Goal: Task Accomplishment & Management: Manage account settings

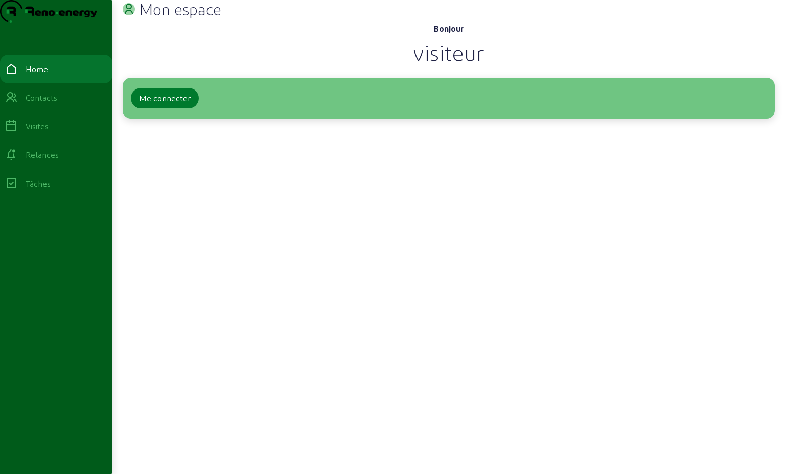
click at [182, 104] on div "Me connecter" at bounding box center [165, 98] width 52 height 12
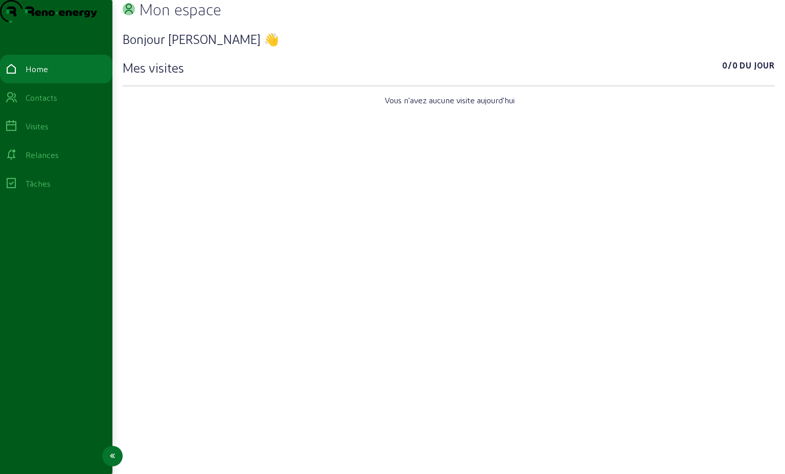
click at [55, 161] on div "Relances" at bounding box center [42, 155] width 33 height 12
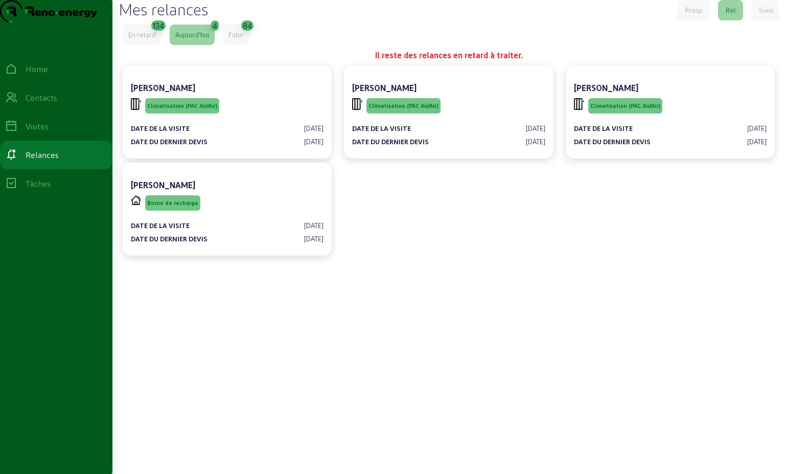
click at [145, 39] on div "En retard" at bounding box center [142, 34] width 28 height 9
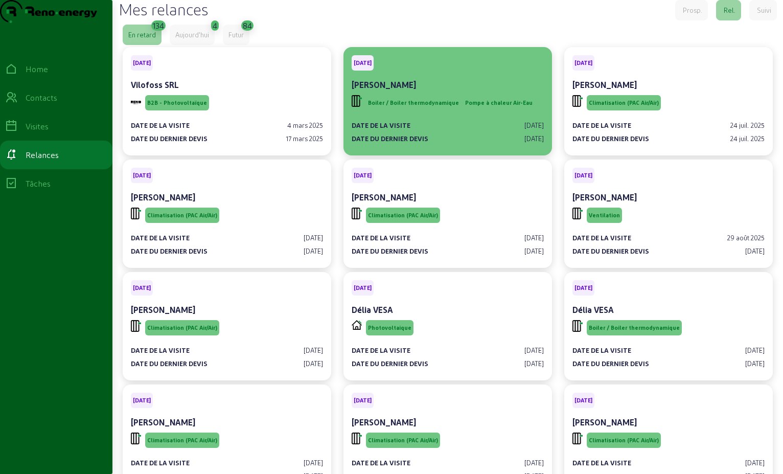
click at [456, 91] on div "[PERSON_NAME]" at bounding box center [448, 85] width 192 height 12
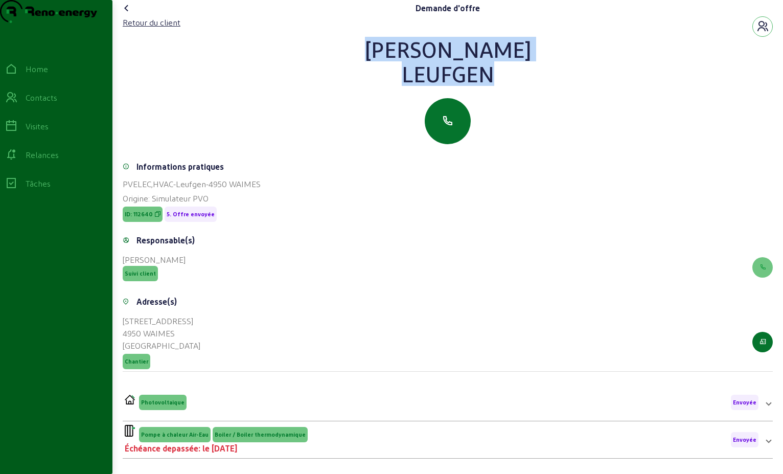
drag, startPoint x: 478, startPoint y: 92, endPoint x: 399, endPoint y: 67, distance: 83.0
click at [399, 67] on div "[PERSON_NAME]" at bounding box center [448, 61] width 650 height 49
drag, startPoint x: 399, startPoint y: 67, endPoint x: 434, endPoint y: 74, distance: 34.8
copy div "[PERSON_NAME]"
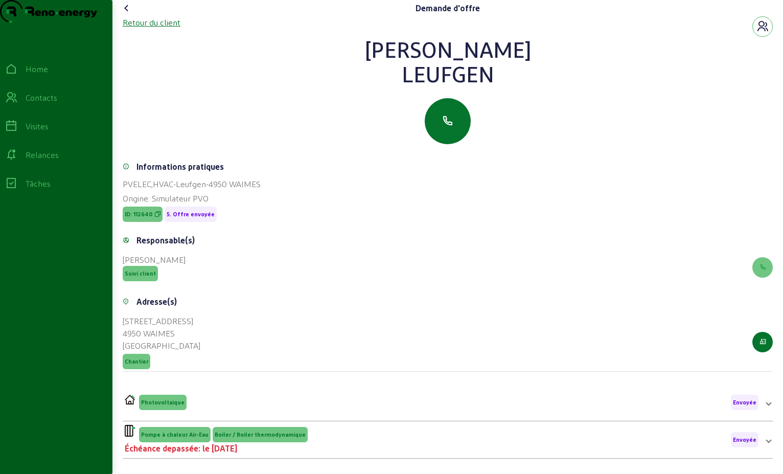
click at [159, 29] on div "Retour du client" at bounding box center [152, 22] width 58 height 12
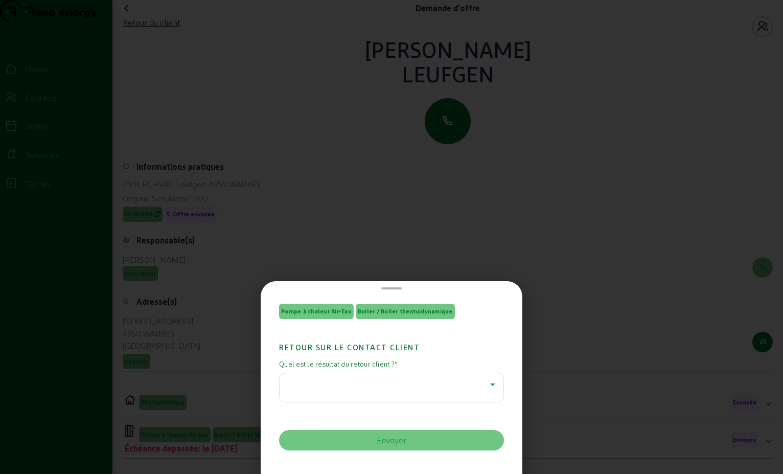
click at [488, 388] on icon at bounding box center [493, 384] width 12 height 12
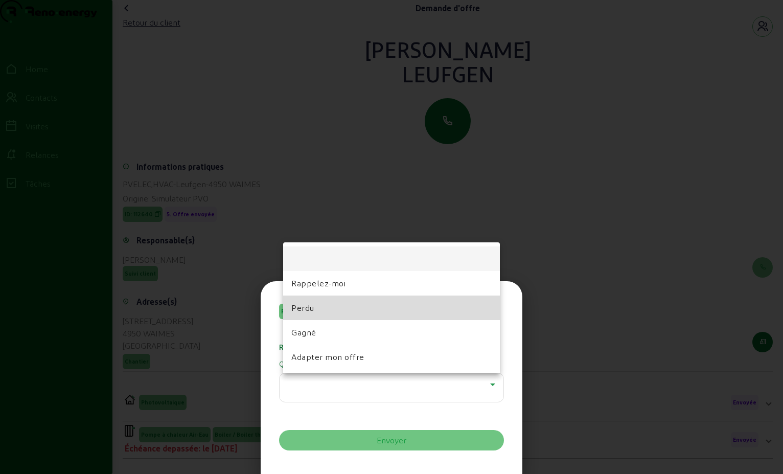
click at [419, 311] on mat-option "Perdu" at bounding box center [391, 307] width 217 height 25
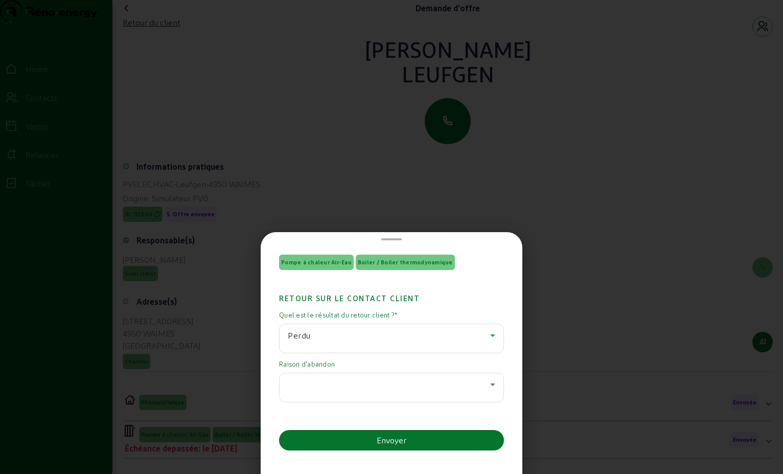
click at [490, 383] on icon at bounding box center [492, 384] width 5 height 3
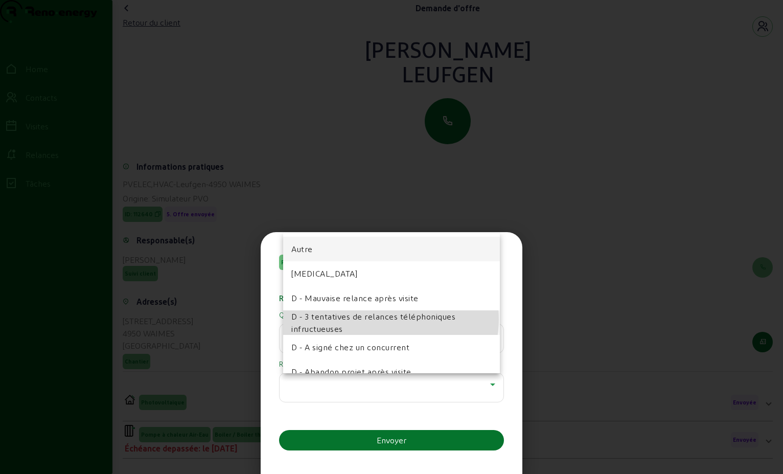
click at [389, 319] on span "D - 3 tentatives de relances téléphoniques infructueuses" at bounding box center [391, 322] width 200 height 25
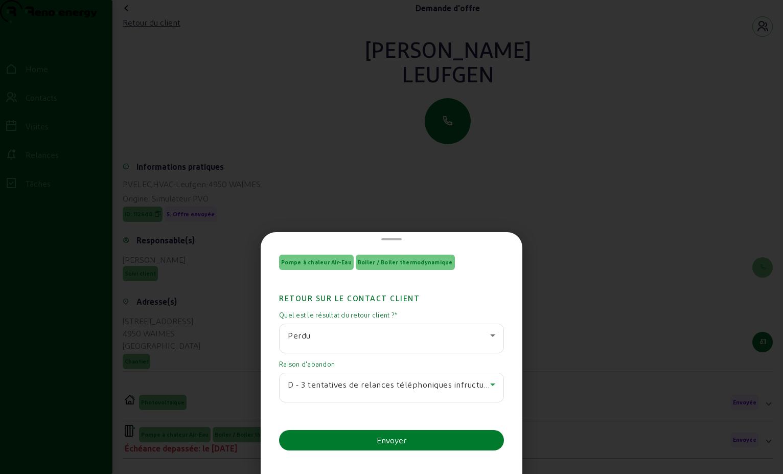
click at [411, 441] on button "Envoyer" at bounding box center [391, 440] width 225 height 20
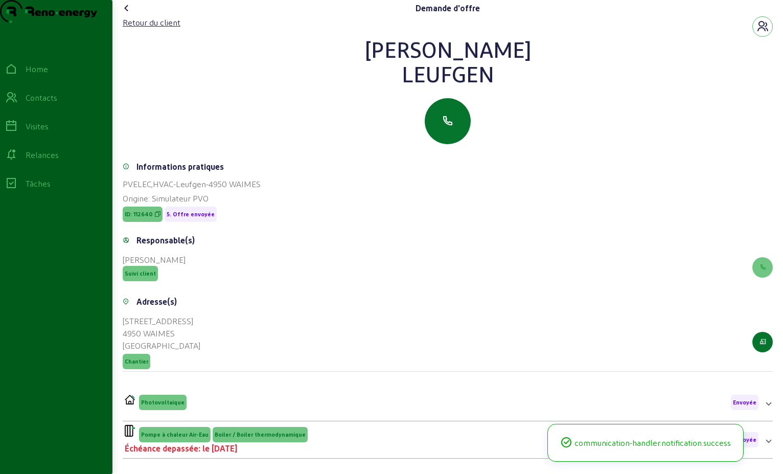
click at [128, 14] on icon at bounding box center [127, 8] width 12 height 12
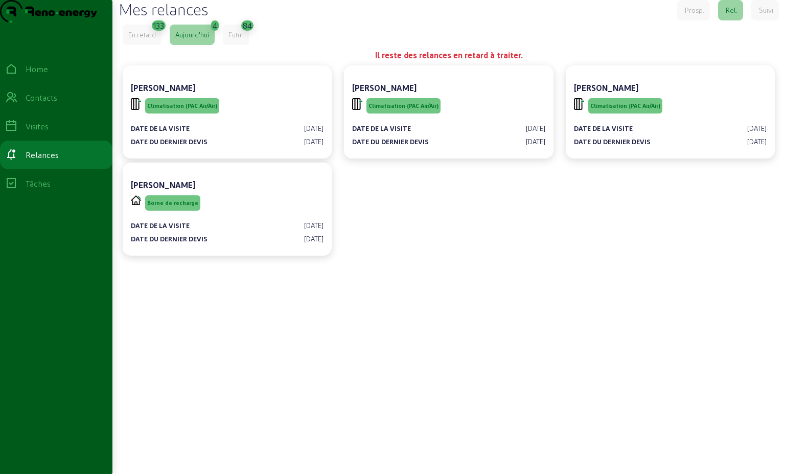
click at [154, 39] on div "En retard" at bounding box center [142, 34] width 28 height 9
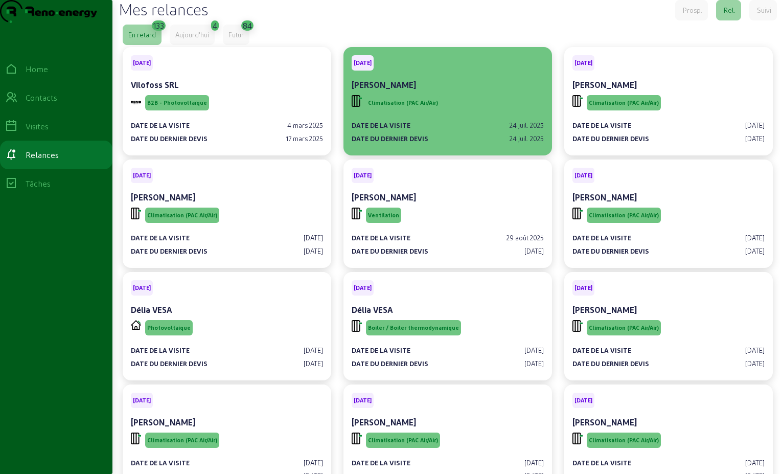
click at [428, 91] on div "[PERSON_NAME]" at bounding box center [448, 85] width 192 height 12
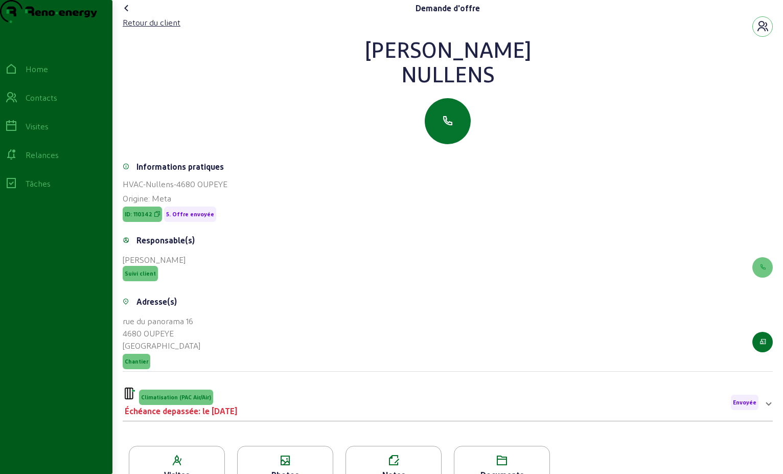
drag, startPoint x: 497, startPoint y: 95, endPoint x: 393, endPoint y: 72, distance: 106.8
click at [393, 72] on div "[PERSON_NAME]" at bounding box center [448, 61] width 650 height 49
drag, startPoint x: 398, startPoint y: 71, endPoint x: 442, endPoint y: 67, distance: 44.1
copy div "[PERSON_NAME]"
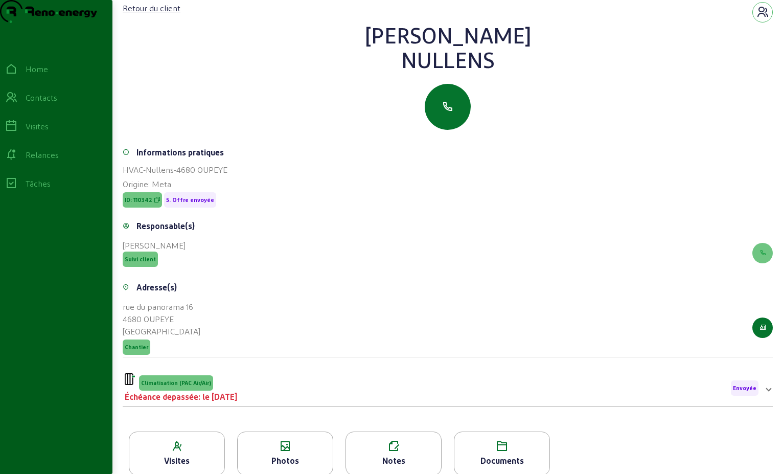
scroll to position [130, 0]
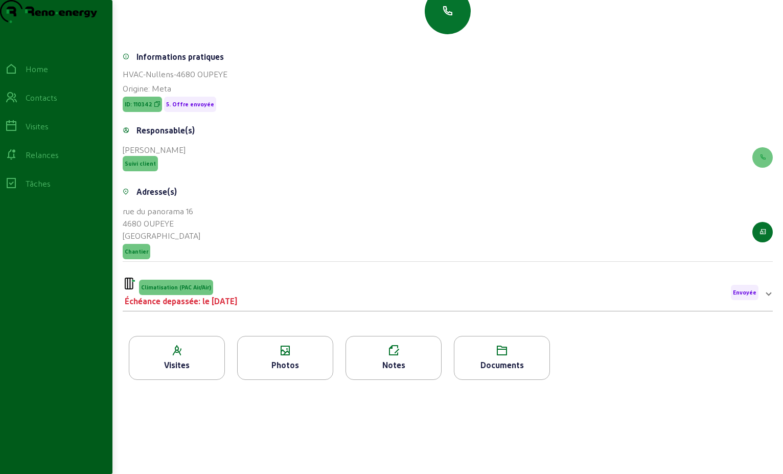
click at [711, 297] on div "Climatisation (PAC Air/Air) Échéance depassée: le [DATE] Envoyée" at bounding box center [442, 293] width 634 height 30
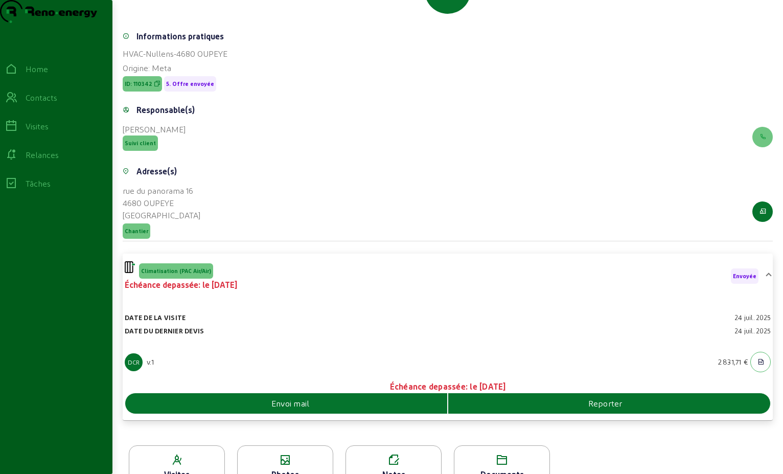
click at [376, 409] on div "Envoi mail" at bounding box center [286, 403] width 322 height 12
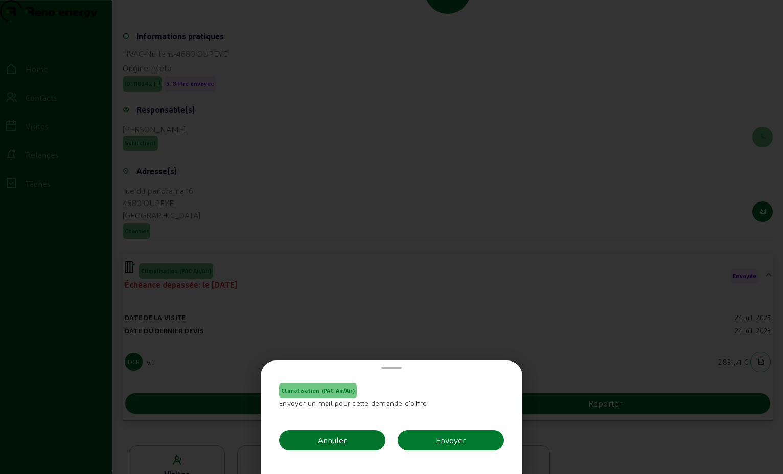
click at [446, 444] on div "Envoyer" at bounding box center [451, 440] width 30 height 12
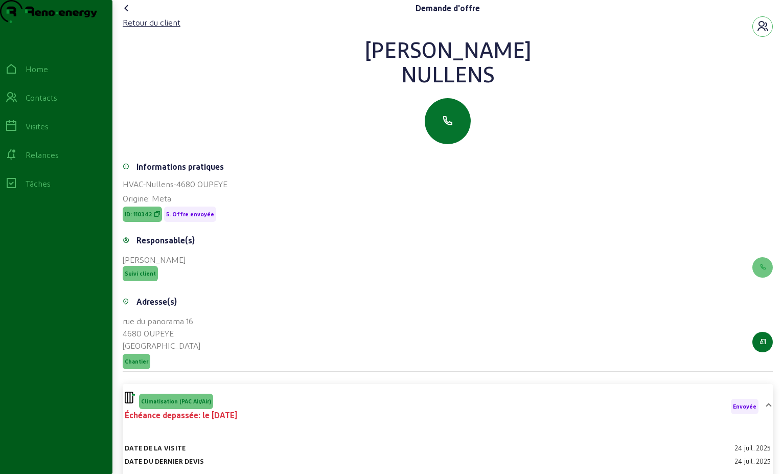
click at [128, 14] on icon at bounding box center [127, 8] width 12 height 12
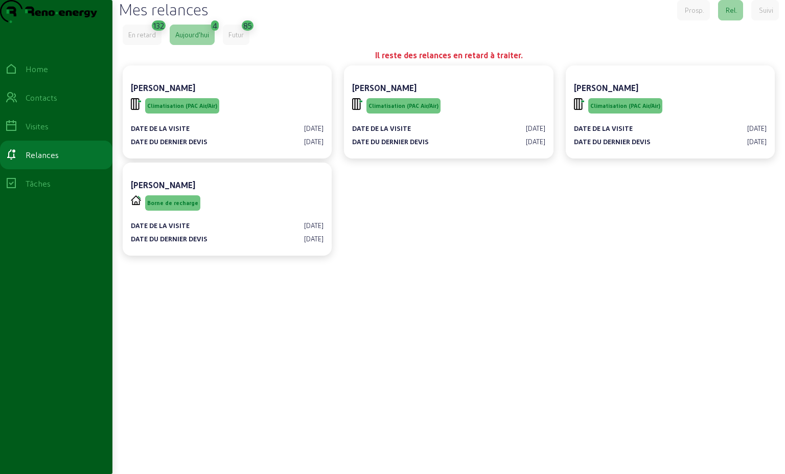
click at [139, 45] on div "En retard" at bounding box center [142, 35] width 39 height 20
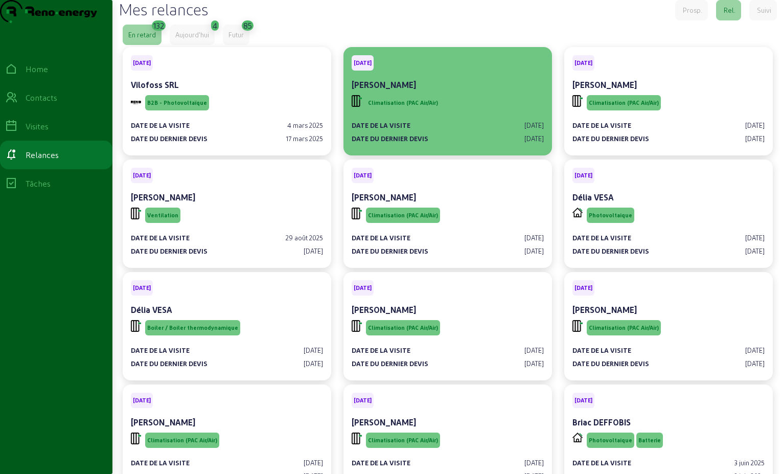
click at [483, 91] on div "[PERSON_NAME]" at bounding box center [448, 85] width 192 height 12
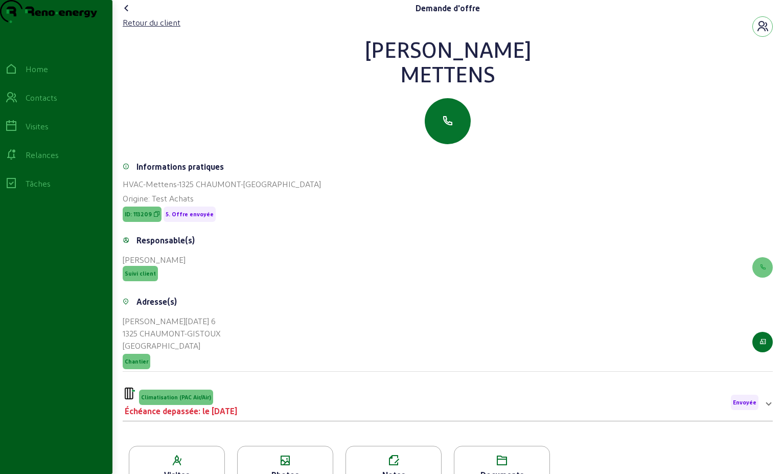
drag, startPoint x: 493, startPoint y: 90, endPoint x: 363, endPoint y: 67, distance: 131.9
click at [363, 67] on div "[PERSON_NAME]" at bounding box center [448, 61] width 650 height 49
drag, startPoint x: 371, startPoint y: 68, endPoint x: 440, endPoint y: 70, distance: 69.0
copy div "[PERSON_NAME]"
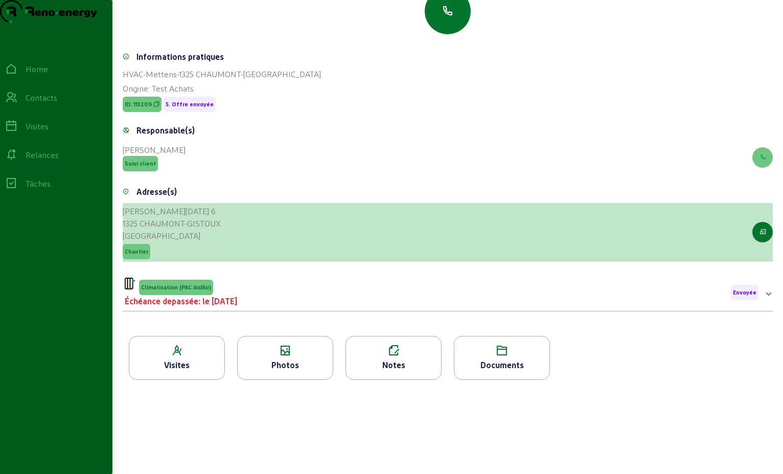
scroll to position [130, 0]
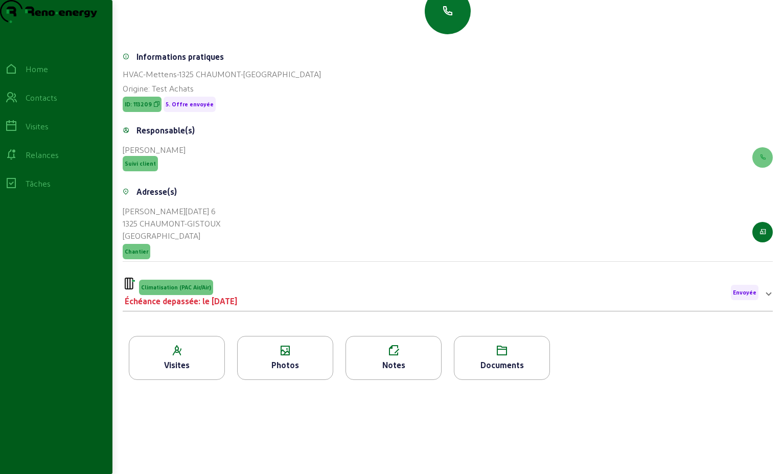
click at [699, 300] on div "Climatisation (PAC Air/Air) Échéance depassée: le [DATE] Envoyée" at bounding box center [442, 293] width 634 height 30
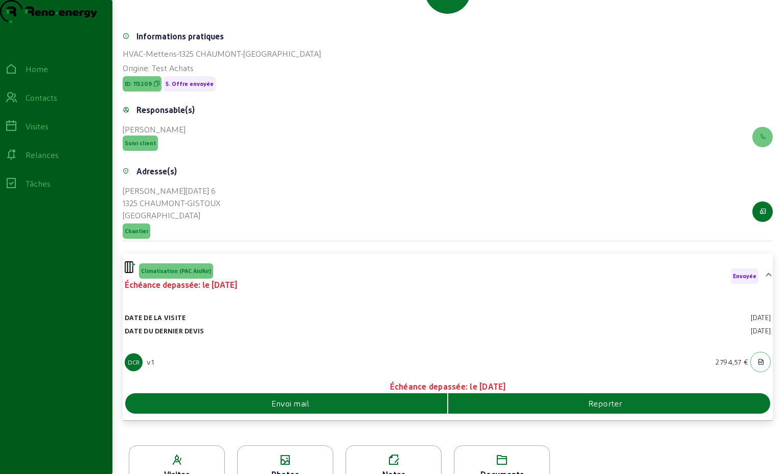
click at [397, 409] on div "Envoi mail" at bounding box center [286, 403] width 322 height 12
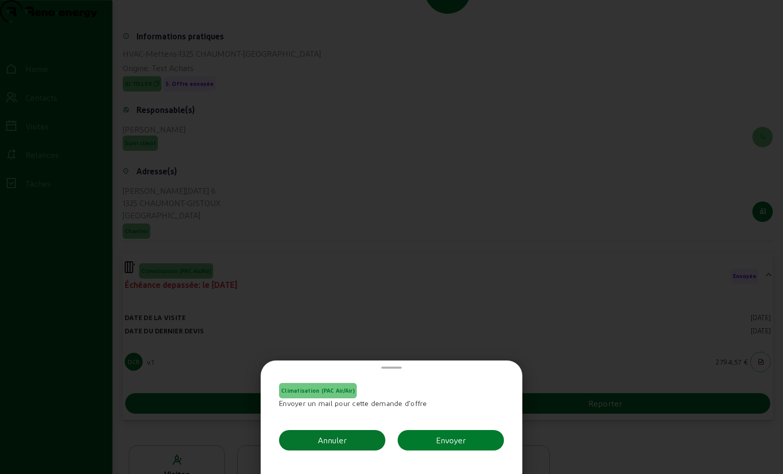
click at [455, 439] on div "Envoyer" at bounding box center [451, 440] width 30 height 12
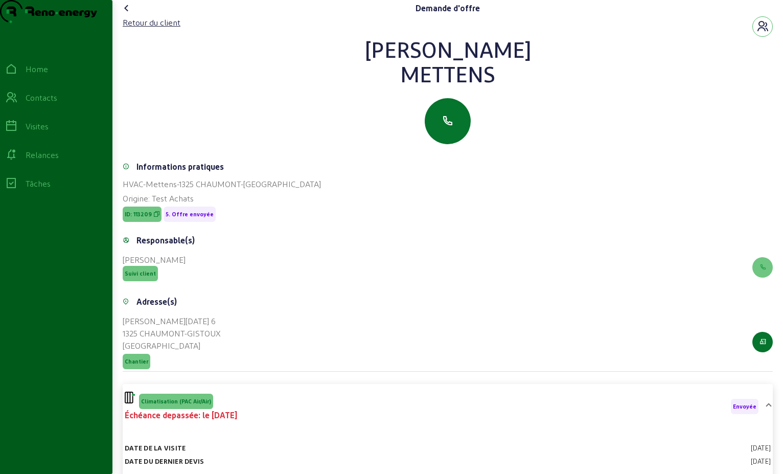
click at [127, 14] on icon at bounding box center [127, 8] width 12 height 12
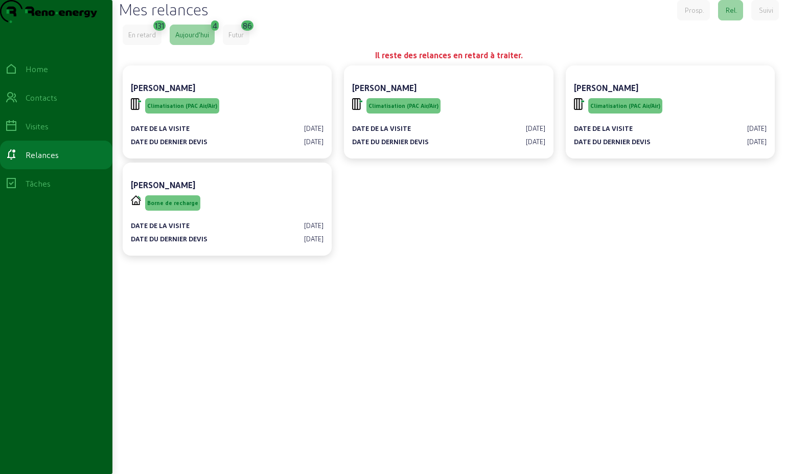
click at [129, 45] on div "En retard" at bounding box center [142, 35] width 39 height 20
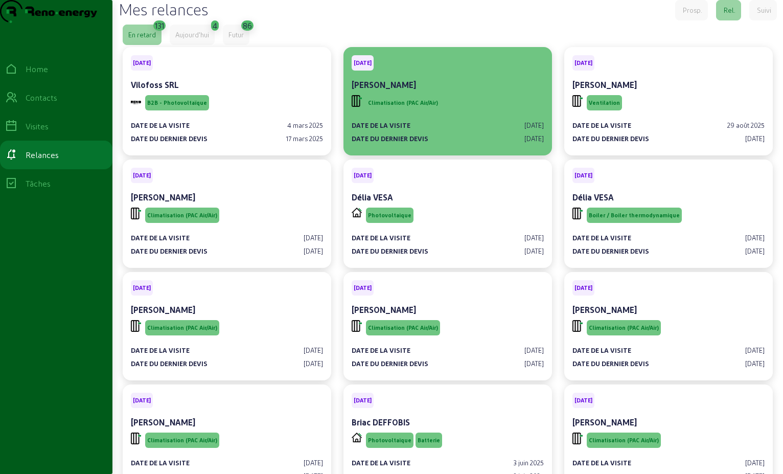
click at [456, 91] on div "[PERSON_NAME]" at bounding box center [448, 85] width 192 height 12
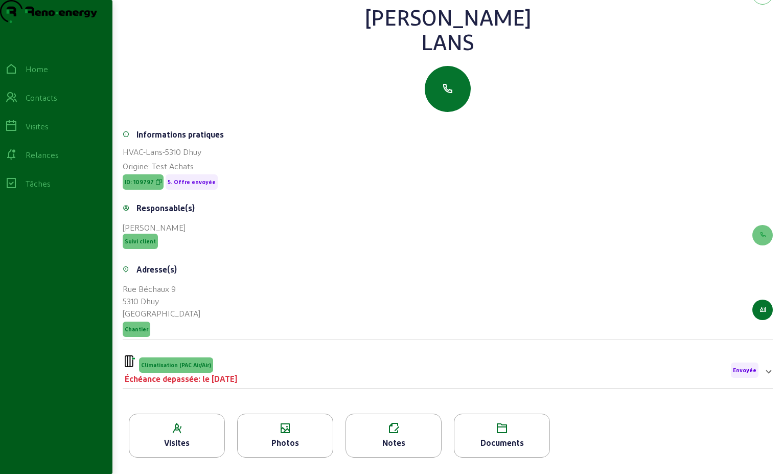
scroll to position [28, 0]
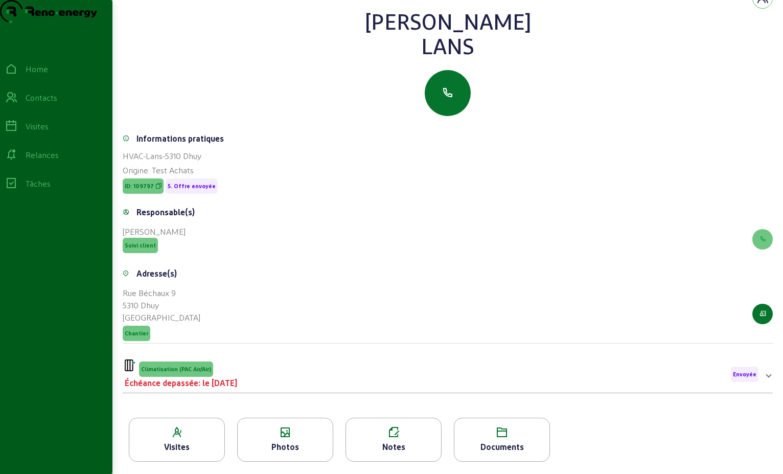
drag, startPoint x: 471, startPoint y: 66, endPoint x: 397, endPoint y: 37, distance: 79.4
click at [397, 37] on div "[PERSON_NAME]" at bounding box center [448, 33] width 650 height 49
copy div "[PERSON_NAME]"
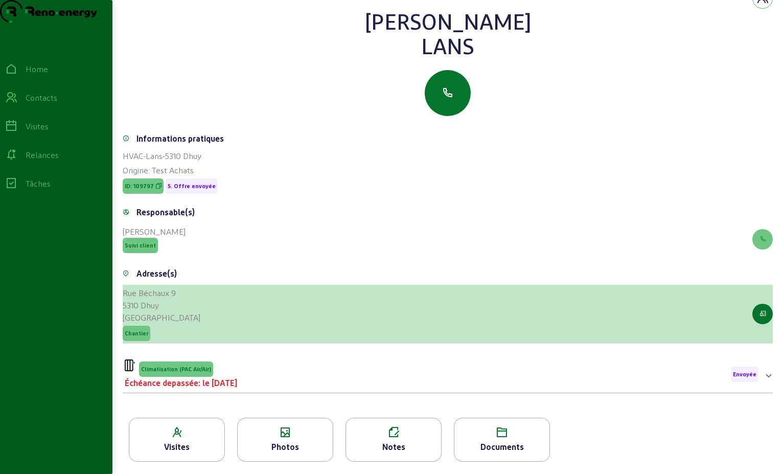
scroll to position [130, 0]
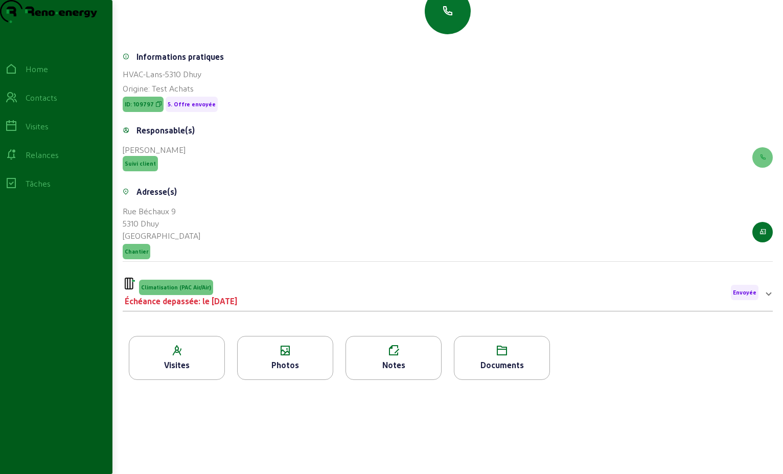
click at [474, 306] on div "Climatisation (PAC Air/Air) Échéance depassée: le [DATE] Envoyée" at bounding box center [442, 293] width 634 height 30
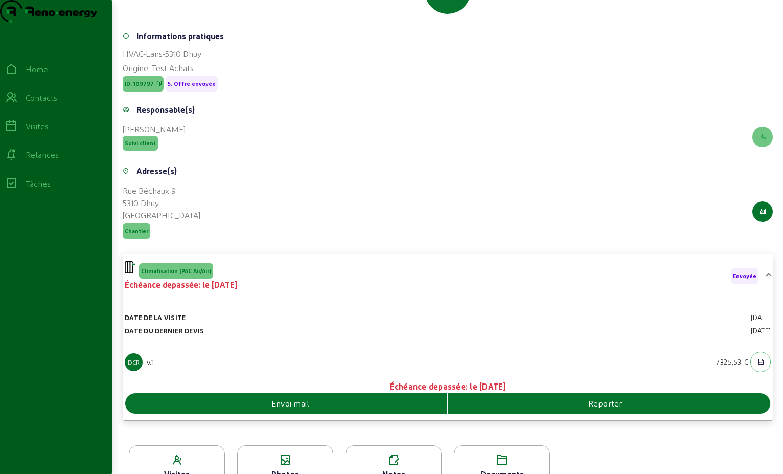
click at [394, 409] on div "Envoi mail" at bounding box center [286, 403] width 322 height 12
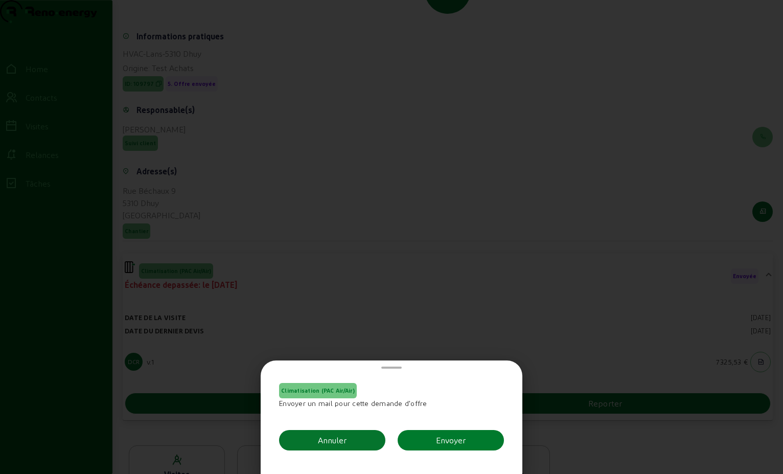
click at [457, 443] on div "Envoyer" at bounding box center [451, 440] width 30 height 12
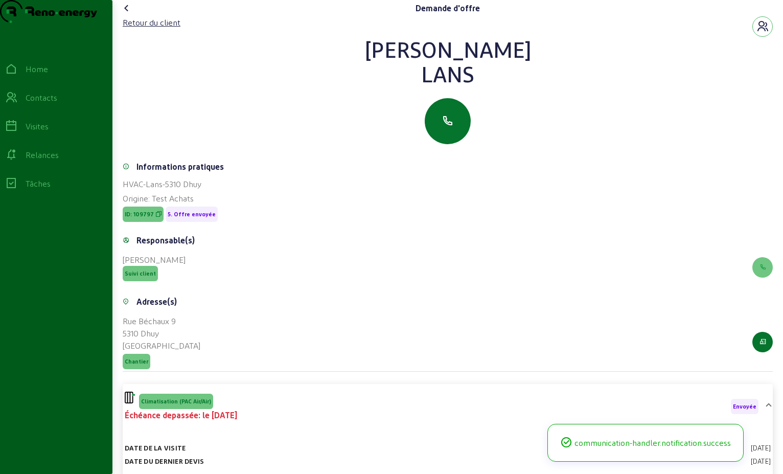
click at [127, 14] on icon at bounding box center [127, 8] width 12 height 12
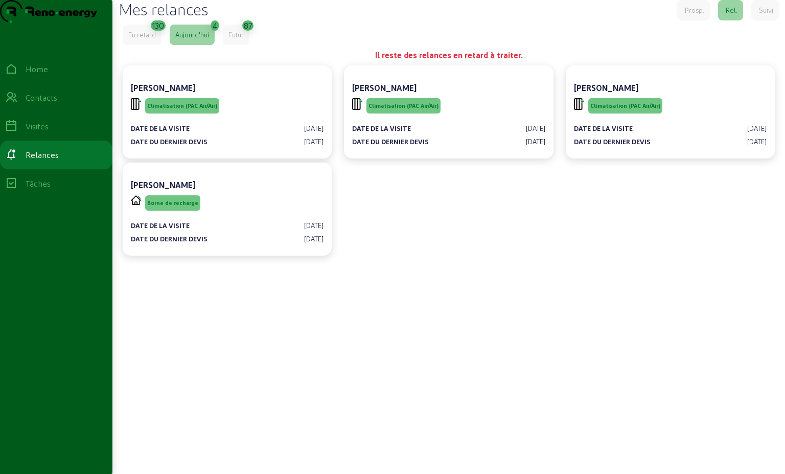
click at [141, 39] on div "En retard" at bounding box center [142, 34] width 28 height 9
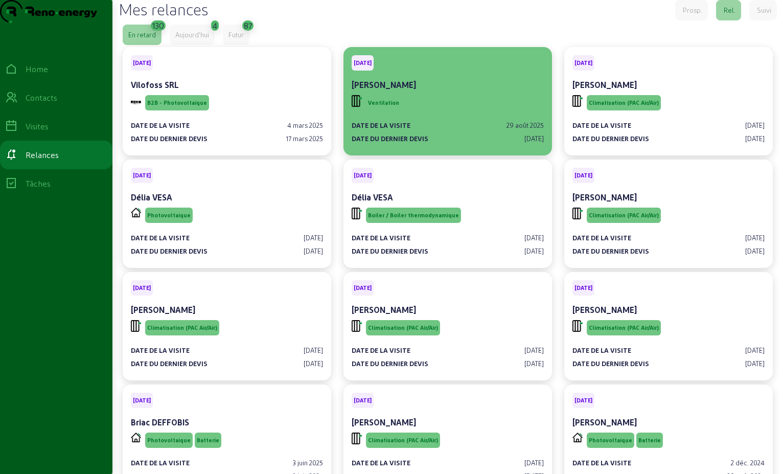
click at [442, 112] on div "Ventilation" at bounding box center [448, 102] width 192 height 19
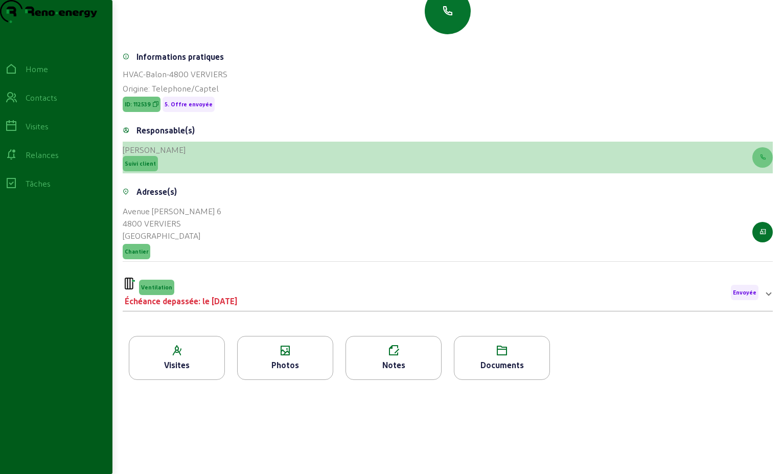
scroll to position [130, 0]
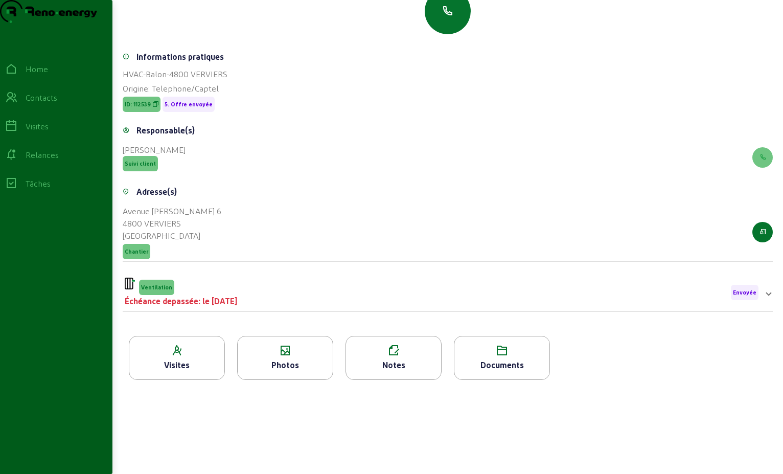
click at [392, 297] on div "Ventilation Échéance depassée: le [DATE] Envoyée" at bounding box center [442, 293] width 634 height 30
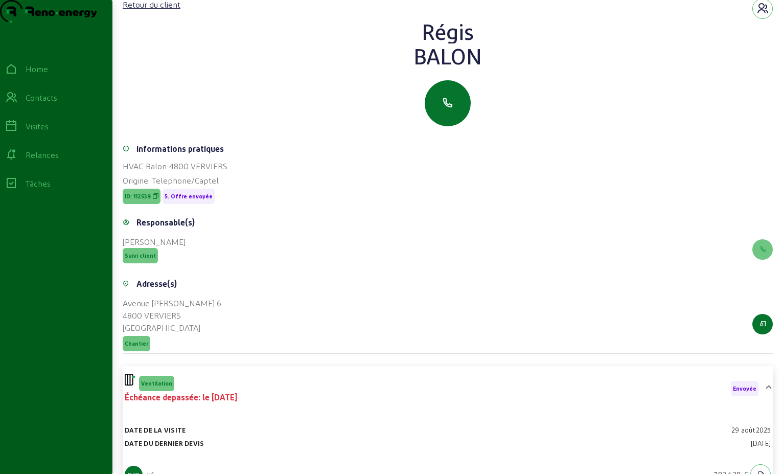
scroll to position [0, 0]
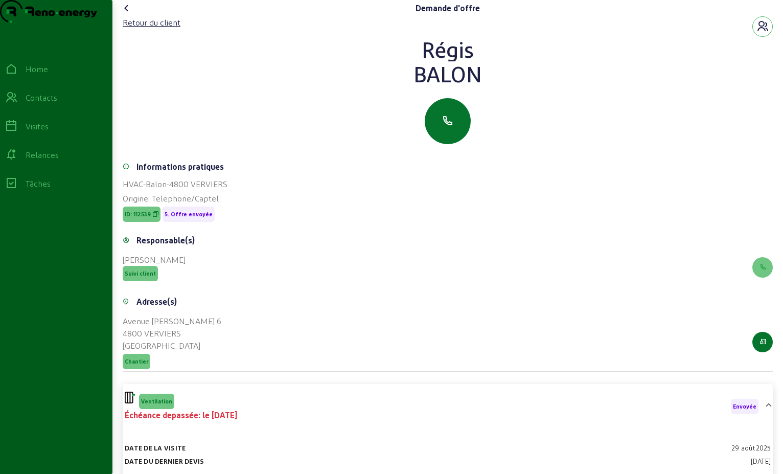
drag, startPoint x: 491, startPoint y: 95, endPoint x: 415, endPoint y: 64, distance: 81.6
click at [415, 64] on div "[PERSON_NAME]" at bounding box center [448, 61] width 650 height 49
drag, startPoint x: 415, startPoint y: 64, endPoint x: 443, endPoint y: 67, distance: 27.8
copy div "[PERSON_NAME]"
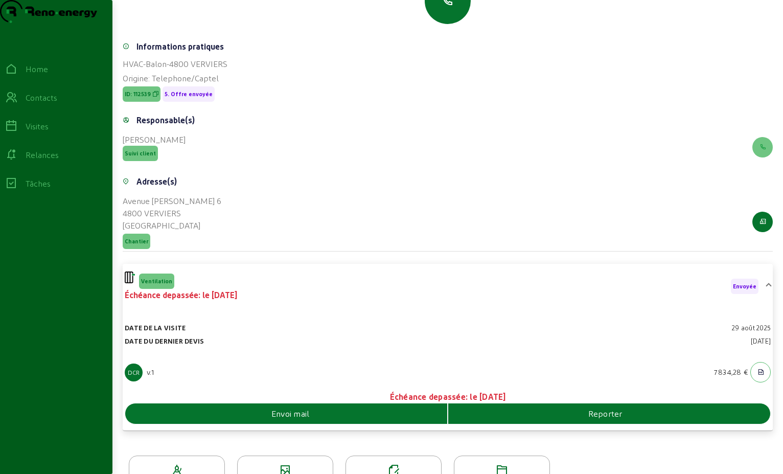
scroll to position [178, 0]
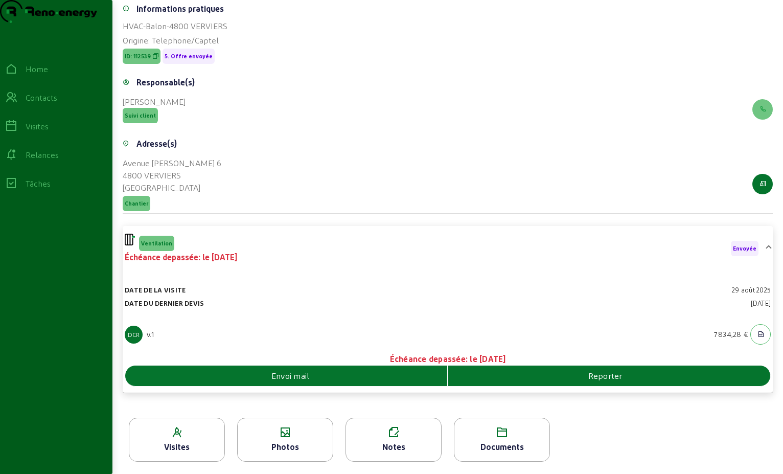
click at [618, 380] on span "Reporter" at bounding box center [605, 376] width 34 height 12
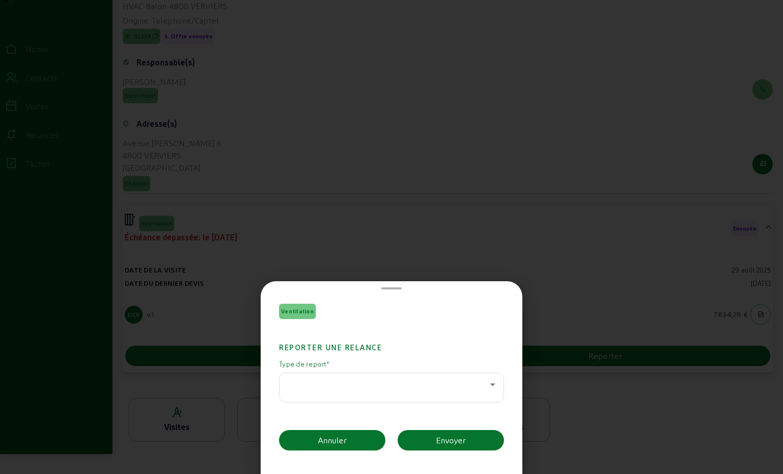
click at [494, 386] on icon at bounding box center [493, 384] width 12 height 12
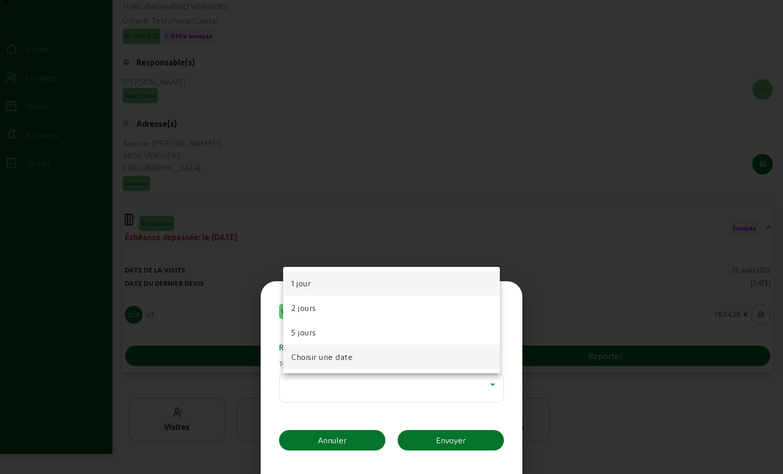
click at [382, 361] on mat-option "Choisir une date" at bounding box center [391, 357] width 217 height 25
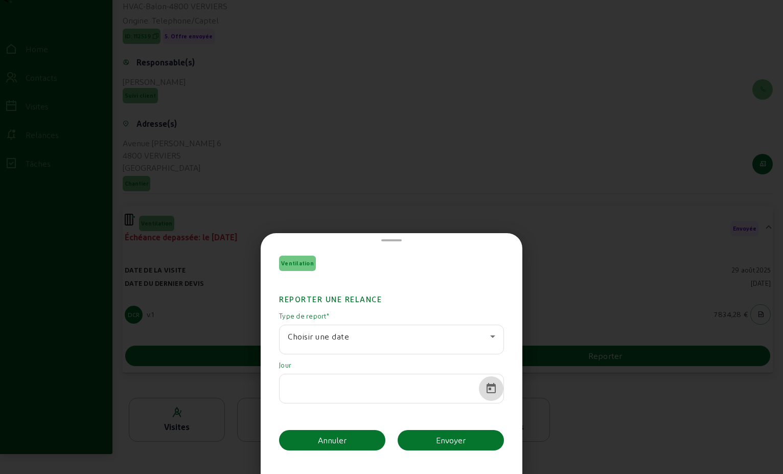
click at [488, 386] on span "Open calendar" at bounding box center [491, 388] width 25 height 25
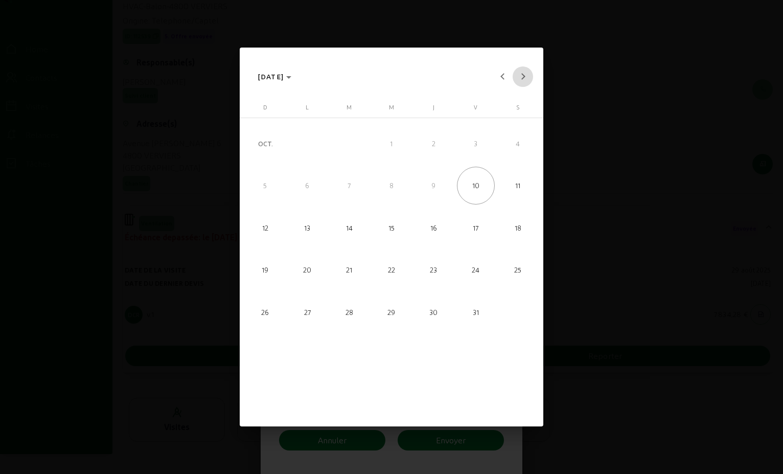
click at [523, 76] on button "Next month" at bounding box center [523, 76] width 20 height 20
click at [395, 270] on span "17" at bounding box center [392, 270] width 38 height 38
type input "[DATE]"
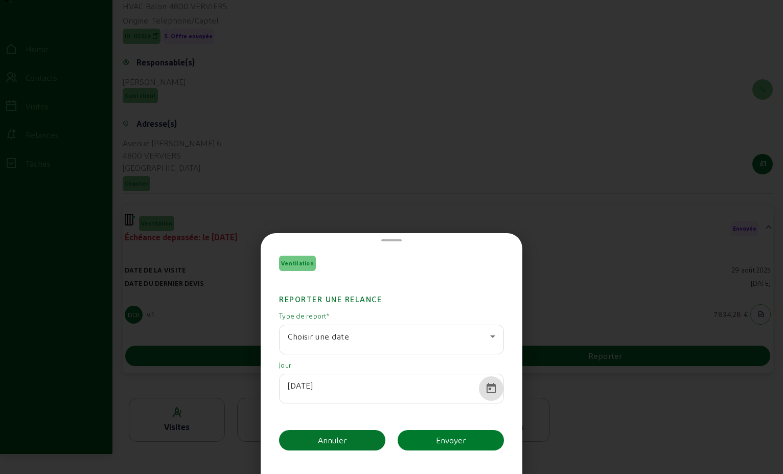
click at [447, 442] on div "Envoyer" at bounding box center [451, 440] width 30 height 12
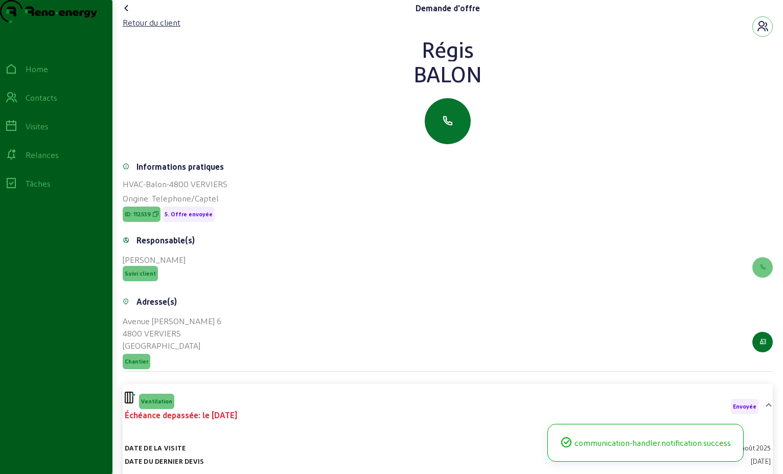
click at [125, 14] on icon at bounding box center [127, 8] width 12 height 12
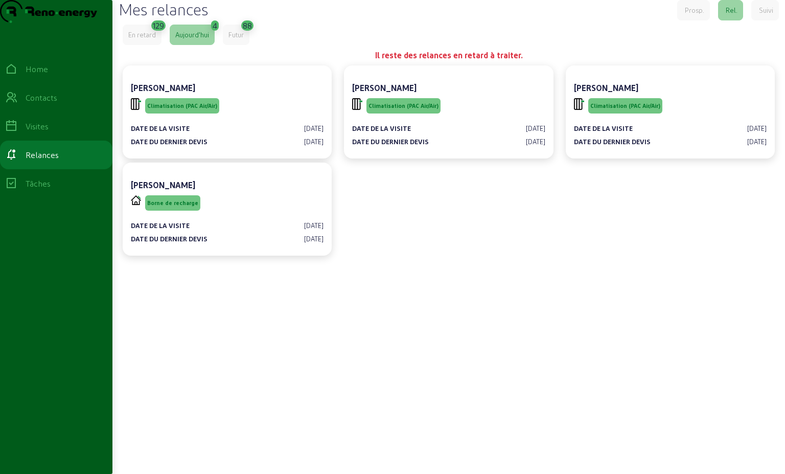
click at [160, 45] on div "En retard" at bounding box center [142, 35] width 39 height 20
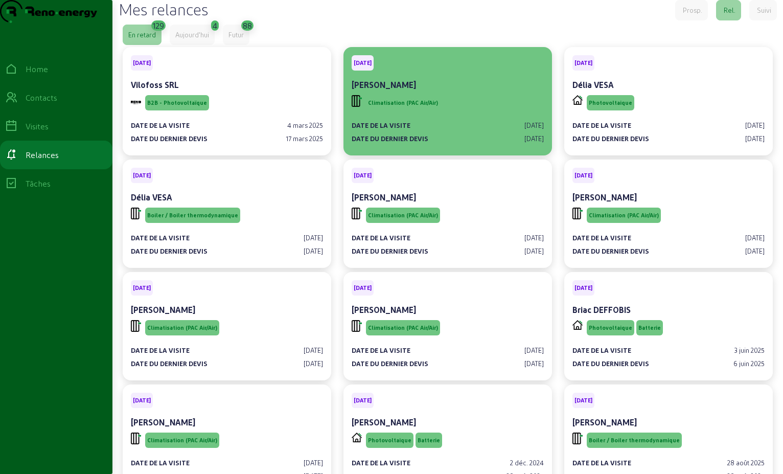
click at [489, 112] on div "Climatisation (PAC Air/Air)" at bounding box center [448, 102] width 192 height 19
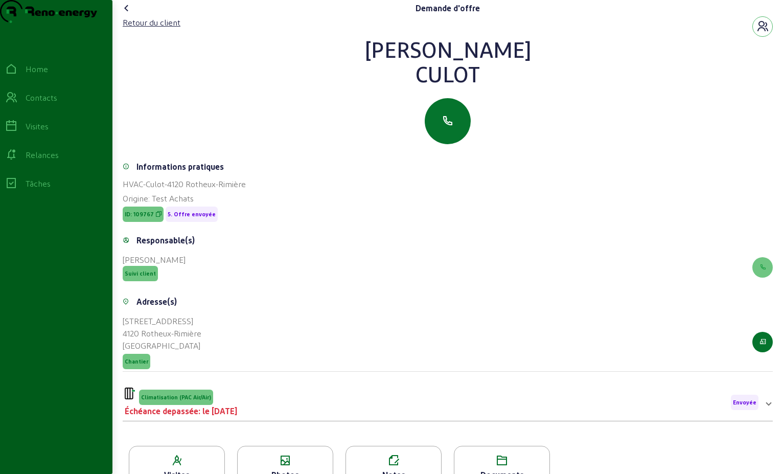
drag, startPoint x: 477, startPoint y: 97, endPoint x: 346, endPoint y: 69, distance: 134.4
click at [346, 69] on div "[PERSON_NAME]" at bounding box center [448, 61] width 650 height 49
drag, startPoint x: 346, startPoint y: 69, endPoint x: 436, endPoint y: 76, distance: 90.2
copy div "[PERSON_NAME]"
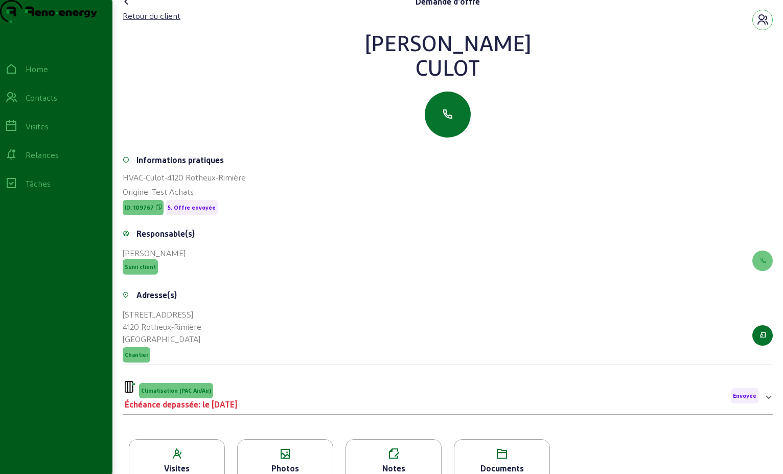
scroll to position [130, 0]
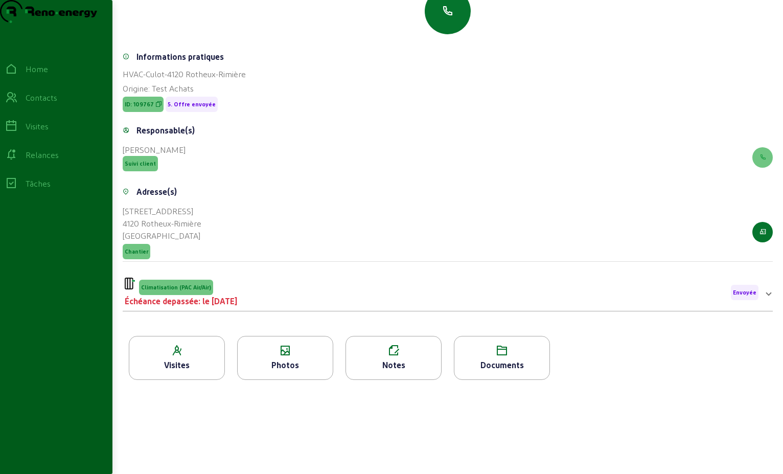
click at [330, 299] on div "Climatisation (PAC Air/Air) Échéance depassée: le [DATE] Envoyée" at bounding box center [442, 293] width 634 height 30
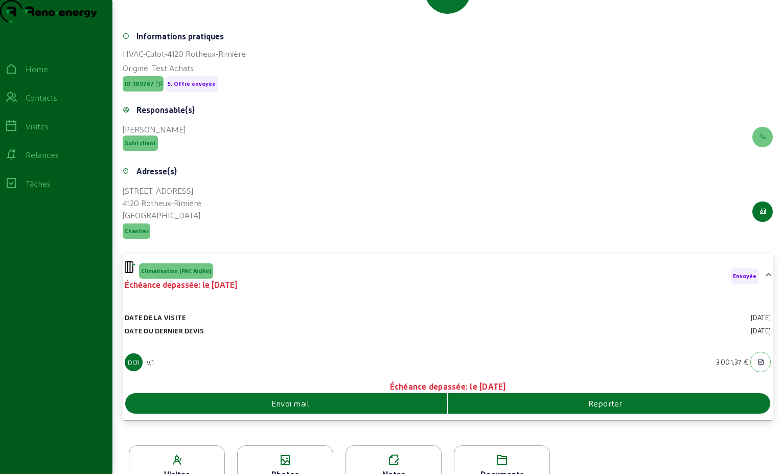
click at [404, 409] on div "Envoi mail" at bounding box center [286, 403] width 322 height 12
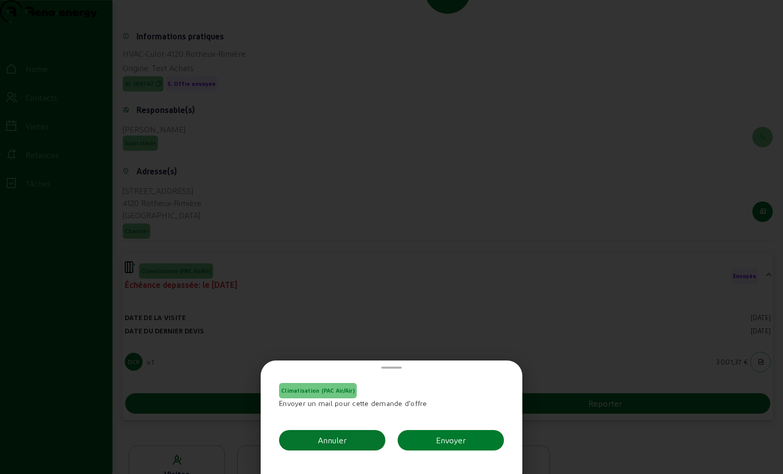
click at [457, 441] on div "Envoyer" at bounding box center [451, 440] width 30 height 12
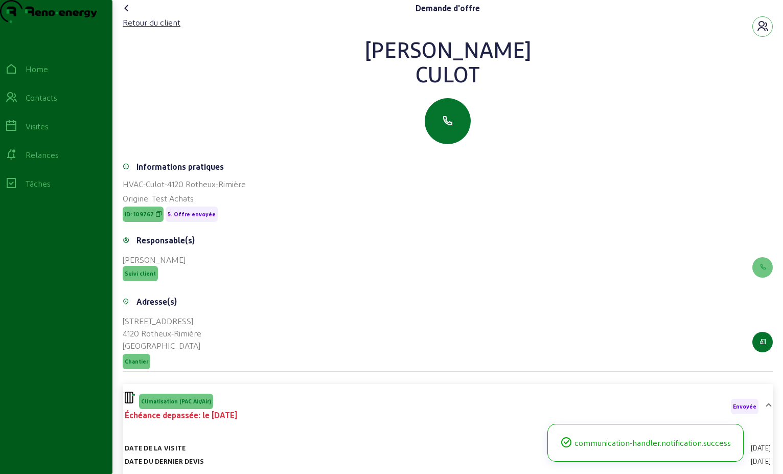
click at [129, 14] on icon at bounding box center [127, 8] width 12 height 12
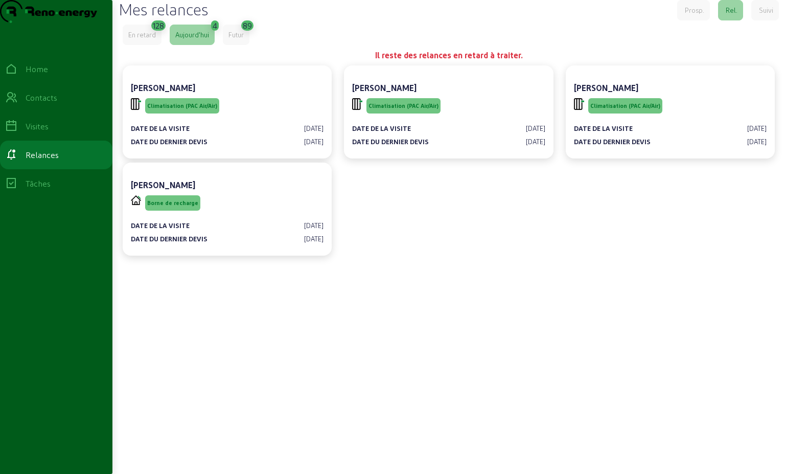
click at [154, 39] on div "En retard" at bounding box center [142, 34] width 28 height 9
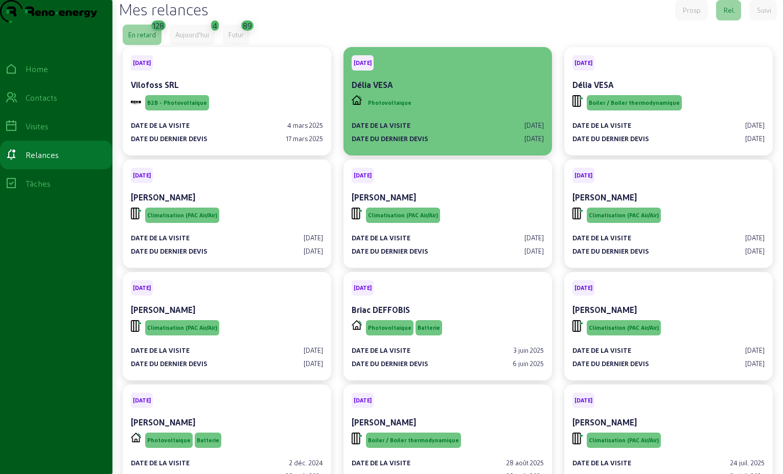
click at [482, 112] on div "Photovoltaique" at bounding box center [448, 102] width 192 height 19
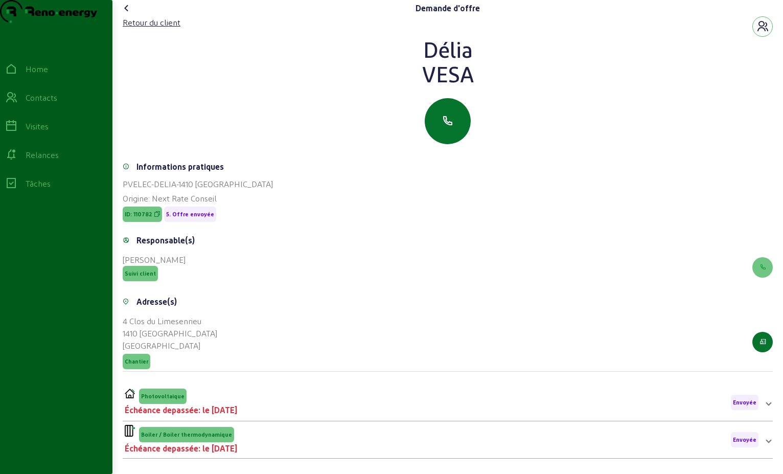
drag, startPoint x: 474, startPoint y: 96, endPoint x: 415, endPoint y: 65, distance: 67.0
click at [415, 65] on div "Délia VESA" at bounding box center [448, 61] width 650 height 49
drag, startPoint x: 415, startPoint y: 65, endPoint x: 455, endPoint y: 73, distance: 41.0
copy div "Délia VESA"
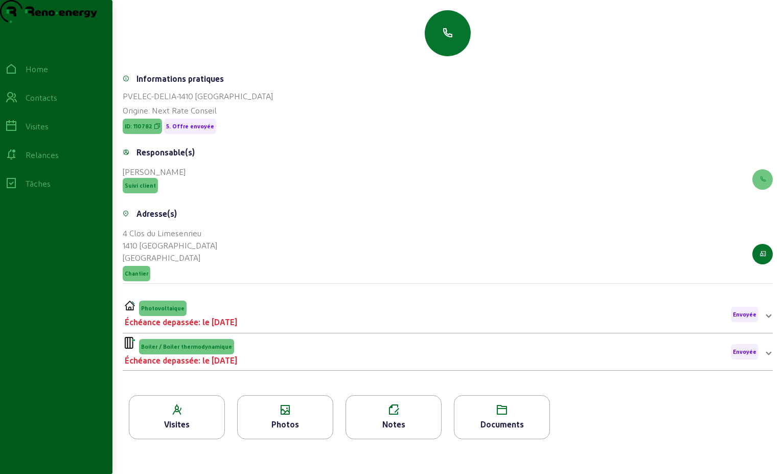
scroll to position [130, 0]
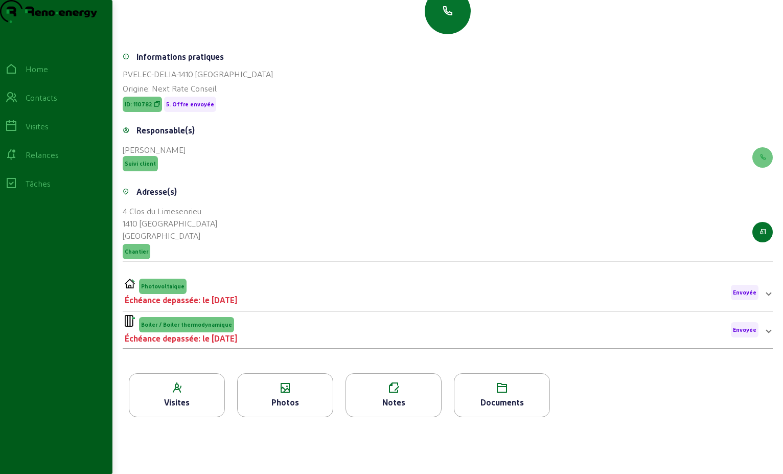
click at [440, 299] on div "Photovoltaique Échéance depassée: le [DATE] Envoyée" at bounding box center [442, 293] width 634 height 28
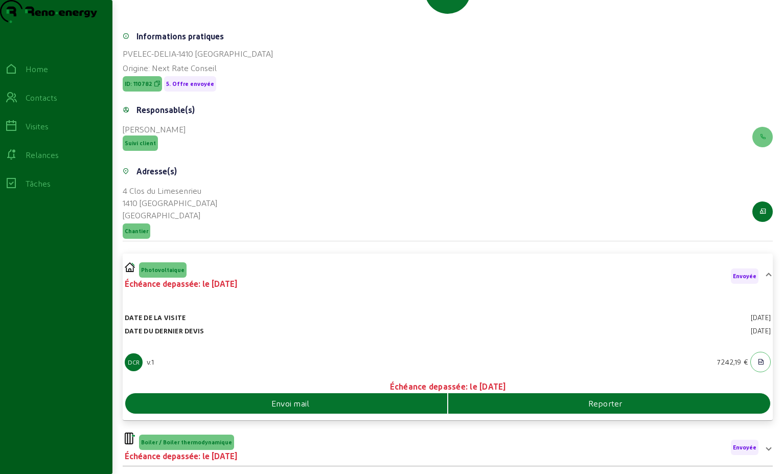
scroll to position [223, 0]
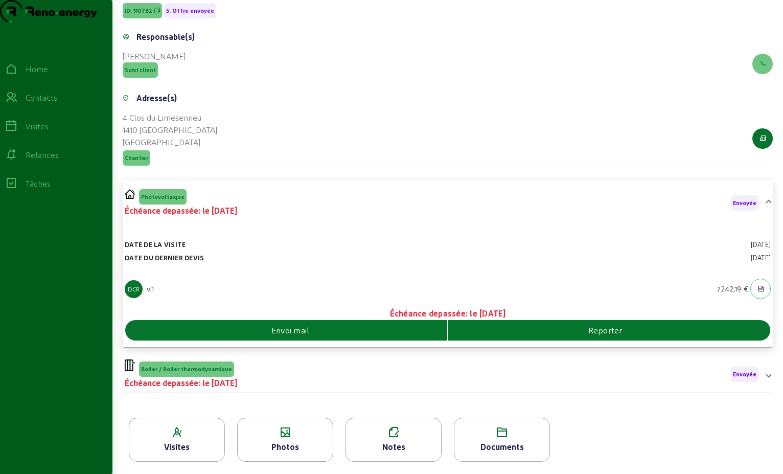
click at [423, 331] on div "Envoi mail" at bounding box center [286, 330] width 322 height 12
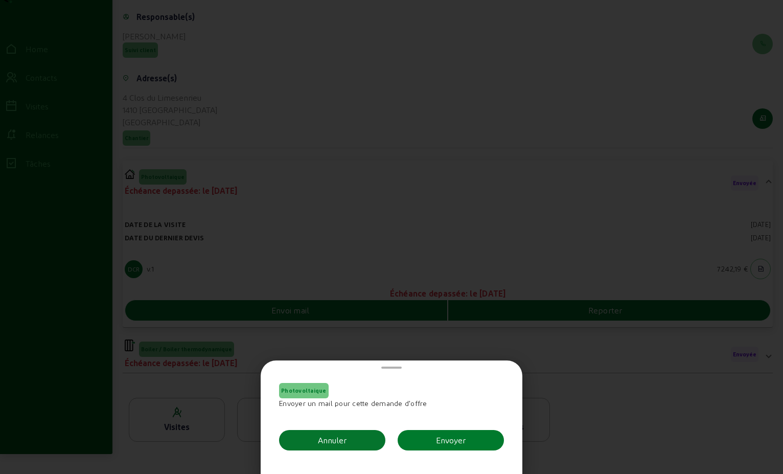
click at [462, 437] on div "Envoyer" at bounding box center [451, 440] width 30 height 12
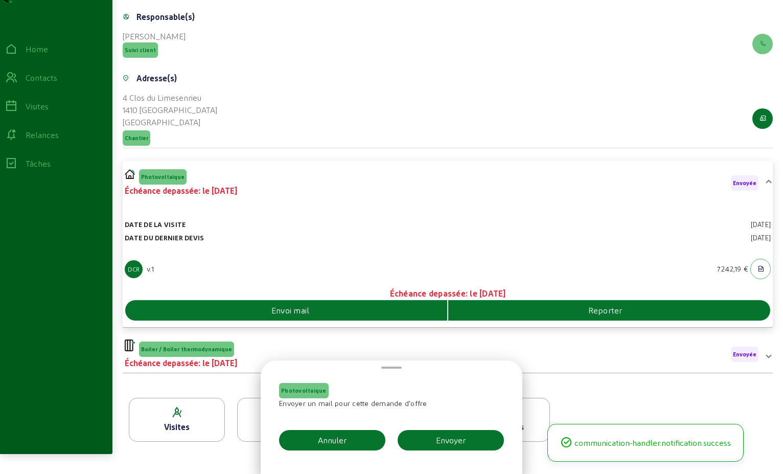
scroll to position [223, 0]
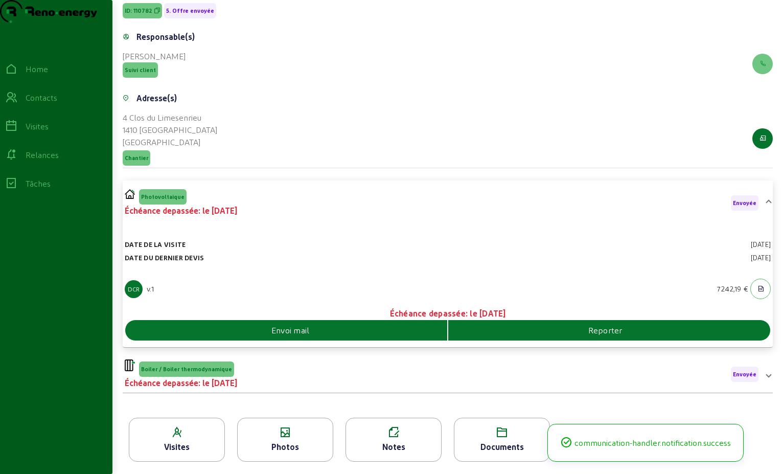
click at [266, 374] on div "Boiler / Boiler thermodynamique Échéance depassée: le [DATE] Envoyée" at bounding box center [442, 374] width 634 height 30
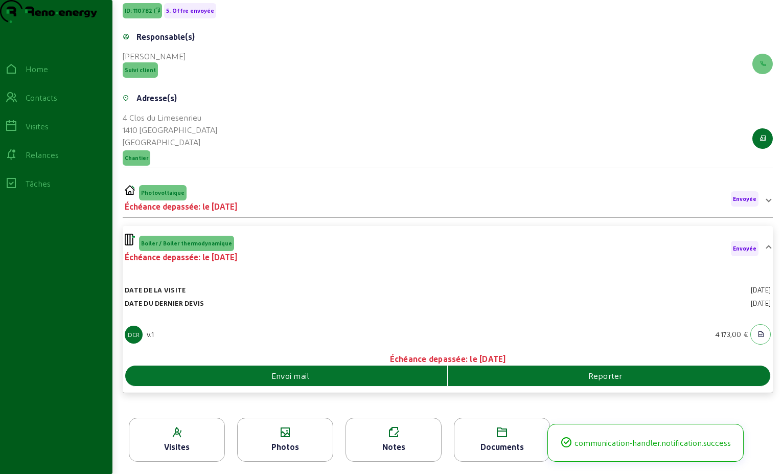
click at [407, 382] on div "Envoi mail" at bounding box center [286, 376] width 322 height 12
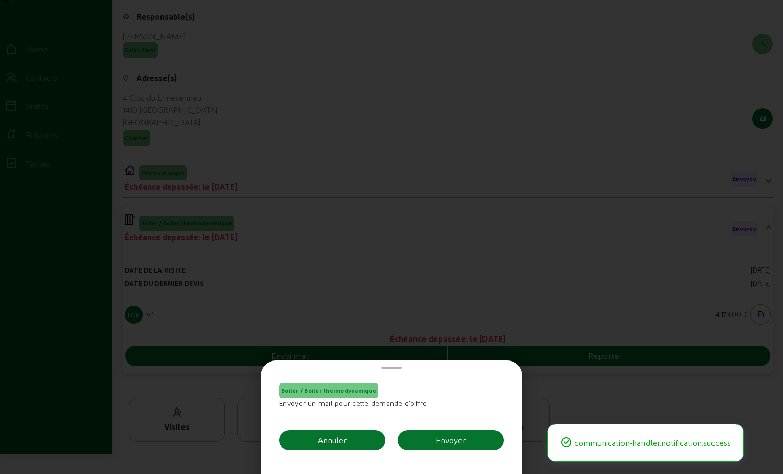
scroll to position [0, 0]
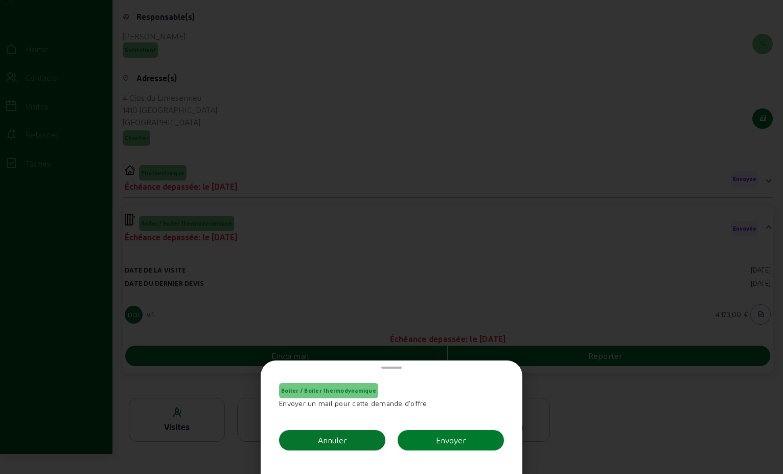
click at [457, 436] on div "Envoyer" at bounding box center [451, 440] width 30 height 12
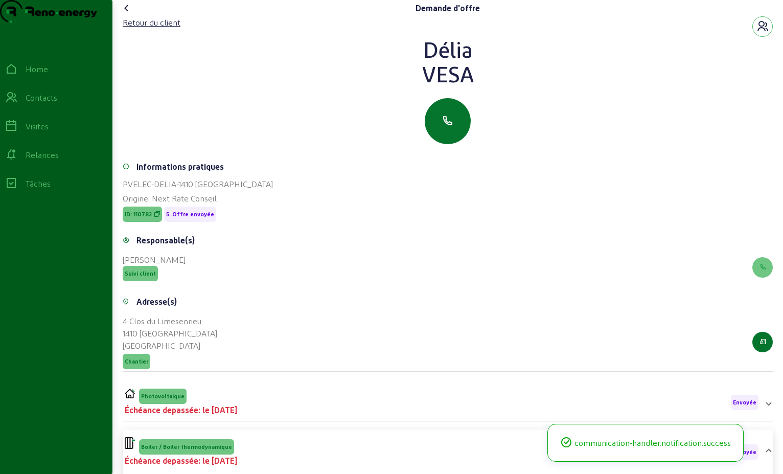
click at [127, 14] on icon at bounding box center [127, 8] width 12 height 12
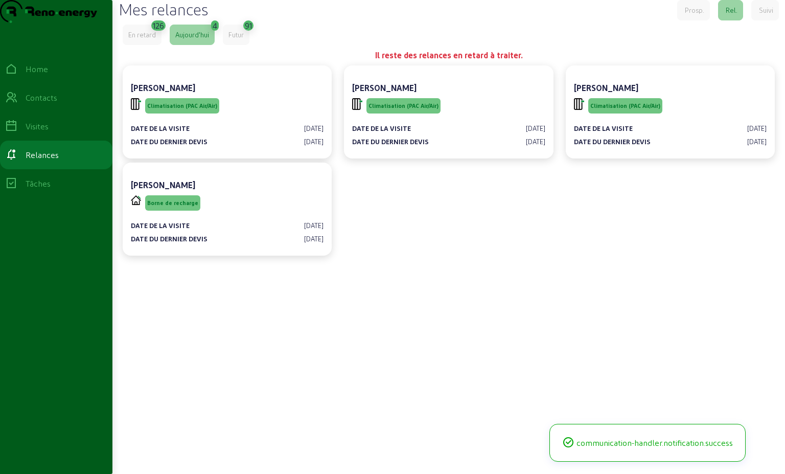
click at [150, 45] on div "En retard" at bounding box center [142, 35] width 39 height 20
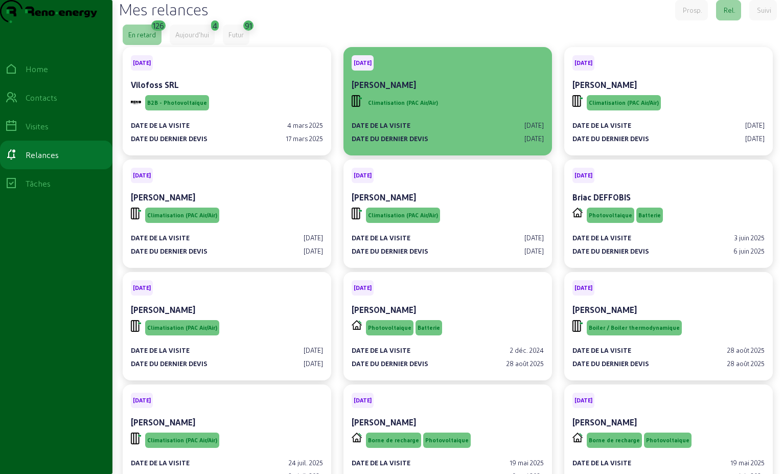
click at [503, 133] on div "Date de la visite [DATE] Date du dernier devis [DATE]" at bounding box center [448, 127] width 192 height 31
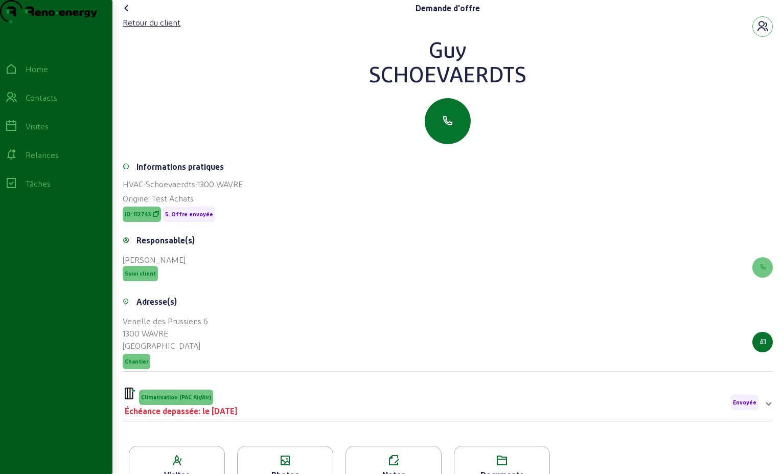
drag, startPoint x: 536, startPoint y: 96, endPoint x: 398, endPoint y: 37, distance: 149.6
click at [398, 37] on div "Retour du client [PERSON_NAME]" at bounding box center [448, 80] width 650 height 128
drag, startPoint x: 398, startPoint y: 37, endPoint x: 458, endPoint y: 76, distance: 71.3
copy div "[PERSON_NAME]"
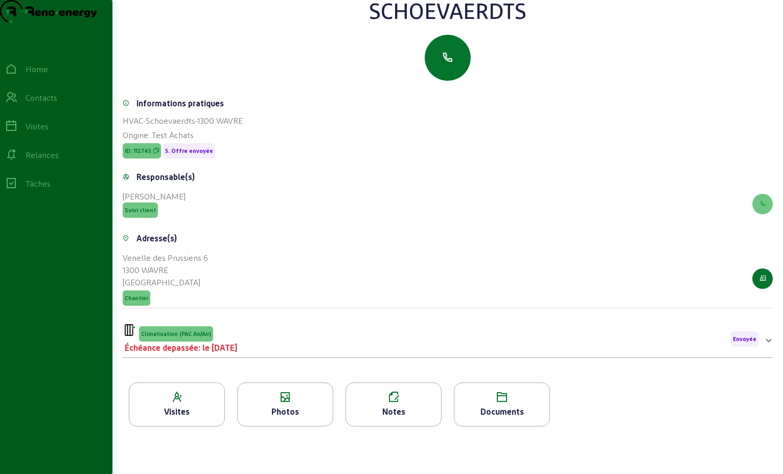
scroll to position [130, 0]
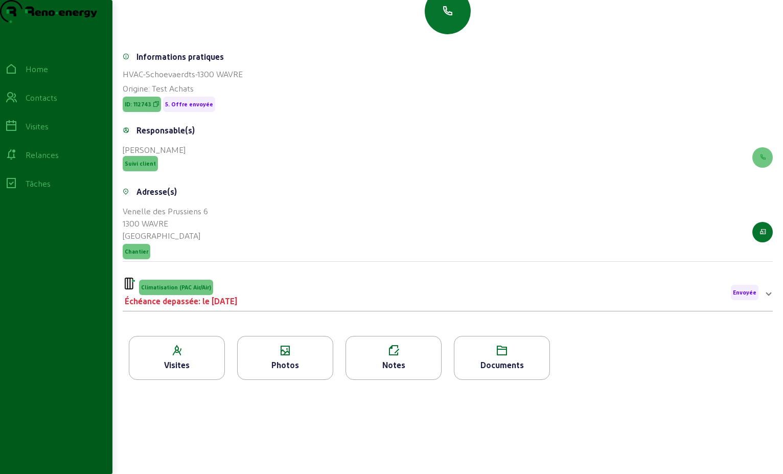
click at [272, 297] on div "Climatisation (PAC Air/Air) Échéance depassée: le [DATE] Envoyée" at bounding box center [442, 293] width 634 height 30
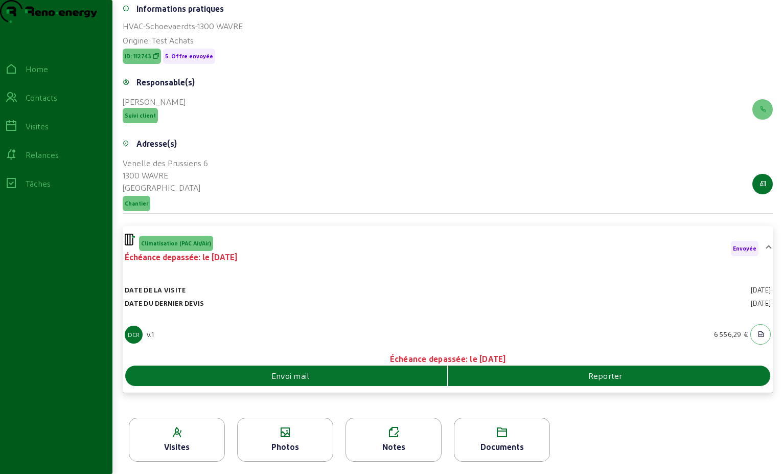
scroll to position [178, 0]
click at [313, 379] on div "Envoi mail" at bounding box center [286, 376] width 322 height 12
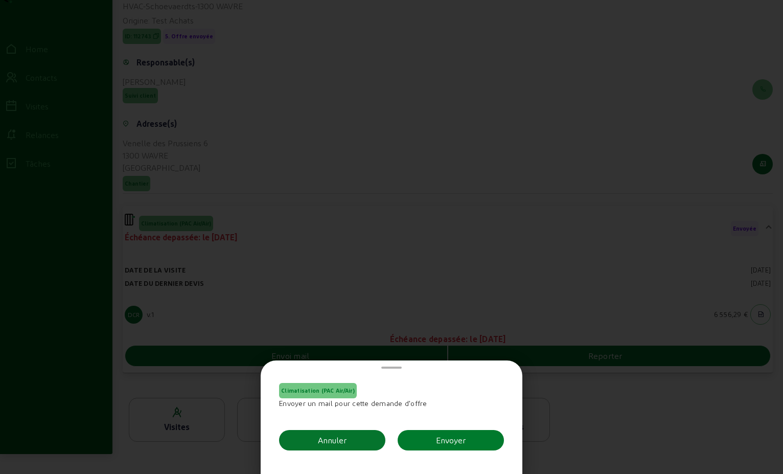
click at [479, 445] on button "Envoyer" at bounding box center [451, 440] width 106 height 20
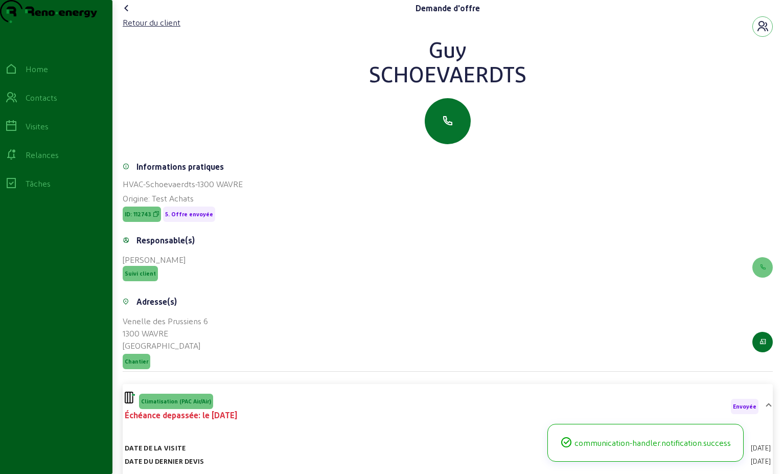
click at [131, 14] on icon at bounding box center [127, 8] width 12 height 12
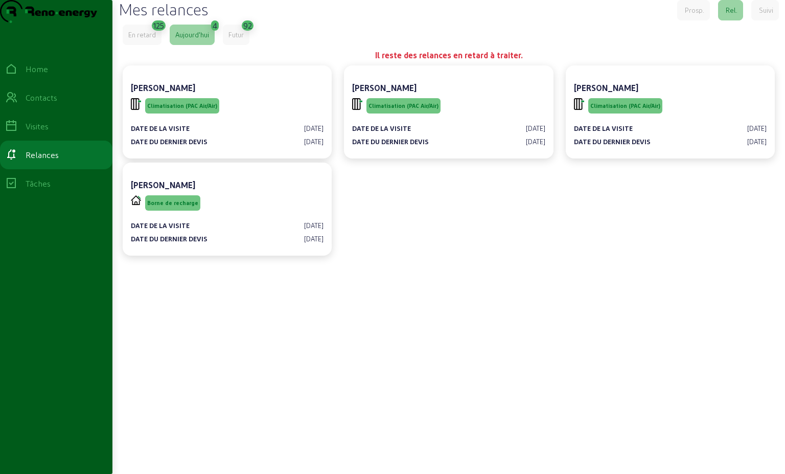
click at [144, 39] on div "En retard" at bounding box center [142, 34] width 28 height 9
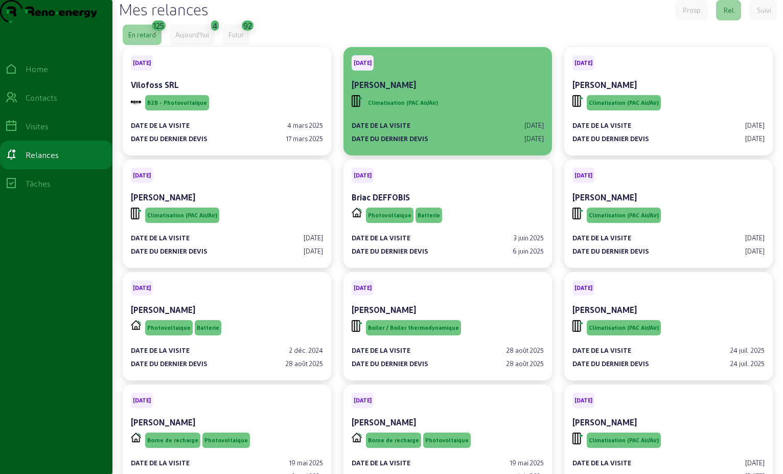
click at [464, 112] on div "Climatisation (PAC Air/Air)" at bounding box center [448, 102] width 192 height 19
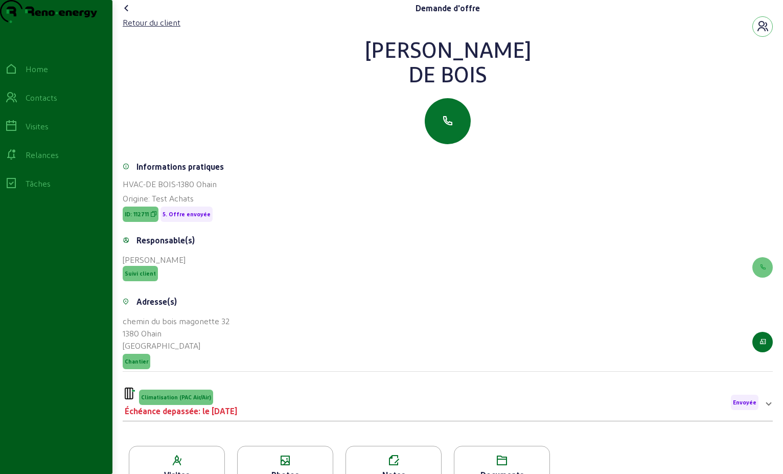
drag, startPoint x: 489, startPoint y: 96, endPoint x: 378, endPoint y: 66, distance: 114.3
click at [378, 66] on div "[PERSON_NAME]" at bounding box center [448, 61] width 650 height 49
drag, startPoint x: 378, startPoint y: 66, endPoint x: 446, endPoint y: 71, distance: 67.6
copy div "[PERSON_NAME]"
click at [144, 29] on div "Retour du client" at bounding box center [152, 22] width 58 height 12
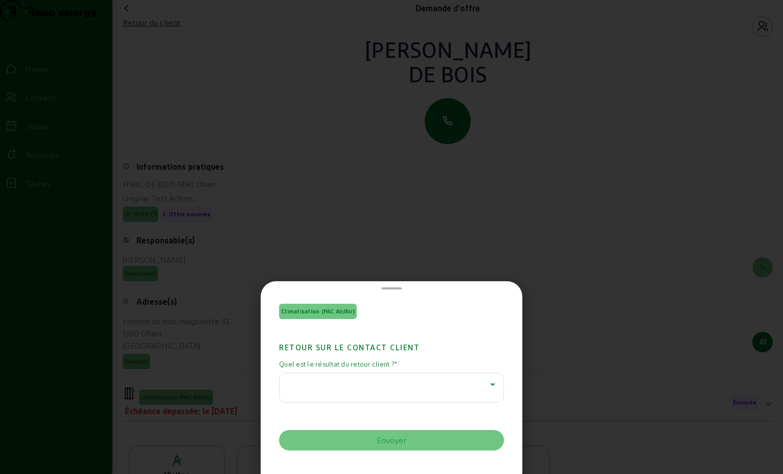
click at [489, 388] on icon at bounding box center [493, 384] width 12 height 12
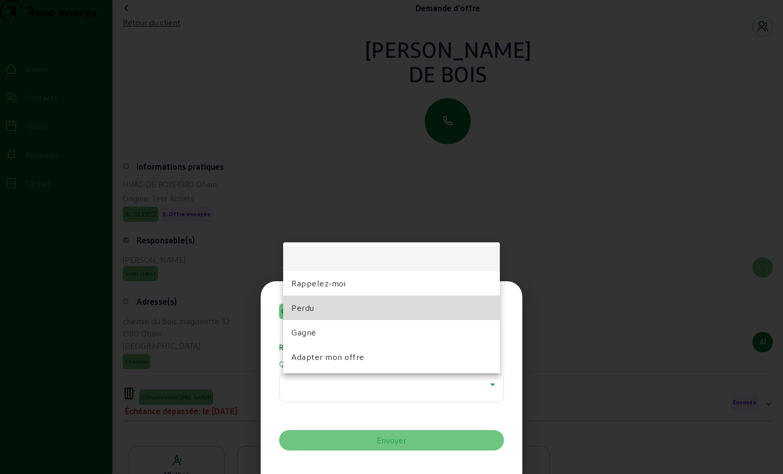
click at [387, 309] on mat-option "Perdu" at bounding box center [391, 307] width 217 height 25
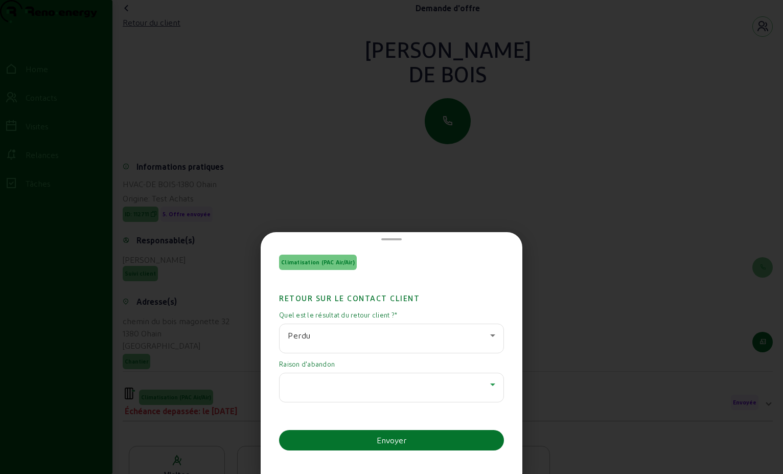
click at [489, 386] on icon at bounding box center [493, 384] width 12 height 12
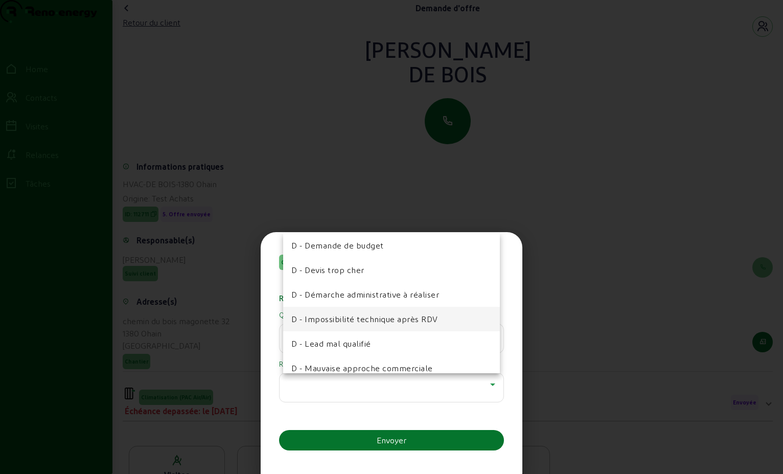
scroll to position [204, 0]
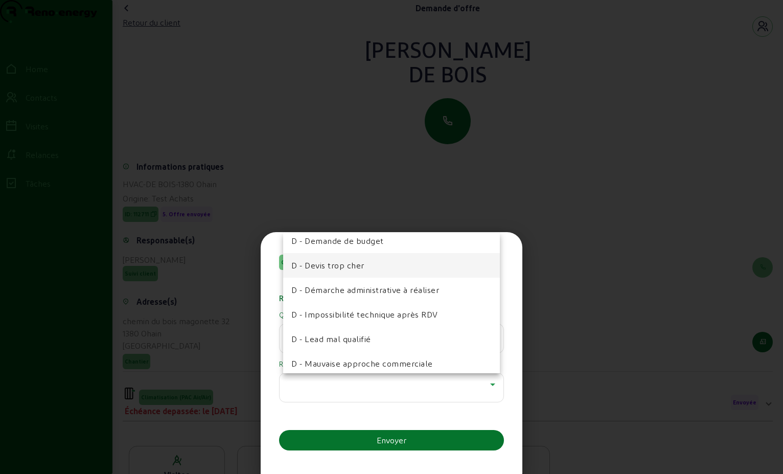
click at [355, 269] on span "D - Devis trop cher" at bounding box center [327, 265] width 73 height 12
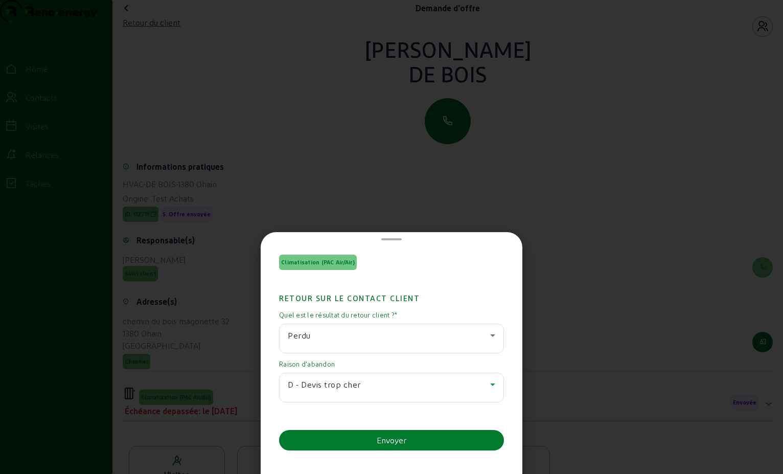
click at [419, 433] on button "Envoyer" at bounding box center [391, 440] width 225 height 20
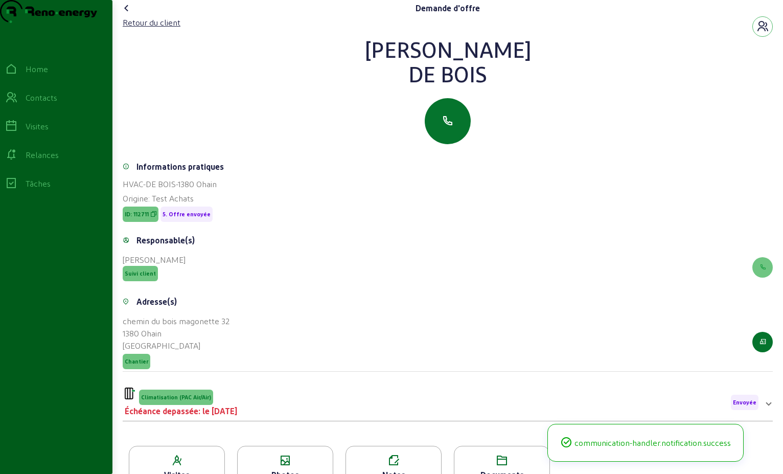
click at [130, 14] on icon at bounding box center [127, 8] width 12 height 12
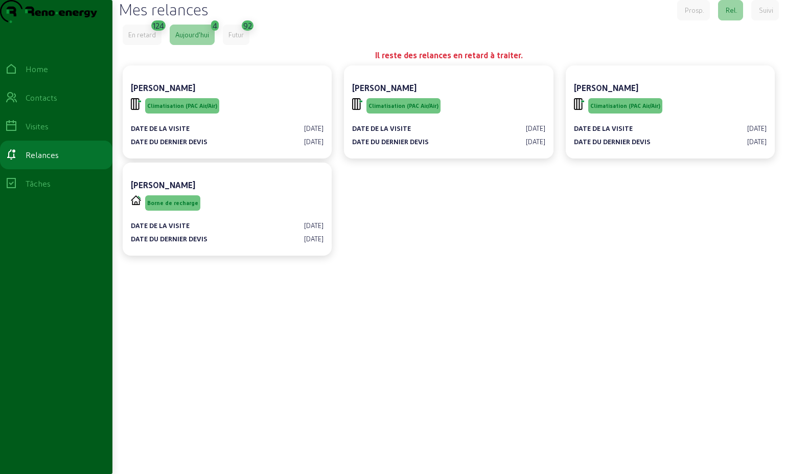
click at [147, 39] on div "En retard" at bounding box center [142, 34] width 28 height 9
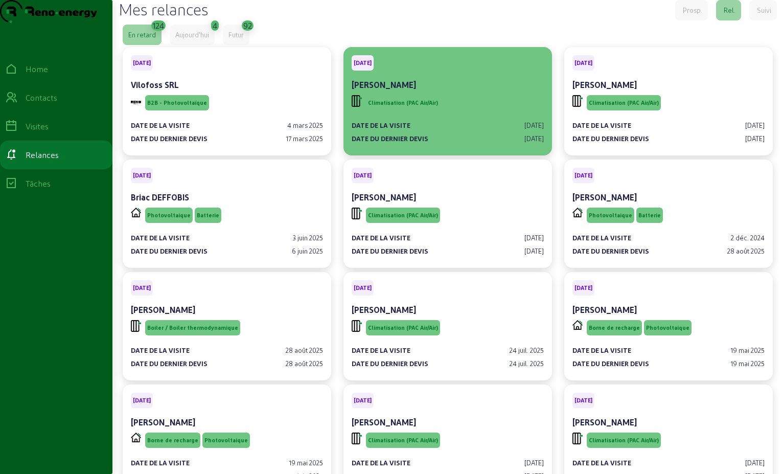
click at [481, 112] on div "Climatisation (PAC Air/Air)" at bounding box center [448, 102] width 192 height 19
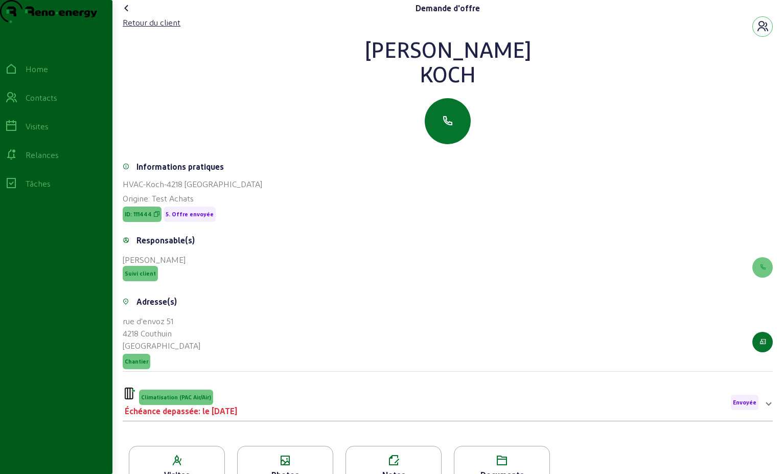
drag, startPoint x: 485, startPoint y: 89, endPoint x: 383, endPoint y: 57, distance: 106.4
click at [383, 57] on div "Retour du client [PERSON_NAME]" at bounding box center [448, 80] width 650 height 128
drag, startPoint x: 383, startPoint y: 57, endPoint x: 441, endPoint y: 70, distance: 59.3
copy div "[PERSON_NAME]"
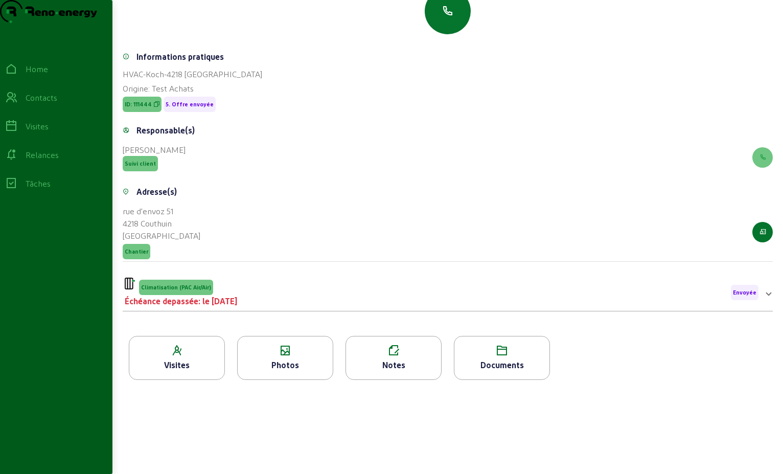
scroll to position [130, 0]
click at [313, 299] on div "Climatisation (PAC Air/Air) Échéance depassée: le [DATE] Envoyée" at bounding box center [442, 293] width 634 height 30
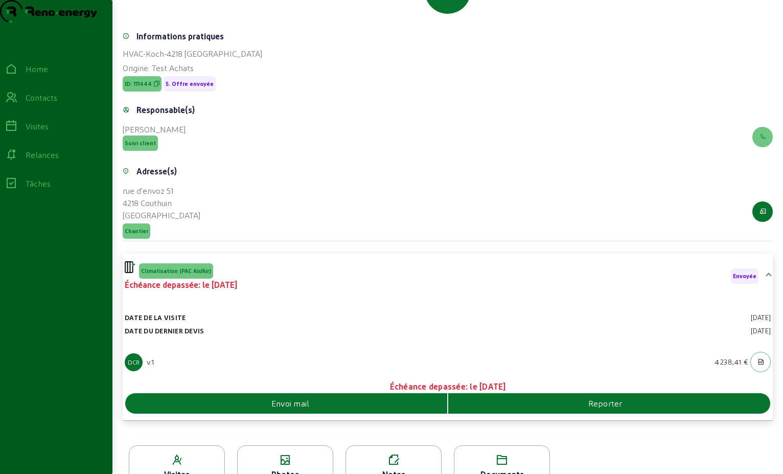
click at [351, 409] on div "Envoi mail" at bounding box center [286, 403] width 322 height 12
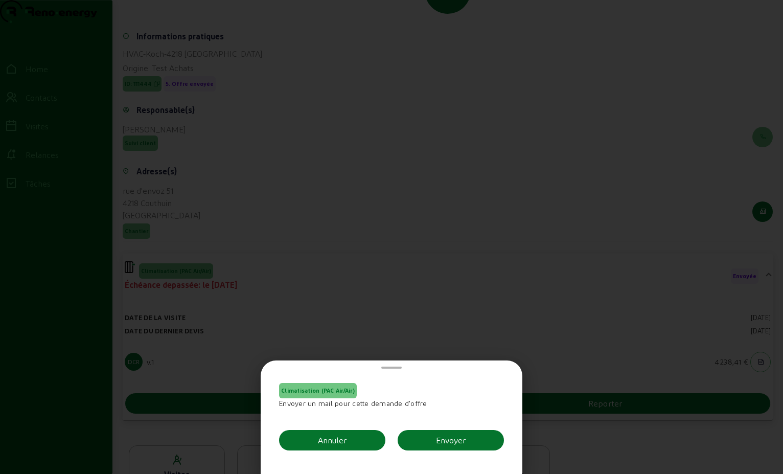
scroll to position [0, 0]
click at [351, 423] on mat-bottom-sheet-container "Climatisation (PAC Air/Air) Envoyer un mail pour cette demande d'offre Annuler …" at bounding box center [392, 416] width 262 height 113
click at [463, 439] on div "Envoyer" at bounding box center [451, 440] width 30 height 12
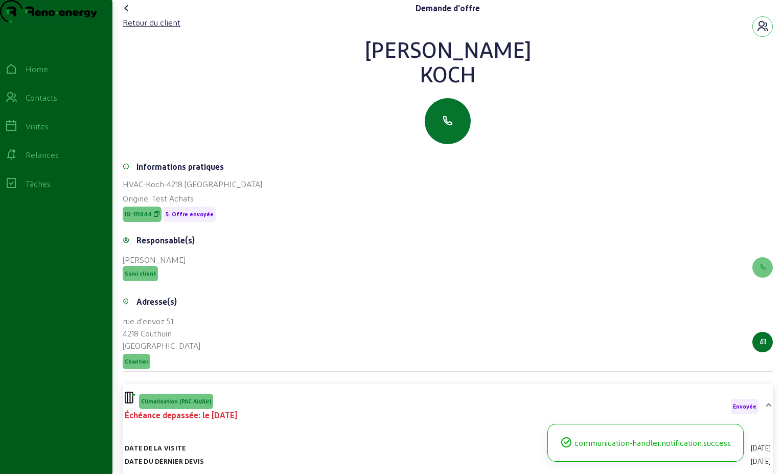
click at [127, 14] on icon at bounding box center [127, 8] width 12 height 12
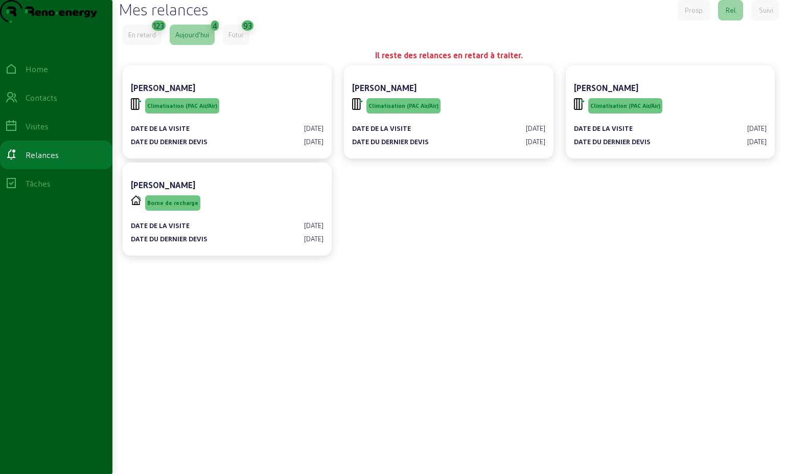
click at [151, 39] on div "En retard" at bounding box center [142, 34] width 28 height 9
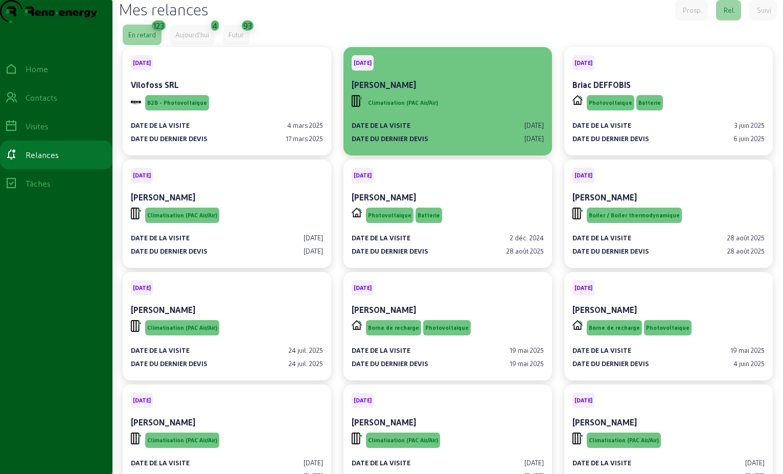
click at [459, 112] on div "Climatisation (PAC Air/Air)" at bounding box center [448, 102] width 192 height 19
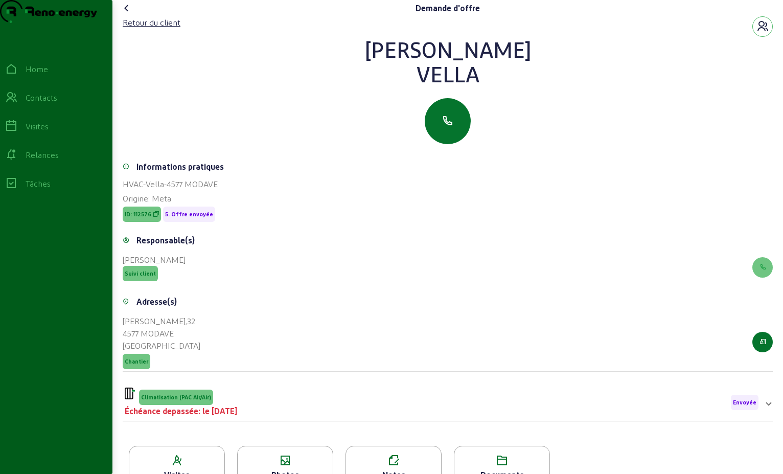
drag, startPoint x: 481, startPoint y: 94, endPoint x: 418, endPoint y: 60, distance: 71.6
click at [418, 60] on div "[PERSON_NAME]" at bounding box center [448, 61] width 650 height 49
drag, startPoint x: 418, startPoint y: 60, endPoint x: 463, endPoint y: 73, distance: 46.9
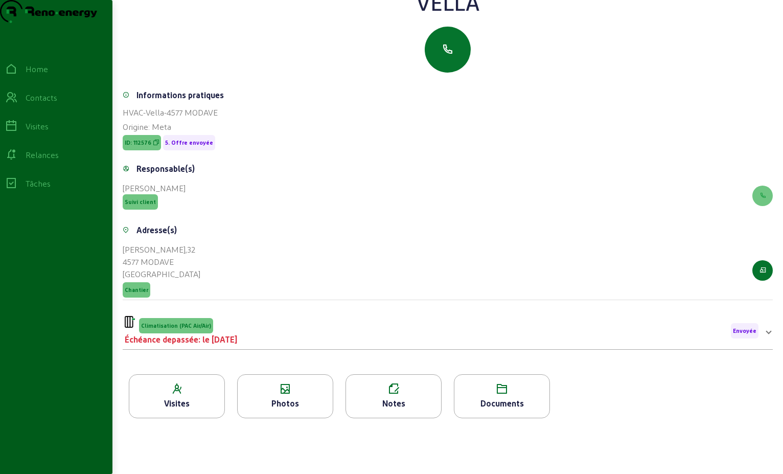
scroll to position [130, 0]
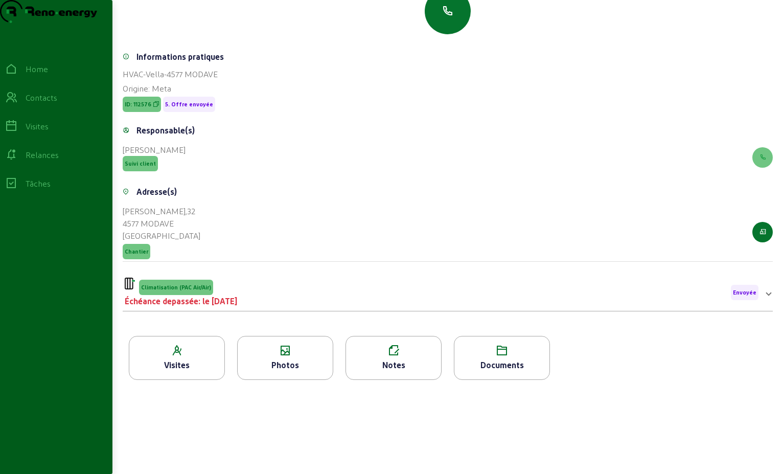
click at [349, 295] on div "Climatisation (PAC Air/Air) Échéance depassée: le [DATE] Envoyée" at bounding box center [442, 293] width 634 height 30
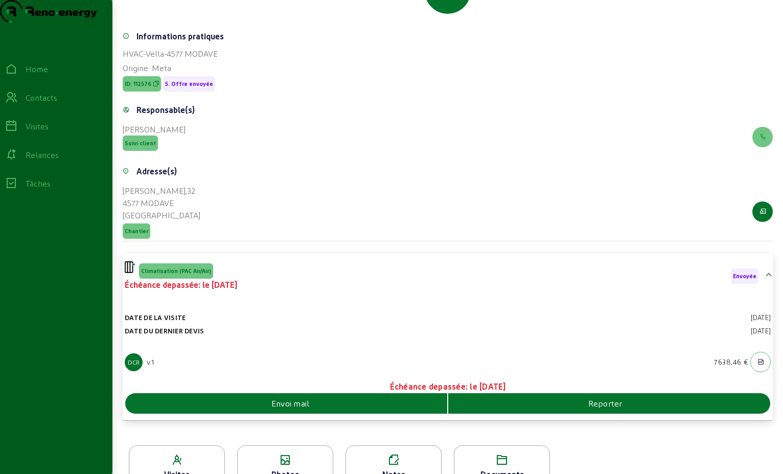
click at [332, 409] on div "Envoi mail" at bounding box center [286, 403] width 322 height 12
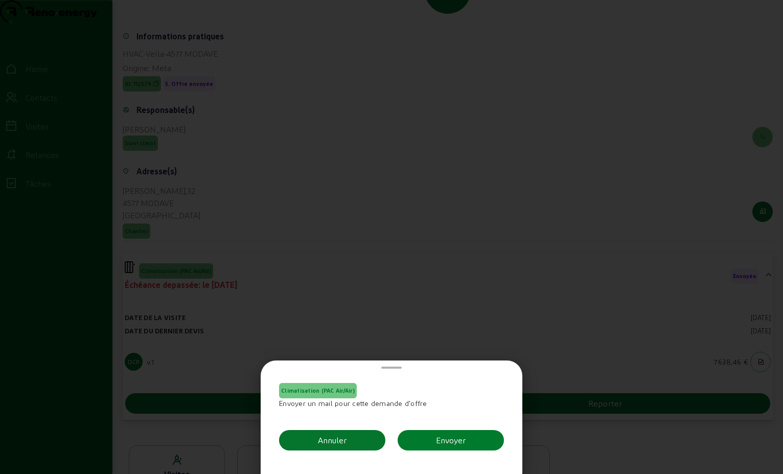
click at [450, 442] on div "Envoyer" at bounding box center [451, 440] width 30 height 12
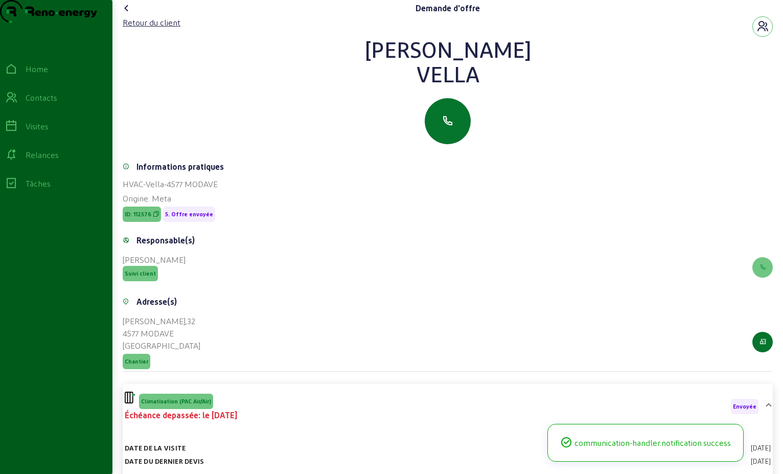
click at [129, 14] on icon at bounding box center [127, 8] width 12 height 12
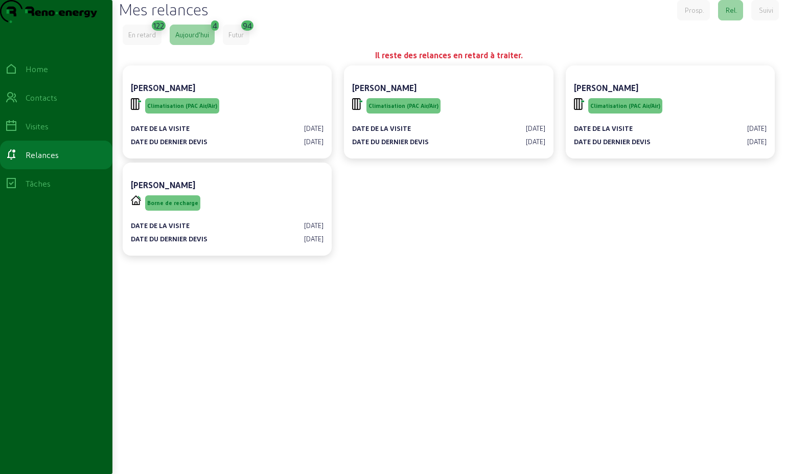
click at [140, 39] on div "En retard" at bounding box center [142, 34] width 28 height 9
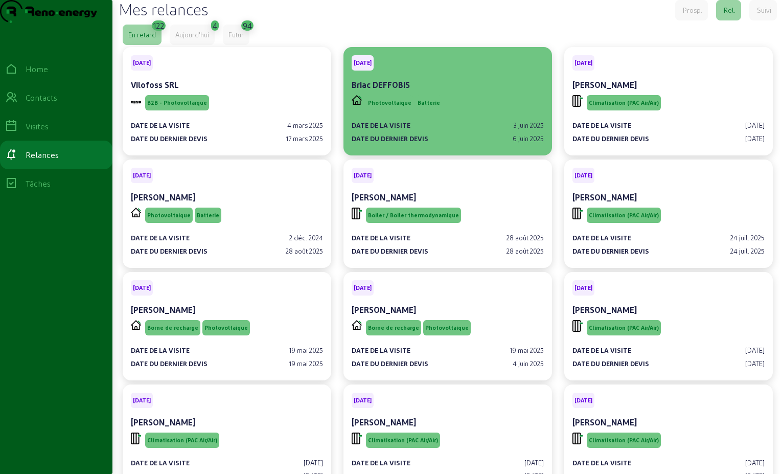
click at [456, 112] on div "Photovoltaique Batterie" at bounding box center [448, 102] width 192 height 19
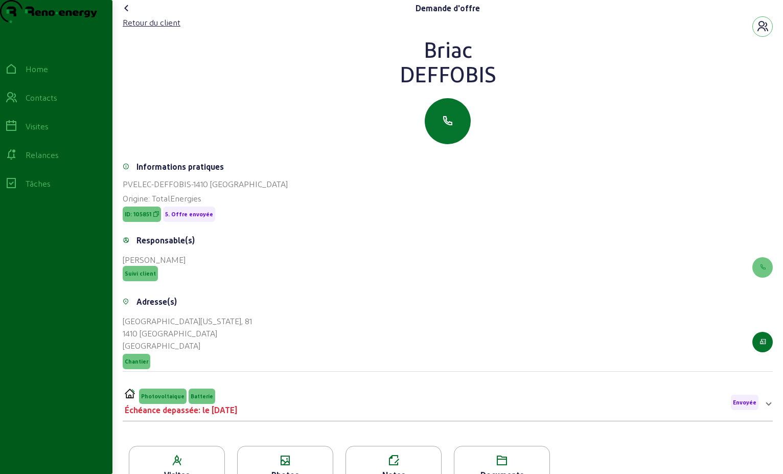
click at [129, 14] on icon at bounding box center [127, 8] width 12 height 12
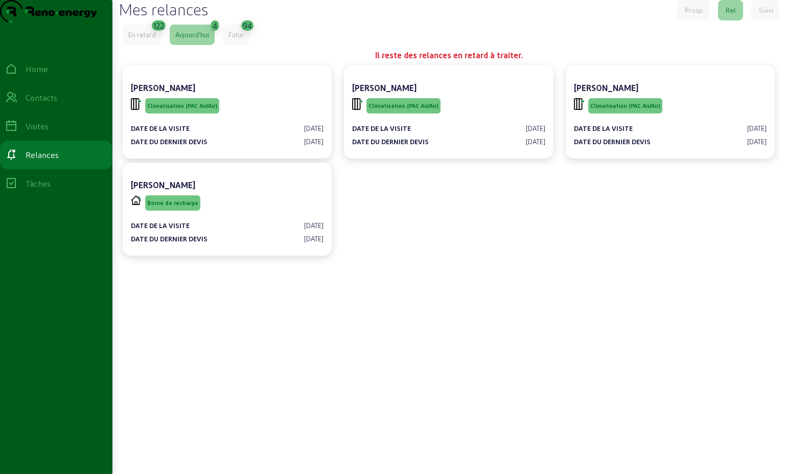
click at [156, 39] on div "En retard" at bounding box center [142, 34] width 28 height 9
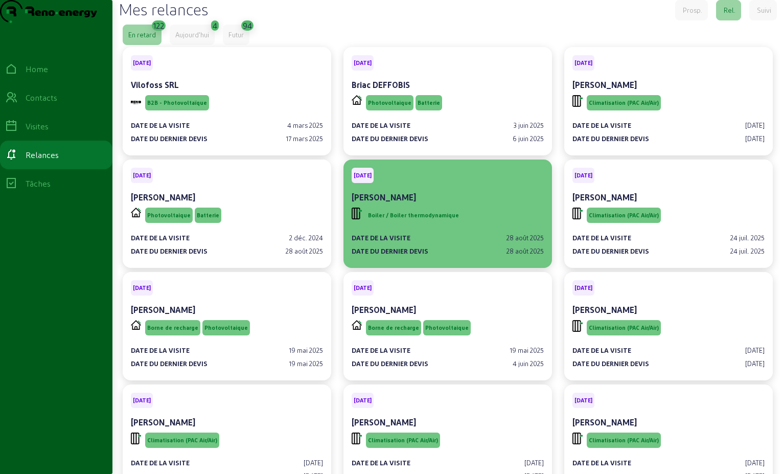
click at [468, 203] on div "[PERSON_NAME]" at bounding box center [448, 197] width 192 height 12
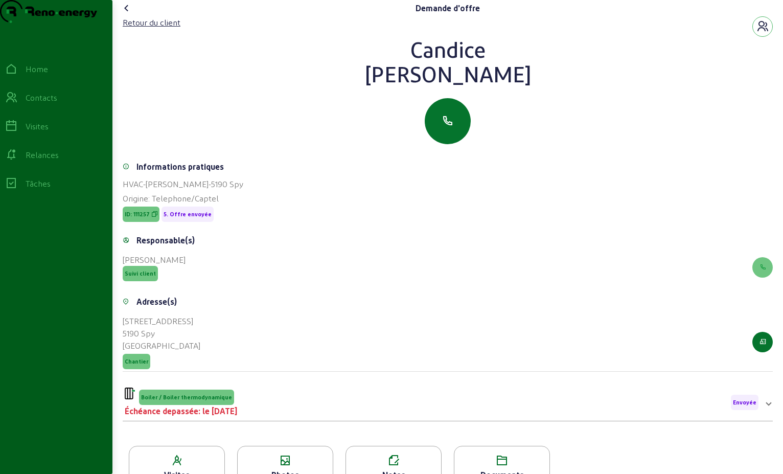
drag, startPoint x: 475, startPoint y: 94, endPoint x: 394, endPoint y: 69, distance: 84.6
click at [394, 69] on div "[PERSON_NAME]" at bounding box center [448, 61] width 650 height 49
drag, startPoint x: 394, startPoint y: 69, endPoint x: 431, endPoint y: 76, distance: 37.6
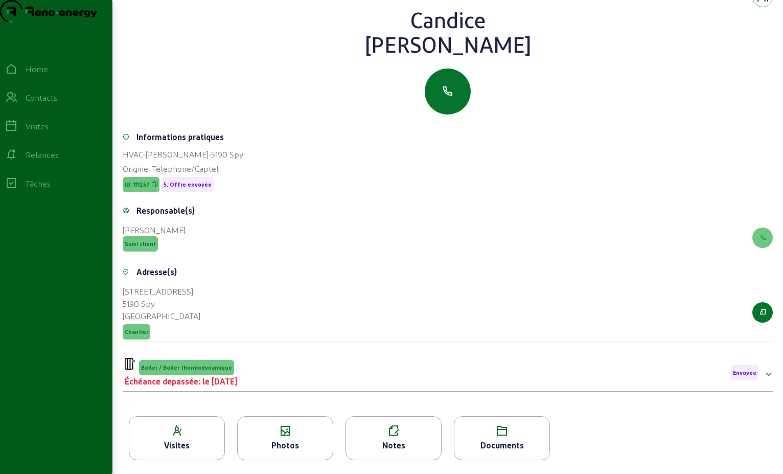
scroll to position [130, 0]
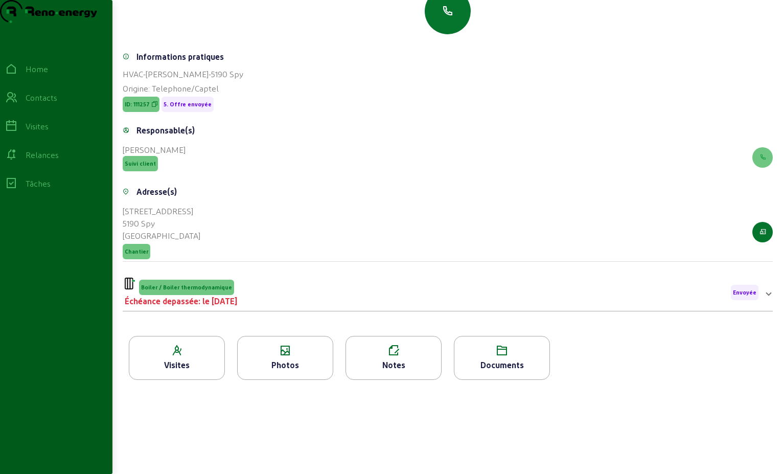
click at [237, 304] on div "Échéance depassée: le [DATE]" at bounding box center [181, 301] width 112 height 12
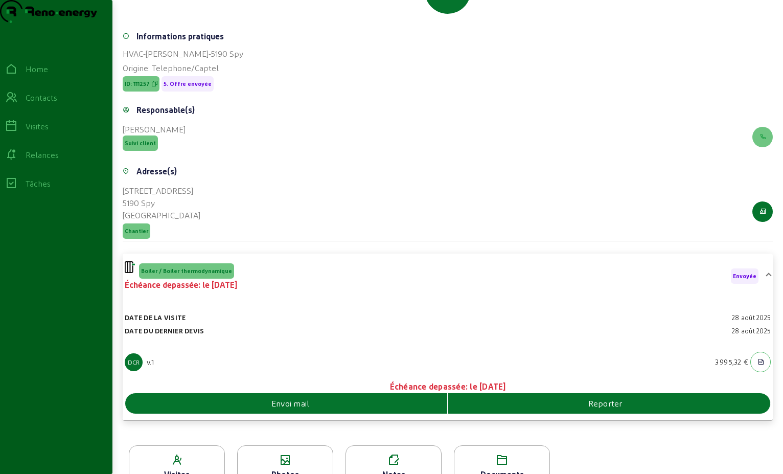
scroll to position [178, 0]
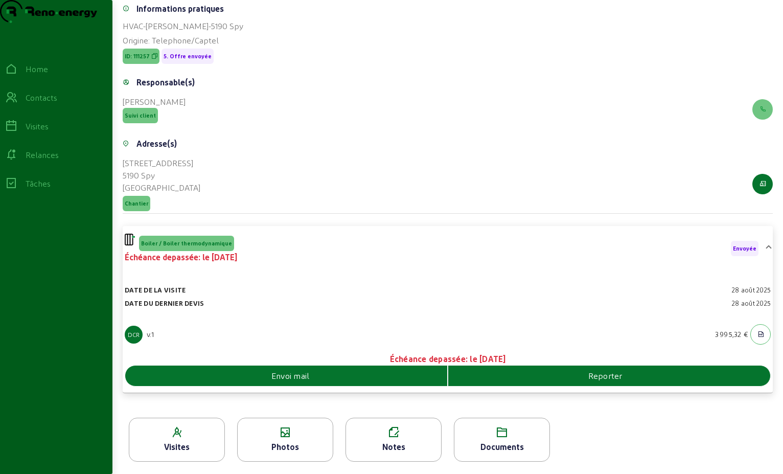
click at [305, 380] on span "Envoi mail" at bounding box center [290, 376] width 38 height 12
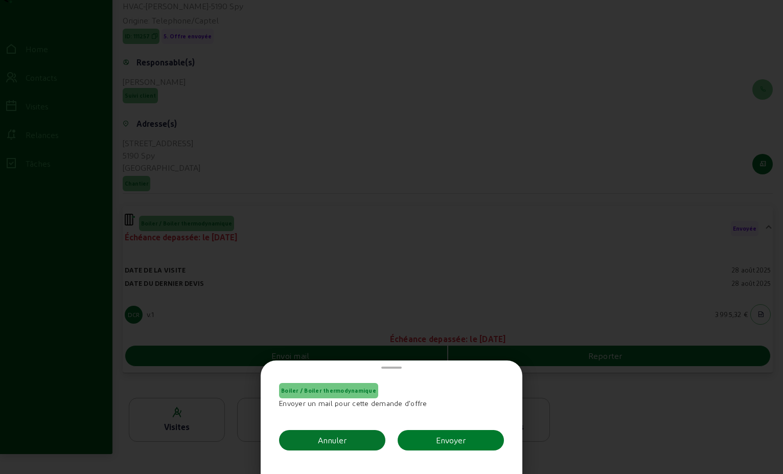
click at [481, 443] on button "Envoyer" at bounding box center [451, 440] width 106 height 20
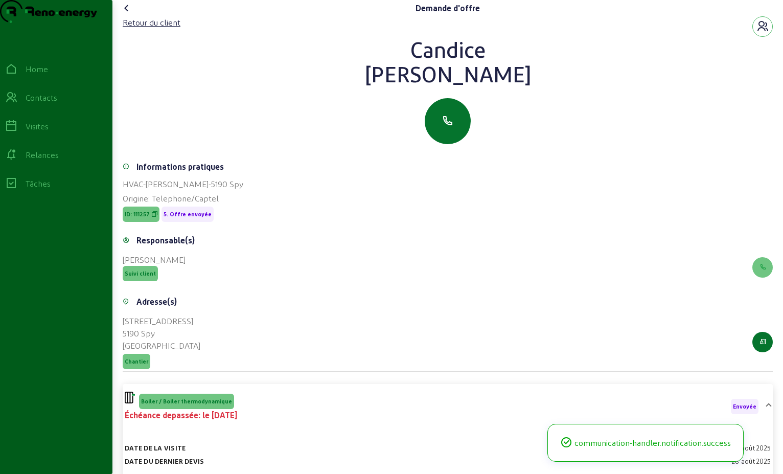
click at [128, 14] on icon at bounding box center [127, 8] width 12 height 12
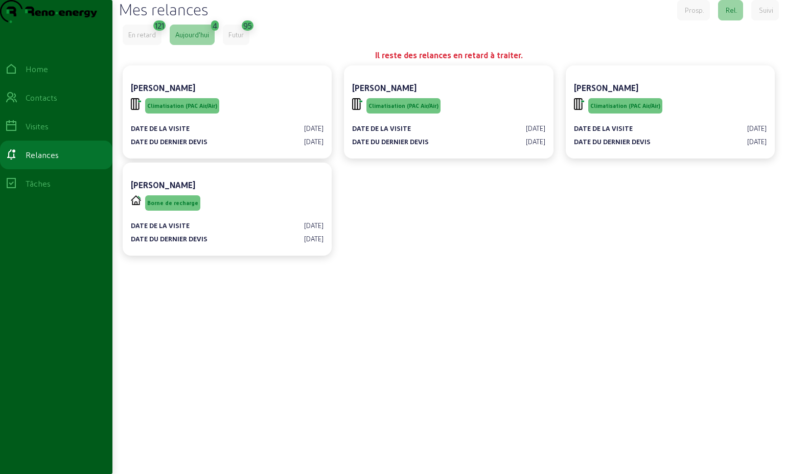
click at [154, 39] on div "En retard" at bounding box center [142, 34] width 28 height 9
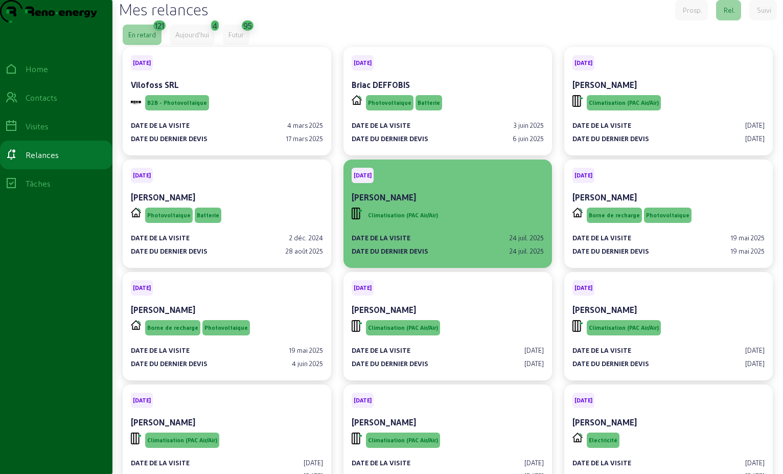
click at [511, 203] on div "[PERSON_NAME]" at bounding box center [448, 197] width 192 height 12
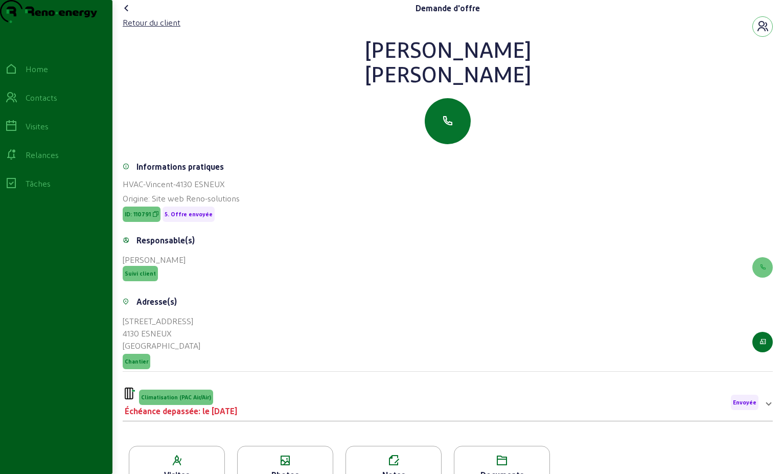
drag, startPoint x: 508, startPoint y: 98, endPoint x: 425, endPoint y: 59, distance: 91.5
click at [425, 59] on div "[PERSON_NAME]" at bounding box center [448, 61] width 650 height 49
drag, startPoint x: 425, startPoint y: 59, endPoint x: 451, endPoint y: 75, distance: 30.5
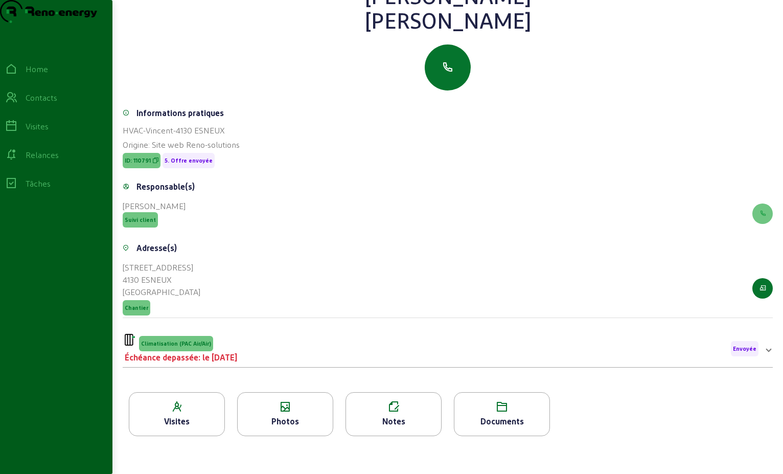
scroll to position [130, 0]
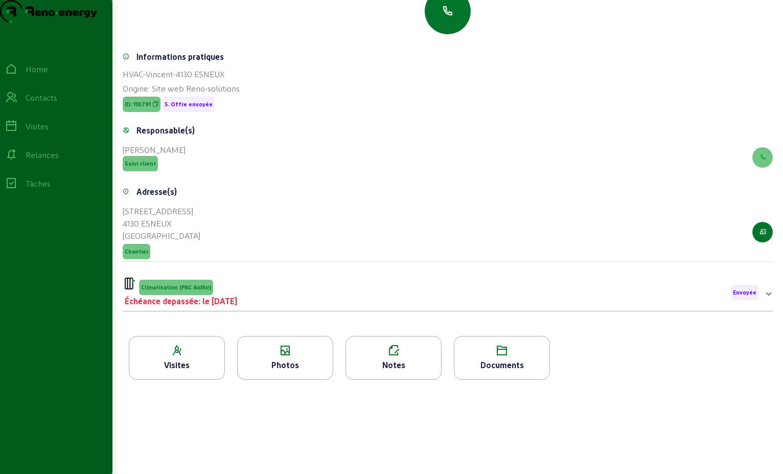
click at [271, 294] on div "Climatisation (PAC Air/Air) Échéance depassée: le [DATE] Envoyée" at bounding box center [442, 293] width 634 height 30
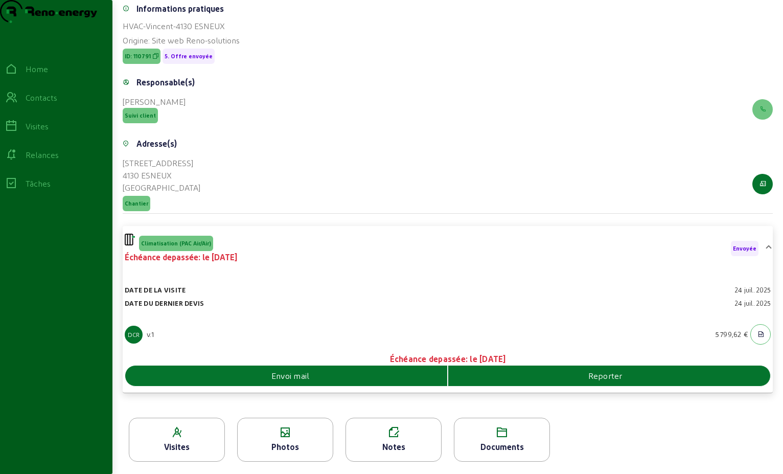
scroll to position [178, 0]
click at [594, 380] on span "Reporter" at bounding box center [605, 376] width 34 height 12
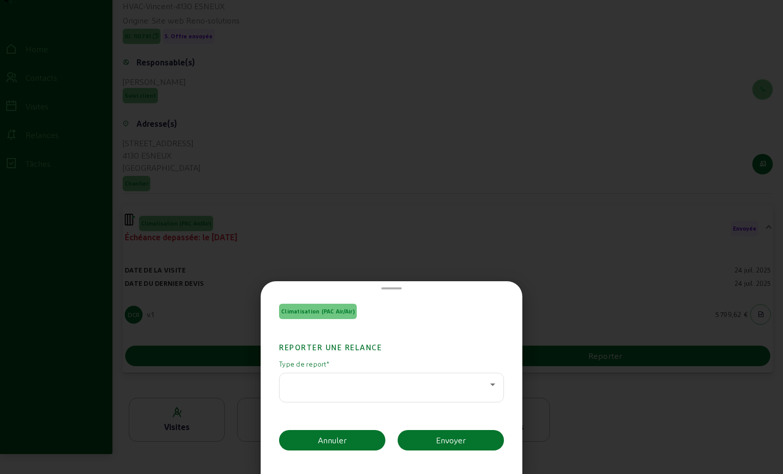
click at [493, 386] on icon at bounding box center [493, 384] width 12 height 12
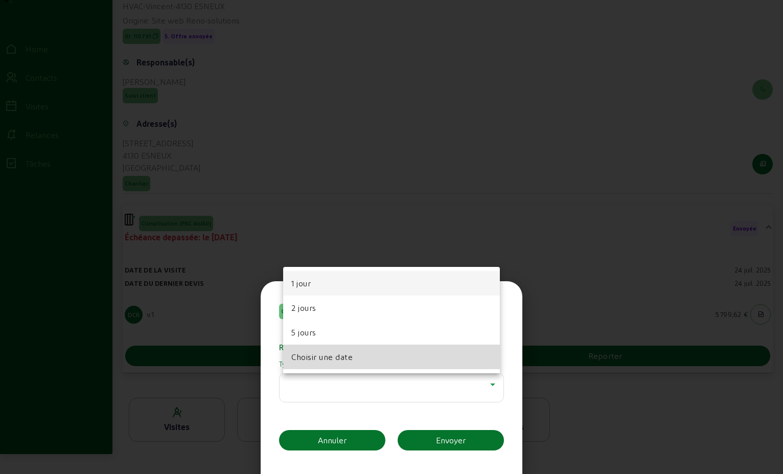
click at [377, 352] on mat-option "Choisir une date" at bounding box center [391, 357] width 217 height 25
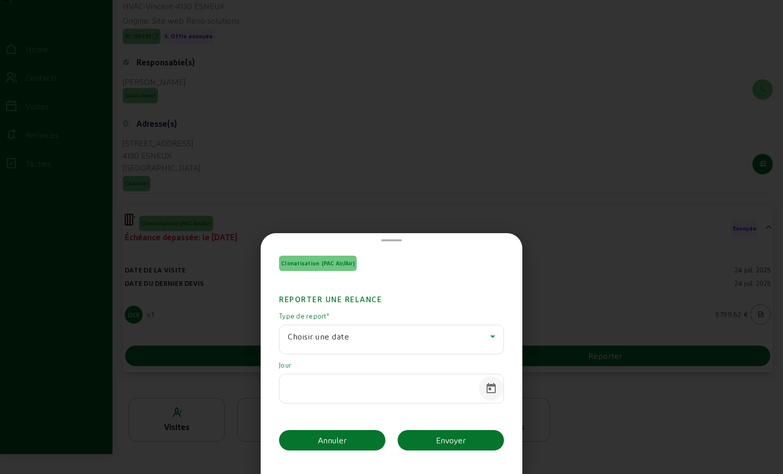
click at [484, 386] on span "Open calendar" at bounding box center [491, 388] width 25 height 25
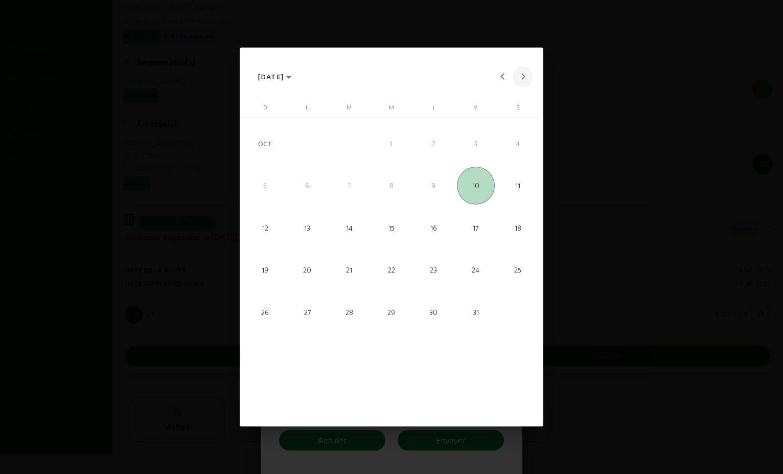
click at [521, 79] on button "Next month" at bounding box center [523, 76] width 20 height 20
click at [521, 79] on span "Next month" at bounding box center [523, 76] width 20 height 20
click at [343, 200] on span "6" at bounding box center [349, 186] width 38 height 38
type input "[DATE]"
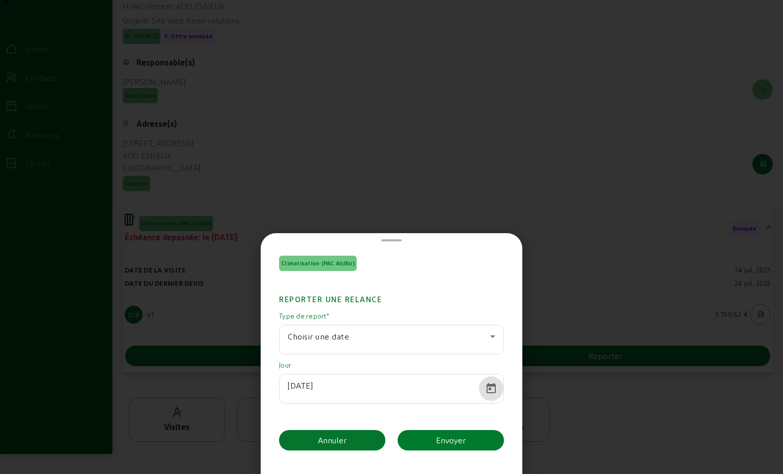
click at [451, 442] on div "Envoyer" at bounding box center [451, 440] width 30 height 12
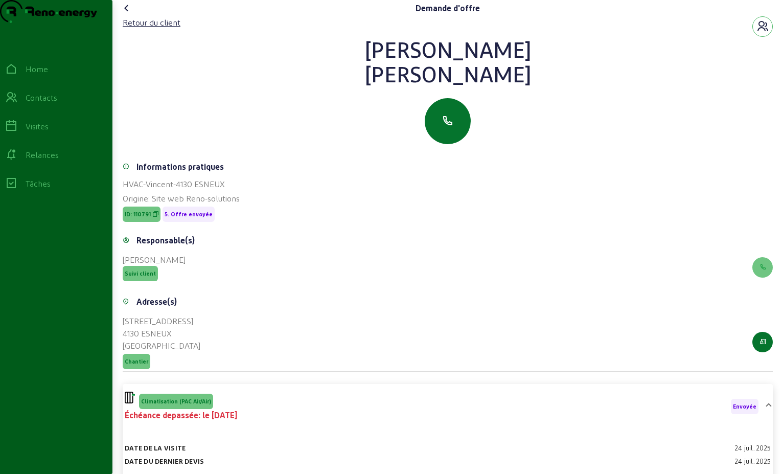
click at [130, 14] on icon at bounding box center [127, 8] width 12 height 12
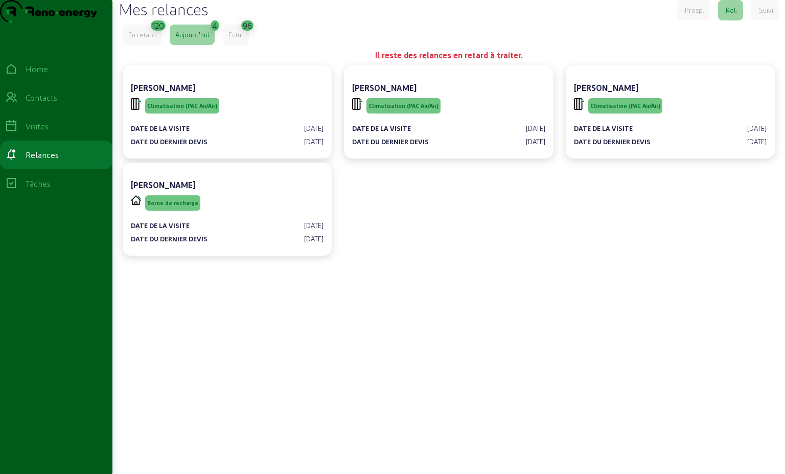
click at [150, 39] on div "En retard" at bounding box center [142, 34] width 28 height 9
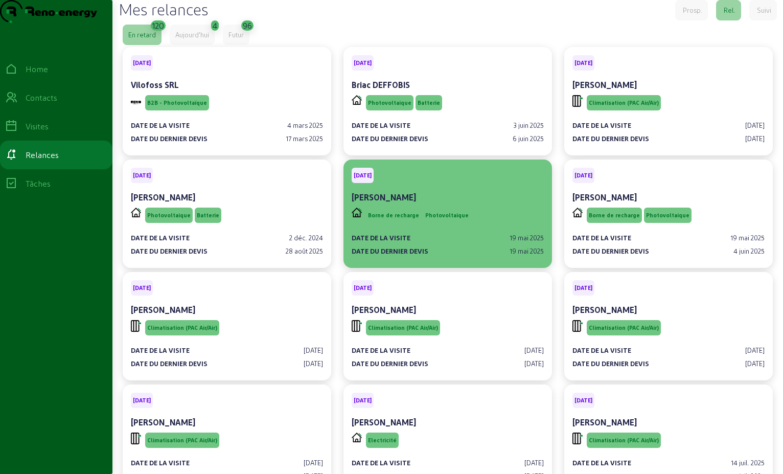
click at [457, 245] on div "Date de la visite [DATE] Date du dernier devis [DATE]" at bounding box center [448, 240] width 192 height 31
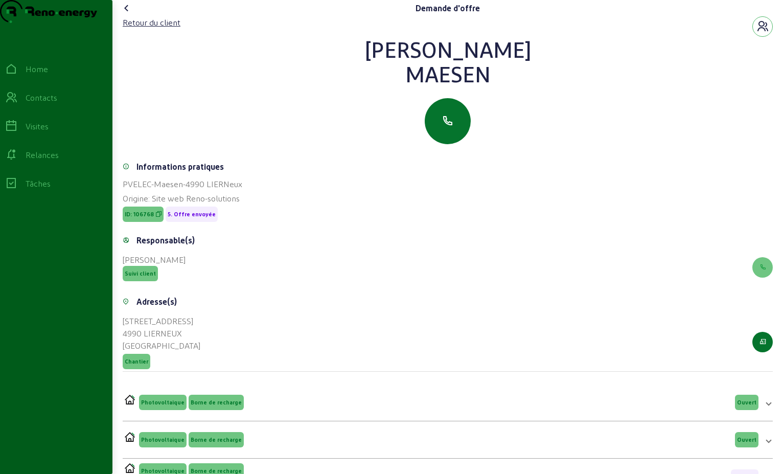
drag, startPoint x: 496, startPoint y: 97, endPoint x: 351, endPoint y: 66, distance: 148.4
click at [351, 66] on div "[PERSON_NAME]" at bounding box center [448, 61] width 650 height 49
drag, startPoint x: 351, startPoint y: 66, endPoint x: 426, endPoint y: 74, distance: 75.0
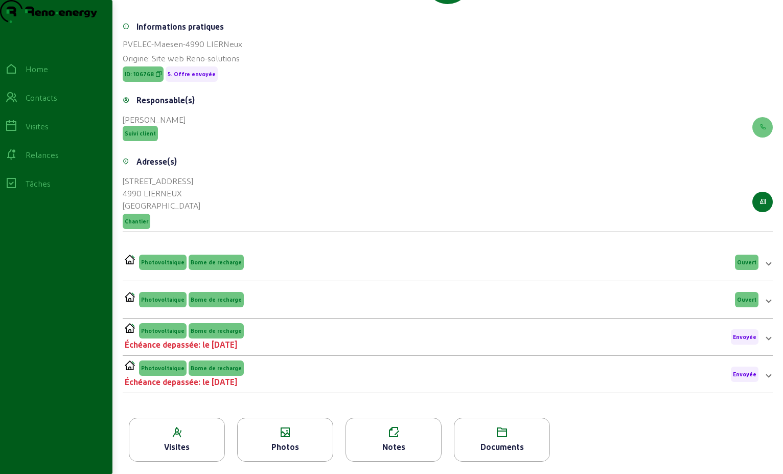
scroll to position [159, 0]
click at [378, 343] on div "Photovoltaique Borne de recharge Échéance depassée: le [DATE] Envoyée" at bounding box center [442, 337] width 634 height 28
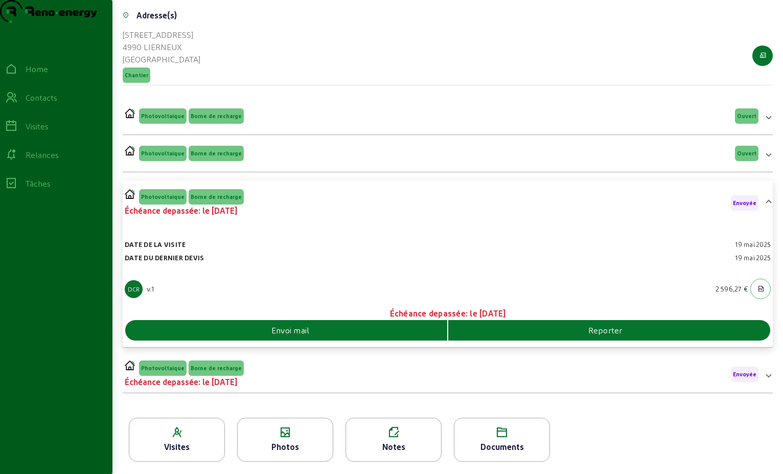
scroll to position [306, 0]
click at [760, 291] on icon "button" at bounding box center [761, 288] width 7 height 9
click at [290, 368] on div "Photovoltaique Borne de recharge Échéance depassée: le [DATE] Envoyée" at bounding box center [442, 374] width 634 height 28
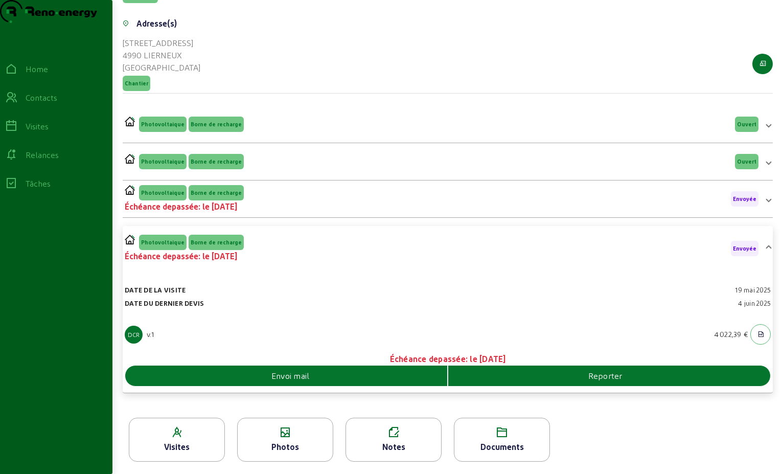
scroll to position [298, 0]
click at [759, 333] on icon "button" at bounding box center [761, 334] width 7 height 9
click at [333, 371] on div "Envoi mail" at bounding box center [286, 376] width 322 height 12
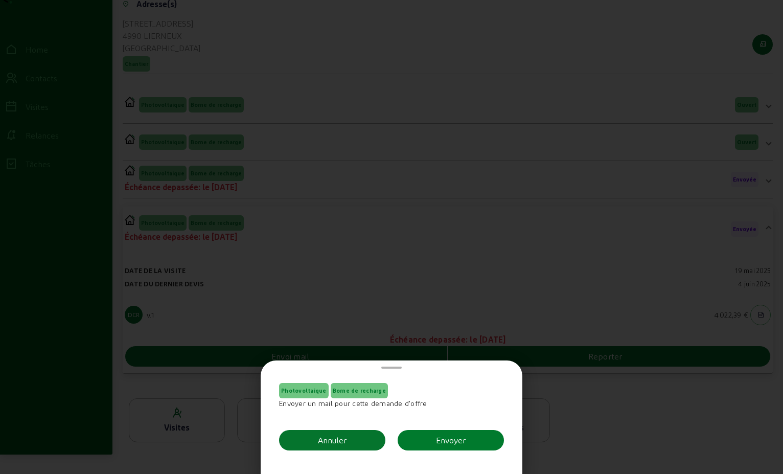
click at [457, 438] on div "Envoyer" at bounding box center [451, 440] width 30 height 12
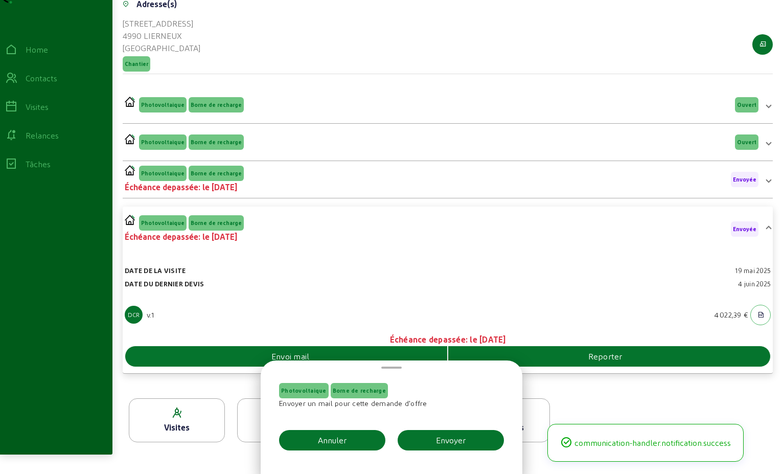
scroll to position [298, 0]
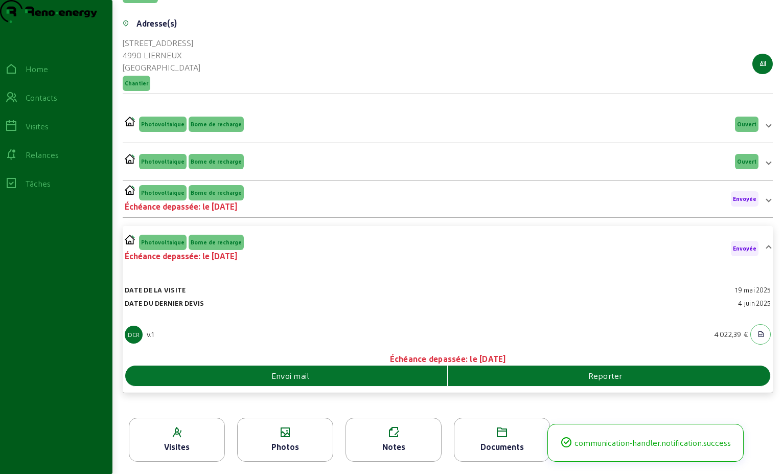
click at [281, 199] on div "Photovoltaique Borne de recharge Échéance depassée: le [DATE] Envoyée" at bounding box center [442, 199] width 634 height 28
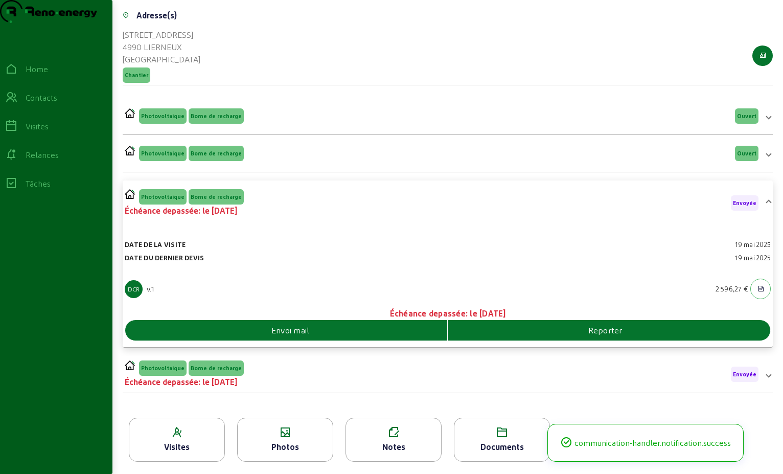
click at [308, 336] on span "Envoi mail" at bounding box center [290, 330] width 38 height 12
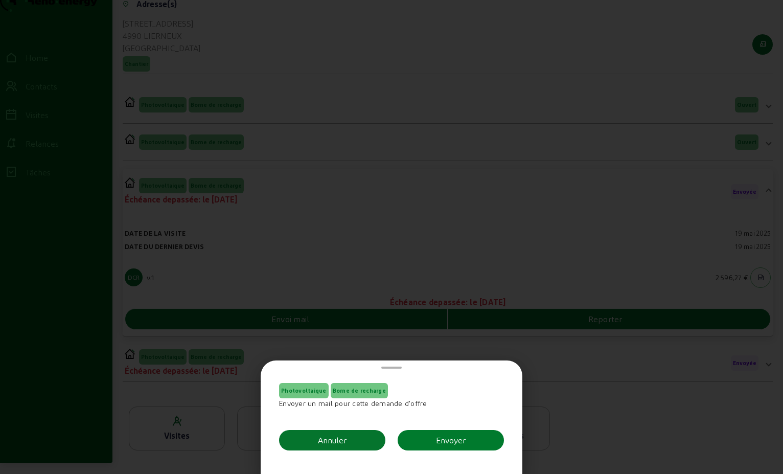
click at [442, 438] on div "Envoyer" at bounding box center [451, 440] width 30 height 12
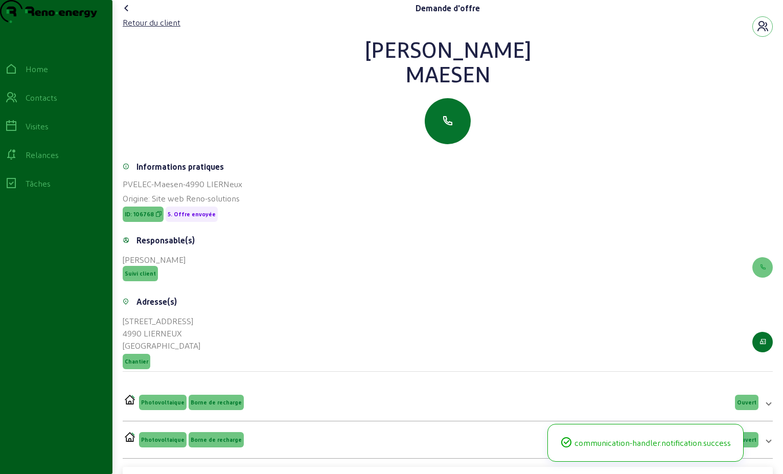
click at [130, 14] on icon at bounding box center [127, 8] width 12 height 12
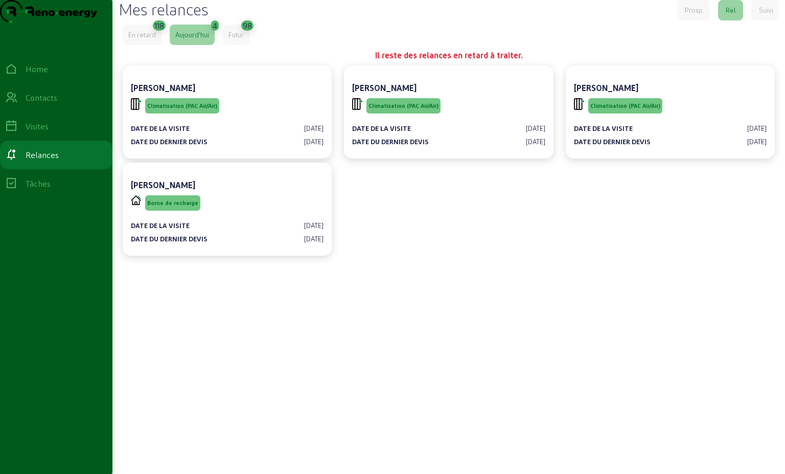
click at [143, 39] on div "En retard" at bounding box center [142, 34] width 28 height 9
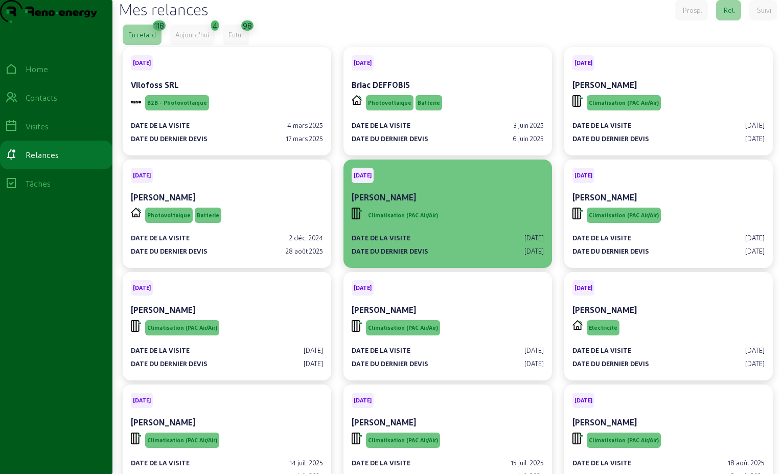
click at [485, 225] on div "Climatisation (PAC Air/Air)" at bounding box center [448, 215] width 192 height 19
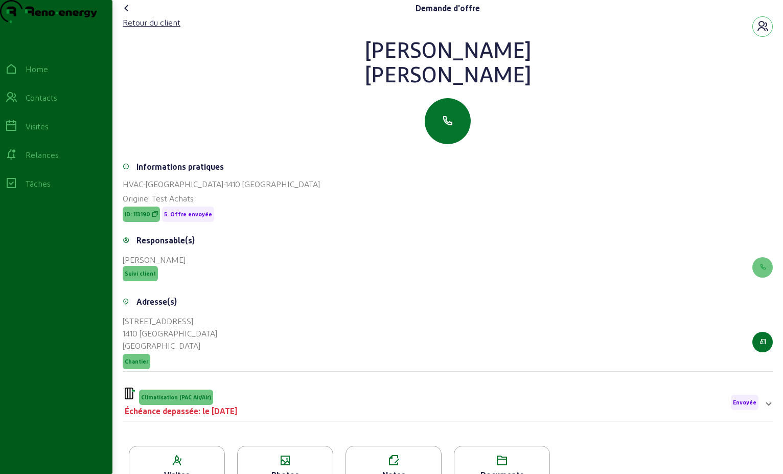
drag, startPoint x: 508, startPoint y: 88, endPoint x: 393, endPoint y: 63, distance: 117.7
click at [393, 63] on div "[PERSON_NAME]" at bounding box center [448, 61] width 650 height 49
drag, startPoint x: 393, startPoint y: 63, endPoint x: 435, endPoint y: 79, distance: 45.1
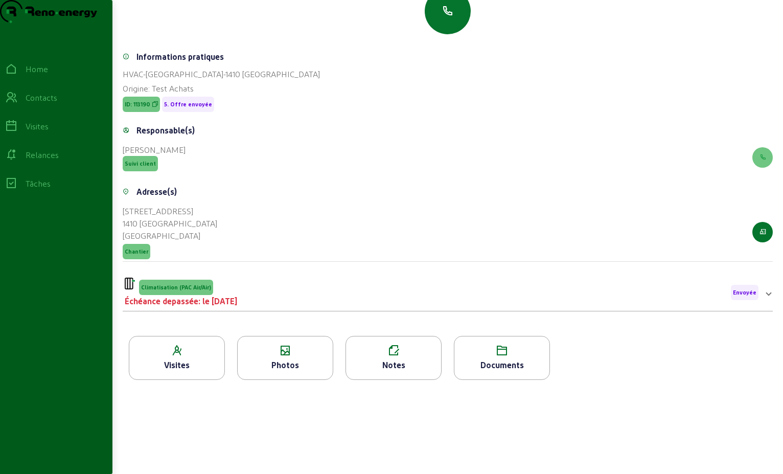
scroll to position [130, 0]
click at [327, 299] on div "Climatisation (PAC Air/Air) Échéance depassée: le [DATE] Envoyée" at bounding box center [442, 293] width 634 height 30
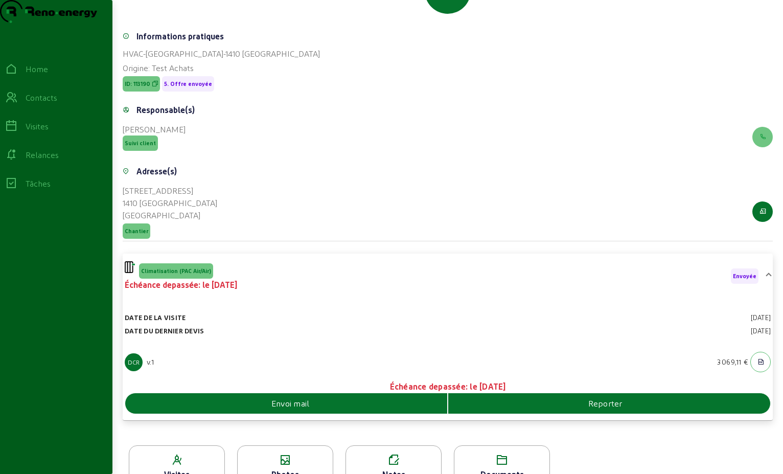
click at [329, 414] on div "Envoi mail" at bounding box center [286, 403] width 323 height 20
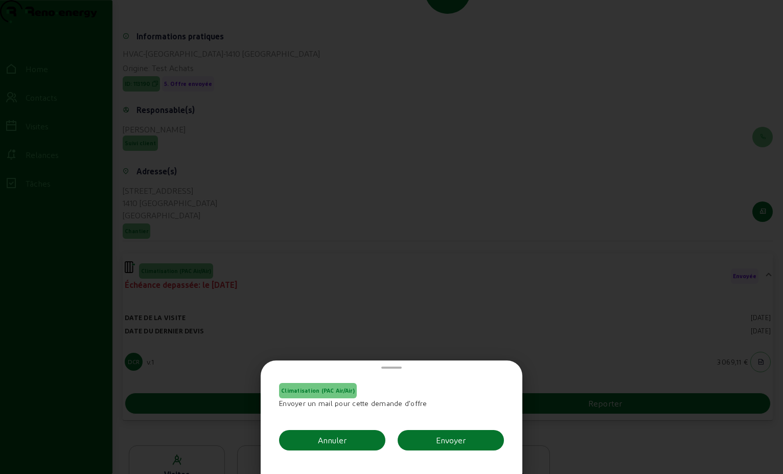
scroll to position [0, 0]
click at [443, 435] on div "Envoyer" at bounding box center [451, 440] width 30 height 12
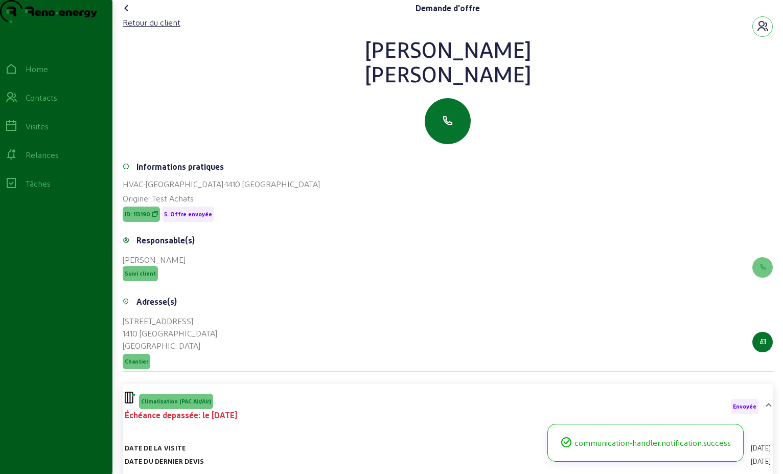
click at [126, 14] on icon at bounding box center [127, 8] width 12 height 12
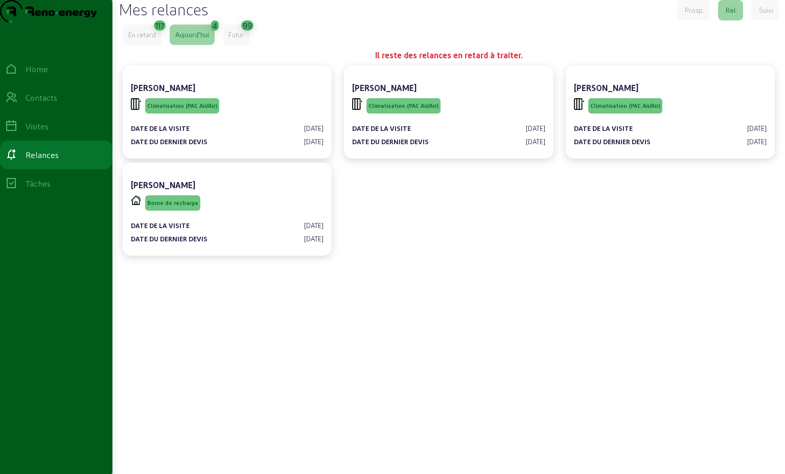
click at [152, 39] on div "En retard" at bounding box center [142, 34] width 28 height 9
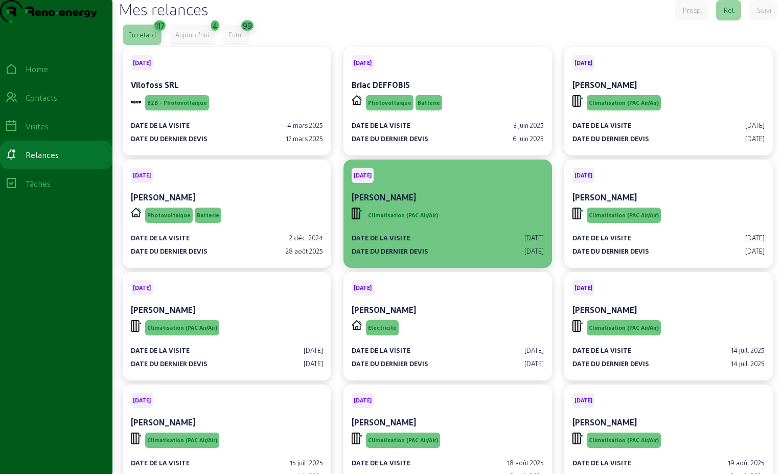
click at [450, 225] on div "Climatisation (PAC Air/Air)" at bounding box center [448, 215] width 192 height 19
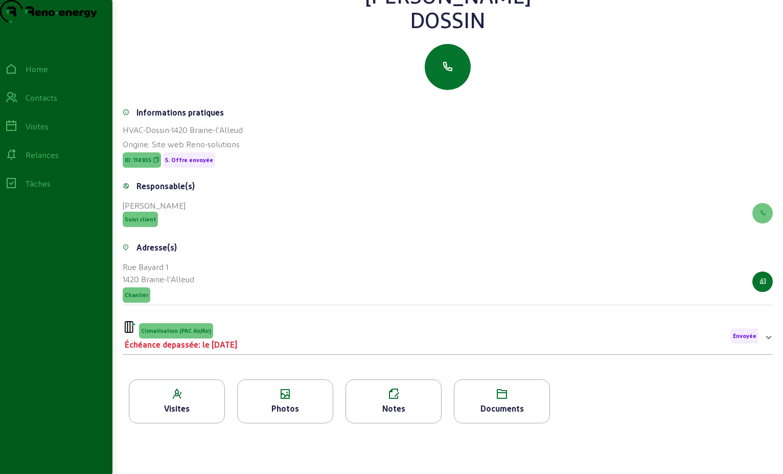
scroll to position [79, 0]
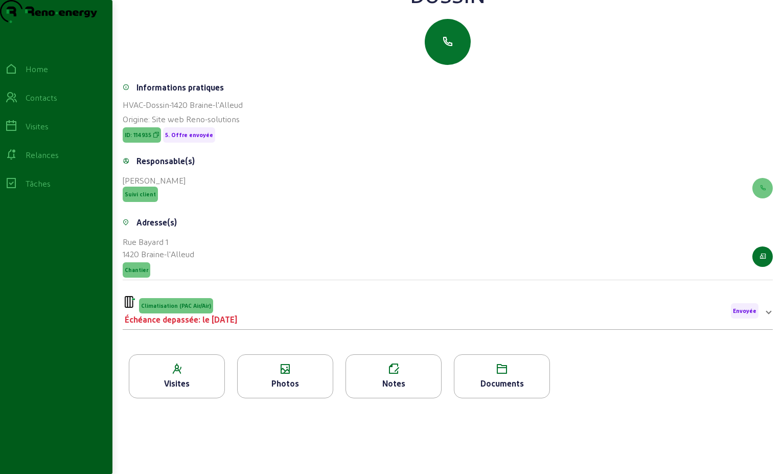
click at [317, 323] on div "Climatisation (PAC Air/Air) Échéance depassée: le [DATE] Envoyée" at bounding box center [442, 311] width 634 height 30
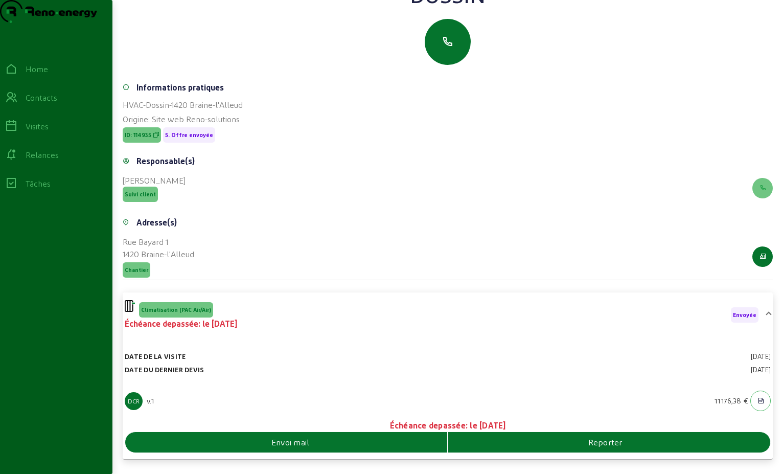
scroll to position [166, 0]
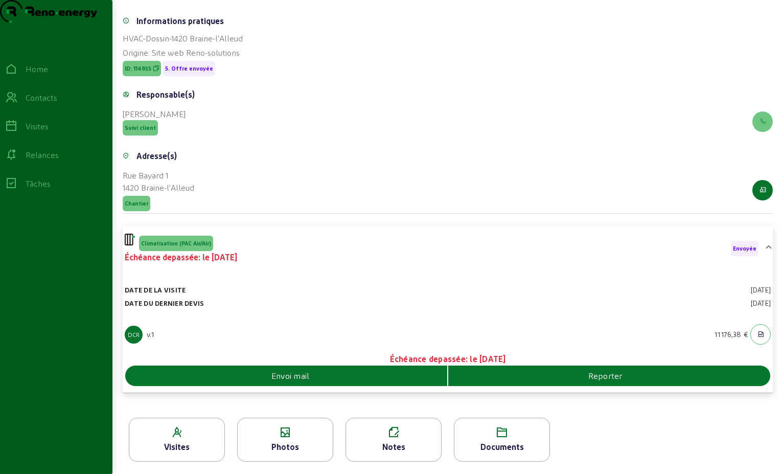
click at [374, 377] on div "Envoi mail" at bounding box center [286, 376] width 322 height 12
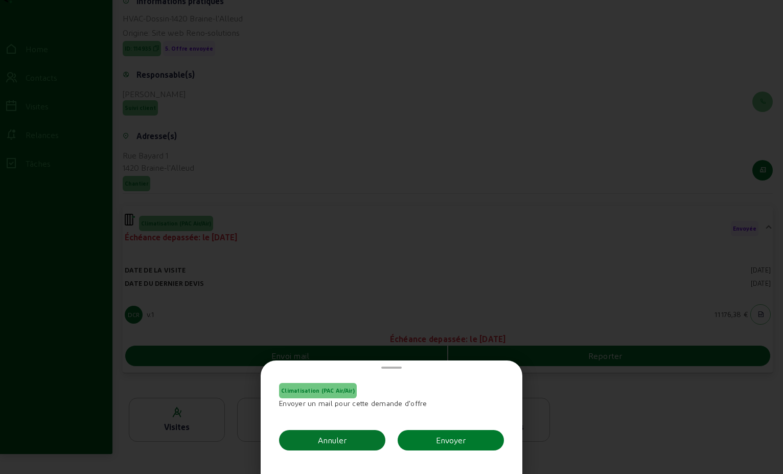
click at [466, 442] on button "Envoyer" at bounding box center [451, 440] width 106 height 20
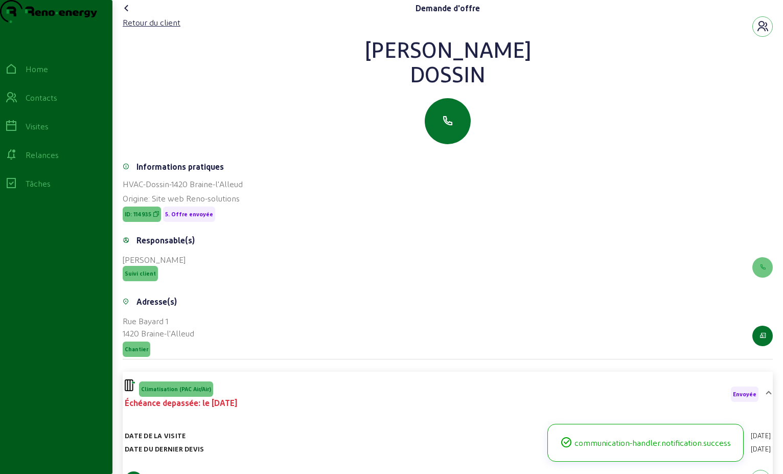
click at [123, 14] on icon at bounding box center [127, 8] width 12 height 12
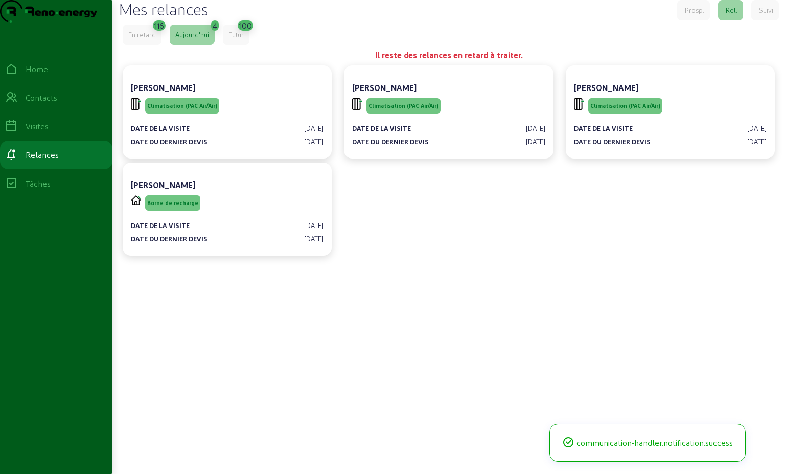
click at [155, 39] on div "En retard" at bounding box center [142, 34] width 28 height 9
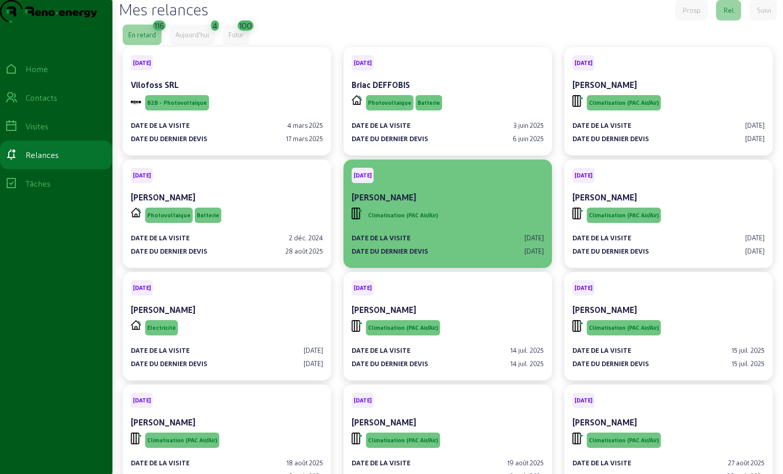
click at [430, 242] on div "Date de la visite [DATE]" at bounding box center [448, 237] width 192 height 9
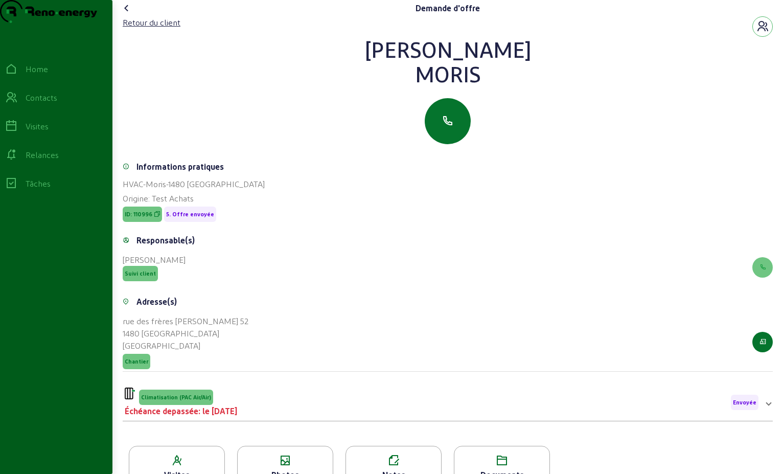
click at [187, 401] on span "Climatisation (PAC Air/Air)" at bounding box center [176, 397] width 70 height 7
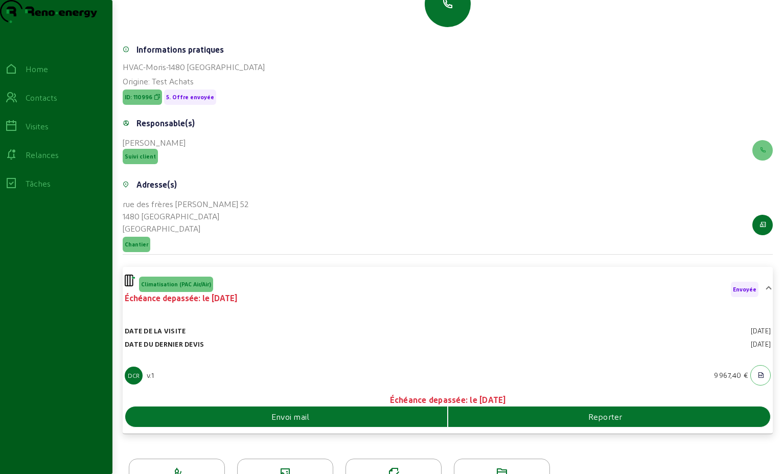
scroll to position [153, 0]
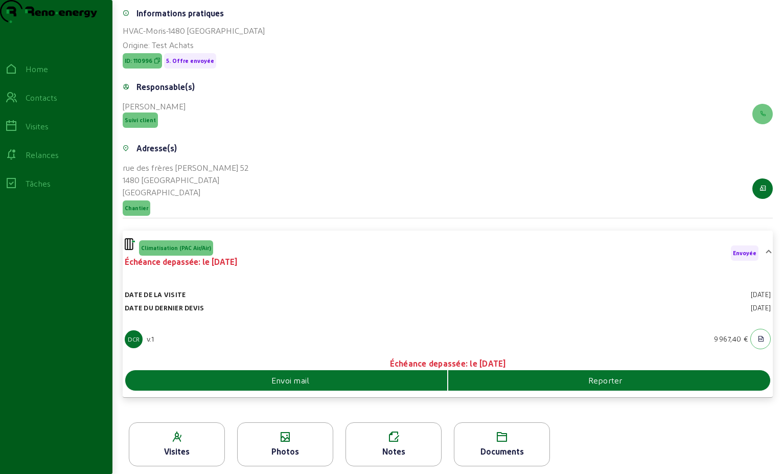
click at [355, 386] on div "Envoi mail" at bounding box center [286, 380] width 322 height 12
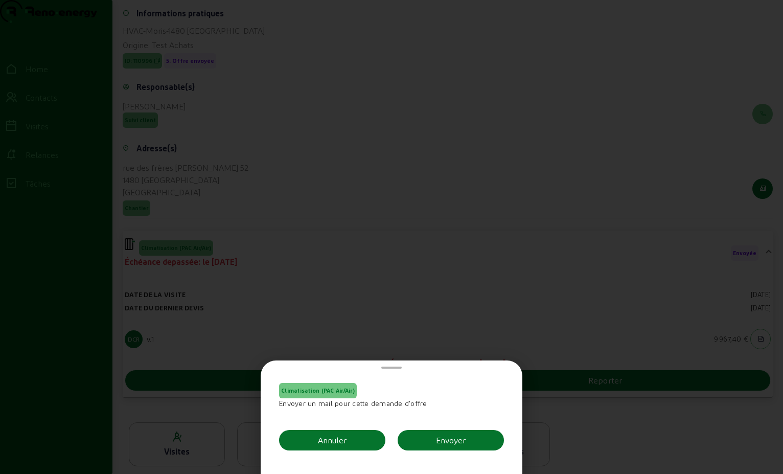
scroll to position [0, 0]
click at [457, 445] on div "Envoyer" at bounding box center [451, 440] width 30 height 12
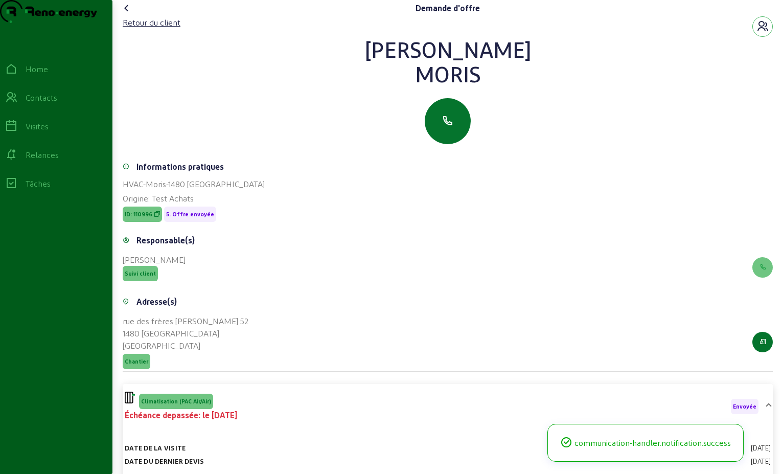
click at [131, 14] on icon at bounding box center [127, 8] width 12 height 12
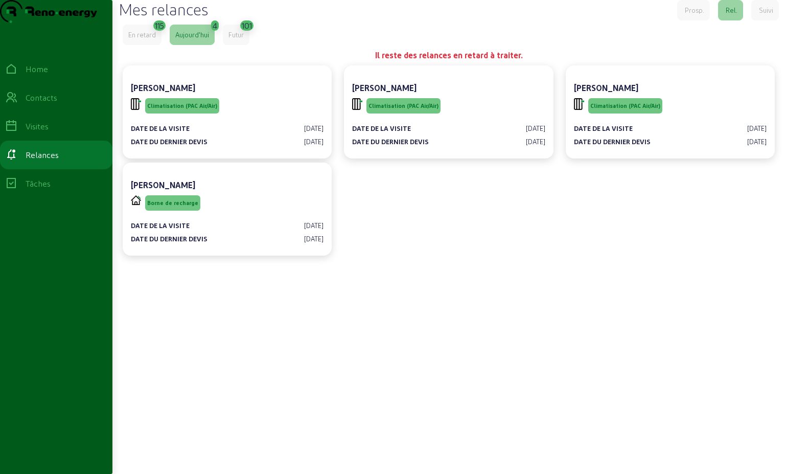
click at [141, 45] on div "En retard" at bounding box center [142, 35] width 39 height 20
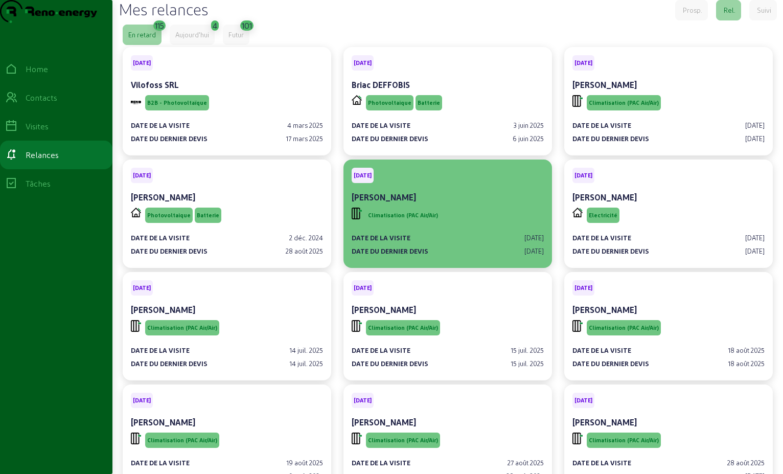
click at [468, 225] on div "Climatisation (PAC Air/Air)" at bounding box center [448, 215] width 192 height 19
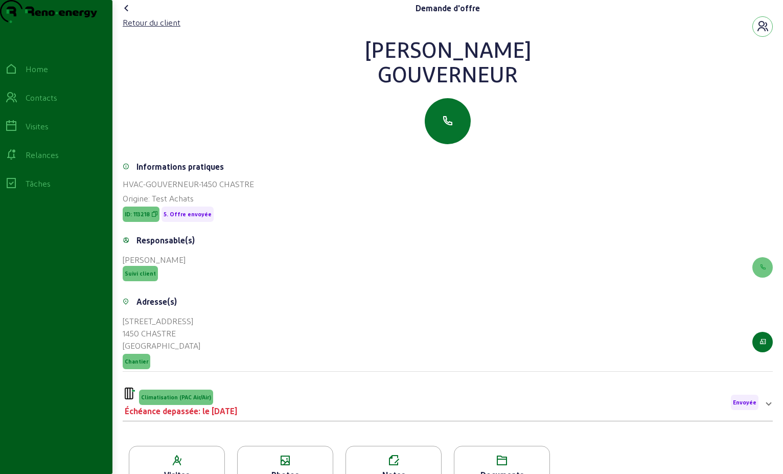
drag, startPoint x: 523, startPoint y: 96, endPoint x: 368, endPoint y: 70, distance: 158.2
click at [368, 70] on div "[PERSON_NAME]" at bounding box center [448, 61] width 650 height 49
drag, startPoint x: 368, startPoint y: 70, endPoint x: 425, endPoint y: 74, distance: 58.0
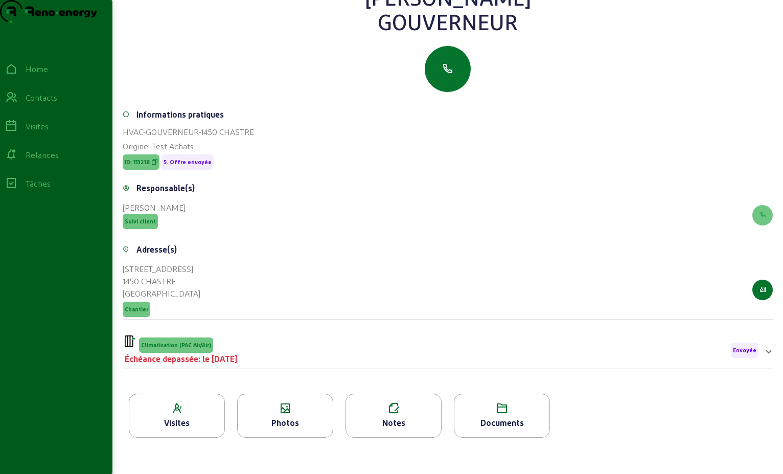
scroll to position [130, 0]
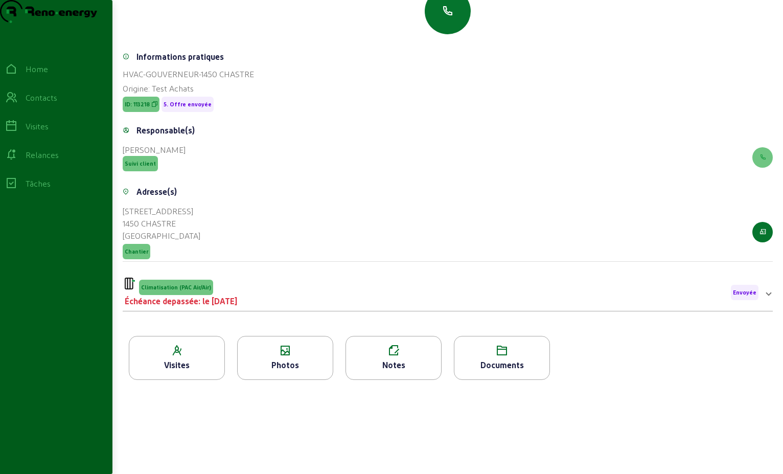
click at [261, 302] on div "Climatisation (PAC Air/Air) Échéance depassée: le [DATE] Envoyée" at bounding box center [442, 293] width 634 height 30
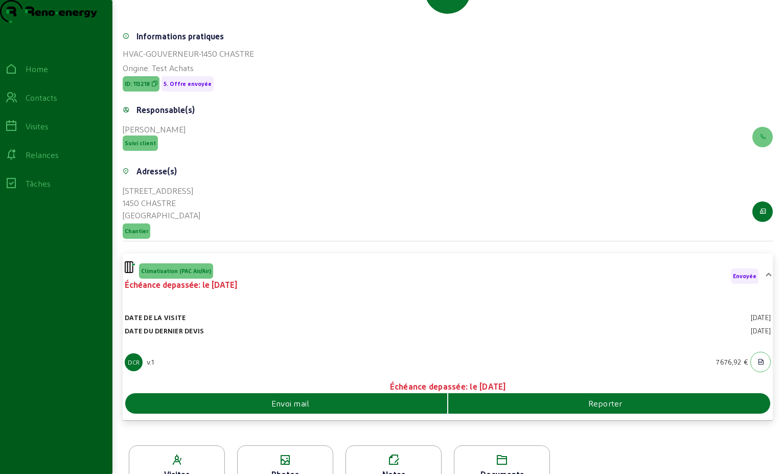
click at [413, 409] on div "Envoi mail" at bounding box center [286, 403] width 322 height 12
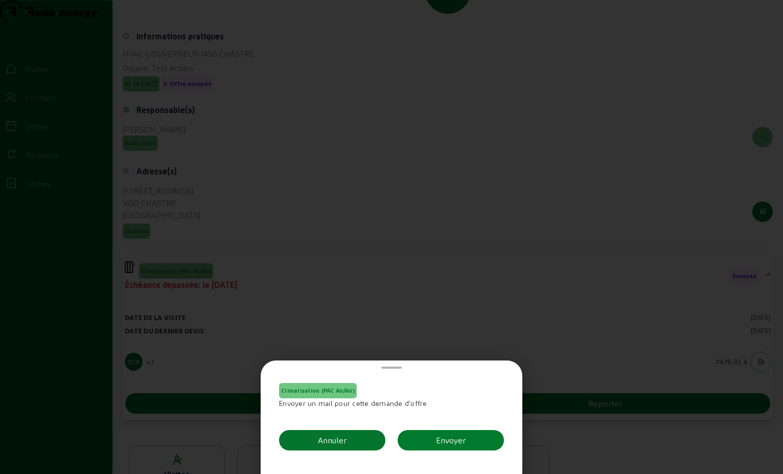
click at [453, 438] on div "Envoyer" at bounding box center [451, 440] width 30 height 12
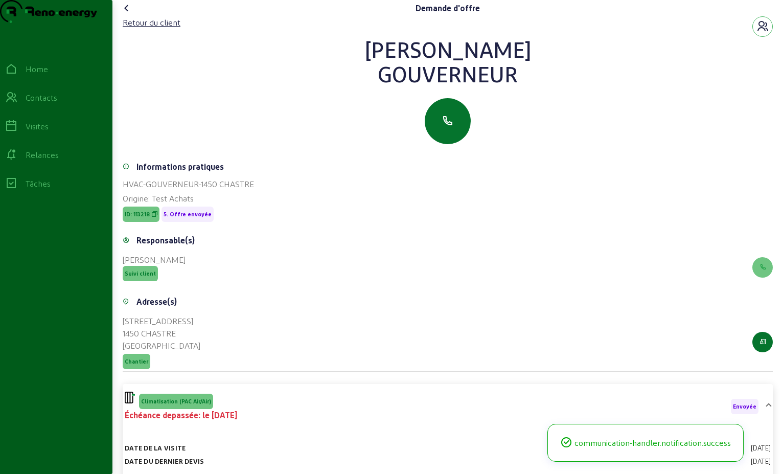
click at [126, 14] on icon at bounding box center [127, 8] width 12 height 12
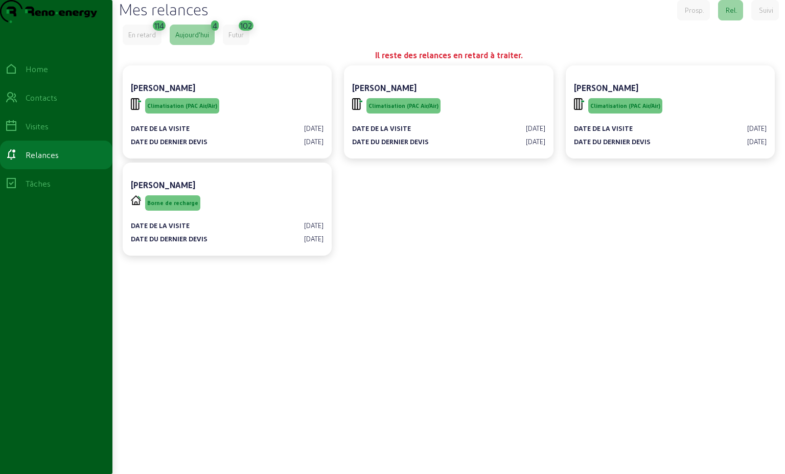
click at [145, 39] on div "En retard" at bounding box center [142, 34] width 28 height 9
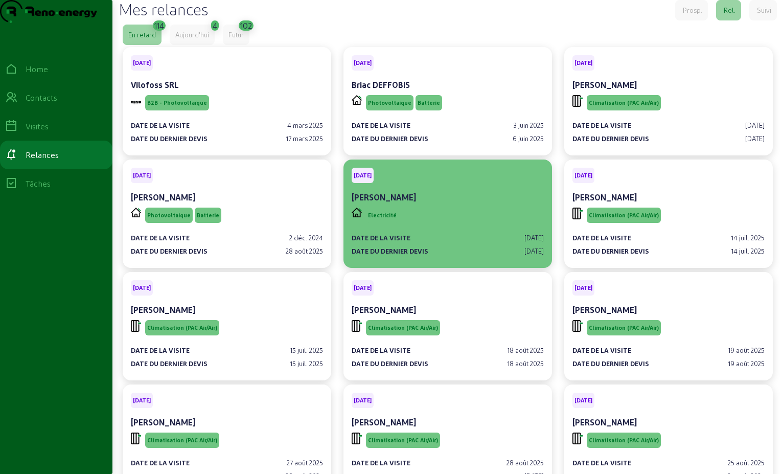
click at [481, 225] on div "Electricité" at bounding box center [448, 215] width 192 height 19
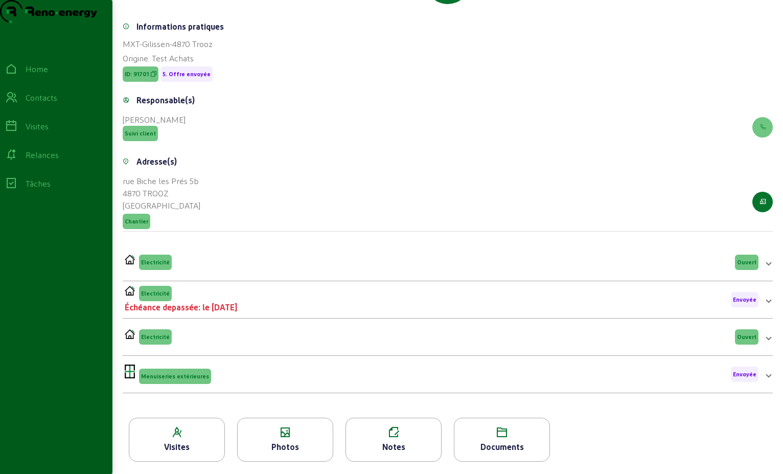
click at [348, 307] on div "Electricité Échéance depassée: le [DATE] Envoyée" at bounding box center [442, 300] width 634 height 28
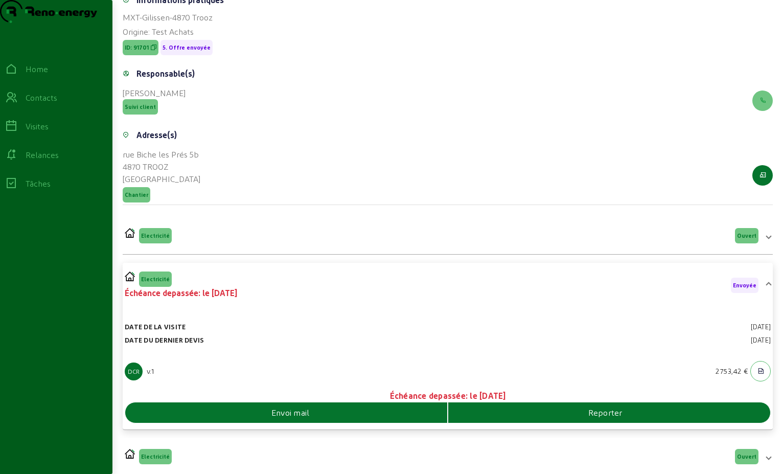
scroll to position [306, 0]
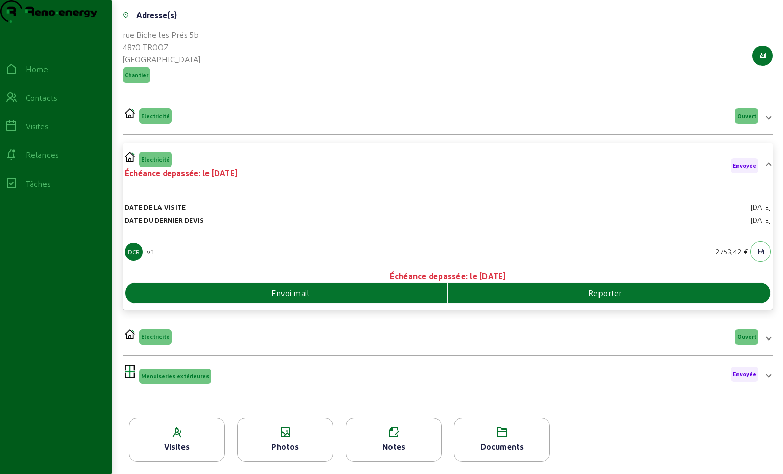
click at [399, 289] on div "Envoi mail" at bounding box center [286, 293] width 322 height 12
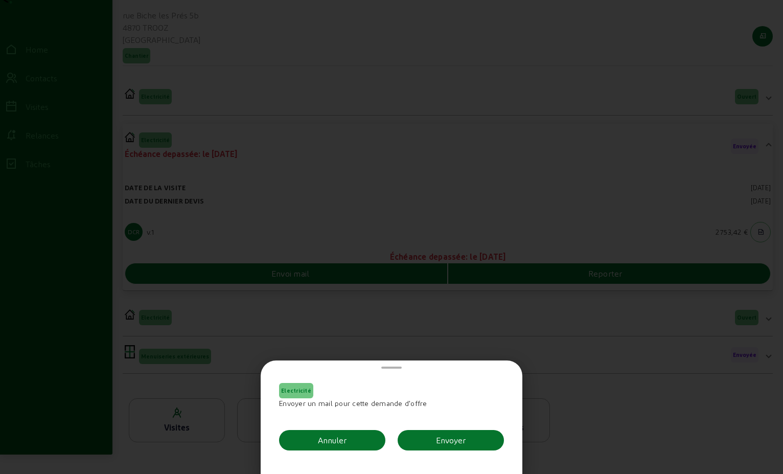
scroll to position [0, 0]
click at [463, 438] on div "Envoyer" at bounding box center [451, 440] width 30 height 12
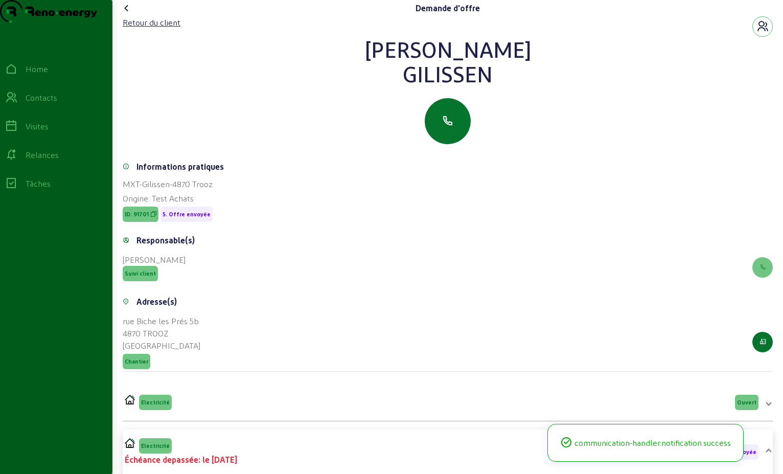
click at [129, 14] on icon at bounding box center [127, 8] width 12 height 12
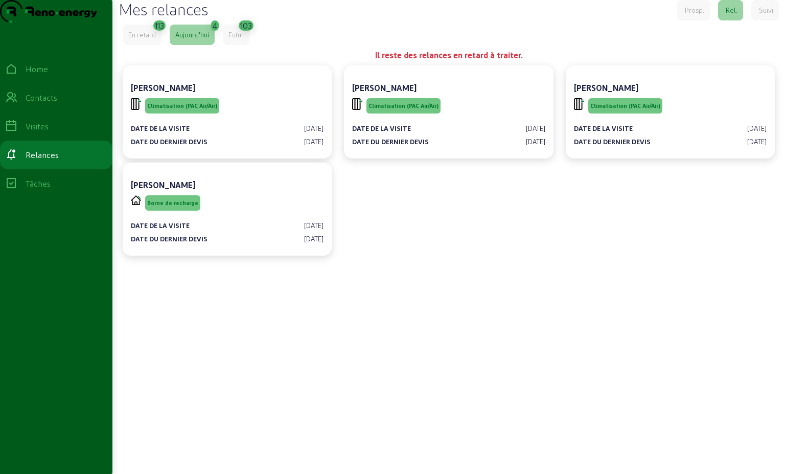
click at [157, 45] on div "En retard" at bounding box center [142, 35] width 39 height 20
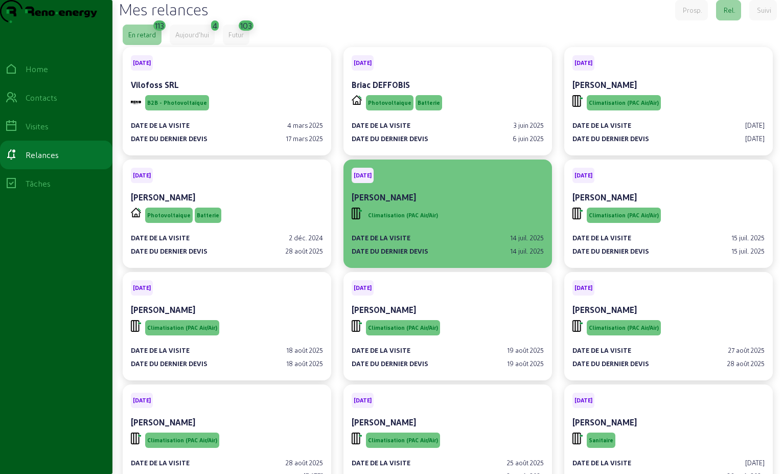
click at [474, 225] on div "Climatisation (PAC Air/Air)" at bounding box center [448, 215] width 192 height 19
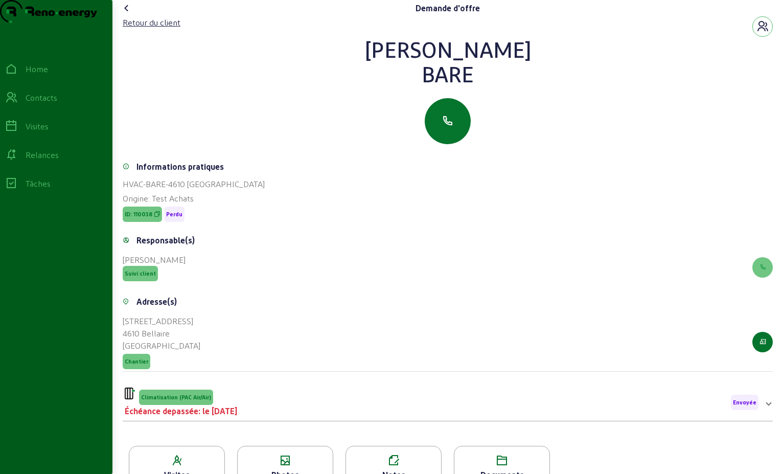
drag, startPoint x: 483, startPoint y: 96, endPoint x: 402, endPoint y: 75, distance: 83.0
click at [402, 75] on div "[PERSON_NAME]" at bounding box center [448, 61] width 650 height 49
drag, startPoint x: 402, startPoint y: 75, endPoint x: 444, endPoint y: 75, distance: 41.9
click at [166, 29] on div "Retour du client" at bounding box center [152, 22] width 58 height 12
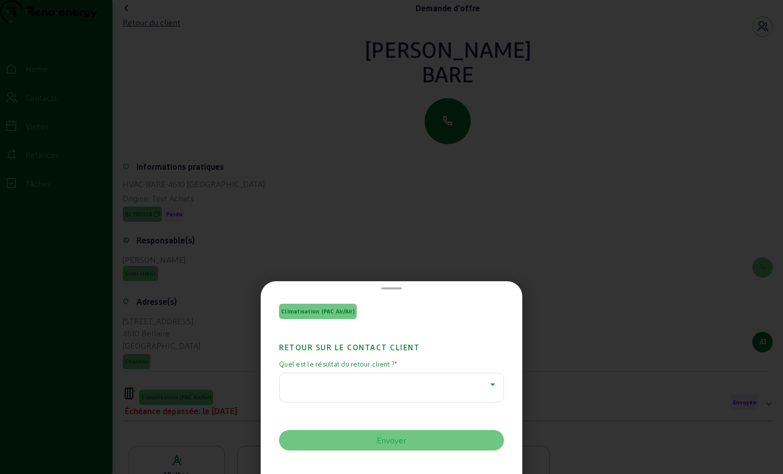
click at [491, 386] on icon at bounding box center [493, 384] width 12 height 12
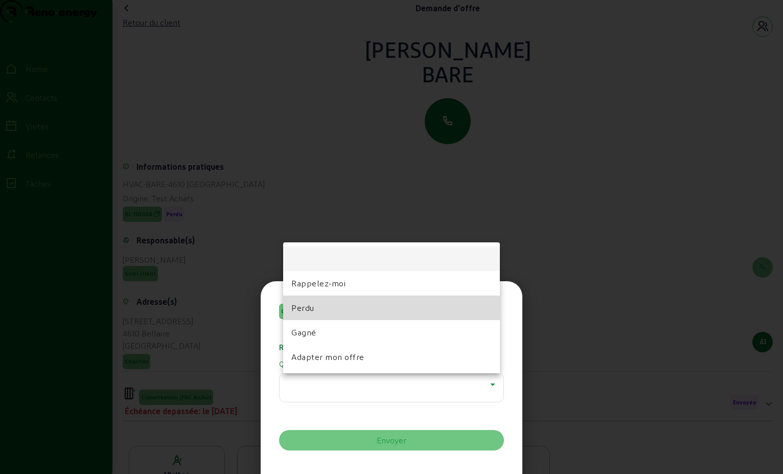
click at [347, 307] on mat-option "Perdu" at bounding box center [391, 307] width 217 height 25
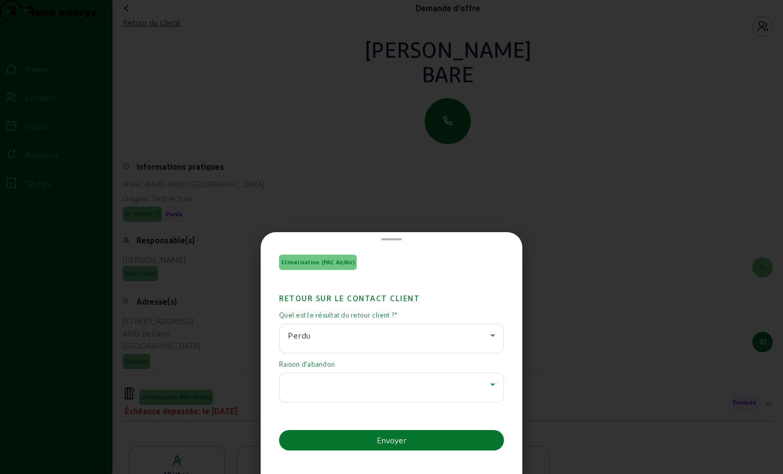
click at [487, 384] on icon at bounding box center [493, 384] width 12 height 12
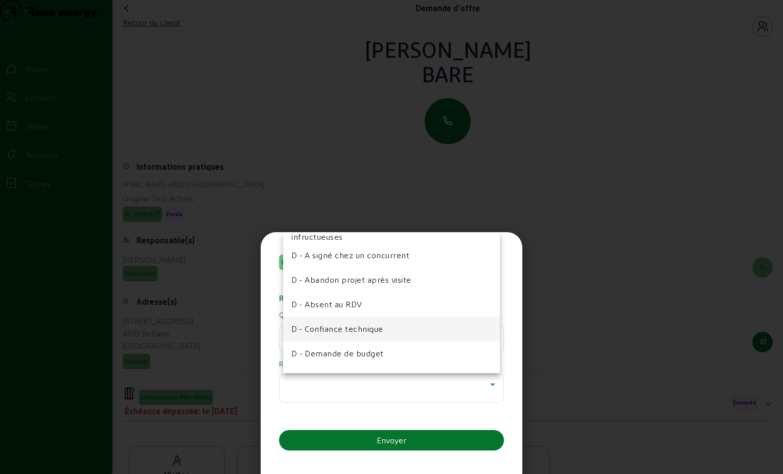
scroll to position [102, 0]
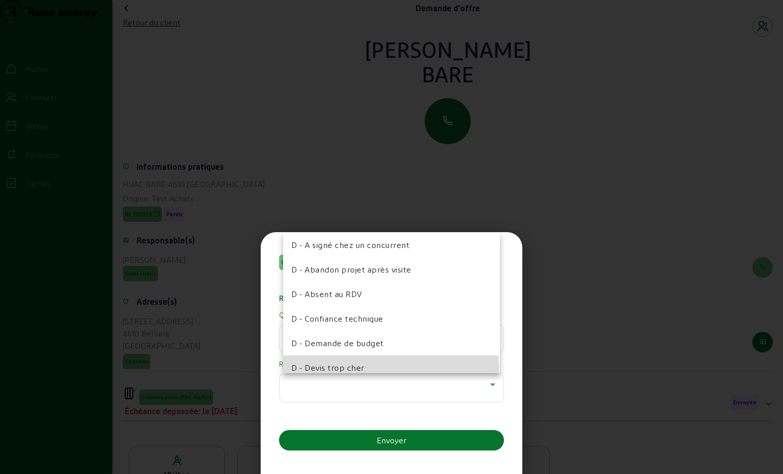
click at [357, 370] on span "D - Devis trop cher" at bounding box center [327, 367] width 73 height 12
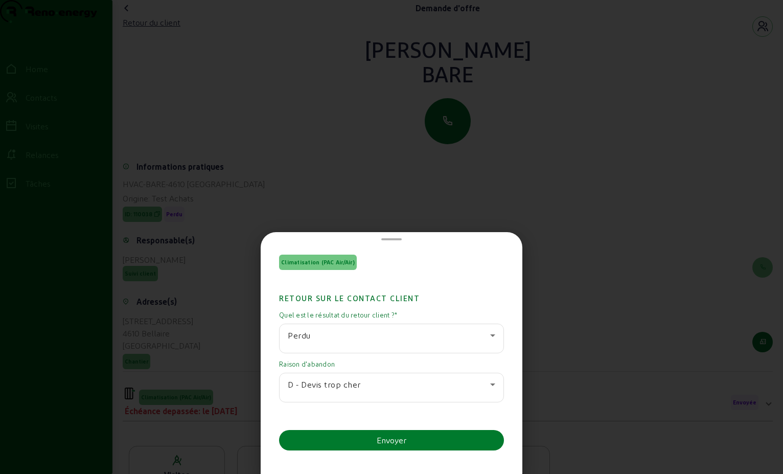
click at [415, 436] on button "Envoyer" at bounding box center [391, 440] width 225 height 20
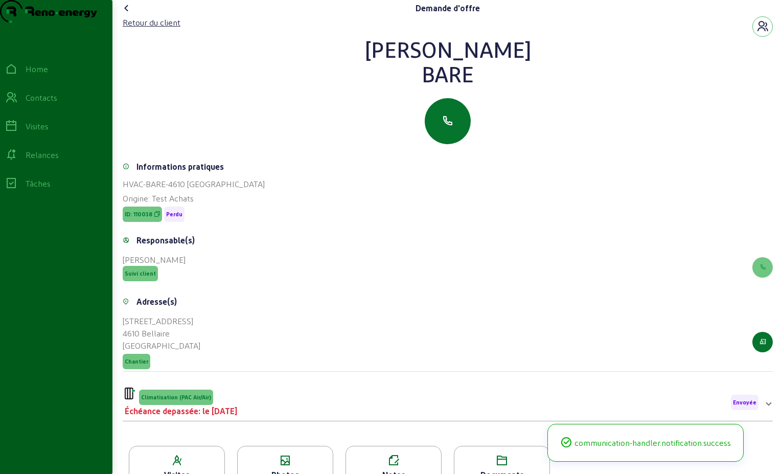
click at [126, 14] on icon at bounding box center [127, 8] width 12 height 12
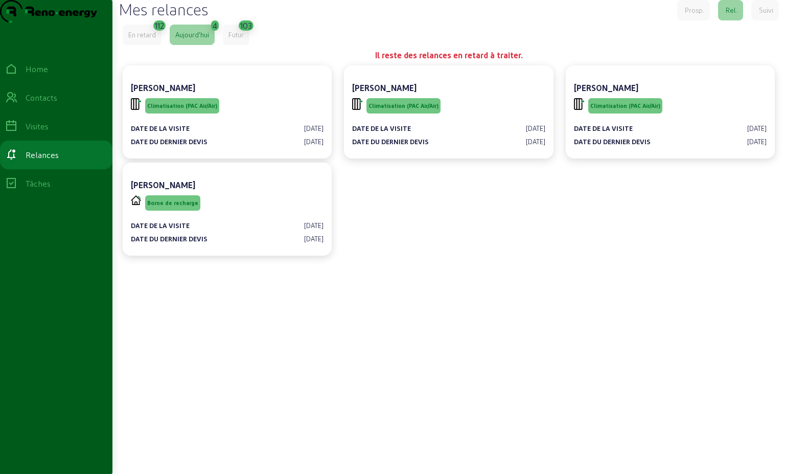
click at [151, 45] on div "En retard" at bounding box center [142, 35] width 39 height 20
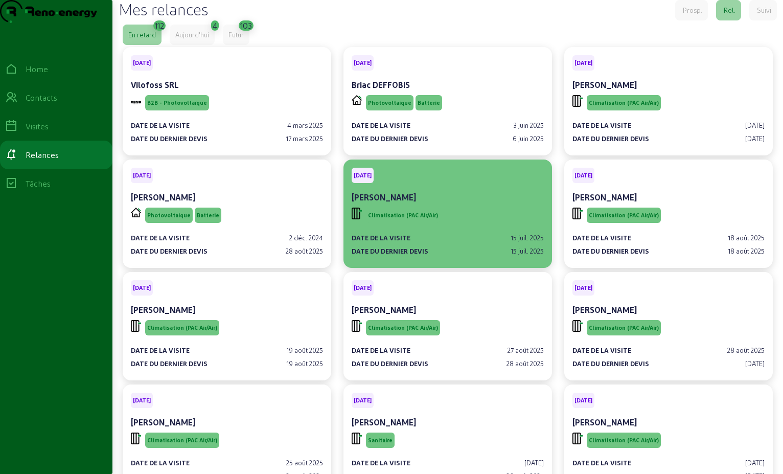
click at [475, 225] on div "Climatisation (PAC Air/Air)" at bounding box center [448, 215] width 192 height 19
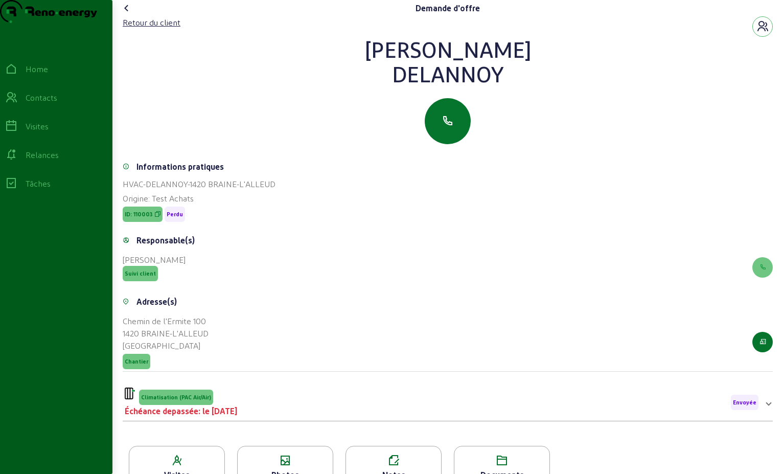
drag, startPoint x: 505, startPoint y: 102, endPoint x: 348, endPoint y: 60, distance: 162.6
click at [348, 60] on div "[PERSON_NAME]" at bounding box center [448, 61] width 650 height 49
drag, startPoint x: 348, startPoint y: 60, endPoint x: 453, endPoint y: 76, distance: 106.5
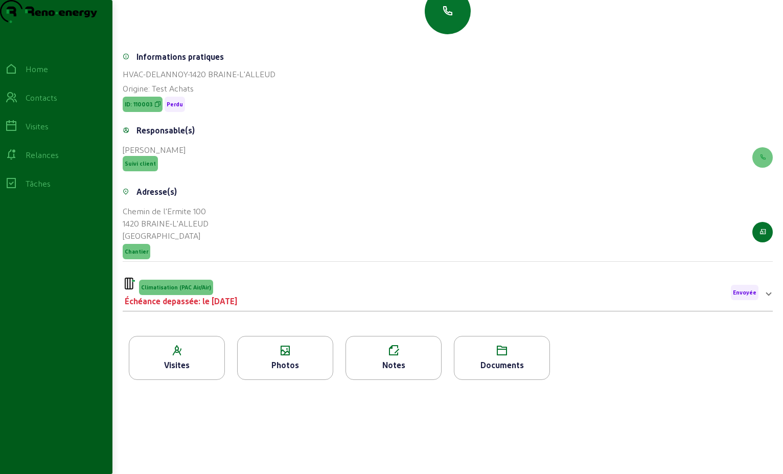
scroll to position [130, 0]
click at [323, 294] on div "Climatisation (PAC Air/Air) Échéance depassée: le [DATE] Envoyée" at bounding box center [442, 293] width 634 height 30
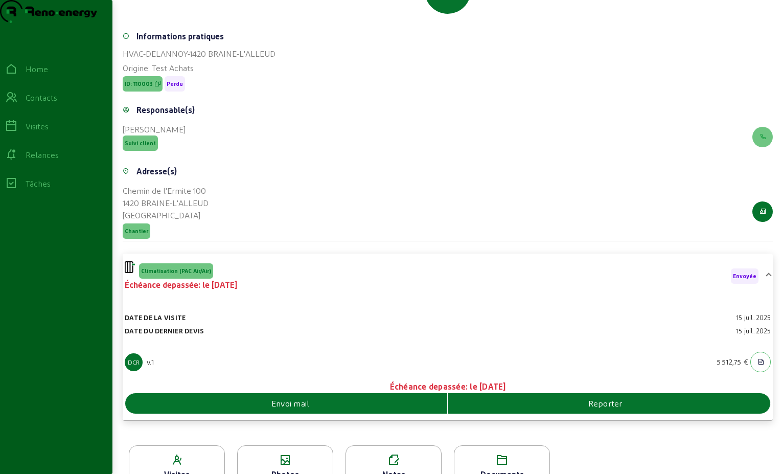
click at [329, 409] on div "Envoi mail" at bounding box center [286, 403] width 322 height 12
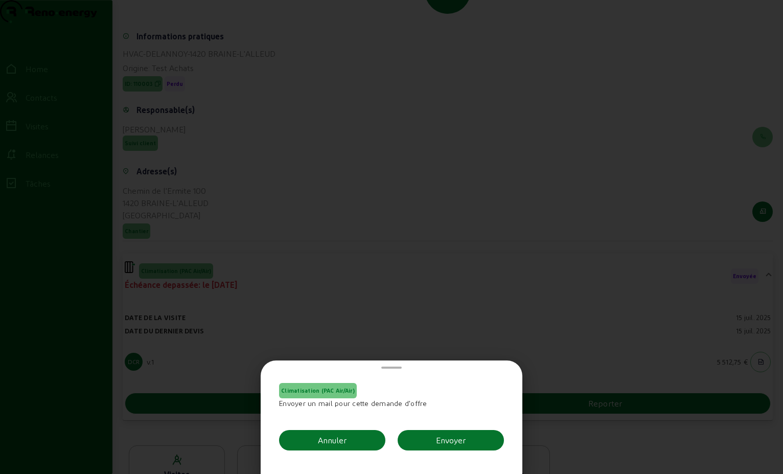
scroll to position [0, 0]
click at [471, 440] on button "Envoyer" at bounding box center [451, 440] width 106 height 20
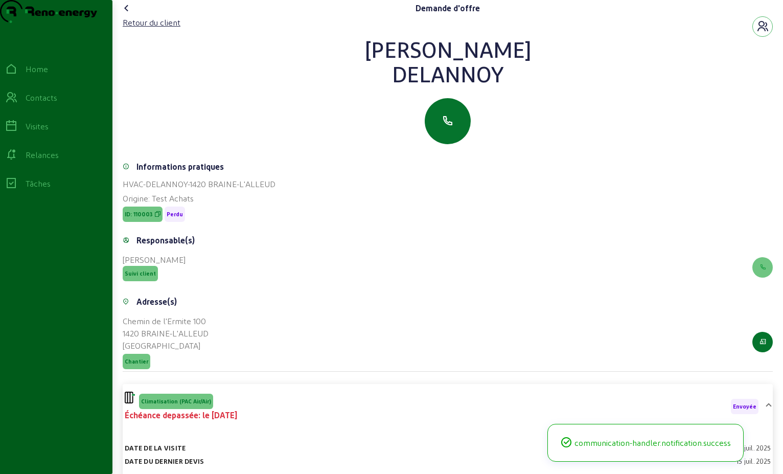
click at [127, 14] on icon at bounding box center [127, 8] width 12 height 12
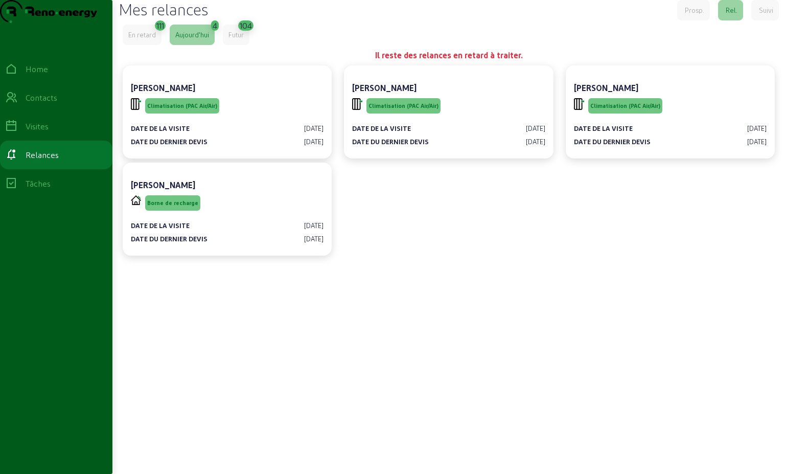
click at [136, 45] on div "En retard" at bounding box center [142, 35] width 39 height 20
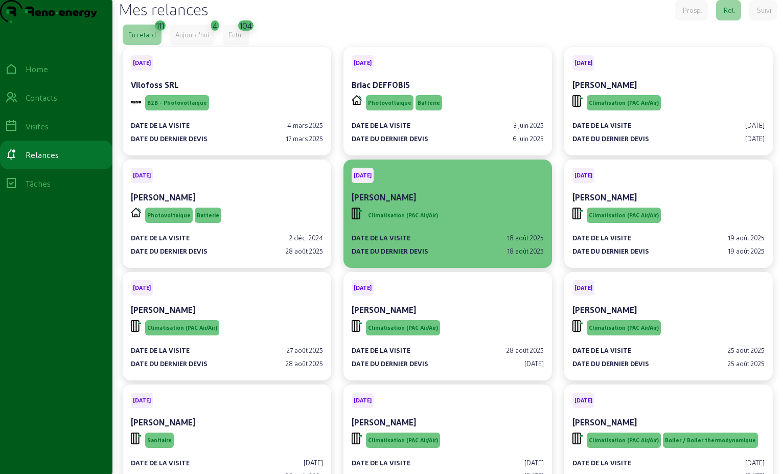
click at [483, 225] on div "Climatisation (PAC Air/Air)" at bounding box center [448, 215] width 192 height 19
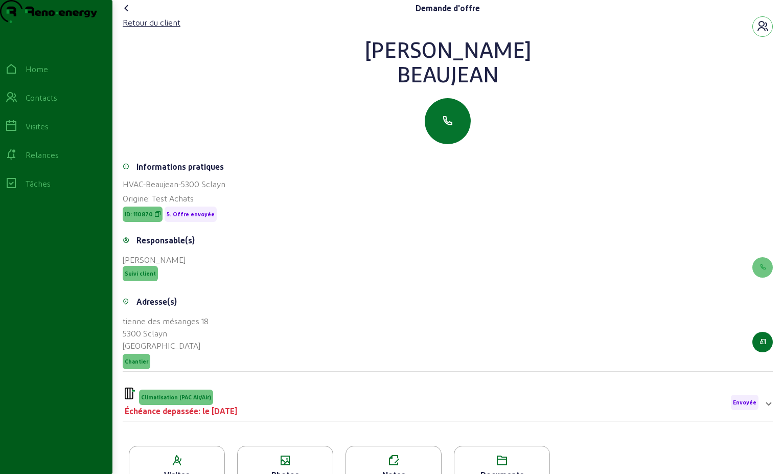
drag, startPoint x: 418, startPoint y: 92, endPoint x: 402, endPoint y: 65, distance: 30.7
click at [402, 65] on div "[PERSON_NAME]" at bounding box center [448, 61] width 650 height 49
drag, startPoint x: 402, startPoint y: 65, endPoint x: 442, endPoint y: 74, distance: 40.2
click at [460, 86] on div "Beaujean" at bounding box center [448, 73] width 650 height 25
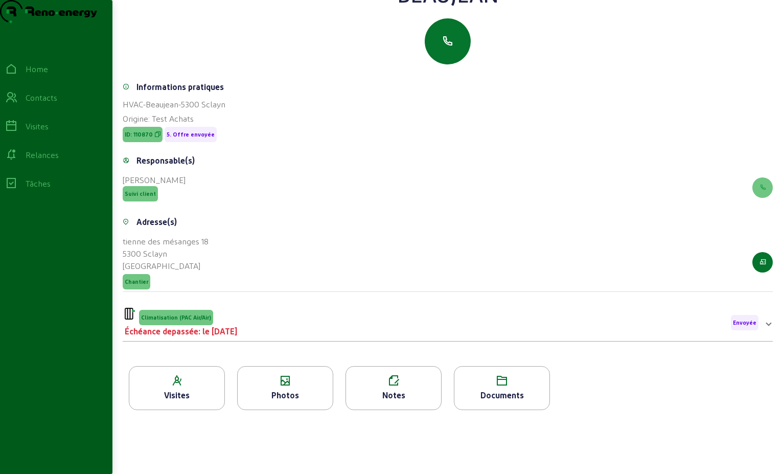
scroll to position [130, 0]
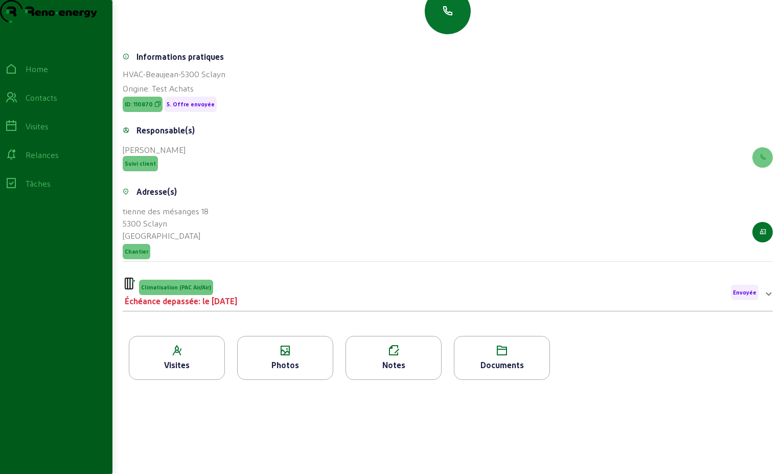
click at [254, 305] on div "Climatisation (PAC Air/Air) Échéance depassée: le [DATE] Envoyée" at bounding box center [442, 293] width 634 height 30
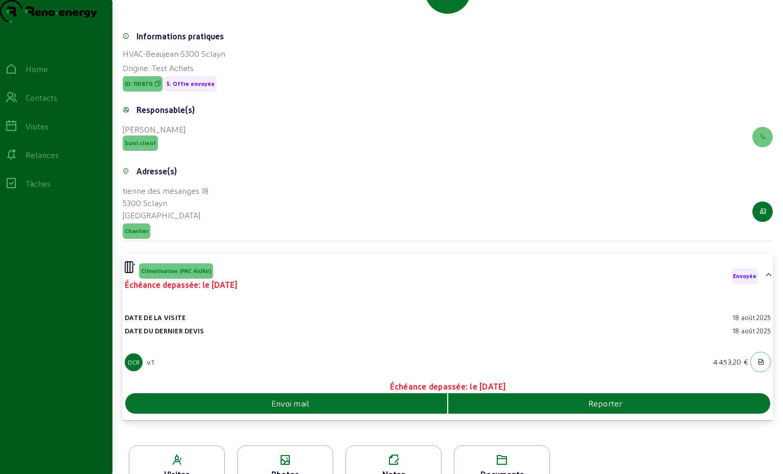
click at [321, 409] on div "Envoi mail" at bounding box center [286, 403] width 322 height 12
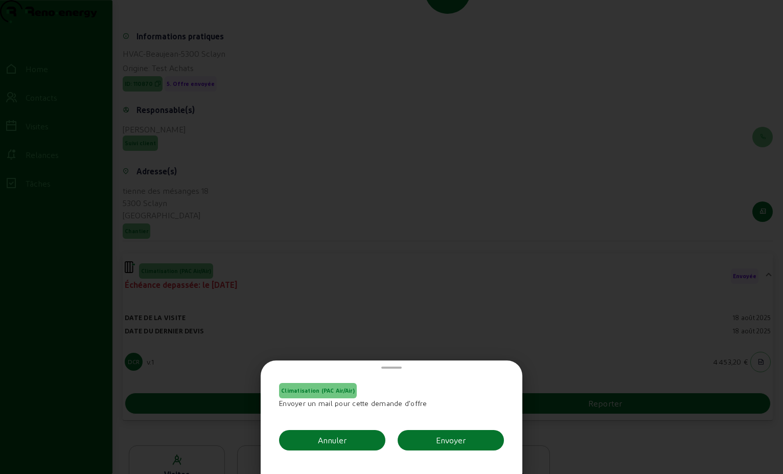
scroll to position [0, 0]
click at [431, 436] on button "Envoyer" at bounding box center [451, 440] width 106 height 20
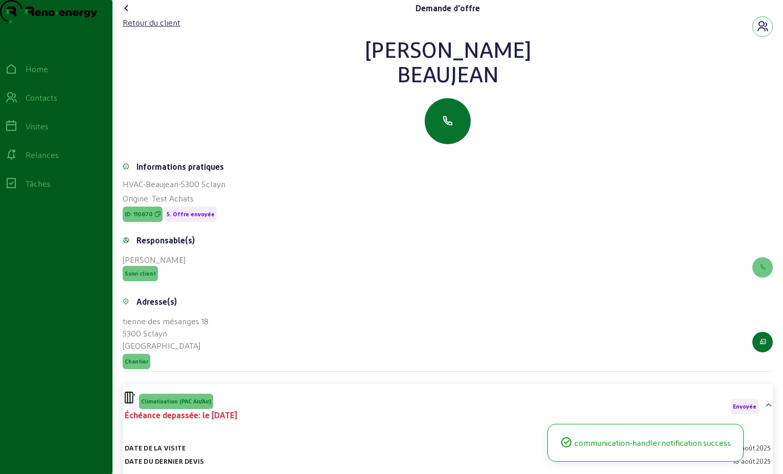
click at [129, 14] on icon at bounding box center [127, 8] width 12 height 12
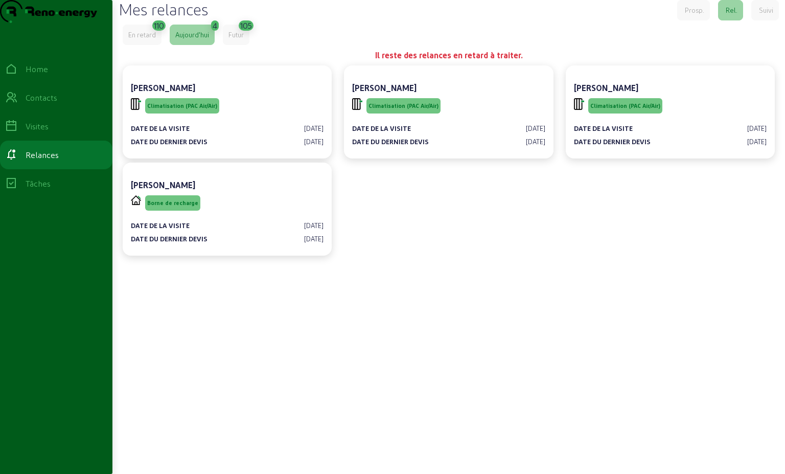
click at [147, 41] on div "Mes relances Prosp. Rel. Suivi En retard 110 [DATE] 4 Futur 105 Il reste des re…" at bounding box center [448, 224] width 673 height 448
drag, startPoint x: 147, startPoint y: 41, endPoint x: 133, endPoint y: 59, distance: 22.9
click at [133, 39] on div "En retard" at bounding box center [142, 34] width 28 height 9
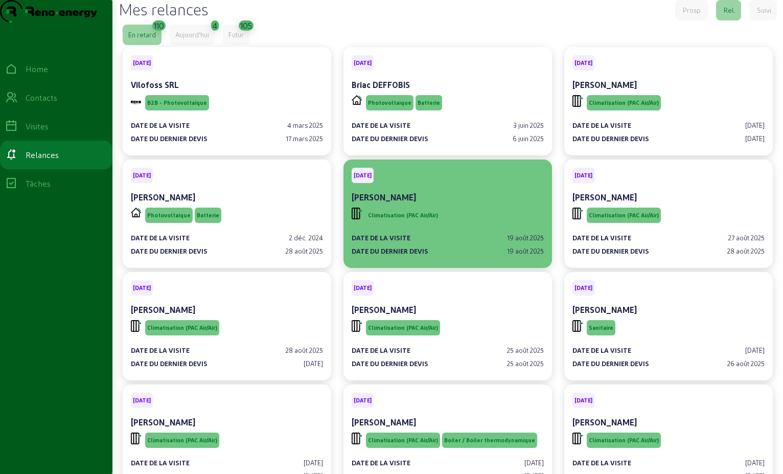
click at [472, 225] on div "Climatisation (PAC Air/Air)" at bounding box center [448, 215] width 192 height 19
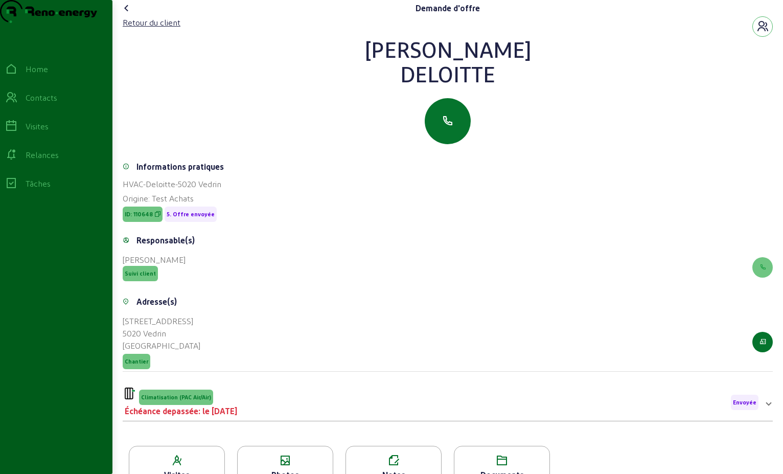
click at [495, 86] on div "Deloitte" at bounding box center [448, 73] width 650 height 25
drag, startPoint x: 491, startPoint y: 99, endPoint x: 401, endPoint y: 72, distance: 94.0
click at [401, 72] on div "[PERSON_NAME]" at bounding box center [448, 61] width 650 height 49
drag, startPoint x: 401, startPoint y: 72, endPoint x: 438, endPoint y: 71, distance: 36.8
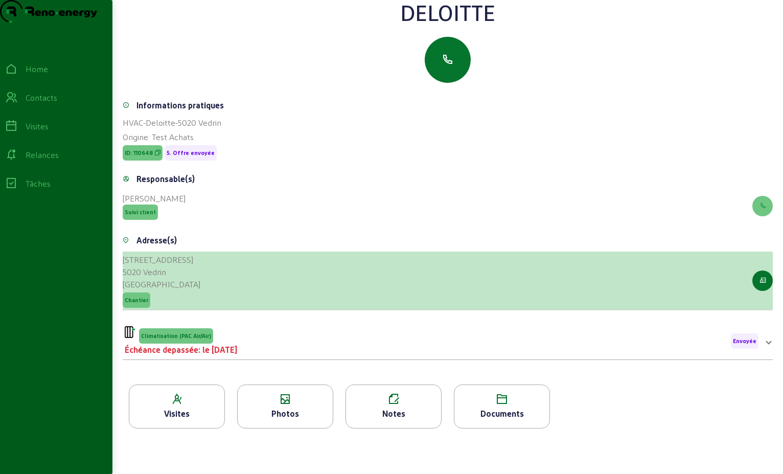
scroll to position [130, 0]
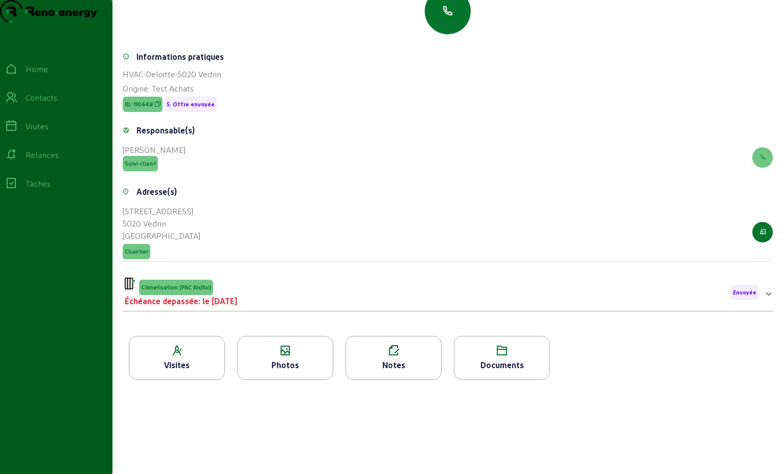
click at [294, 290] on div "Climatisation (PAC Air/Air) Échéance depassée: le [DATE] Envoyée" at bounding box center [442, 293] width 634 height 30
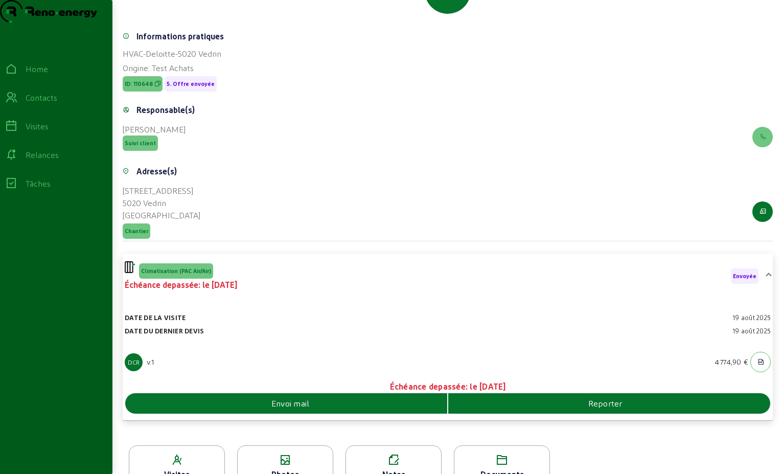
click at [314, 409] on div "Envoi mail" at bounding box center [286, 403] width 322 height 12
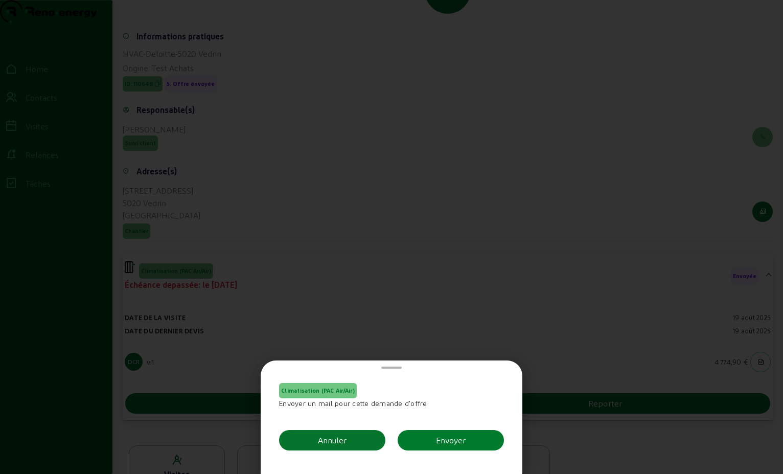
click at [440, 445] on div "Envoyer" at bounding box center [451, 440] width 30 height 12
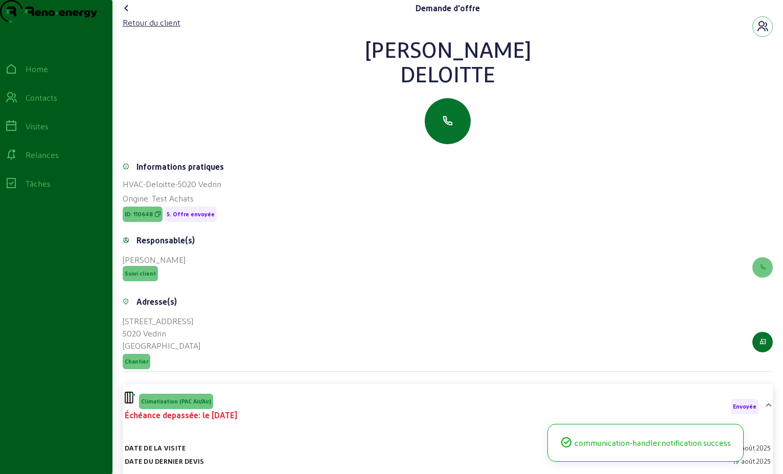
click at [130, 14] on icon at bounding box center [127, 8] width 12 height 12
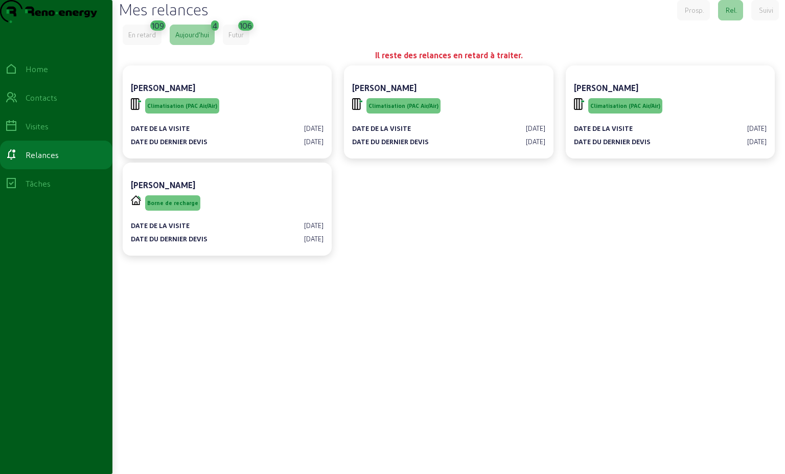
click at [144, 45] on div "En retard" at bounding box center [142, 35] width 39 height 20
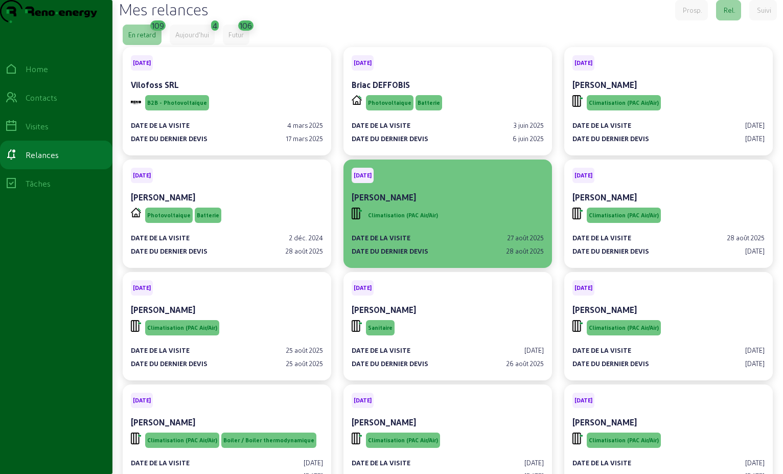
click at [468, 225] on div "Climatisation (PAC Air/Air)" at bounding box center [448, 215] width 192 height 19
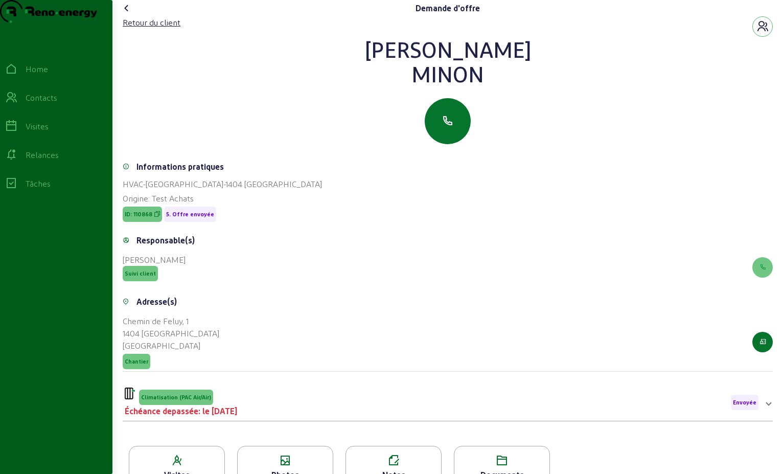
drag, startPoint x: 483, startPoint y: 101, endPoint x: 407, endPoint y: 62, distance: 84.8
click at [407, 62] on div "[PERSON_NAME]" at bounding box center [448, 61] width 650 height 49
drag, startPoint x: 407, startPoint y: 62, endPoint x: 448, endPoint y: 78, distance: 44.2
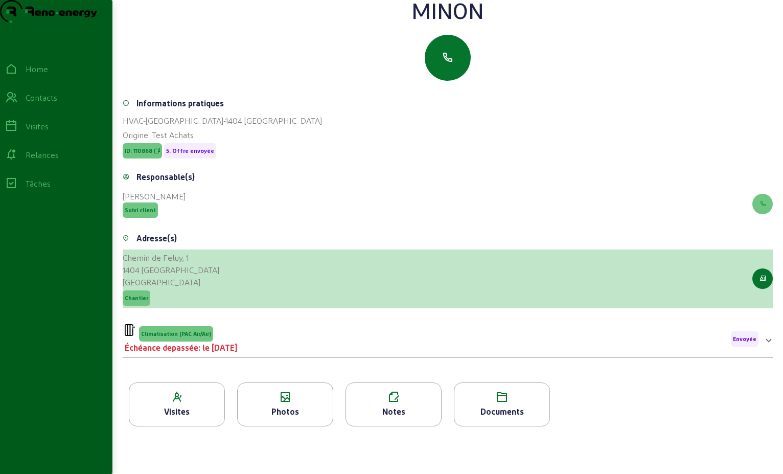
scroll to position [130, 0]
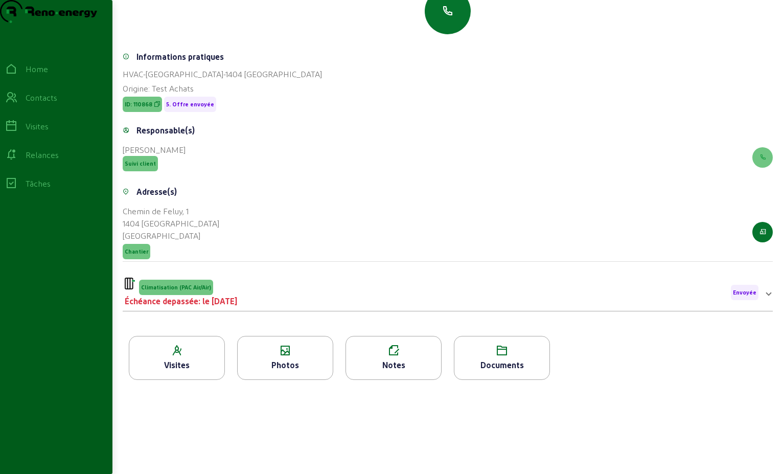
click at [317, 270] on div "Adresse(s) [STREET_ADDRESS] [GEOGRAPHIC_DATA] Chantier" at bounding box center [448, 230] width 650 height 88
click at [310, 298] on div "Climatisation (PAC Air/Air) Échéance depassée: le [DATE] Envoyée" at bounding box center [442, 293] width 634 height 30
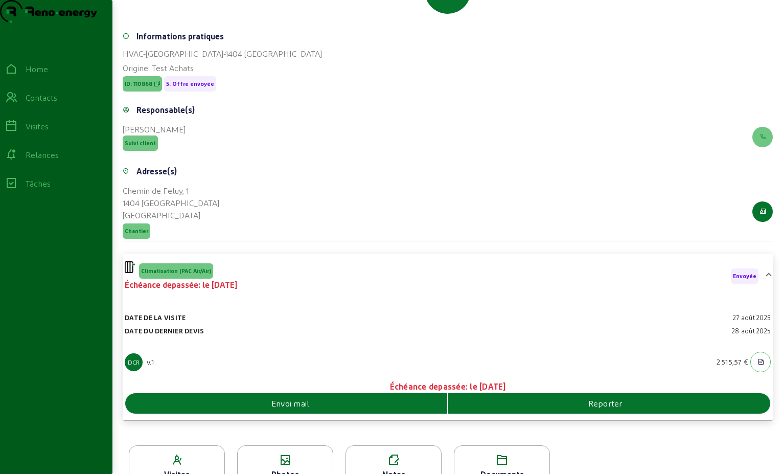
click at [315, 409] on div "Envoi mail" at bounding box center [286, 403] width 322 height 12
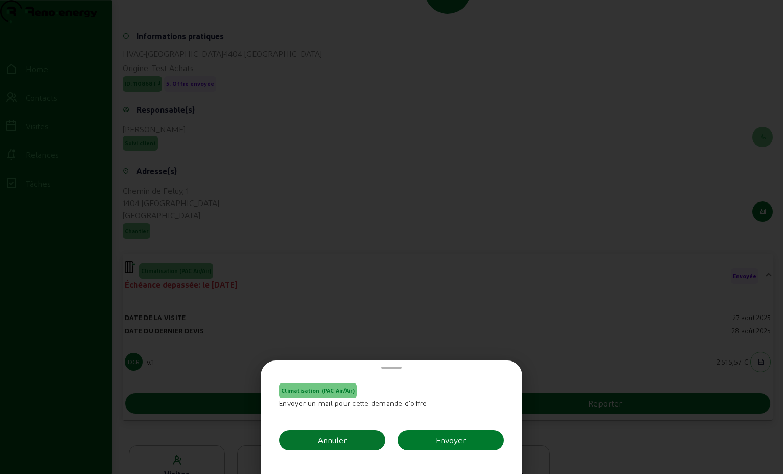
click at [469, 445] on button "Envoyer" at bounding box center [451, 440] width 106 height 20
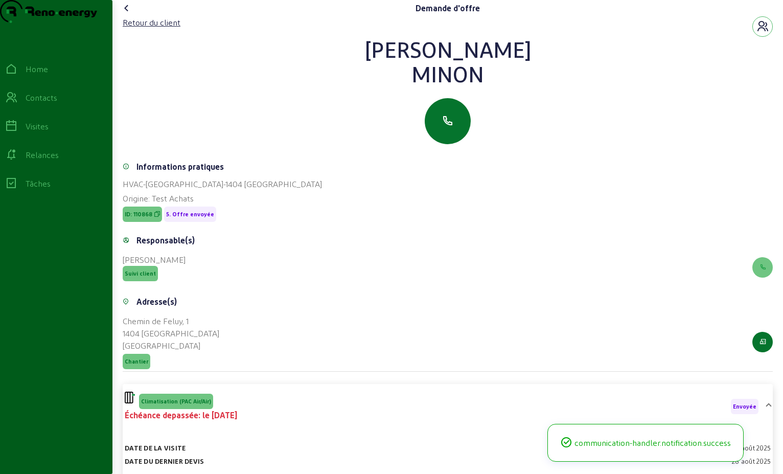
click at [127, 14] on icon at bounding box center [127, 8] width 12 height 12
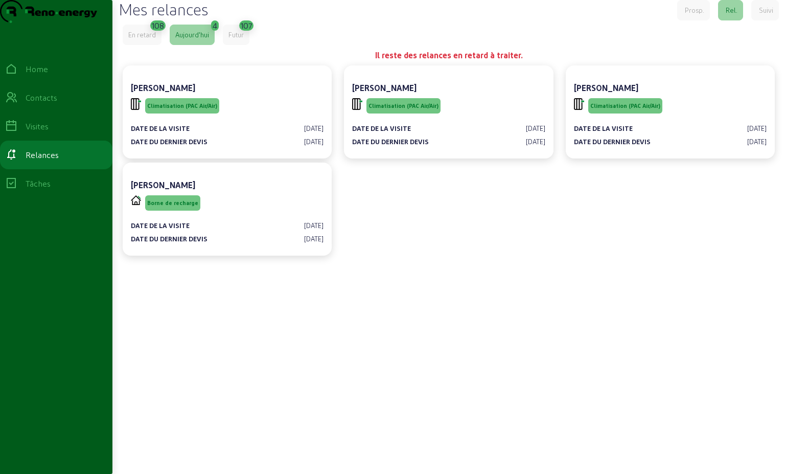
click at [155, 39] on div "En retard" at bounding box center [142, 34] width 28 height 9
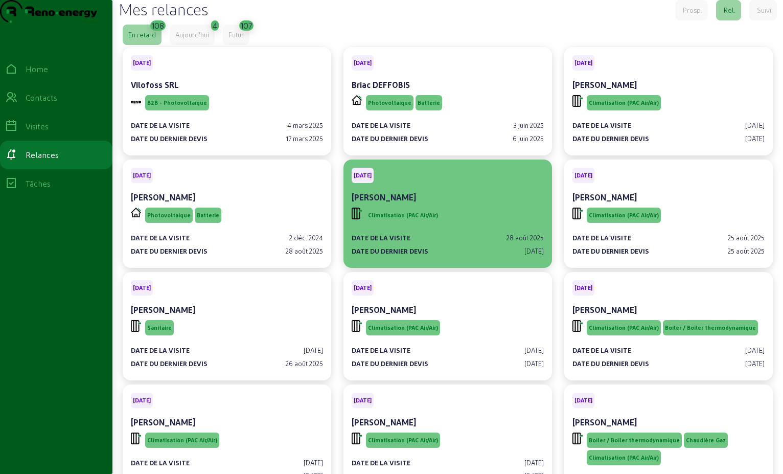
click at [446, 245] on div "Date de la visite [DATE] Date du dernier devis [DATE]" at bounding box center [448, 240] width 192 height 31
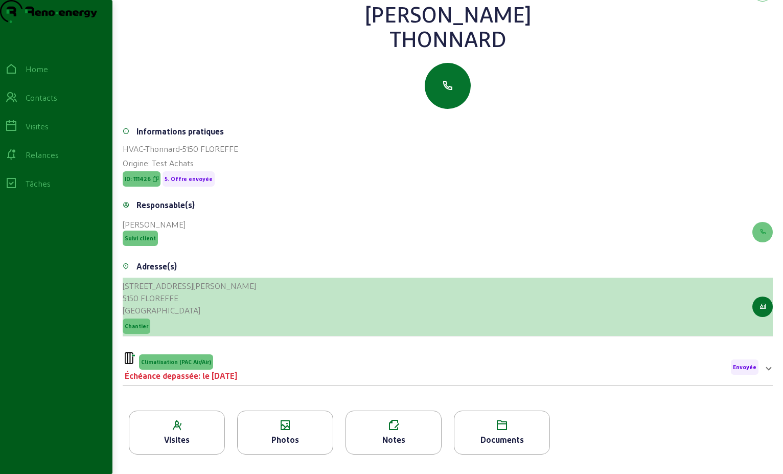
scroll to position [51, 0]
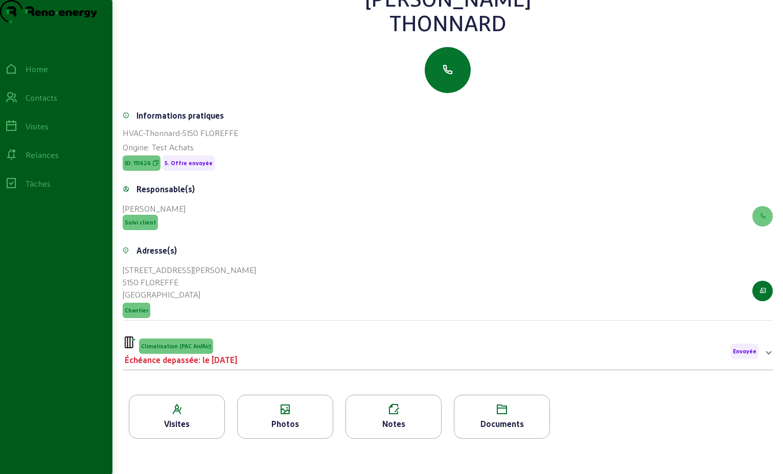
click at [322, 366] on div "Climatisation (PAC Air/Air) Échéance depassée: le [DATE] Envoyée" at bounding box center [442, 351] width 634 height 30
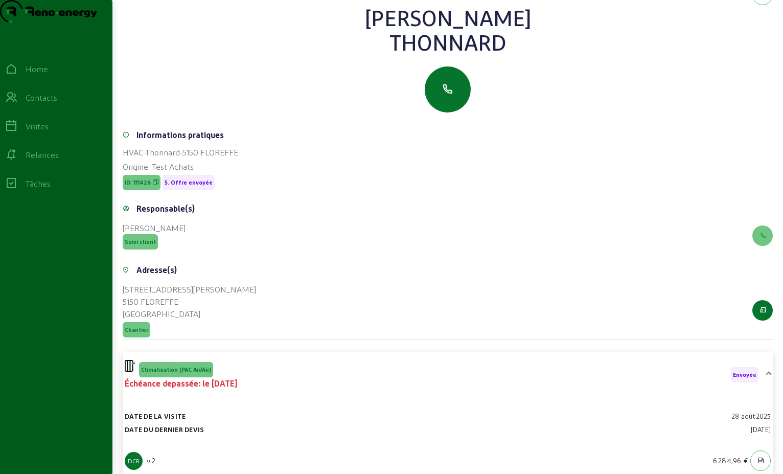
scroll to position [0, 0]
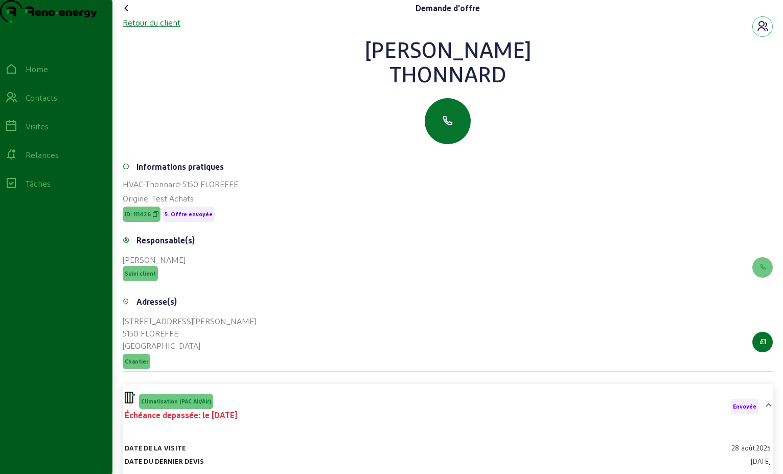
click at [168, 29] on div "Retour du client" at bounding box center [152, 22] width 58 height 12
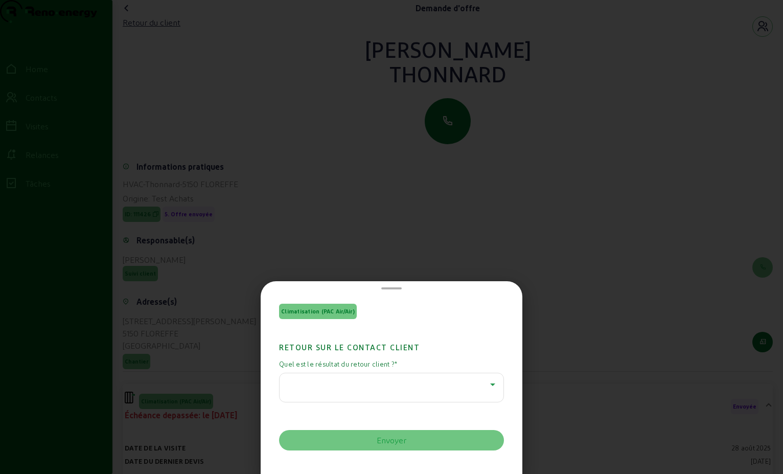
click at [489, 382] on icon at bounding box center [493, 384] width 12 height 12
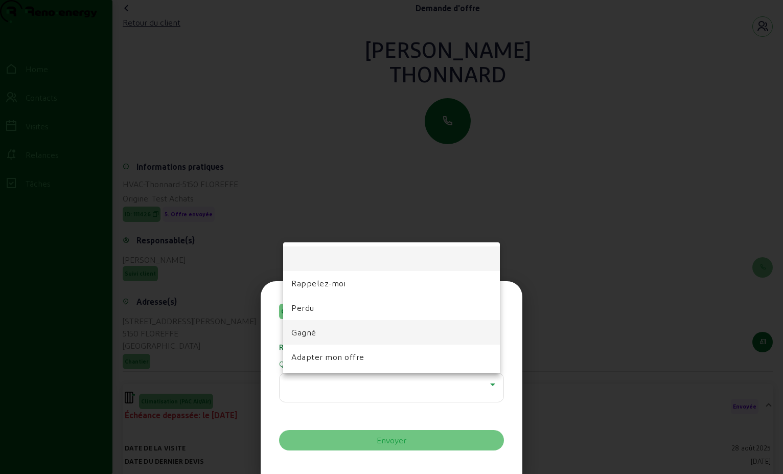
click at [346, 337] on mat-option "Gagné" at bounding box center [391, 332] width 217 height 25
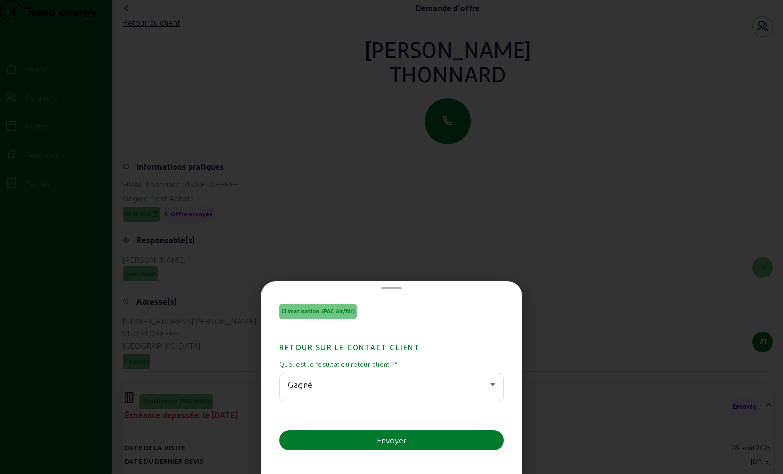
click at [433, 432] on button "Envoyer" at bounding box center [391, 440] width 225 height 20
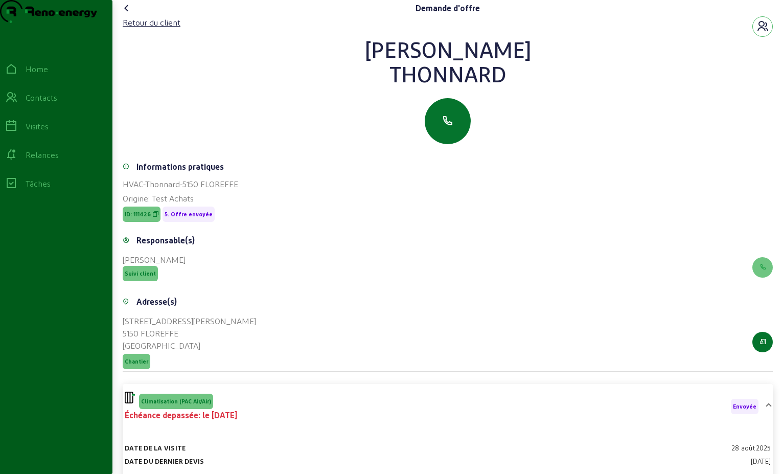
click at [126, 14] on icon at bounding box center [127, 8] width 12 height 12
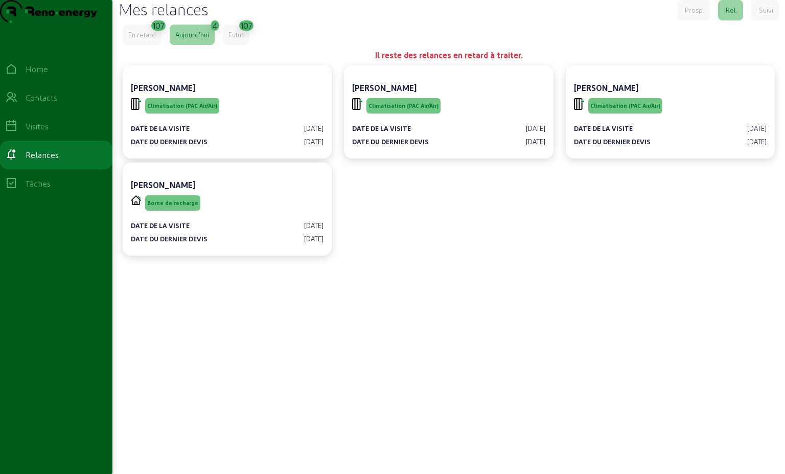
click at [142, 45] on div "En retard" at bounding box center [142, 35] width 39 height 20
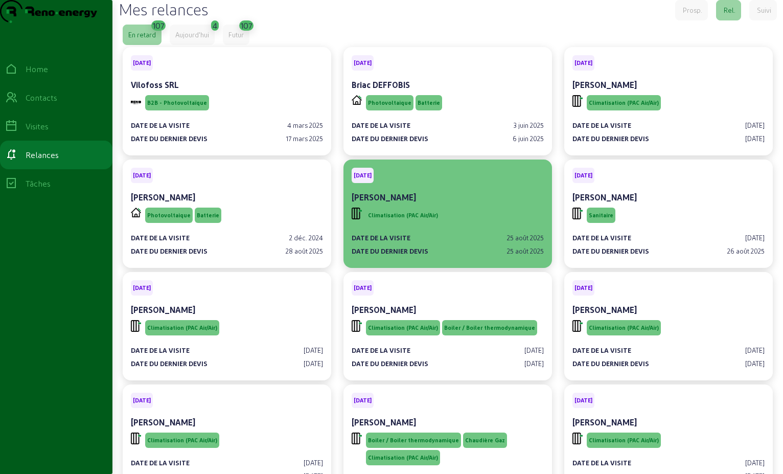
click at [505, 247] on div "Date de la visite [DATE] Date du dernier devis [DATE]" at bounding box center [448, 240] width 192 height 31
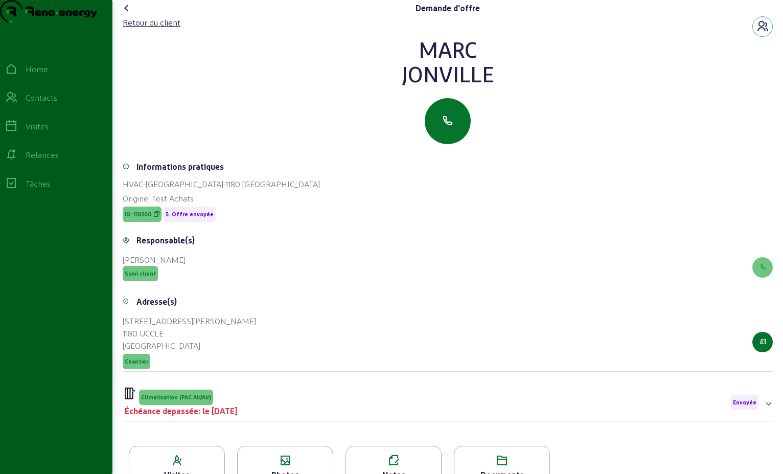
drag, startPoint x: 495, startPoint y: 107, endPoint x: 397, endPoint y: 71, distance: 104.0
click at [397, 71] on div "[PERSON_NAME]" at bounding box center [448, 90] width 650 height 107
drag, startPoint x: 397, startPoint y: 71, endPoint x: 435, endPoint y: 78, distance: 37.9
click at [159, 29] on div "Retour du client" at bounding box center [152, 22] width 58 height 12
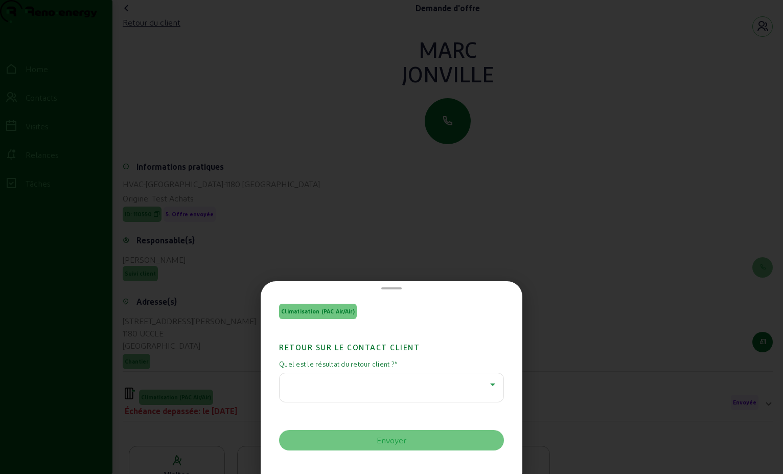
click at [487, 385] on icon at bounding box center [493, 384] width 12 height 12
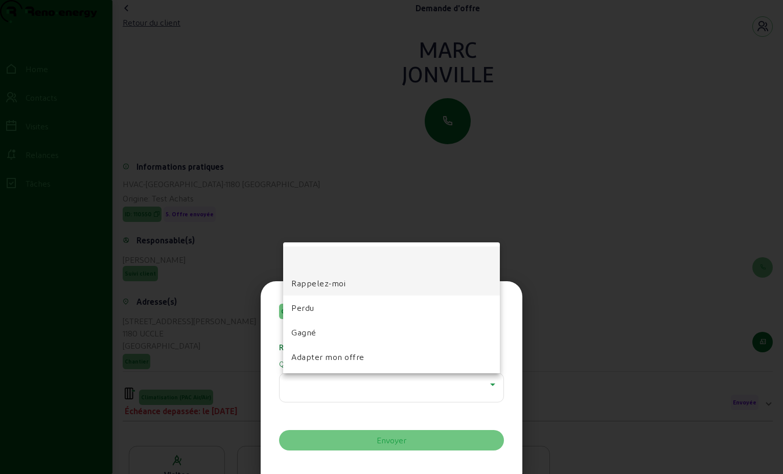
click at [380, 287] on mat-option "Rappelez-moi" at bounding box center [391, 283] width 217 height 25
click at [380, 378] on div at bounding box center [389, 384] width 202 height 12
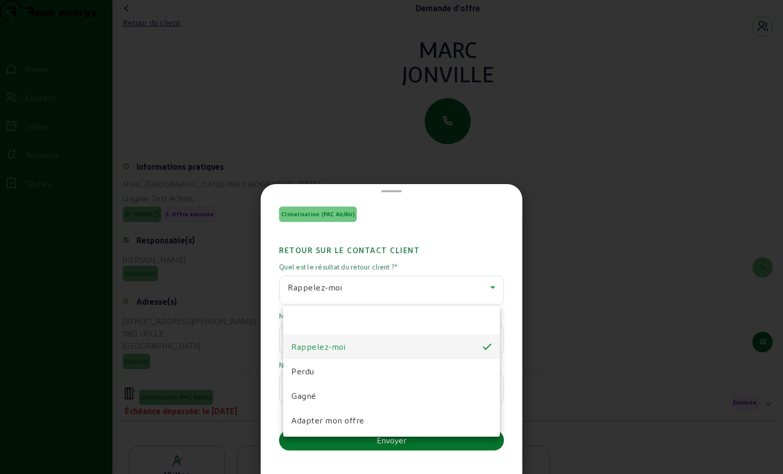
click at [380, 287] on div "Climatisation (PAC Air/Air) Retour sur le contact client Quel est le résultat d…" at bounding box center [391, 237] width 783 height 474
click at [420, 298] on div at bounding box center [391, 237] width 783 height 474
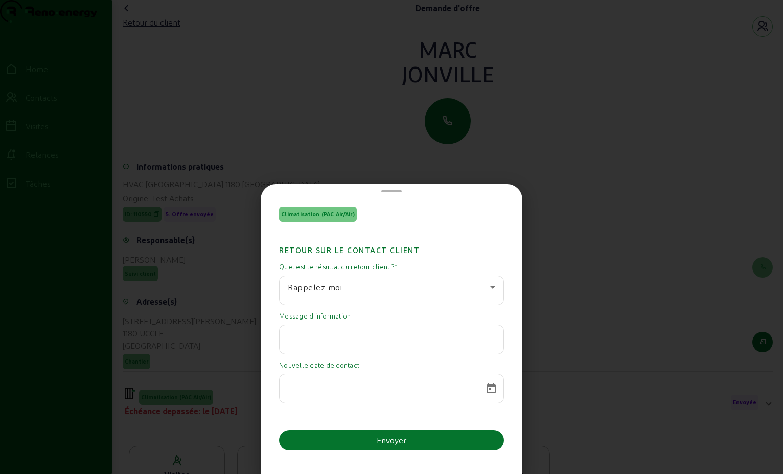
click at [313, 335] on input "text" at bounding box center [392, 336] width 208 height 12
paste input "Bonsoir la réunion de copropriété n'a pas [MEDICAL_DATA] eu lieu, je reviens ve…"
type input "Bonsoir la réunion de copropriété n'a pas [MEDICAL_DATA] eu lieu, je reviens ve…"
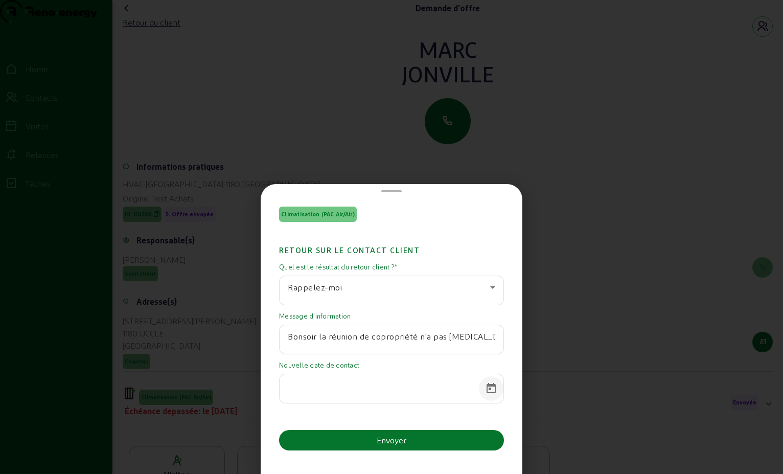
click at [488, 386] on span "Open calendar" at bounding box center [491, 388] width 25 height 25
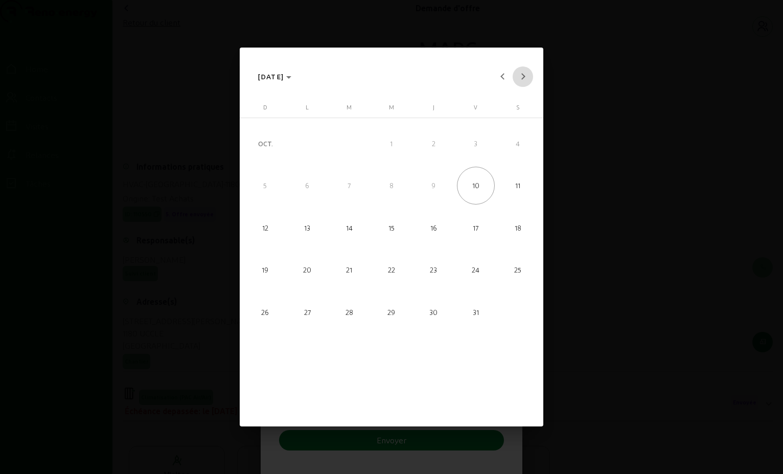
click at [517, 77] on span "Next month" at bounding box center [523, 76] width 20 height 20
click at [388, 267] on span "19" at bounding box center [392, 270] width 38 height 38
type input "[DATE]"
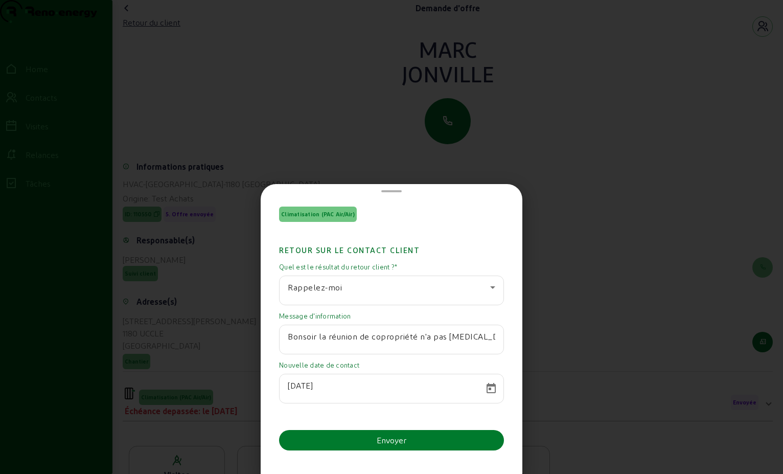
click at [437, 440] on button "Envoyer" at bounding box center [391, 440] width 225 height 20
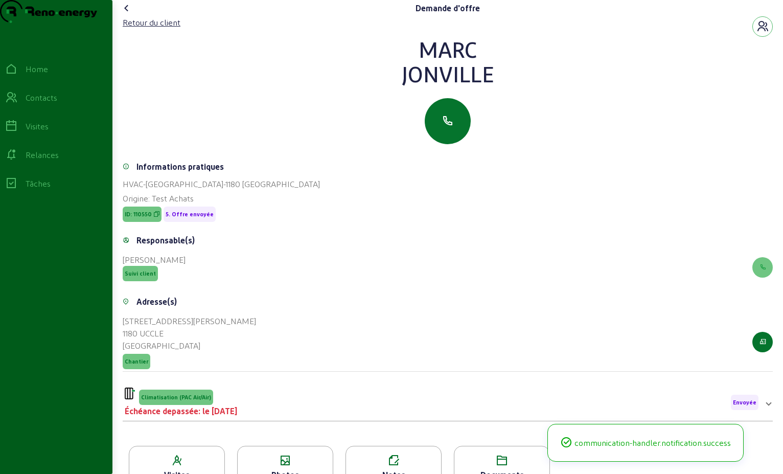
click at [130, 14] on icon at bounding box center [127, 8] width 12 height 12
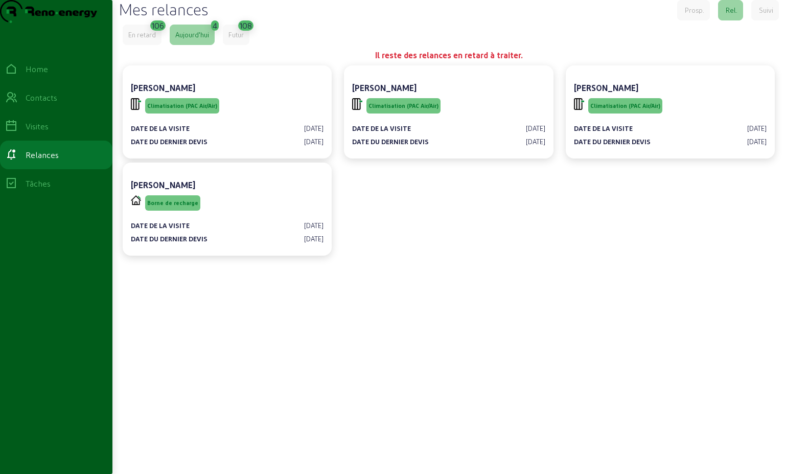
click at [146, 39] on div "En retard" at bounding box center [142, 34] width 28 height 9
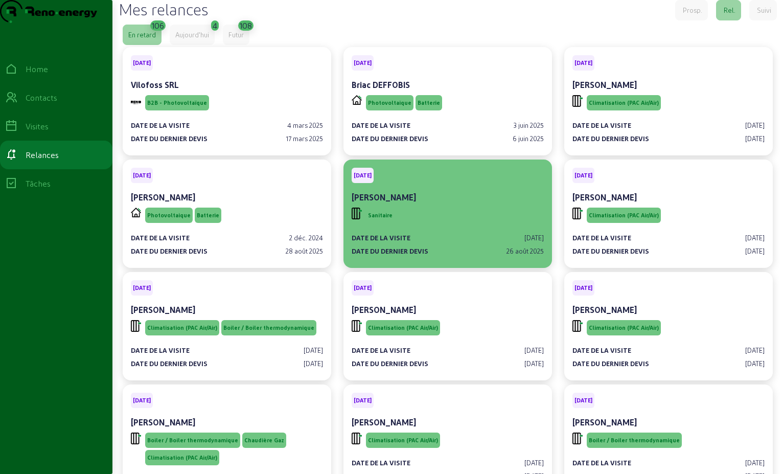
click at [459, 225] on div "Sanitaire" at bounding box center [448, 215] width 192 height 19
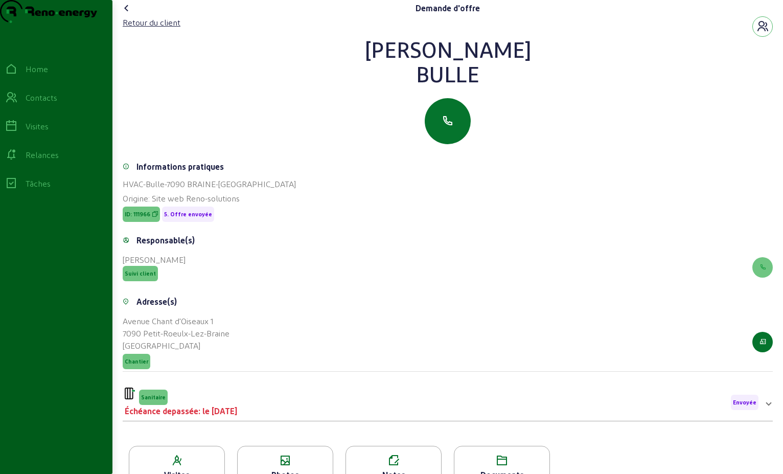
drag, startPoint x: 497, startPoint y: 98, endPoint x: 394, endPoint y: 54, distance: 112.2
click at [394, 54] on div "Retour du client [PERSON_NAME]" at bounding box center [448, 80] width 650 height 128
drag, startPoint x: 394, startPoint y: 54, endPoint x: 434, endPoint y: 69, distance: 42.1
click at [160, 29] on div "Retour du client" at bounding box center [152, 22] width 58 height 12
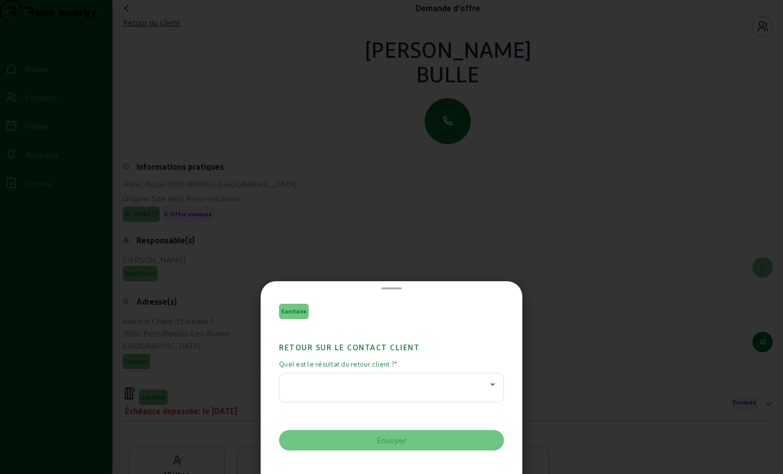
click at [487, 388] on icon at bounding box center [493, 384] width 12 height 12
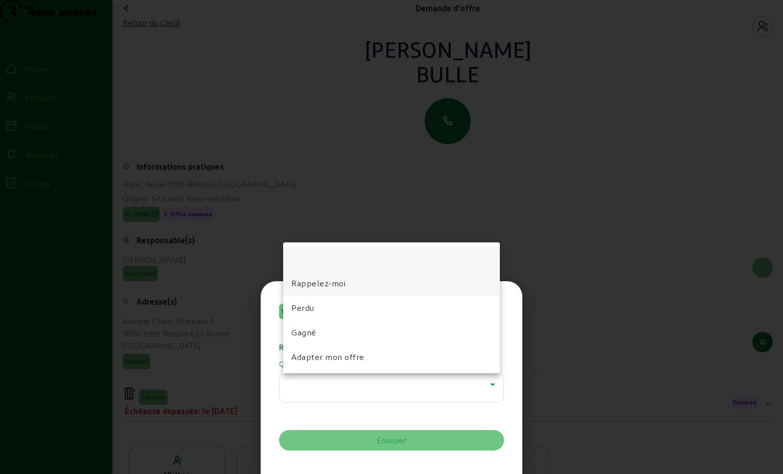
click at [355, 287] on mat-option "Rappelez-moi" at bounding box center [391, 283] width 217 height 25
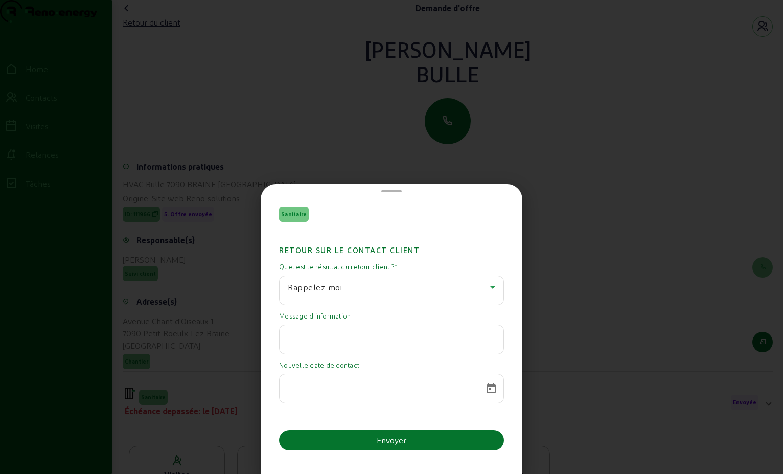
click at [332, 333] on input "text" at bounding box center [392, 336] width 208 height 12
paste input "Bonjour si cela concerne l'adoucisseur, le besoin n'est plus d'actualité. [GEOG…"
type input "Bonjour si cela concerne l'adoucisseur, le besoin n'est plus d'actualité. [GEOG…"
click at [486, 381] on span "Open calendar" at bounding box center [491, 388] width 25 height 25
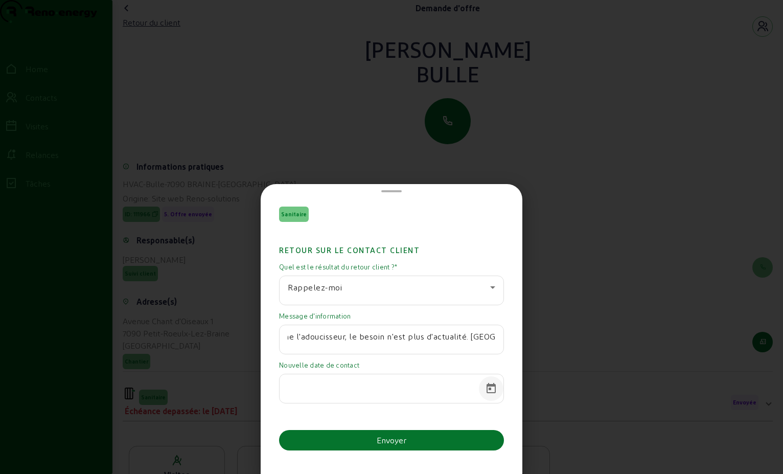
scroll to position [0, 0]
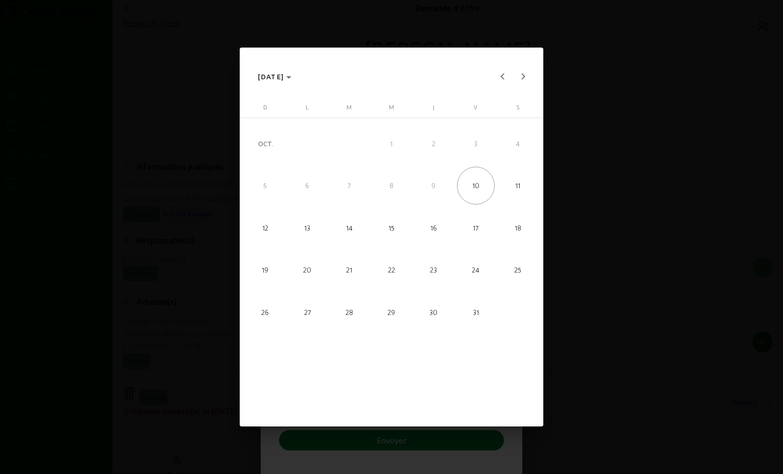
click at [741, 156] on div at bounding box center [391, 237] width 783 height 474
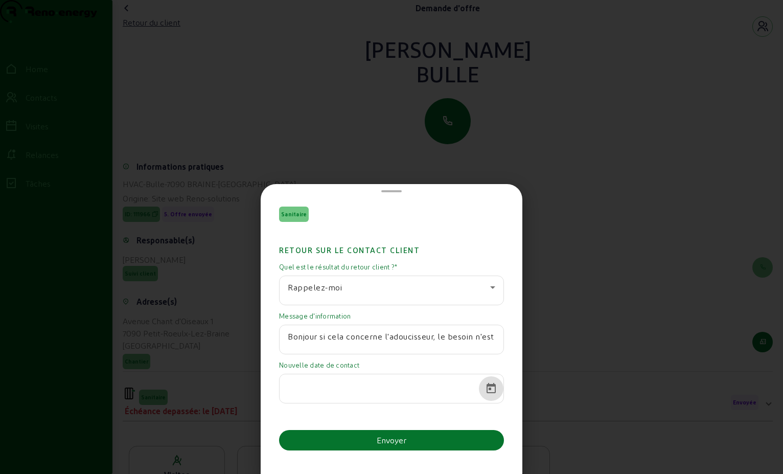
click at [610, 169] on div at bounding box center [391, 237] width 783 height 474
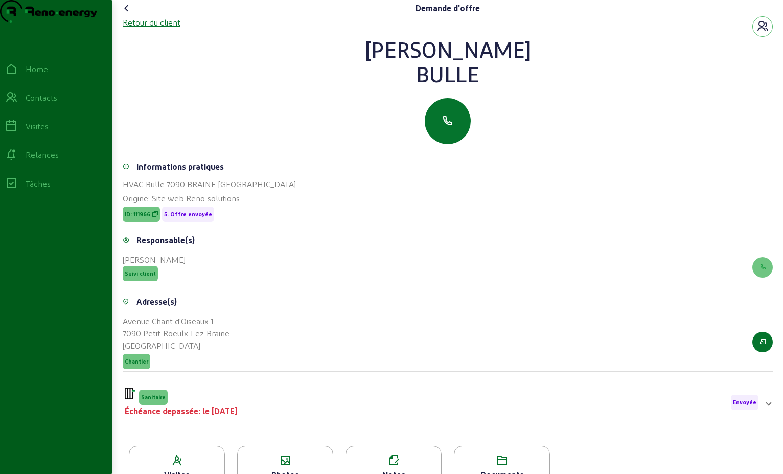
click at [152, 29] on div "Retour du client" at bounding box center [152, 22] width 58 height 12
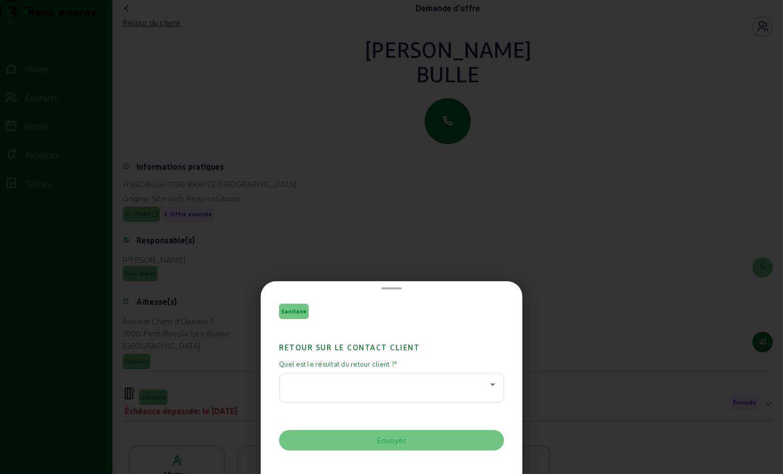
click at [488, 388] on icon at bounding box center [493, 384] width 12 height 12
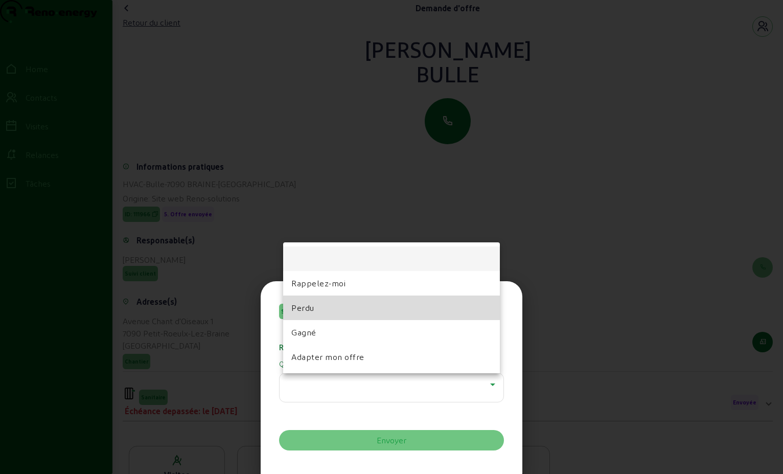
click at [438, 309] on mat-option "Perdu" at bounding box center [391, 307] width 217 height 25
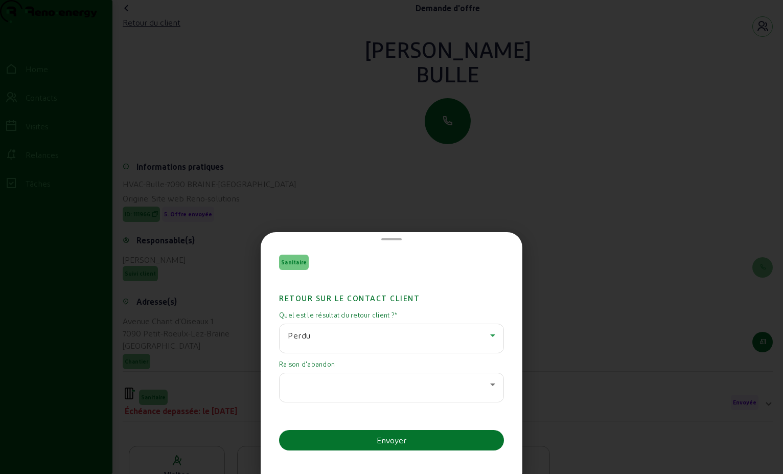
click at [493, 382] on icon at bounding box center [493, 384] width 12 height 12
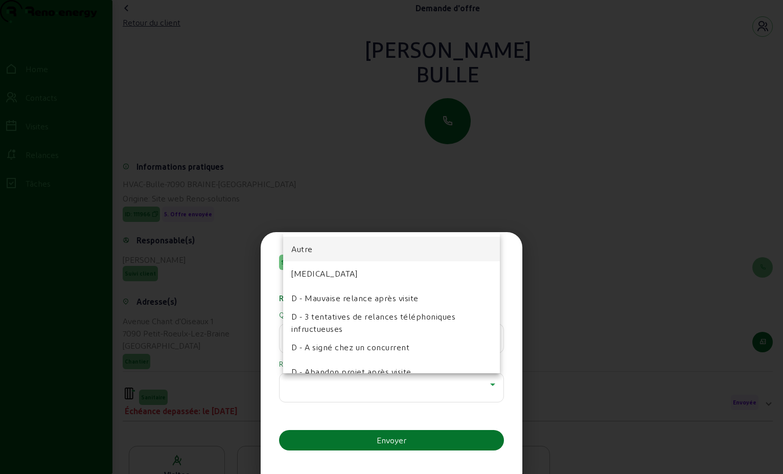
click at [321, 254] on mat-option "Autre" at bounding box center [391, 249] width 217 height 25
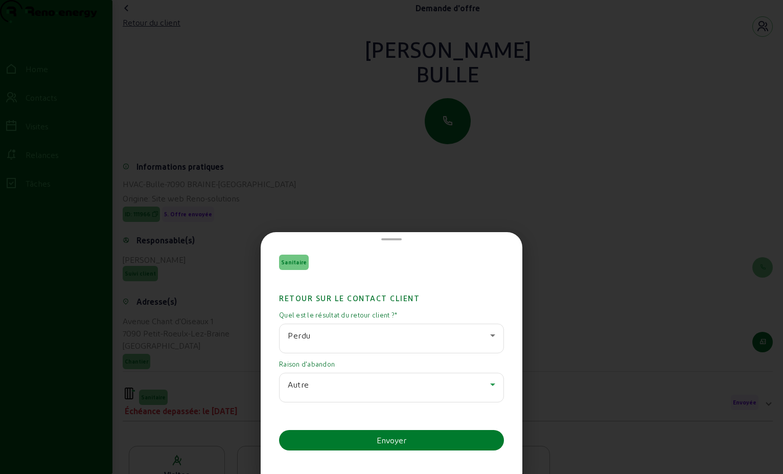
click at [407, 438] on button "Envoyer" at bounding box center [391, 440] width 225 height 20
click at [407, 438] on div "Sanitaire Retour sur le contact client Quel est le résultat du retour client ? …" at bounding box center [391, 355] width 225 height 201
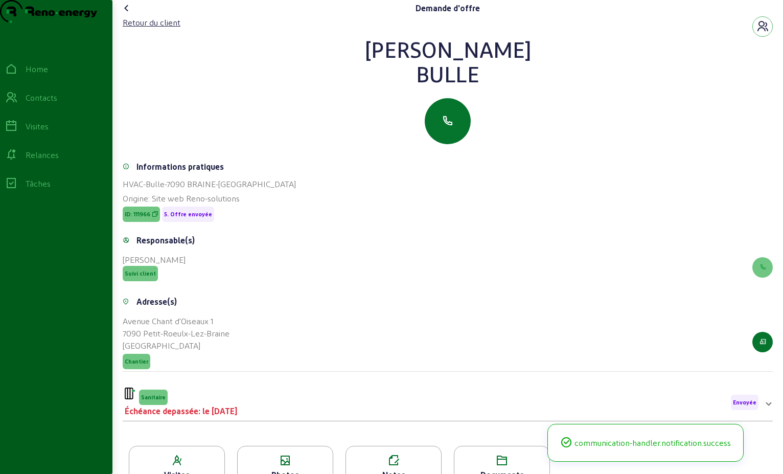
click at [127, 14] on icon at bounding box center [127, 8] width 12 height 12
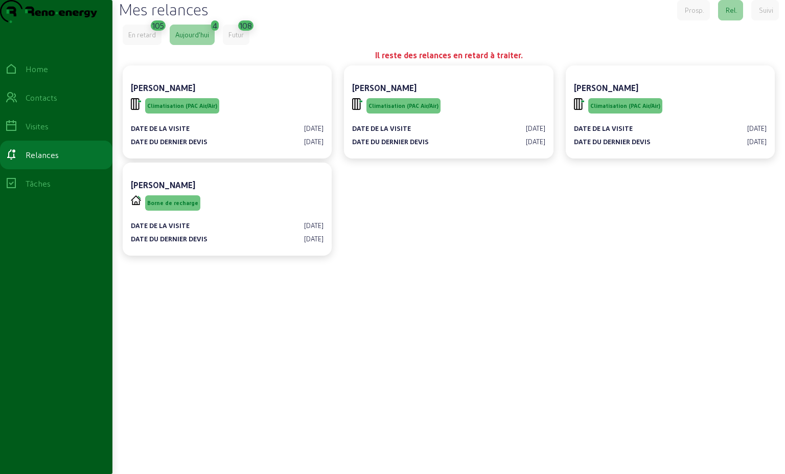
click at [148, 45] on div "En retard" at bounding box center [142, 35] width 39 height 20
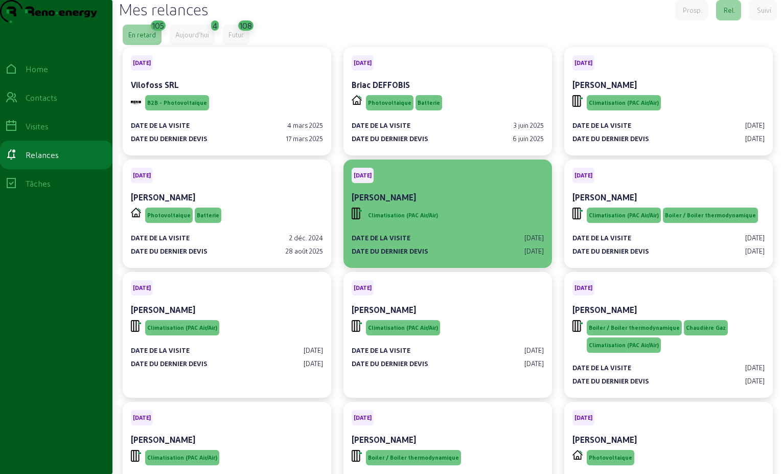
click at [464, 225] on div "Climatisation (PAC Air/Air)" at bounding box center [448, 215] width 192 height 19
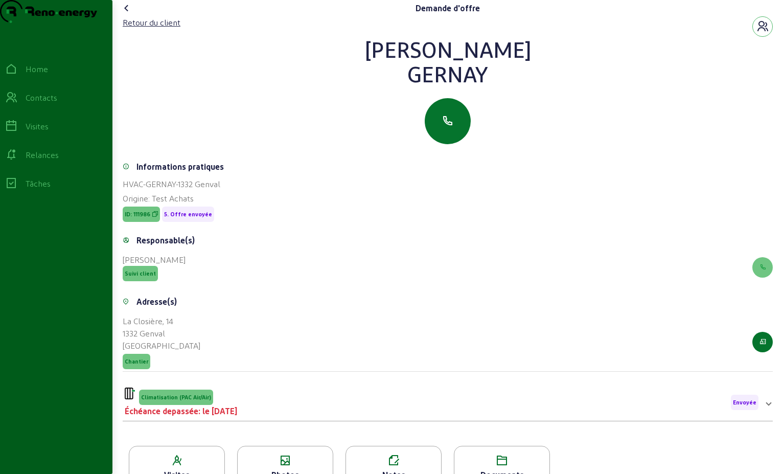
drag, startPoint x: 491, startPoint y: 98, endPoint x: 387, endPoint y: 61, distance: 109.9
click at [387, 61] on div "[PERSON_NAME]" at bounding box center [448, 61] width 650 height 49
drag, startPoint x: 393, startPoint y: 61, endPoint x: 429, endPoint y: 76, distance: 39.5
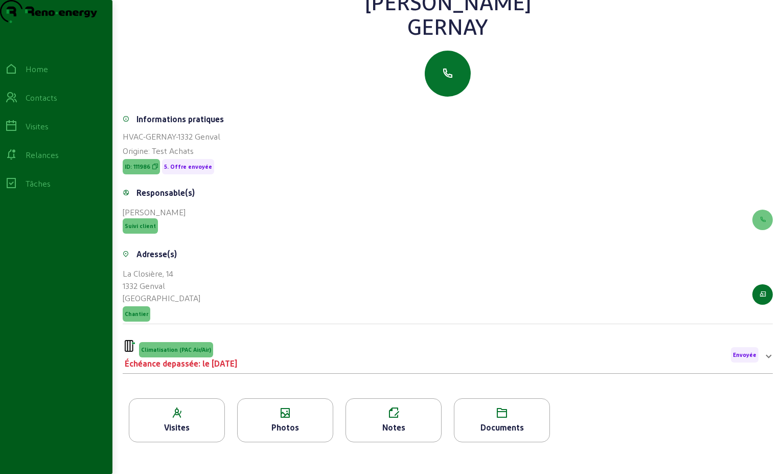
scroll to position [130, 0]
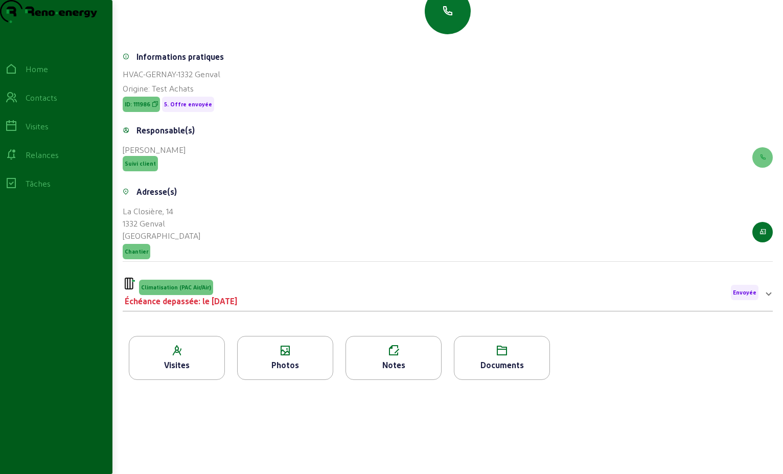
click at [310, 308] on mat-expansion-panel "Climatisation (PAC Air/Air) Échéance depassée: le [DATE] Envoyée Date de la vis…" at bounding box center [448, 292] width 650 height 37
click at [313, 298] on div "Climatisation (PAC Air/Air) Échéance depassée: le [DATE] Envoyée" at bounding box center [442, 293] width 634 height 30
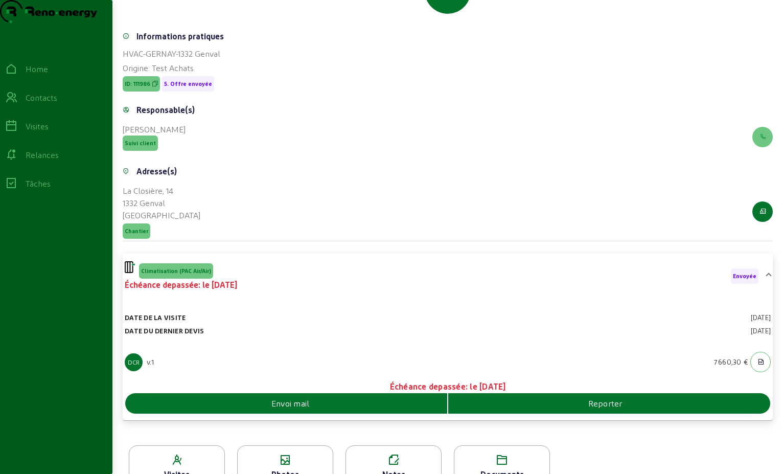
click at [372, 414] on div "Envoi mail" at bounding box center [286, 403] width 323 height 20
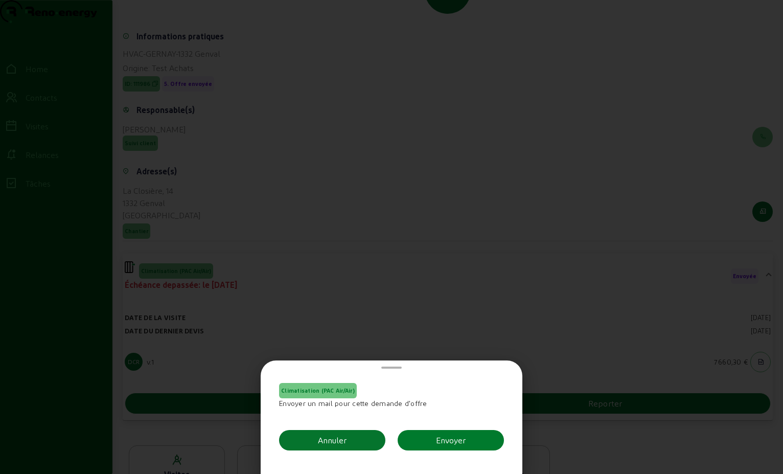
click at [458, 436] on div "Envoyer" at bounding box center [451, 440] width 30 height 12
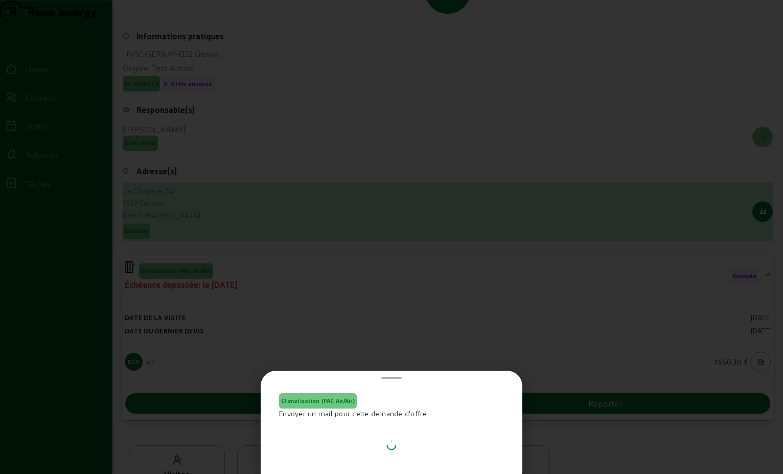
click at [199, 240] on div "La Closière, 14 1332 Genval Belgique Chantier" at bounding box center [448, 212] width 650 height 59
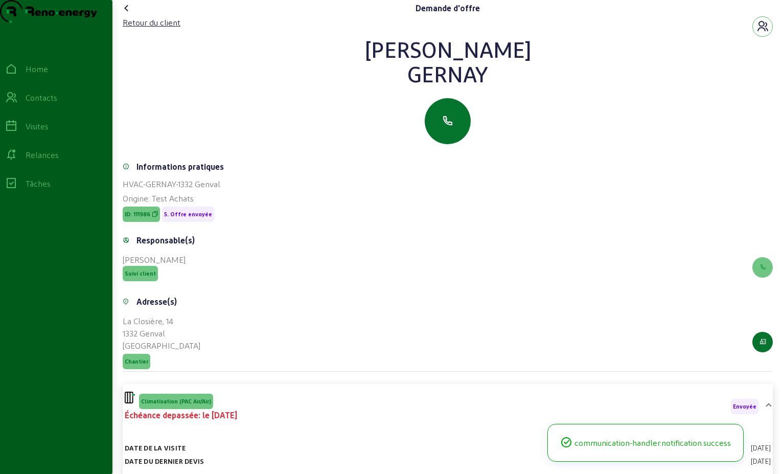
click at [126, 14] on icon at bounding box center [127, 8] width 12 height 12
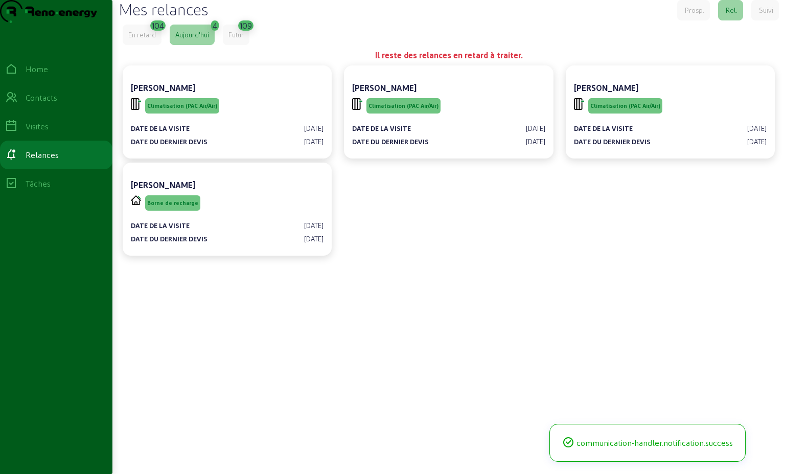
click at [151, 39] on div "En retard" at bounding box center [142, 34] width 28 height 9
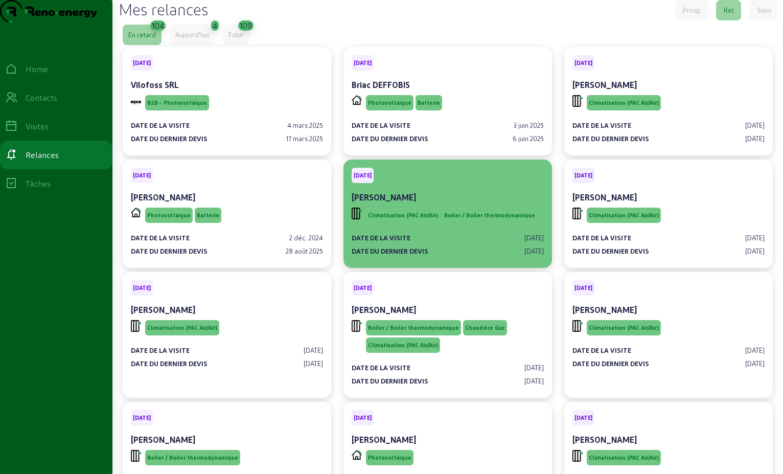
click at [447, 203] on div "[PERSON_NAME]" at bounding box center [448, 197] width 192 height 12
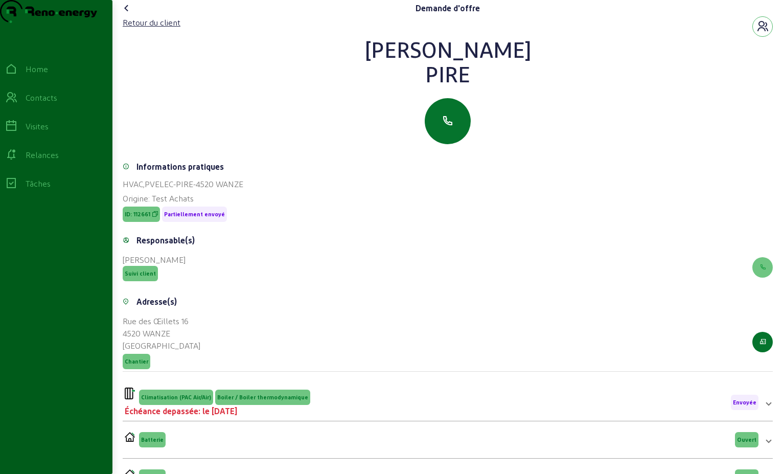
drag, startPoint x: 463, startPoint y: 98, endPoint x: 399, endPoint y: 92, distance: 64.8
click at [399, 86] on div "PIRE" at bounding box center [448, 73] width 650 height 25
drag, startPoint x: 399, startPoint y: 92, endPoint x: 399, endPoint y: 57, distance: 34.8
click at [399, 57] on div "Retour du client [PERSON_NAME]" at bounding box center [448, 80] width 650 height 128
drag, startPoint x: 399, startPoint y: 57, endPoint x: 428, endPoint y: 72, distance: 32.7
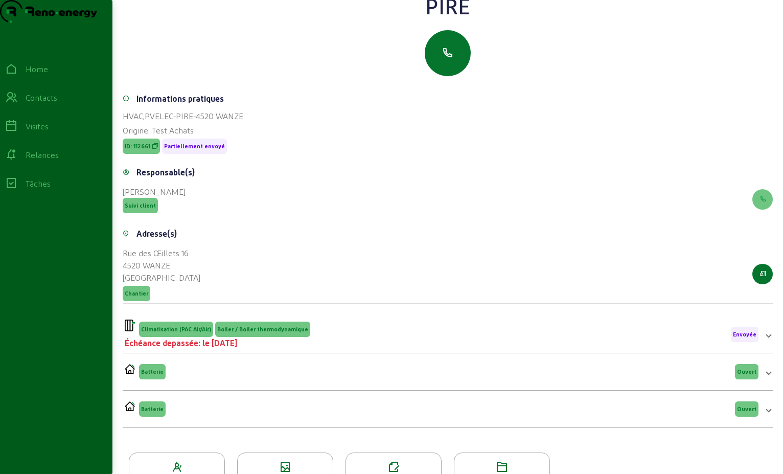
scroll to position [130, 0]
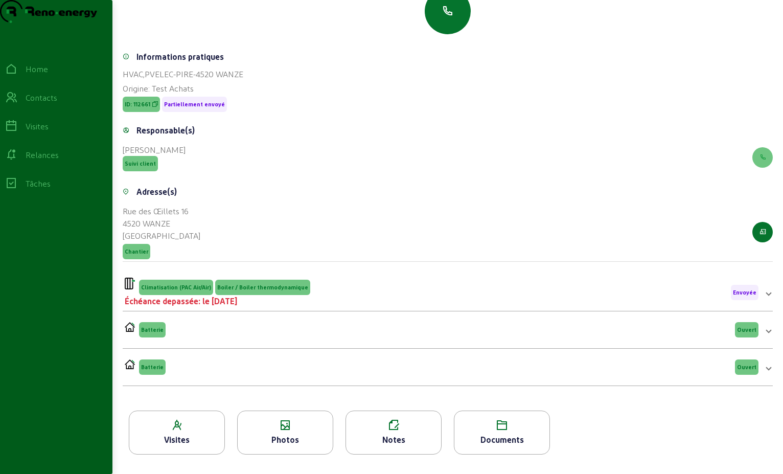
click at [270, 294] on span "Boiler / Boiler thermodynamique" at bounding box center [262, 287] width 95 height 15
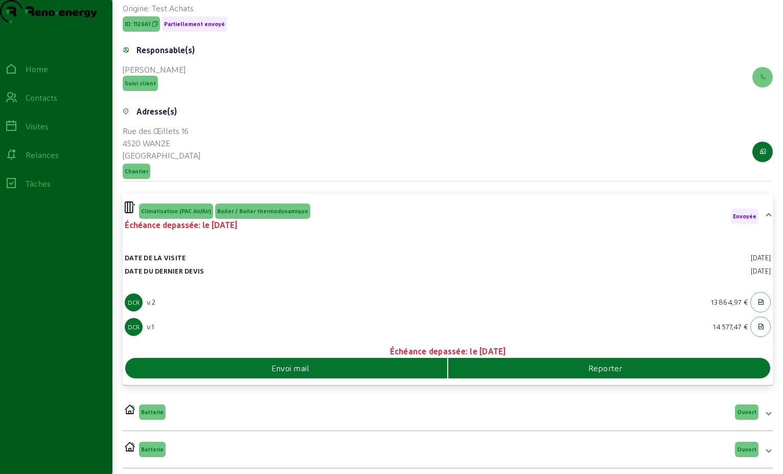
scroll to position [284, 0]
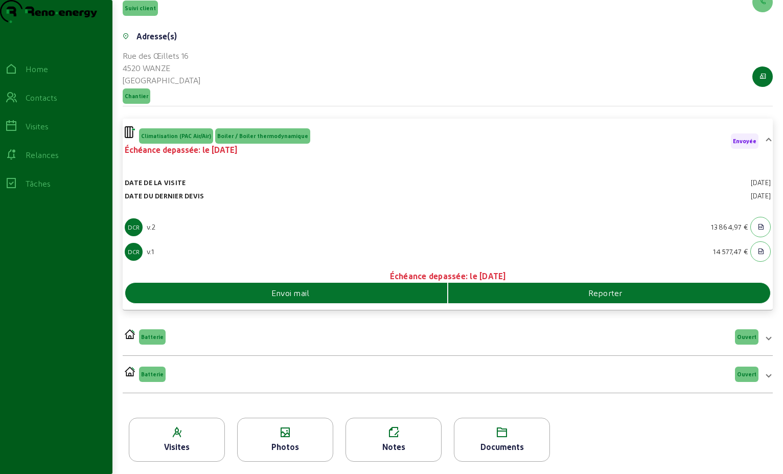
click at [333, 290] on div "Envoi mail" at bounding box center [286, 293] width 322 height 12
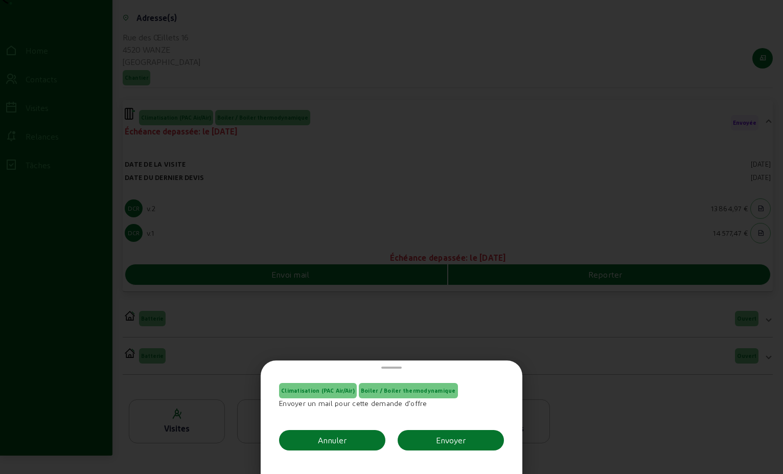
scroll to position [0, 0]
click at [476, 444] on button "Envoyer" at bounding box center [451, 440] width 106 height 20
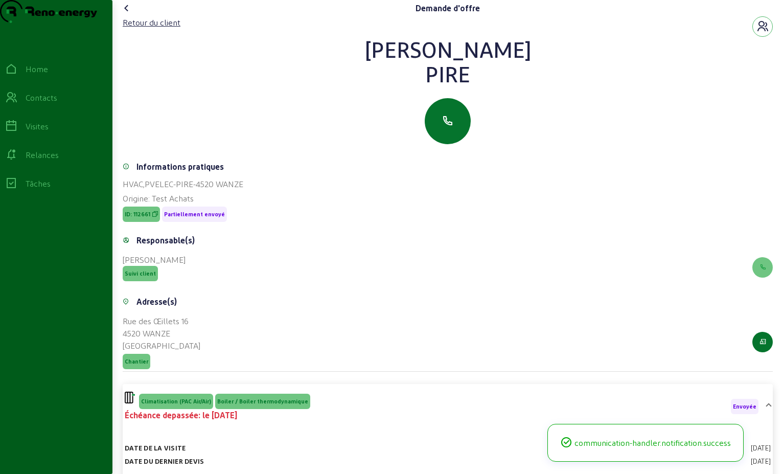
click at [125, 14] on icon at bounding box center [127, 8] width 12 height 12
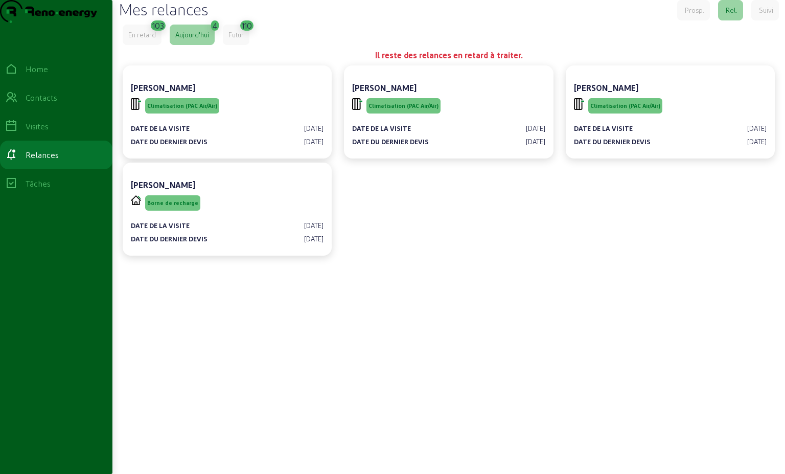
click at [154, 39] on div "En retard" at bounding box center [142, 34] width 28 height 9
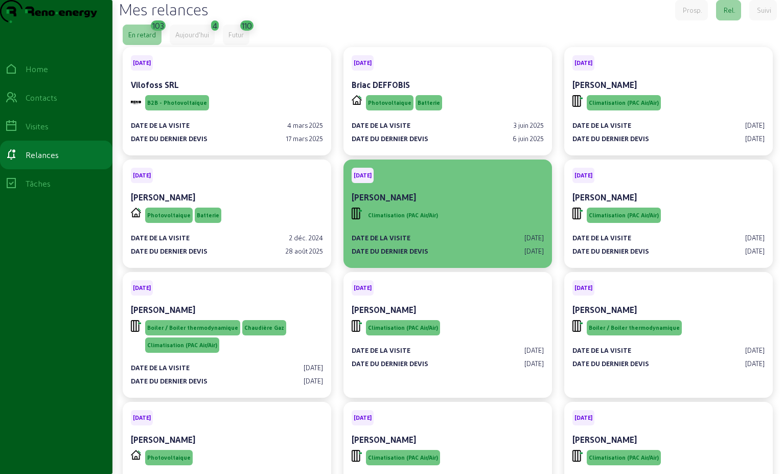
click at [465, 247] on div "Date de la visite [DATE] Date du dernier devis [DATE]" at bounding box center [448, 240] width 192 height 31
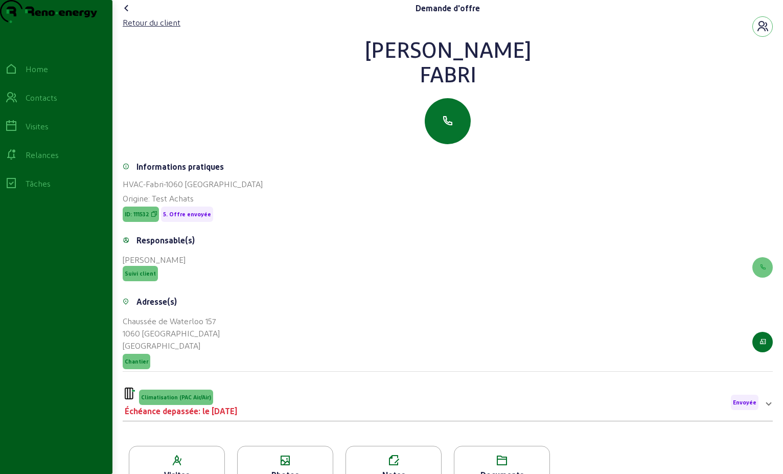
drag, startPoint x: 483, startPoint y: 100, endPoint x: 404, endPoint y: 61, distance: 87.8
click at [404, 61] on div "[PERSON_NAME]" at bounding box center [448, 61] width 650 height 49
drag, startPoint x: 404, startPoint y: 61, endPoint x: 458, endPoint y: 74, distance: 54.6
click at [168, 29] on div "Retour du client" at bounding box center [152, 22] width 58 height 12
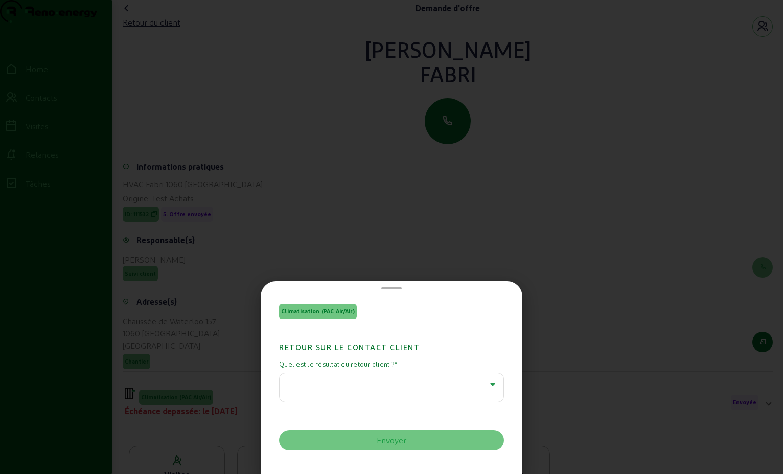
click at [487, 383] on icon at bounding box center [493, 384] width 12 height 12
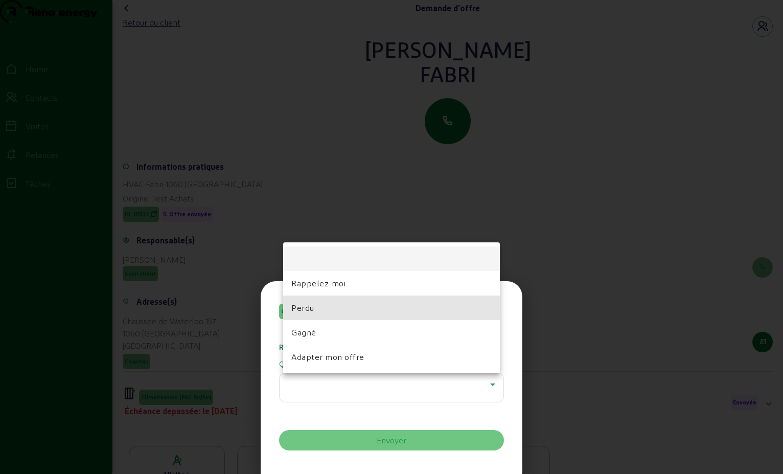
click at [415, 312] on mat-option "Perdu" at bounding box center [391, 307] width 217 height 25
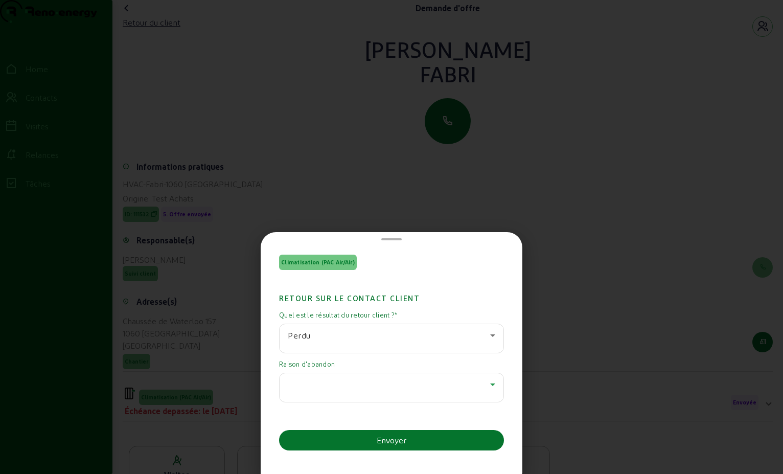
drag, startPoint x: 483, startPoint y: 390, endPoint x: 488, endPoint y: 389, distance: 5.2
click at [488, 389] on icon at bounding box center [493, 384] width 12 height 12
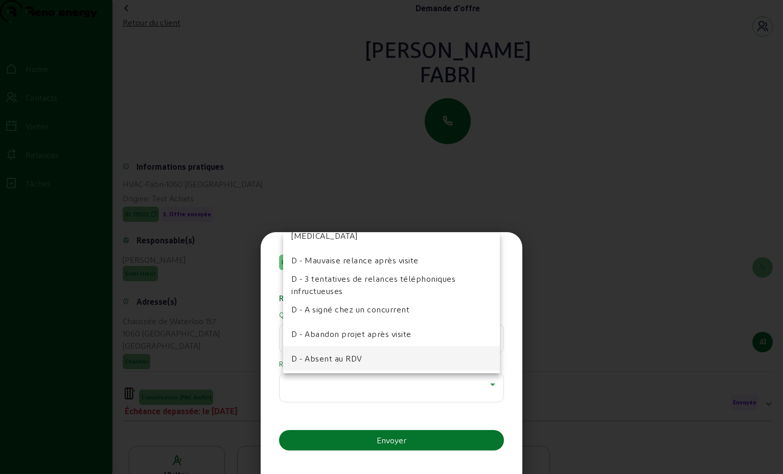
scroll to position [102, 0]
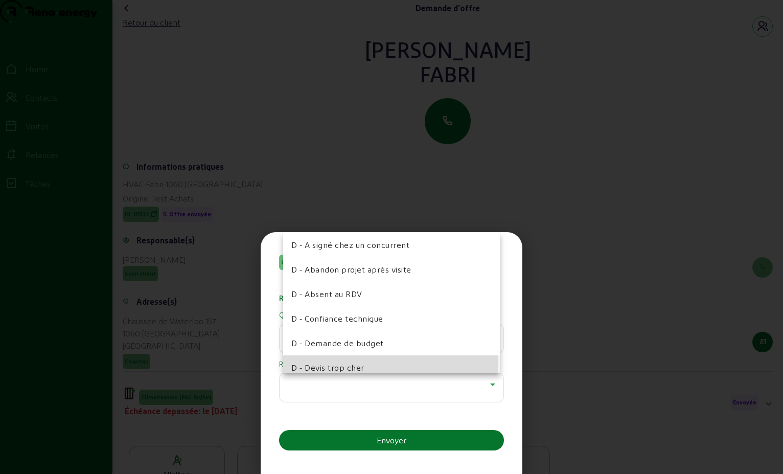
click at [362, 366] on span "D - Devis trop cher" at bounding box center [327, 367] width 73 height 12
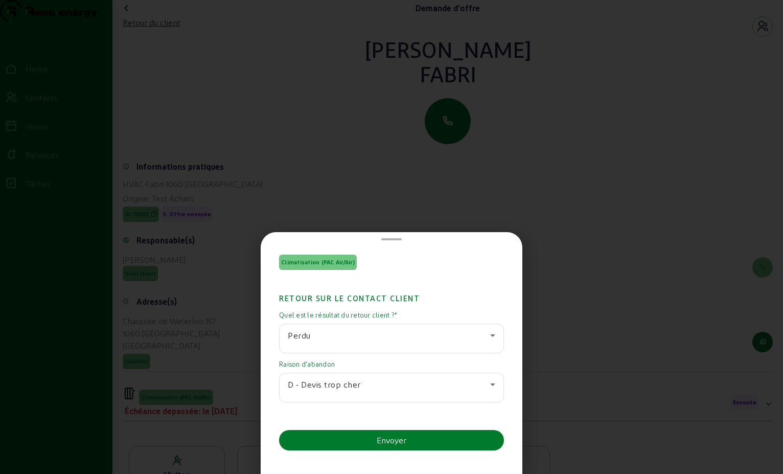
click at [404, 444] on div "Envoyer" at bounding box center [392, 440] width 30 height 12
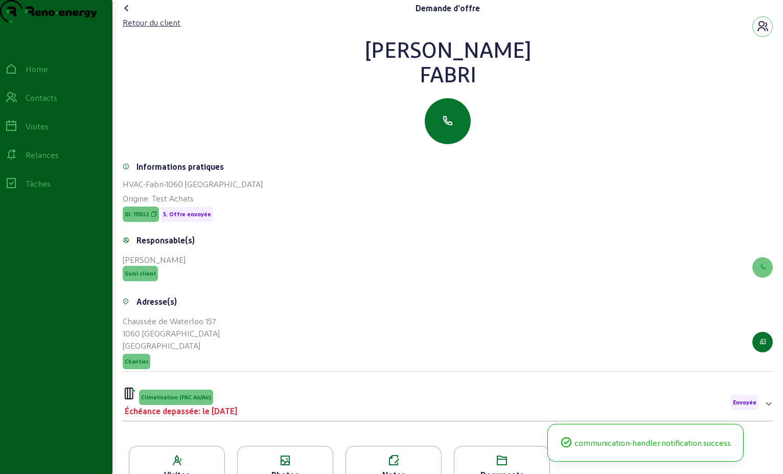
click at [126, 14] on icon at bounding box center [127, 8] width 12 height 12
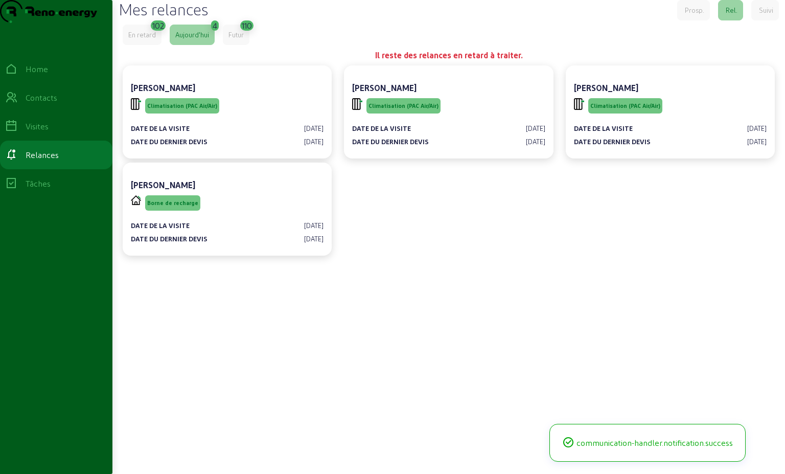
click at [152, 45] on div "En retard" at bounding box center [142, 35] width 39 height 20
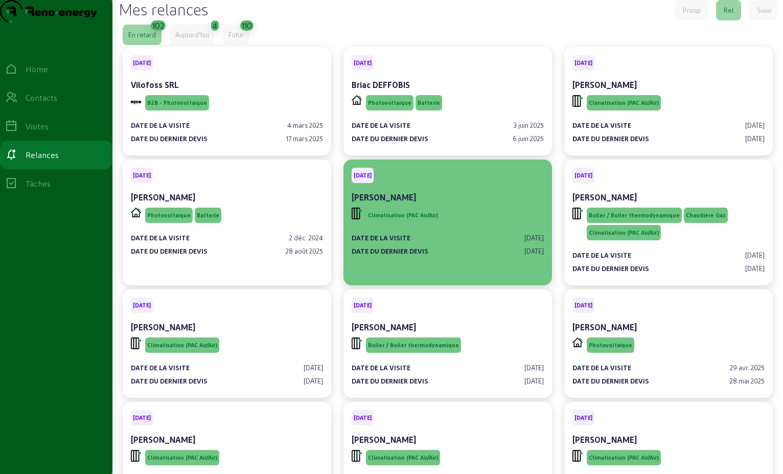
click at [445, 225] on div "Climatisation (PAC Air/Air)" at bounding box center [448, 215] width 192 height 19
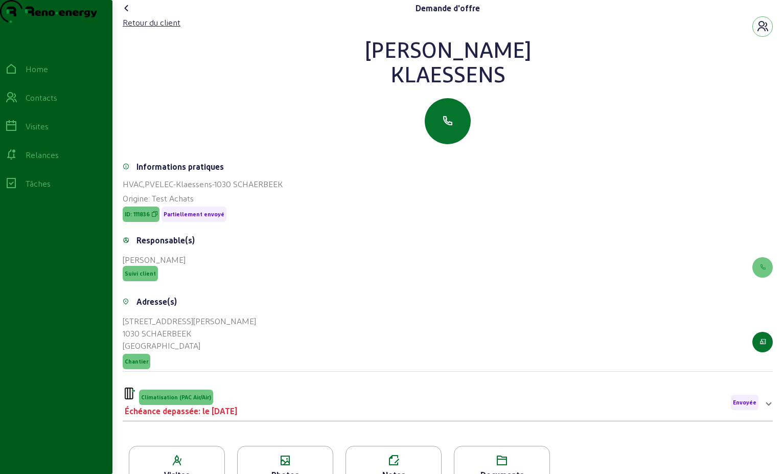
drag, startPoint x: 508, startPoint y: 100, endPoint x: 366, endPoint y: 67, distance: 145.3
click at [366, 67] on div "[PERSON_NAME]" at bounding box center [448, 61] width 650 height 49
drag, startPoint x: 366, startPoint y: 67, endPoint x: 456, endPoint y: 79, distance: 90.7
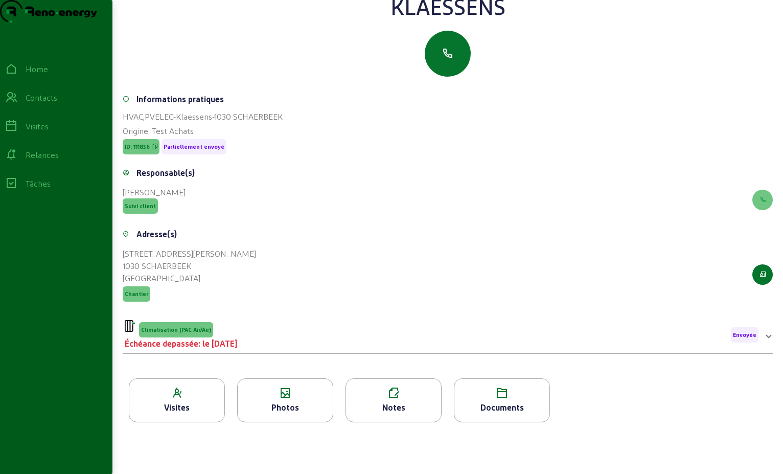
scroll to position [130, 0]
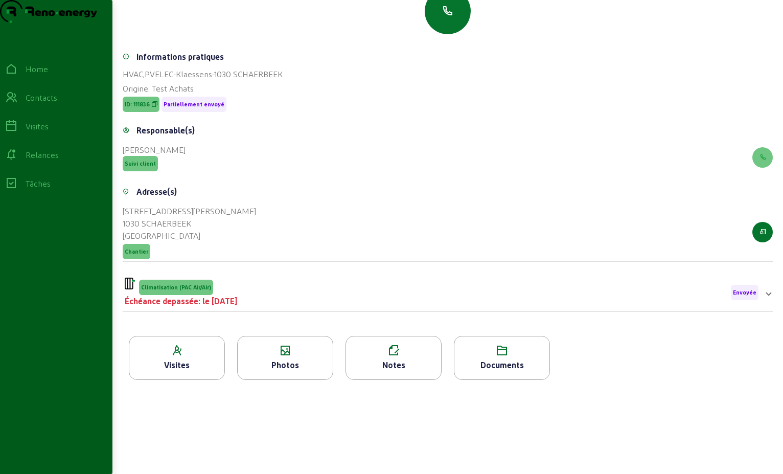
click at [227, 299] on div "Échéance depassée: le [DATE]" at bounding box center [181, 301] width 112 height 12
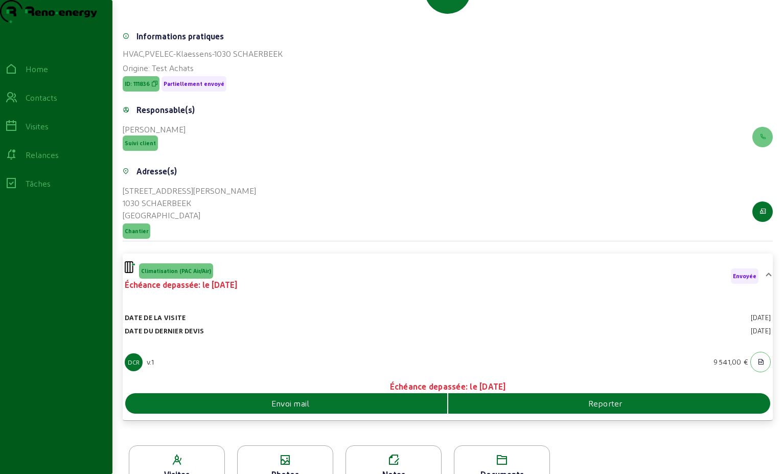
click at [339, 409] on div "Envoi mail" at bounding box center [286, 403] width 322 height 12
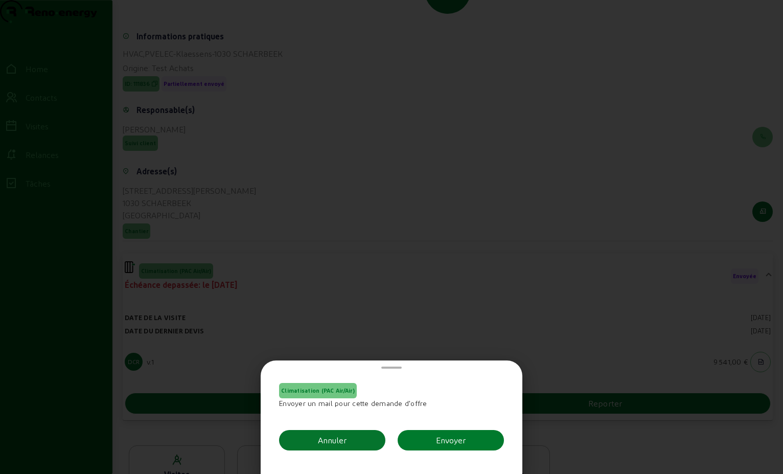
click at [427, 438] on button "Envoyer" at bounding box center [451, 440] width 106 height 20
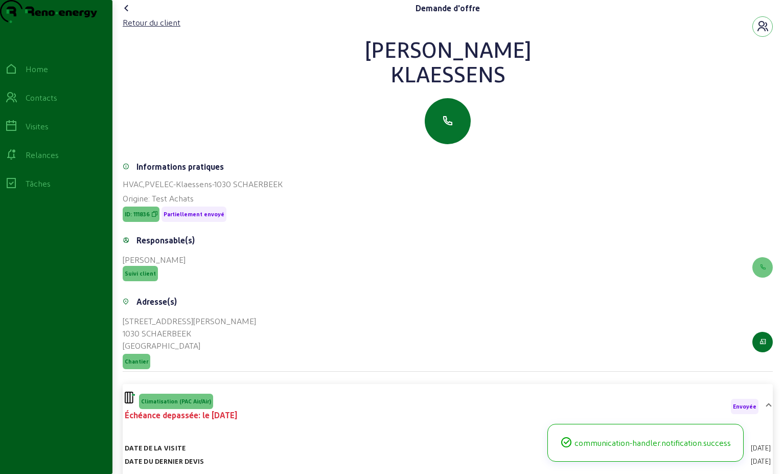
click at [128, 14] on icon at bounding box center [127, 8] width 12 height 12
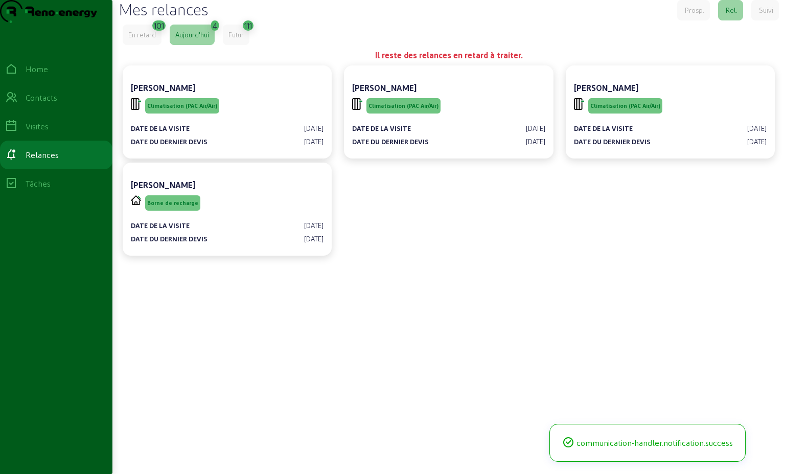
click at [149, 39] on div "En retard" at bounding box center [142, 34] width 28 height 9
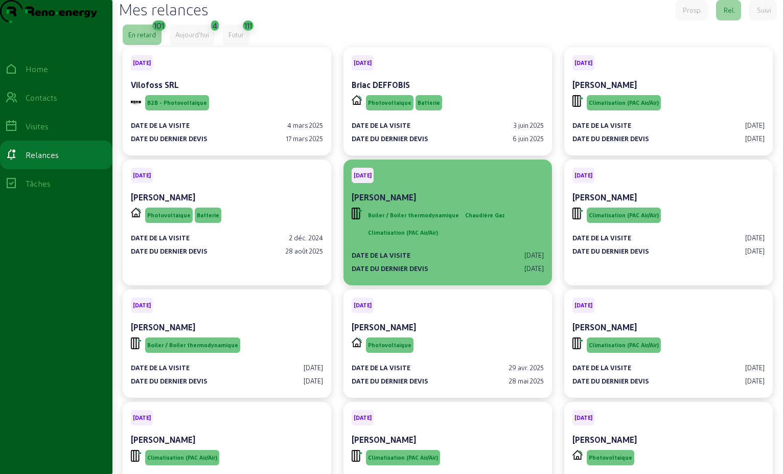
click at [494, 260] on div "Date de la visite [DATE]" at bounding box center [448, 254] width 192 height 9
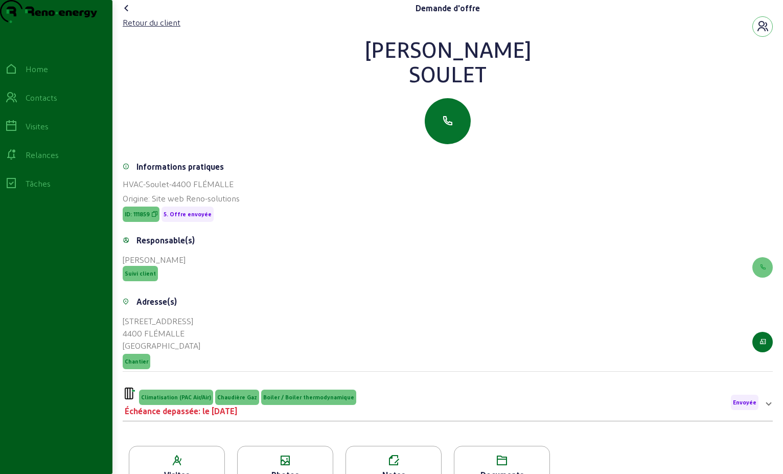
drag, startPoint x: 495, startPoint y: 97, endPoint x: 380, endPoint y: 70, distance: 118.3
click at [380, 70] on div "[PERSON_NAME]" at bounding box center [448, 61] width 650 height 49
drag, startPoint x: 380, startPoint y: 70, endPoint x: 456, endPoint y: 80, distance: 76.9
click at [176, 29] on div "Retour du client" at bounding box center [152, 22] width 58 height 12
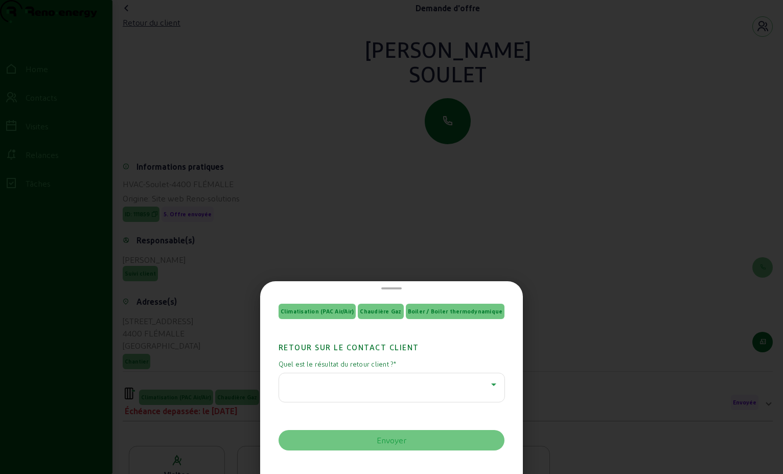
click at [487, 390] on icon at bounding box center [493, 384] width 12 height 12
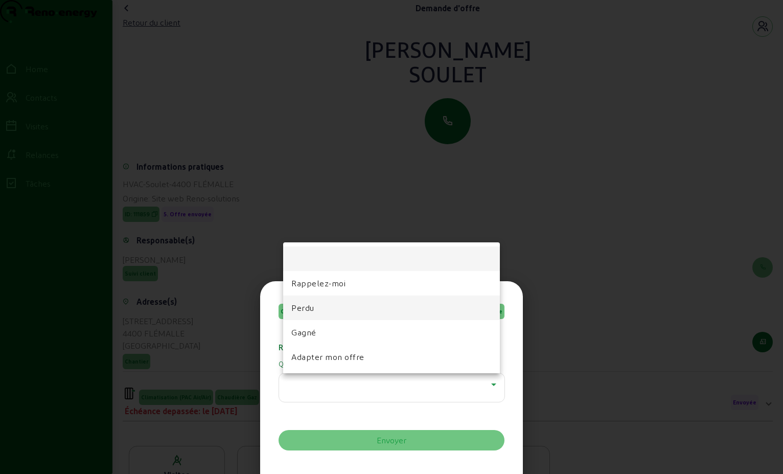
click at [378, 303] on mat-option "Perdu" at bounding box center [391, 307] width 217 height 25
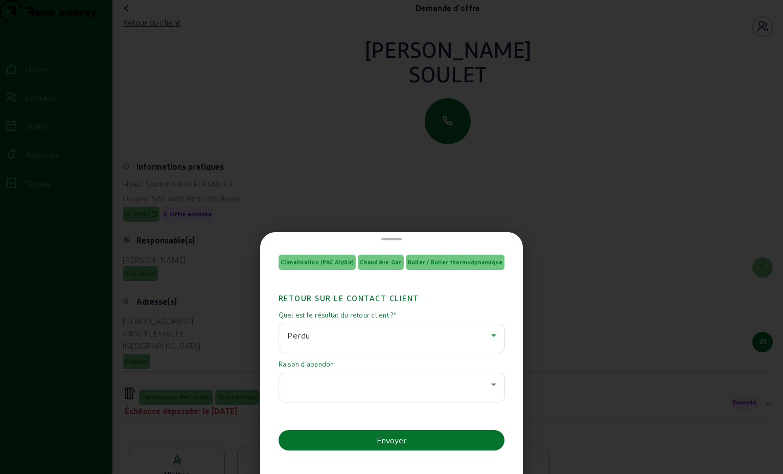
click at [491, 384] on icon at bounding box center [493, 384] width 5 height 3
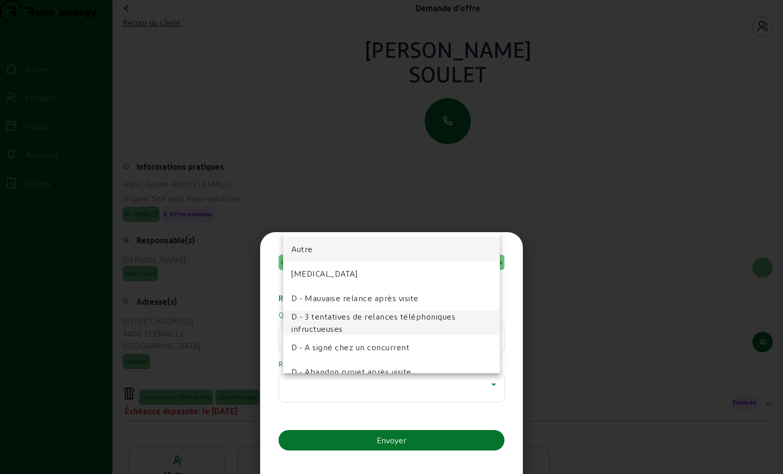
scroll to position [102, 0]
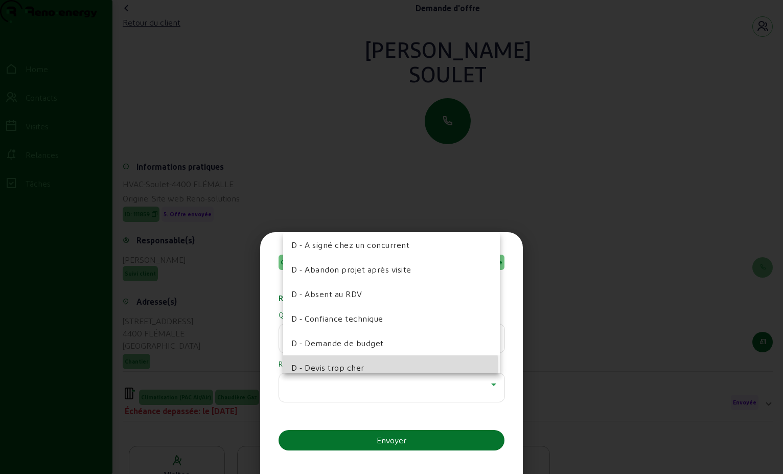
click at [352, 370] on span "D - Devis trop cher" at bounding box center [327, 367] width 73 height 12
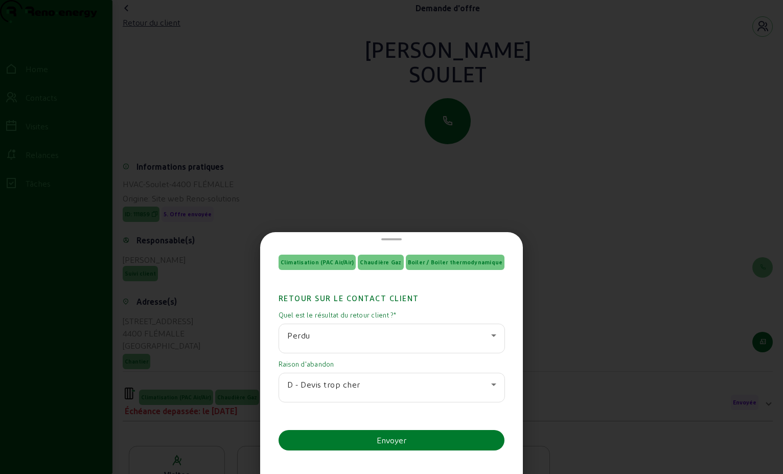
click at [393, 440] on div "Envoyer" at bounding box center [392, 440] width 30 height 12
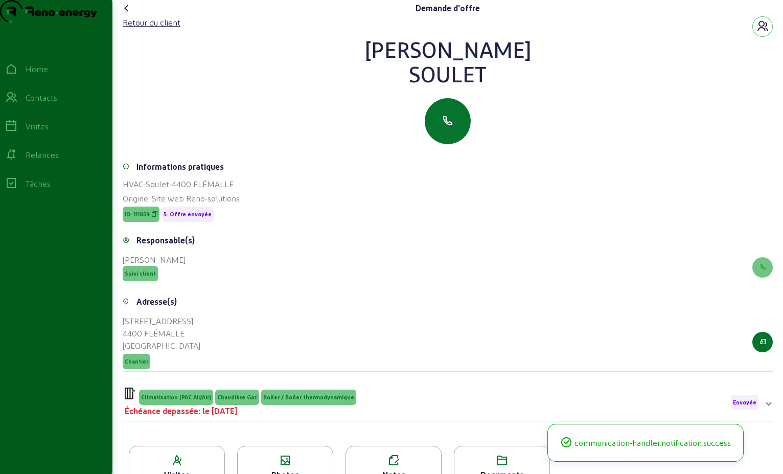
click at [127, 14] on icon at bounding box center [127, 8] width 12 height 12
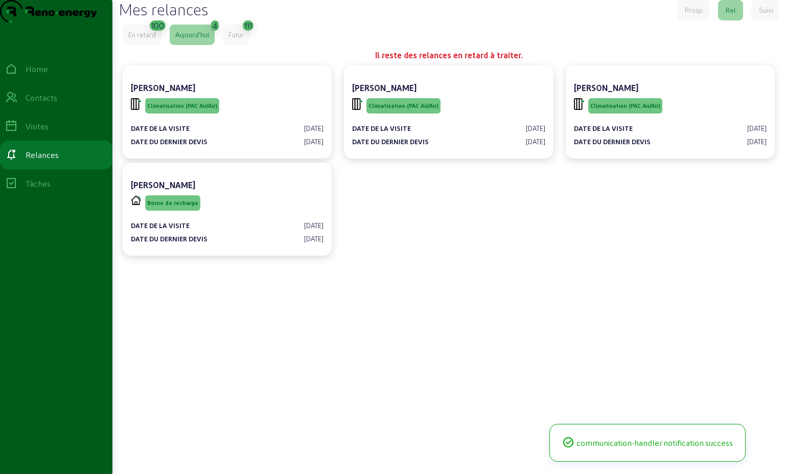
click at [168, 45] on div "En retard 100 [DATE] 4 Futur 111" at bounding box center [449, 35] width 652 height 20
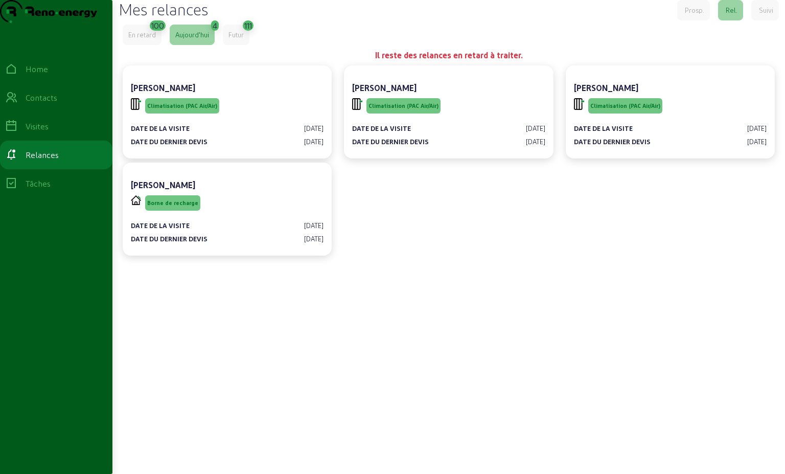
click at [157, 45] on div "En retard" at bounding box center [142, 35] width 39 height 20
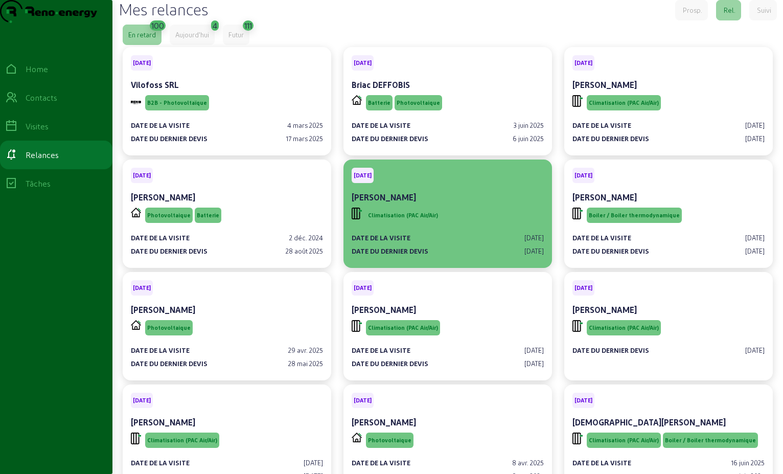
click at [453, 225] on div "Climatisation (PAC Air/Air)" at bounding box center [448, 215] width 192 height 19
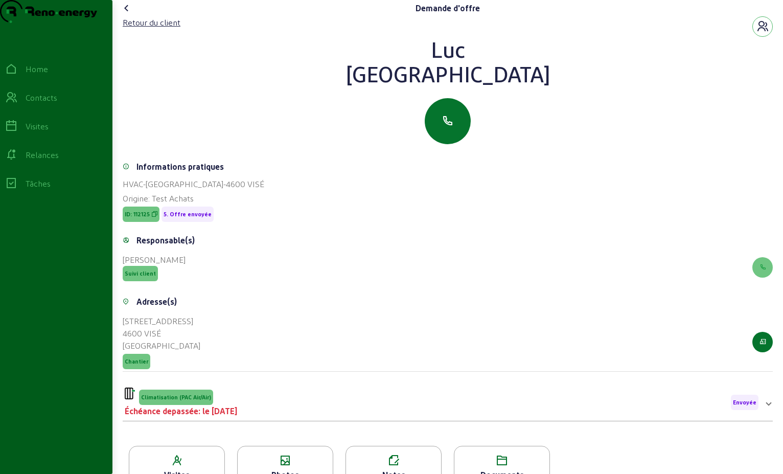
drag, startPoint x: 488, startPoint y: 98, endPoint x: 428, endPoint y: 67, distance: 67.2
click at [428, 67] on div "[PERSON_NAME]" at bounding box center [448, 61] width 650 height 49
drag, startPoint x: 428, startPoint y: 67, endPoint x: 444, endPoint y: 70, distance: 15.5
click at [165, 29] on div "Retour du client" at bounding box center [152, 22] width 58 height 12
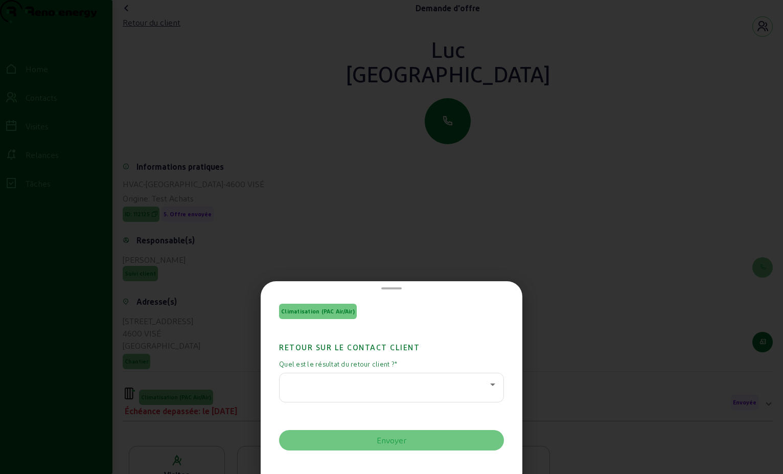
click at [490, 385] on icon at bounding box center [492, 384] width 5 height 3
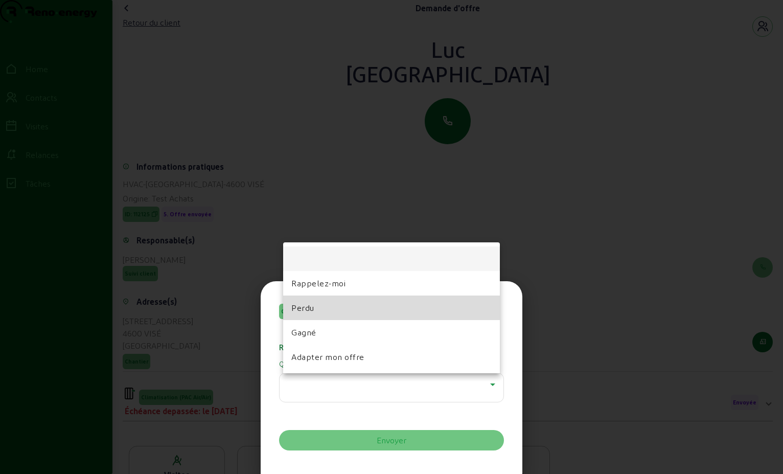
click at [391, 310] on mat-option "Perdu" at bounding box center [391, 307] width 217 height 25
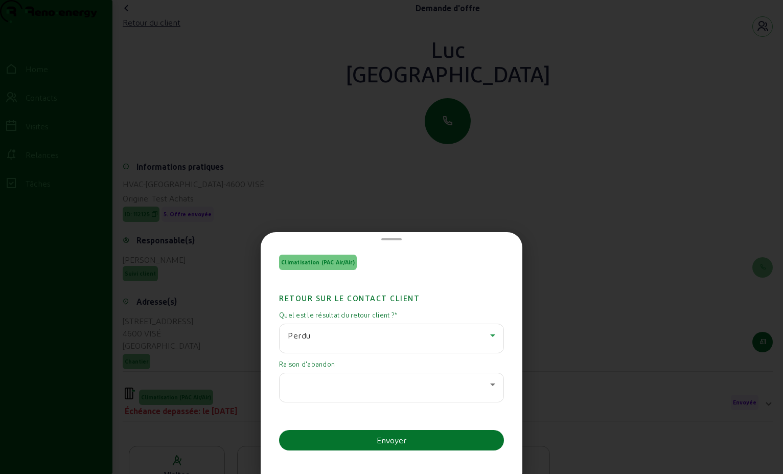
click at [487, 388] on icon at bounding box center [493, 384] width 12 height 12
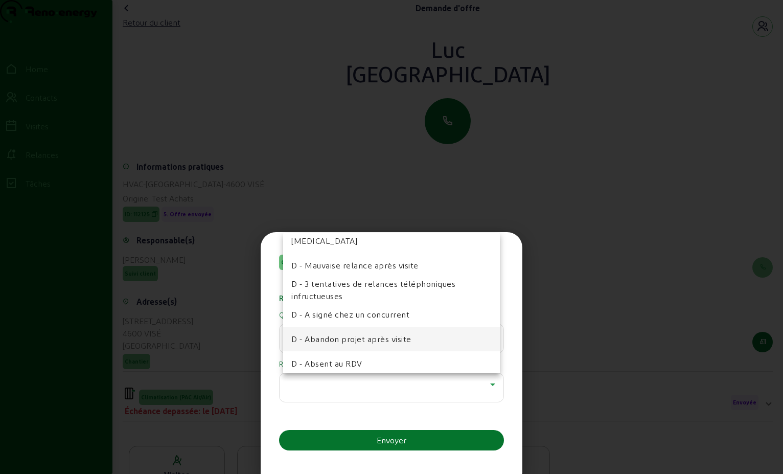
scroll to position [51, 0]
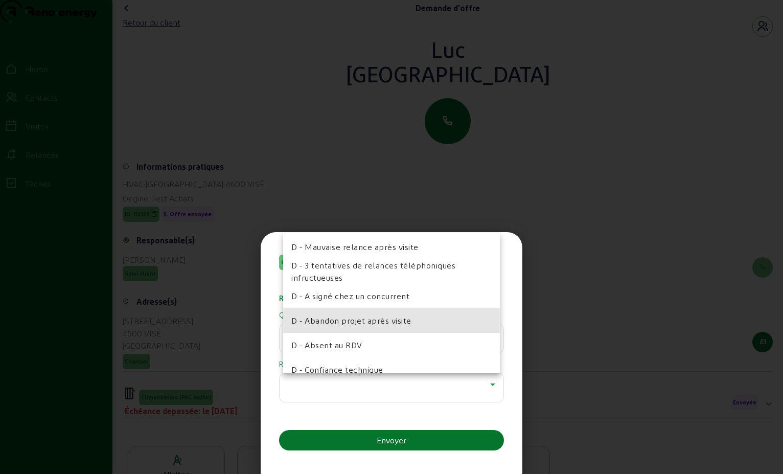
click at [398, 325] on span "D - Abandon projet après visite" at bounding box center [351, 320] width 120 height 12
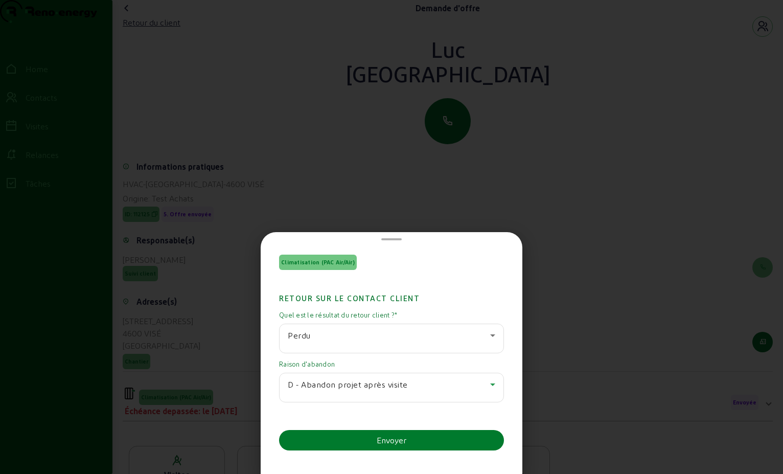
click at [431, 436] on button "Envoyer" at bounding box center [391, 440] width 225 height 20
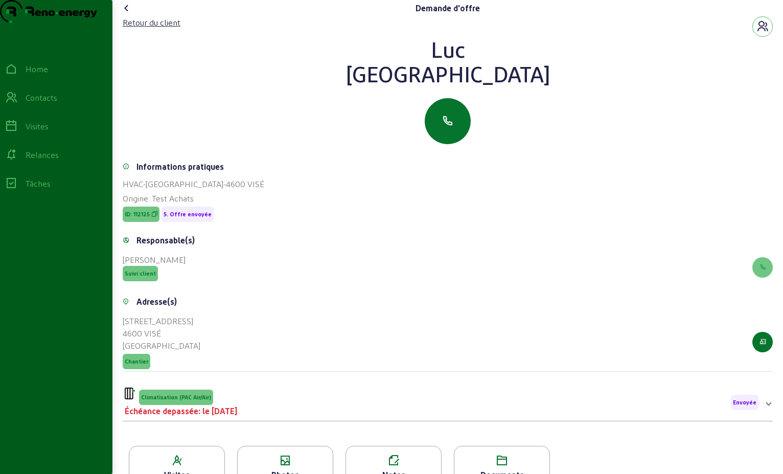
click at [131, 14] on icon at bounding box center [127, 8] width 12 height 12
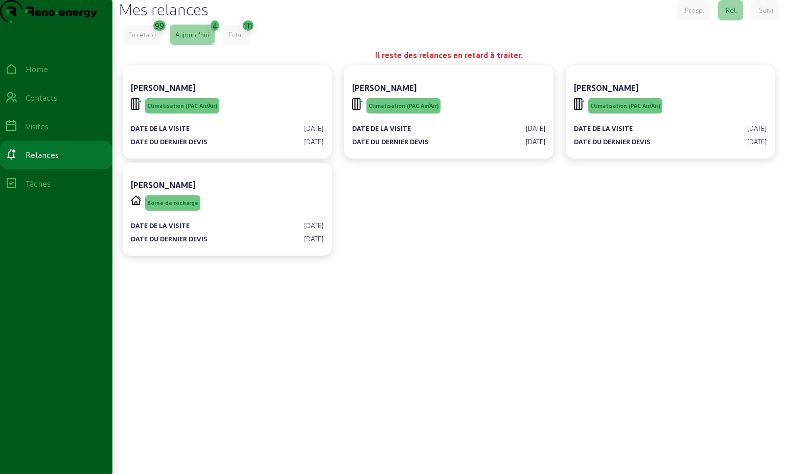
click at [144, 39] on div "En retard" at bounding box center [142, 34] width 28 height 9
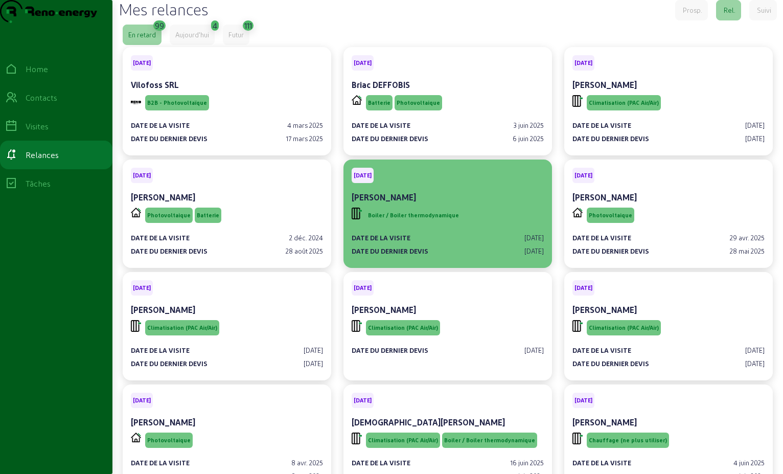
click at [468, 250] on div "Date de la visite [DATE] Date du dernier devis [DATE]" at bounding box center [448, 240] width 192 height 31
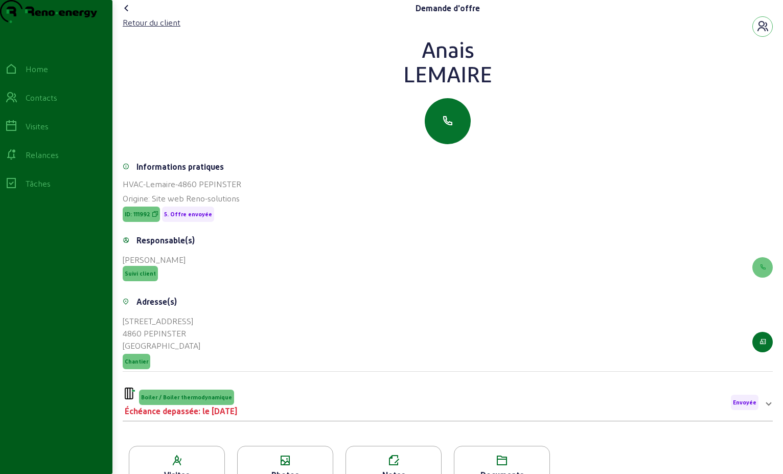
drag, startPoint x: 495, startPoint y: 96, endPoint x: 379, endPoint y: 74, distance: 117.5
click at [379, 74] on div "[PERSON_NAME]" at bounding box center [448, 61] width 650 height 49
drag, startPoint x: 379, startPoint y: 74, endPoint x: 439, endPoint y: 70, distance: 59.4
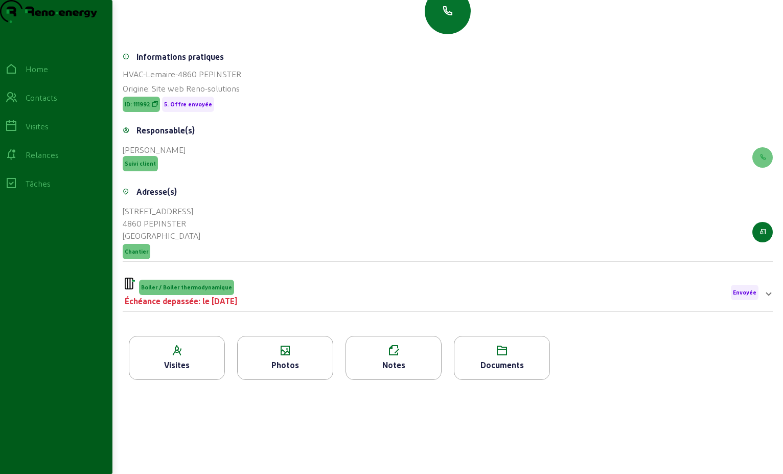
click at [288, 298] on div "Boiler / Boiler thermodynamique Échéance depassée: le [DATE] Envoyée" at bounding box center [442, 293] width 634 height 30
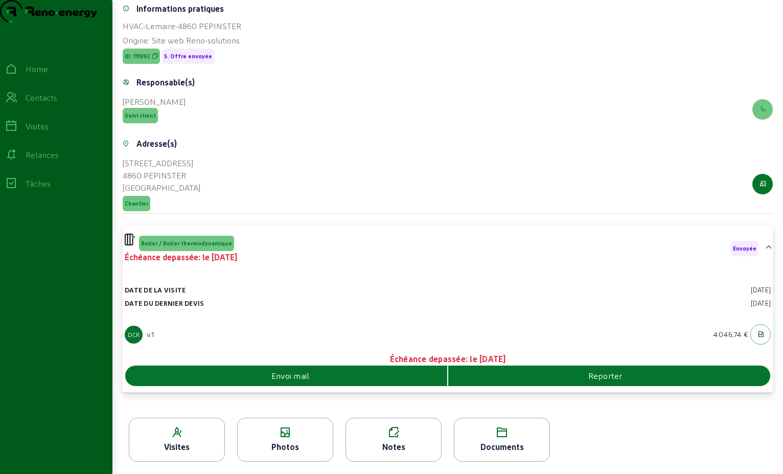
scroll to position [178, 0]
click at [358, 380] on div "Envoi mail" at bounding box center [286, 376] width 322 height 12
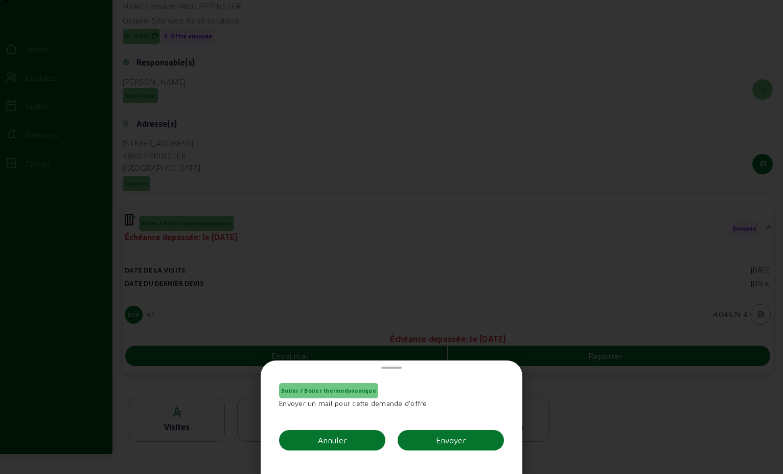
scroll to position [0, 0]
click at [423, 435] on button "Envoyer" at bounding box center [451, 440] width 106 height 20
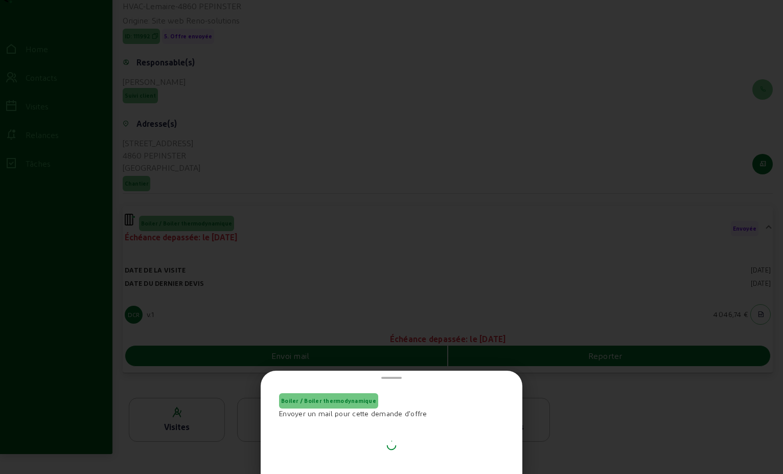
click at [423, 435] on div "Boiler / Boiler thermodynamique Envoyer un mail pour cette demande d'offre" at bounding box center [391, 424] width 225 height 62
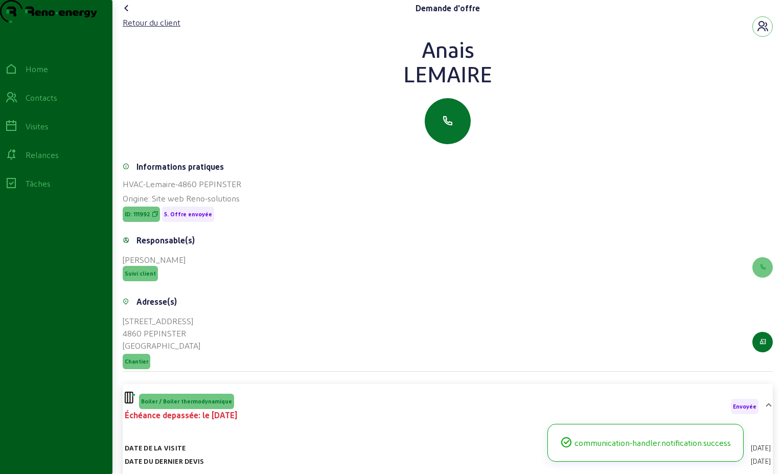
click at [129, 14] on icon at bounding box center [127, 8] width 12 height 12
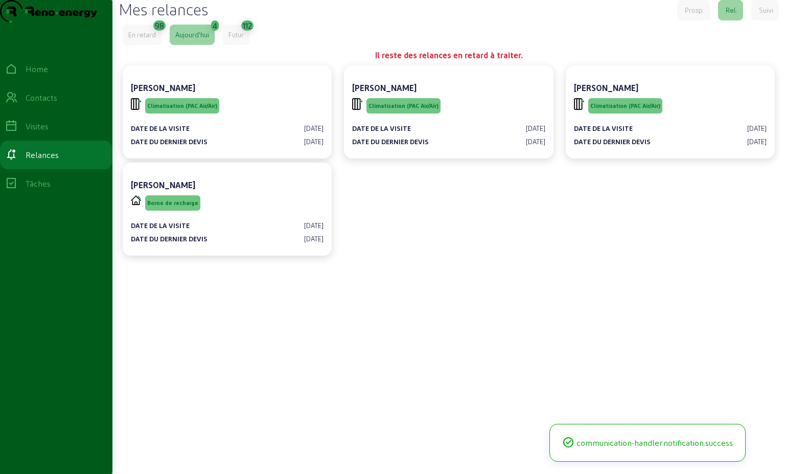
click at [151, 66] on cam-error "En retard 98 [DATE] 4 Futur 112 Il reste des relances en retard à traiter. [PER…" at bounding box center [449, 142] width 652 height 235
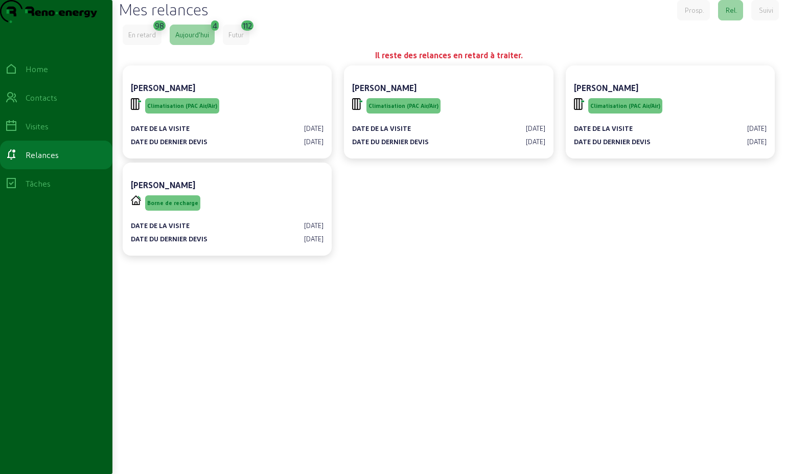
click at [151, 45] on div "En retard" at bounding box center [142, 35] width 39 height 20
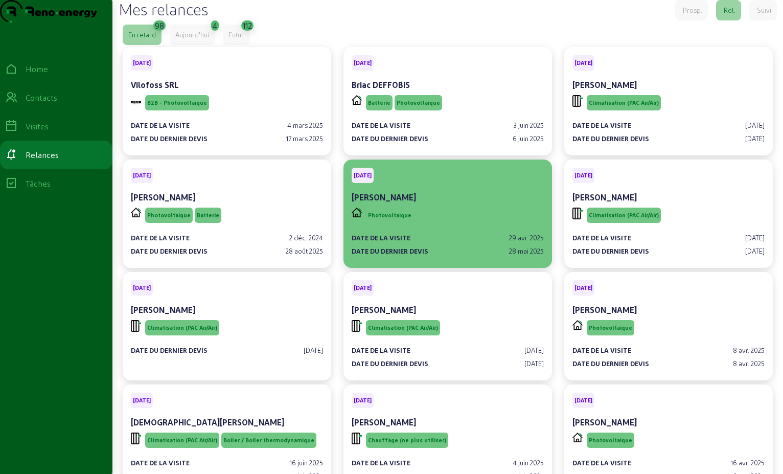
click at [462, 225] on div "Photovoltaique" at bounding box center [448, 215] width 192 height 19
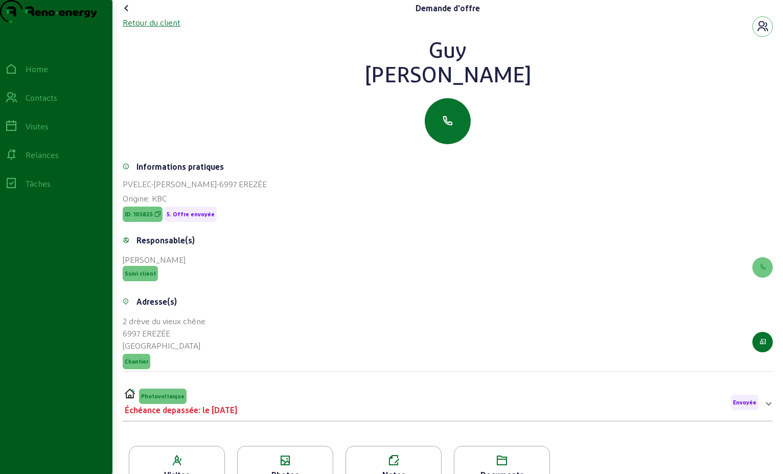
click at [161, 29] on div "Retour du client" at bounding box center [152, 22] width 58 height 12
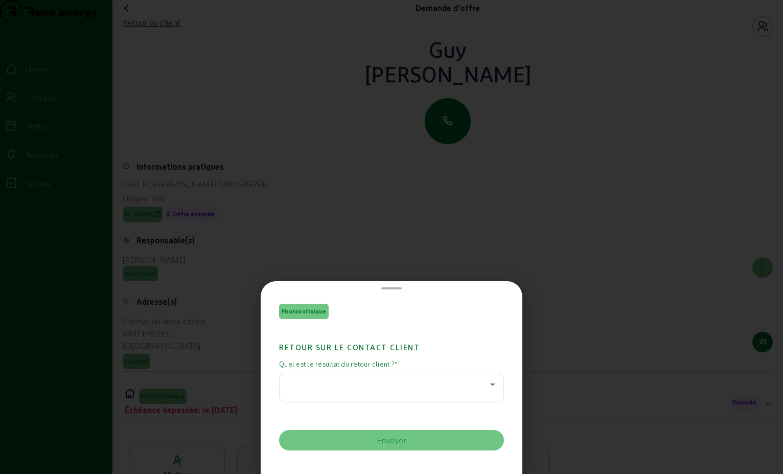
click at [490, 386] on icon at bounding box center [493, 384] width 12 height 12
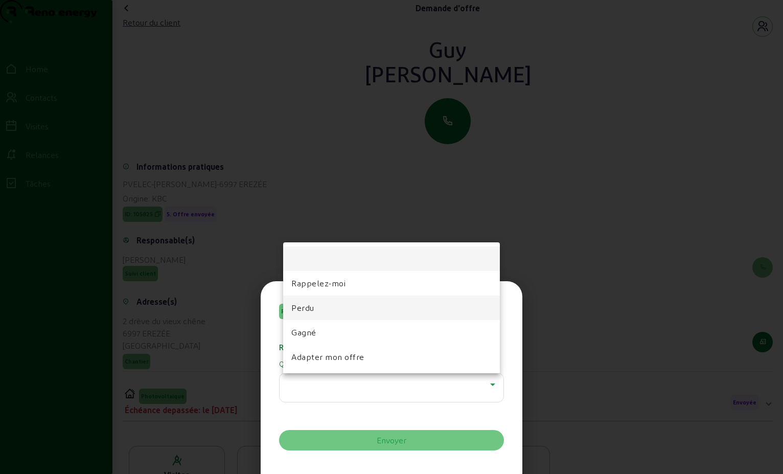
click at [337, 305] on mat-option "Perdu" at bounding box center [391, 307] width 217 height 25
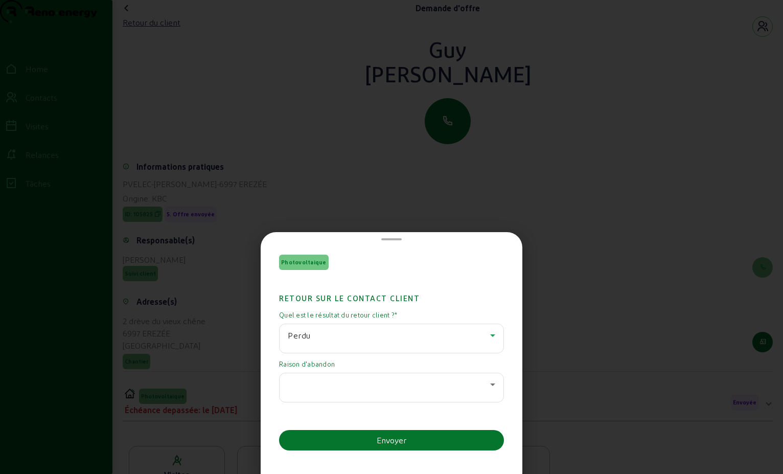
click at [492, 381] on icon at bounding box center [493, 384] width 12 height 12
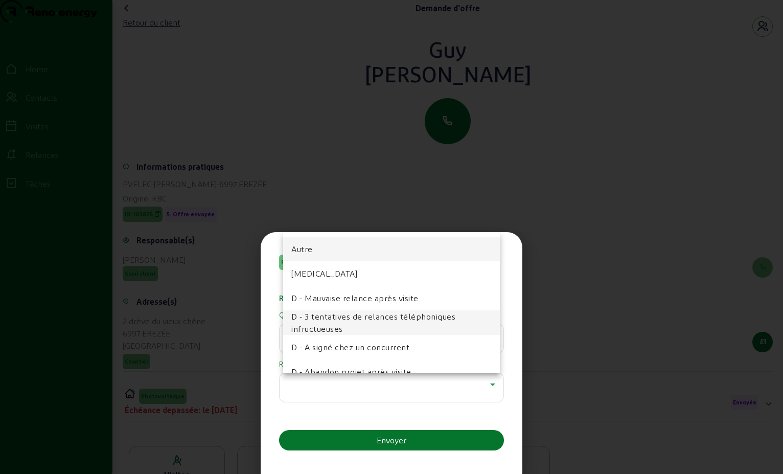
click at [379, 316] on span "D - 3 tentatives de relances téléphoniques infructueuses" at bounding box center [391, 322] width 200 height 25
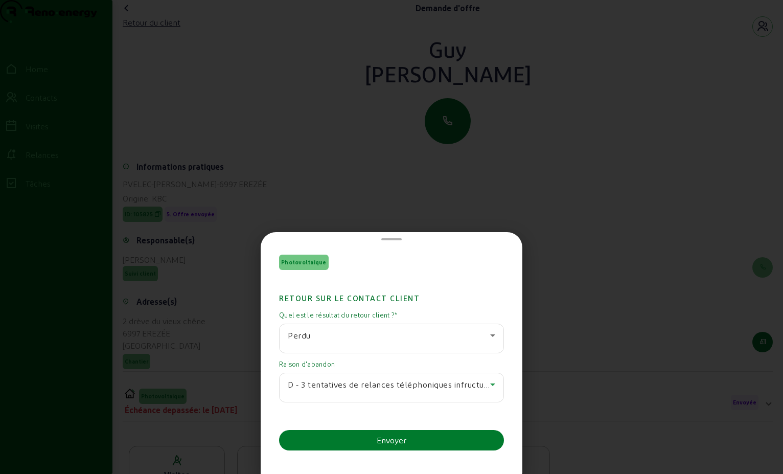
click at [387, 440] on div "Envoyer" at bounding box center [392, 440] width 30 height 12
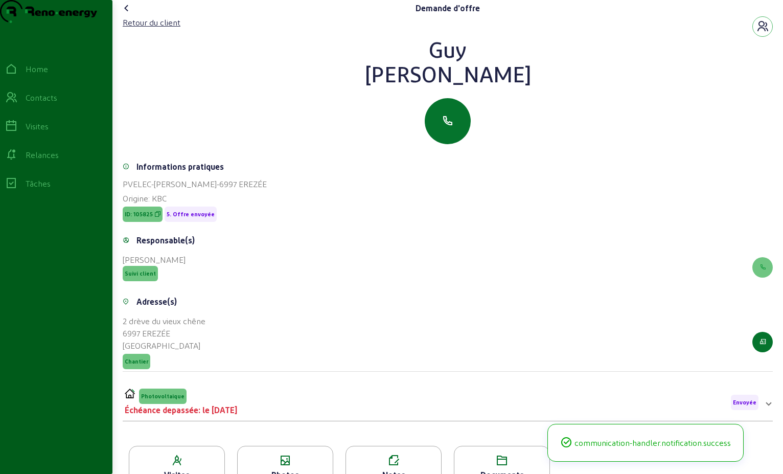
click at [130, 14] on icon at bounding box center [127, 8] width 12 height 12
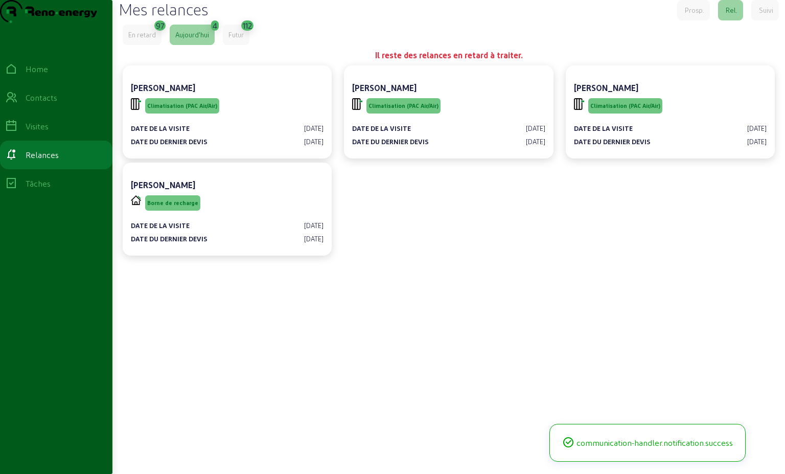
click at [147, 39] on div "En retard" at bounding box center [142, 34] width 28 height 9
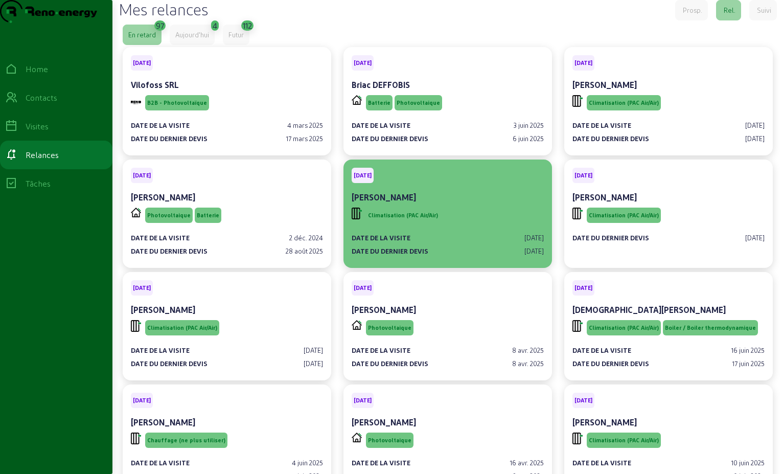
click at [461, 225] on div "Climatisation (PAC Air/Air)" at bounding box center [448, 215] width 192 height 19
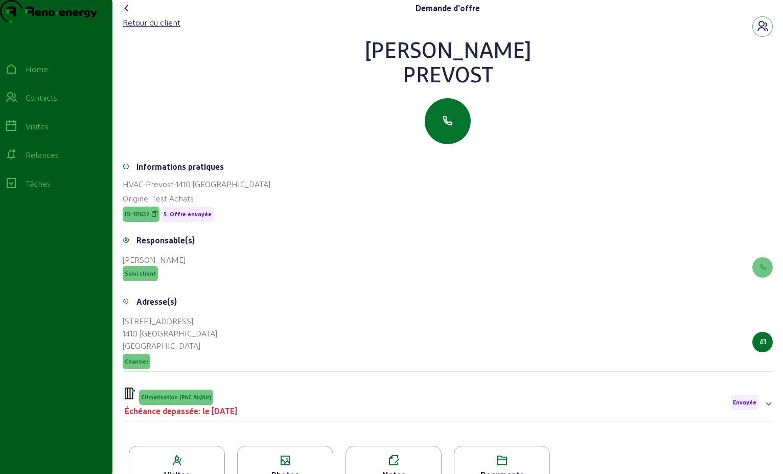
drag, startPoint x: 491, startPoint y: 97, endPoint x: 399, endPoint y: 71, distance: 96.0
click at [399, 71] on div "[PERSON_NAME]" at bounding box center [448, 61] width 650 height 49
drag, startPoint x: 399, startPoint y: 71, endPoint x: 450, endPoint y: 71, distance: 51.1
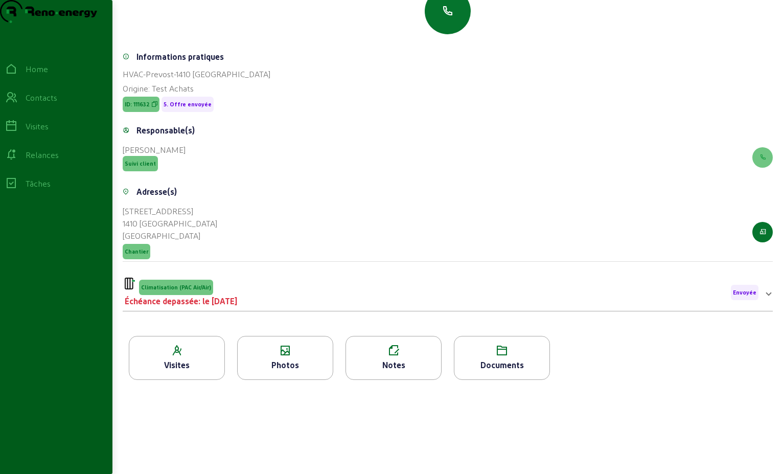
scroll to position [130, 0]
click at [227, 303] on div "Échéance depassée: le [DATE]" at bounding box center [181, 301] width 112 height 12
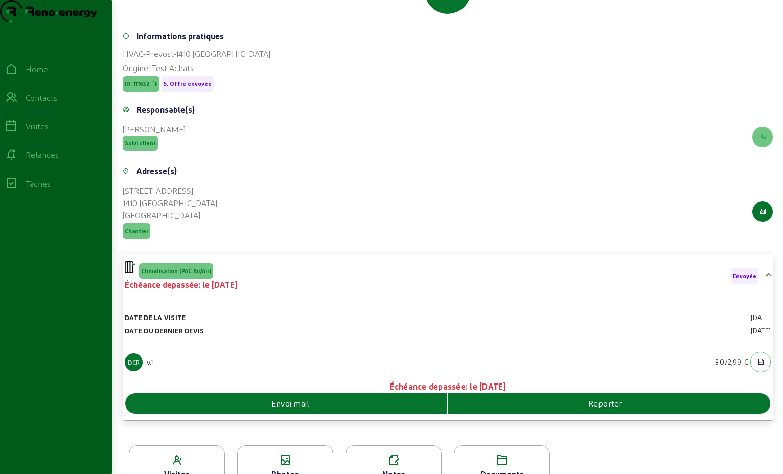
click at [319, 409] on div "Envoi mail" at bounding box center [286, 403] width 322 height 12
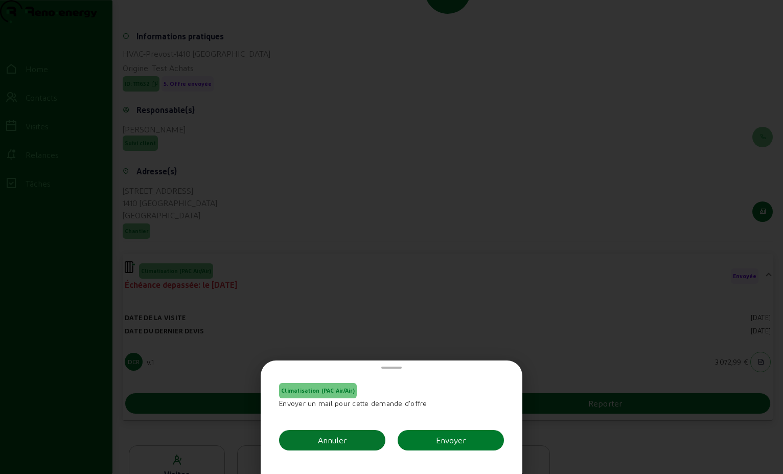
click at [471, 436] on button "Envoyer" at bounding box center [451, 440] width 106 height 20
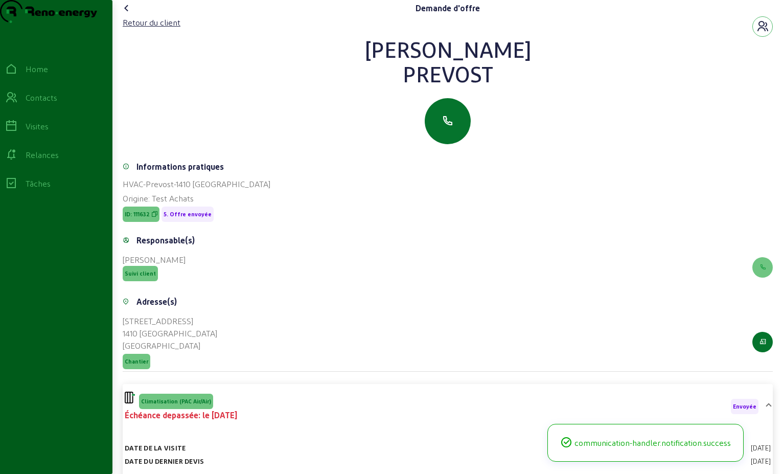
click at [126, 14] on icon at bounding box center [127, 8] width 12 height 12
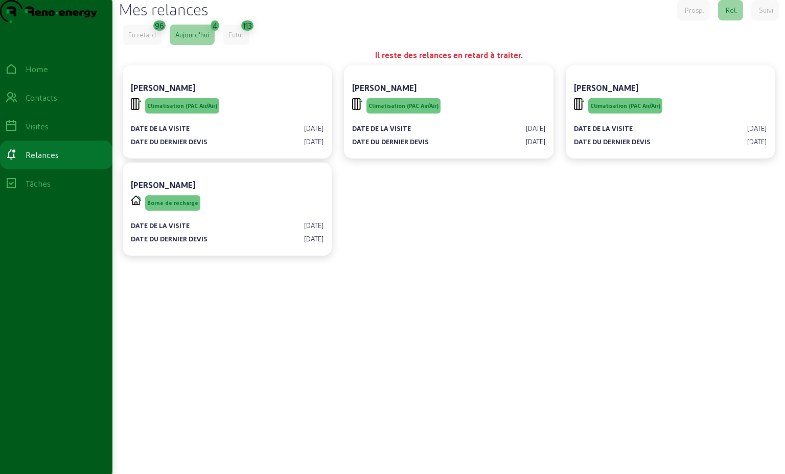
click at [152, 45] on div "En retard" at bounding box center [142, 35] width 39 height 20
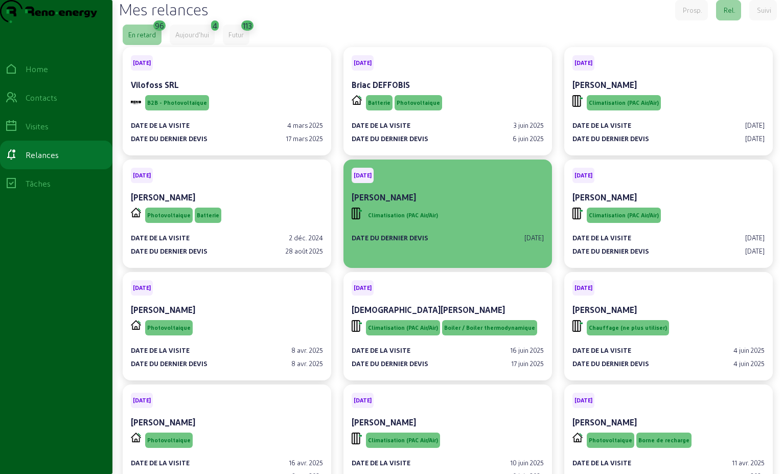
click at [444, 225] on div "Climatisation (PAC Air/Air)" at bounding box center [448, 215] width 192 height 19
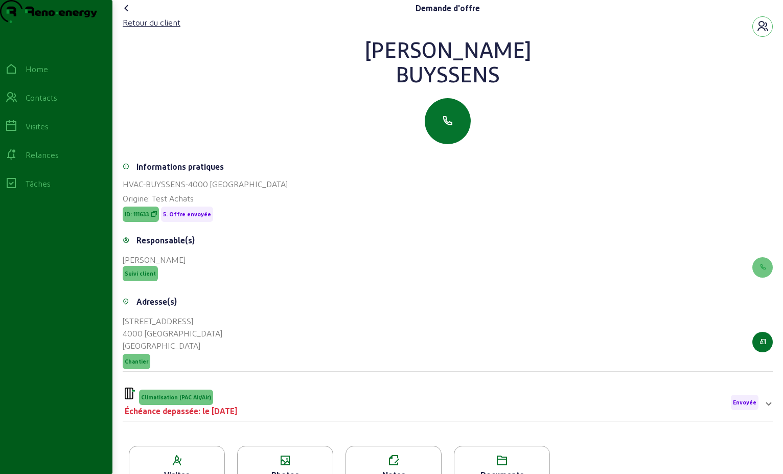
drag, startPoint x: 503, startPoint y: 95, endPoint x: 397, endPoint y: 67, distance: 109.4
click at [397, 67] on div "[PERSON_NAME]" at bounding box center [448, 61] width 650 height 49
drag, startPoint x: 397, startPoint y: 67, endPoint x: 451, endPoint y: 72, distance: 54.4
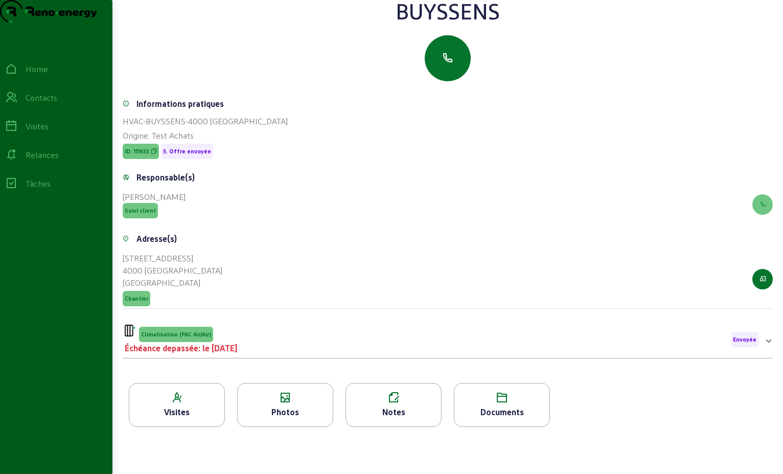
scroll to position [130, 0]
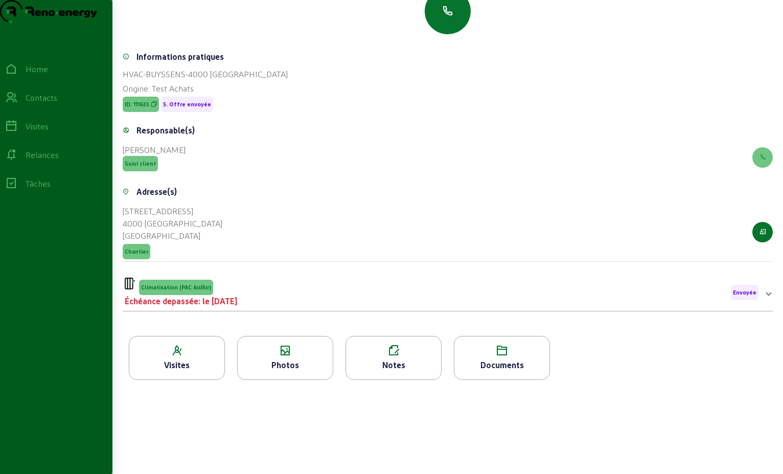
click at [262, 299] on div "Climatisation (PAC Air/Air) Échéance depassée: le [DATE] Envoyée" at bounding box center [442, 293] width 634 height 30
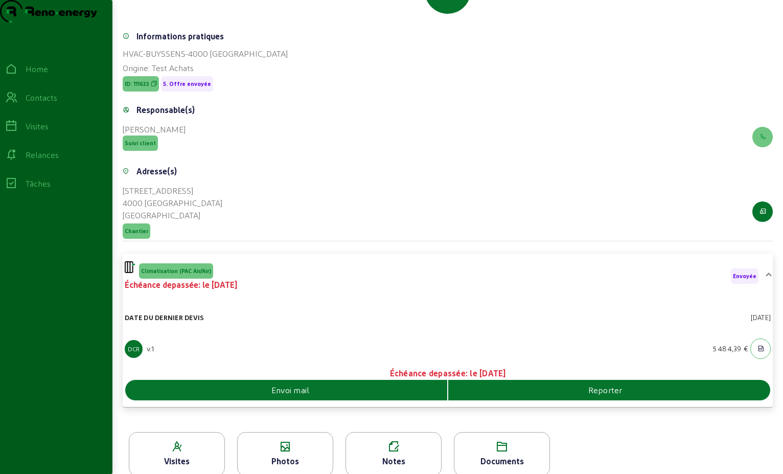
click at [395, 396] on div "Envoi mail" at bounding box center [286, 390] width 322 height 12
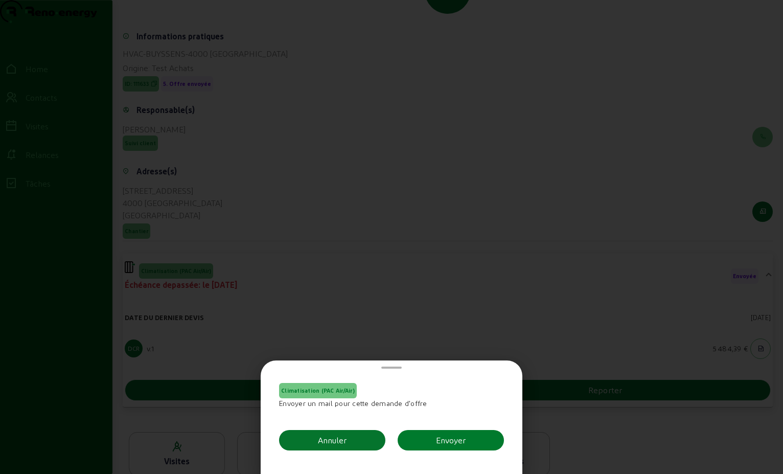
click at [444, 439] on div "Envoyer" at bounding box center [451, 440] width 30 height 12
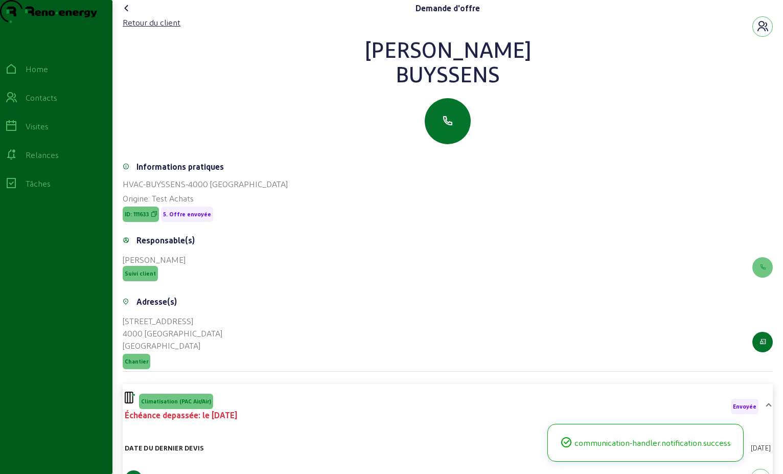
click at [127, 14] on icon at bounding box center [127, 8] width 12 height 12
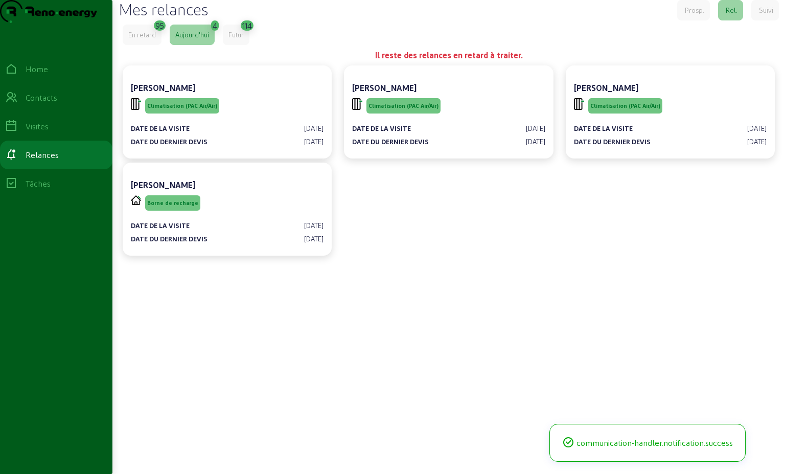
click at [143, 39] on div "En retard" at bounding box center [142, 34] width 28 height 9
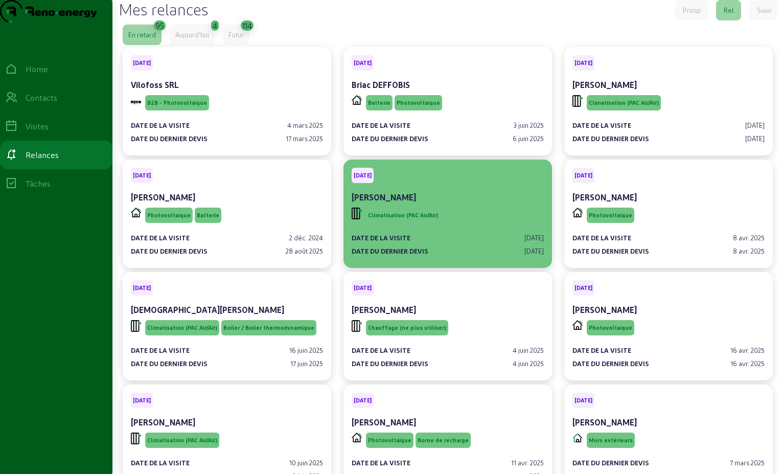
click at [445, 225] on div "Climatisation (PAC Air/Air)" at bounding box center [448, 215] width 192 height 19
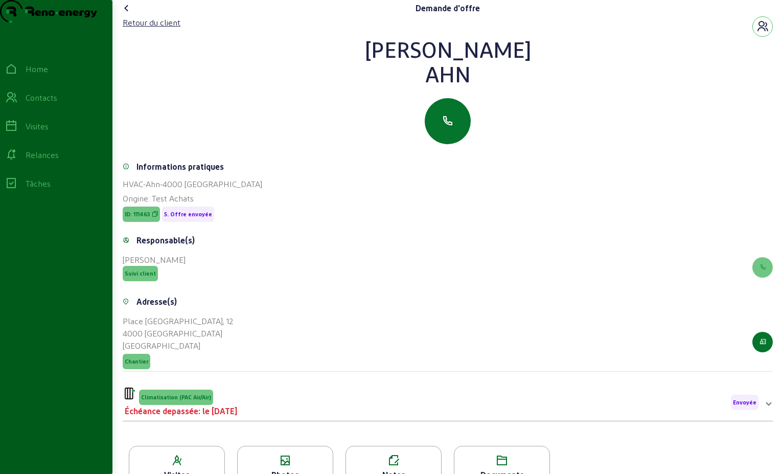
drag, startPoint x: 434, startPoint y: 85, endPoint x: 368, endPoint y: 67, distance: 67.8
click at [368, 67] on div "[PERSON_NAME]" at bounding box center [448, 61] width 650 height 49
drag, startPoint x: 368, startPoint y: 67, endPoint x: 436, endPoint y: 72, distance: 68.1
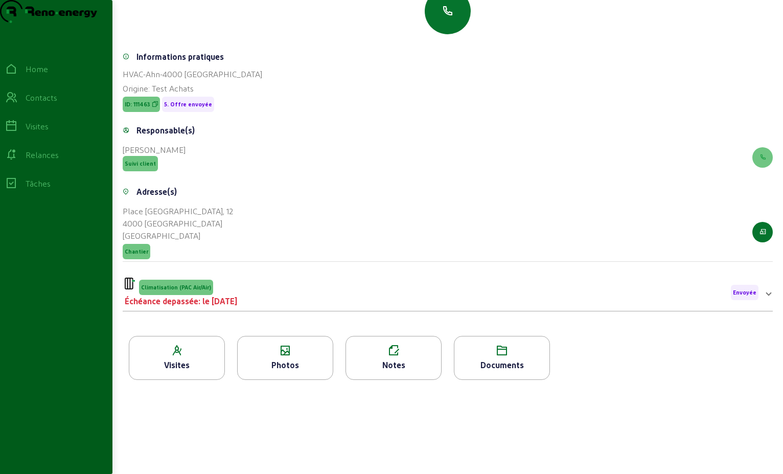
scroll to position [130, 0]
click at [292, 294] on div "Climatisation (PAC Air/Air) Échéance depassée: le [DATE] Envoyée" at bounding box center [442, 293] width 634 height 30
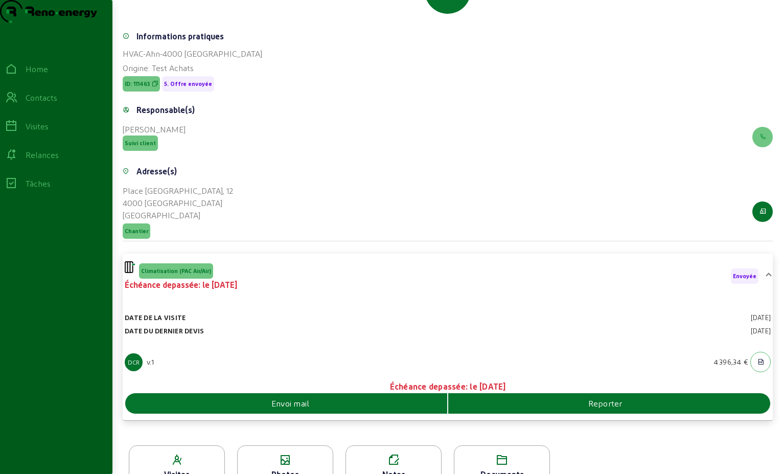
click at [387, 409] on div "Envoi mail" at bounding box center [286, 403] width 322 height 12
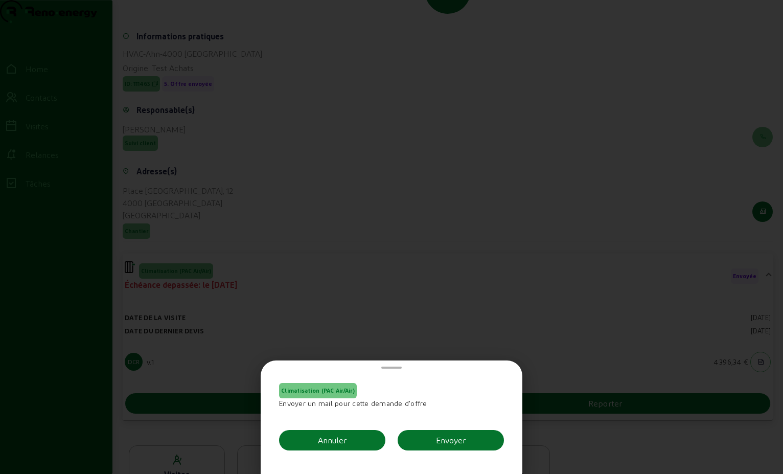
scroll to position [0, 0]
click at [440, 440] on div "Envoyer" at bounding box center [451, 440] width 30 height 12
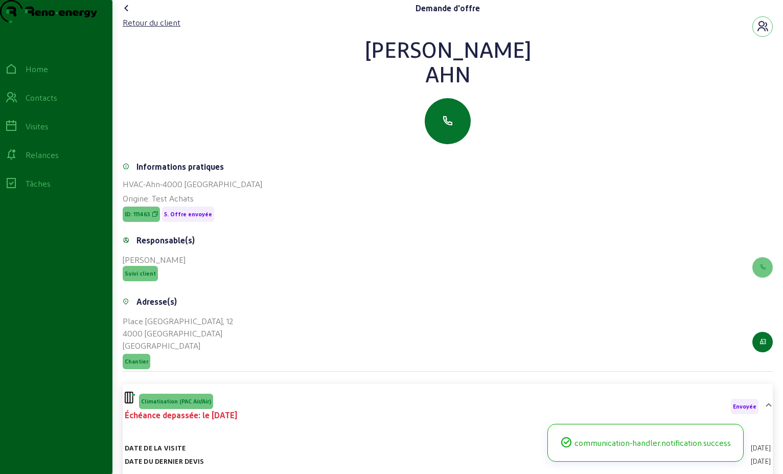
click at [127, 14] on icon at bounding box center [127, 8] width 12 height 12
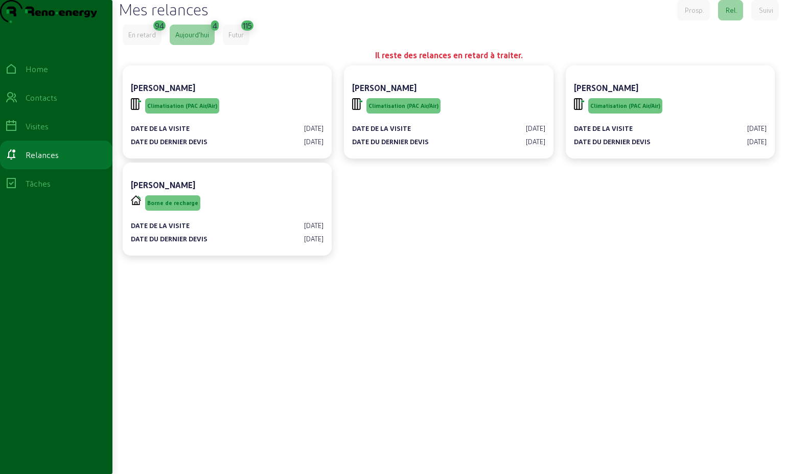
click at [151, 39] on div "En retard" at bounding box center [142, 34] width 28 height 9
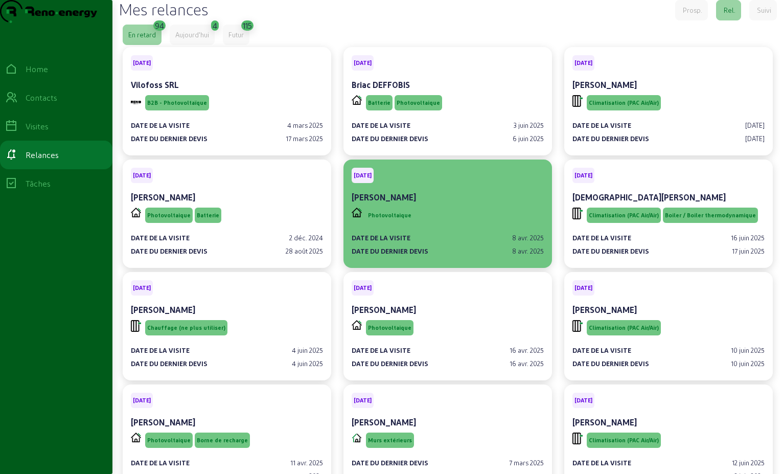
click at [421, 225] on div "Photovoltaique" at bounding box center [448, 215] width 192 height 19
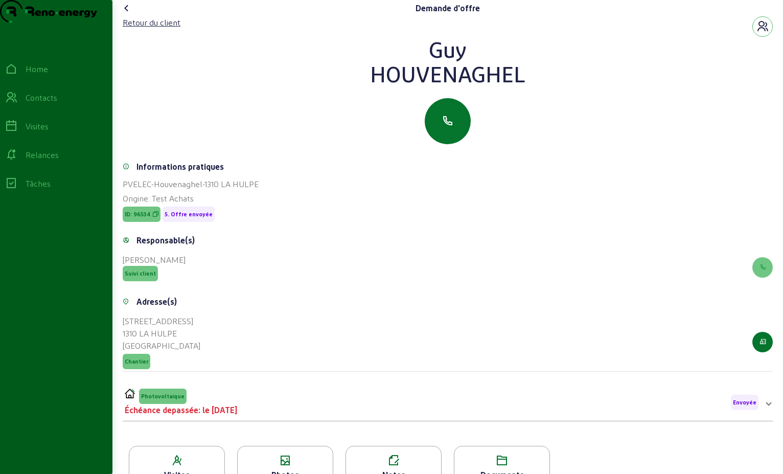
drag, startPoint x: 522, startPoint y: 99, endPoint x: 374, endPoint y: 73, distance: 150.1
click at [374, 73] on div "[PERSON_NAME]" at bounding box center [448, 61] width 650 height 49
drag, startPoint x: 374, startPoint y: 73, endPoint x: 454, endPoint y: 90, distance: 81.6
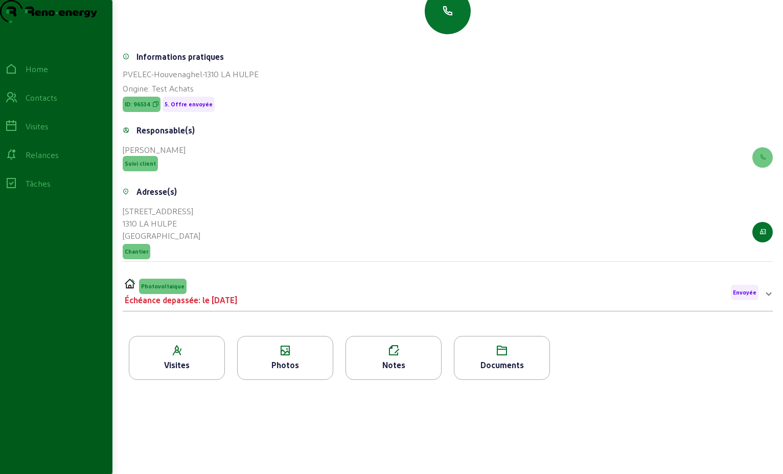
scroll to position [130, 0]
click at [286, 291] on div "Photovoltaique Échéance depassée: le [DATE] Envoyée" at bounding box center [442, 293] width 634 height 28
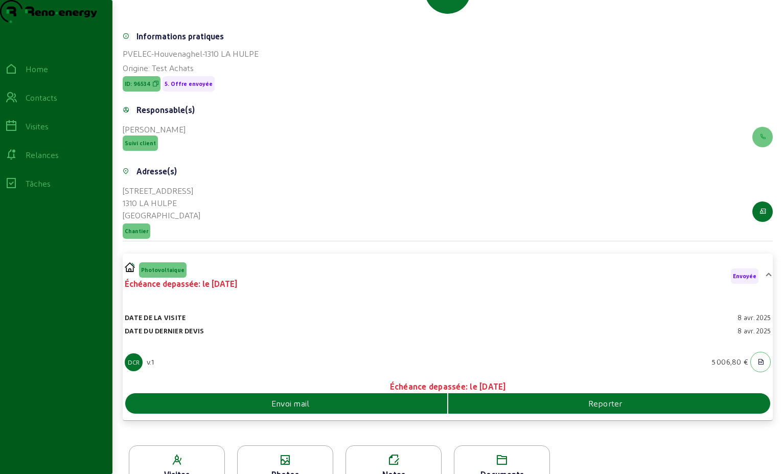
click at [301, 409] on span "Envoi mail" at bounding box center [290, 403] width 38 height 12
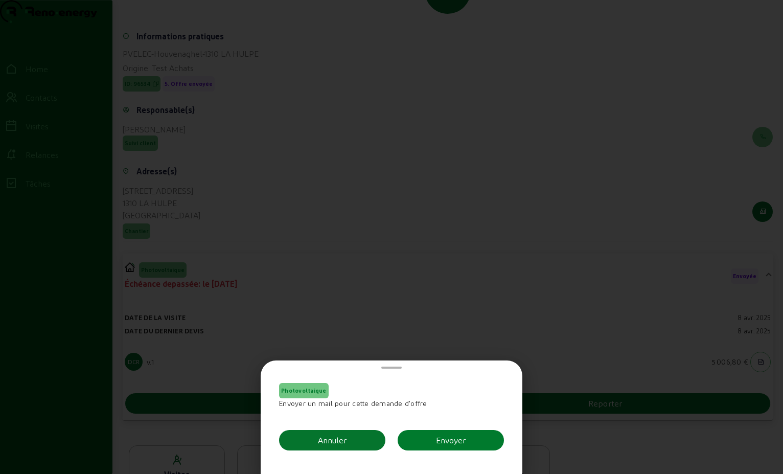
click at [465, 446] on button "Envoyer" at bounding box center [451, 440] width 106 height 20
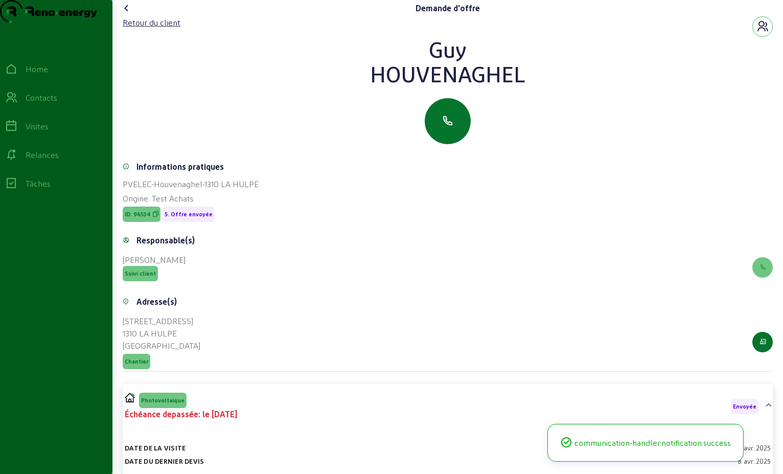
click at [131, 14] on icon at bounding box center [127, 8] width 12 height 12
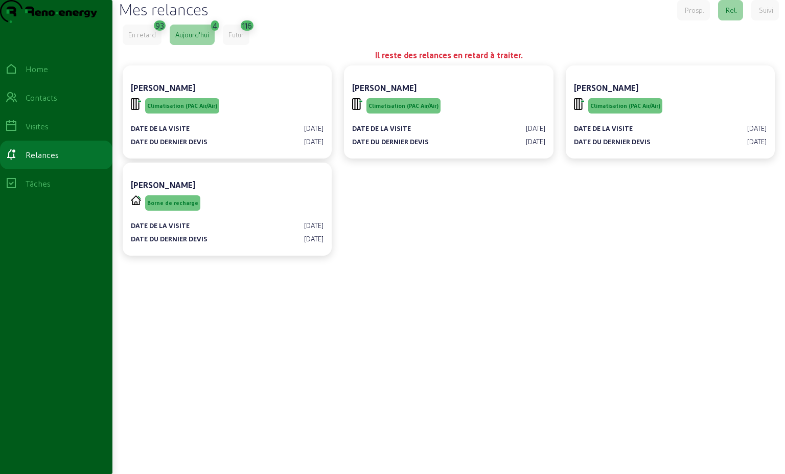
click at [149, 39] on div "En retard" at bounding box center [142, 34] width 28 height 9
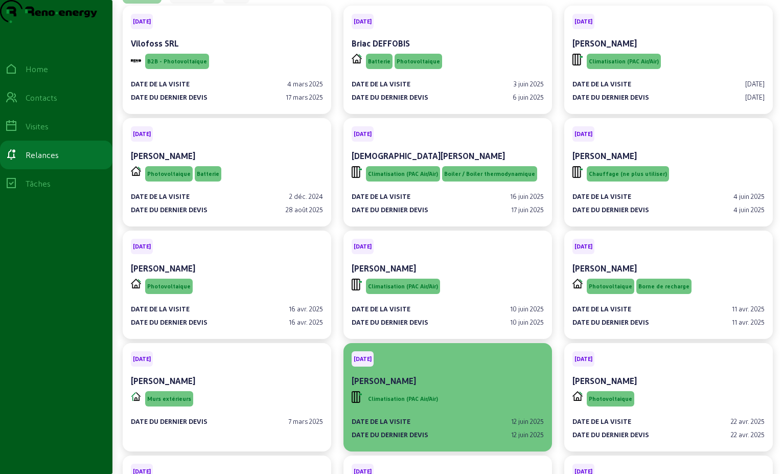
scroll to position [153, 0]
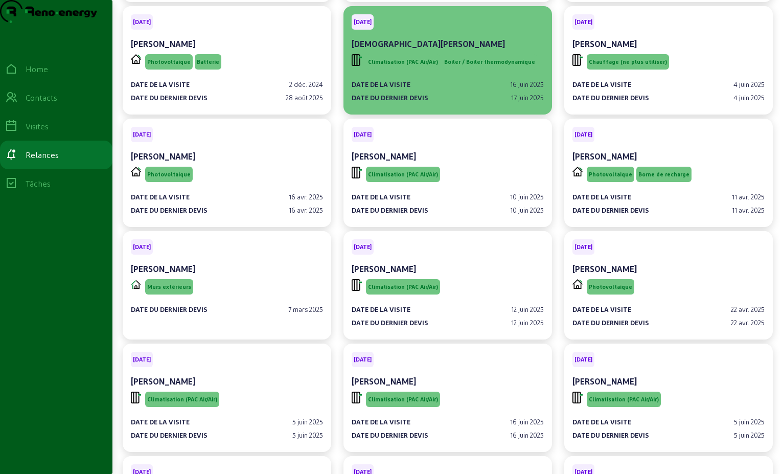
click at [408, 94] on div "Date de la visite [DATE] Date du dernier devis [DATE]" at bounding box center [448, 87] width 192 height 31
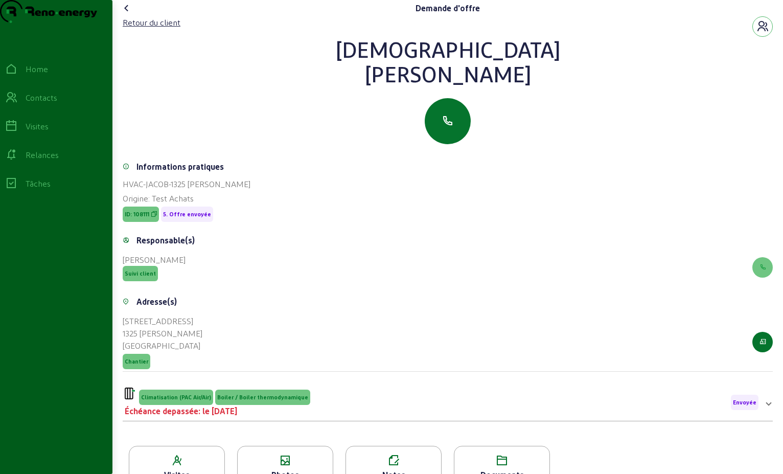
drag, startPoint x: 473, startPoint y: 99, endPoint x: 351, endPoint y: 53, distance: 130.4
click at [346, 53] on div "Retour du client [PERSON_NAME]" at bounding box center [448, 80] width 650 height 128
drag, startPoint x: 351, startPoint y: 53, endPoint x: 446, endPoint y: 73, distance: 96.5
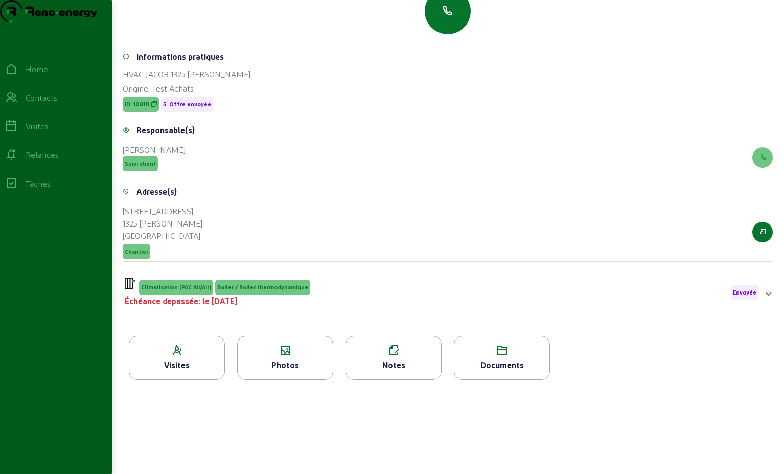
scroll to position [130, 0]
click at [356, 288] on div "Climatisation (PAC Air/Air) Boiler / Boiler thermodynamique Échéance depassée: …" at bounding box center [442, 293] width 634 height 30
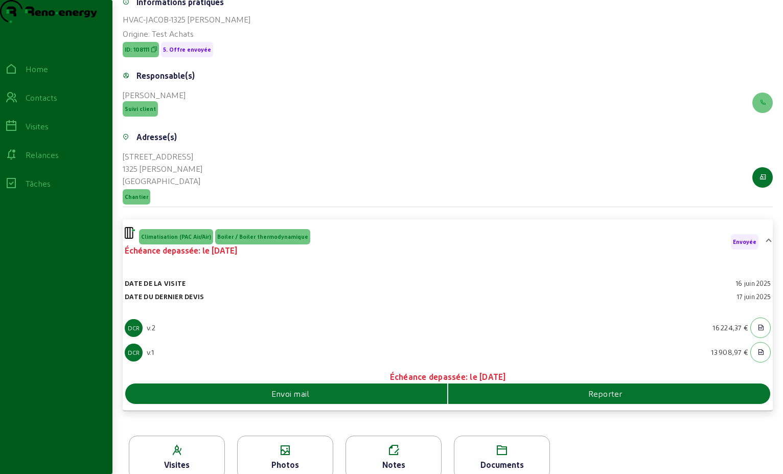
scroll to position [202, 0]
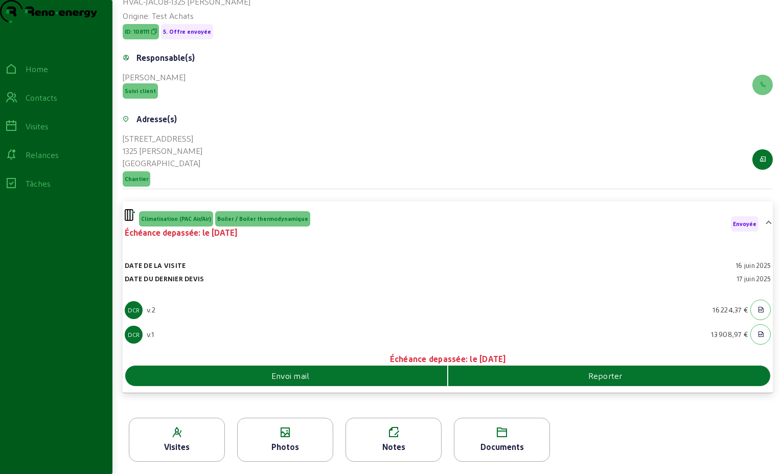
click at [559, 374] on div "Reporter" at bounding box center [609, 376] width 322 height 12
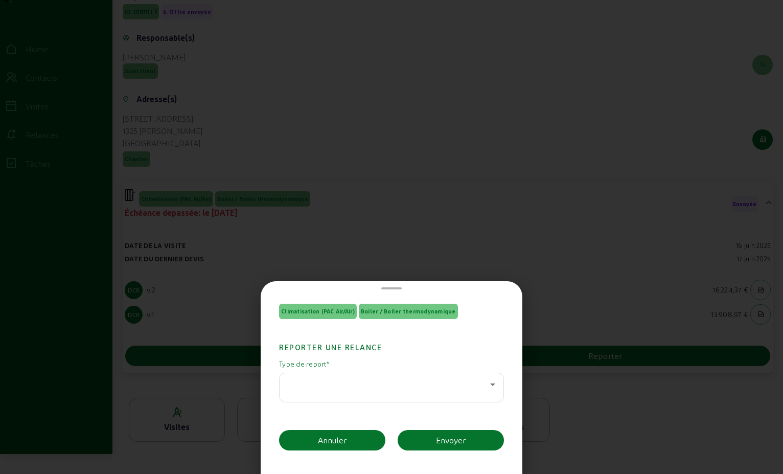
click at [487, 385] on icon at bounding box center [493, 384] width 12 height 12
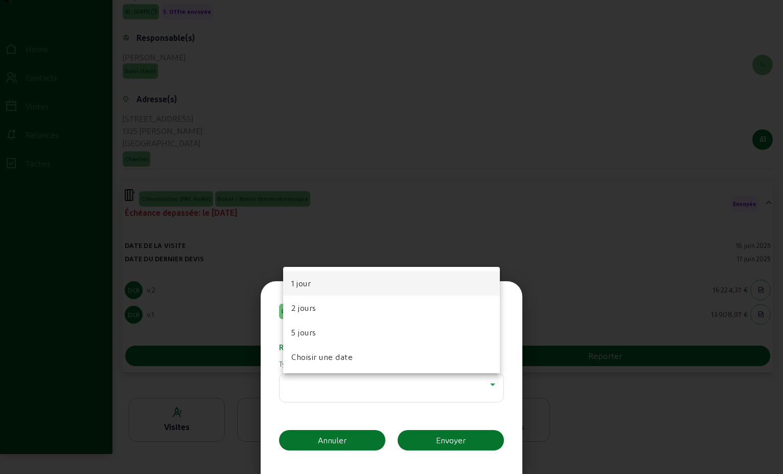
click at [451, 143] on div at bounding box center [391, 237] width 783 height 474
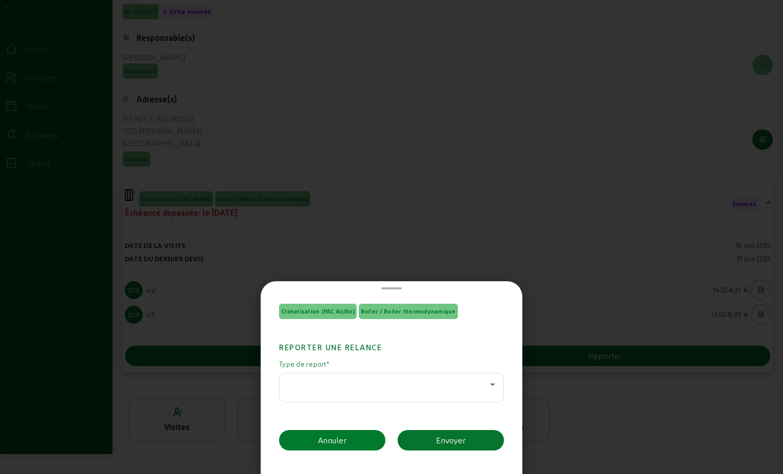
click at [370, 440] on button "Annuler" at bounding box center [332, 440] width 106 height 20
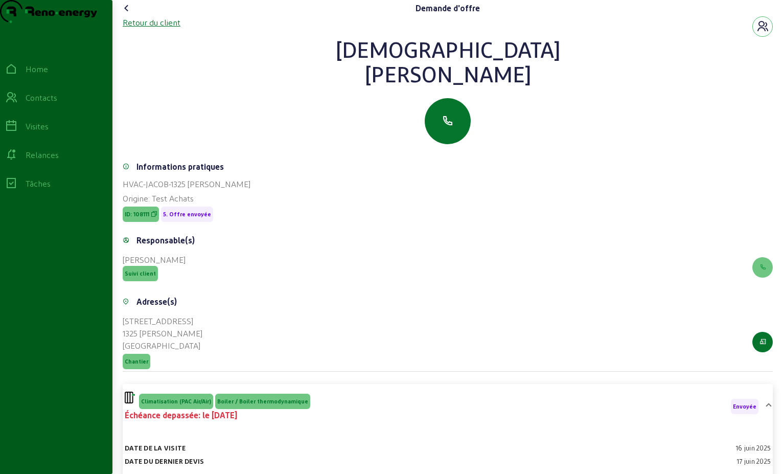
click at [135, 29] on div "Retour du client" at bounding box center [152, 22] width 58 height 12
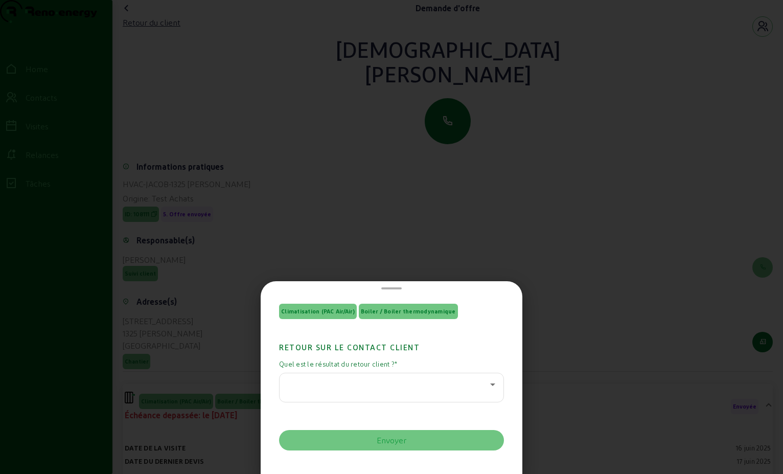
click at [492, 386] on icon at bounding box center [493, 384] width 12 height 12
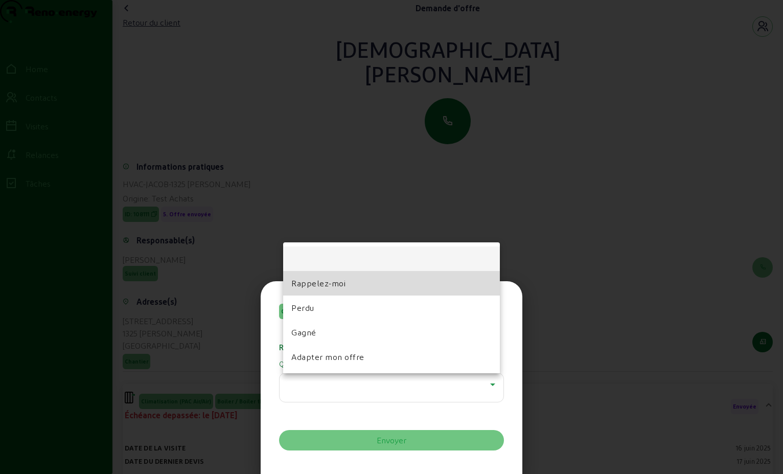
click at [364, 280] on mat-option "Rappelez-moi" at bounding box center [391, 283] width 217 height 25
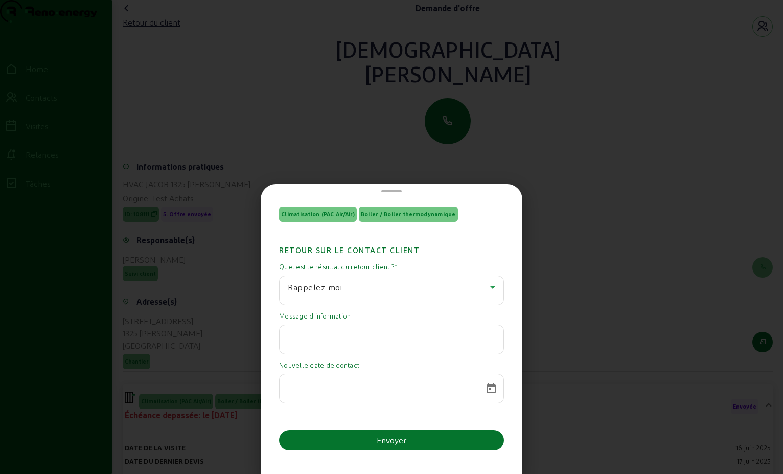
click at [463, 339] on input "text" at bounding box center [392, 336] width 208 height 12
paste input "Bonjour Monsieur [PERSON_NAME], Nous continuons à réfléchir. Nous vous reviendr…"
type input "Bonjour Monsieur [PERSON_NAME], Nous continuons à réfléchir. Nous vous reviendr…"
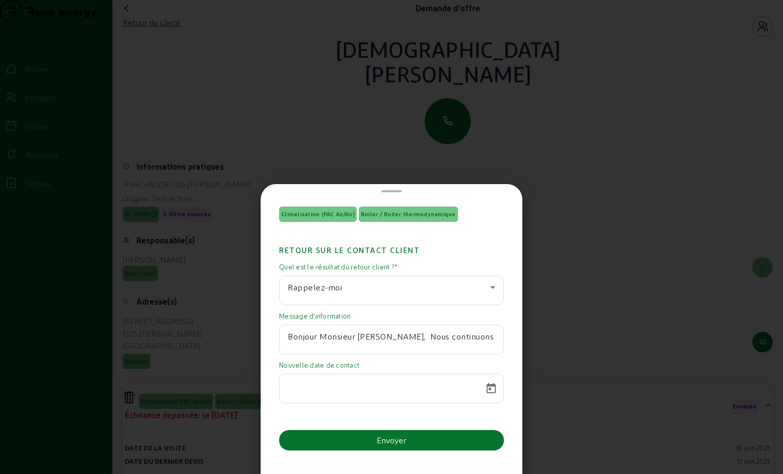
click at [346, 389] on input at bounding box center [382, 385] width 189 height 12
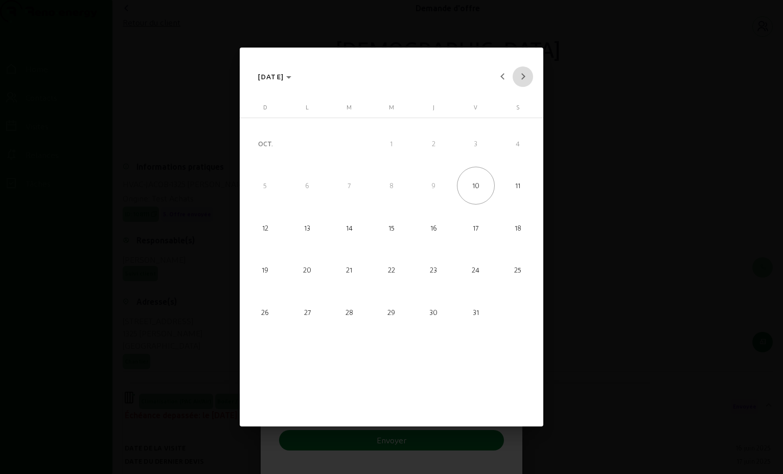
click at [522, 74] on button "Next month" at bounding box center [523, 76] width 20 height 20
click at [391, 231] on span "10" at bounding box center [392, 228] width 38 height 38
type input "[DATE]"
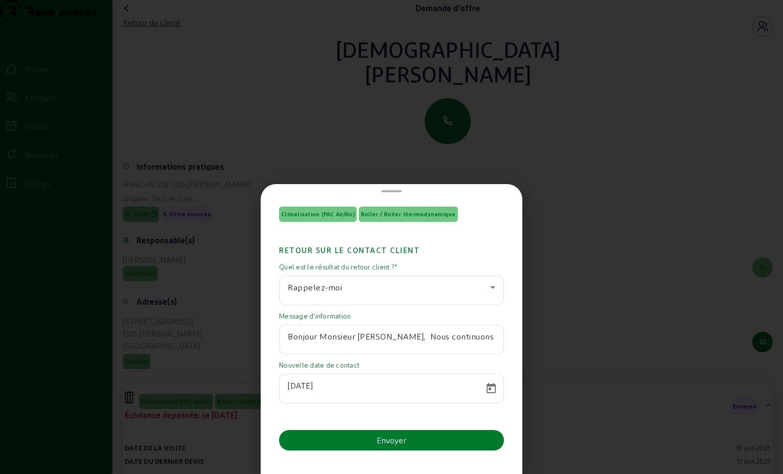
click at [405, 449] on button "Envoyer" at bounding box center [391, 440] width 225 height 20
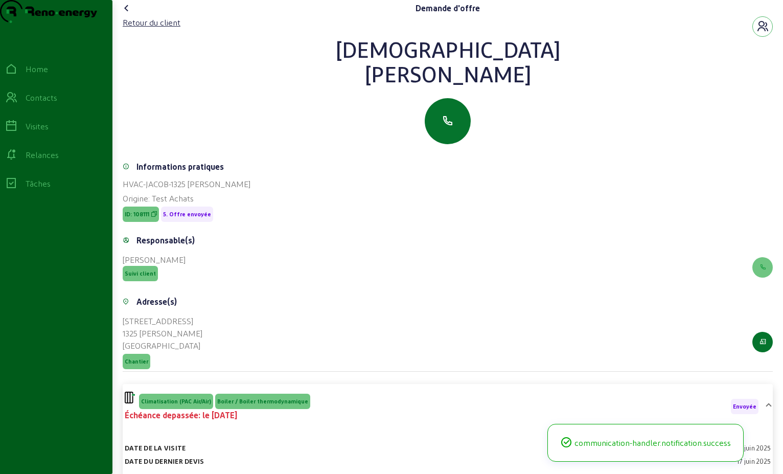
click at [126, 14] on icon at bounding box center [127, 8] width 12 height 12
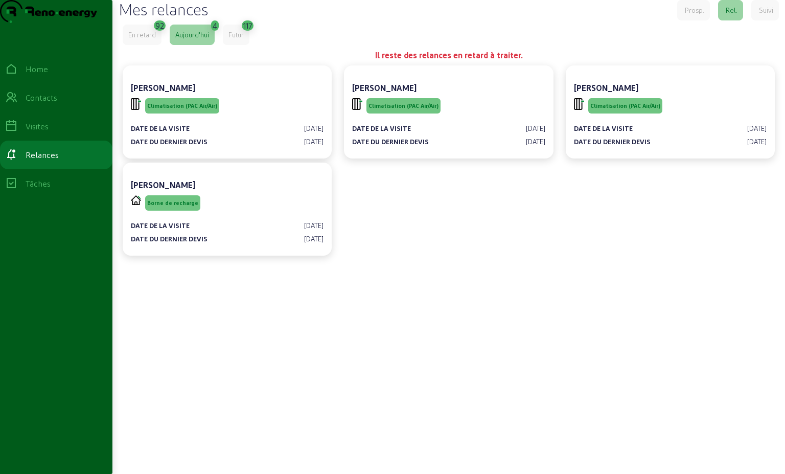
click at [144, 39] on div "En retard" at bounding box center [142, 34] width 28 height 9
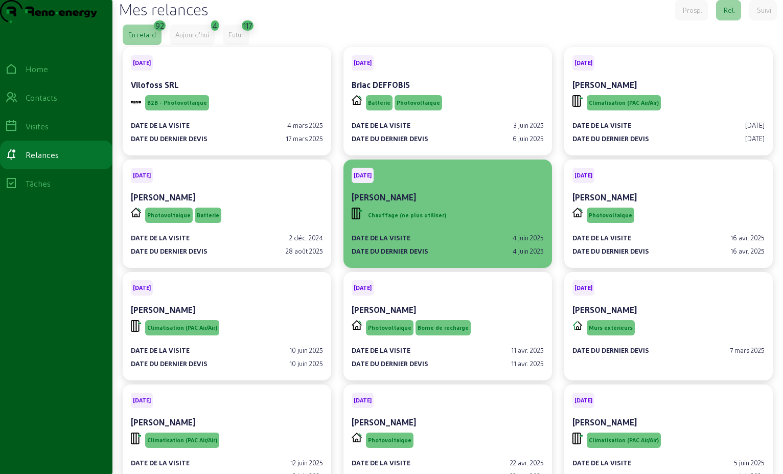
click at [516, 225] on div "Chauffage (ne plus utiliser)" at bounding box center [448, 215] width 192 height 19
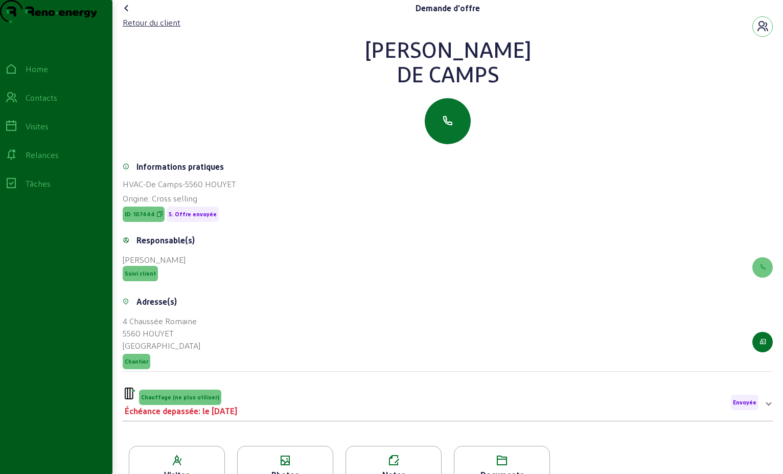
drag, startPoint x: 450, startPoint y: 87, endPoint x: 386, endPoint y: 67, distance: 66.9
click at [386, 67] on div "[PERSON_NAME]" at bounding box center [448, 61] width 650 height 49
drag, startPoint x: 386, startPoint y: 67, endPoint x: 453, endPoint y: 75, distance: 67.9
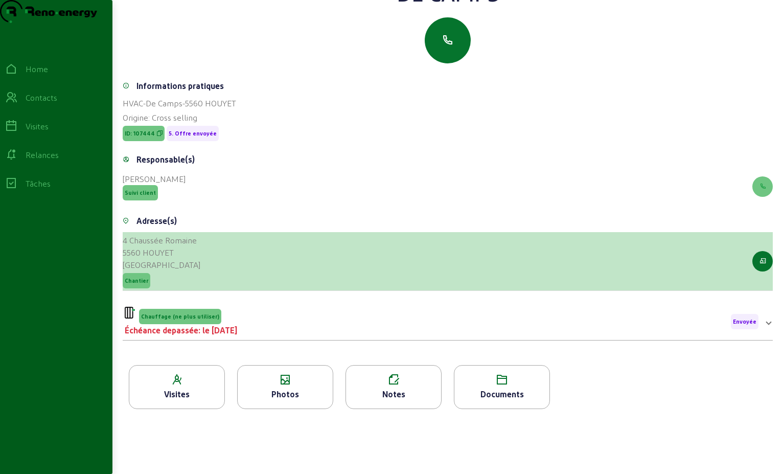
scroll to position [130, 0]
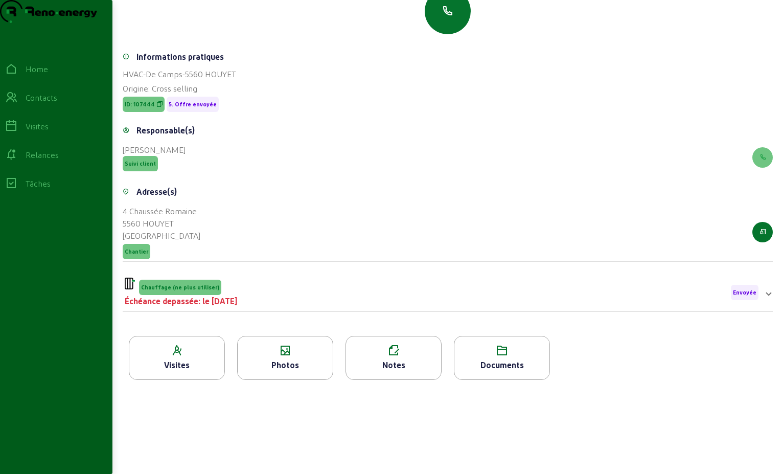
click at [254, 300] on div "Chauffage (ne plus utiliser) Échéance depassée: le [DATE] Envoyée" at bounding box center [442, 293] width 634 height 30
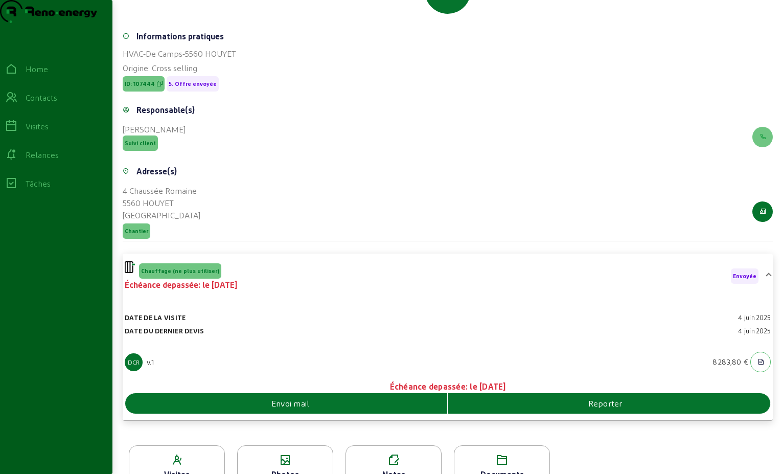
click at [294, 409] on span "Envoi mail" at bounding box center [290, 403] width 38 height 12
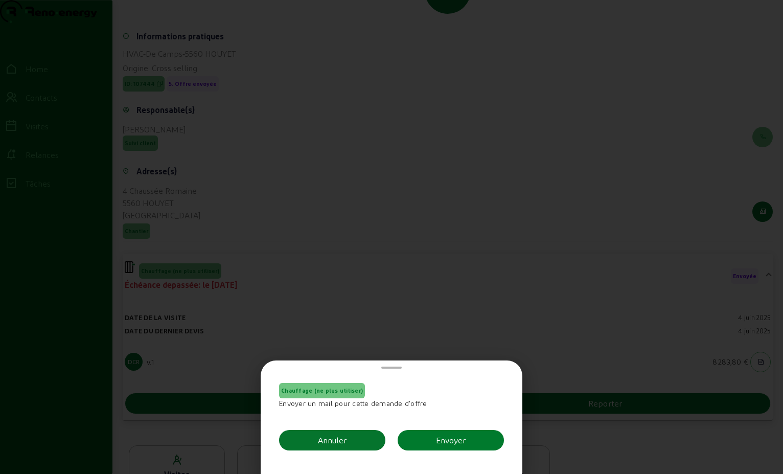
click at [454, 436] on div "Envoyer" at bounding box center [451, 440] width 30 height 12
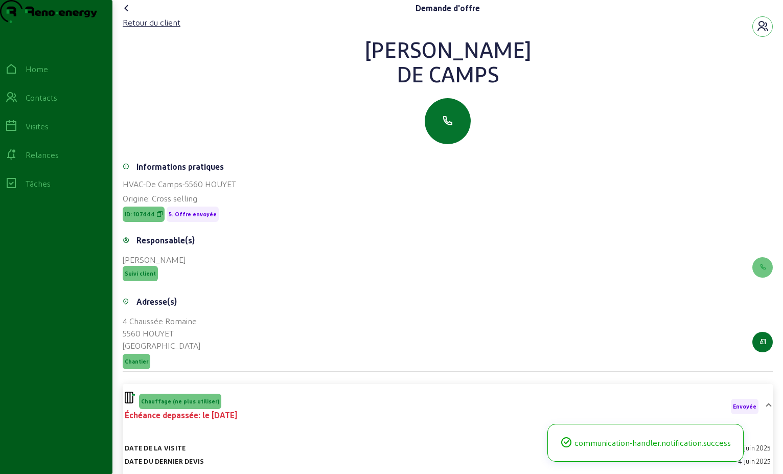
click at [128, 14] on icon at bounding box center [127, 8] width 12 height 12
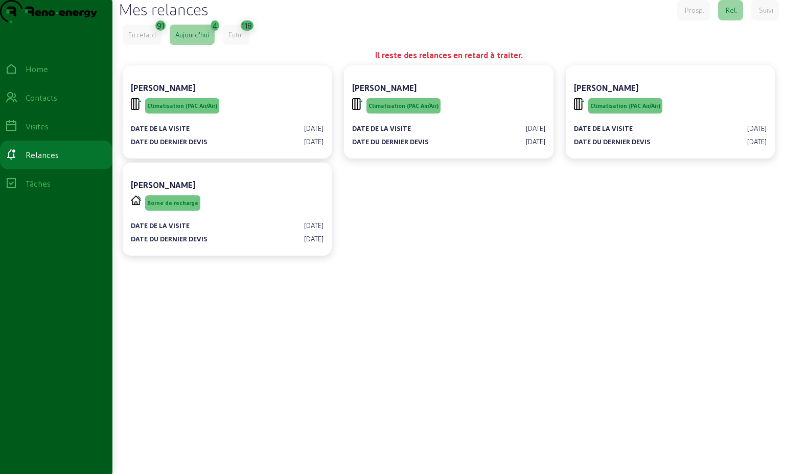
click at [143, 45] on div "En retard" at bounding box center [142, 35] width 39 height 20
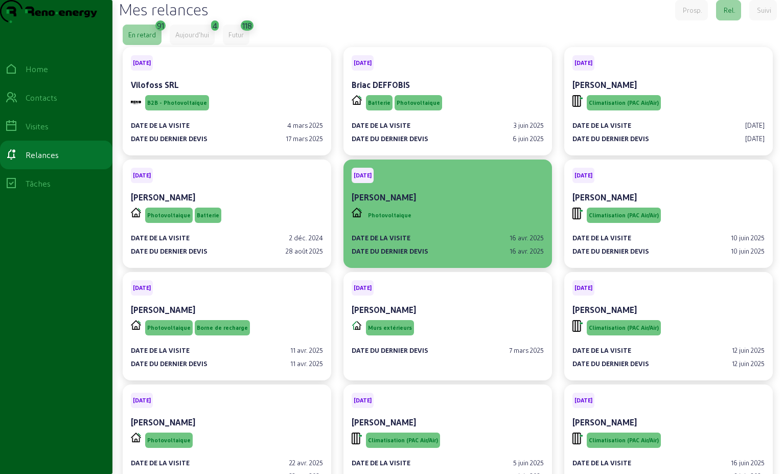
click at [464, 225] on div "Photovoltaique" at bounding box center [448, 215] width 192 height 19
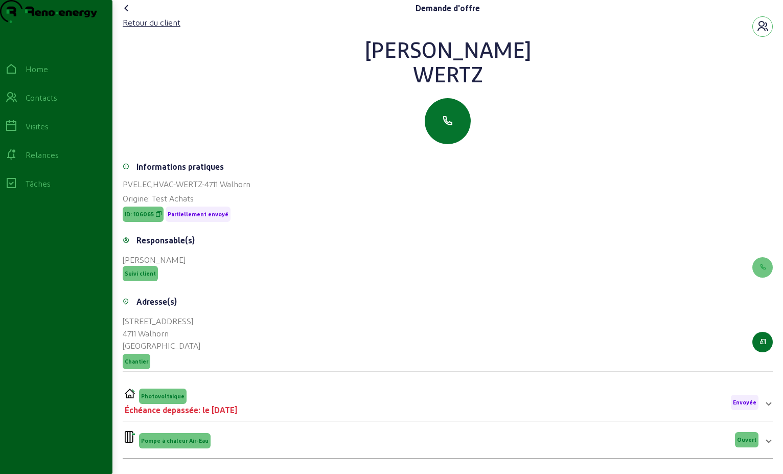
drag, startPoint x: 483, startPoint y: 94, endPoint x: 384, endPoint y: 59, distance: 104.6
click at [384, 59] on div "[PERSON_NAME]" at bounding box center [448, 61] width 650 height 49
drag, startPoint x: 384, startPoint y: 59, endPoint x: 424, endPoint y: 63, distance: 40.1
click at [157, 29] on div "Retour du client" at bounding box center [152, 22] width 58 height 12
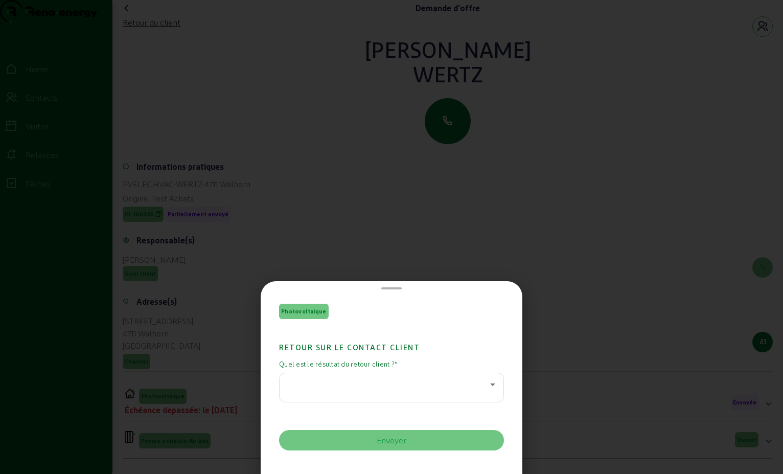
click at [487, 384] on icon at bounding box center [493, 384] width 12 height 12
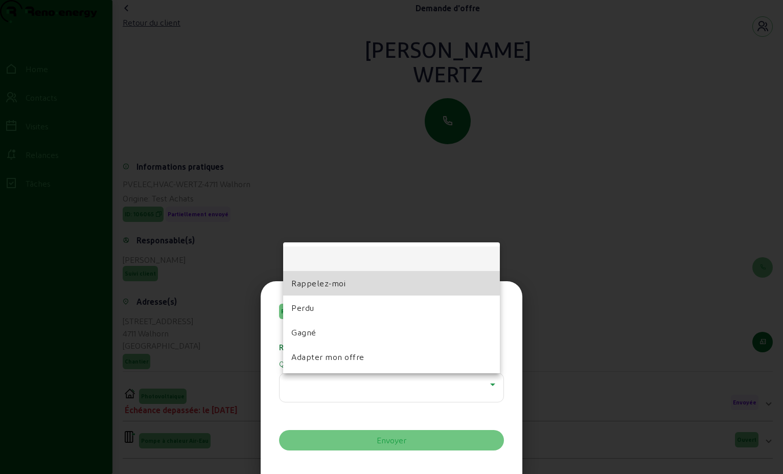
click at [352, 283] on mat-option "Rappelez-moi" at bounding box center [391, 283] width 217 height 25
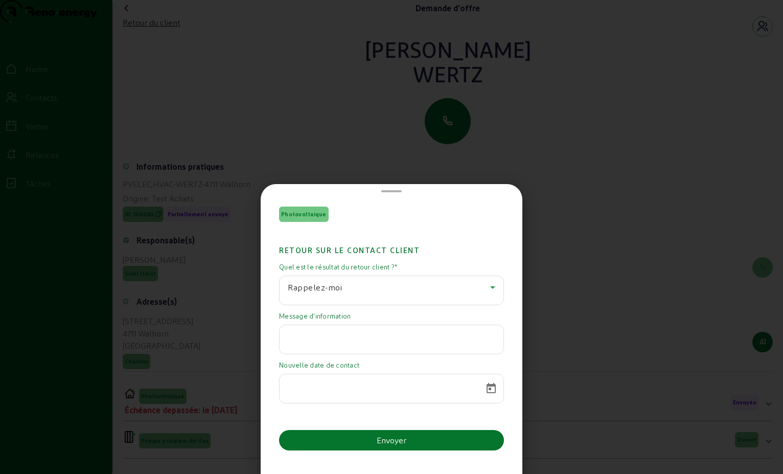
drag, startPoint x: 374, startPoint y: 329, endPoint x: 367, endPoint y: 331, distance: 7.0
click at [372, 329] on div at bounding box center [392, 339] width 208 height 29
paste input "Bonjour Monsieur [PERSON_NAME], désolé pour la réponse tardive. Actuellement je…"
type input "Bonjour Monsieur [PERSON_NAME], désolé pour la réponse tardive. Actuellement je…"
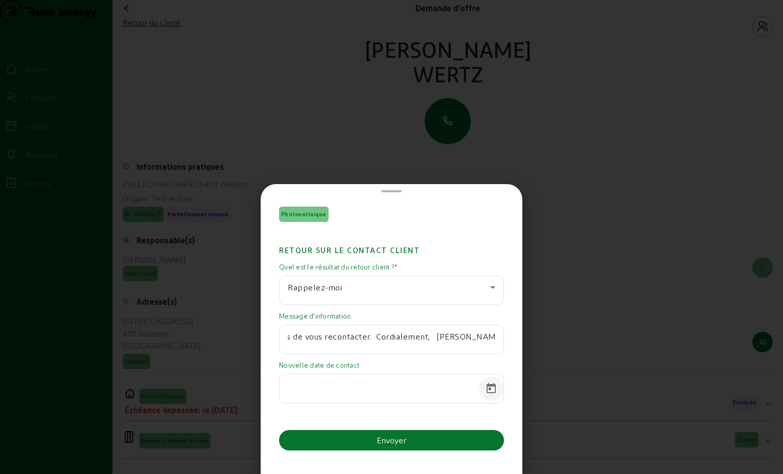
scroll to position [0, 0]
click at [491, 386] on span "Open calendar" at bounding box center [491, 388] width 25 height 25
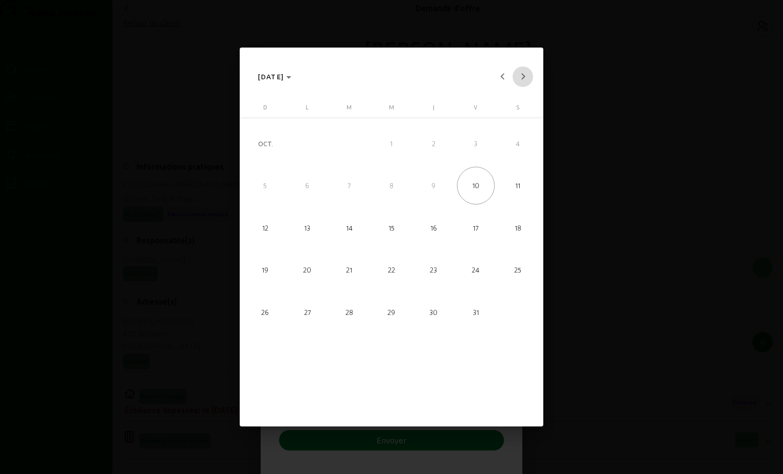
click at [517, 77] on button "Next month" at bounding box center [523, 76] width 20 height 20
click at [517, 77] on span "Next month" at bounding box center [523, 76] width 20 height 20
click at [388, 270] on span "17" at bounding box center [392, 270] width 38 height 38
type input "[DATE]"
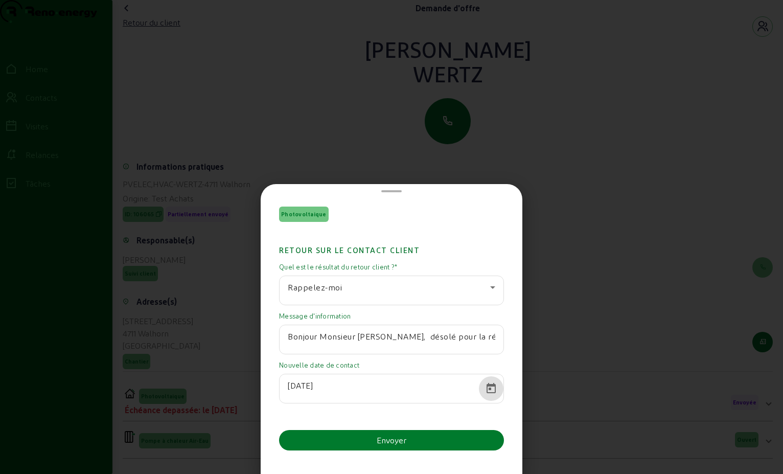
click at [424, 442] on button "Envoyer" at bounding box center [391, 440] width 225 height 20
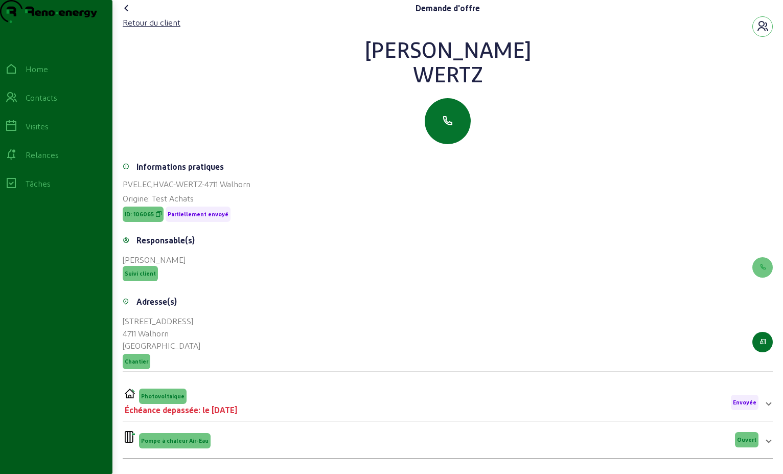
click at [129, 14] on icon at bounding box center [127, 8] width 12 height 12
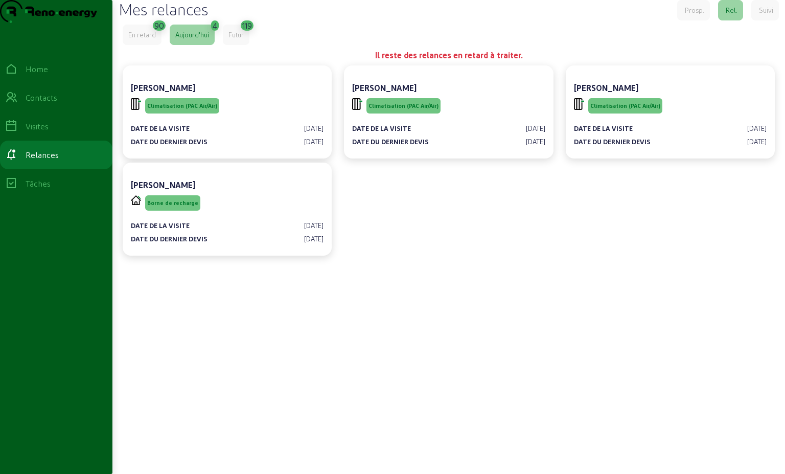
click at [148, 45] on div "En retard" at bounding box center [142, 35] width 39 height 20
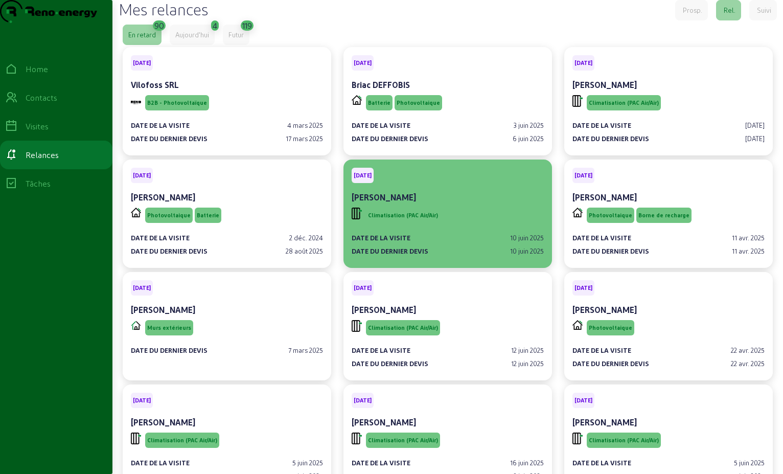
click at [462, 225] on div "Climatisation (PAC Air/Air)" at bounding box center [448, 215] width 192 height 19
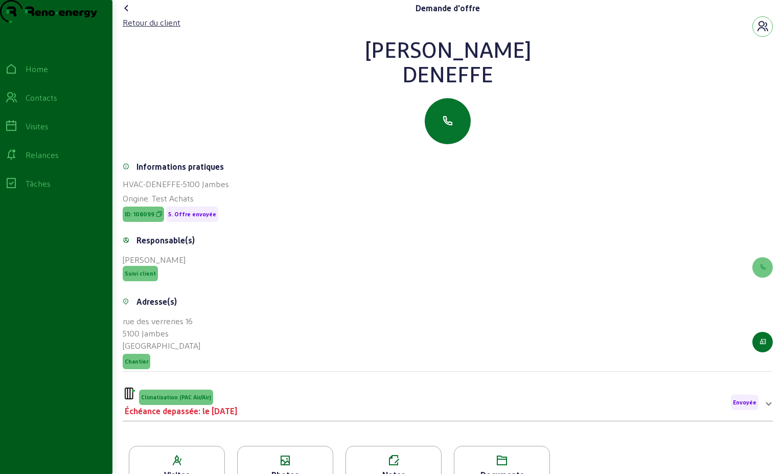
drag, startPoint x: 446, startPoint y: 99, endPoint x: 401, endPoint y: 76, distance: 51.0
click at [401, 76] on div "[PERSON_NAME]" at bounding box center [448, 61] width 650 height 49
drag, startPoint x: 401, startPoint y: 76, endPoint x: 440, endPoint y: 77, distance: 38.9
click at [151, 29] on div "Retour du client" at bounding box center [152, 22] width 58 height 12
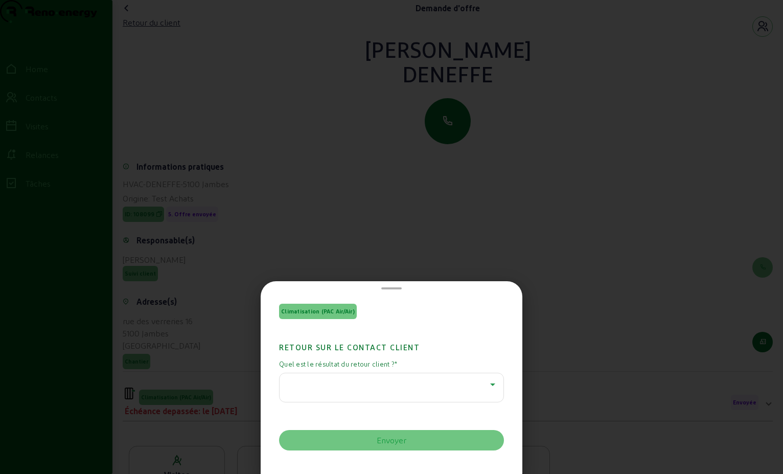
click at [487, 385] on icon at bounding box center [493, 384] width 12 height 12
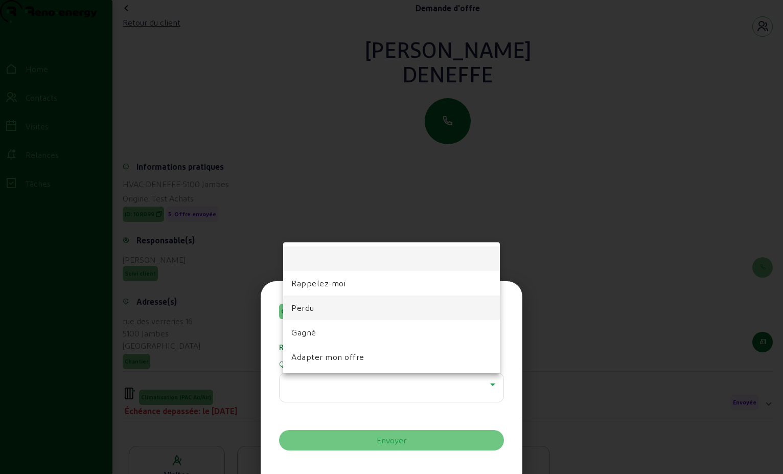
click at [322, 313] on mat-option "Perdu" at bounding box center [391, 307] width 217 height 25
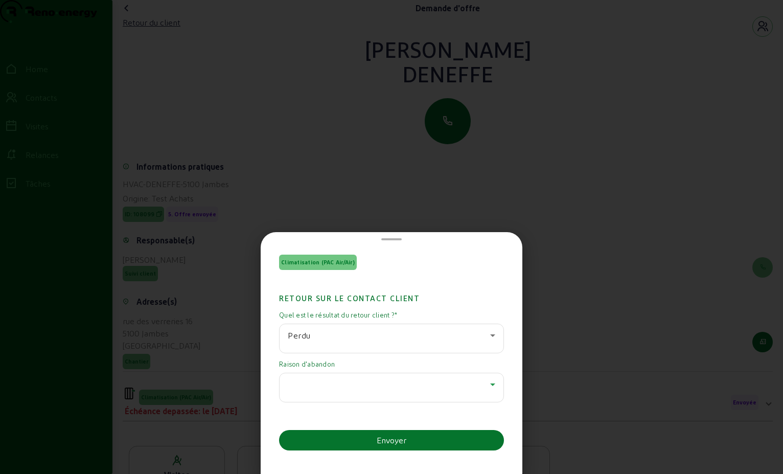
click at [490, 384] on icon at bounding box center [492, 384] width 5 height 3
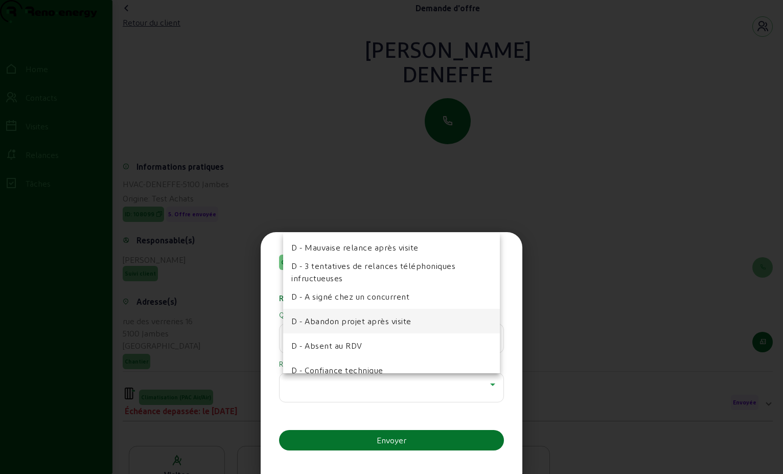
scroll to position [51, 0]
click at [409, 323] on span "D - Abandon projet après visite" at bounding box center [351, 320] width 120 height 12
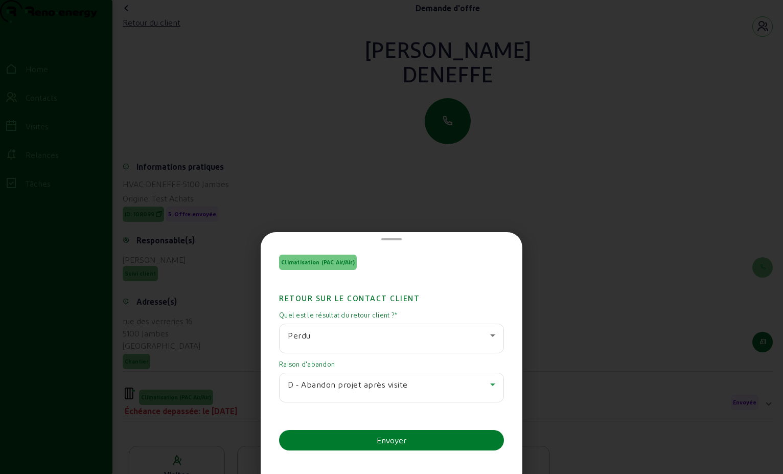
click at [404, 440] on div "Envoyer" at bounding box center [392, 440] width 30 height 12
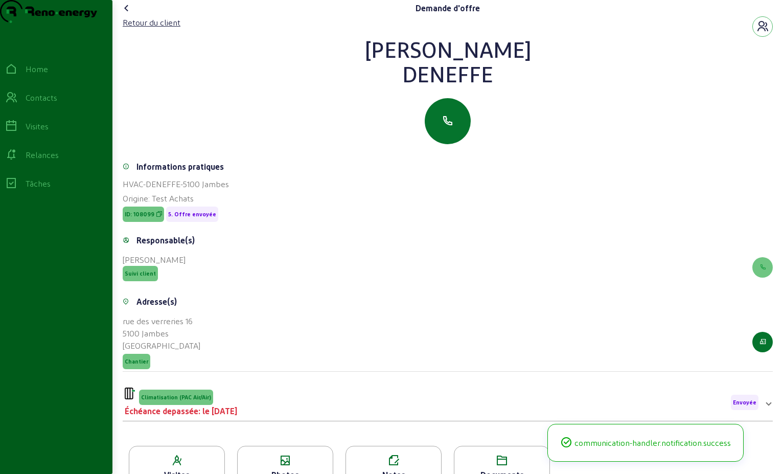
click at [128, 14] on icon at bounding box center [127, 8] width 12 height 12
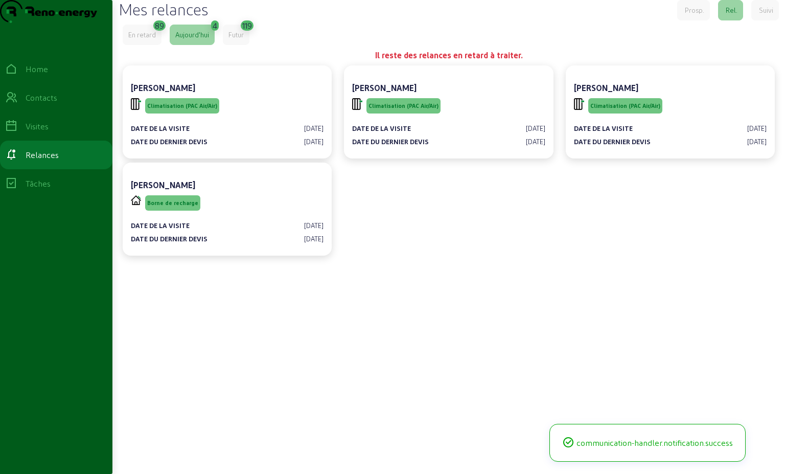
click at [164, 45] on div "En retard 89 [DATE] 4 Futur 119" at bounding box center [449, 35] width 652 height 20
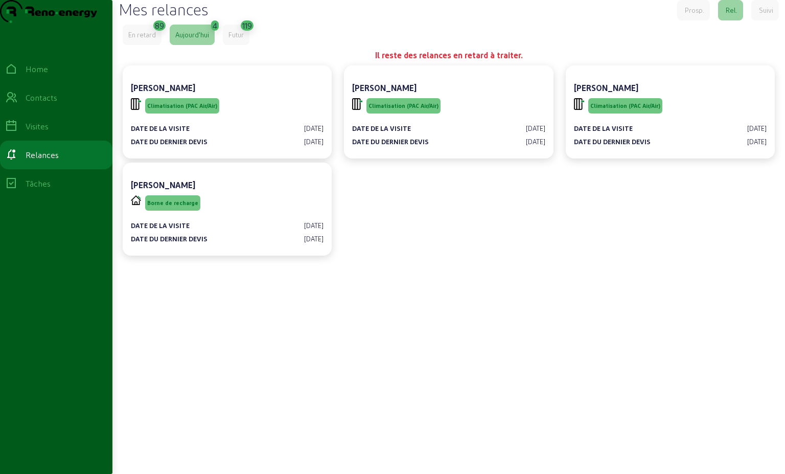
click at [151, 39] on div "En retard" at bounding box center [142, 34] width 28 height 9
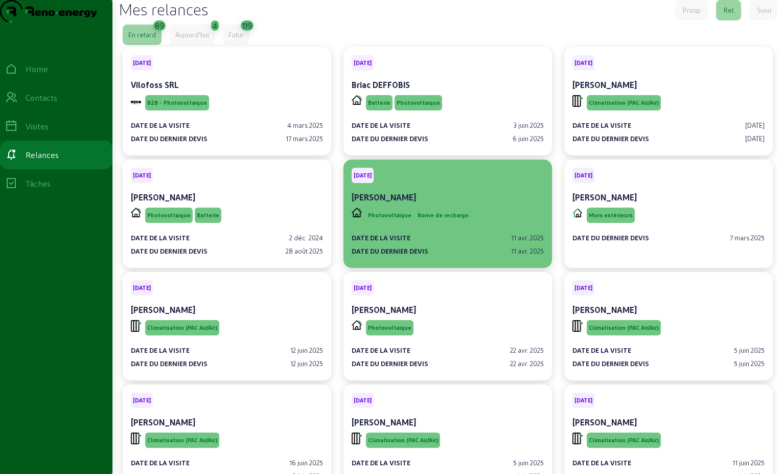
click at [461, 206] on div "[DATE] [PERSON_NAME]" at bounding box center [448, 187] width 192 height 38
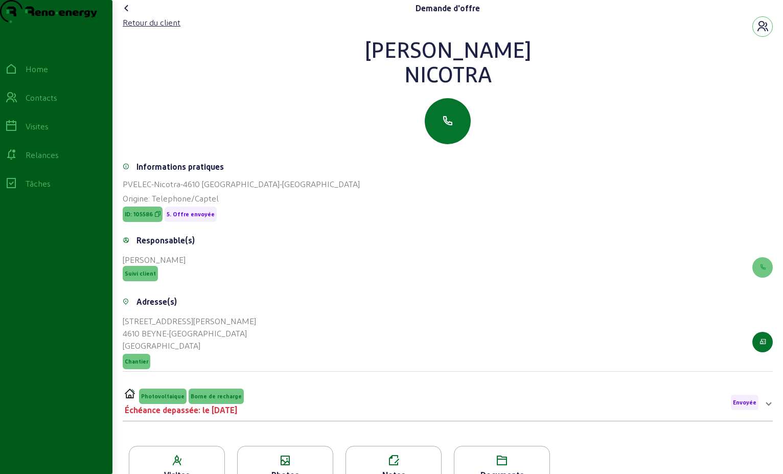
drag, startPoint x: 496, startPoint y: 98, endPoint x: 401, endPoint y: 73, distance: 98.3
click at [401, 73] on div "[PERSON_NAME]" at bounding box center [448, 61] width 650 height 49
drag, startPoint x: 401, startPoint y: 73, endPoint x: 481, endPoint y: 72, distance: 79.8
click at [146, 29] on div "Retour du client" at bounding box center [152, 22] width 58 height 12
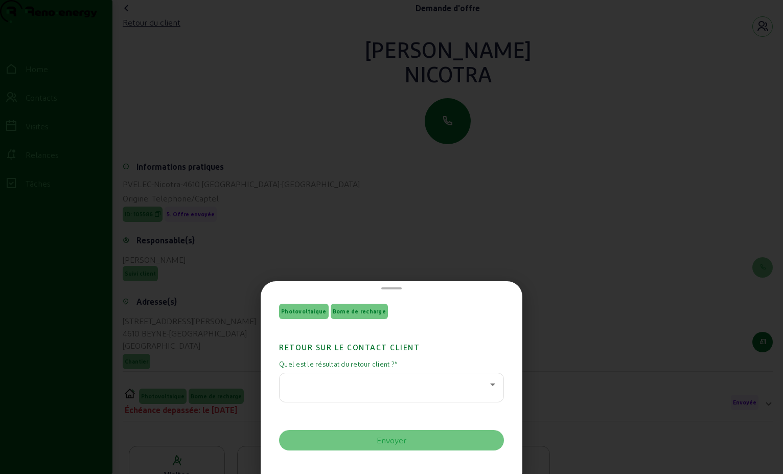
click at [487, 383] on icon at bounding box center [493, 384] width 12 height 12
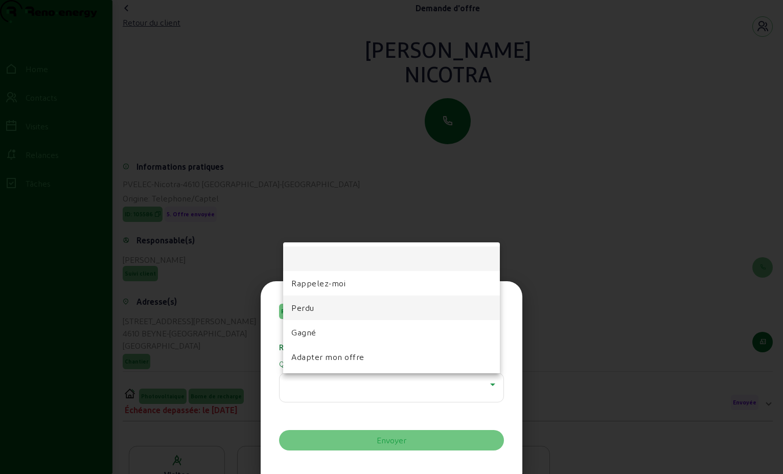
click at [363, 311] on mat-option "Perdu" at bounding box center [391, 307] width 217 height 25
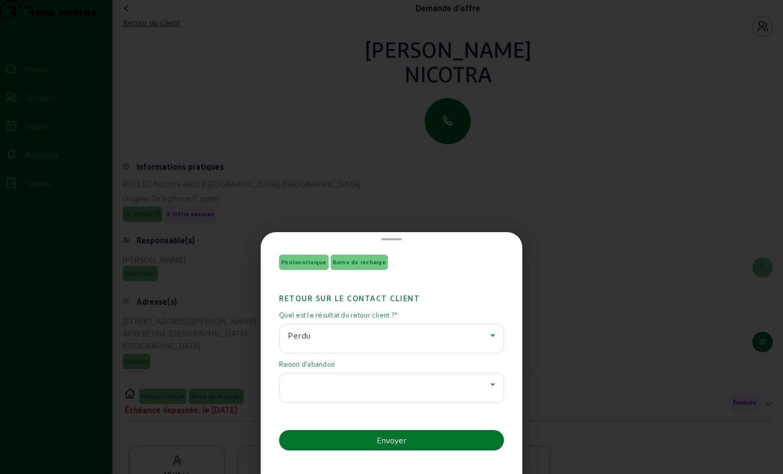
click at [494, 384] on icon at bounding box center [493, 384] width 12 height 12
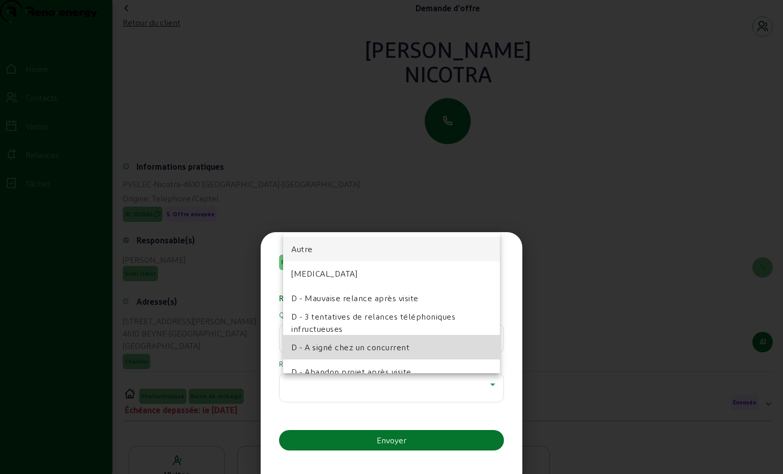
click at [409, 347] on span "D - A signé chez un concurrent" at bounding box center [350, 347] width 118 height 12
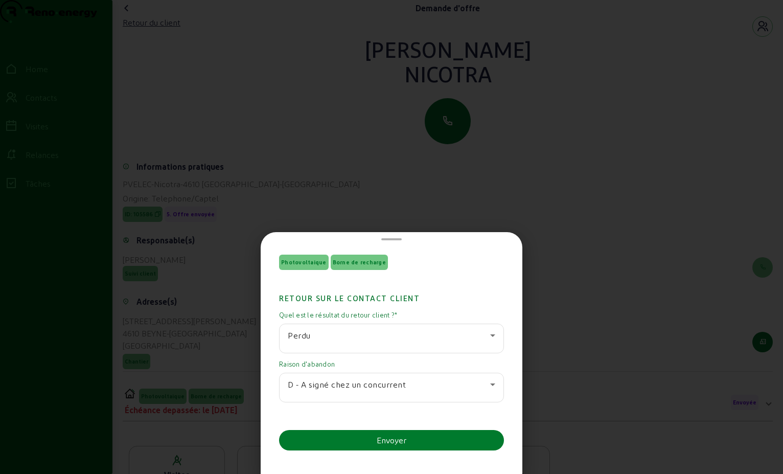
click at [420, 443] on button "Envoyer" at bounding box center [391, 440] width 225 height 20
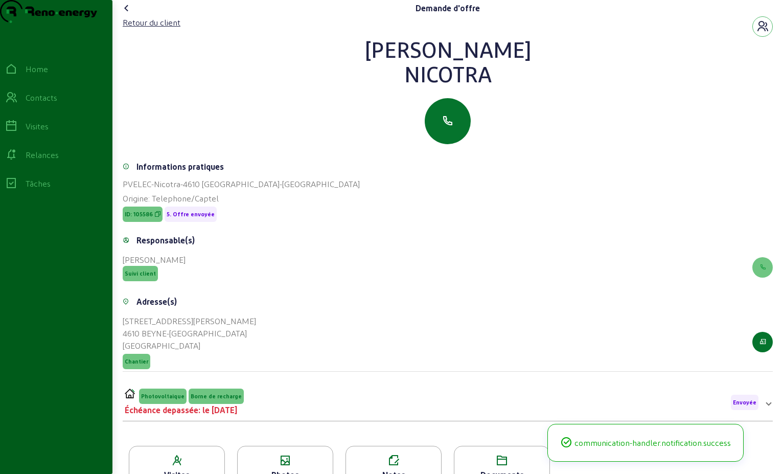
click at [130, 14] on icon at bounding box center [127, 8] width 12 height 12
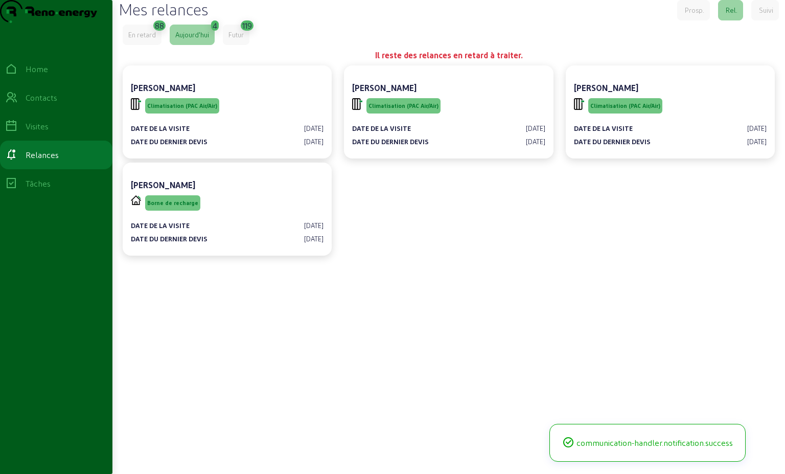
click at [147, 45] on div "En retard" at bounding box center [142, 35] width 39 height 20
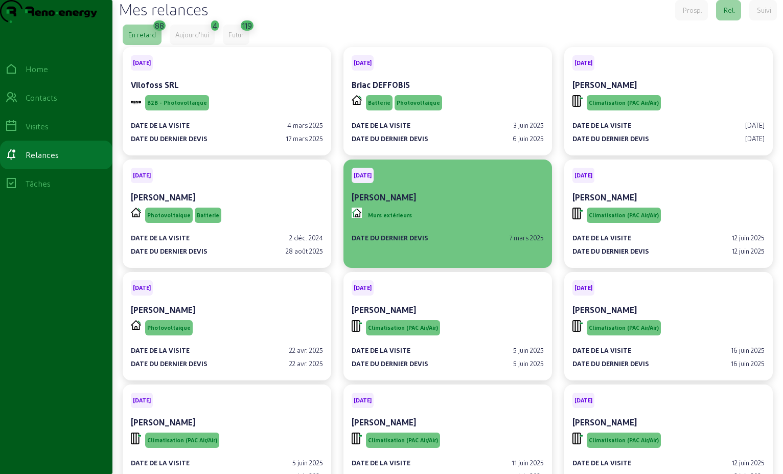
click at [480, 225] on div "Murs extérieurs" at bounding box center [448, 215] width 192 height 19
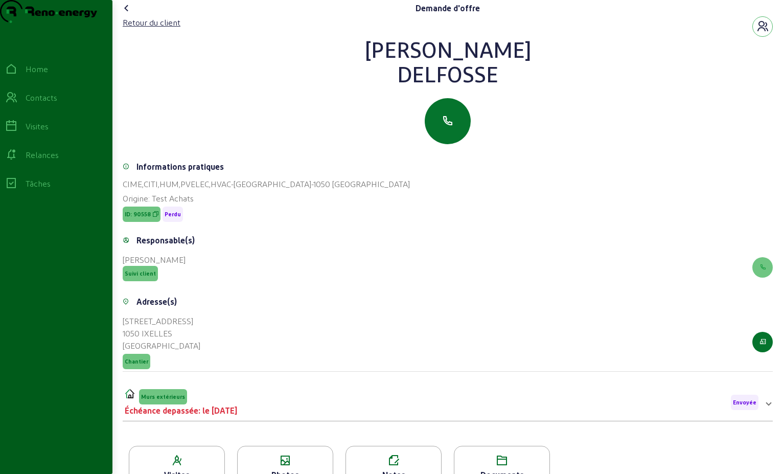
drag, startPoint x: 507, startPoint y: 96, endPoint x: 388, endPoint y: 69, distance: 122.3
click at [388, 69] on div "[PERSON_NAME]" at bounding box center [448, 61] width 650 height 49
drag, startPoint x: 388, startPoint y: 69, endPoint x: 436, endPoint y: 70, distance: 48.1
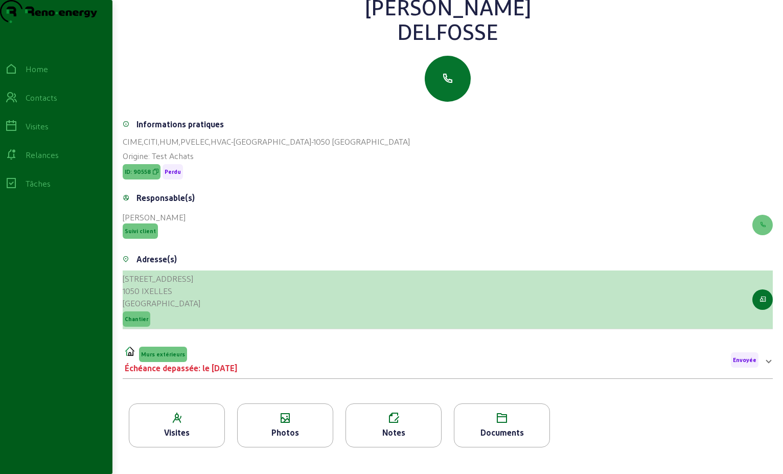
scroll to position [102, 0]
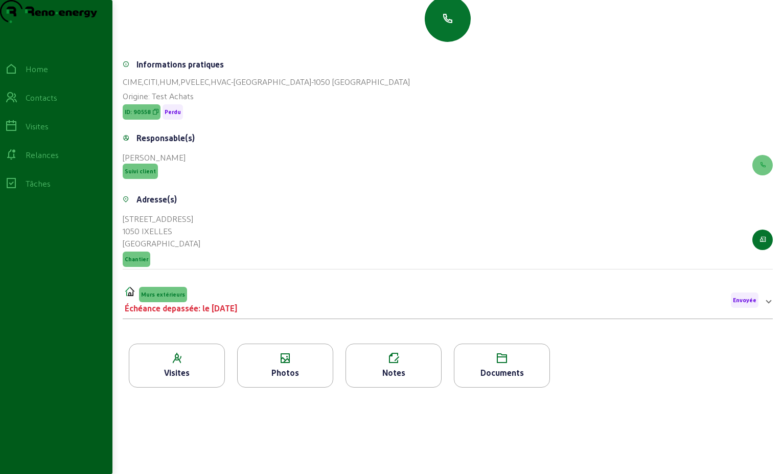
click at [250, 314] on div "Murs extérieurs Échéance depassée: le [DATE] Envoyée" at bounding box center [442, 300] width 634 height 28
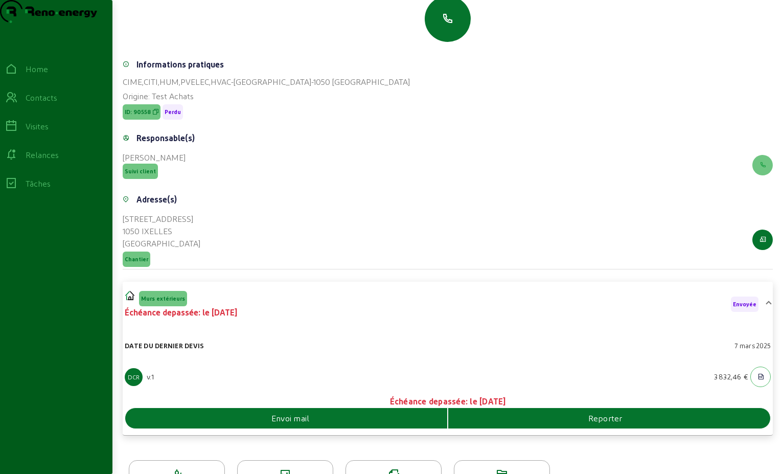
click at [348, 424] on div "Envoi mail" at bounding box center [286, 418] width 322 height 12
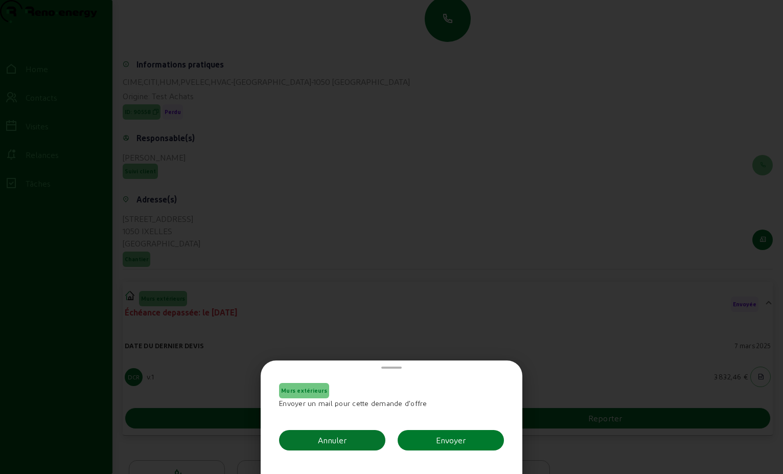
click at [452, 442] on div "Envoyer" at bounding box center [451, 440] width 30 height 12
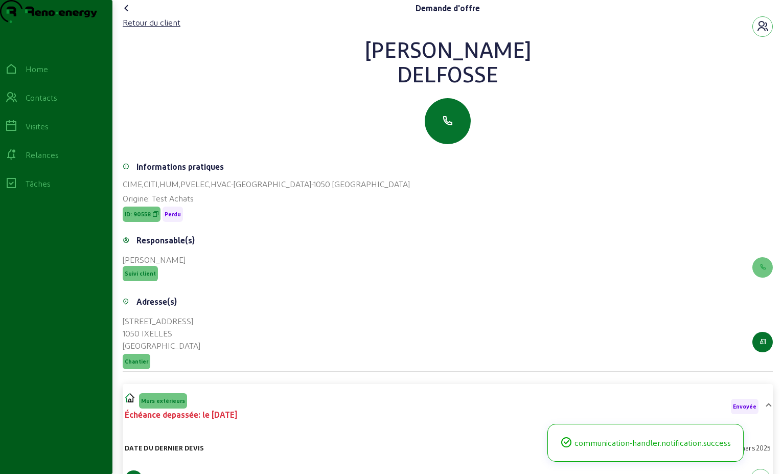
click at [131, 14] on icon at bounding box center [127, 8] width 12 height 12
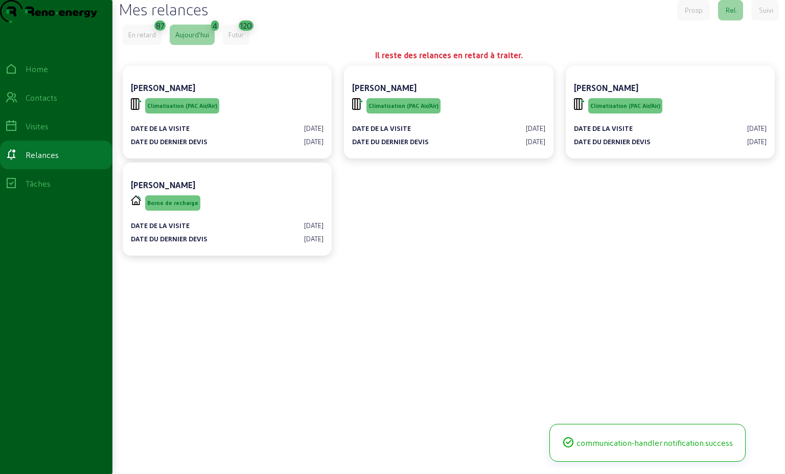
click at [156, 39] on div "En retard" at bounding box center [142, 34] width 28 height 9
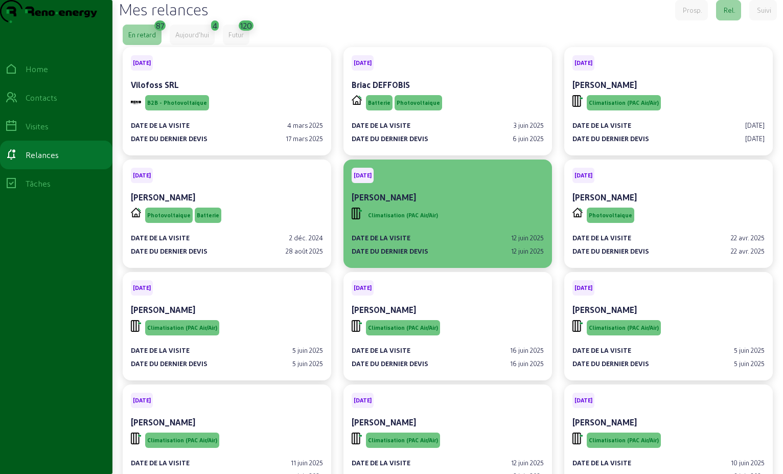
click at [462, 246] on div "Date de la visite [DATE] Date du dernier devis [DATE]" at bounding box center [448, 240] width 192 height 31
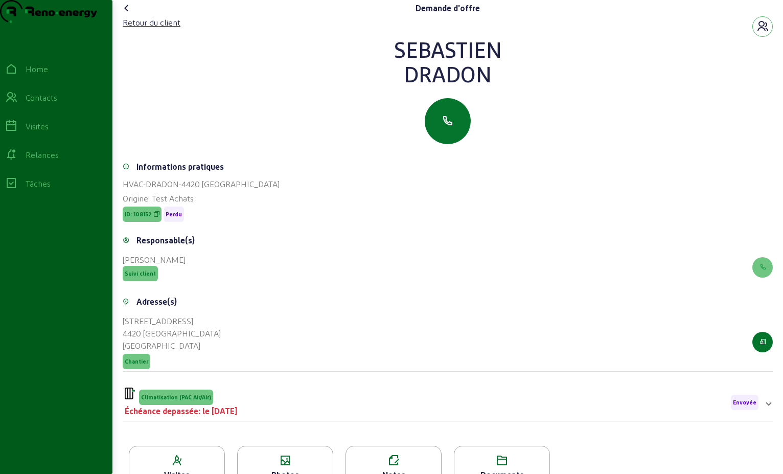
drag, startPoint x: 500, startPoint y: 96, endPoint x: 382, endPoint y: 69, distance: 121.3
click at [382, 69] on div "[PERSON_NAME]" at bounding box center [448, 61] width 650 height 49
drag, startPoint x: 382, startPoint y: 69, endPoint x: 426, endPoint y: 70, distance: 44.5
click at [147, 29] on div "Retour du client" at bounding box center [152, 22] width 58 height 12
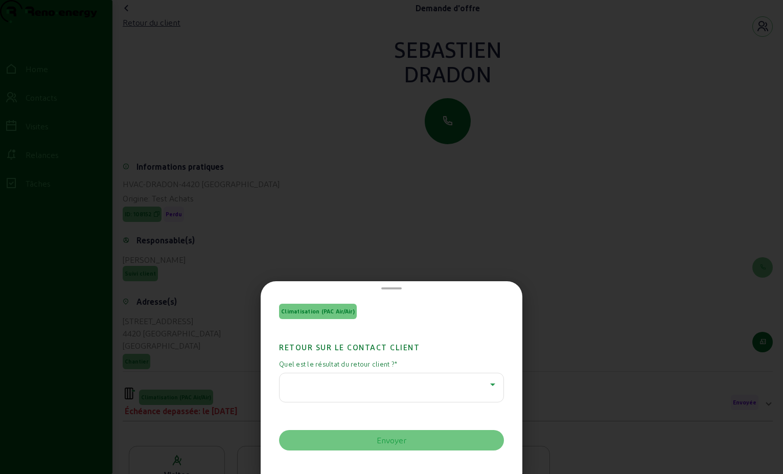
click at [491, 384] on icon at bounding box center [493, 384] width 12 height 12
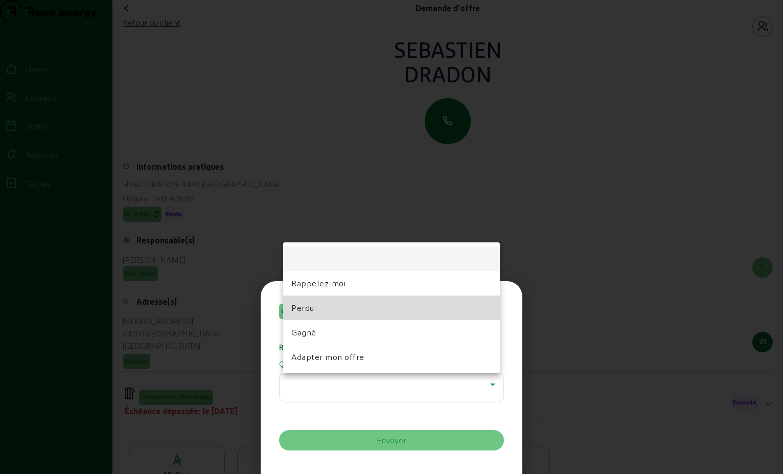
click at [321, 314] on mat-option "Perdu" at bounding box center [391, 307] width 217 height 25
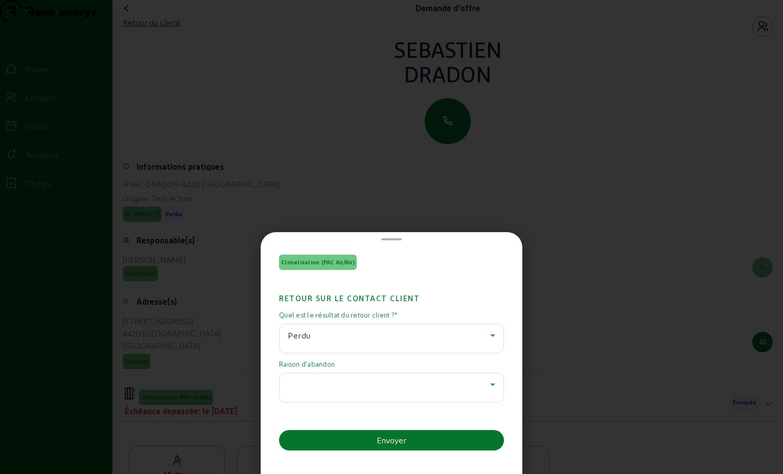
click at [490, 383] on icon at bounding box center [492, 384] width 5 height 3
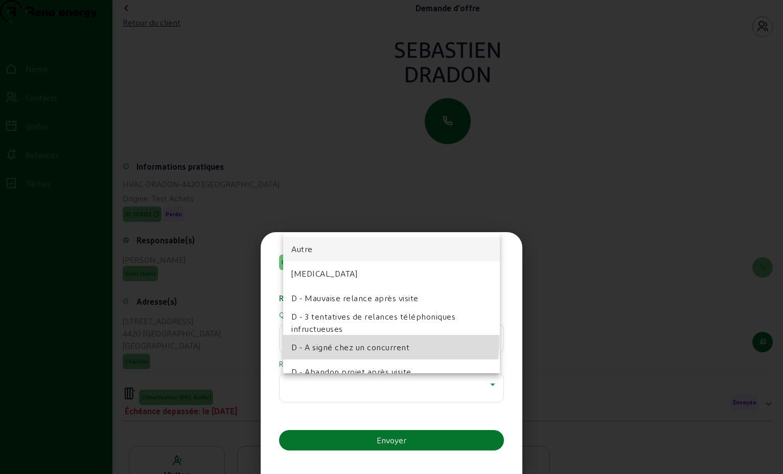
click at [379, 341] on span "D - A signé chez un concurrent" at bounding box center [350, 347] width 118 height 12
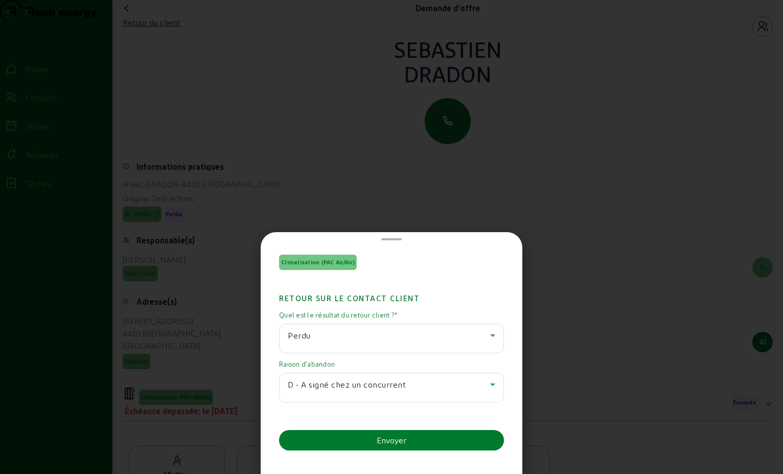
click at [395, 436] on div "Envoyer" at bounding box center [392, 440] width 30 height 12
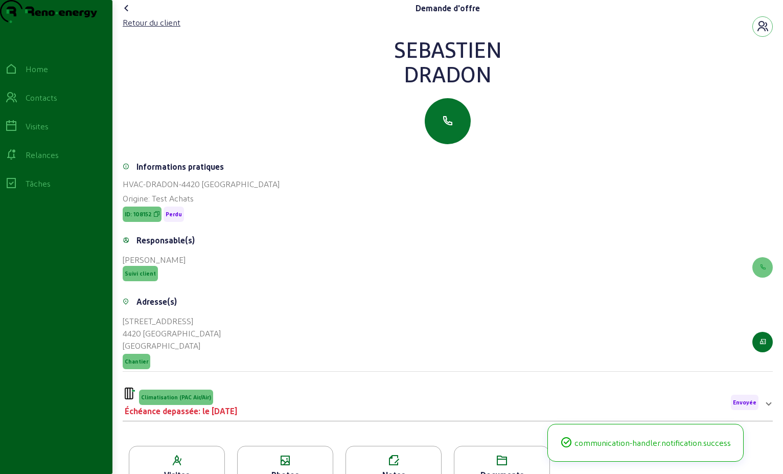
click at [129, 14] on icon at bounding box center [127, 8] width 12 height 12
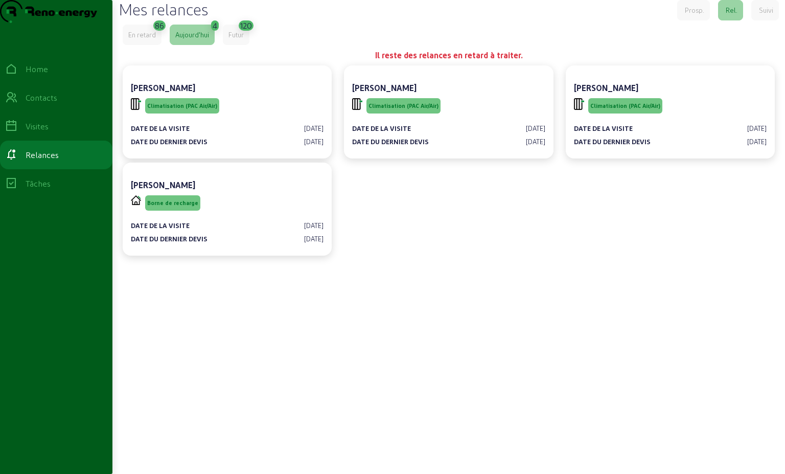
click at [145, 45] on div "En retard" at bounding box center [142, 35] width 39 height 20
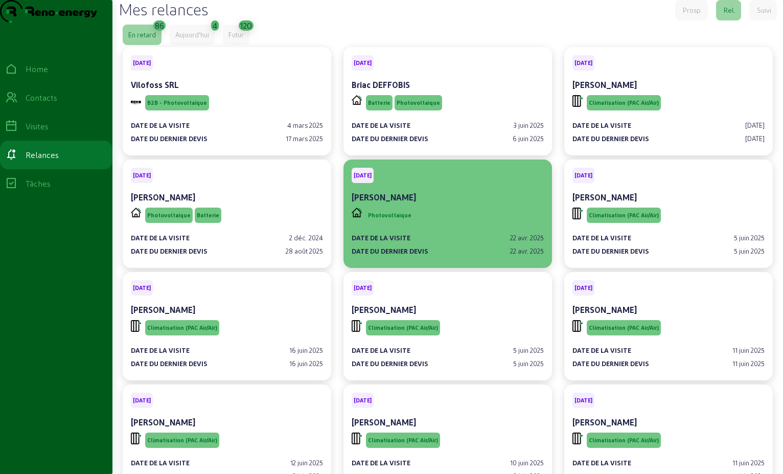
click at [455, 225] on div "Photovoltaique" at bounding box center [448, 215] width 192 height 19
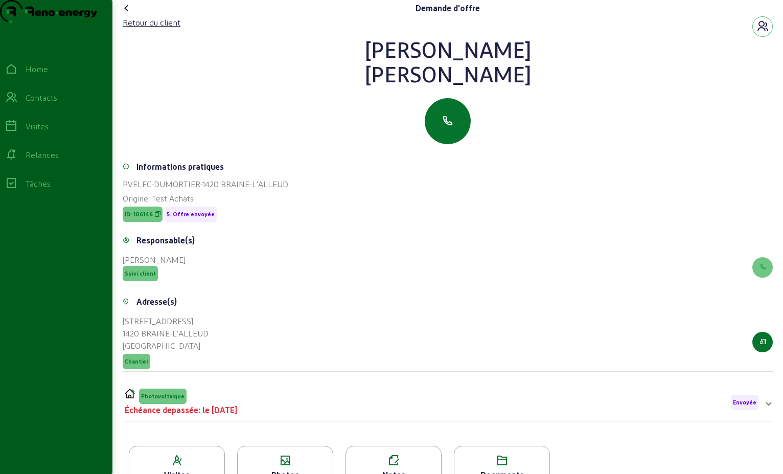
drag, startPoint x: 547, startPoint y: 100, endPoint x: 326, endPoint y: 61, distance: 224.2
click at [326, 61] on div "[PERSON_NAME]" at bounding box center [448, 61] width 650 height 49
drag, startPoint x: 326, startPoint y: 61, endPoint x: 453, endPoint y: 76, distance: 128.2
click at [252, 416] on div "Photovoltaique Échéance depassée: le [DATE] Envoyée" at bounding box center [442, 403] width 634 height 28
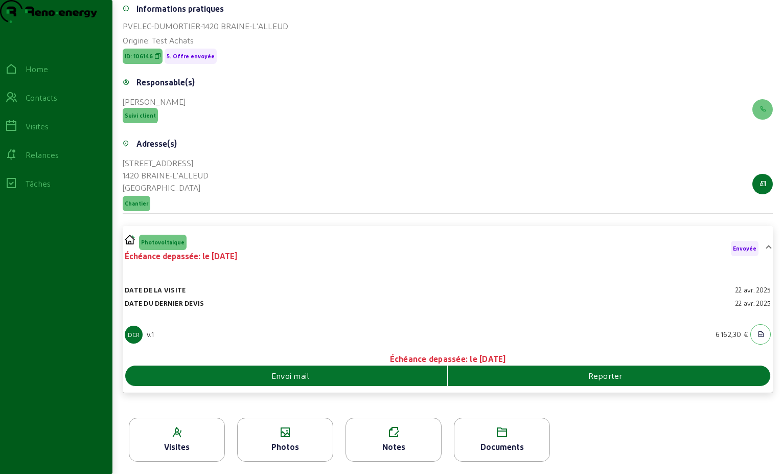
scroll to position [178, 0]
click at [403, 376] on div "Envoi mail" at bounding box center [286, 376] width 322 height 12
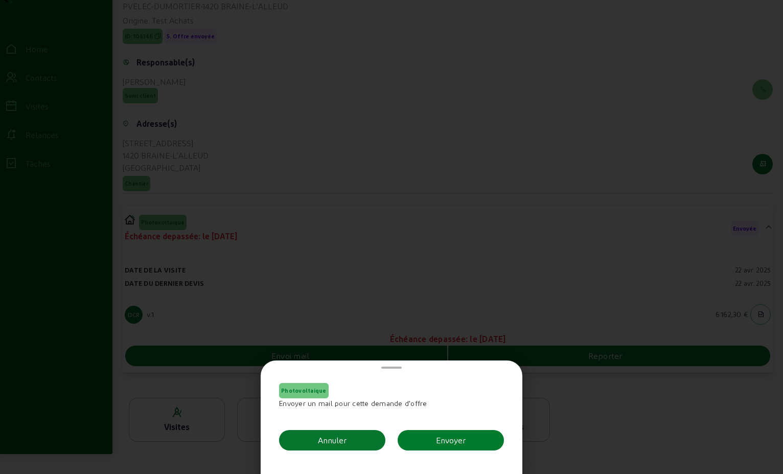
click at [458, 442] on div "Envoyer" at bounding box center [451, 440] width 30 height 12
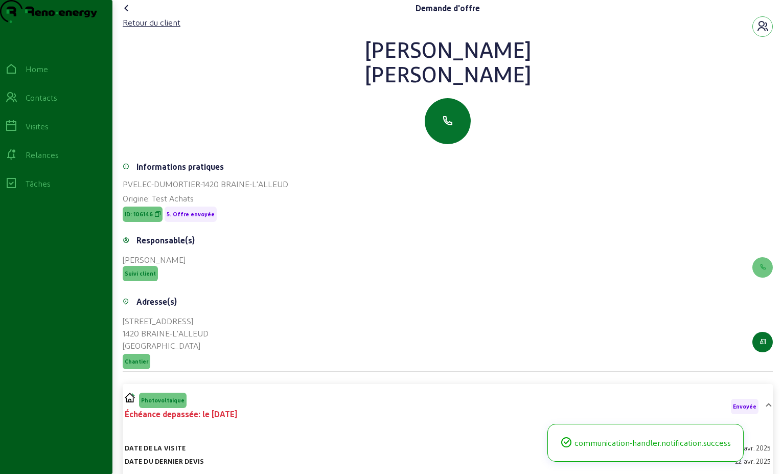
click at [127, 14] on icon at bounding box center [127, 8] width 12 height 12
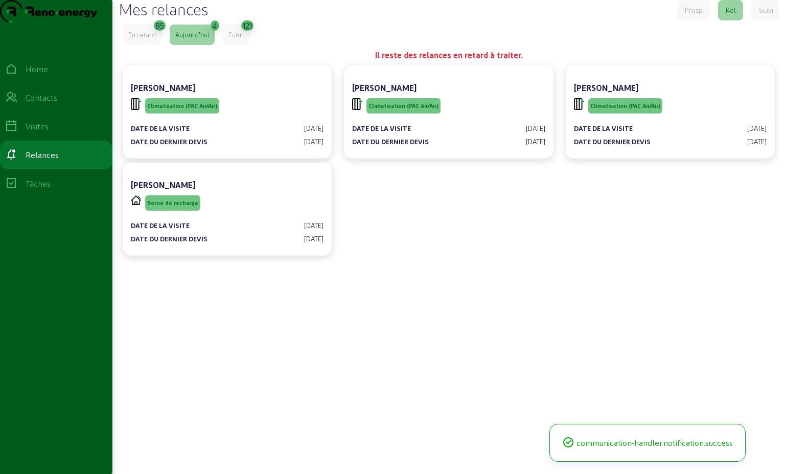
drag, startPoint x: 163, startPoint y: 67, endPoint x: 153, endPoint y: 61, distance: 11.8
click at [159, 65] on cam-error "En retard 85 [DATE] 4 Futur 121 Il reste des relances en retard à traiter. [PER…" at bounding box center [449, 142] width 652 height 235
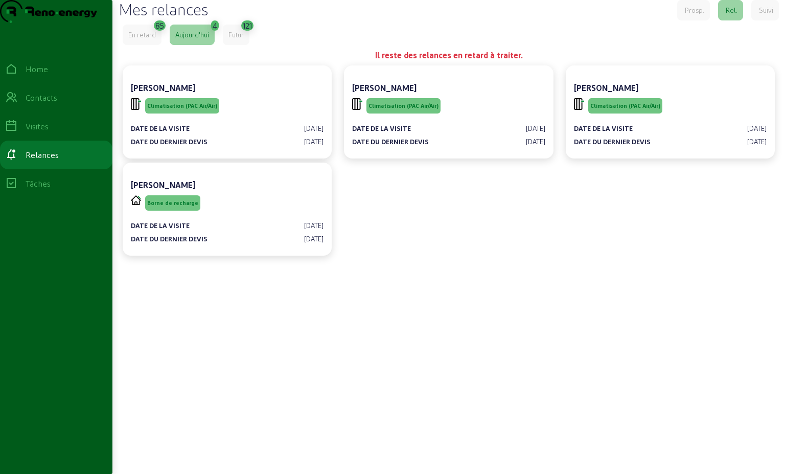
click at [147, 39] on div "En retard" at bounding box center [142, 34] width 28 height 9
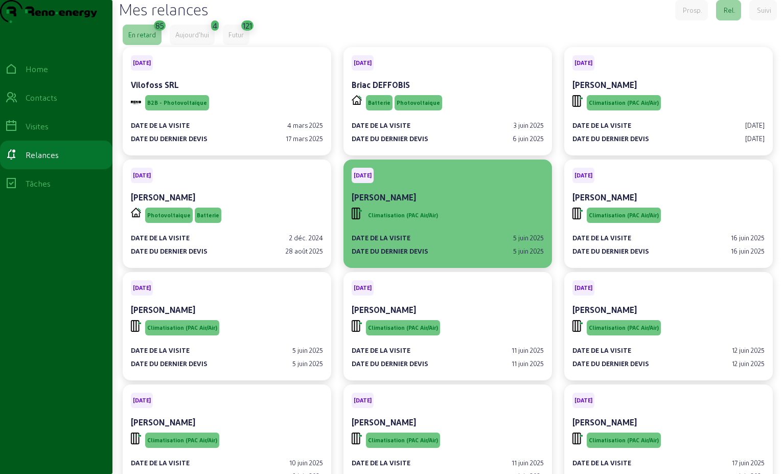
click at [488, 225] on div "Climatisation (PAC Air/Air)" at bounding box center [448, 215] width 192 height 19
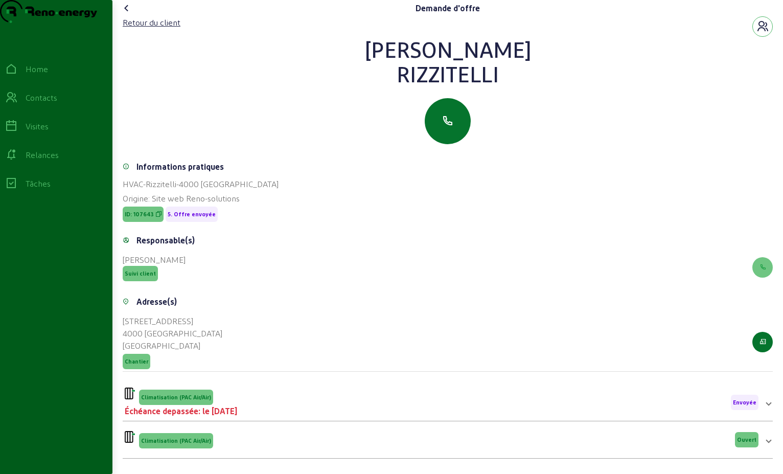
drag, startPoint x: 444, startPoint y: 95, endPoint x: 403, endPoint y: 72, distance: 46.7
click at [403, 72] on div "[PERSON_NAME]" at bounding box center [448, 61] width 650 height 49
drag, startPoint x: 403, startPoint y: 72, endPoint x: 432, endPoint y: 76, distance: 29.9
click at [156, 29] on div "Retour du client" at bounding box center [152, 22] width 58 height 12
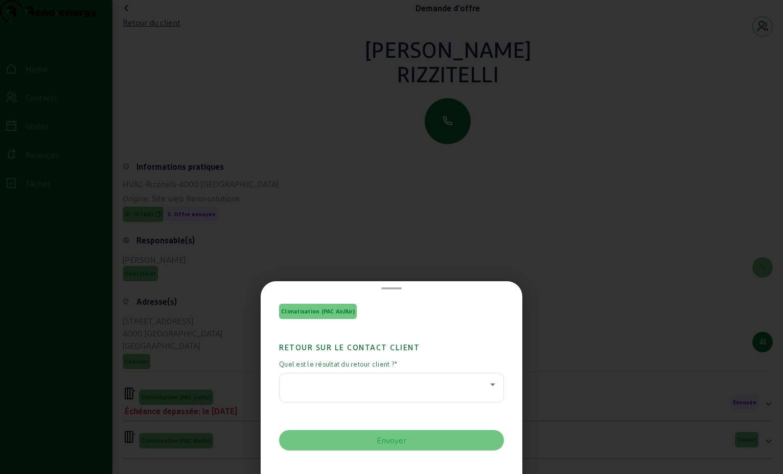
click at [487, 382] on icon at bounding box center [493, 384] width 12 height 12
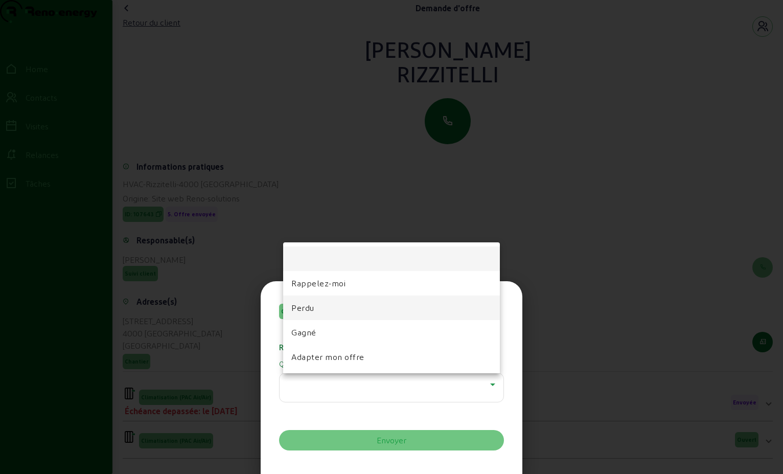
click at [345, 312] on mat-option "Perdu" at bounding box center [391, 307] width 217 height 25
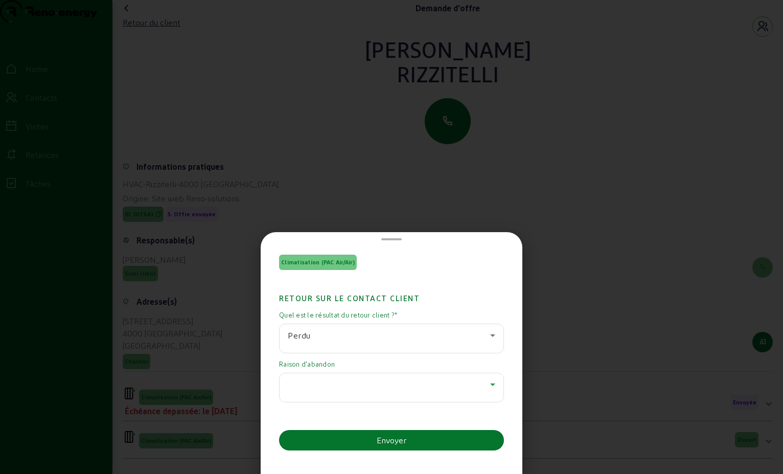
click at [487, 388] on icon at bounding box center [493, 384] width 12 height 12
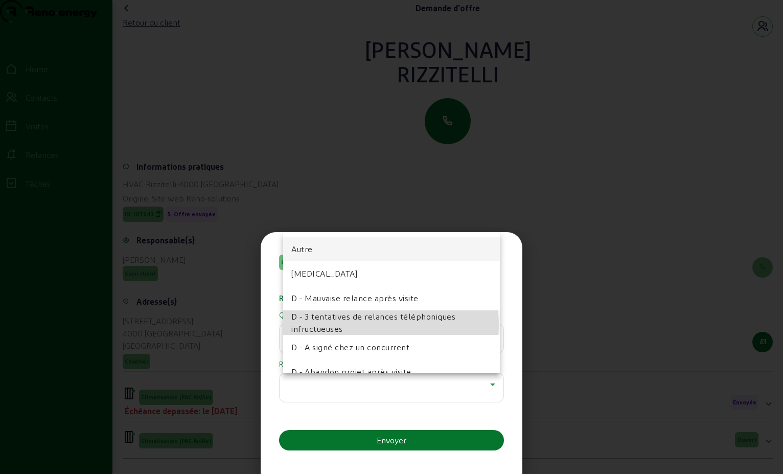
click at [382, 325] on span "D - 3 tentatives de relances téléphoniques infructueuses" at bounding box center [391, 322] width 200 height 25
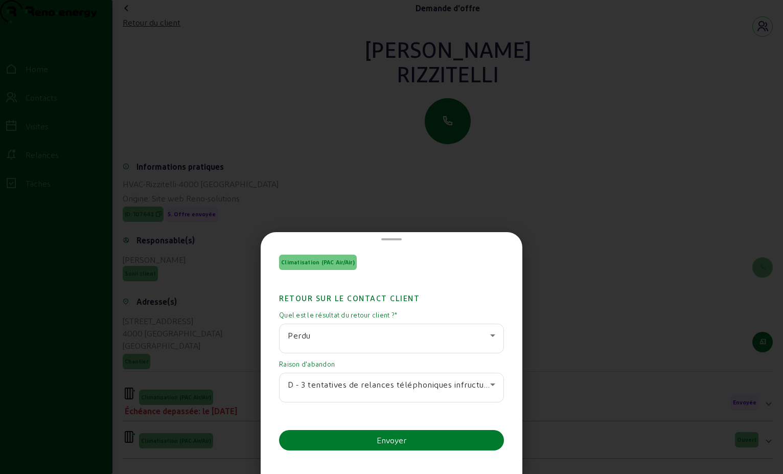
click at [397, 442] on div "Envoyer" at bounding box center [392, 440] width 30 height 12
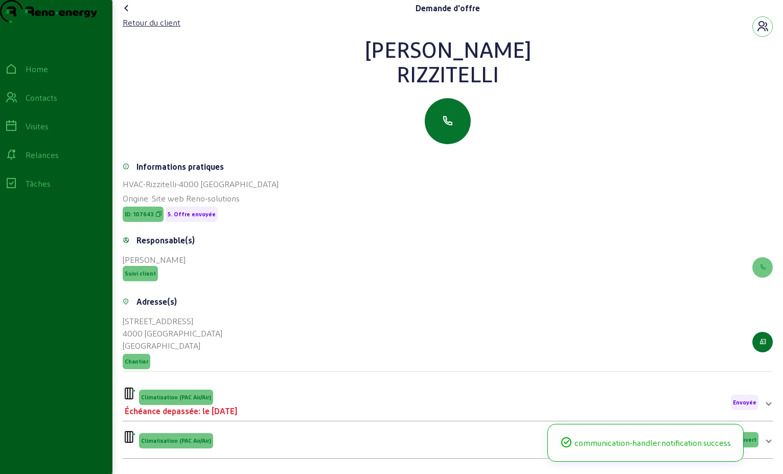
click at [129, 14] on icon at bounding box center [127, 8] width 12 height 12
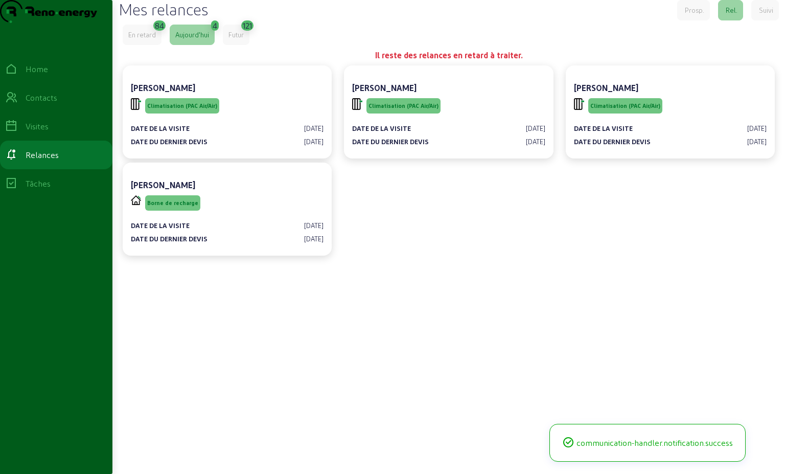
click at [145, 39] on div "En retard" at bounding box center [142, 34] width 28 height 9
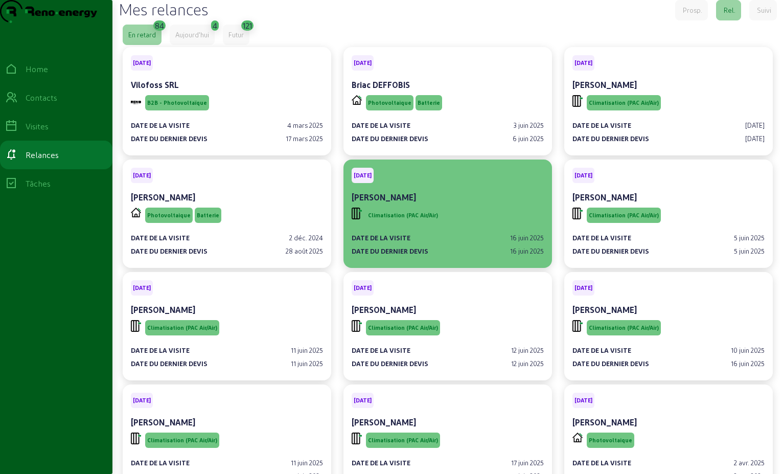
click at [447, 225] on div "Climatisation (PAC Air/Air)" at bounding box center [448, 215] width 192 height 19
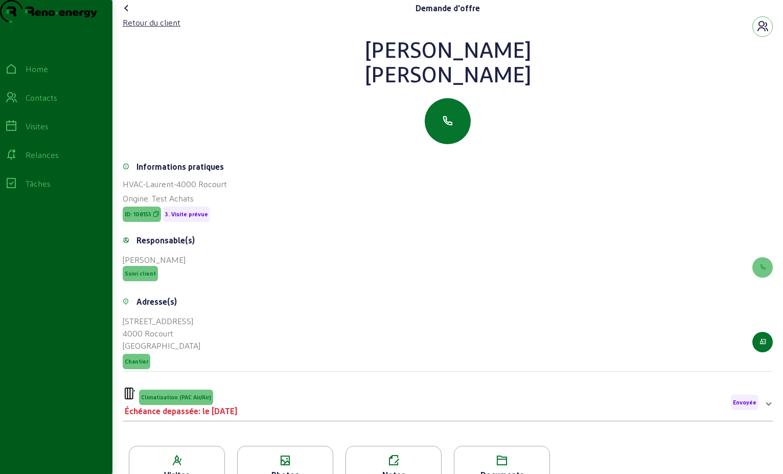
drag, startPoint x: 506, startPoint y: 98, endPoint x: 405, endPoint y: 72, distance: 104.2
click at [405, 72] on div "[PERSON_NAME]" at bounding box center [448, 61] width 650 height 49
drag, startPoint x: 405, startPoint y: 72, endPoint x: 458, endPoint y: 74, distance: 52.7
click at [147, 29] on div "Retour du client" at bounding box center [152, 22] width 58 height 12
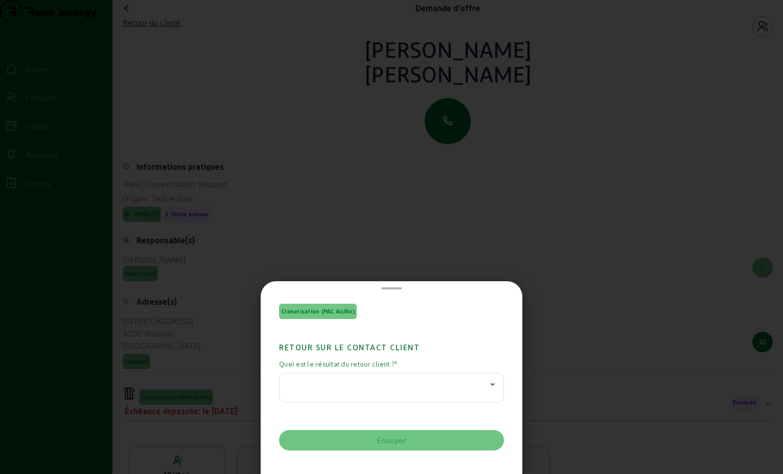
click at [489, 386] on icon at bounding box center [493, 384] width 12 height 12
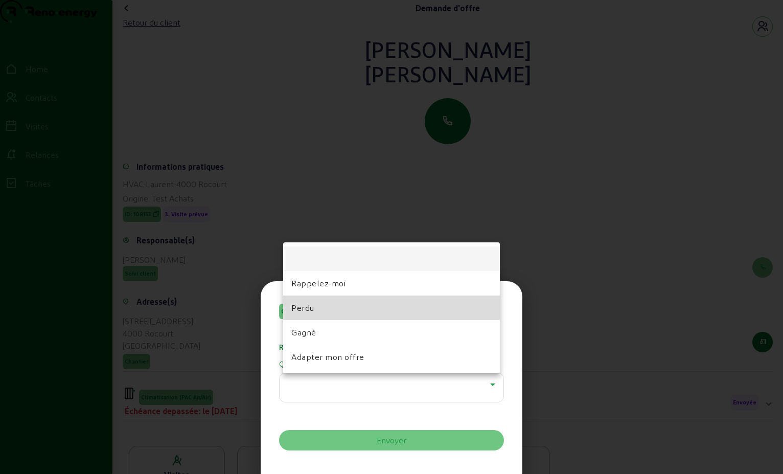
click at [381, 305] on mat-option "Perdu" at bounding box center [391, 307] width 217 height 25
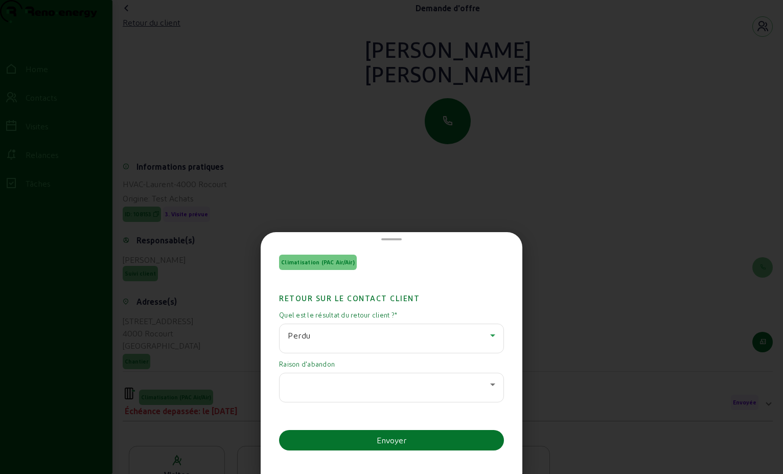
click at [487, 385] on icon at bounding box center [493, 384] width 12 height 12
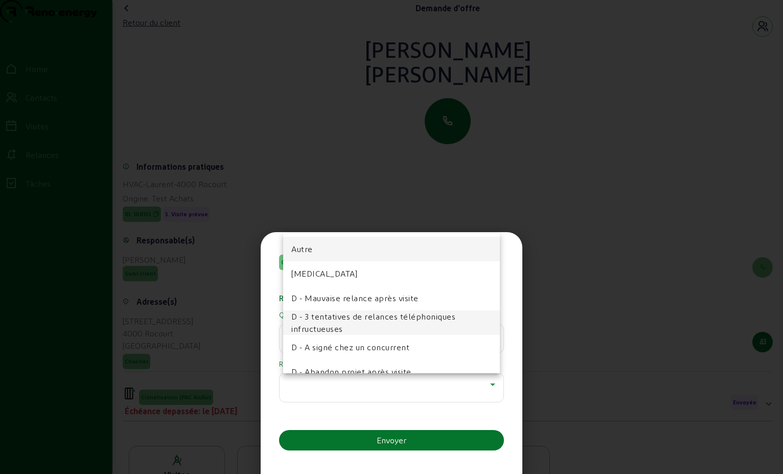
click at [446, 311] on span "D - 3 tentatives de relances téléphoniques infructueuses" at bounding box center [391, 322] width 200 height 25
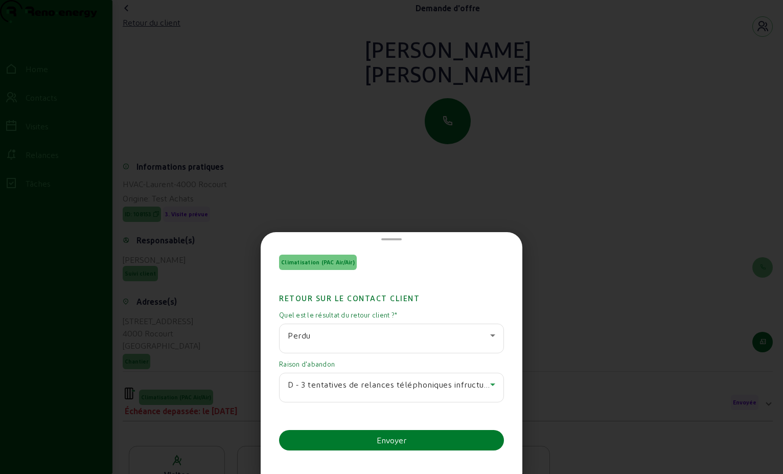
click at [443, 439] on button "Envoyer" at bounding box center [391, 440] width 225 height 20
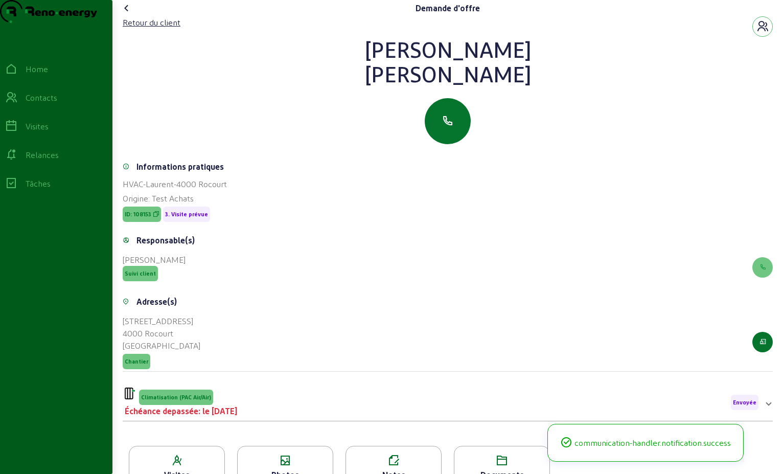
click at [129, 14] on icon at bounding box center [127, 8] width 12 height 12
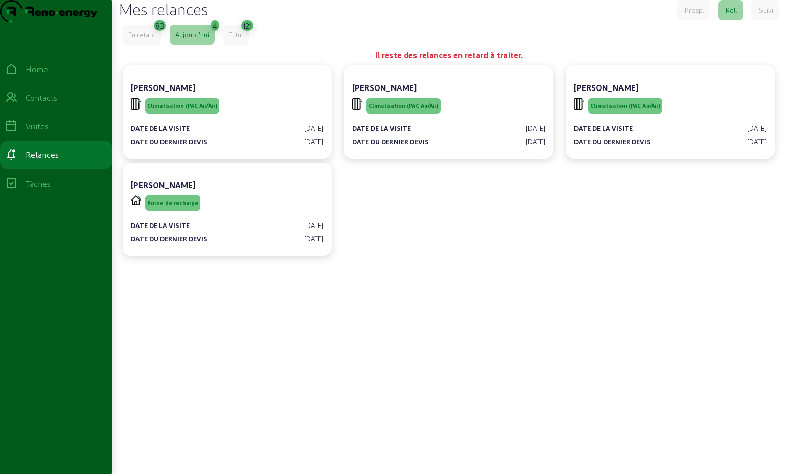
click at [141, 45] on div "En retard" at bounding box center [142, 35] width 39 height 20
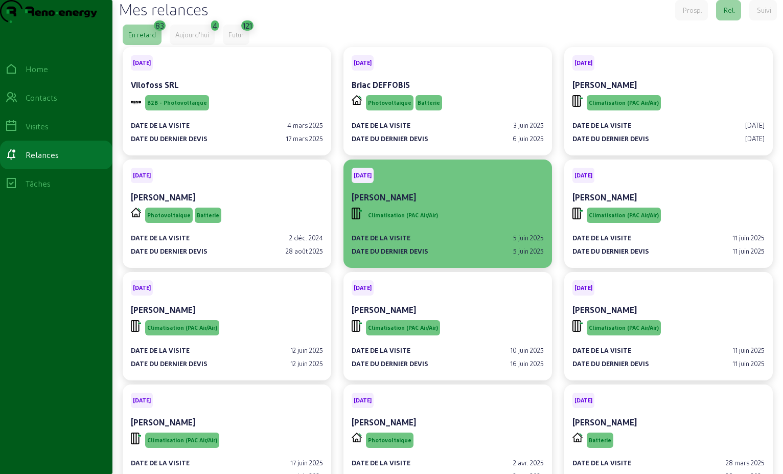
click at [479, 203] on div "[PERSON_NAME]" at bounding box center [448, 197] width 192 height 12
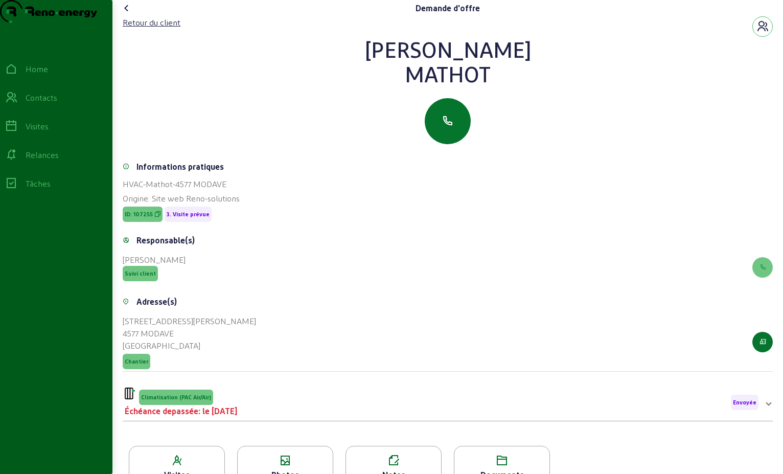
drag, startPoint x: 487, startPoint y: 98, endPoint x: 389, endPoint y: 69, distance: 102.5
click at [389, 69] on div "[PERSON_NAME]" at bounding box center [448, 61] width 650 height 49
drag, startPoint x: 389, startPoint y: 69, endPoint x: 452, endPoint y: 70, distance: 63.4
click at [165, 29] on div "Retour du client" at bounding box center [152, 22] width 58 height 12
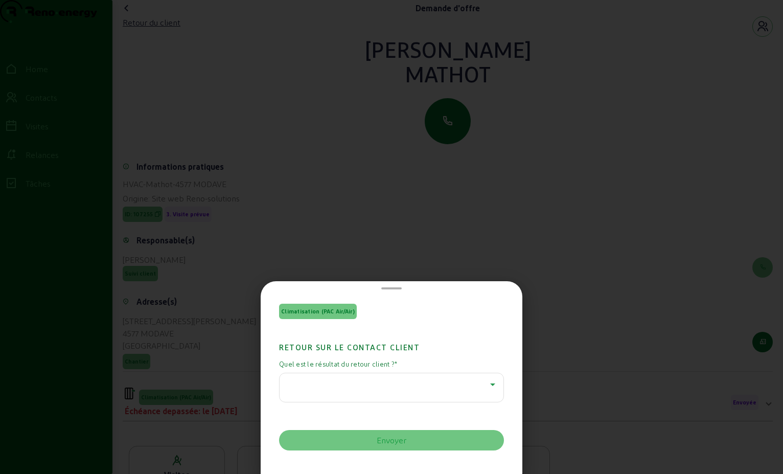
click at [490, 382] on icon at bounding box center [493, 384] width 12 height 12
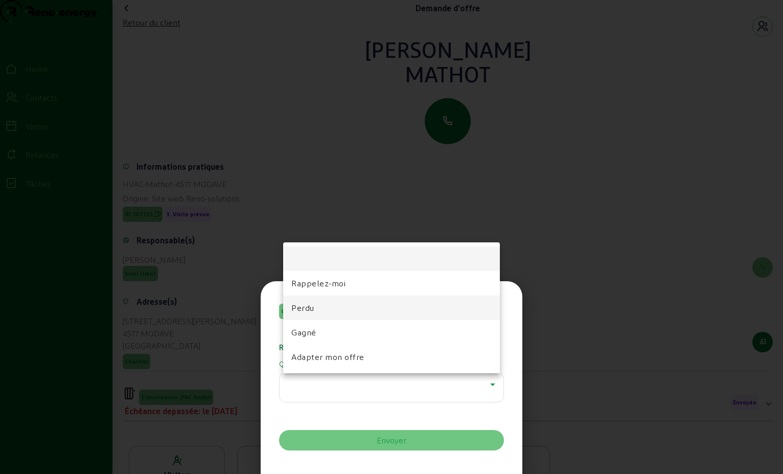
click at [438, 312] on mat-option "Perdu" at bounding box center [391, 307] width 217 height 25
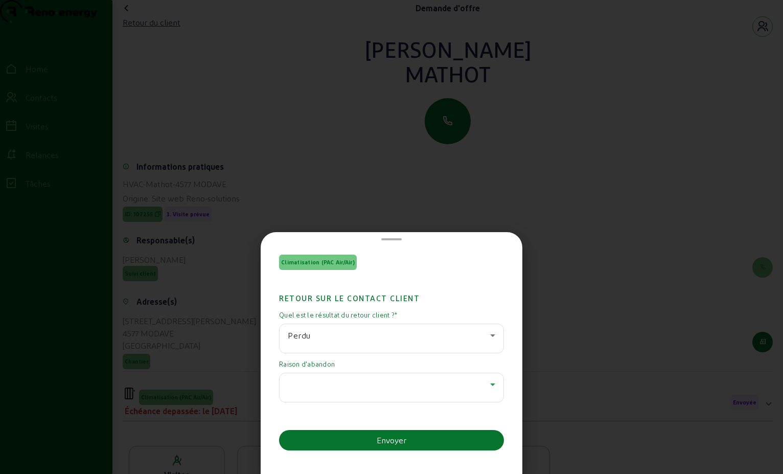
click at [487, 382] on icon at bounding box center [493, 384] width 12 height 12
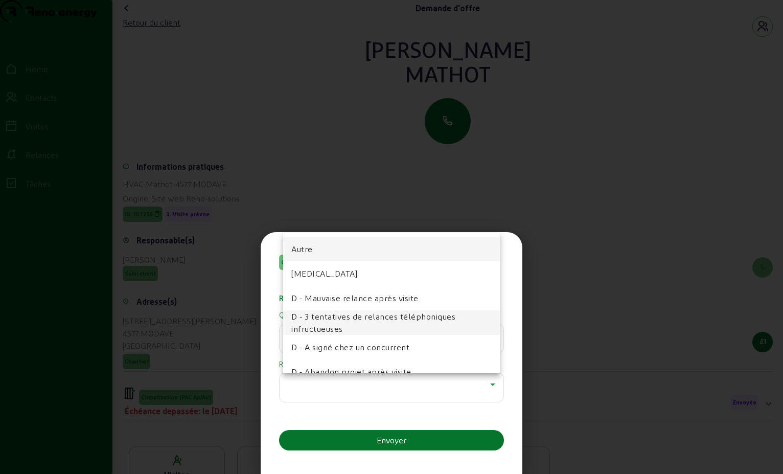
click at [407, 325] on span "D - 3 tentatives de relances téléphoniques infructueuses" at bounding box center [391, 322] width 200 height 25
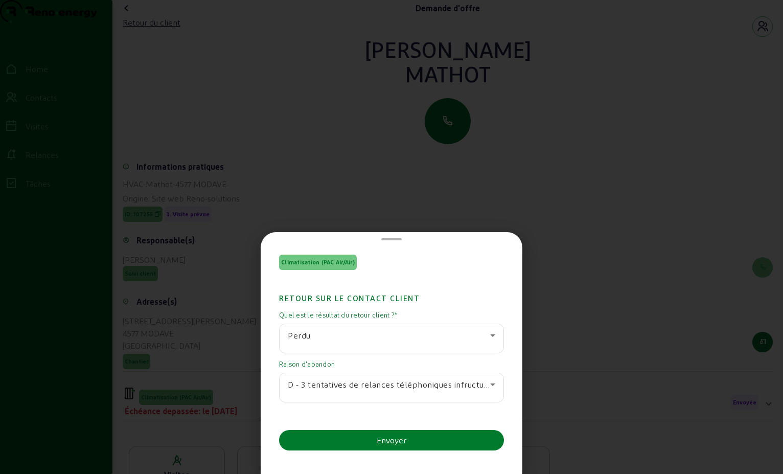
click at [418, 442] on button "Envoyer" at bounding box center [391, 440] width 225 height 20
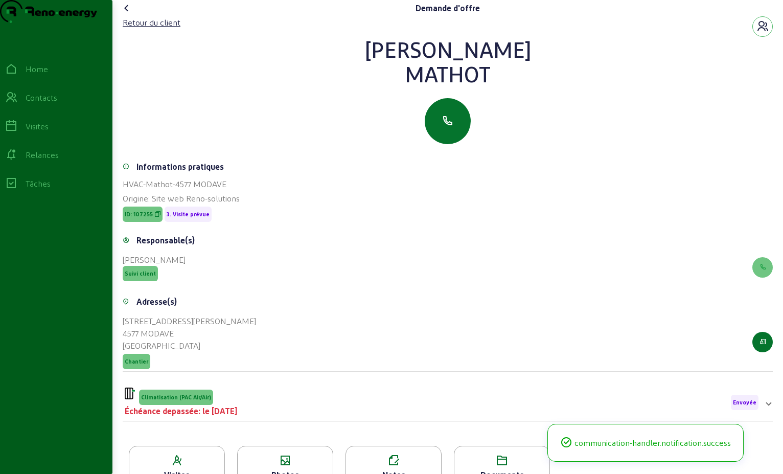
click at [129, 14] on icon at bounding box center [127, 8] width 12 height 12
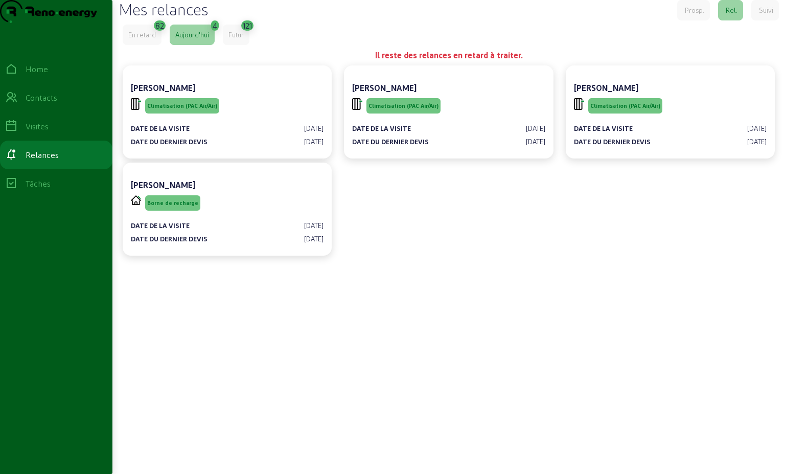
click at [156, 31] on div "82" at bounding box center [160, 25] width 12 height 10
click at [149, 39] on div "En retard" at bounding box center [142, 34] width 28 height 9
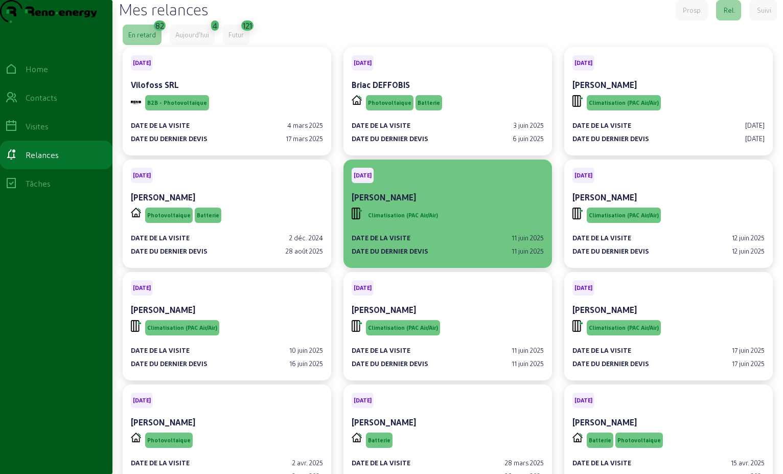
click at [476, 225] on div "Climatisation (PAC Air/Air)" at bounding box center [448, 215] width 192 height 19
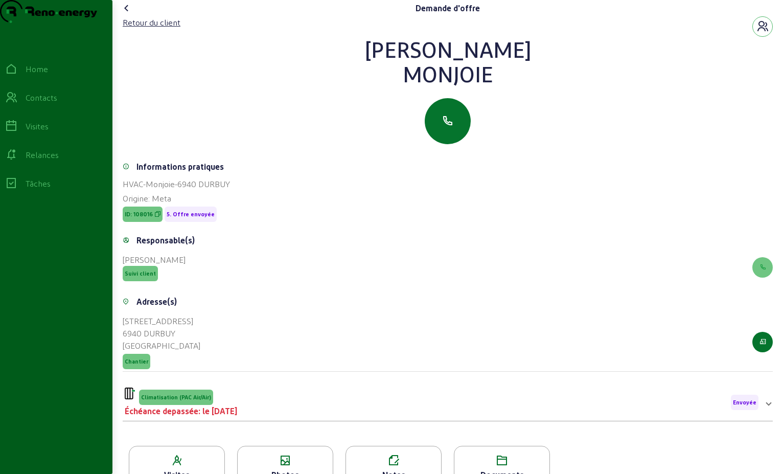
click at [482, 86] on div "Monjoie" at bounding box center [448, 73] width 650 height 25
drag, startPoint x: 490, startPoint y: 98, endPoint x: 366, endPoint y: 71, distance: 127.1
click at [366, 71] on div "[PERSON_NAME]" at bounding box center [448, 61] width 650 height 49
drag, startPoint x: 366, startPoint y: 71, endPoint x: 440, endPoint y: 75, distance: 73.7
click at [168, 29] on div "Retour du client" at bounding box center [152, 22] width 58 height 12
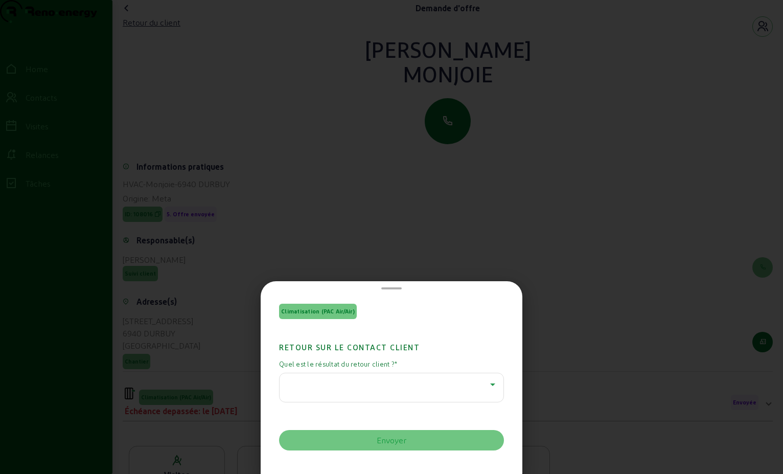
click at [488, 388] on icon at bounding box center [493, 384] width 12 height 12
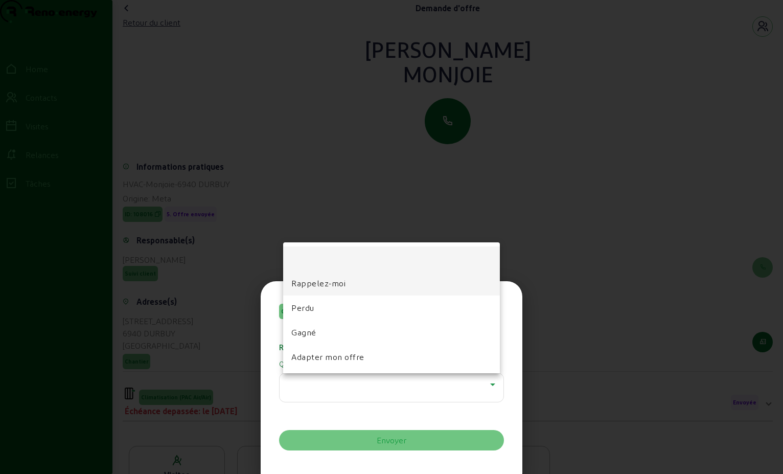
click at [321, 283] on span "Rappelez-moi" at bounding box center [318, 283] width 54 height 12
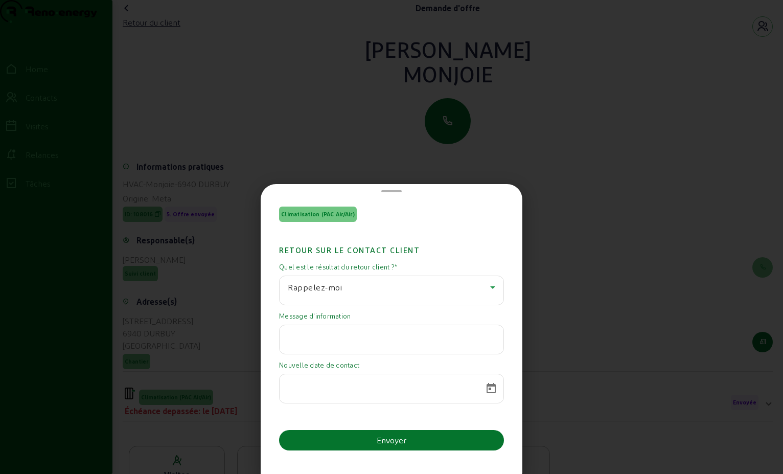
click at [317, 335] on input "text" at bounding box center [392, 336] width 208 height 12
paste input "Bonjour Monsieur, Comme déjà précisé en retour de votre mail le [DATE], votre d…"
type input "Bonjour Monsieur, Comme déjà précisé en retour de votre mail le [DATE], votre d…"
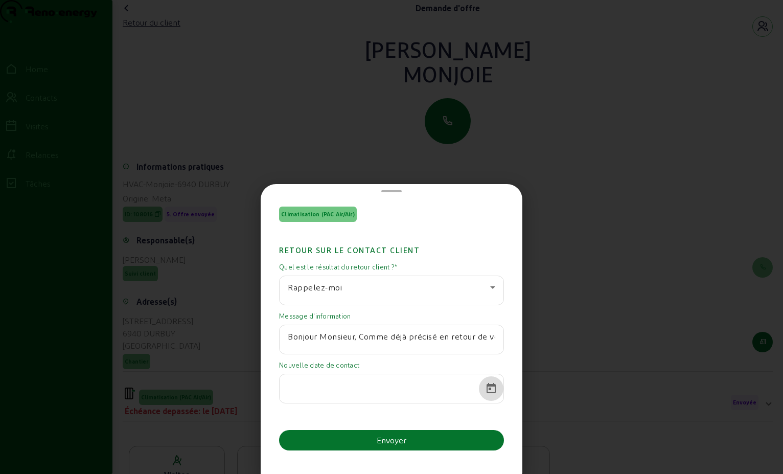
click at [485, 390] on span "Open calendar" at bounding box center [491, 388] width 25 height 25
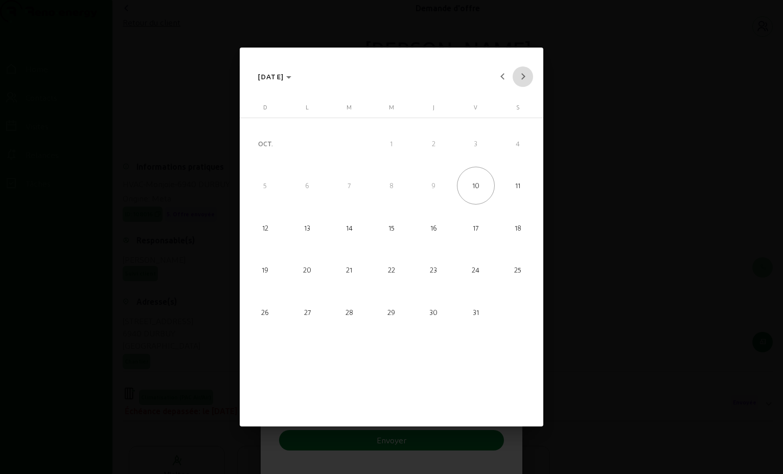
click at [521, 78] on button "Next month" at bounding box center [523, 76] width 20 height 20
click at [360, 192] on span "6" at bounding box center [349, 186] width 38 height 38
type input "[DATE]"
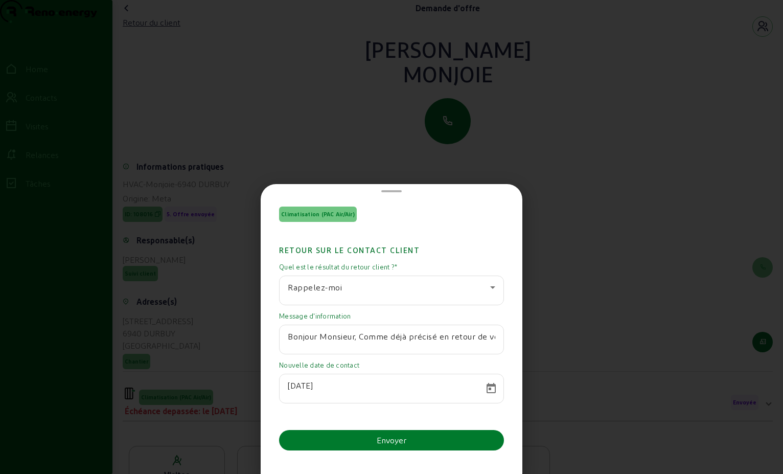
click at [415, 442] on button "Envoyer" at bounding box center [391, 440] width 225 height 20
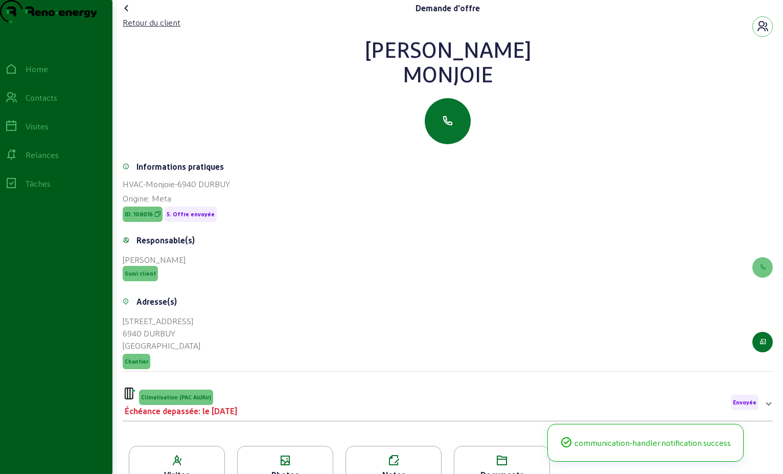
click at [127, 14] on icon at bounding box center [127, 8] width 12 height 12
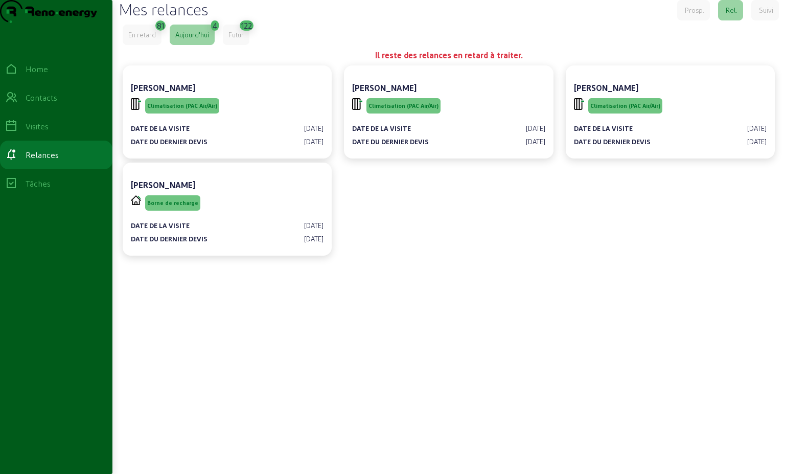
click at [152, 39] on div "En retard" at bounding box center [142, 34] width 28 height 9
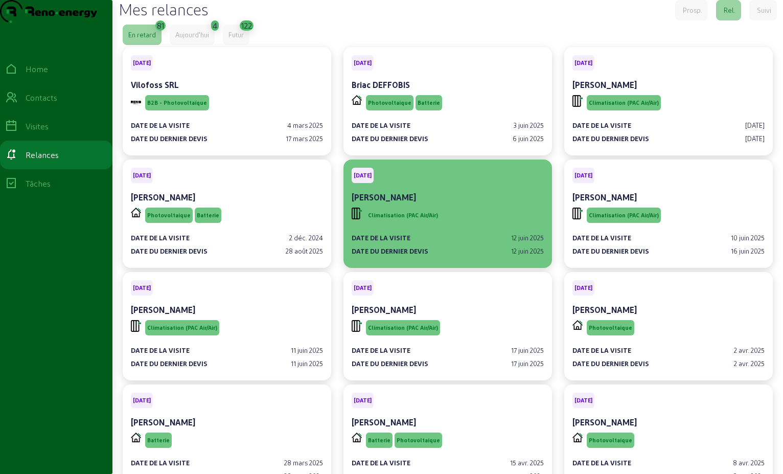
click at [467, 203] on div "[PERSON_NAME]" at bounding box center [448, 197] width 192 height 12
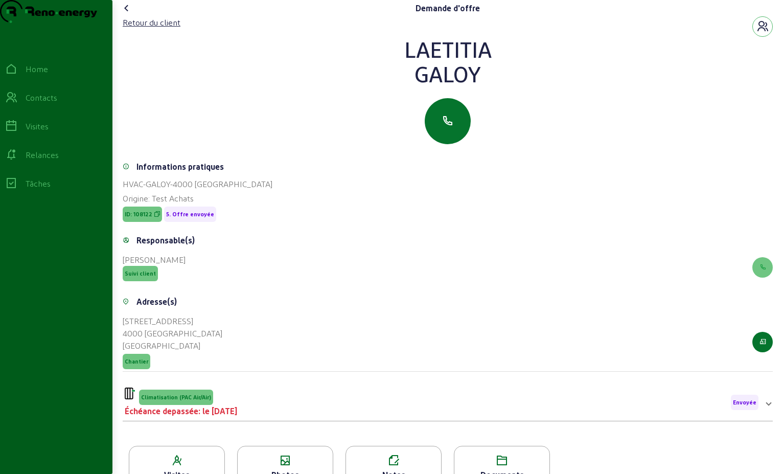
drag, startPoint x: 425, startPoint y: 92, endPoint x: 400, endPoint y: 67, distance: 35.1
click at [400, 67] on div "[PERSON_NAME]" at bounding box center [448, 61] width 650 height 49
drag, startPoint x: 400, startPoint y: 67, endPoint x: 460, endPoint y: 70, distance: 59.9
click at [133, 29] on div "Retour du client" at bounding box center [152, 22] width 58 height 12
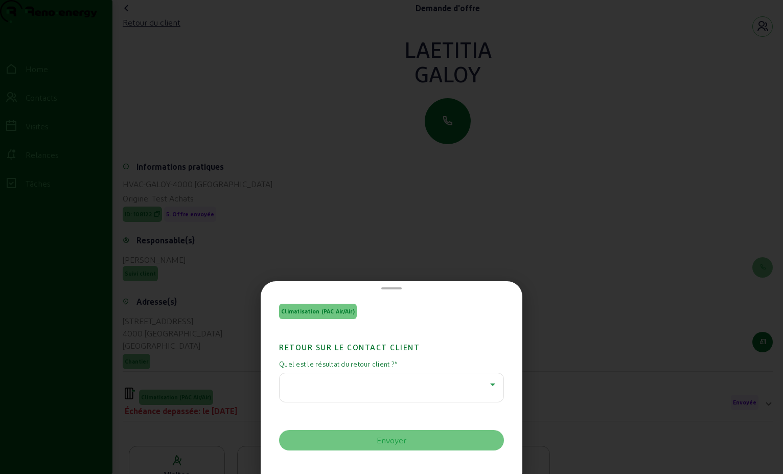
click at [487, 378] on icon at bounding box center [493, 384] width 12 height 12
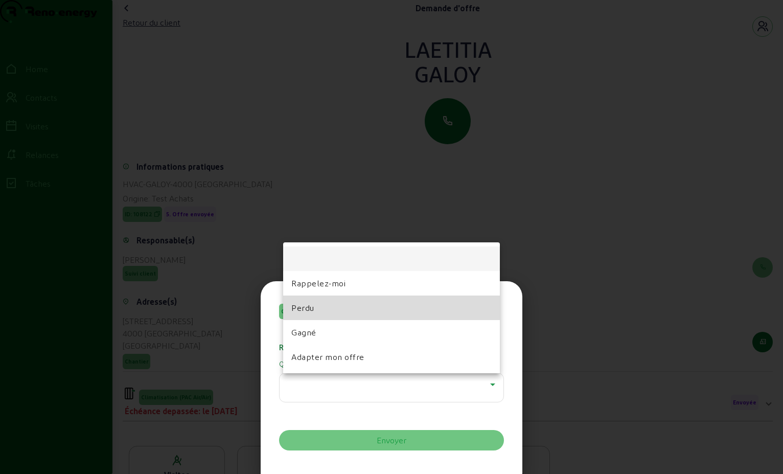
click at [395, 304] on mat-option "Perdu" at bounding box center [391, 307] width 217 height 25
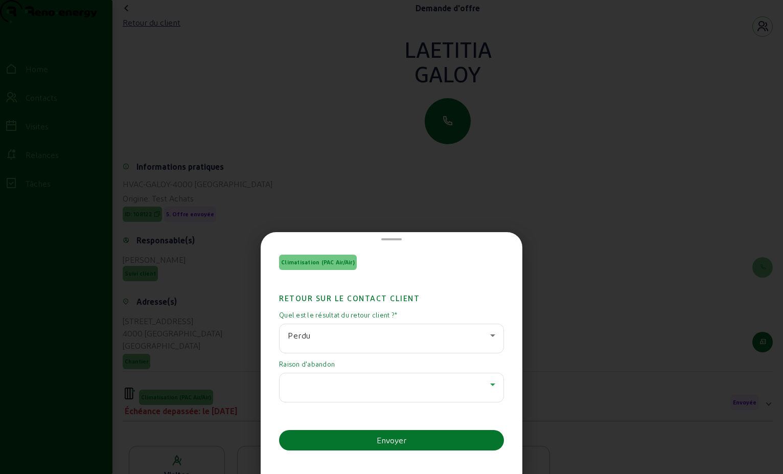
click at [491, 388] on icon at bounding box center [493, 384] width 12 height 12
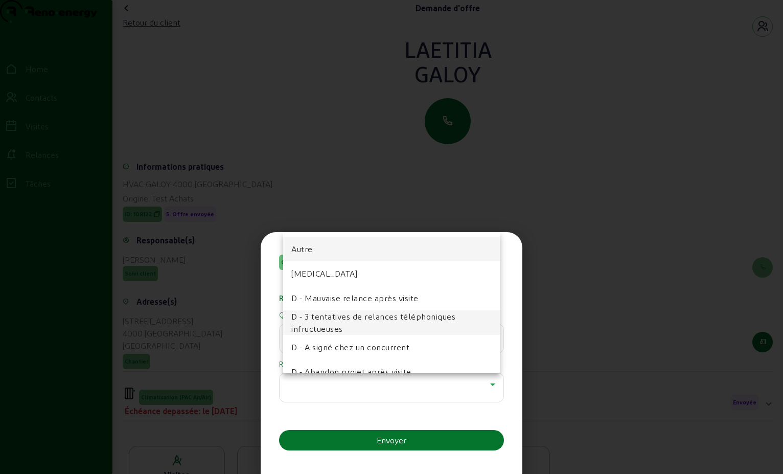
click at [391, 332] on span "D - 3 tentatives de relances téléphoniques infructueuses" at bounding box center [391, 322] width 200 height 25
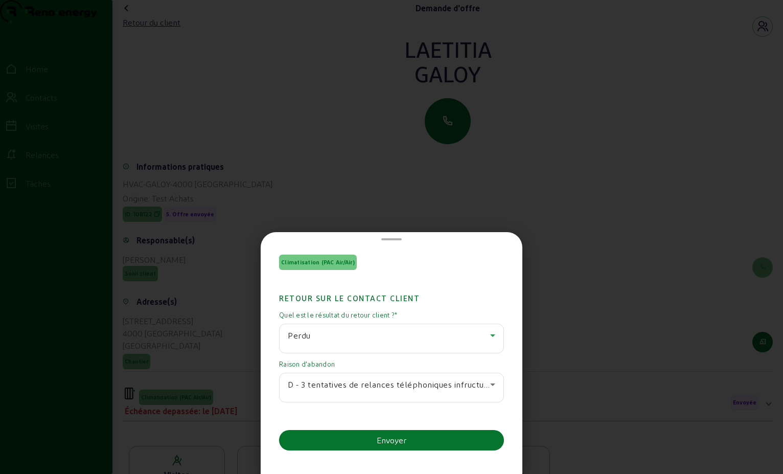
click at [391, 332] on div "Perdu" at bounding box center [389, 335] width 202 height 12
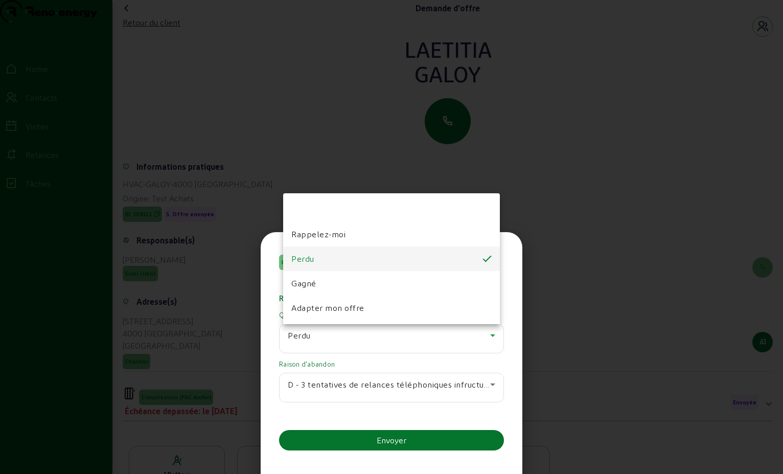
click at [416, 438] on div at bounding box center [391, 237] width 783 height 474
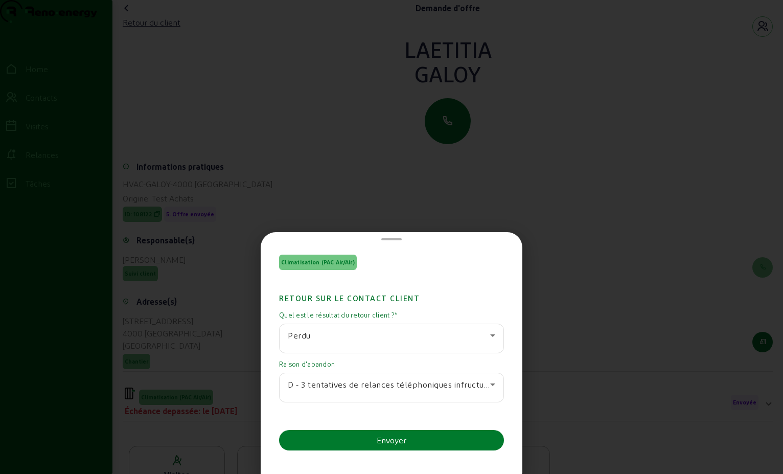
click at [415, 438] on button "Envoyer" at bounding box center [391, 440] width 225 height 20
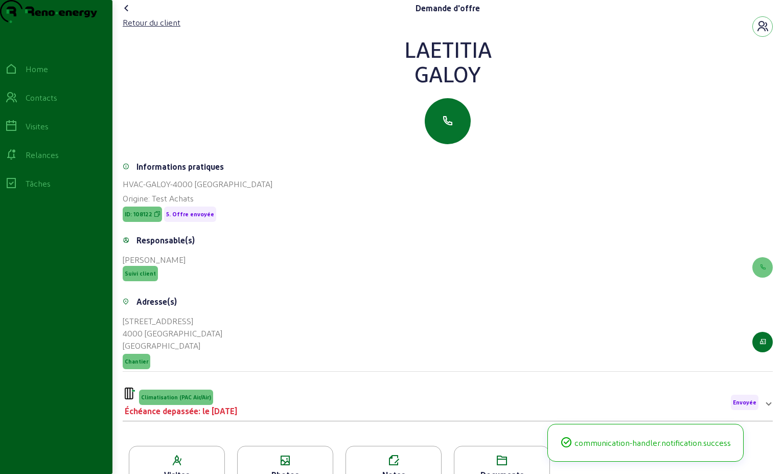
click at [127, 14] on icon at bounding box center [127, 8] width 12 height 12
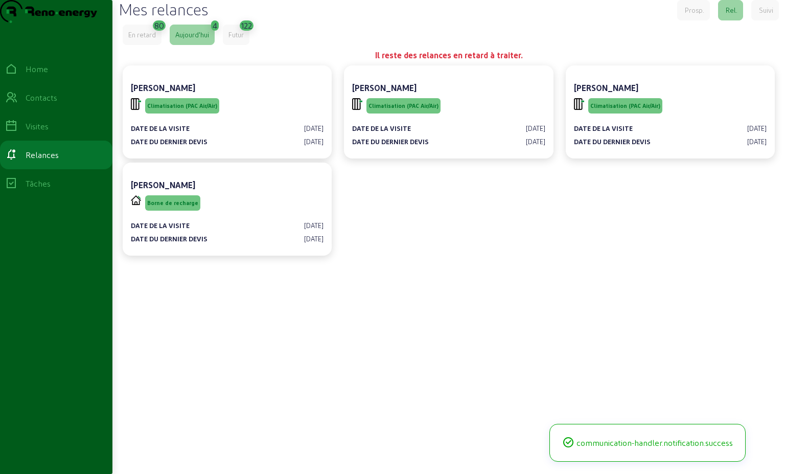
click at [155, 45] on div "En retard" at bounding box center [142, 35] width 39 height 20
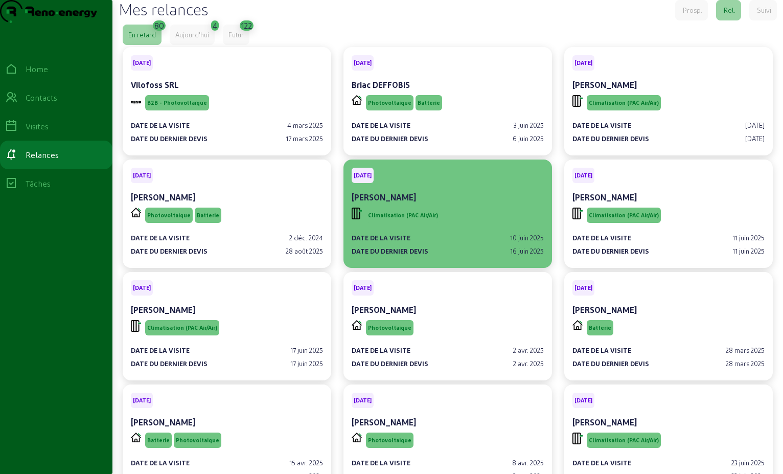
click at [465, 225] on div "Climatisation (PAC Air/Air)" at bounding box center [448, 215] width 192 height 19
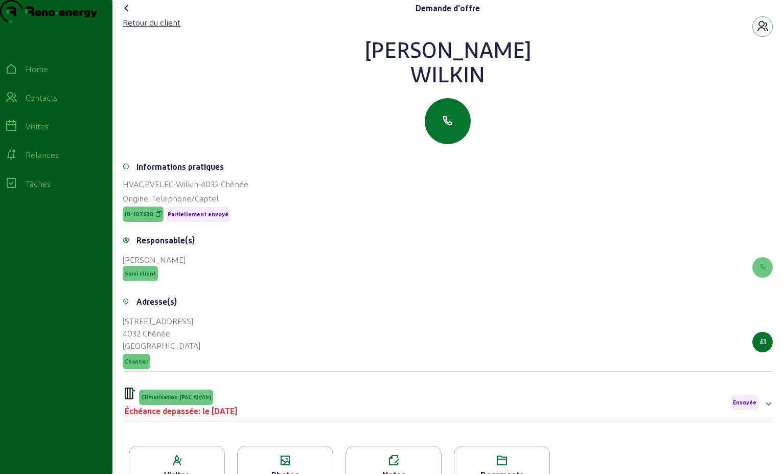
drag, startPoint x: 487, startPoint y: 96, endPoint x: 374, endPoint y: 66, distance: 116.4
click at [374, 66] on div "[PERSON_NAME]" at bounding box center [448, 61] width 650 height 49
drag, startPoint x: 374, startPoint y: 66, endPoint x: 455, endPoint y: 73, distance: 81.1
click at [172, 29] on div "Retour du client" at bounding box center [152, 22] width 58 height 12
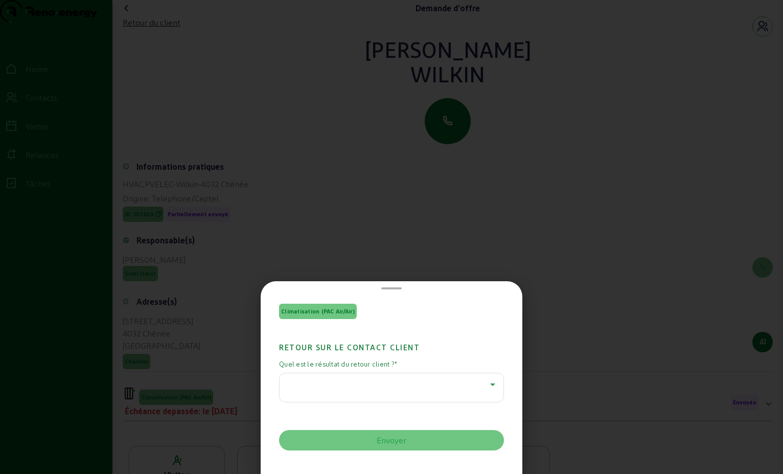
click at [490, 382] on icon at bounding box center [493, 384] width 12 height 12
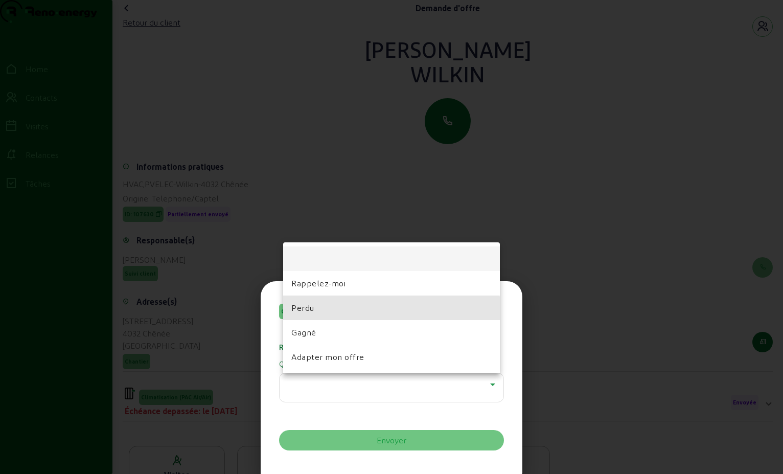
click at [357, 314] on mat-option "Perdu" at bounding box center [391, 307] width 217 height 25
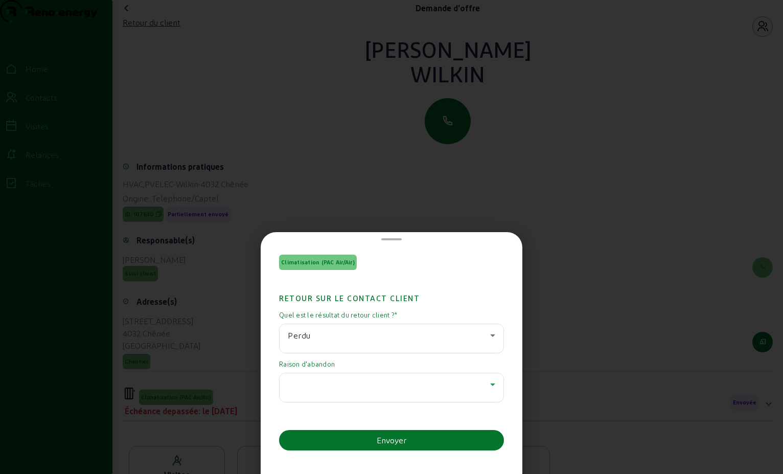
click at [479, 387] on div at bounding box center [389, 384] width 202 height 12
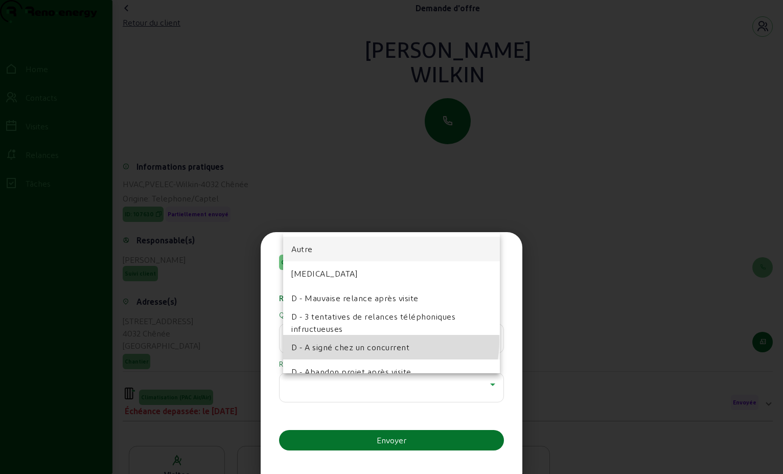
click at [377, 341] on span "D - A signé chez un concurrent" at bounding box center [350, 347] width 118 height 12
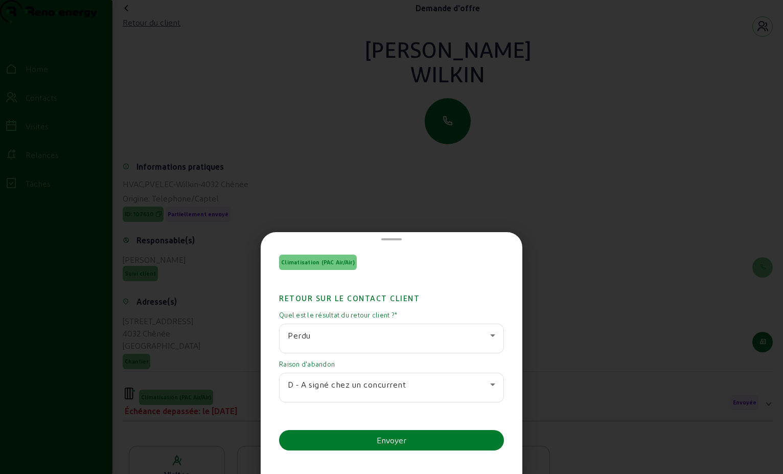
click at [405, 437] on div "Envoyer" at bounding box center [392, 440] width 30 height 12
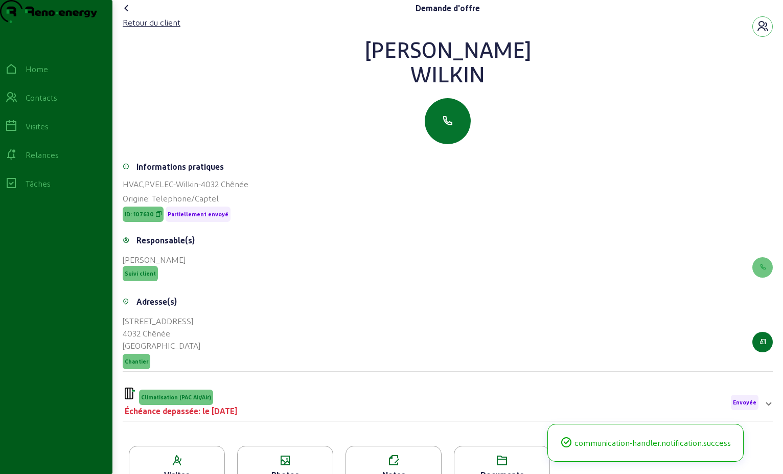
click at [127, 14] on icon at bounding box center [127, 8] width 12 height 12
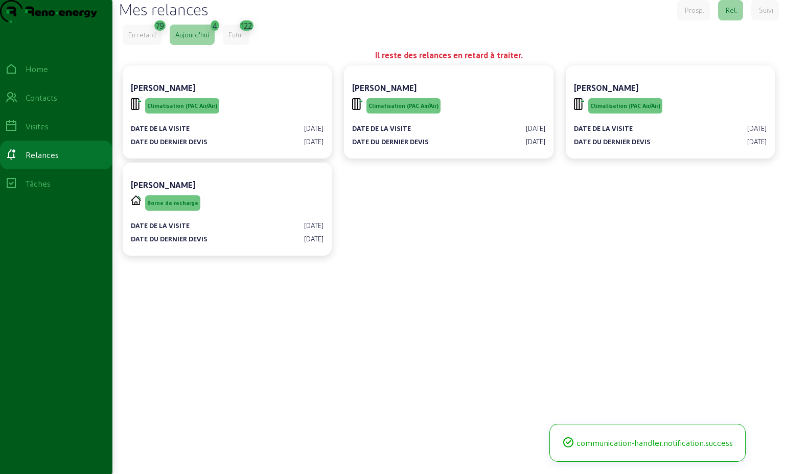
click at [147, 45] on div "En retard" at bounding box center [142, 35] width 39 height 20
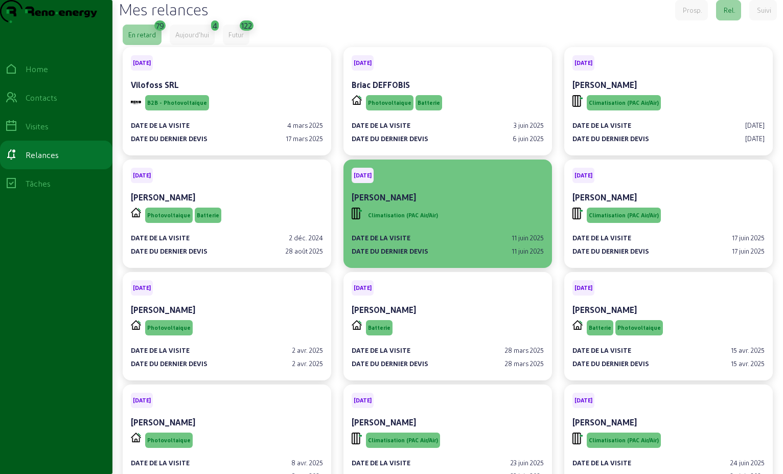
click at [460, 203] on div "[PERSON_NAME]" at bounding box center [448, 197] width 192 height 12
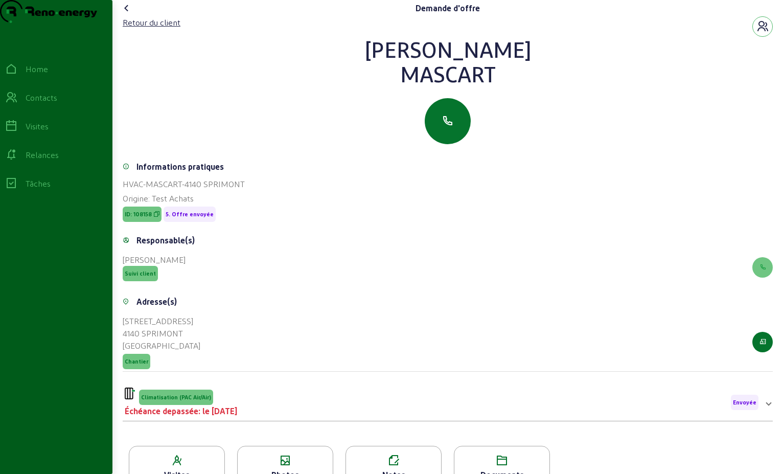
drag, startPoint x: 500, startPoint y: 100, endPoint x: 395, endPoint y: 67, distance: 110.1
click at [395, 67] on div "[PERSON_NAME]" at bounding box center [448, 61] width 650 height 49
drag, startPoint x: 395, startPoint y: 67, endPoint x: 461, endPoint y: 70, distance: 65.5
click at [172, 29] on div "Retour du client" at bounding box center [152, 22] width 58 height 12
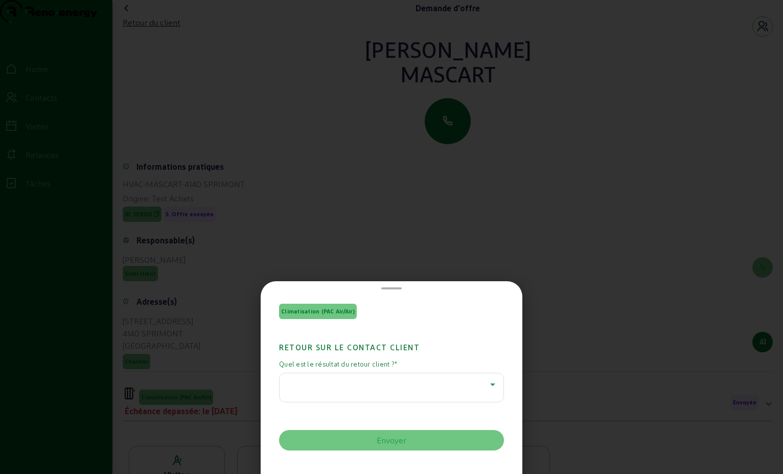
click at [483, 382] on div at bounding box center [392, 384] width 208 height 12
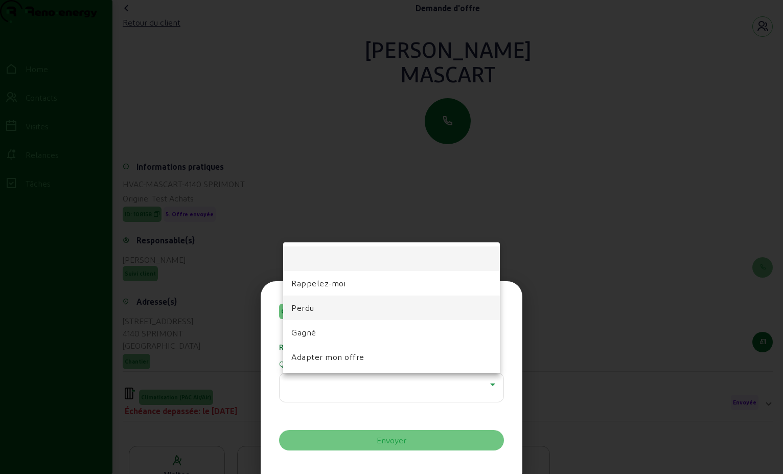
click at [368, 311] on mat-option "Perdu" at bounding box center [391, 307] width 217 height 25
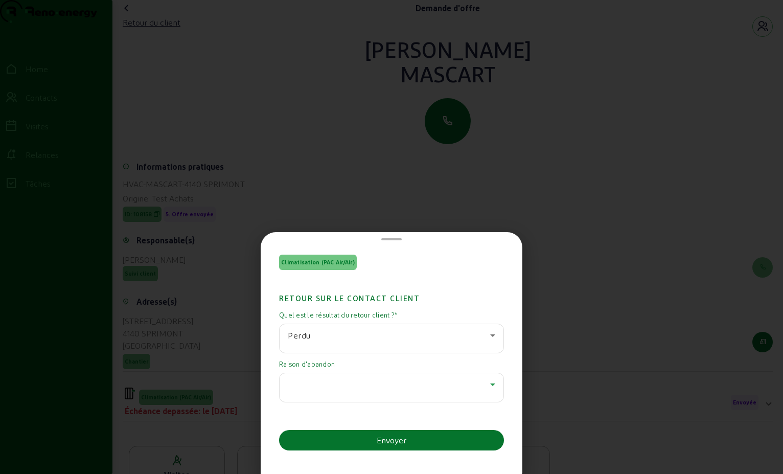
click at [490, 383] on icon at bounding box center [492, 384] width 5 height 3
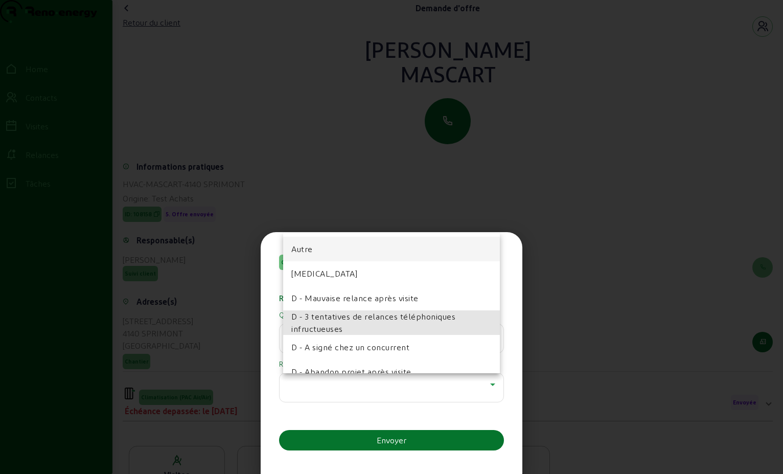
click at [438, 325] on span "D - 3 tentatives de relances téléphoniques infructueuses" at bounding box center [391, 322] width 200 height 25
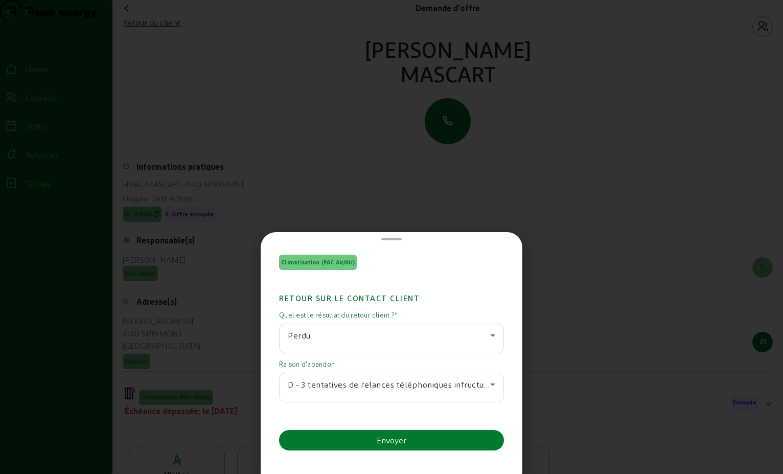
click at [408, 435] on button "Envoyer" at bounding box center [391, 440] width 225 height 20
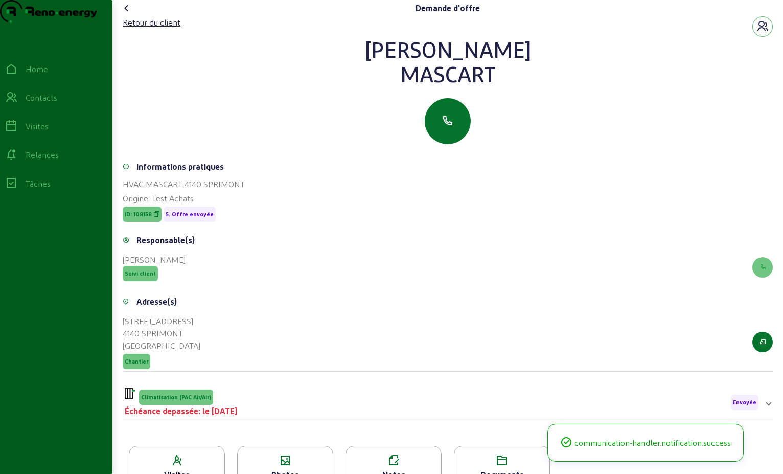
click at [127, 14] on icon at bounding box center [127, 8] width 12 height 12
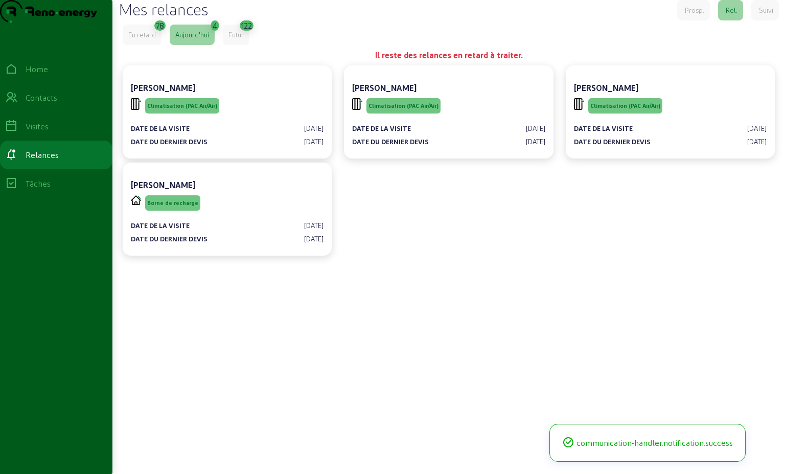
click at [151, 39] on div "En retard" at bounding box center [142, 34] width 28 height 9
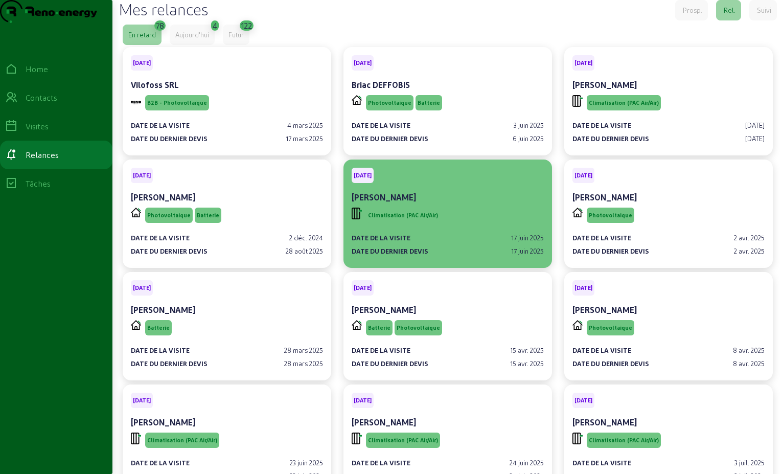
click at [491, 206] on div "[PERSON_NAME]" at bounding box center [448, 198] width 192 height 14
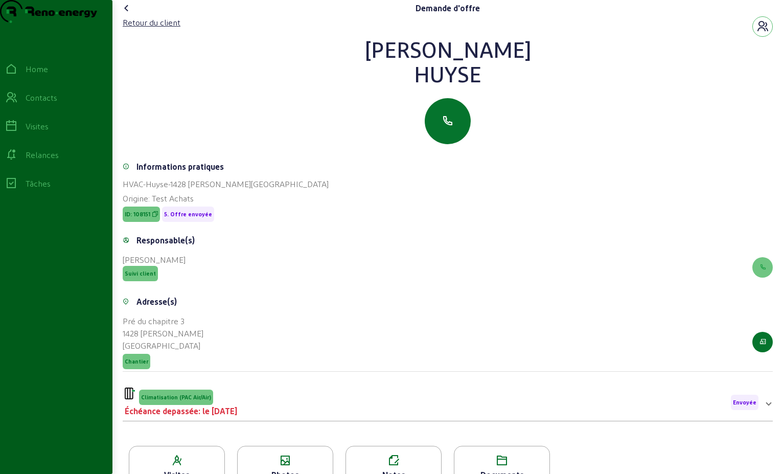
drag, startPoint x: 434, startPoint y: 94, endPoint x: 401, endPoint y: 65, distance: 43.5
click at [401, 65] on div "[PERSON_NAME]" at bounding box center [448, 61] width 650 height 49
drag, startPoint x: 401, startPoint y: 65, endPoint x: 446, endPoint y: 70, distance: 45.7
click at [162, 29] on div "Retour du client" at bounding box center [152, 22] width 58 height 12
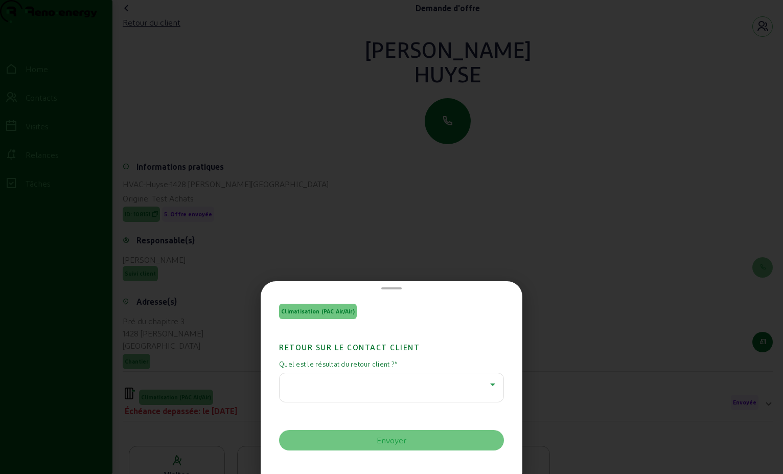
click at [482, 386] on div at bounding box center [389, 384] width 202 height 12
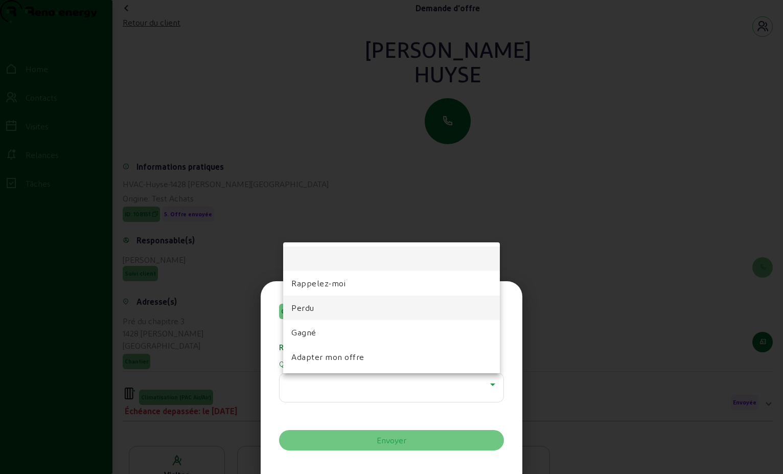
click at [358, 309] on mat-option "Perdu" at bounding box center [391, 307] width 217 height 25
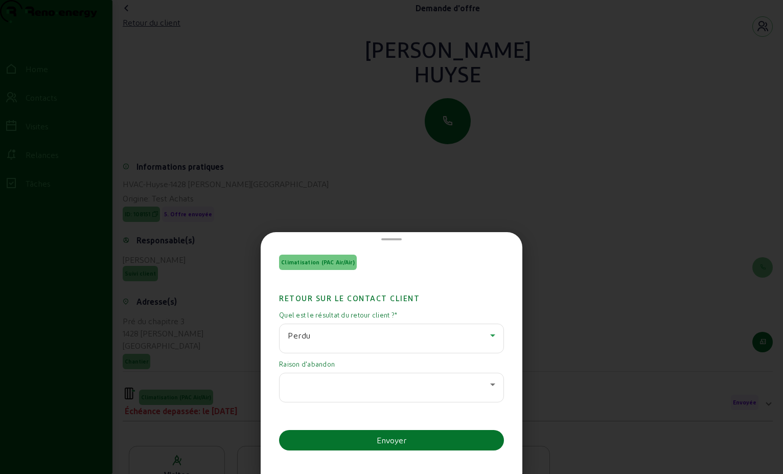
click at [487, 388] on icon at bounding box center [493, 384] width 12 height 12
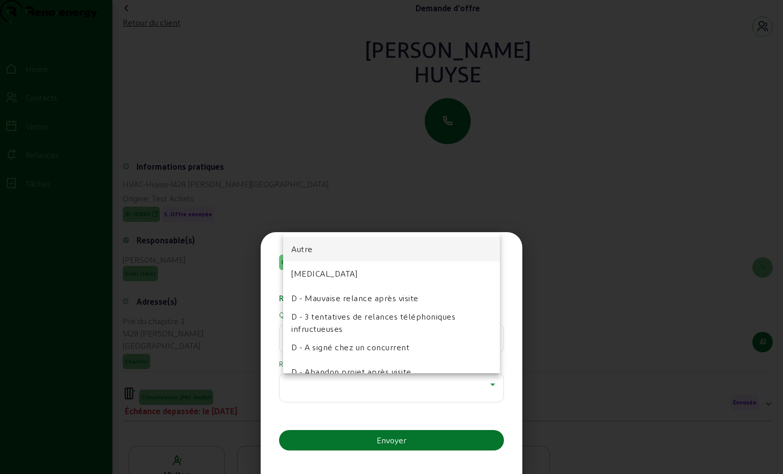
click at [366, 315] on span "D - 3 tentatives de relances téléphoniques infructueuses" at bounding box center [391, 322] width 200 height 25
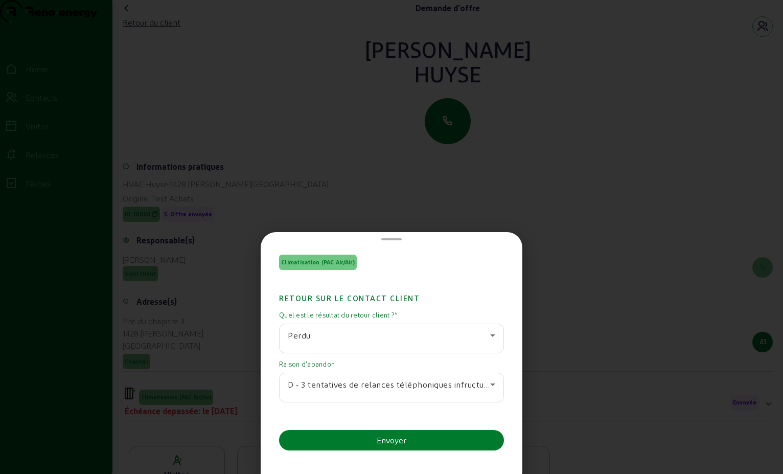
click at [392, 445] on div "Envoyer" at bounding box center [392, 440] width 30 height 12
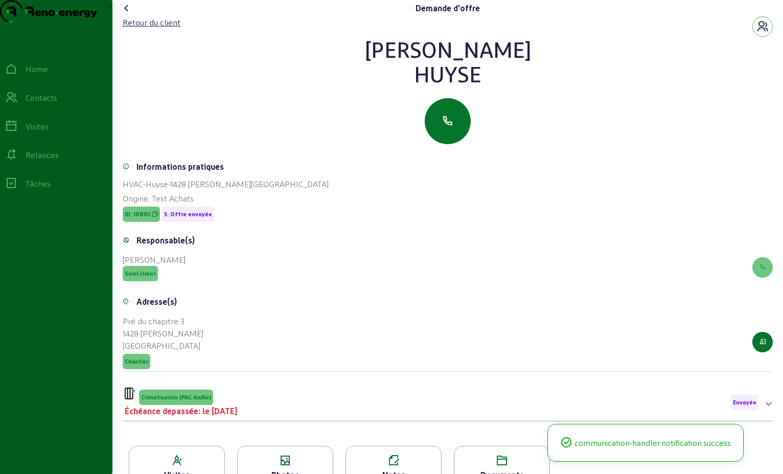
click at [125, 14] on icon at bounding box center [127, 8] width 12 height 12
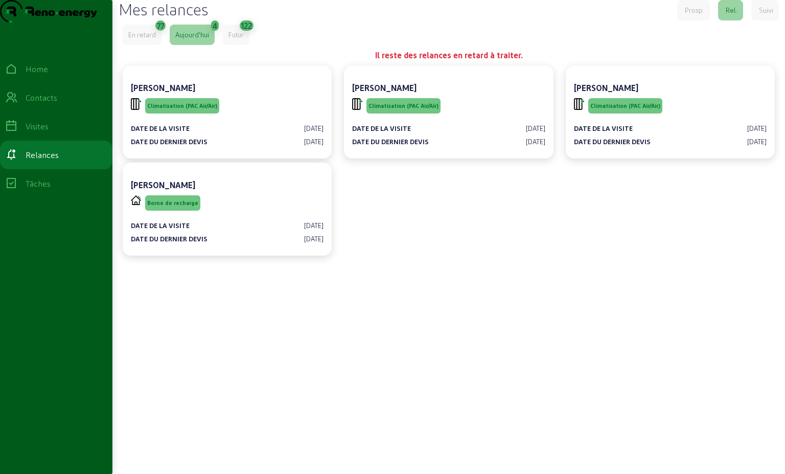
click at [147, 39] on div "En retard" at bounding box center [142, 34] width 28 height 9
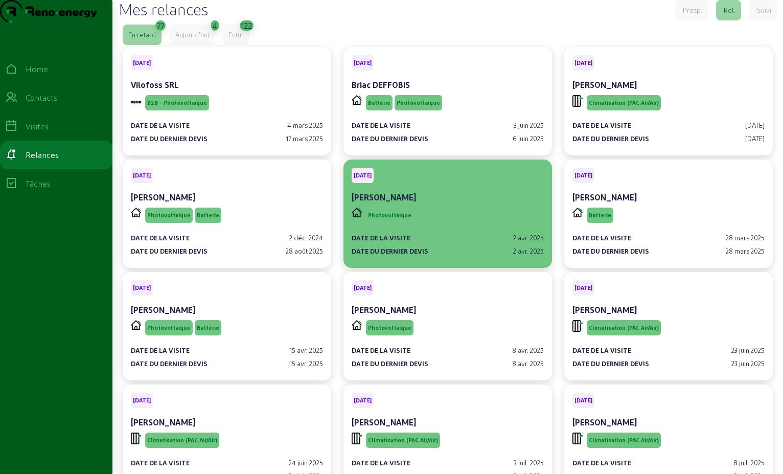
click at [488, 249] on div "Date de la visite [DATE] Date du dernier devis [DATE]" at bounding box center [448, 240] width 192 height 31
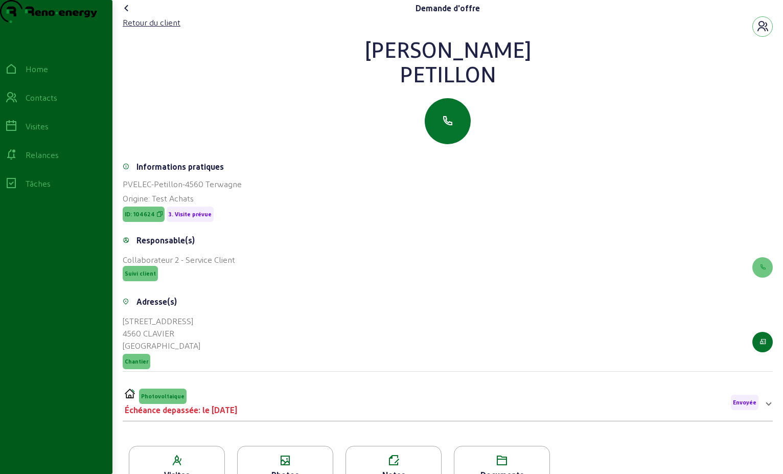
drag, startPoint x: 494, startPoint y: 99, endPoint x: 384, endPoint y: 74, distance: 112.7
click at [384, 74] on div "[PERSON_NAME]" at bounding box center [448, 61] width 650 height 49
drag, startPoint x: 384, startPoint y: 74, endPoint x: 457, endPoint y: 74, distance: 72.6
click at [147, 29] on div "Retour du client" at bounding box center [152, 22] width 58 height 12
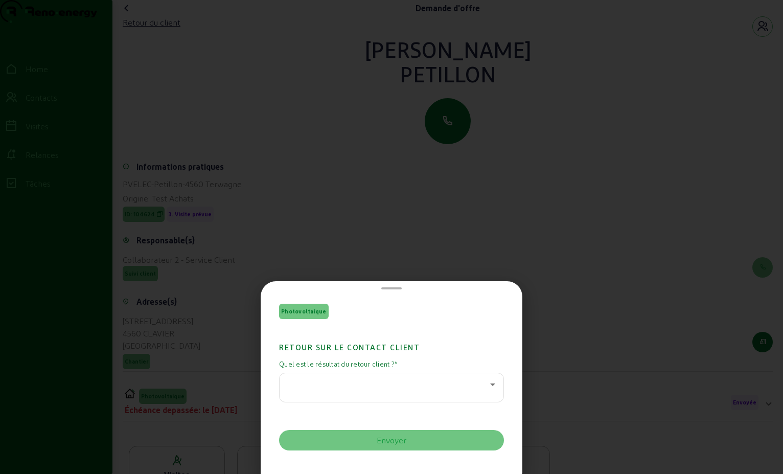
click at [487, 383] on icon at bounding box center [493, 384] width 12 height 12
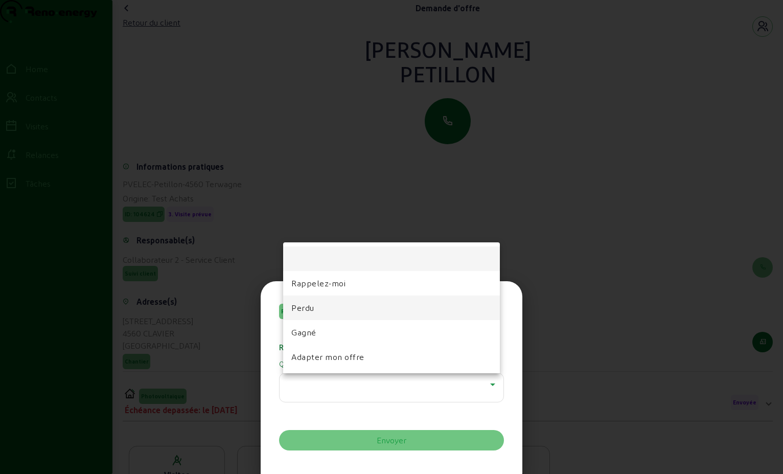
click at [395, 310] on mat-option "Perdu" at bounding box center [391, 307] width 217 height 25
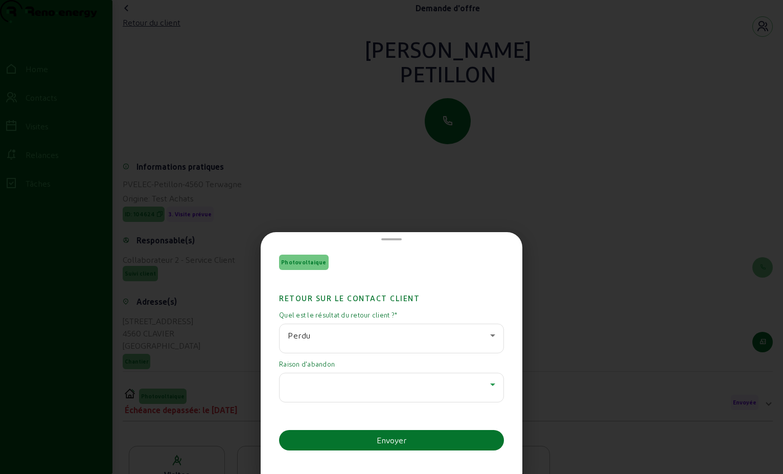
click at [493, 380] on icon at bounding box center [493, 384] width 12 height 12
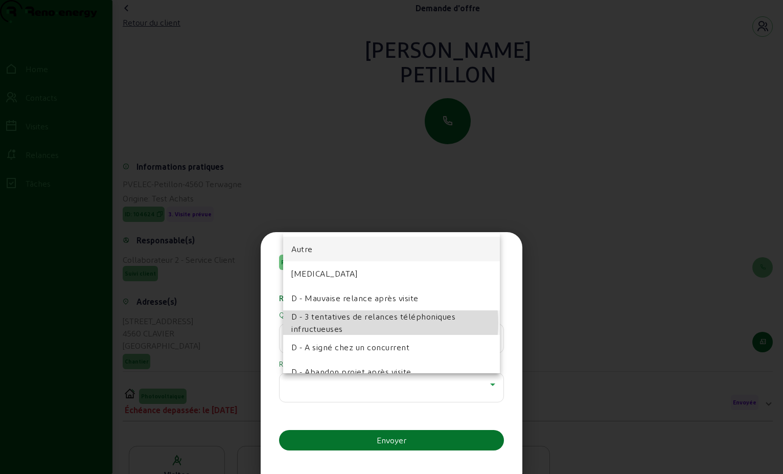
click at [386, 323] on span "D - 3 tentatives de relances téléphoniques infructueuses" at bounding box center [391, 322] width 200 height 25
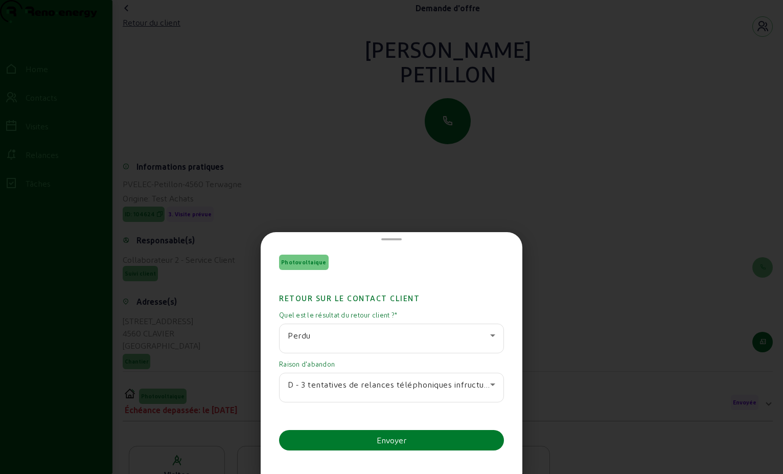
click at [399, 438] on div "Envoyer" at bounding box center [392, 440] width 30 height 12
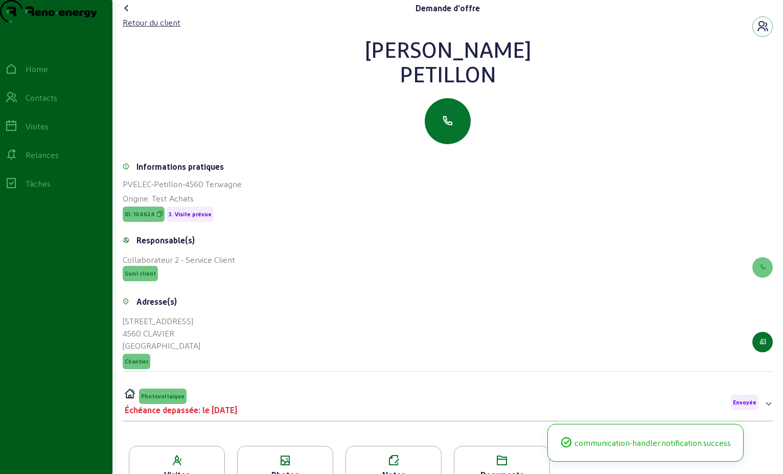
click at [126, 14] on icon at bounding box center [127, 8] width 12 height 12
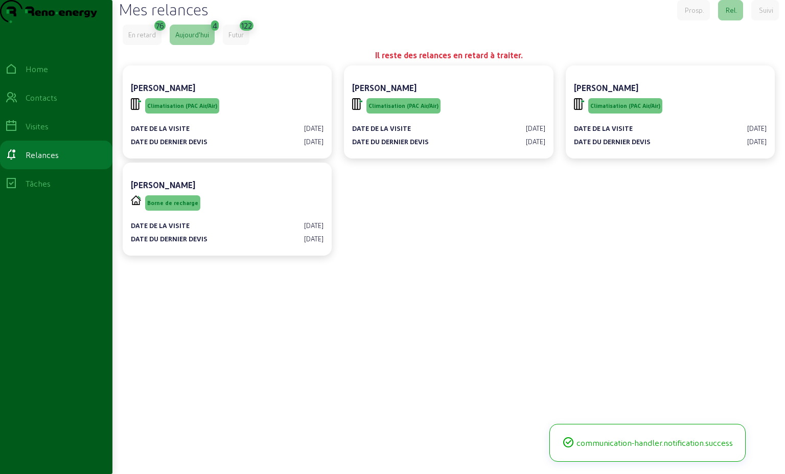
click at [137, 39] on div "En retard" at bounding box center [142, 34] width 28 height 9
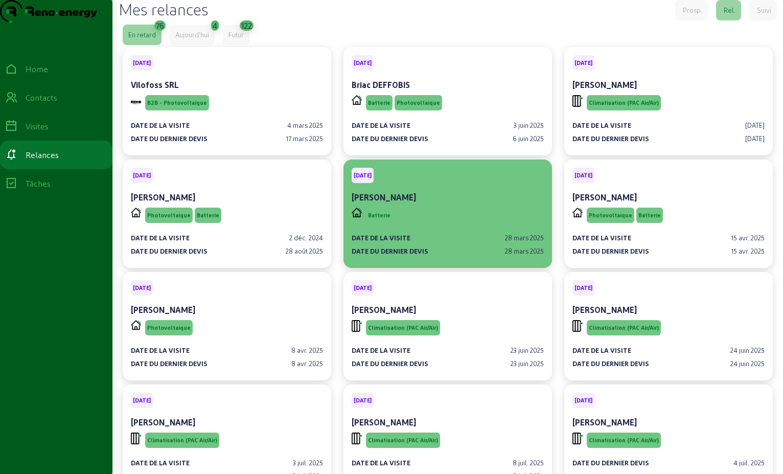
click at [441, 252] on div "Date de la visite [DATE] Date du dernier devis [DATE]" at bounding box center [448, 240] width 192 height 31
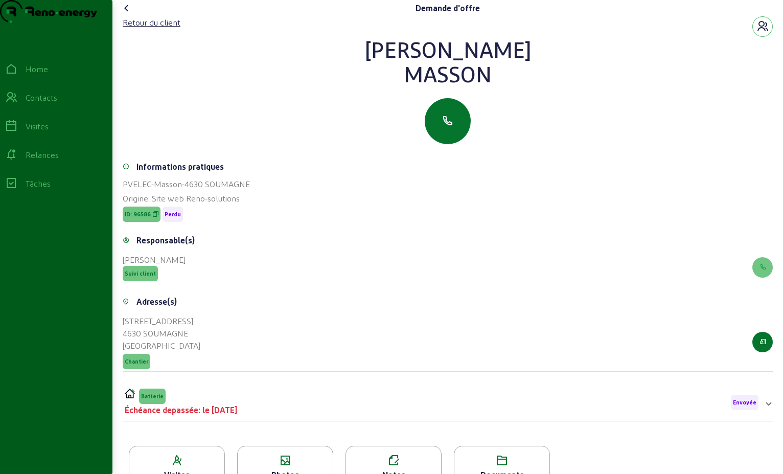
drag, startPoint x: 471, startPoint y: 97, endPoint x: 400, endPoint y: 69, distance: 75.8
click at [400, 69] on div "[PERSON_NAME]" at bounding box center [448, 61] width 650 height 49
drag, startPoint x: 400, startPoint y: 69, endPoint x: 453, endPoint y: 78, distance: 53.9
click at [176, 29] on div "Retour du client" at bounding box center [152, 22] width 58 height 12
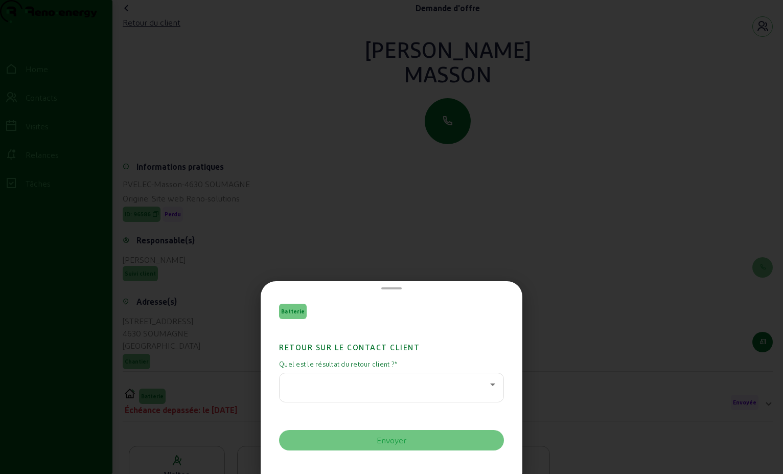
click at [501, 397] on app-reminder-dialog "Batterie Retour sur le contact client Quel est le résultat du retour client ? *…" at bounding box center [391, 380] width 245 height 152
click at [493, 386] on icon at bounding box center [493, 384] width 12 height 12
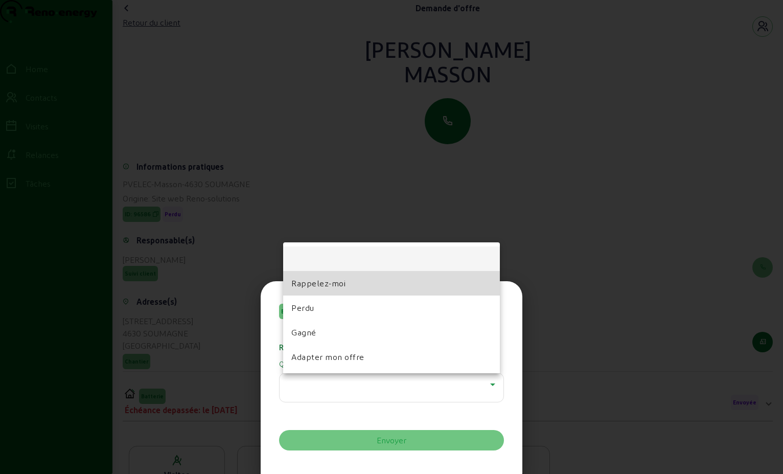
click at [341, 274] on mat-option "Rappelez-moi" at bounding box center [391, 283] width 217 height 25
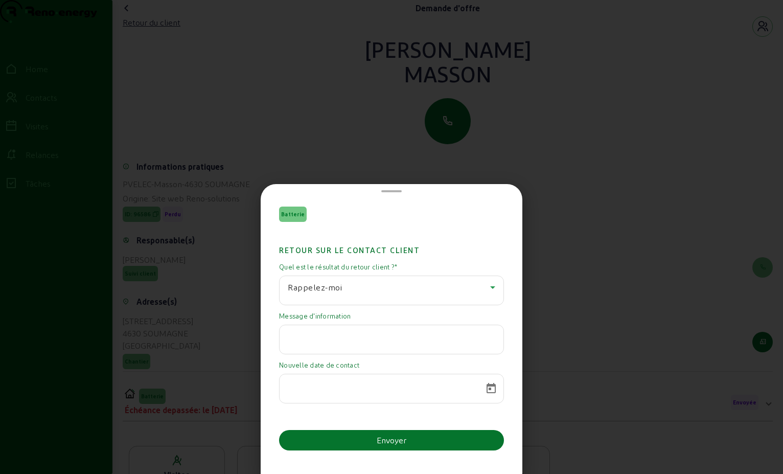
click at [385, 343] on input "text" at bounding box center [392, 336] width 208 height 12
paste input "Bonjour, Je pensais avoir répondu, désolé. Nous n'allons pas faire cet investis…"
type input "Bonjour, Je pensais avoir répondu, désolé. Nous n'allons pas faire cet investis…"
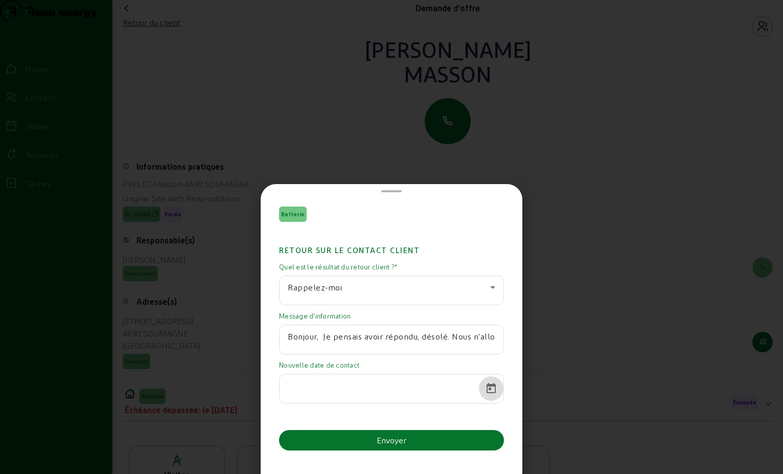
click at [479, 390] on span "Open calendar" at bounding box center [491, 388] width 25 height 25
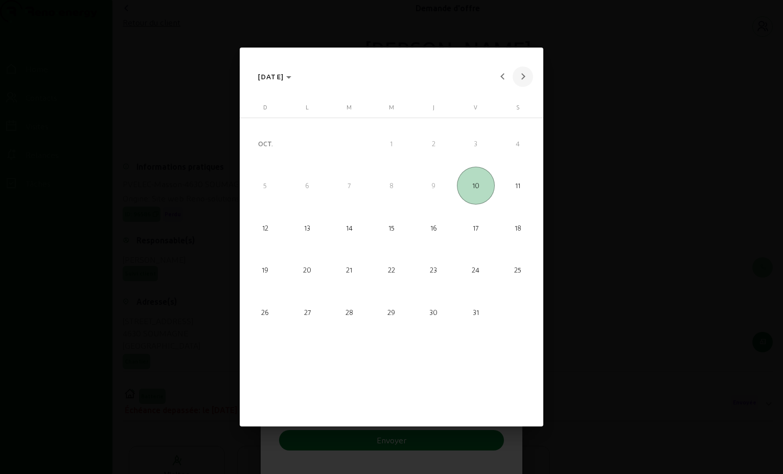
click at [518, 79] on span "Next month" at bounding box center [523, 76] width 20 height 20
click at [355, 190] on span "6" at bounding box center [349, 186] width 38 height 38
type input "[DATE]"
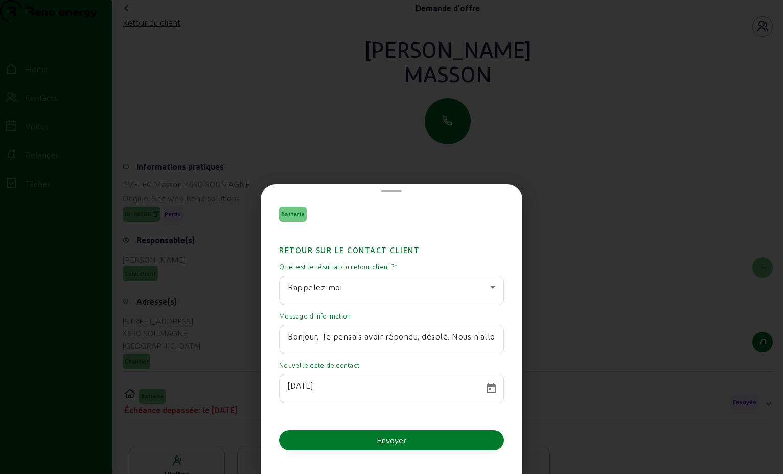
click at [437, 440] on button "Envoyer" at bounding box center [391, 440] width 225 height 20
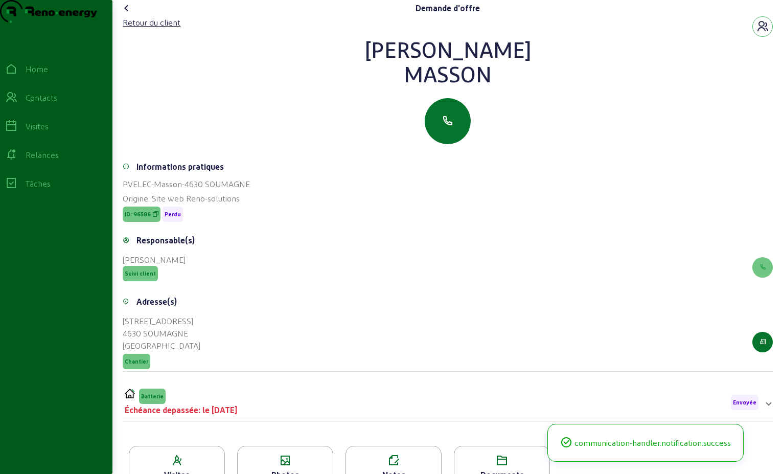
click at [131, 14] on icon at bounding box center [127, 8] width 12 height 12
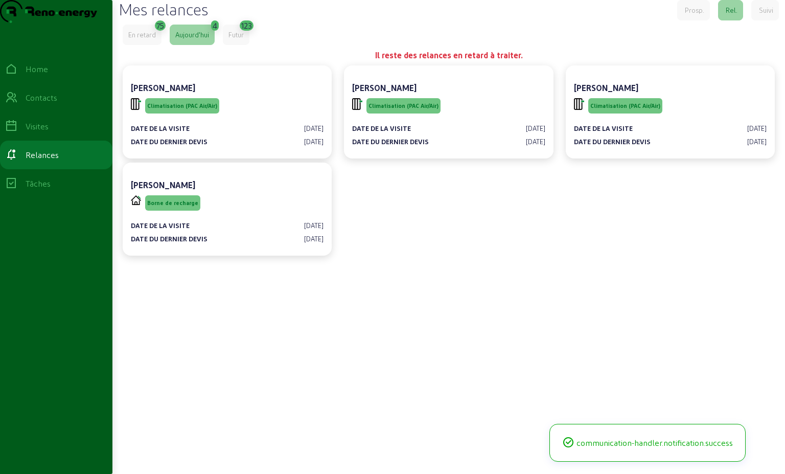
click at [130, 39] on div "En retard" at bounding box center [142, 34] width 28 height 9
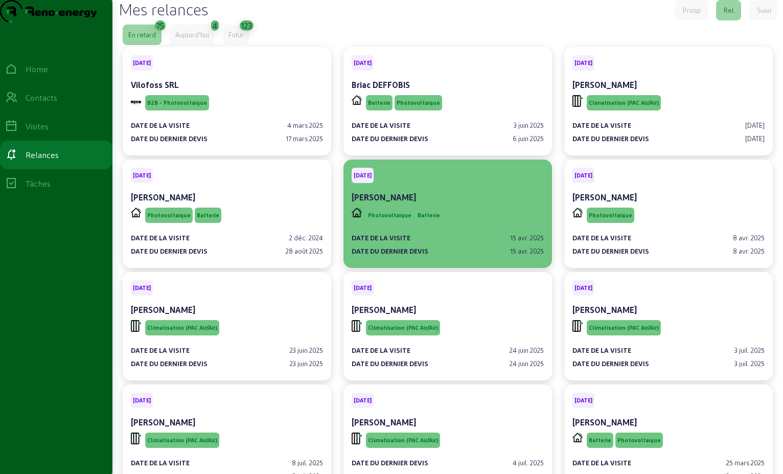
click at [452, 225] on div "Photovoltaique Batterie" at bounding box center [448, 215] width 192 height 19
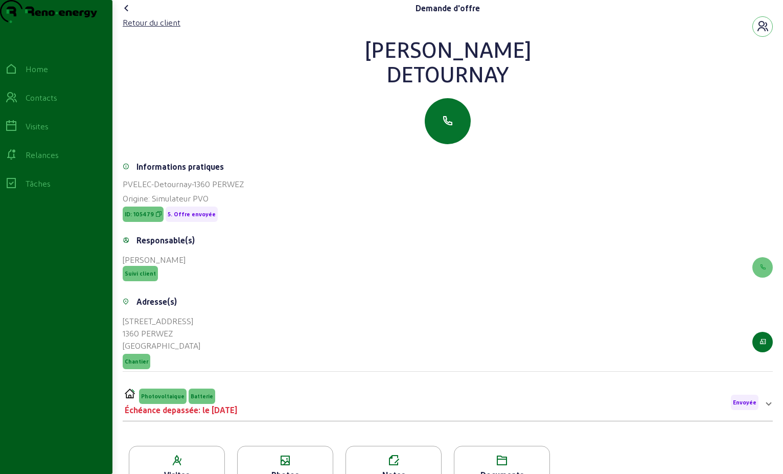
drag, startPoint x: 510, startPoint y: 98, endPoint x: 354, endPoint y: 77, distance: 157.4
click at [354, 77] on div "[PERSON_NAME]" at bounding box center [448, 61] width 650 height 49
drag, startPoint x: 354, startPoint y: 77, endPoint x: 458, endPoint y: 78, distance: 103.3
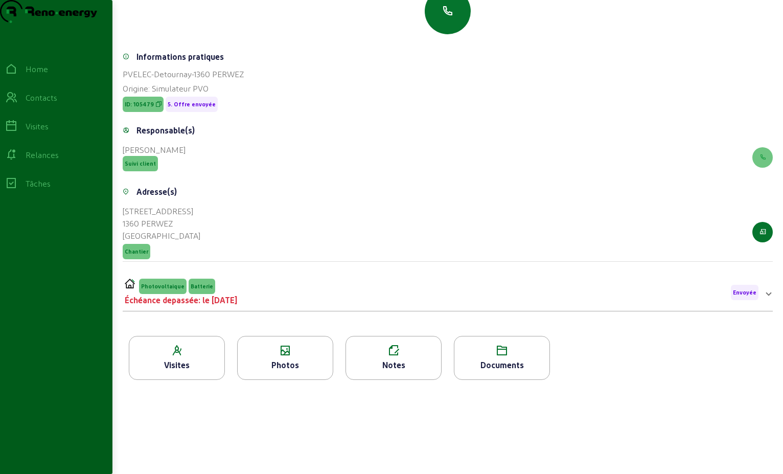
scroll to position [130, 0]
click at [226, 287] on div "Photovoltaique Batterie" at bounding box center [181, 286] width 112 height 15
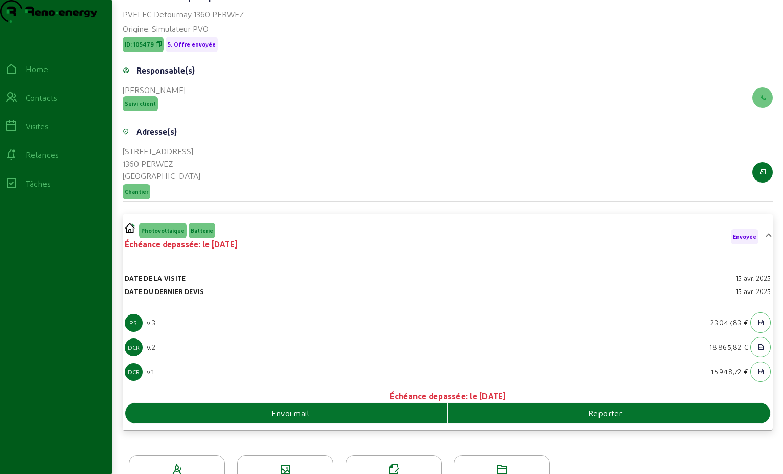
scroll to position [227, 0]
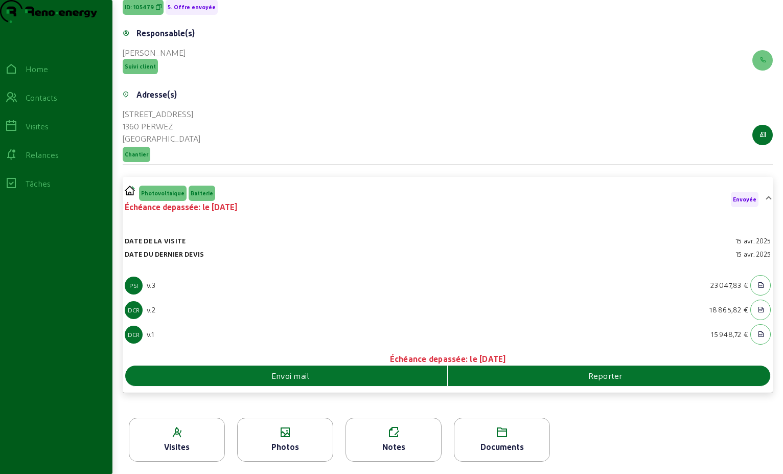
click at [403, 379] on div "Envoi mail" at bounding box center [286, 376] width 322 height 12
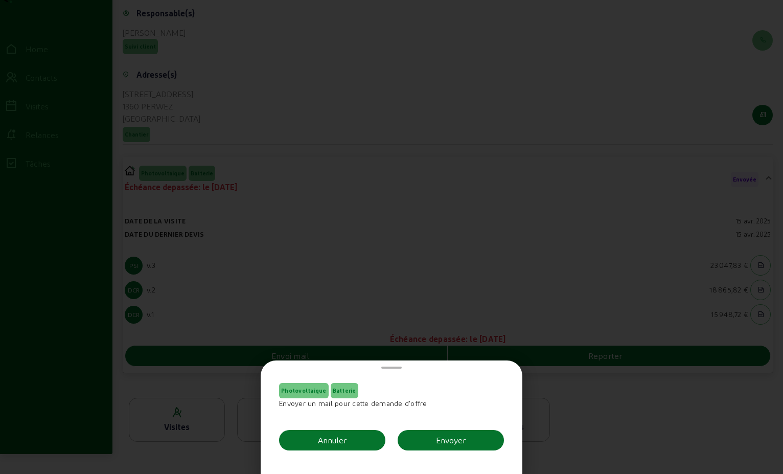
scroll to position [0, 0]
click at [454, 436] on div "Envoyer" at bounding box center [451, 440] width 30 height 12
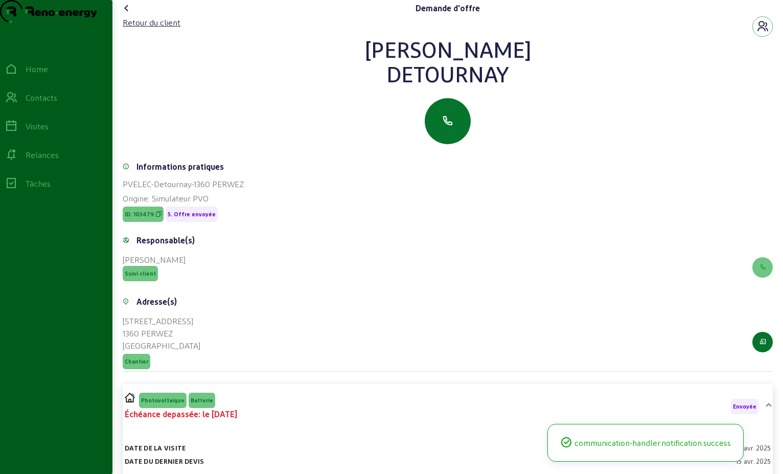
click at [126, 14] on icon at bounding box center [127, 8] width 12 height 12
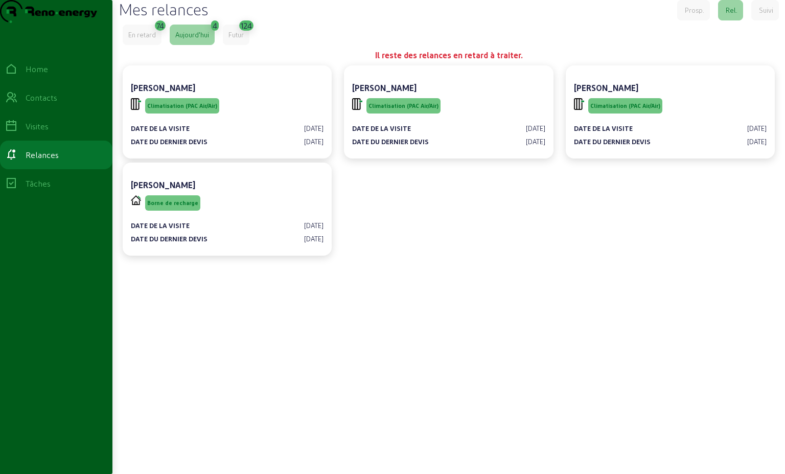
click at [137, 39] on div "En retard" at bounding box center [142, 34] width 28 height 9
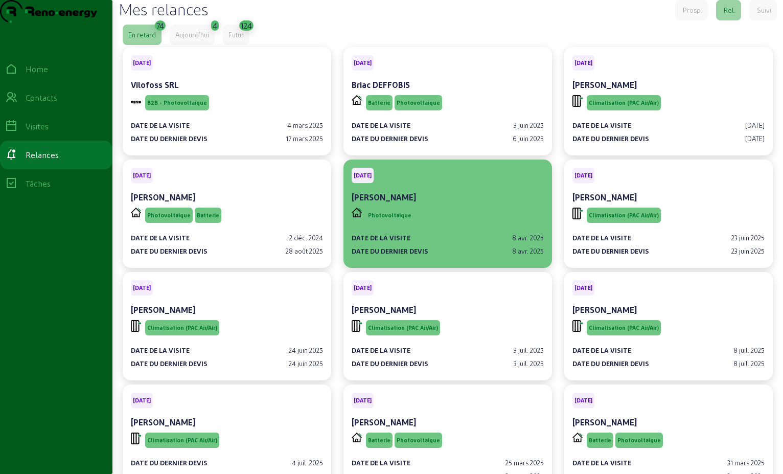
click at [449, 203] on div "[PERSON_NAME]" at bounding box center [448, 197] width 192 height 12
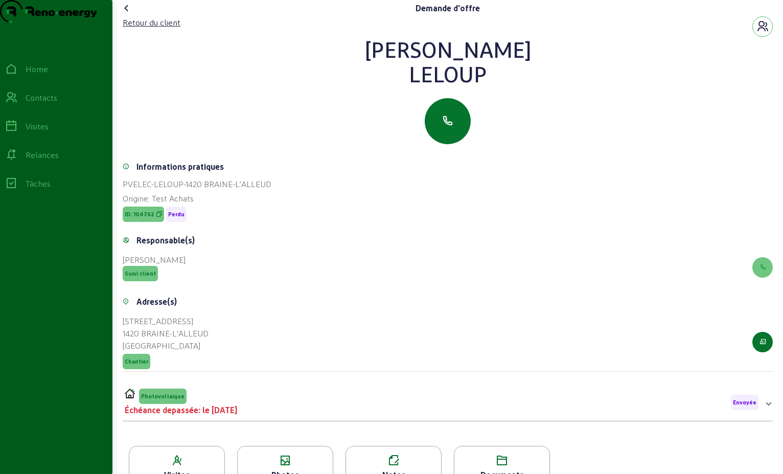
drag, startPoint x: 486, startPoint y: 94, endPoint x: 409, endPoint y: 58, distance: 84.8
click at [409, 58] on div "[PERSON_NAME]" at bounding box center [448, 61] width 650 height 49
drag, startPoint x: 409, startPoint y: 58, endPoint x: 436, endPoint y: 73, distance: 30.4
click at [157, 29] on div "Retour du client" at bounding box center [152, 22] width 58 height 12
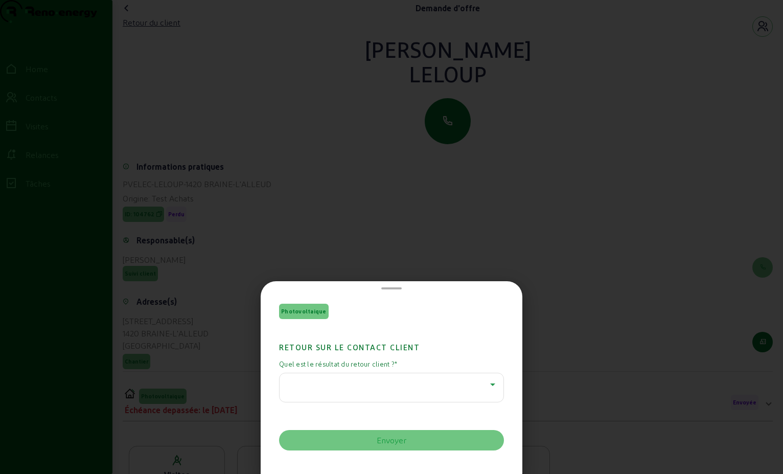
click at [491, 386] on icon at bounding box center [493, 384] width 12 height 12
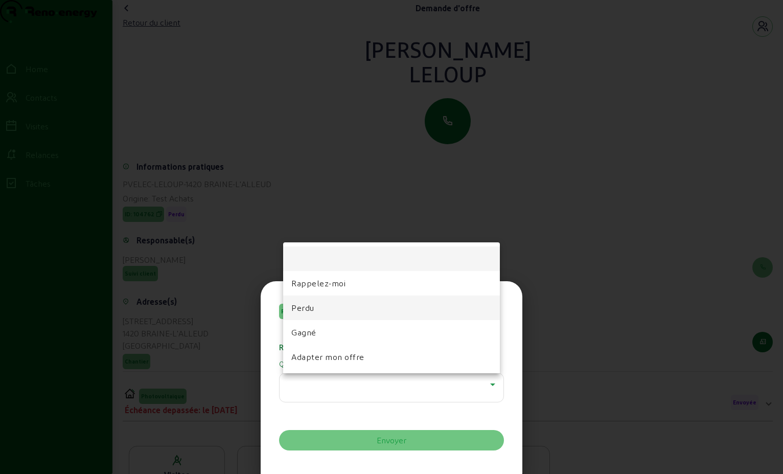
click at [377, 309] on mat-option "Perdu" at bounding box center [391, 307] width 217 height 25
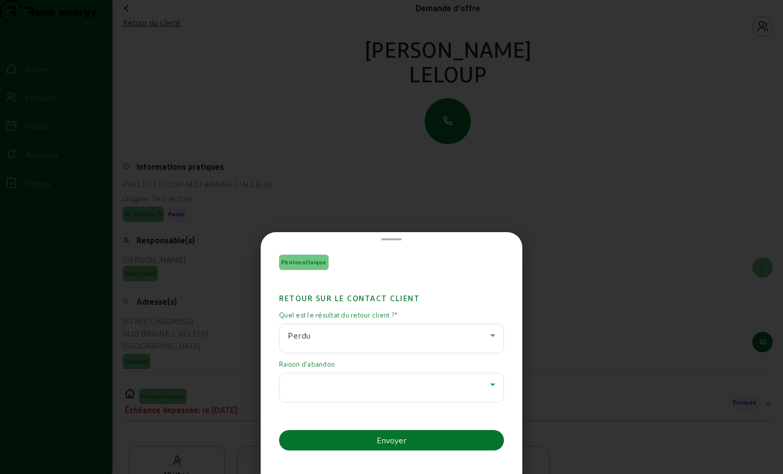
click at [492, 389] on icon at bounding box center [493, 384] width 12 height 12
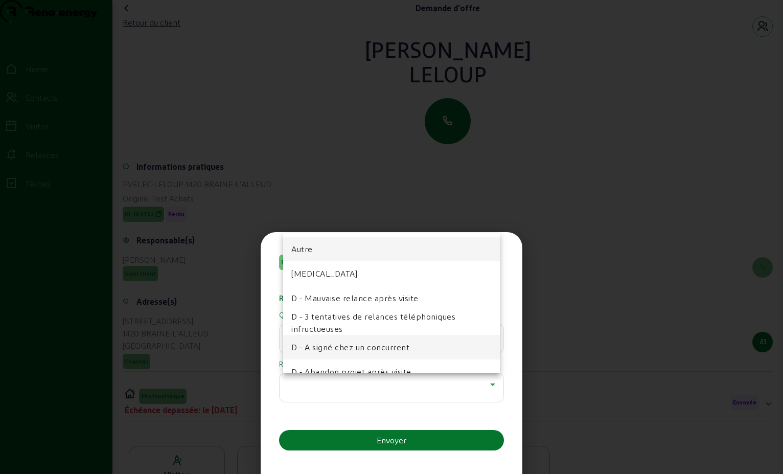
click at [423, 352] on mat-option "D - A signé chez un concurrent" at bounding box center [391, 347] width 217 height 25
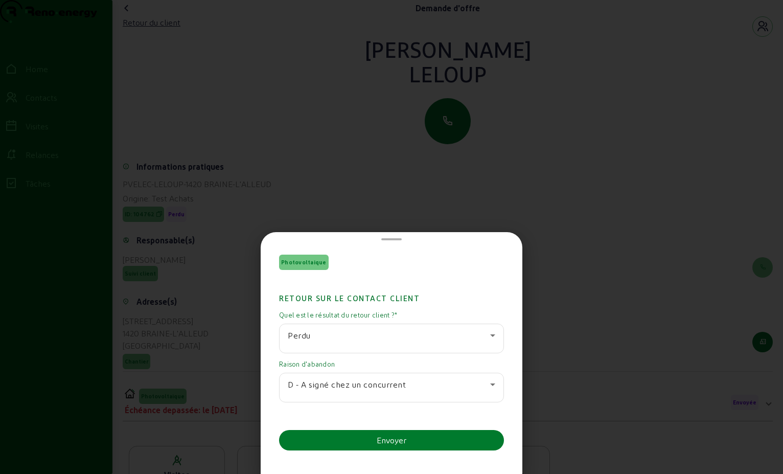
click at [405, 437] on div "Envoyer" at bounding box center [392, 440] width 30 height 12
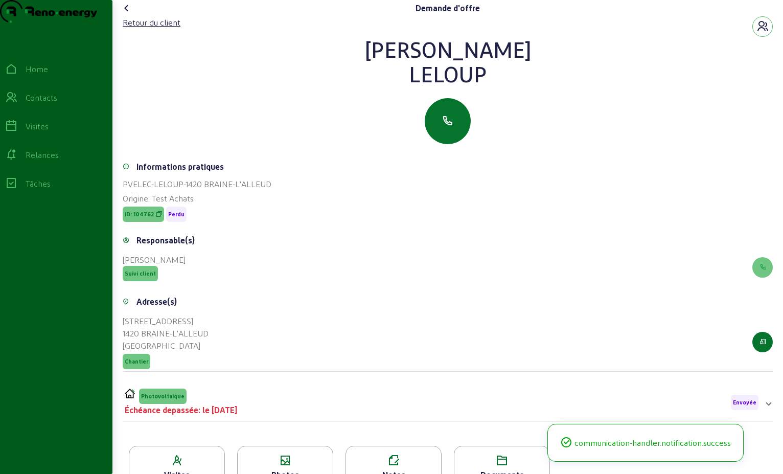
click at [127, 14] on icon at bounding box center [127, 8] width 12 height 12
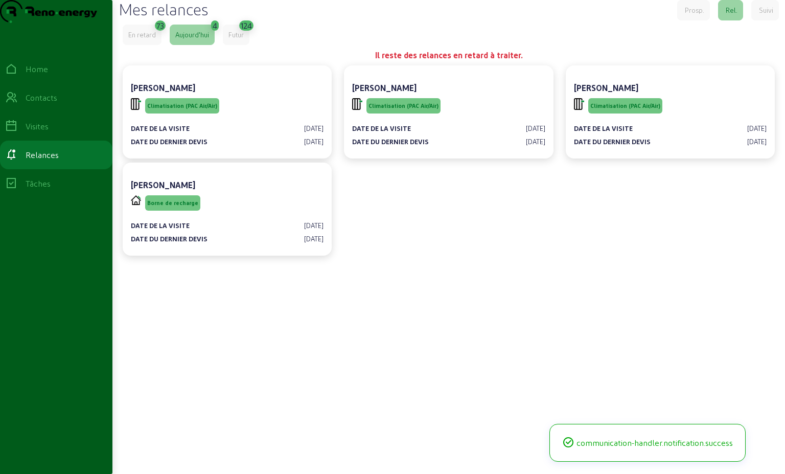
click at [136, 39] on div "En retard" at bounding box center [142, 34] width 28 height 9
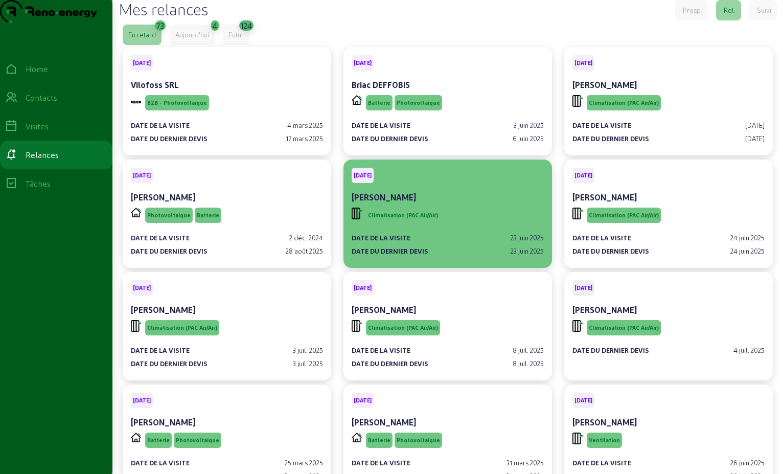
click at [487, 225] on div "Climatisation (PAC Air/Air)" at bounding box center [448, 215] width 192 height 19
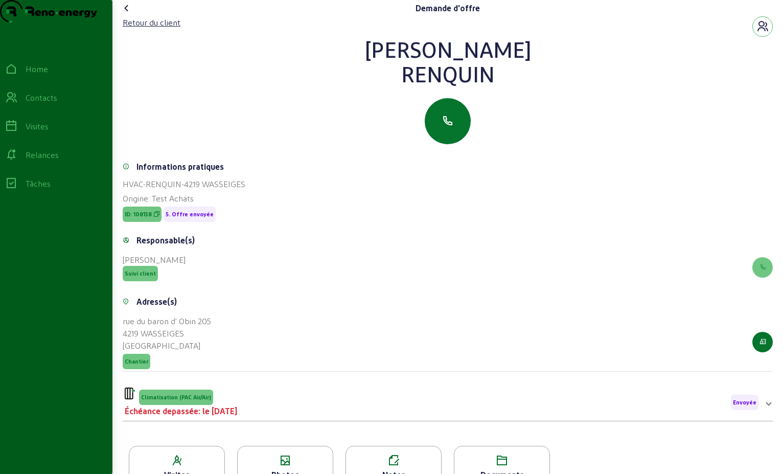
drag, startPoint x: 494, startPoint y: 92, endPoint x: 386, endPoint y: 69, distance: 109.8
click at [386, 69] on div "[PERSON_NAME]" at bounding box center [448, 61] width 650 height 49
drag, startPoint x: 386, startPoint y: 69, endPoint x: 447, endPoint y: 73, distance: 60.5
click at [166, 29] on div "Retour du client" at bounding box center [152, 22] width 58 height 12
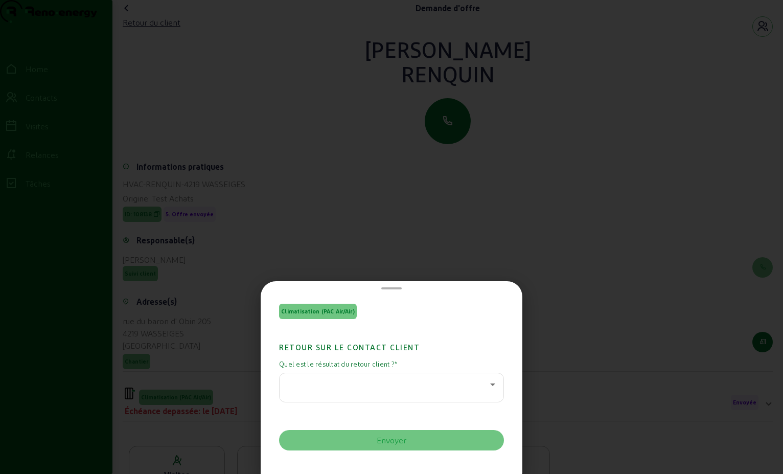
click at [487, 383] on icon at bounding box center [493, 384] width 12 height 12
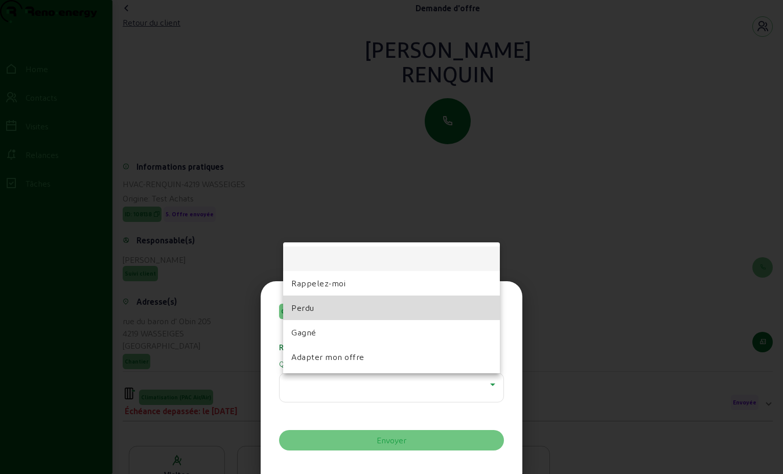
click at [368, 304] on mat-option "Perdu" at bounding box center [391, 307] width 217 height 25
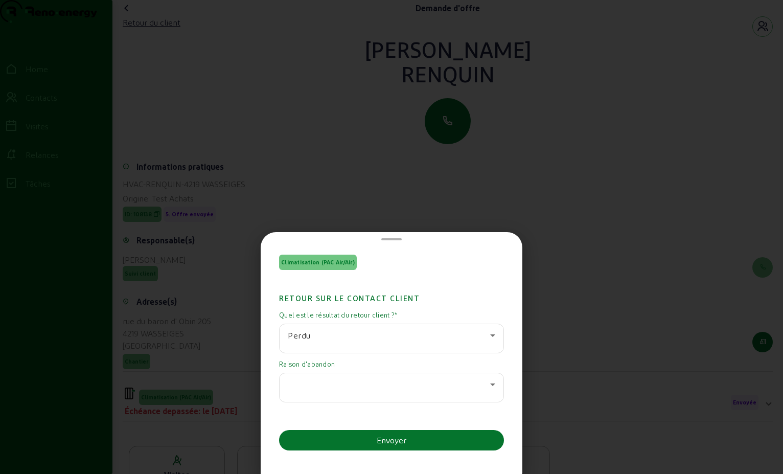
click at [494, 385] on div at bounding box center [391, 388] width 225 height 30
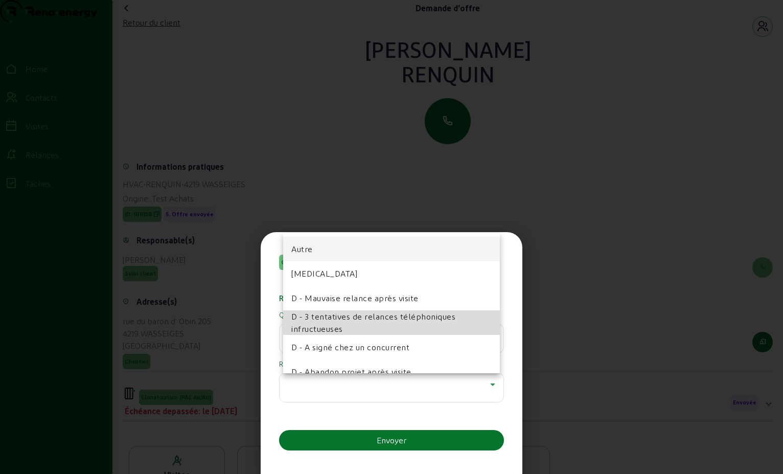
click at [452, 329] on span "D - 3 tentatives de relances téléphoniques infructueuses" at bounding box center [391, 322] width 200 height 25
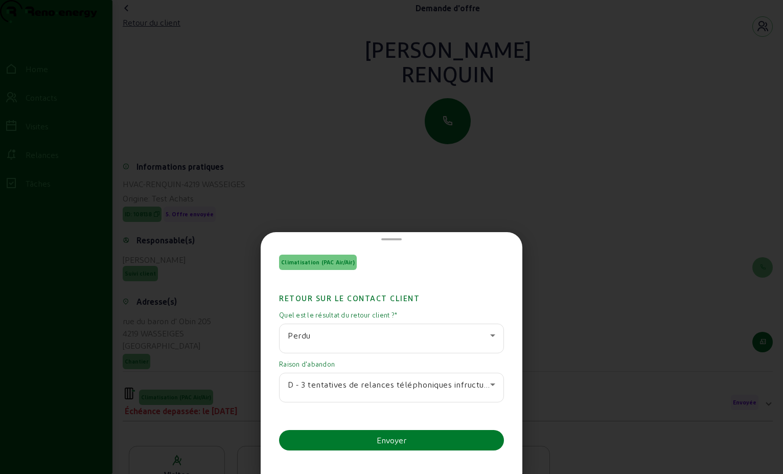
click at [445, 438] on button "Envoyer" at bounding box center [391, 440] width 225 height 20
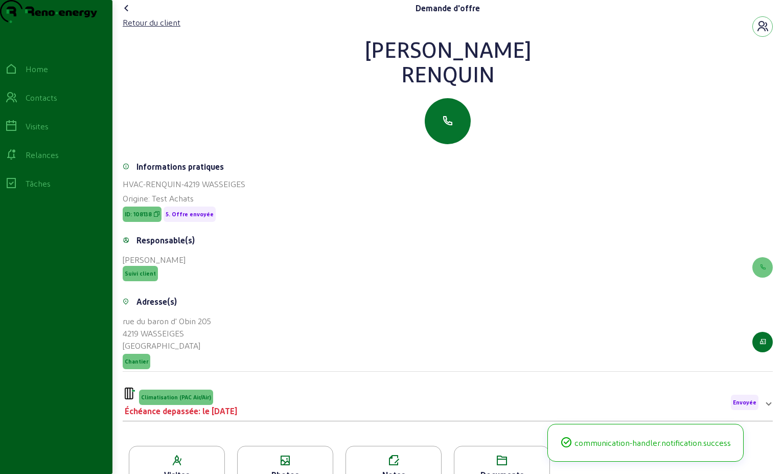
click at [127, 14] on icon at bounding box center [127, 8] width 12 height 12
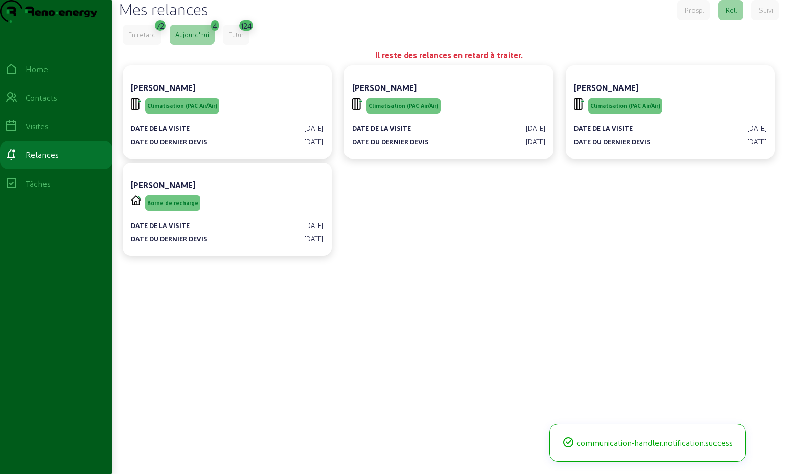
click at [159, 45] on div "En retard" at bounding box center [142, 35] width 39 height 20
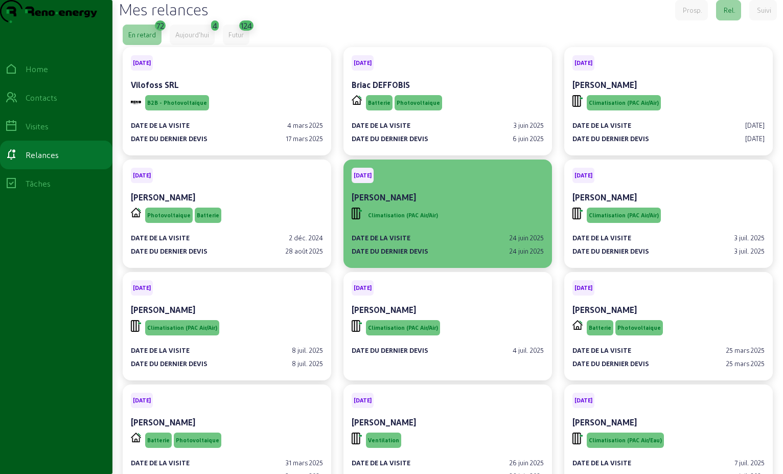
click at [476, 225] on div "Climatisation (PAC Air/Air)" at bounding box center [448, 215] width 192 height 19
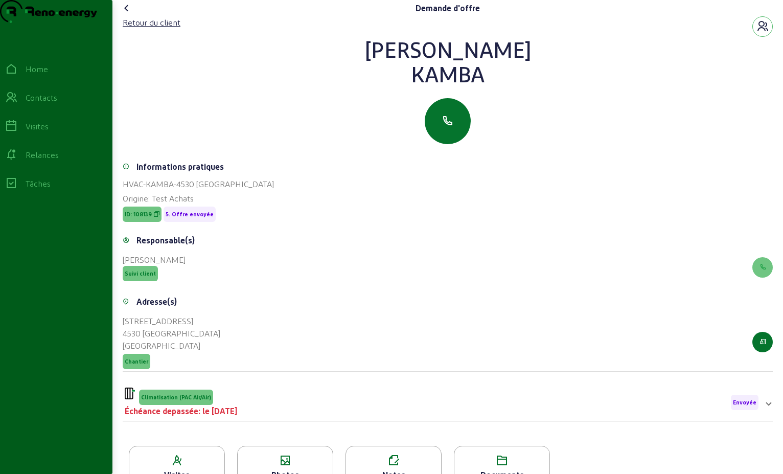
drag, startPoint x: 493, startPoint y: 98, endPoint x: 369, endPoint y: 49, distance: 133.4
click at [366, 49] on div "Retour du client [PERSON_NAME]" at bounding box center [448, 80] width 650 height 128
drag, startPoint x: 369, startPoint y: 49, endPoint x: 447, endPoint y: 76, distance: 82.8
click at [157, 29] on div "Retour du client" at bounding box center [152, 22] width 58 height 12
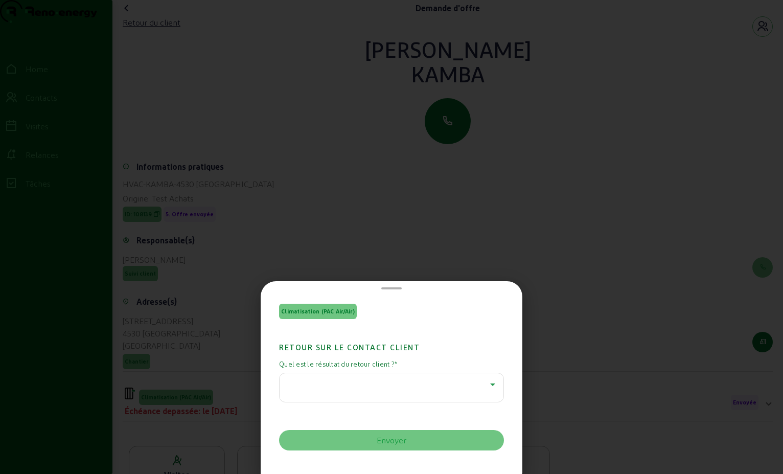
click at [494, 383] on icon at bounding box center [493, 384] width 12 height 12
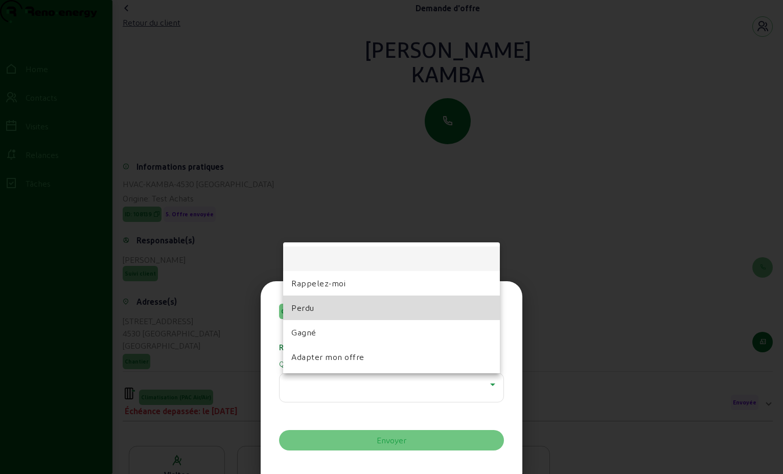
click at [367, 315] on mat-option "Perdu" at bounding box center [391, 307] width 217 height 25
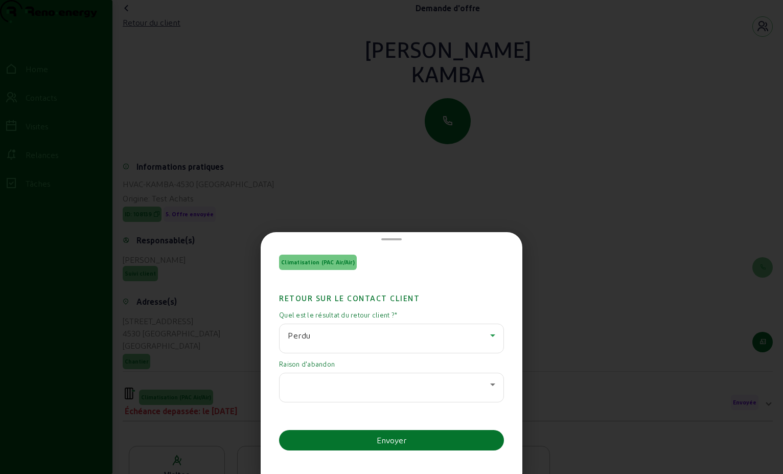
click at [489, 388] on icon at bounding box center [493, 384] width 12 height 12
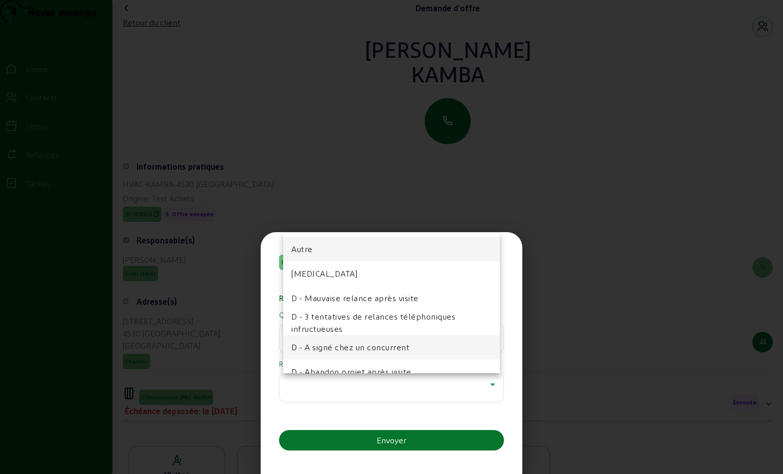
click at [389, 351] on span "D - A signé chez un concurrent" at bounding box center [350, 347] width 118 height 12
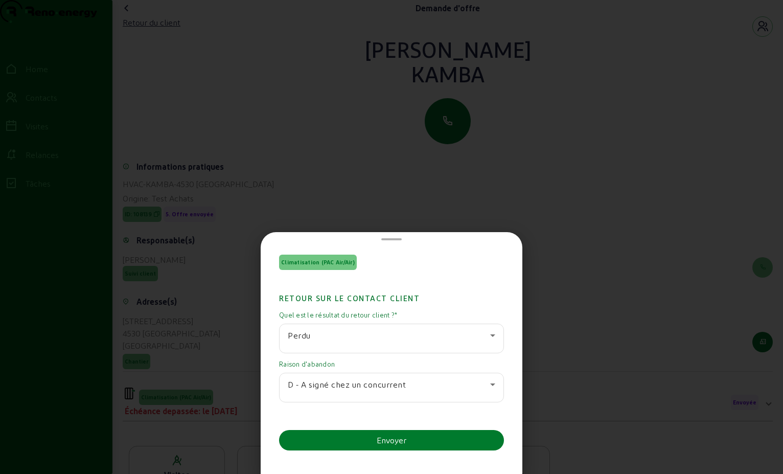
click at [431, 444] on button "Envoyer" at bounding box center [391, 440] width 225 height 20
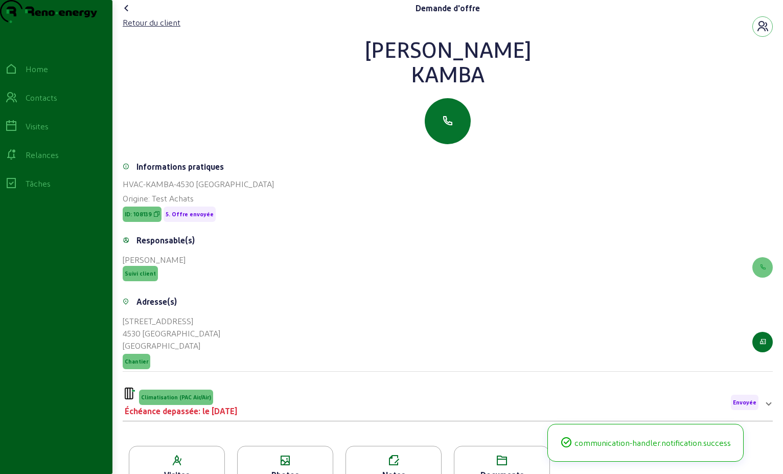
click at [124, 14] on icon at bounding box center [127, 8] width 12 height 12
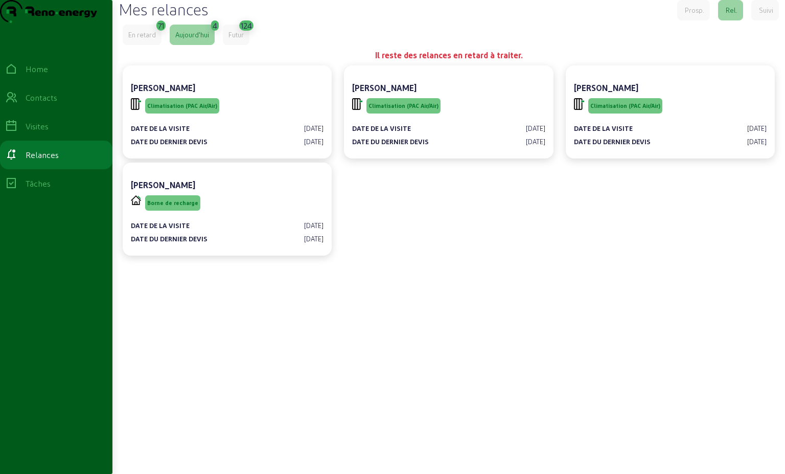
click at [149, 39] on div "En retard" at bounding box center [142, 34] width 28 height 9
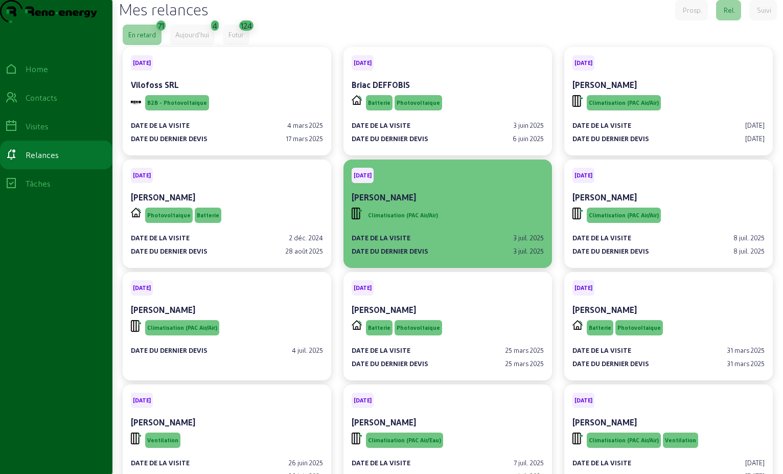
click at [491, 225] on div "Climatisation (PAC Air/Air)" at bounding box center [448, 215] width 192 height 19
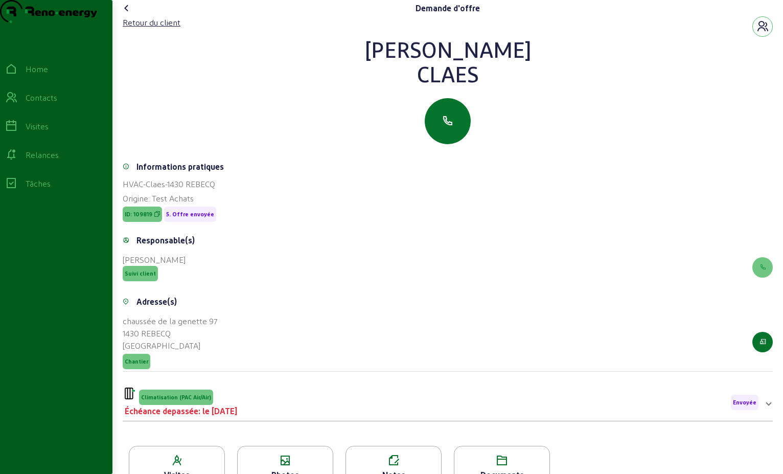
drag, startPoint x: 491, startPoint y: 88, endPoint x: 361, endPoint y: 71, distance: 130.5
click at [361, 71] on div "[PERSON_NAME]" at bounding box center [448, 61] width 650 height 49
drag, startPoint x: 361, startPoint y: 71, endPoint x: 453, endPoint y: 74, distance: 91.6
click at [143, 29] on div "Retour du client" at bounding box center [152, 22] width 58 height 12
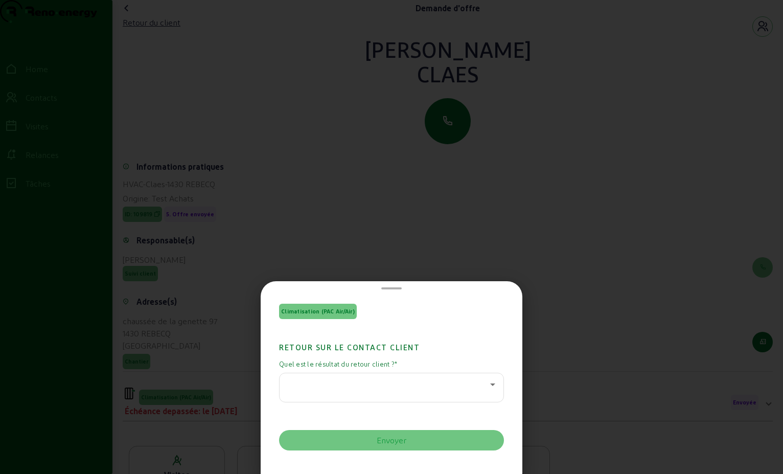
click at [490, 385] on icon at bounding box center [492, 384] width 5 height 3
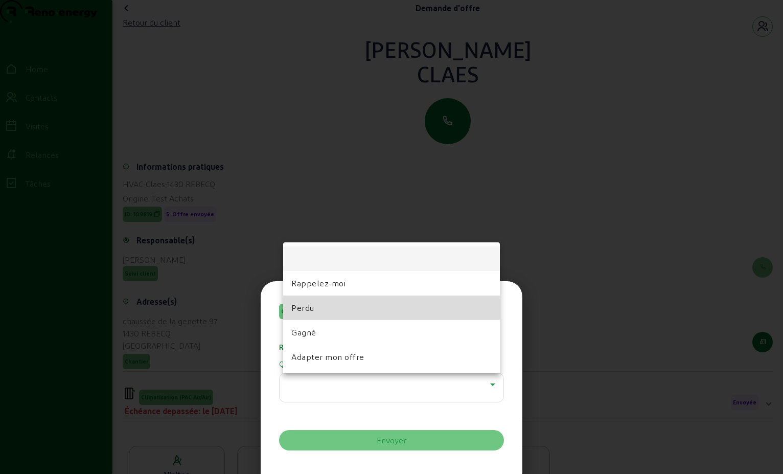
click at [401, 305] on mat-option "Perdu" at bounding box center [391, 307] width 217 height 25
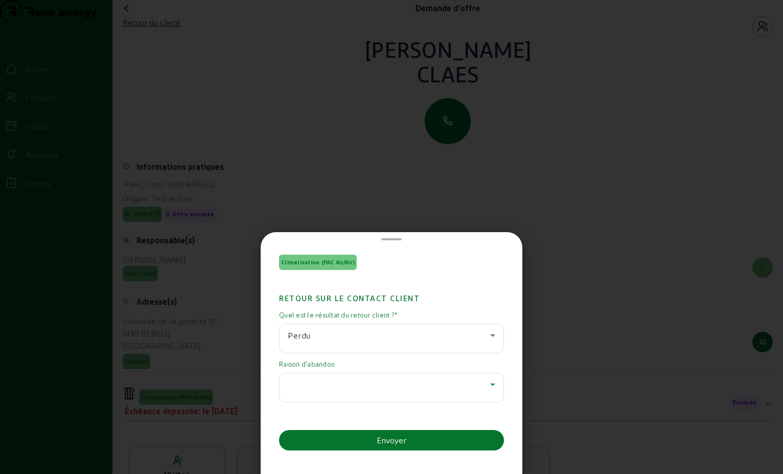
click at [489, 387] on icon at bounding box center [493, 384] width 12 height 12
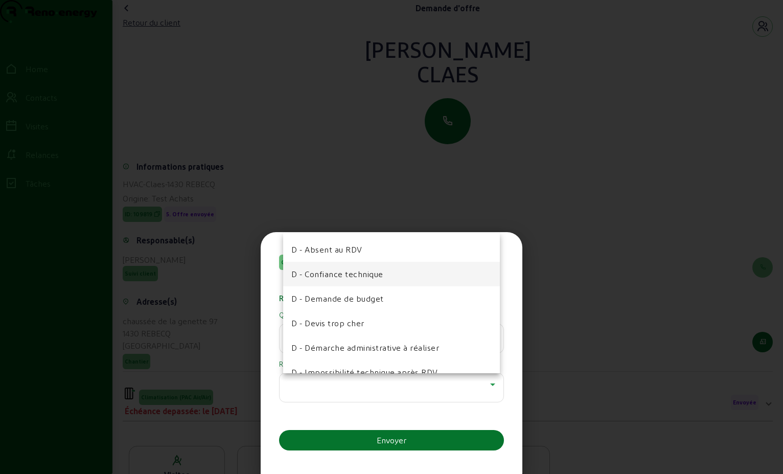
scroll to position [153, 0]
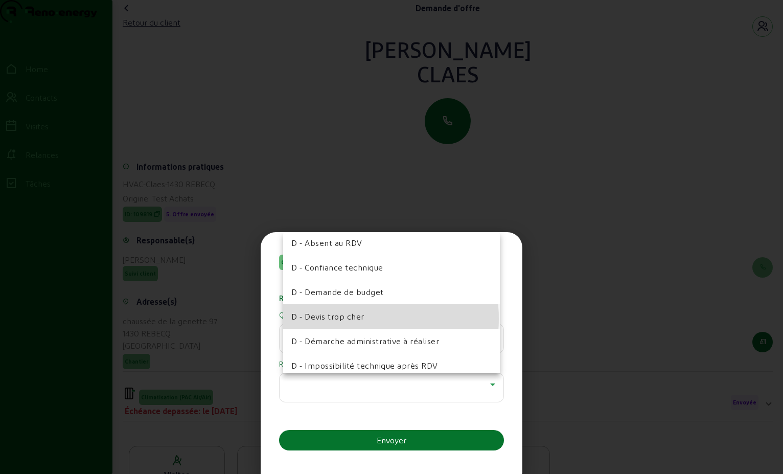
click at [356, 319] on span "D - Devis trop cher" at bounding box center [327, 316] width 73 height 12
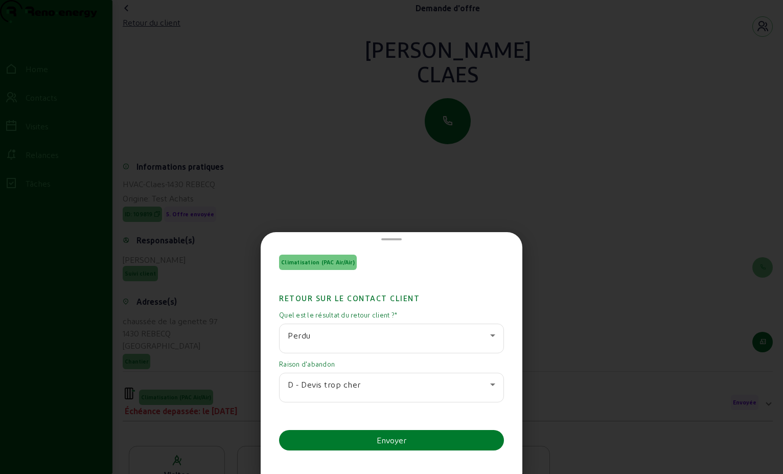
click at [391, 441] on div "Envoyer" at bounding box center [392, 440] width 30 height 12
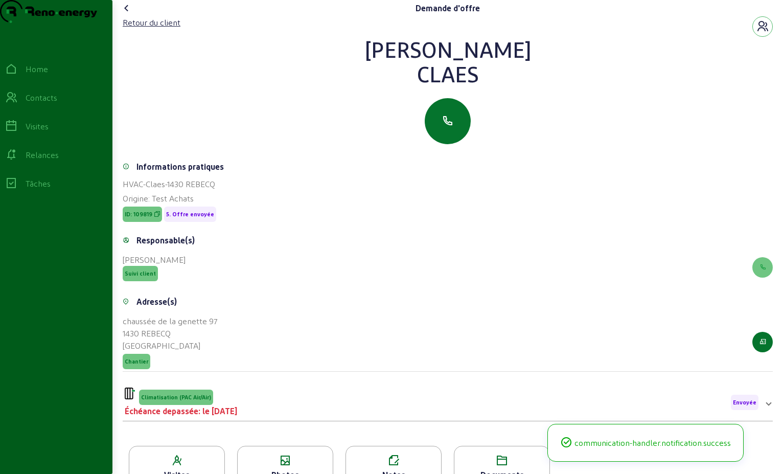
click at [127, 14] on icon at bounding box center [127, 8] width 12 height 12
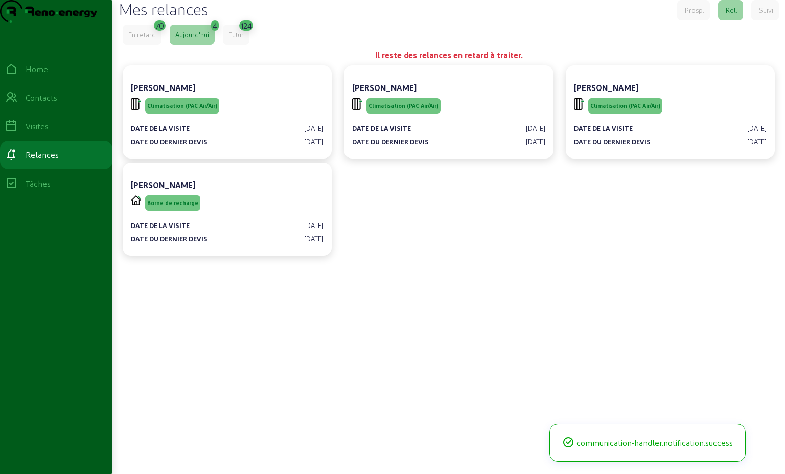
click at [148, 39] on div "En retard" at bounding box center [142, 34] width 28 height 9
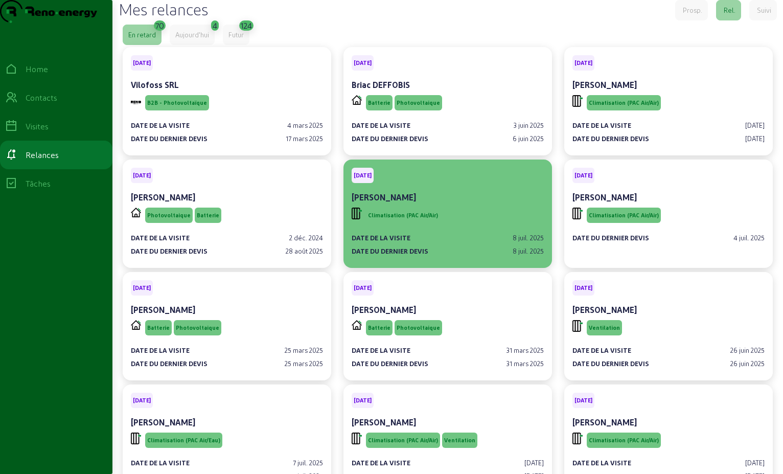
click at [465, 252] on div "Date de la visite [DATE] Date du dernier devis [DATE]" at bounding box center [448, 240] width 192 height 31
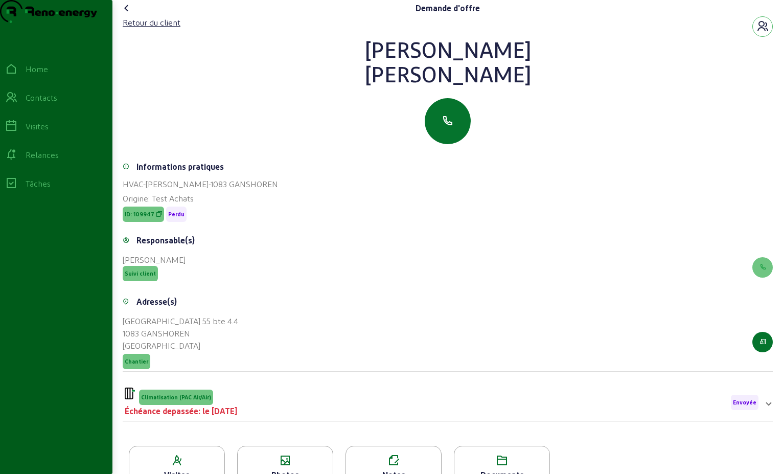
drag, startPoint x: 544, startPoint y: 97, endPoint x: 350, endPoint y: 75, distance: 195.0
click at [350, 75] on div "[PERSON_NAME]" at bounding box center [448, 61] width 650 height 49
drag, startPoint x: 350, startPoint y: 75, endPoint x: 450, endPoint y: 79, distance: 100.3
click at [179, 29] on div "Retour du client" at bounding box center [152, 22] width 58 height 12
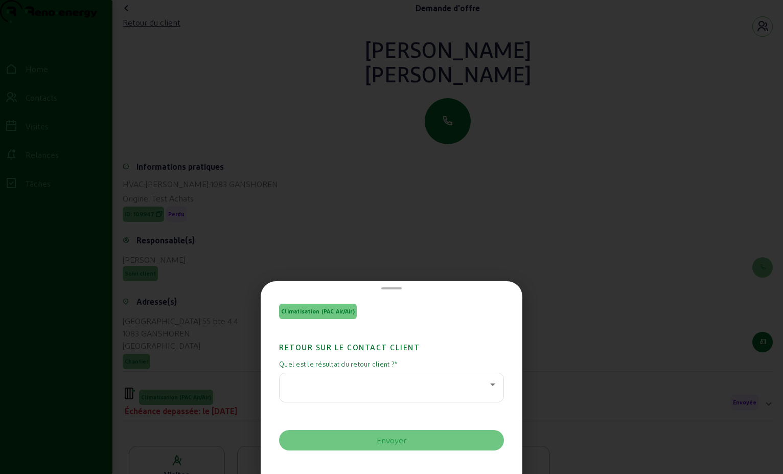
click at [487, 386] on icon at bounding box center [493, 384] width 12 height 12
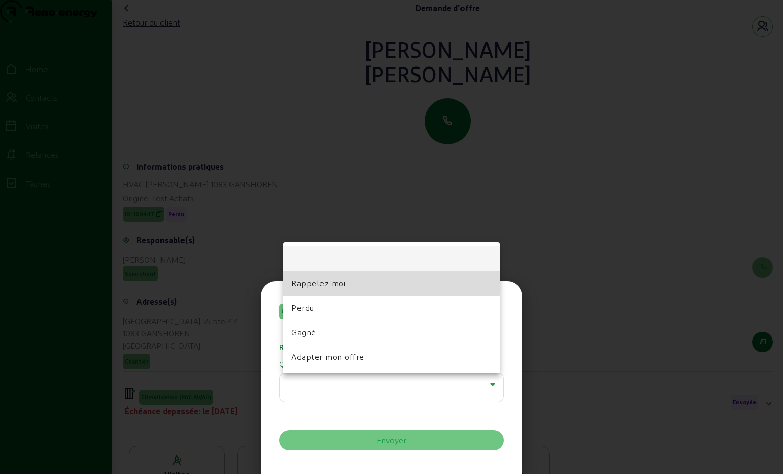
click at [338, 280] on span "Rappelez-moi" at bounding box center [318, 283] width 54 height 12
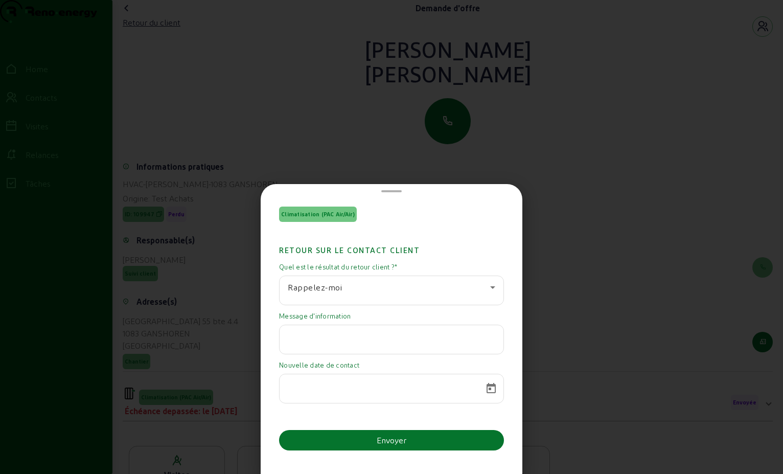
drag, startPoint x: 315, startPoint y: 330, endPoint x: 287, endPoint y: 337, distance: 28.7
drag, startPoint x: 287, startPoint y: 337, endPoint x: 301, endPoint y: 346, distance: 15.9
click at [301, 346] on div at bounding box center [392, 339] width 208 height 29
paste input "Bonjour Monsieur [PERSON_NAME], Je vous remercie pour votre message. Je tiens à…"
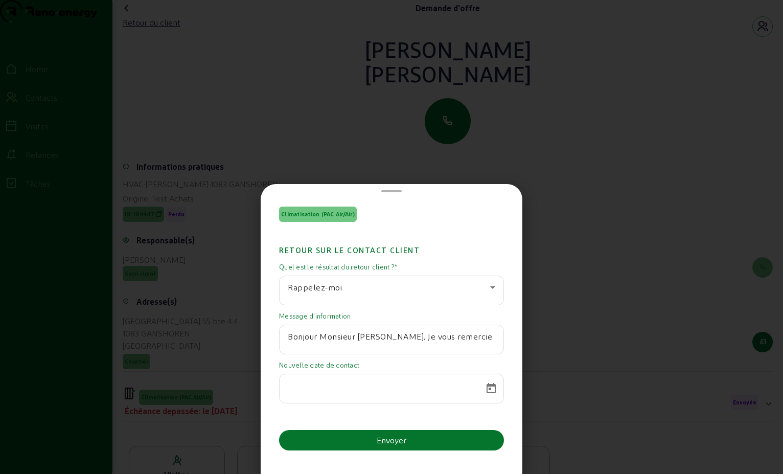
scroll to position [0, 1443]
type input "Bonjour Monsieur [PERSON_NAME], Je vous remercie pour votre message. Je tiens à…"
click at [488, 386] on span "Open calendar" at bounding box center [491, 388] width 25 height 25
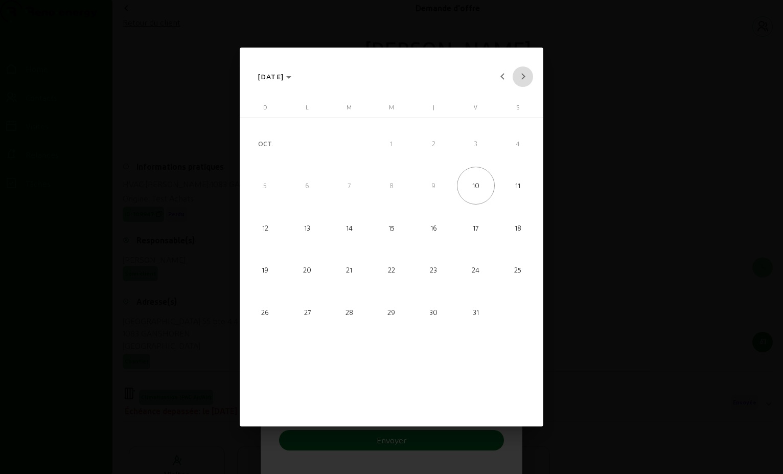
click at [523, 75] on button "Next month" at bounding box center [523, 76] width 20 height 20
click at [523, 76] on button "Next month" at bounding box center [523, 76] width 20 height 20
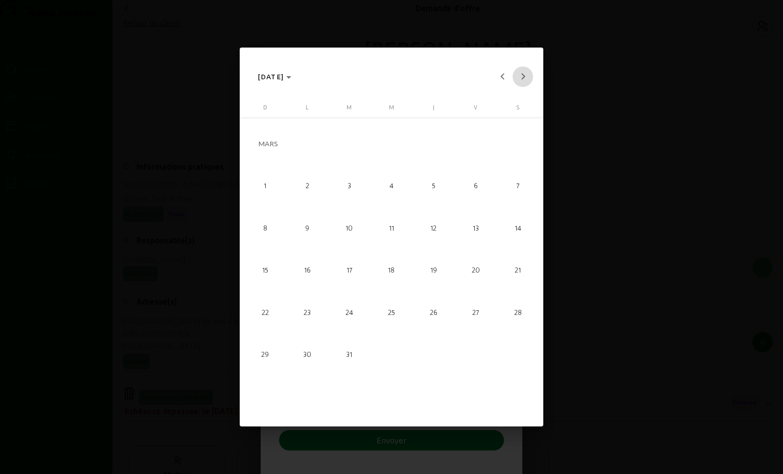
click at [523, 76] on button "Next month" at bounding box center [523, 76] width 20 height 20
click at [507, 78] on span "Previous month" at bounding box center [502, 76] width 20 height 20
click at [352, 187] on span "3" at bounding box center [349, 186] width 38 height 38
type input "[DATE]"
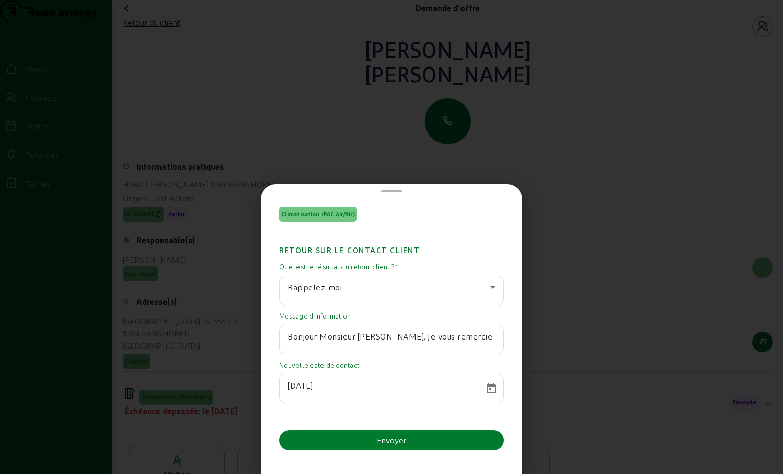
click at [398, 436] on div "Envoyer" at bounding box center [392, 440] width 30 height 12
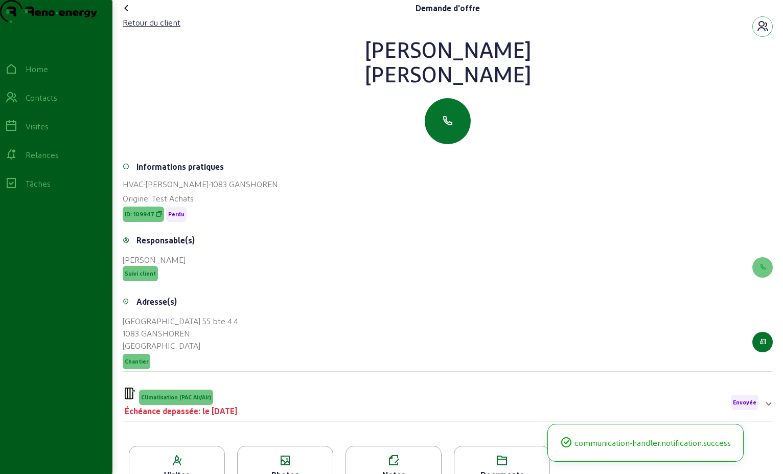
click at [125, 14] on icon at bounding box center [127, 8] width 12 height 12
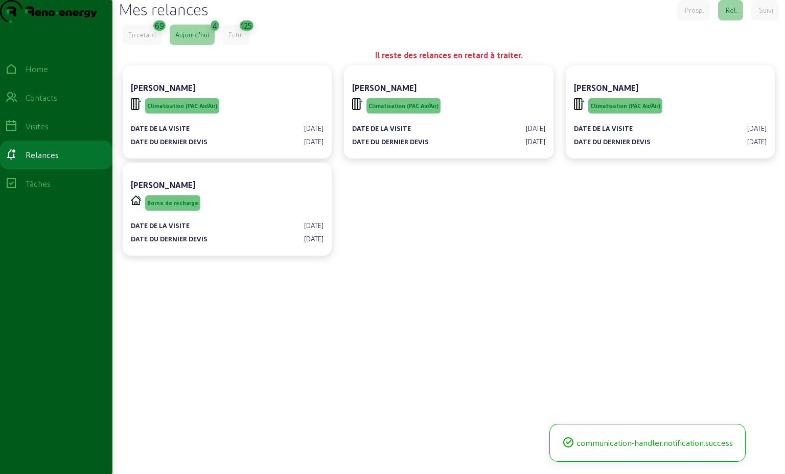
click at [147, 39] on div "En retard" at bounding box center [142, 34] width 28 height 9
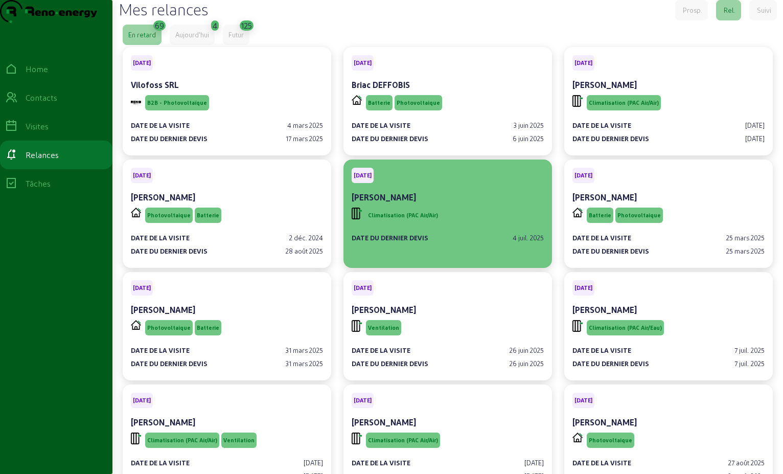
click at [457, 225] on div "Climatisation (PAC Air/Air)" at bounding box center [448, 215] width 192 height 19
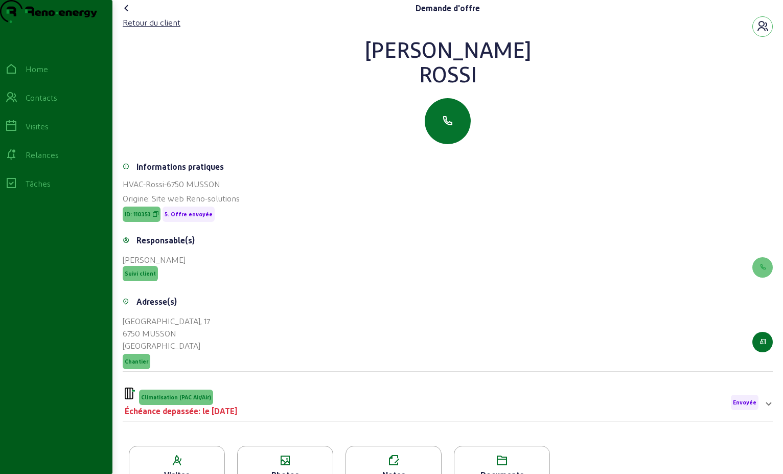
drag, startPoint x: 477, startPoint y: 95, endPoint x: 378, endPoint y: 59, distance: 105.9
click at [378, 59] on div "[PERSON_NAME]" at bounding box center [448, 61] width 650 height 49
drag, startPoint x: 378, startPoint y: 59, endPoint x: 467, endPoint y: 71, distance: 89.7
click at [319, 416] on div "Climatisation (PAC Air/Air) Échéance depassée: le [DATE] Envoyée" at bounding box center [442, 403] width 634 height 30
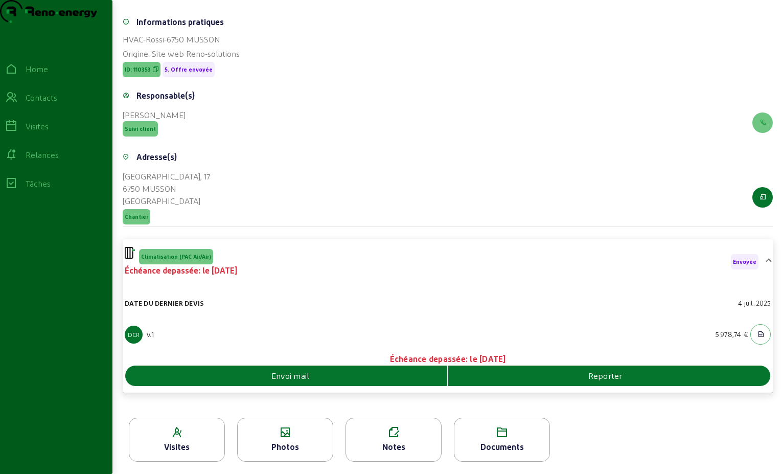
scroll to position [153, 0]
click at [346, 382] on div "Envoi mail" at bounding box center [286, 376] width 322 height 12
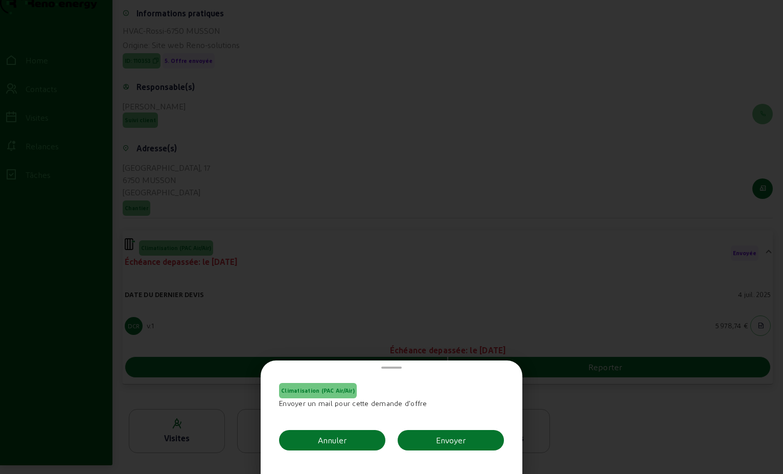
scroll to position [0, 0]
click at [439, 442] on div "Envoyer" at bounding box center [451, 440] width 30 height 12
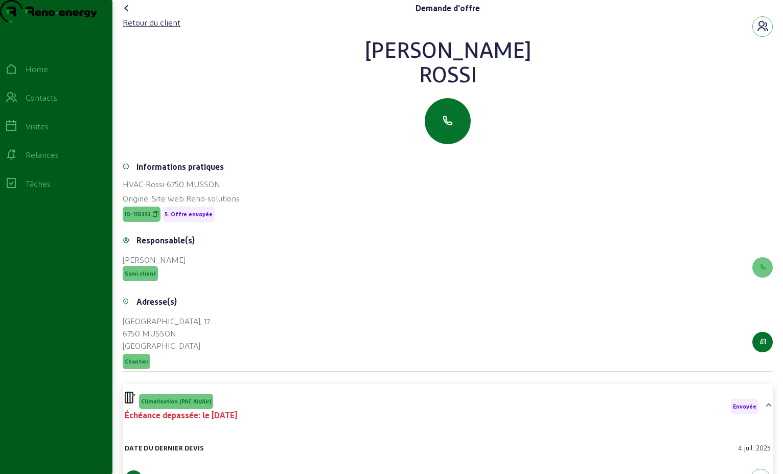
click at [131, 14] on icon at bounding box center [127, 8] width 12 height 12
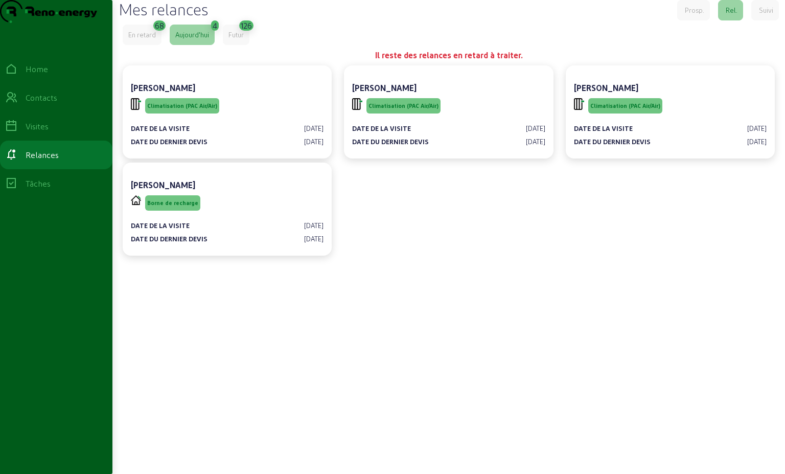
click at [148, 39] on div "En retard" at bounding box center [142, 34] width 28 height 9
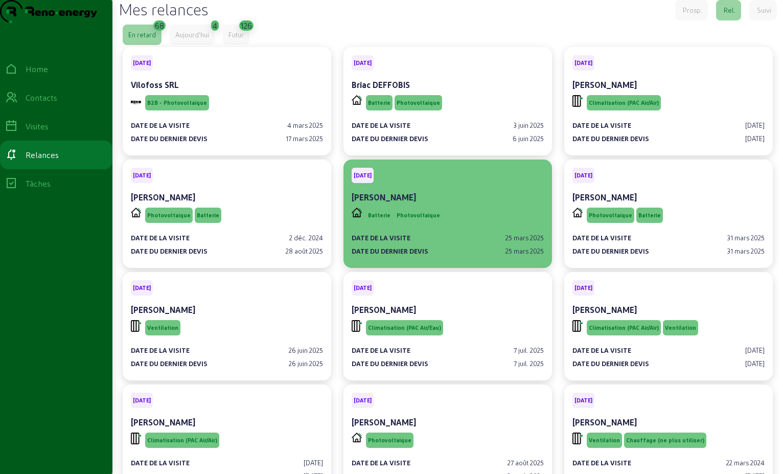
click at [468, 225] on div "Batterie Photovoltaique" at bounding box center [448, 215] width 192 height 19
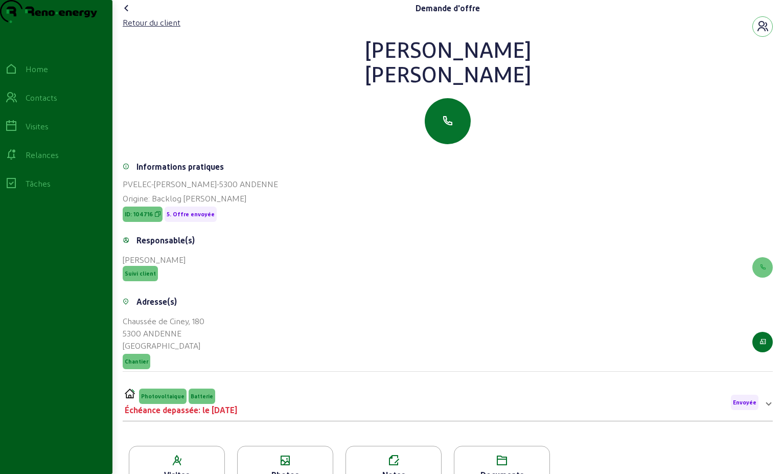
drag, startPoint x: 482, startPoint y: 98, endPoint x: 347, endPoint y: 65, distance: 138.9
click at [347, 65] on div "[PERSON_NAME]" at bounding box center [448, 61] width 650 height 49
drag, startPoint x: 347, startPoint y: 65, endPoint x: 442, endPoint y: 67, distance: 95.1
click at [163, 29] on div "Retour du client" at bounding box center [152, 22] width 58 height 12
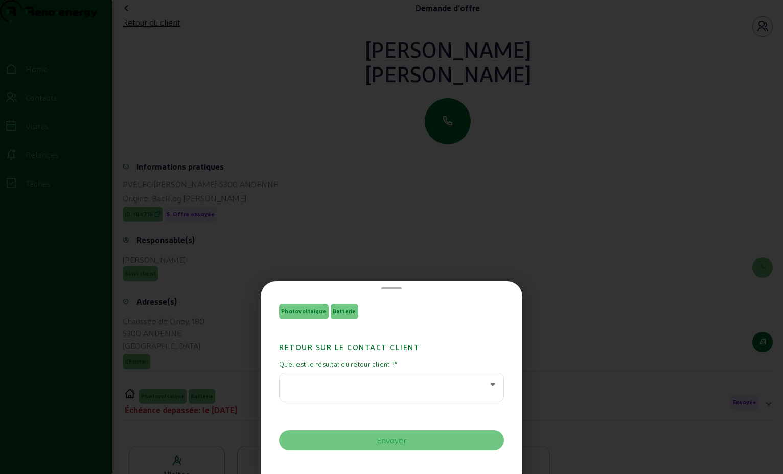
click at [487, 379] on icon at bounding box center [493, 384] width 12 height 12
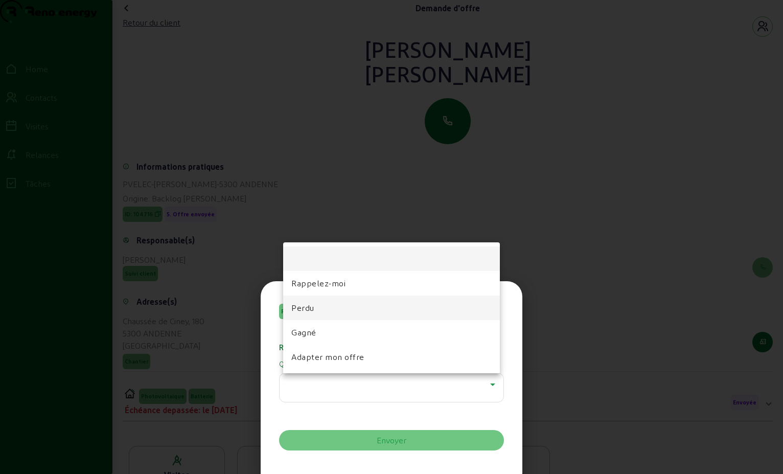
click at [395, 318] on mat-option "Perdu" at bounding box center [391, 307] width 217 height 25
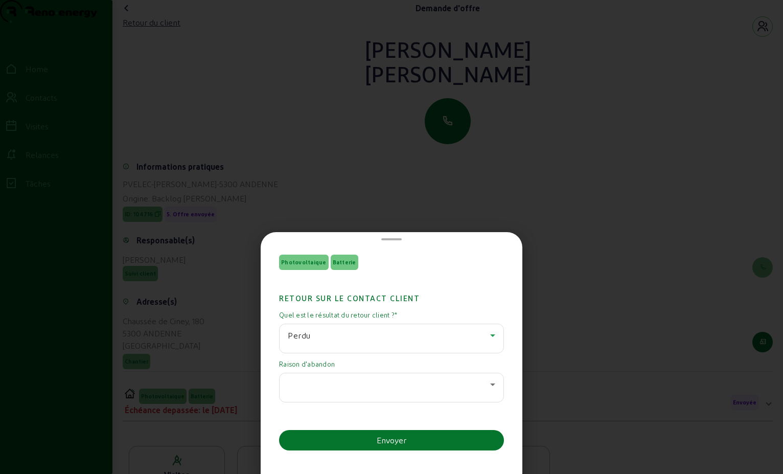
click at [487, 386] on icon at bounding box center [493, 384] width 12 height 12
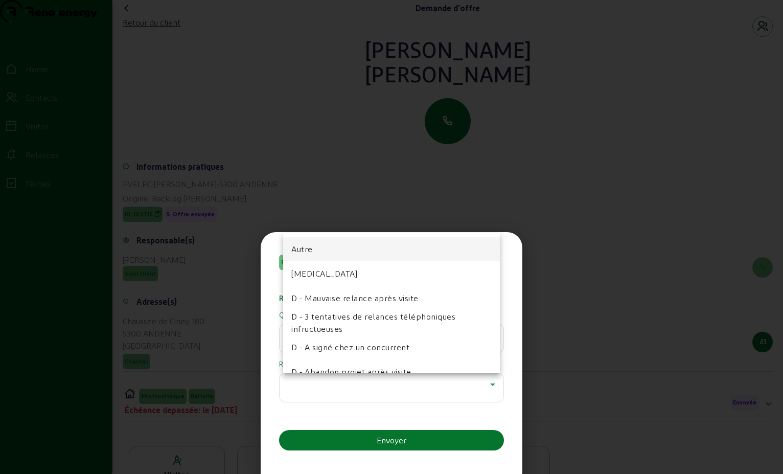
click at [383, 313] on span "D - 3 tentatives de relances téléphoniques infructueuses" at bounding box center [391, 322] width 200 height 25
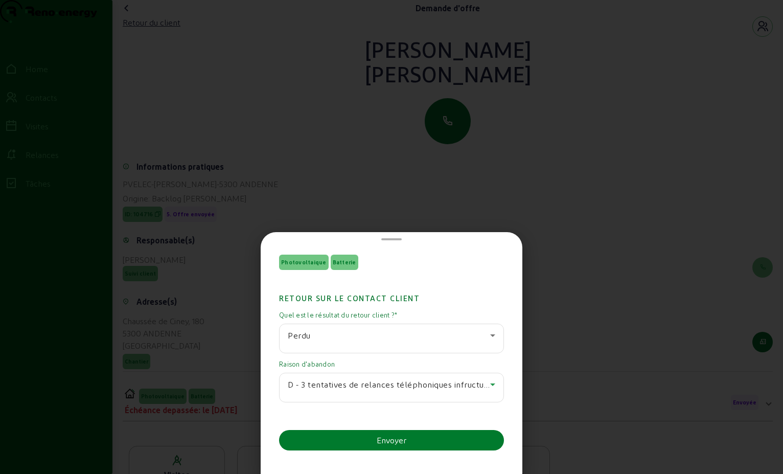
click at [413, 438] on button "Envoyer" at bounding box center [391, 440] width 225 height 20
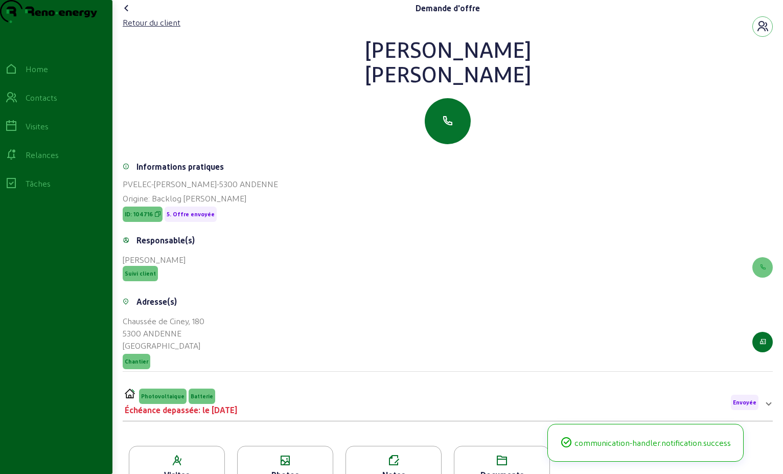
click at [130, 14] on icon at bounding box center [127, 8] width 12 height 12
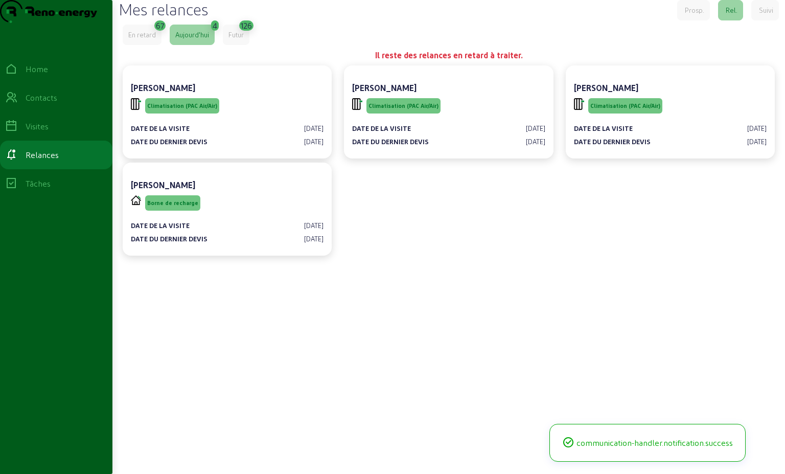
click at [139, 39] on div "En retard" at bounding box center [142, 34] width 28 height 9
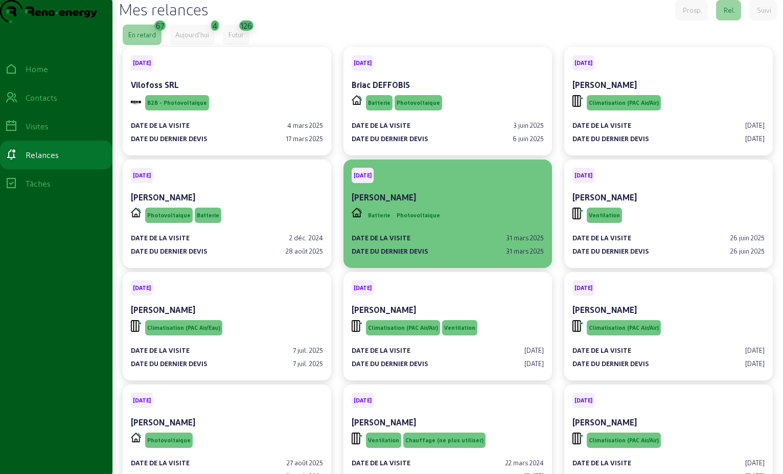
click at [472, 206] on div "[PERSON_NAME]" at bounding box center [448, 198] width 192 height 14
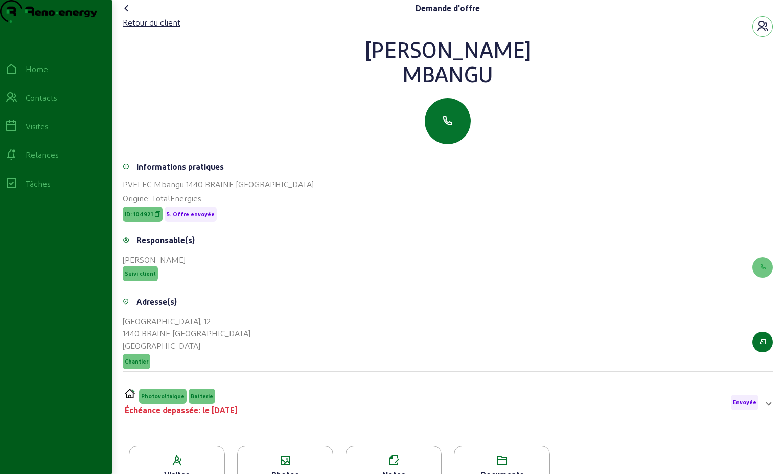
drag, startPoint x: 496, startPoint y: 100, endPoint x: 383, endPoint y: 59, distance: 120.0
click at [383, 59] on div "[PERSON_NAME]" at bounding box center [448, 61] width 650 height 49
drag, startPoint x: 383, startPoint y: 59, endPoint x: 459, endPoint y: 78, distance: 77.4
click at [144, 29] on div "Retour du client" at bounding box center [152, 22] width 58 height 12
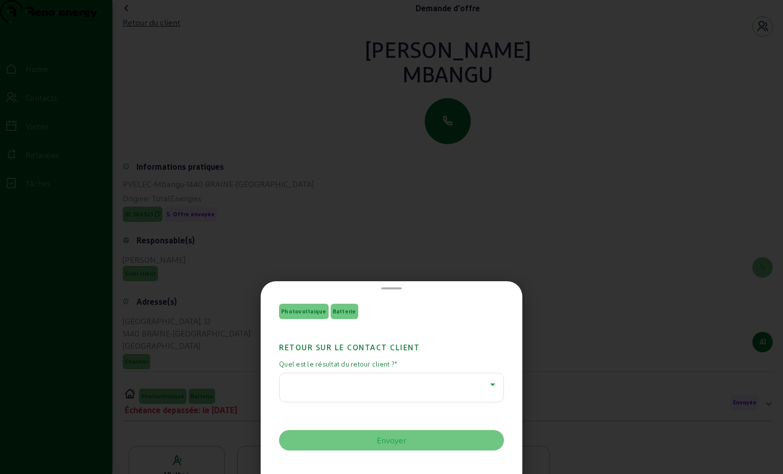
click at [489, 387] on icon at bounding box center [493, 384] width 12 height 12
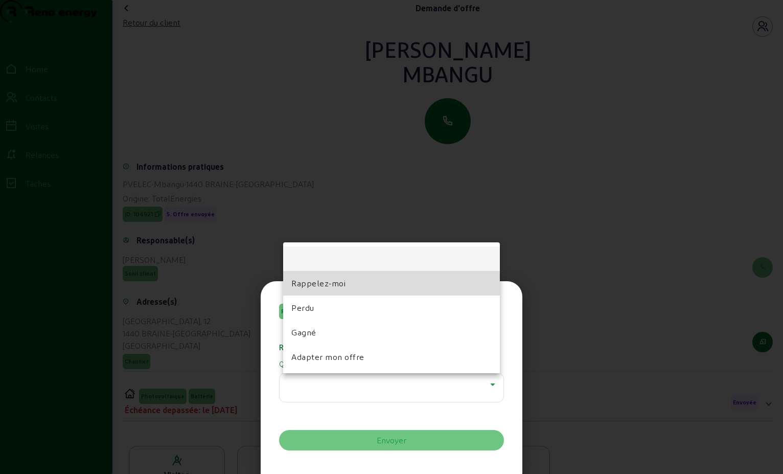
click at [341, 287] on span "Rappelez-moi" at bounding box center [318, 283] width 54 height 12
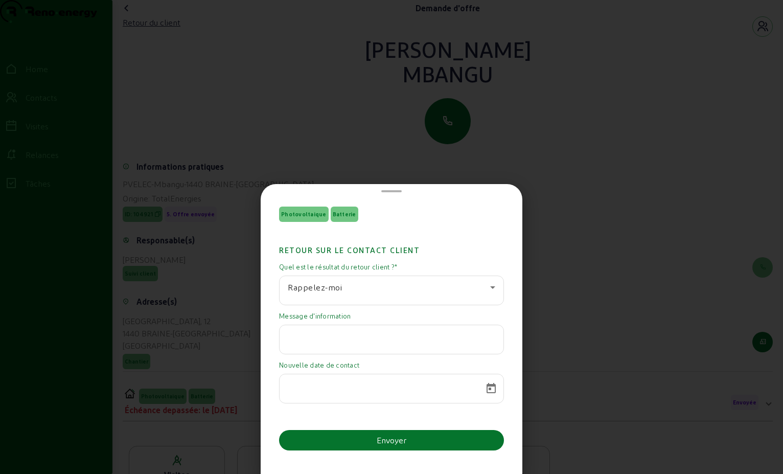
click at [437, 340] on input "text" at bounding box center [392, 336] width 208 height 12
paste input "Bonjour Monsieur [PERSON_NAME], Je vous remercie de votre suivi concernant le d…"
type input "Bonjour Monsieur [PERSON_NAME], Je vous remercie de votre suivi concernant le d…"
click at [496, 384] on span "Open calendar" at bounding box center [491, 388] width 25 height 25
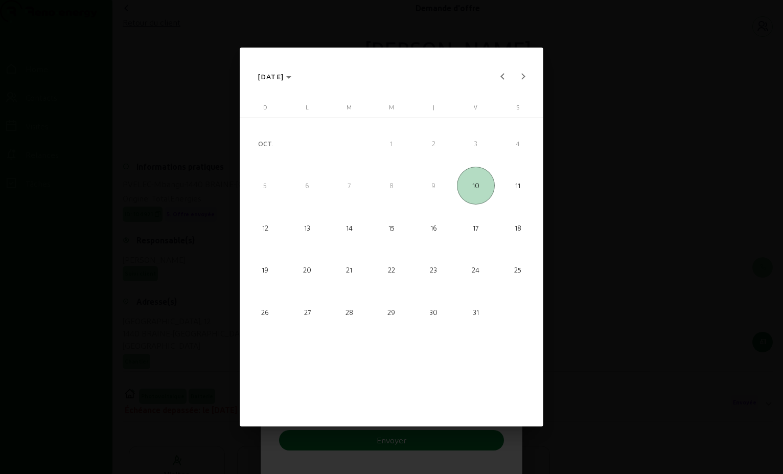
scroll to position [0, 0]
click at [526, 77] on span "Next month" at bounding box center [523, 76] width 20 height 20
click at [397, 266] on span "17" at bounding box center [392, 270] width 38 height 38
type input "[DATE]"
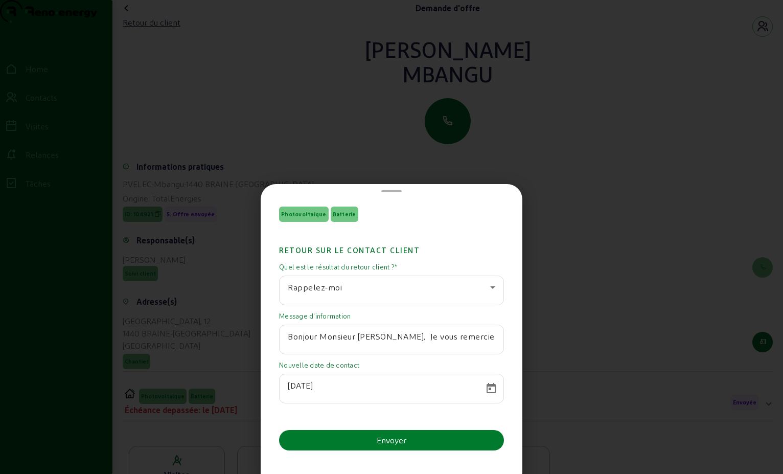
click at [407, 443] on button "Envoyer" at bounding box center [391, 440] width 225 height 20
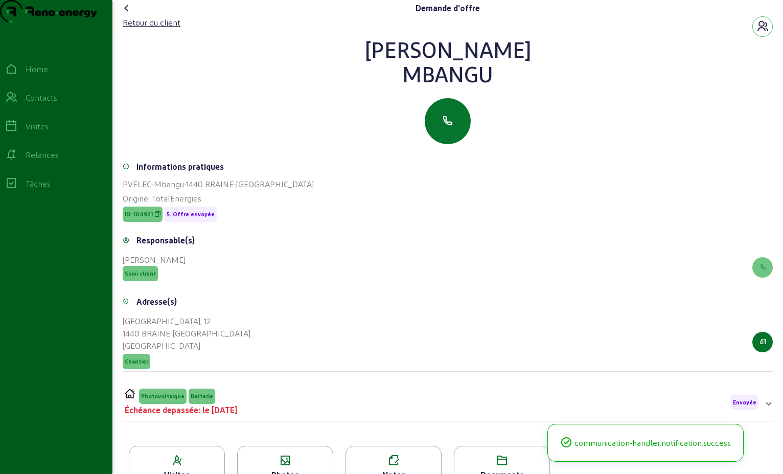
click at [130, 14] on icon at bounding box center [127, 8] width 12 height 12
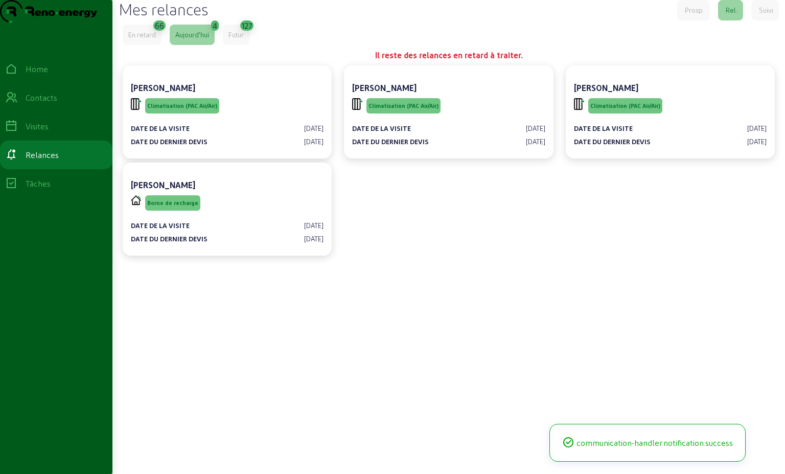
click at [141, 39] on div "En retard" at bounding box center [142, 34] width 28 height 9
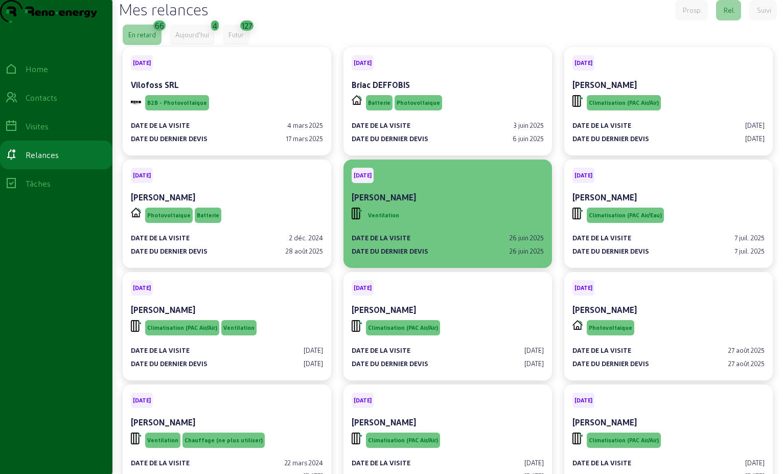
click at [435, 225] on div "Ventilation" at bounding box center [448, 215] width 192 height 19
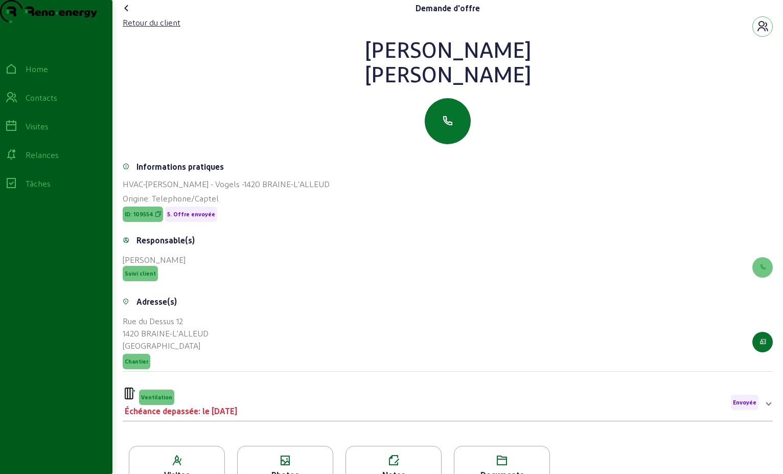
drag, startPoint x: 563, startPoint y: 93, endPoint x: 306, endPoint y: 60, distance: 259.2
click at [306, 60] on div "[PERSON_NAME]" at bounding box center [448, 61] width 650 height 49
click at [166, 29] on div "Retour du client" at bounding box center [152, 22] width 58 height 12
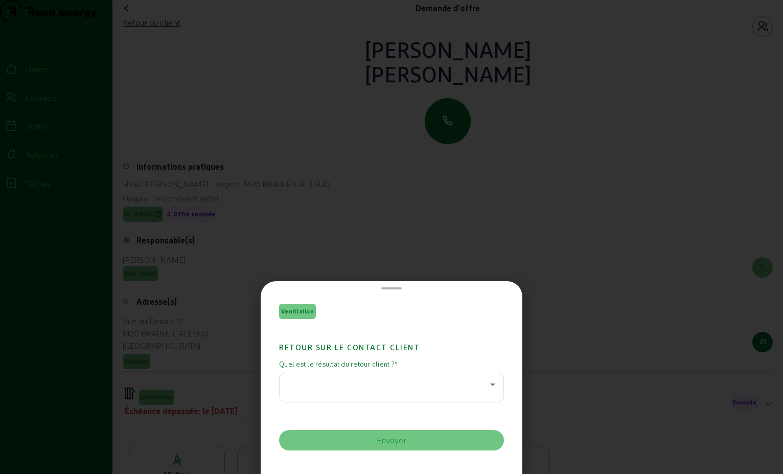
click at [487, 385] on icon at bounding box center [493, 384] width 12 height 12
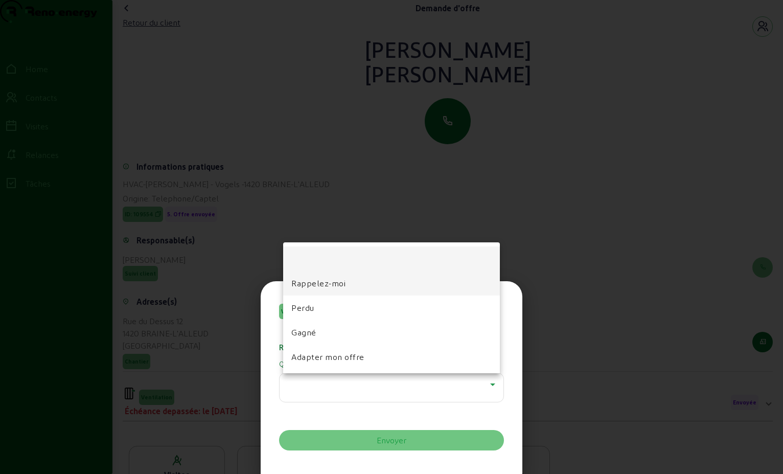
click at [382, 284] on mat-option "Rappelez-moi" at bounding box center [391, 283] width 217 height 25
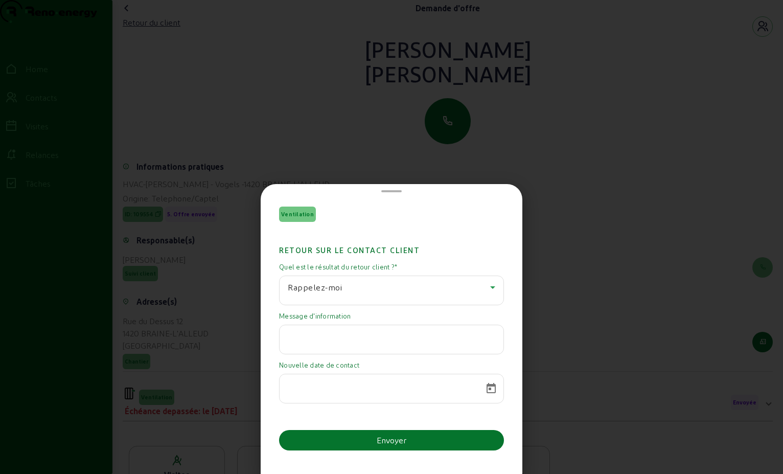
click at [294, 335] on input "text" at bounding box center [392, 336] width 208 height 12
paste input "Bonjour Monsieur [PERSON_NAME], Notre projet est toujours d'actualité mais nous…"
type input "Bonjour Monsieur [PERSON_NAME], Notre projet est toujours d'actualité mais nous…"
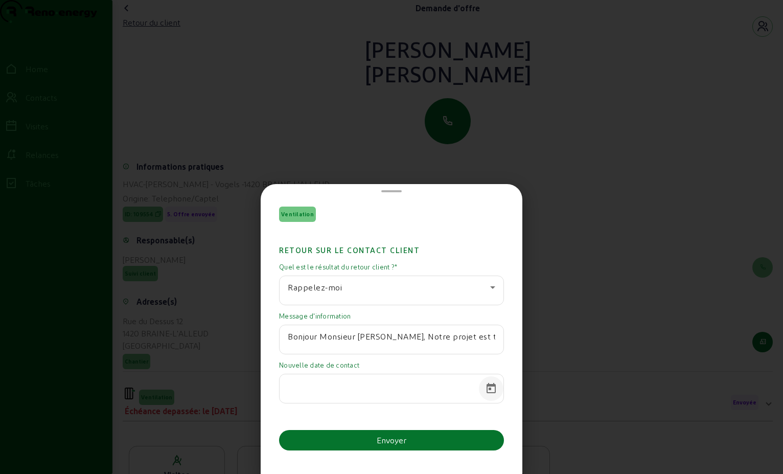
click at [489, 384] on span "Open calendar" at bounding box center [491, 388] width 25 height 25
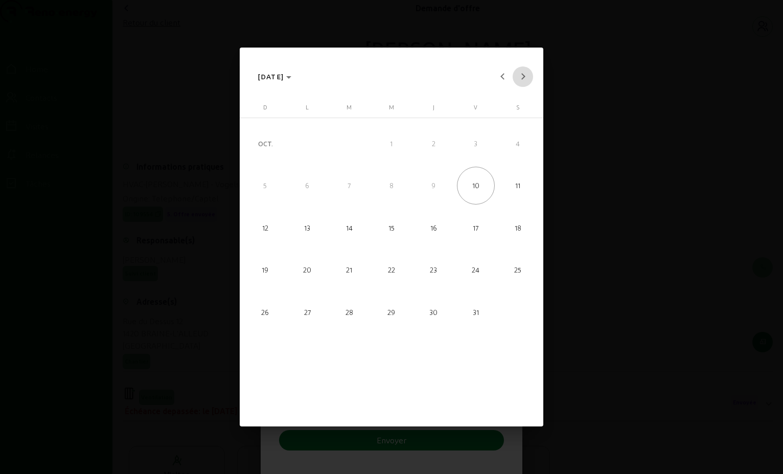
click at [520, 74] on span "Next month" at bounding box center [523, 76] width 20 height 20
click at [523, 74] on button "Next month" at bounding box center [523, 76] width 20 height 20
click at [394, 268] on span "17" at bounding box center [392, 270] width 38 height 38
type input "[DATE]"
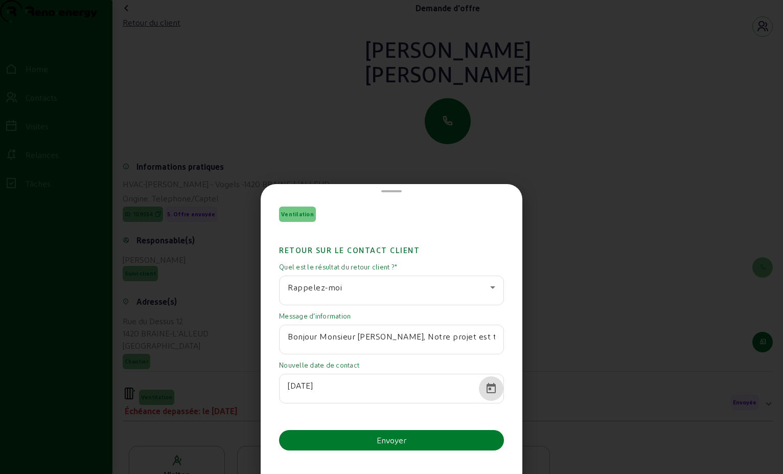
click at [453, 441] on button "Envoyer" at bounding box center [391, 440] width 225 height 20
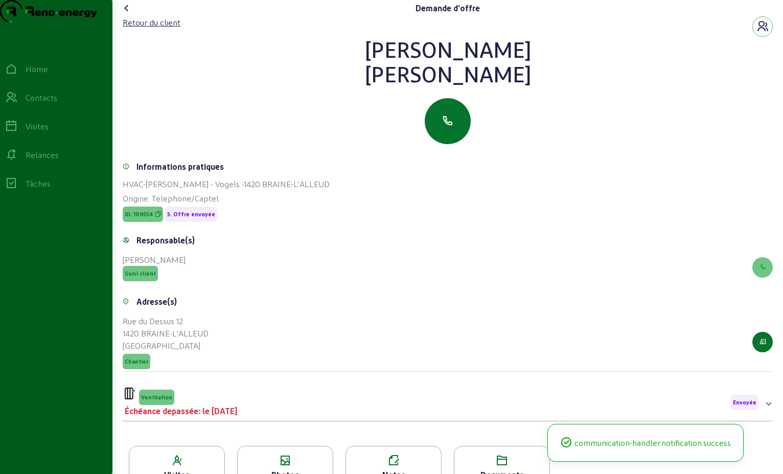
click at [127, 14] on icon at bounding box center [127, 8] width 12 height 12
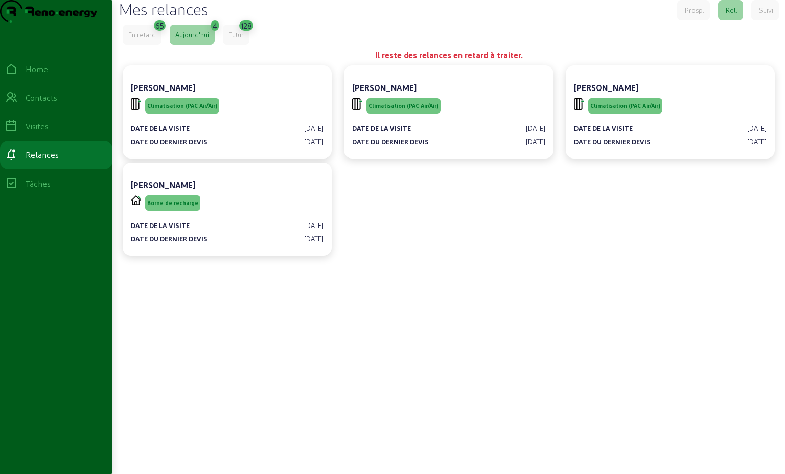
click at [140, 39] on div "En retard" at bounding box center [142, 34] width 28 height 9
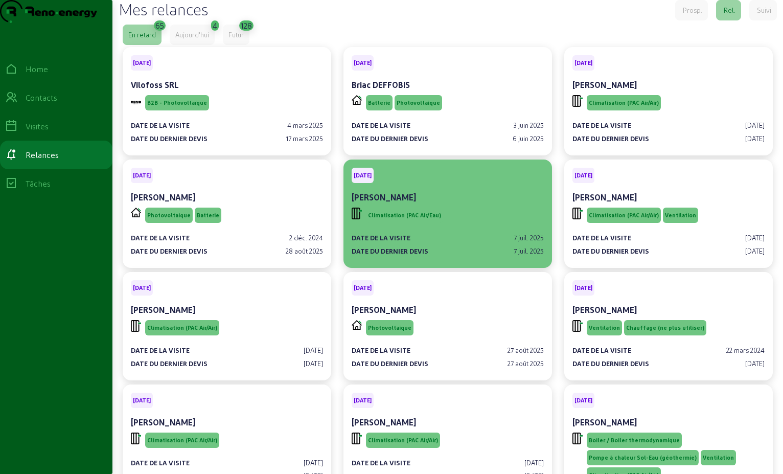
click at [487, 256] on app-price-offer-date-list "Date de la visite [DATE] Date du dernier devis [DATE]" at bounding box center [448, 244] width 192 height 22
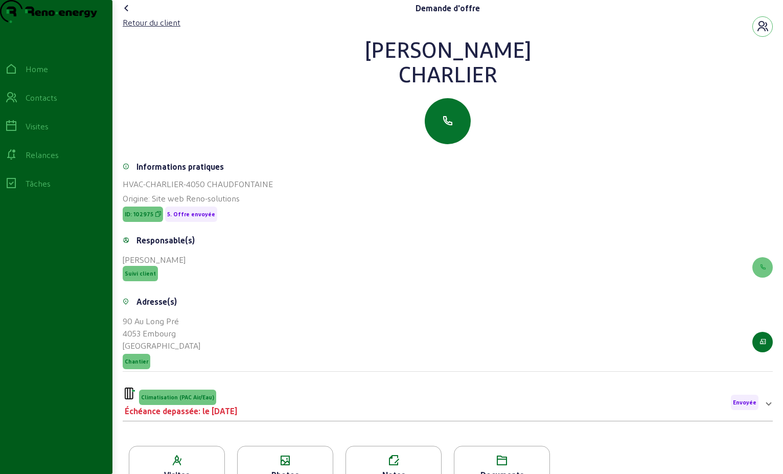
drag, startPoint x: 424, startPoint y: 90, endPoint x: 382, endPoint y: 62, distance: 50.2
click at [381, 61] on div "[PERSON_NAME]" at bounding box center [448, 61] width 650 height 49
drag, startPoint x: 382, startPoint y: 62, endPoint x: 435, endPoint y: 72, distance: 53.5
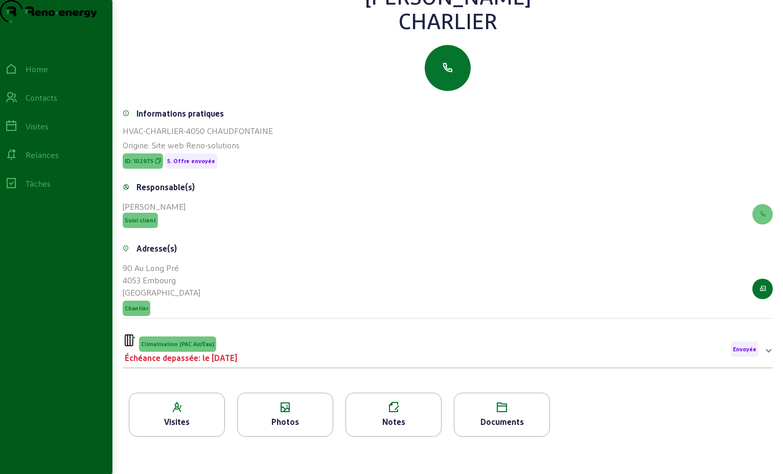
scroll to position [130, 0]
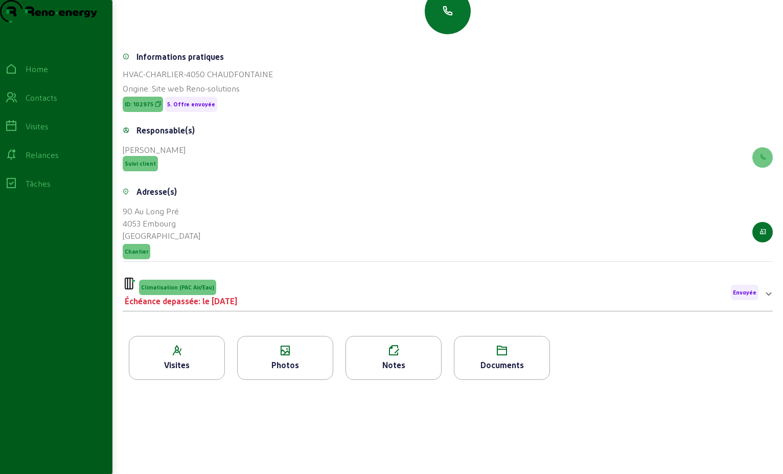
click at [325, 285] on div "Climatisation (PAC Air/Eau) Échéance depassée: le [DATE] Envoyée" at bounding box center [442, 293] width 634 height 30
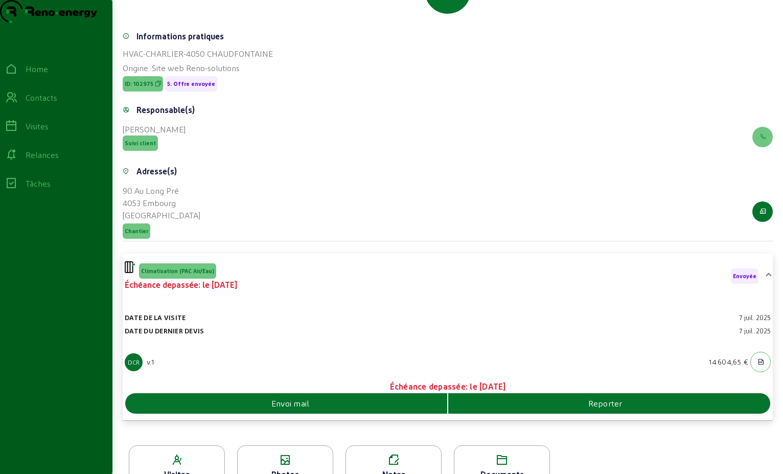
click at [392, 409] on div "Envoi mail" at bounding box center [286, 403] width 322 height 12
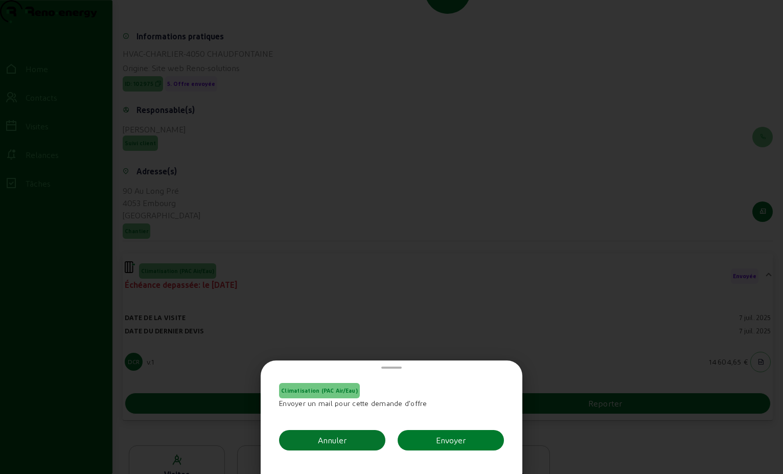
click at [457, 438] on div "Envoyer" at bounding box center [451, 440] width 30 height 12
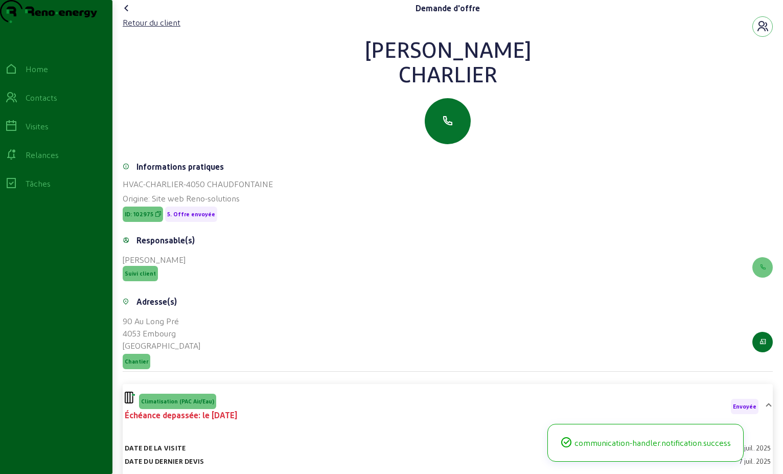
click at [125, 14] on icon at bounding box center [127, 8] width 12 height 12
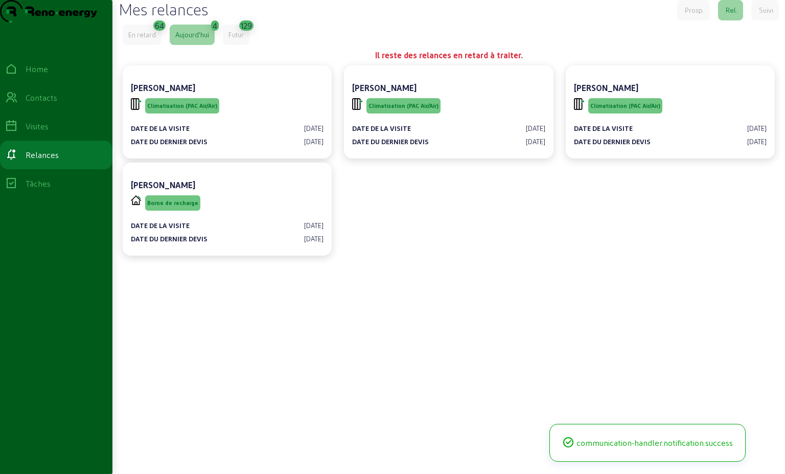
click at [133, 39] on div "En retard" at bounding box center [142, 34] width 28 height 9
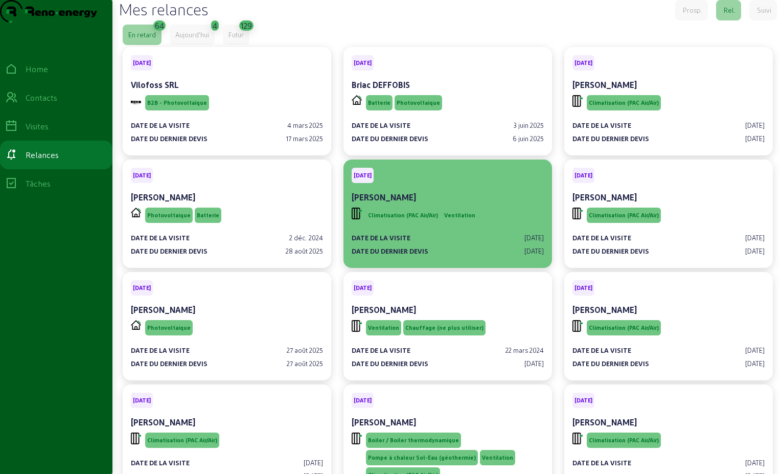
click at [482, 225] on div "Climatisation (PAC Air/Air) Ventilation" at bounding box center [448, 215] width 192 height 19
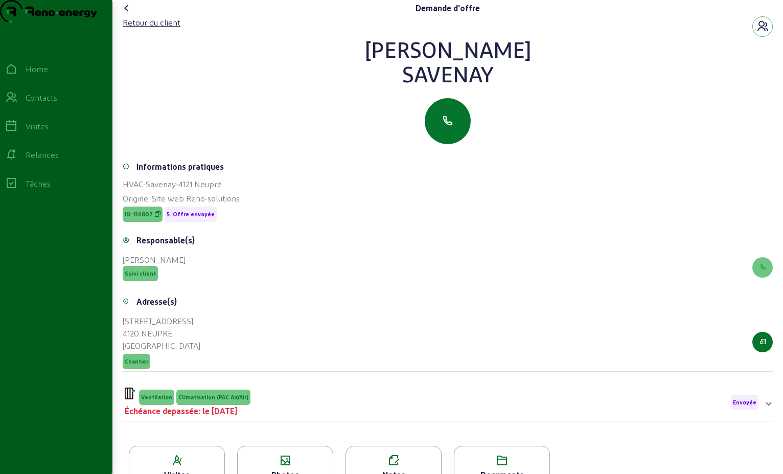
drag, startPoint x: 467, startPoint y: 96, endPoint x: 398, endPoint y: 70, distance: 74.4
click at [398, 70] on div "[PERSON_NAME]" at bounding box center [448, 61] width 650 height 49
drag, startPoint x: 398, startPoint y: 70, endPoint x: 444, endPoint y: 75, distance: 46.9
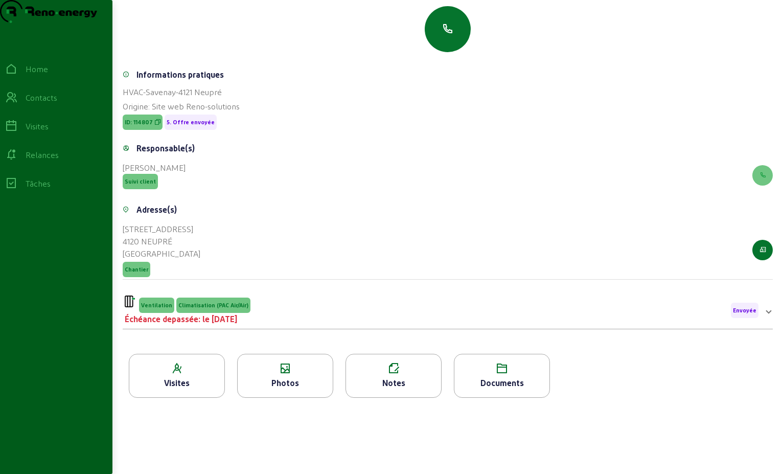
scroll to position [130, 0]
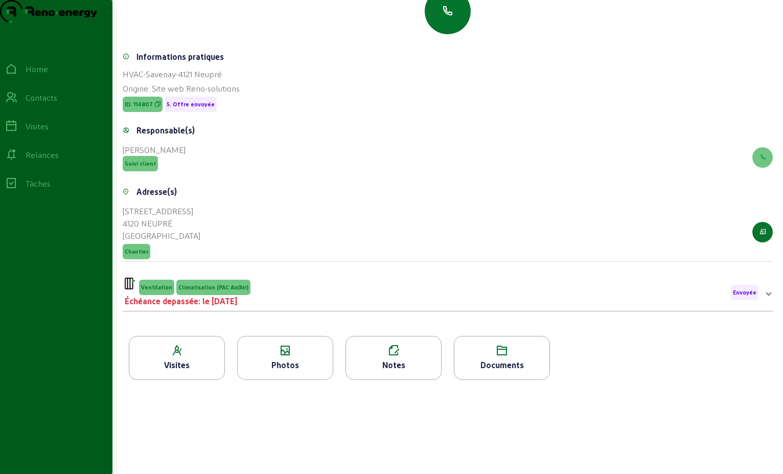
click at [228, 297] on div "Échéance depassée: le [DATE]" at bounding box center [188, 301] width 126 height 12
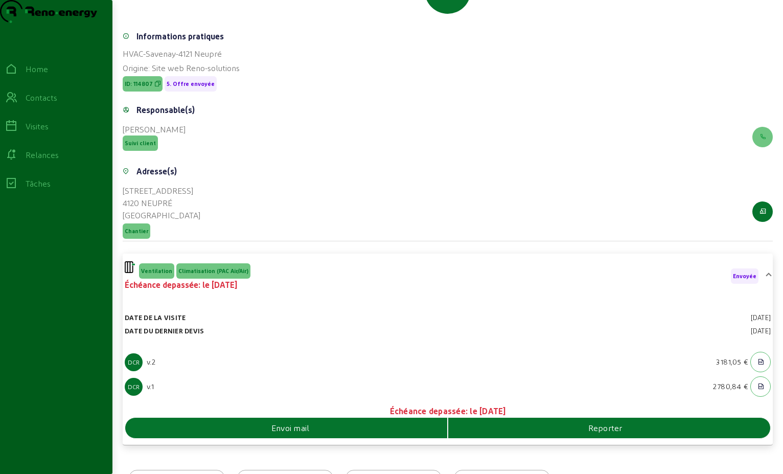
click at [330, 434] on div "Envoi mail" at bounding box center [286, 428] width 322 height 12
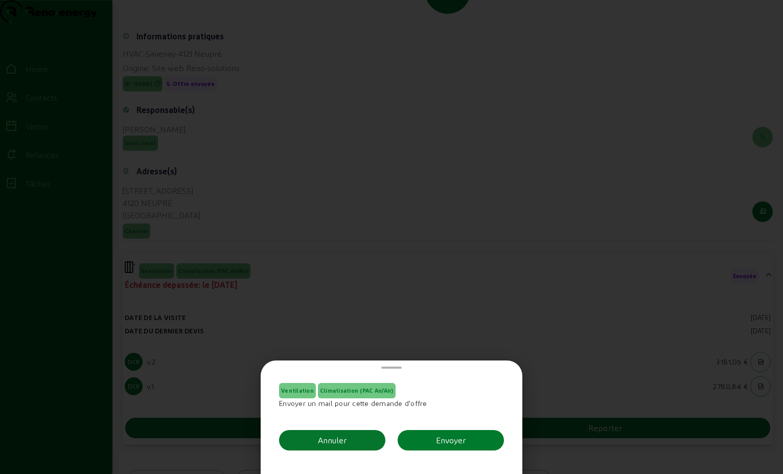
click at [440, 439] on div "Envoyer" at bounding box center [451, 440] width 30 height 12
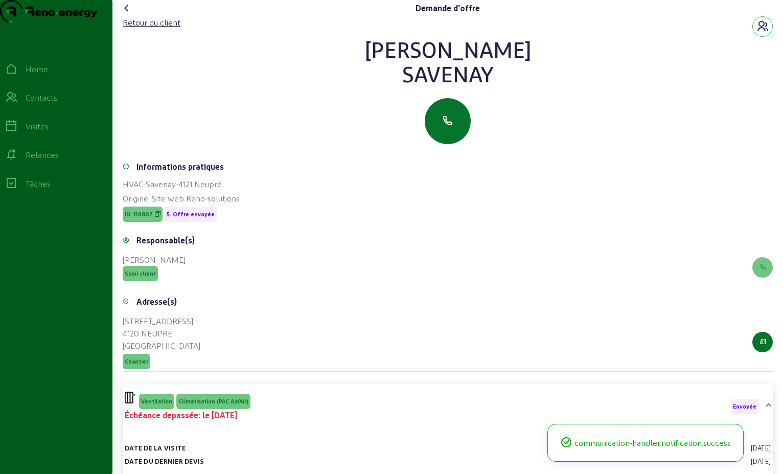
click at [135, 16] on cam-font-icon at bounding box center [127, 8] width 16 height 16
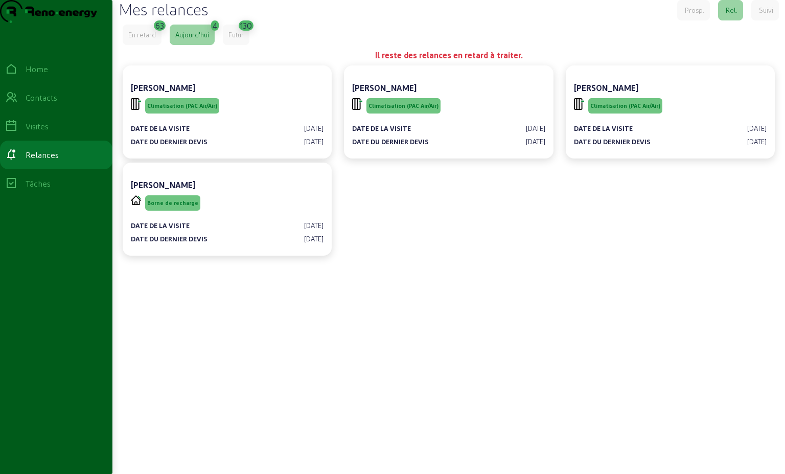
click at [148, 39] on div "En retard" at bounding box center [142, 34] width 28 height 9
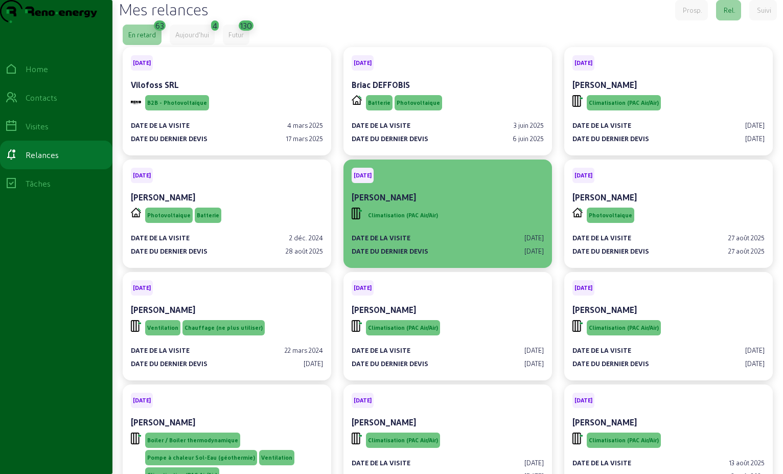
click at [466, 242] on div "Date de la visite [DATE]" at bounding box center [448, 237] width 192 height 9
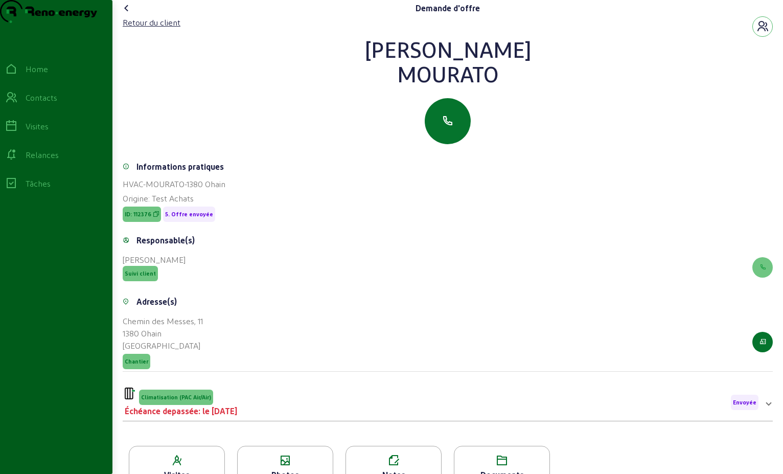
drag, startPoint x: 497, startPoint y: 90, endPoint x: 361, endPoint y: 73, distance: 137.2
click at [361, 73] on div "[PERSON_NAME]" at bounding box center [448, 61] width 650 height 49
drag, startPoint x: 361, startPoint y: 73, endPoint x: 425, endPoint y: 73, distance: 63.9
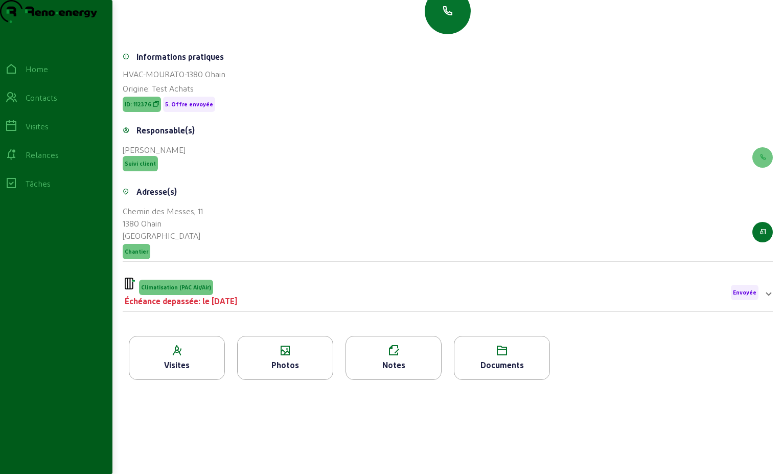
scroll to position [130, 0]
click at [280, 287] on div "Climatisation (PAC Air/Air) Échéance depassée: le [DATE] Envoyée" at bounding box center [442, 293] width 634 height 30
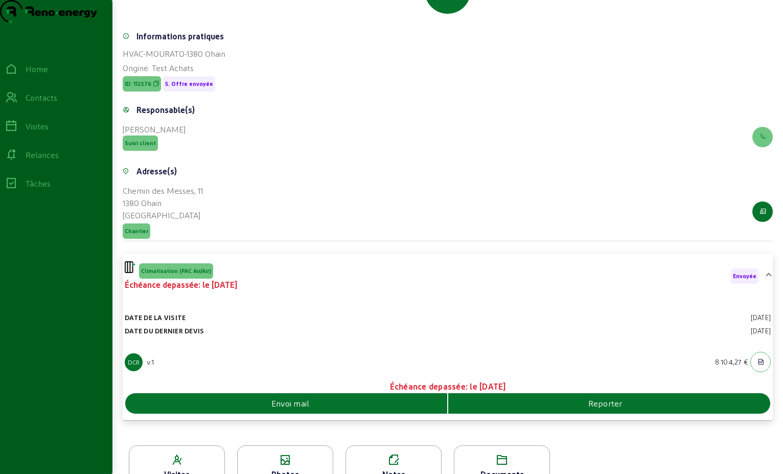
click at [332, 414] on div "Envoi mail" at bounding box center [286, 403] width 323 height 20
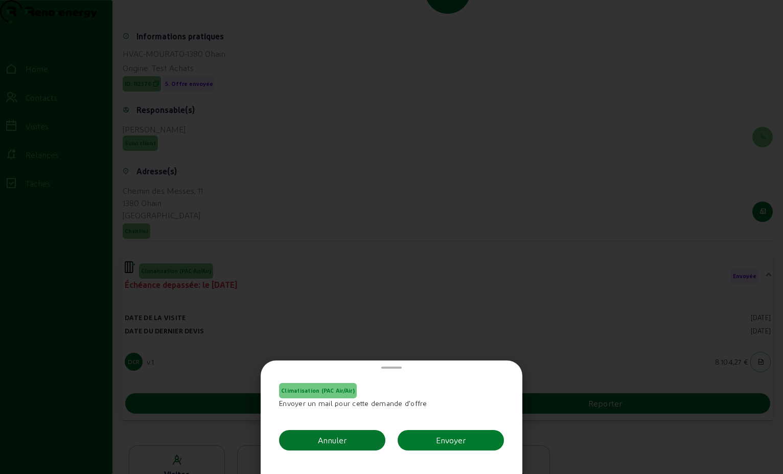
click at [476, 434] on button "Envoyer" at bounding box center [451, 440] width 106 height 20
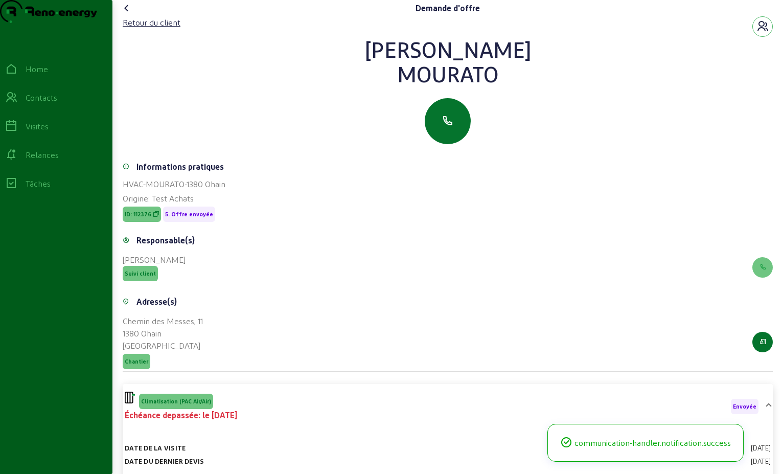
click at [127, 14] on icon at bounding box center [127, 8] width 12 height 12
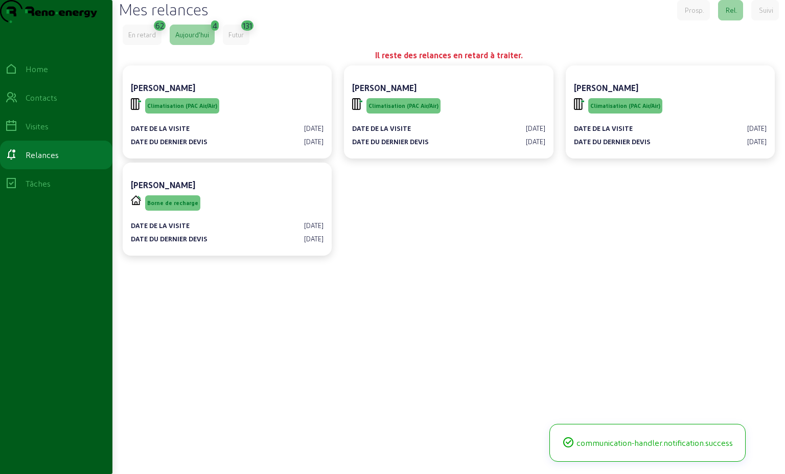
click at [156, 39] on div "En retard" at bounding box center [142, 34] width 28 height 9
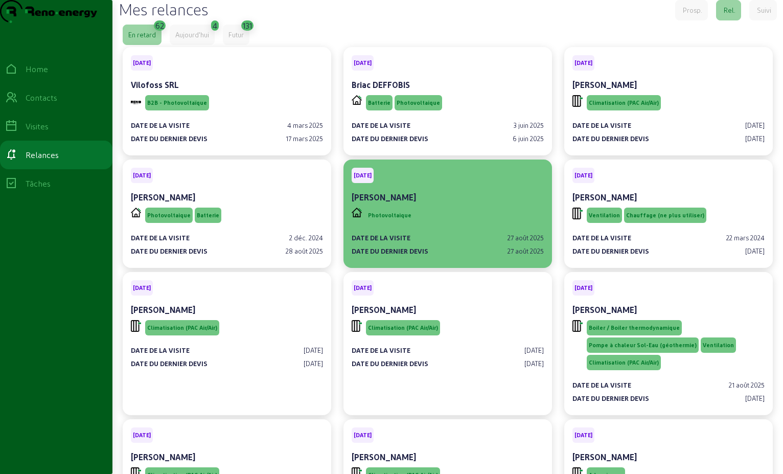
click at [495, 225] on div "Photovoltaique" at bounding box center [448, 215] width 192 height 19
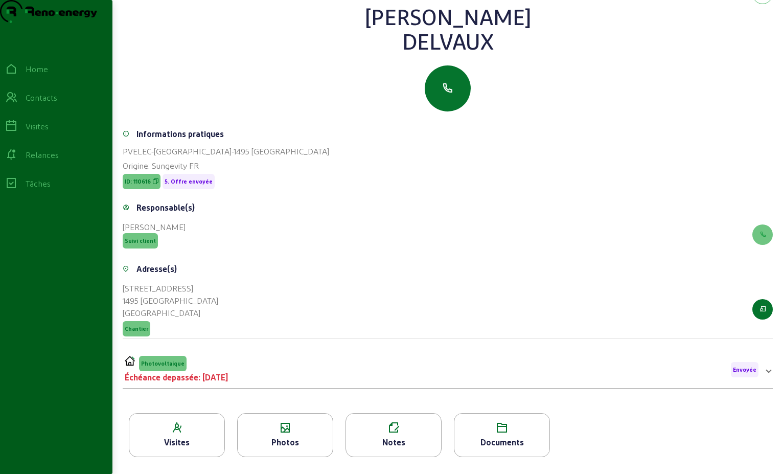
scroll to position [51, 0]
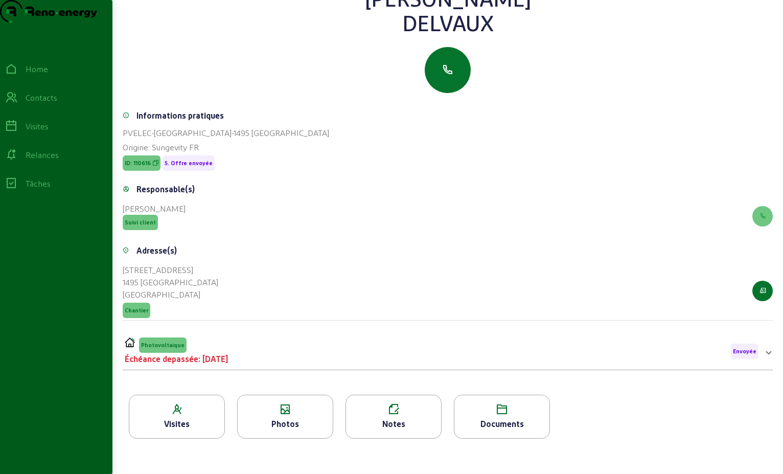
click at [292, 365] on div "Photovoltaique Échéance depassée: [DATE] Envoyée" at bounding box center [442, 351] width 634 height 28
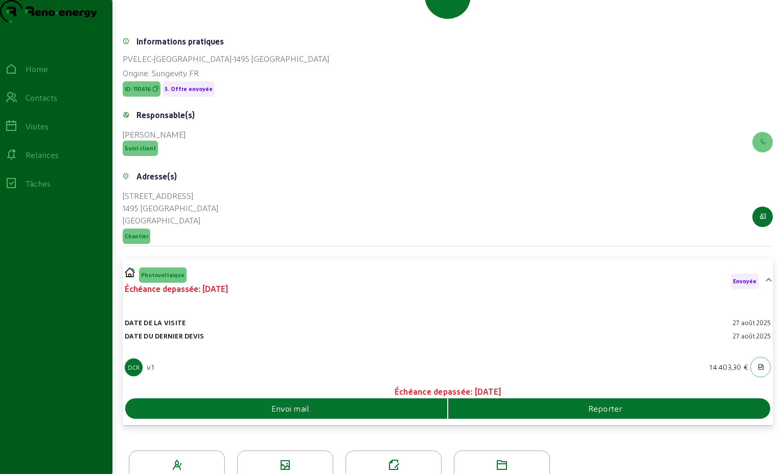
scroll to position [178, 0]
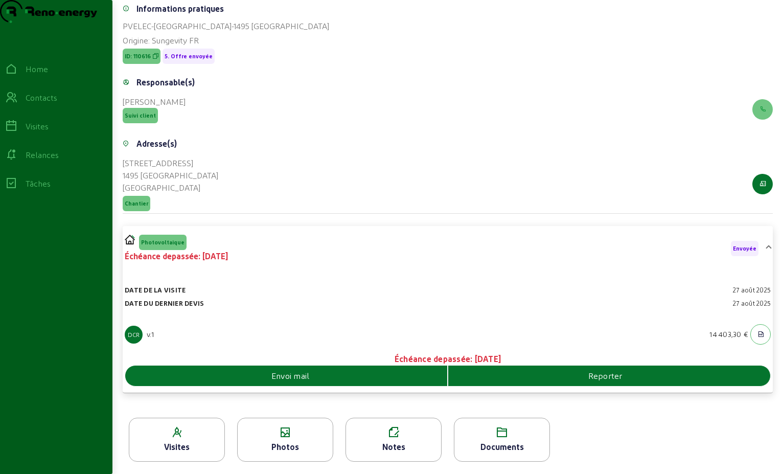
click at [384, 373] on div "Envoi mail" at bounding box center [286, 376] width 322 height 12
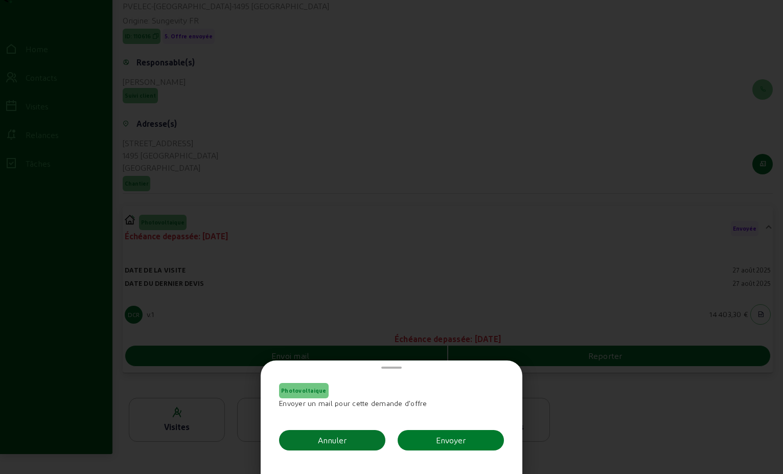
click at [464, 443] on button "Envoyer" at bounding box center [451, 440] width 106 height 20
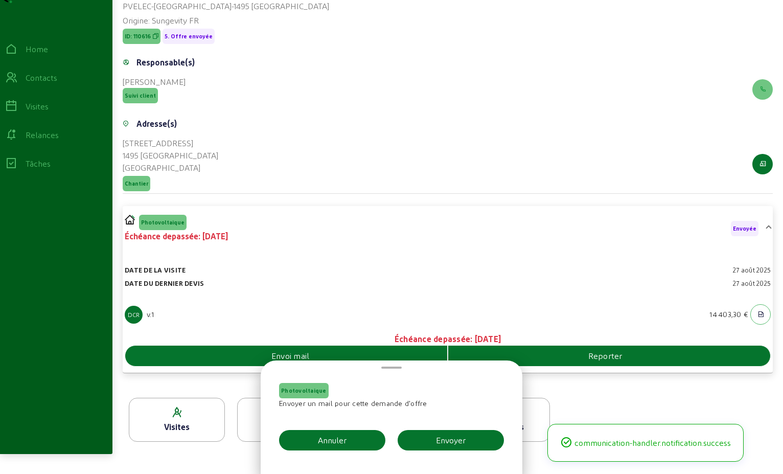
scroll to position [178, 0]
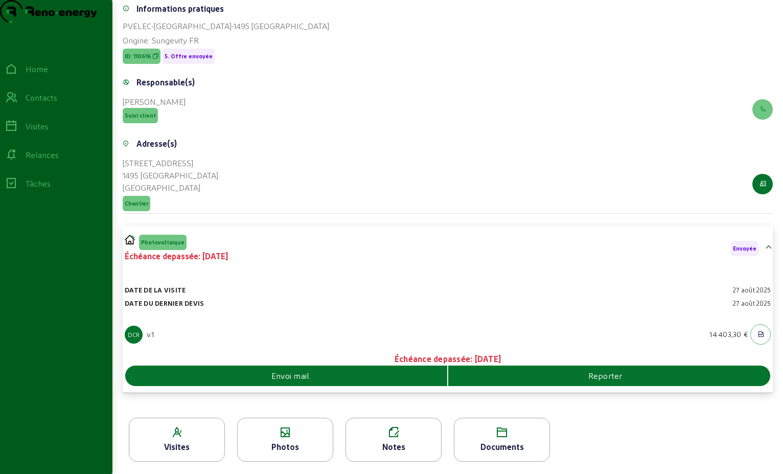
click at [344, 372] on div "Envoi mail" at bounding box center [286, 376] width 322 height 12
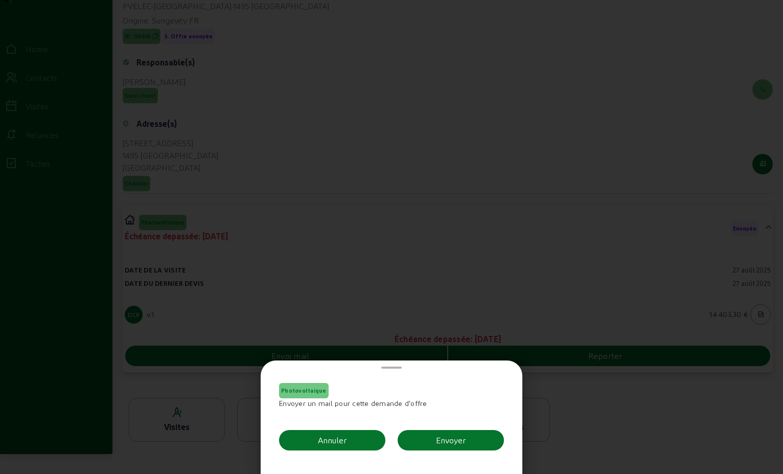
scroll to position [0, 0]
click at [439, 445] on div "Envoyer" at bounding box center [451, 440] width 30 height 12
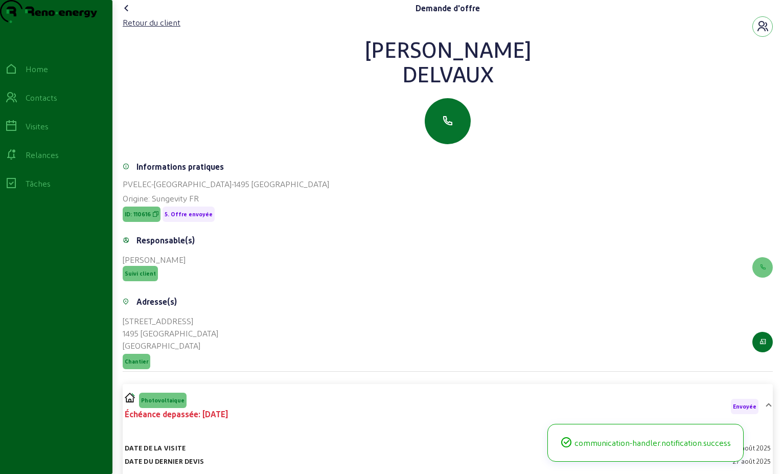
click at [131, 14] on icon at bounding box center [127, 8] width 12 height 12
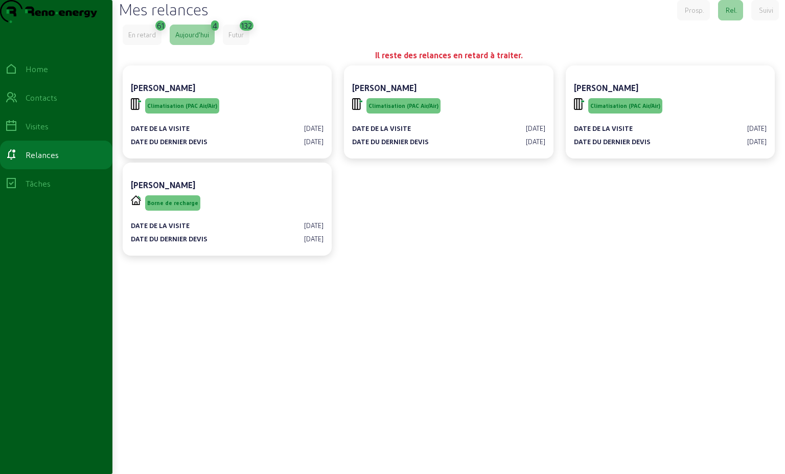
click at [140, 39] on div "En retard" at bounding box center [142, 34] width 28 height 9
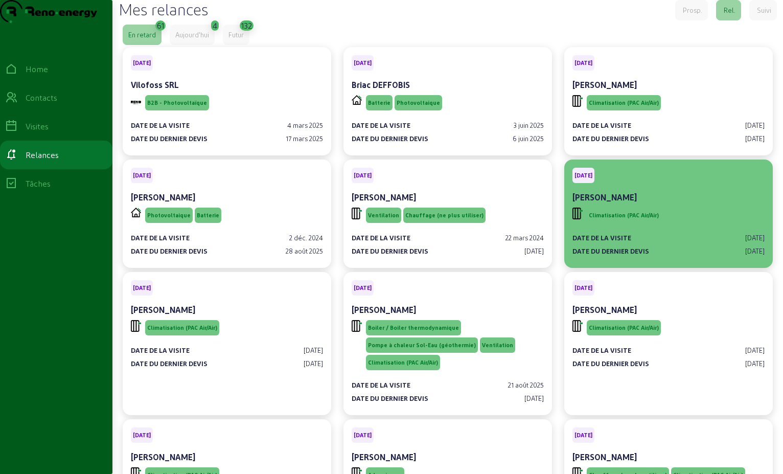
click at [674, 203] on div "[PERSON_NAME]" at bounding box center [669, 197] width 192 height 12
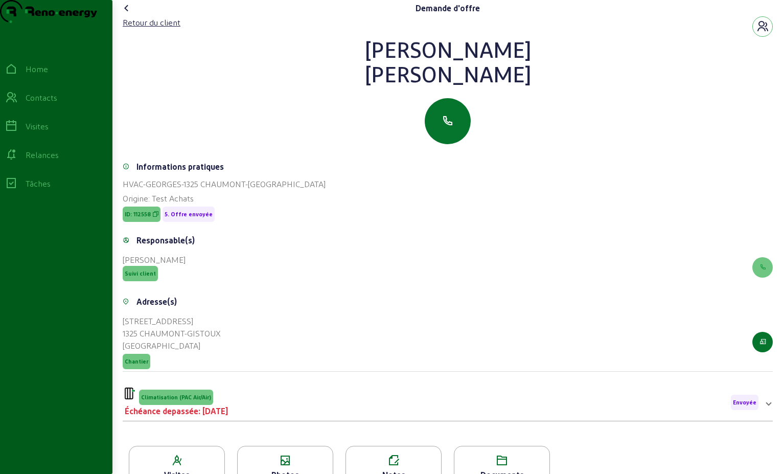
drag, startPoint x: 496, startPoint y: 96, endPoint x: 402, endPoint y: 70, distance: 97.6
click at [402, 70] on div "[PERSON_NAME]" at bounding box center [448, 61] width 650 height 49
drag, startPoint x: 402, startPoint y: 70, endPoint x: 445, endPoint y: 74, distance: 42.6
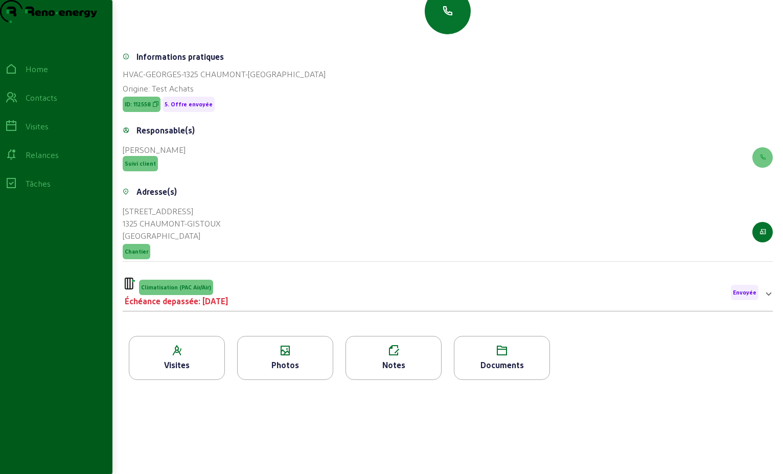
scroll to position [130, 0]
click at [214, 298] on div "Échéance depassée: [DATE]" at bounding box center [176, 301] width 103 height 12
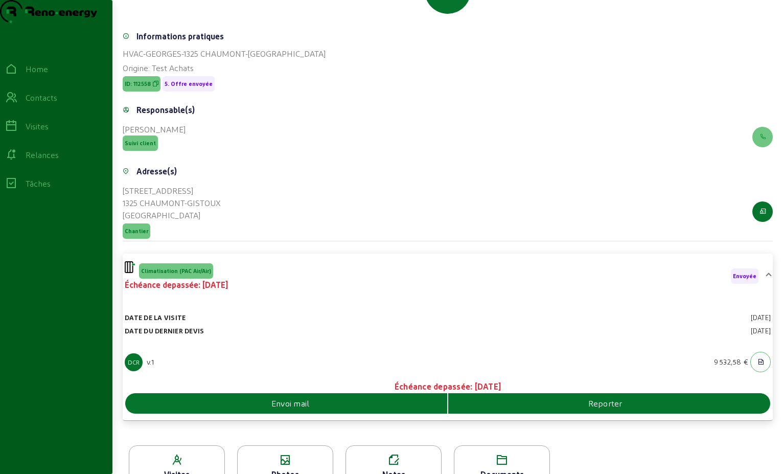
click at [303, 409] on span "Envoi mail" at bounding box center [290, 403] width 38 height 12
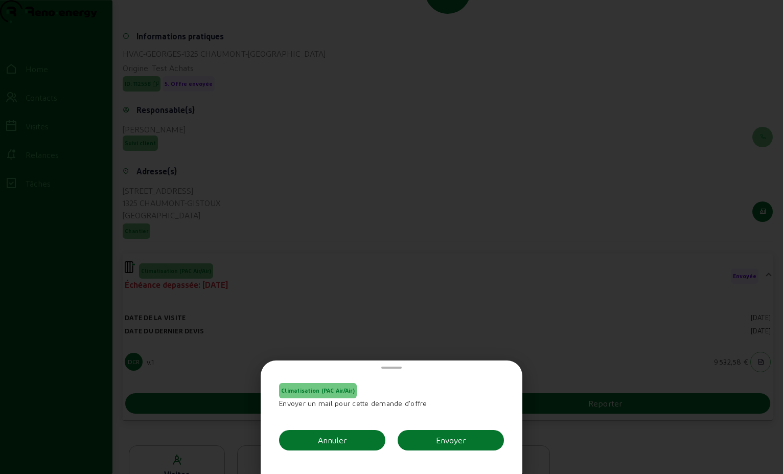
scroll to position [0, 0]
click at [450, 436] on div "Envoyer" at bounding box center [451, 440] width 30 height 12
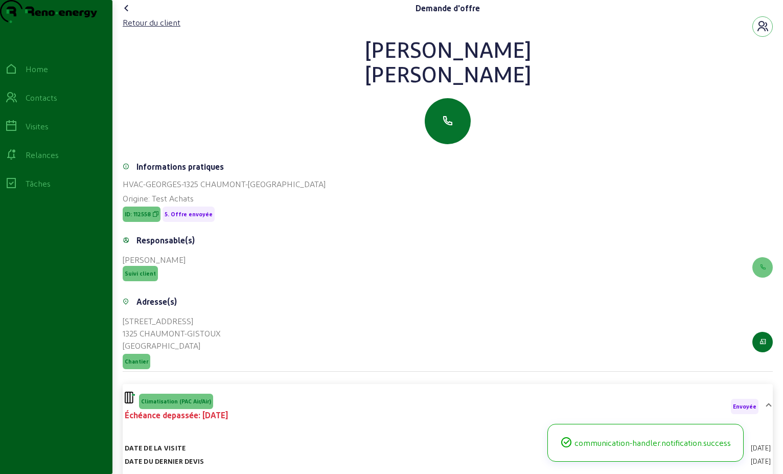
click at [131, 14] on icon at bounding box center [127, 8] width 12 height 12
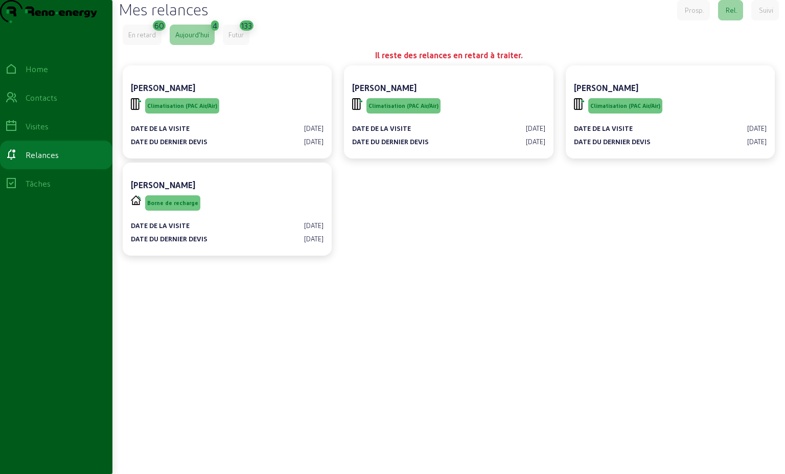
click at [150, 45] on div "En retard" at bounding box center [142, 35] width 39 height 20
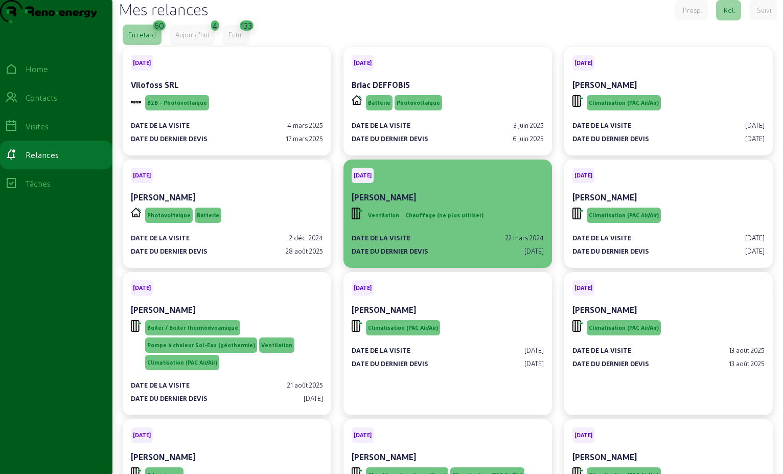
drag, startPoint x: 490, startPoint y: 233, endPoint x: 477, endPoint y: 238, distance: 14.2
click at [477, 225] on div "Ventilation Chauffage (ne plus utiliser)" at bounding box center [448, 215] width 192 height 19
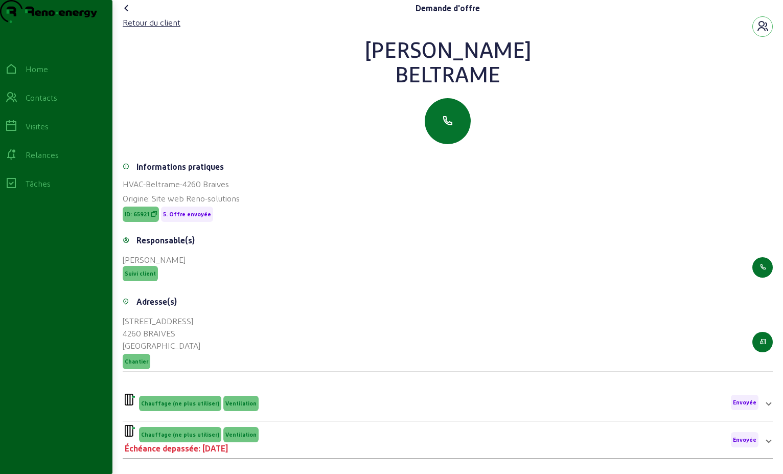
click at [131, 14] on icon at bounding box center [127, 8] width 12 height 12
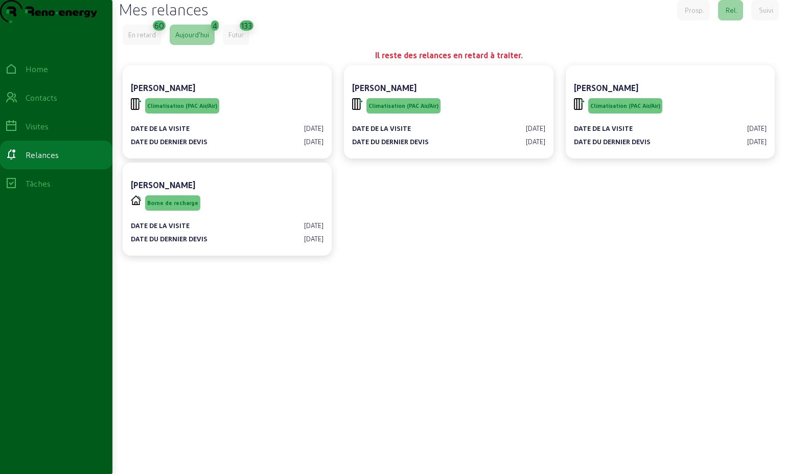
click at [138, 39] on div "En retard" at bounding box center [142, 34] width 28 height 9
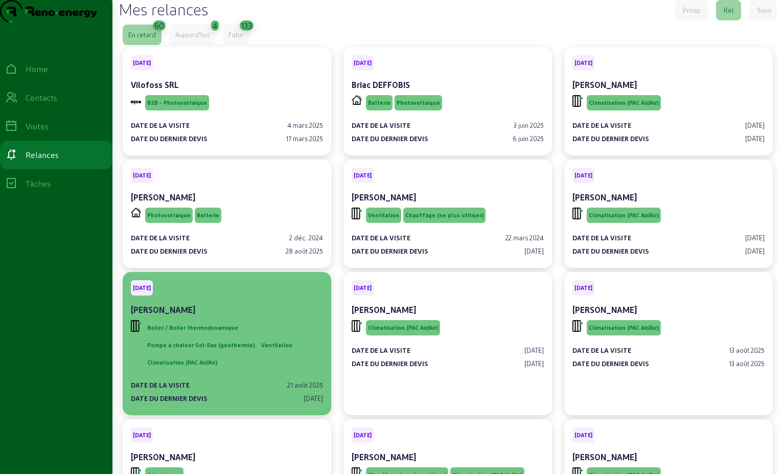
click at [278, 370] on div "Boiler / Boiler thermodynamique Pompe à chaleur Sol-Eau (géothermie) Ventilatio…" at bounding box center [234, 345] width 178 height 50
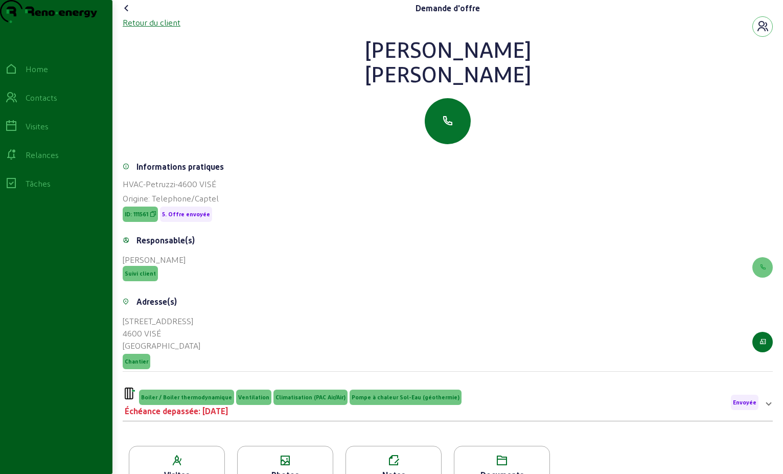
click at [154, 29] on div "Retour du client" at bounding box center [152, 22] width 58 height 12
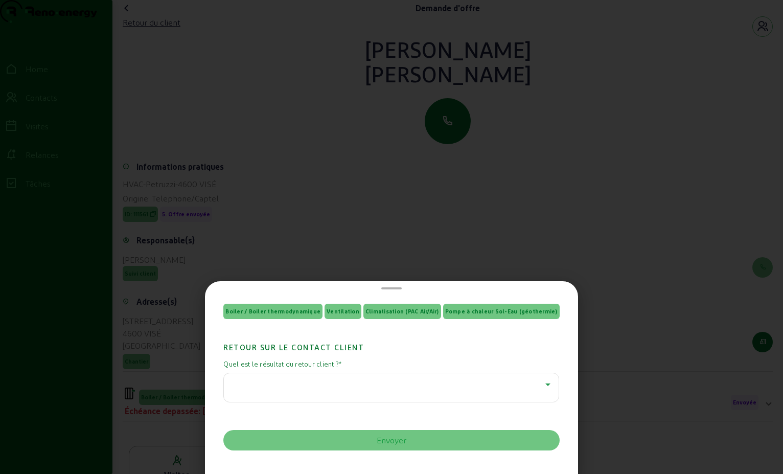
click at [542, 385] on icon at bounding box center [548, 384] width 12 height 12
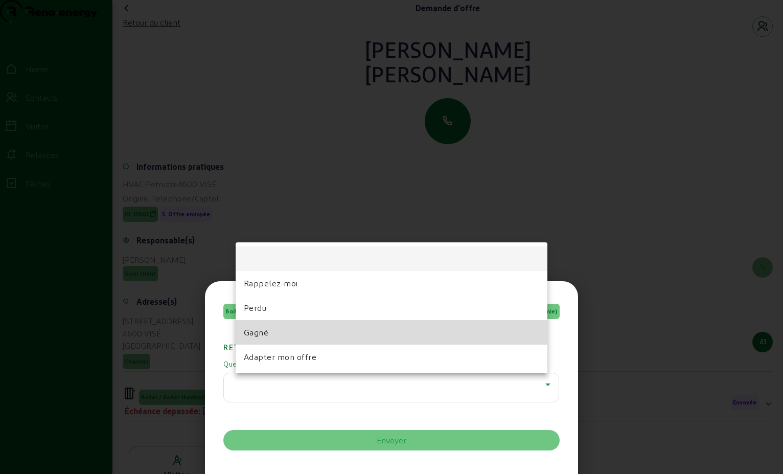
click at [308, 331] on mat-option "Gagné" at bounding box center [392, 332] width 312 height 25
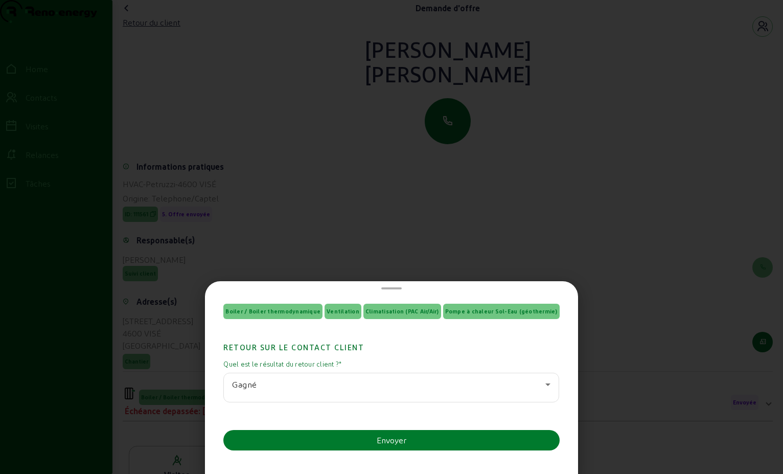
click at [389, 444] on div "Envoyer" at bounding box center [392, 440] width 30 height 12
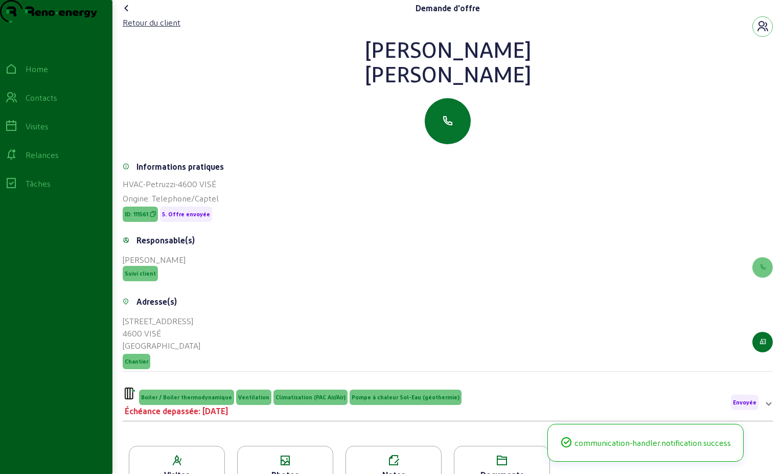
click at [125, 14] on icon at bounding box center [127, 8] width 12 height 12
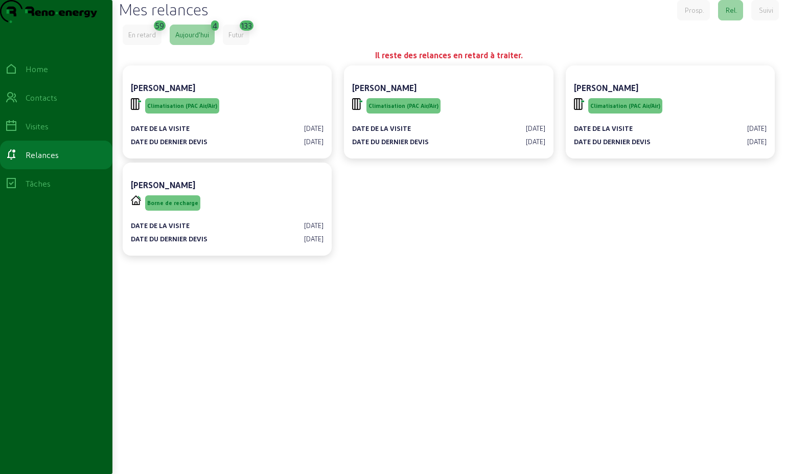
click at [154, 39] on div "En retard" at bounding box center [142, 34] width 28 height 9
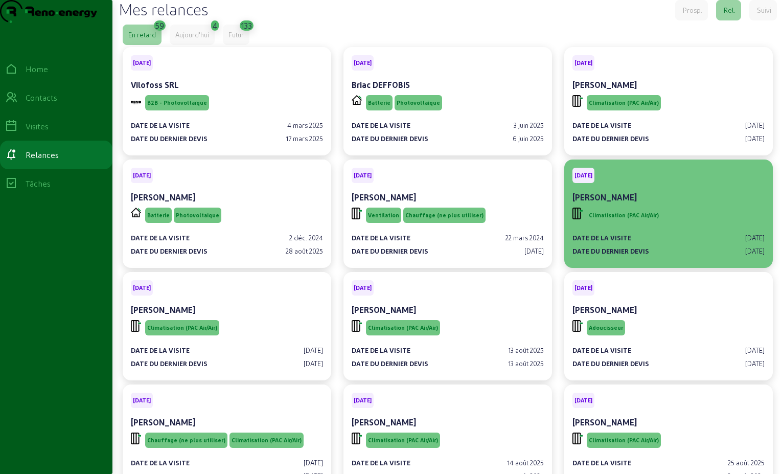
click at [648, 205] on div "[DATE] [PERSON_NAME]" at bounding box center [669, 187] width 192 height 38
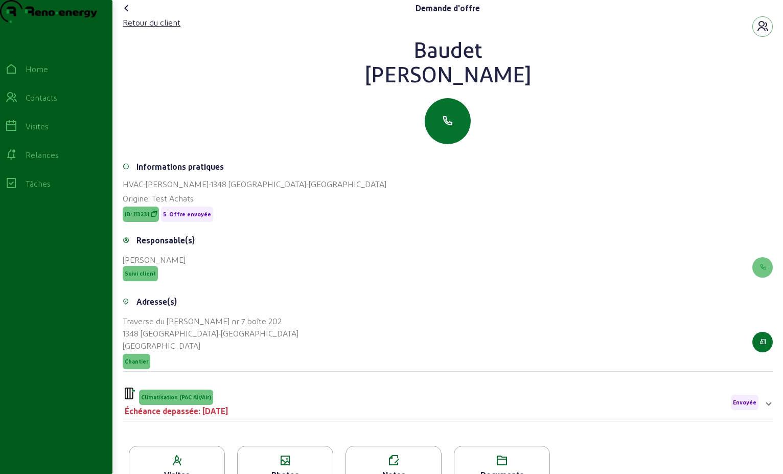
drag, startPoint x: 480, startPoint y: 96, endPoint x: 376, endPoint y: 59, distance: 109.8
click at [376, 59] on div "[PERSON_NAME]" at bounding box center [448, 61] width 650 height 49
drag, startPoint x: 376, startPoint y: 59, endPoint x: 455, endPoint y: 67, distance: 79.7
click at [168, 29] on div "Retour du client" at bounding box center [152, 22] width 58 height 12
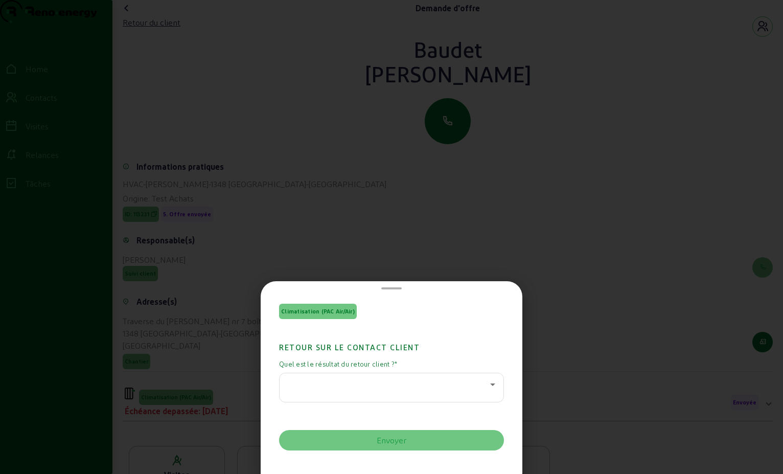
click at [495, 385] on icon at bounding box center [493, 384] width 12 height 12
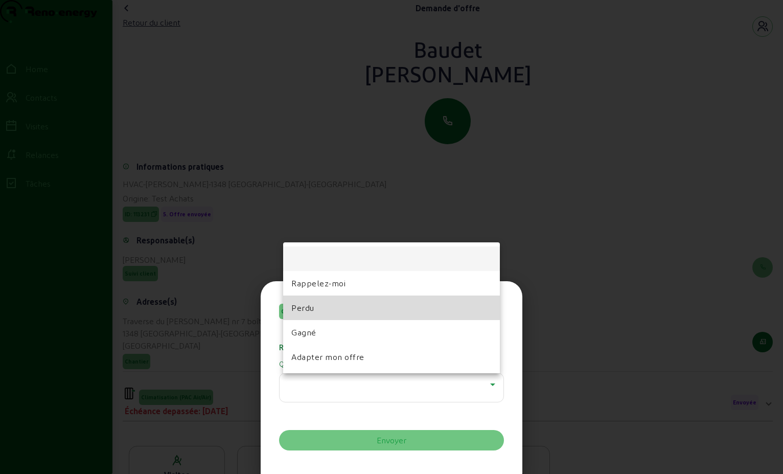
click at [372, 310] on mat-option "Perdu" at bounding box center [391, 307] width 217 height 25
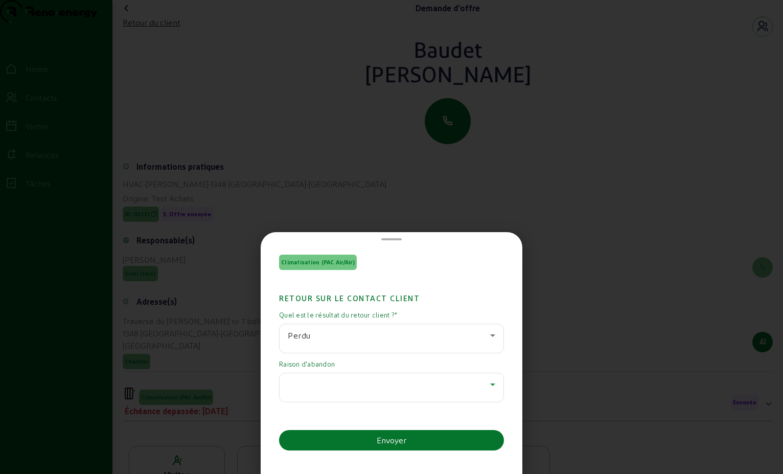
click at [489, 387] on icon at bounding box center [493, 384] width 12 height 12
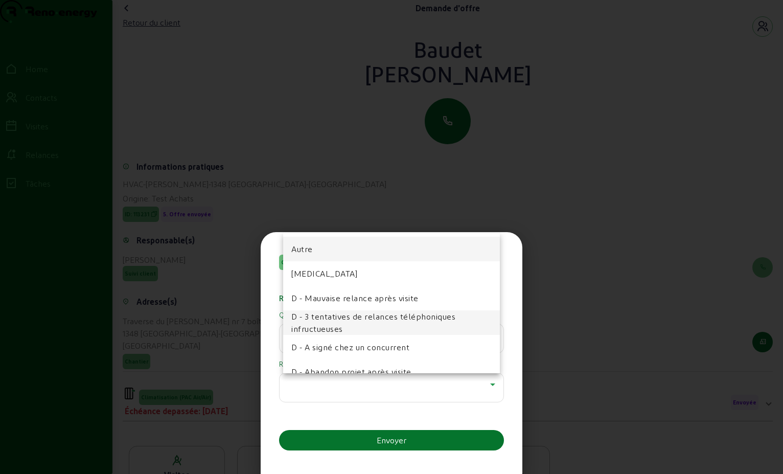
click at [405, 318] on span "D - 3 tentatives de relances téléphoniques infructueuses" at bounding box center [391, 322] width 200 height 25
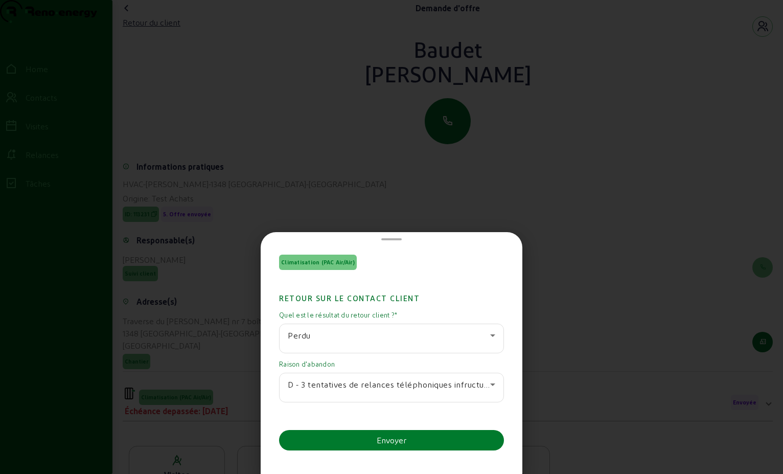
click at [382, 436] on div "Envoyer" at bounding box center [392, 440] width 30 height 12
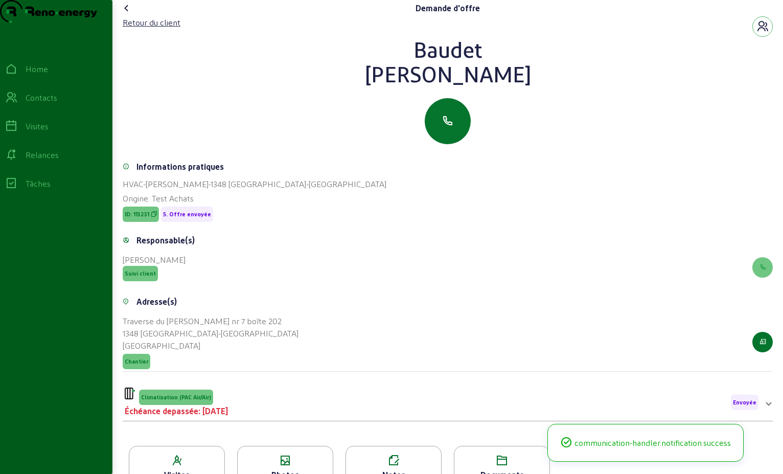
click at [127, 14] on icon at bounding box center [127, 8] width 12 height 12
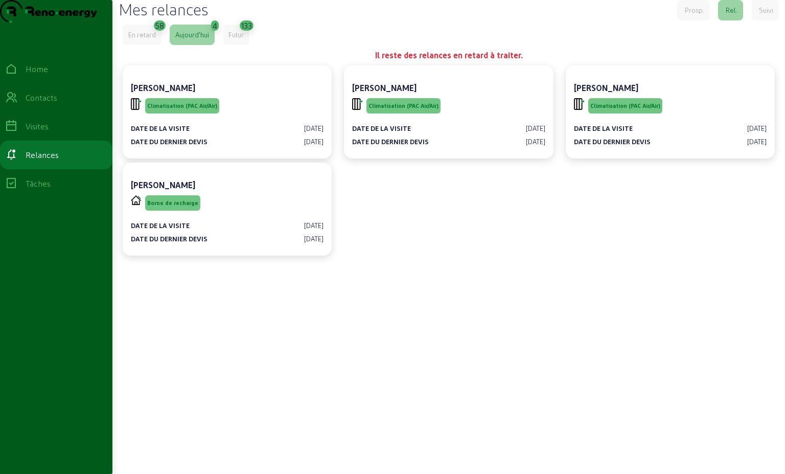
click at [151, 39] on div "En retard" at bounding box center [142, 34] width 28 height 9
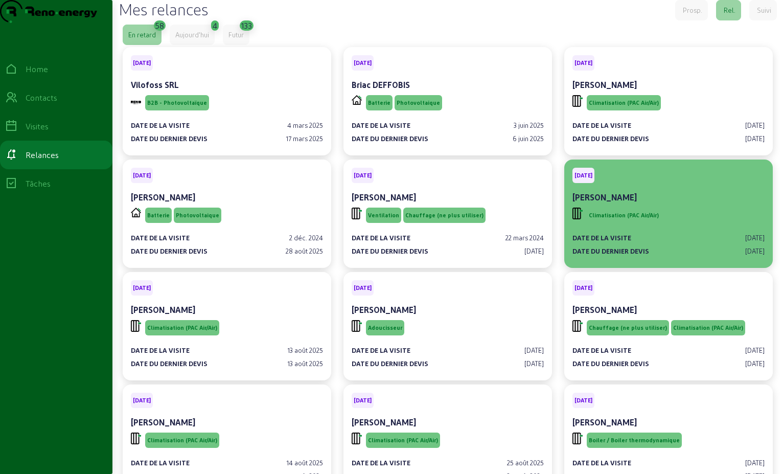
click at [642, 225] on div "Climatisation (PAC Air/Air)" at bounding box center [617, 215] width 88 height 19
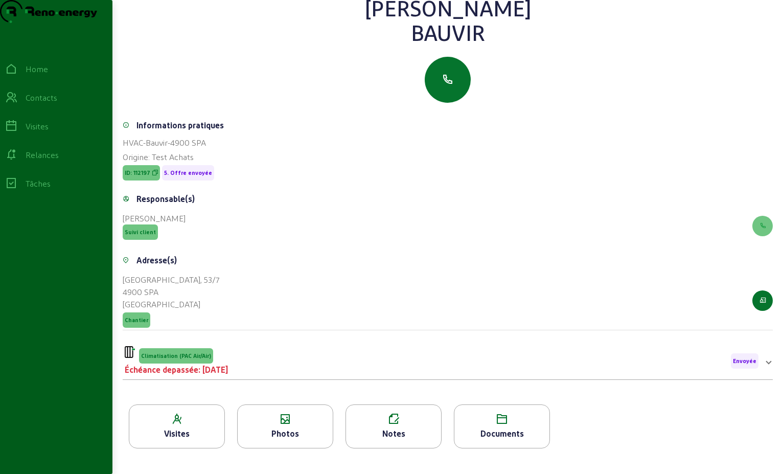
scroll to position [102, 0]
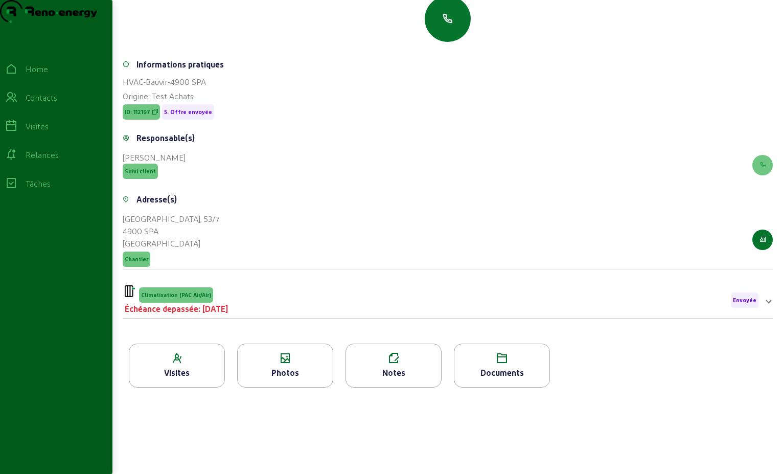
click at [270, 309] on div "Climatisation (PAC Air/Air) Échéance depassée: [DATE] Envoyée" at bounding box center [442, 300] width 634 height 30
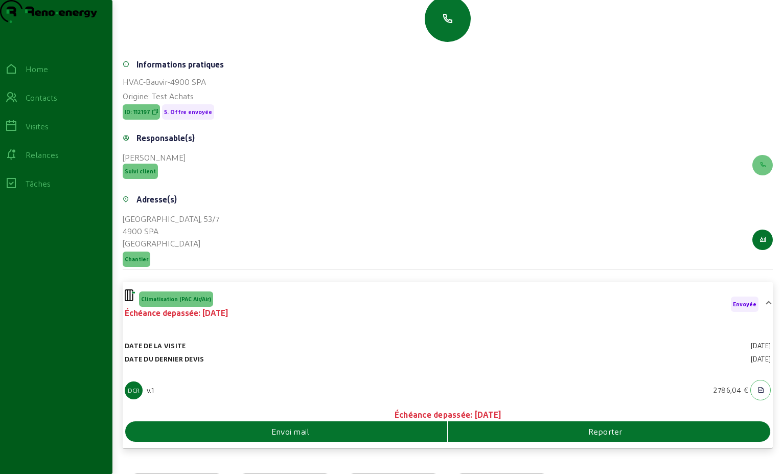
click at [388, 438] on div "Envoi mail" at bounding box center [286, 431] width 322 height 12
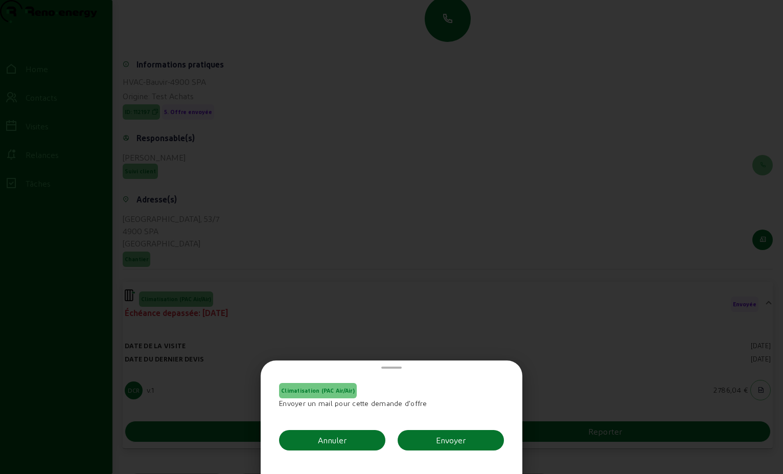
scroll to position [0, 0]
click at [444, 438] on div "Envoyer" at bounding box center [451, 440] width 30 height 12
click at [444, 438] on div "Climatisation (PAC Air/Air) Envoyer un mail pour cette demande d'offre Annuler …" at bounding box center [391, 419] width 225 height 73
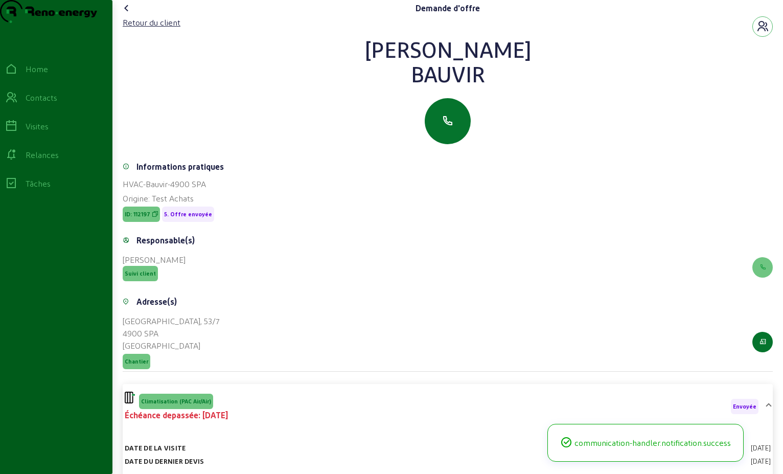
click at [128, 14] on icon at bounding box center [127, 8] width 12 height 12
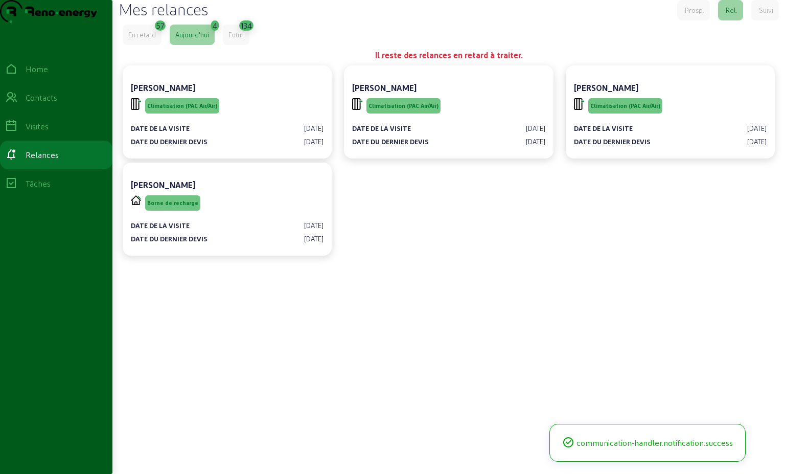
click at [151, 39] on div "En retard" at bounding box center [142, 34] width 28 height 9
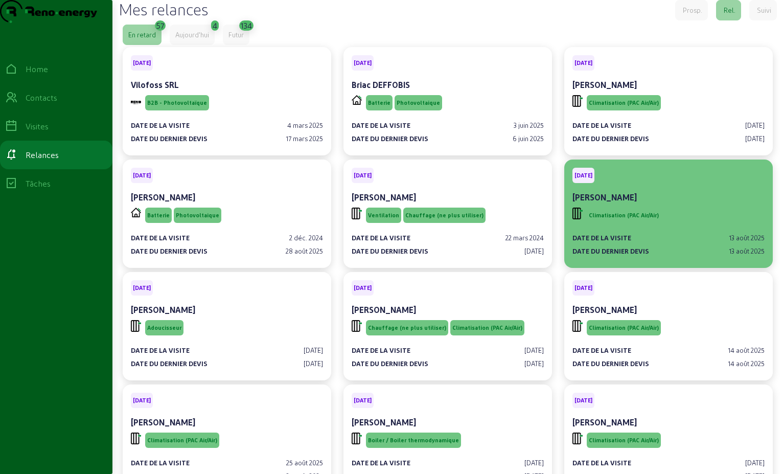
click at [646, 223] on span "Climatisation (PAC Air/Air)" at bounding box center [624, 215] width 74 height 15
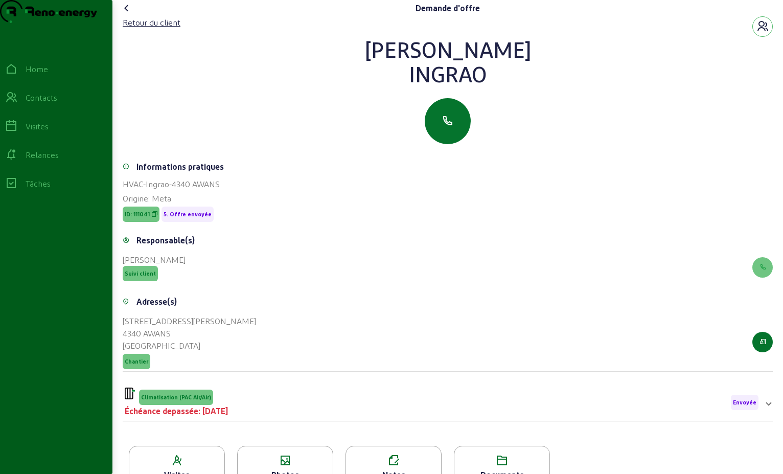
drag, startPoint x: 489, startPoint y: 101, endPoint x: 391, endPoint y: 69, distance: 103.8
click at [391, 69] on div "[PERSON_NAME]" at bounding box center [448, 61] width 650 height 49
drag, startPoint x: 391, startPoint y: 69, endPoint x: 428, endPoint y: 70, distance: 37.8
click at [149, 16] on div "Demande d'offre" at bounding box center [448, 8] width 658 height 16
click at [144, 29] on div "Retour du client" at bounding box center [152, 22] width 58 height 12
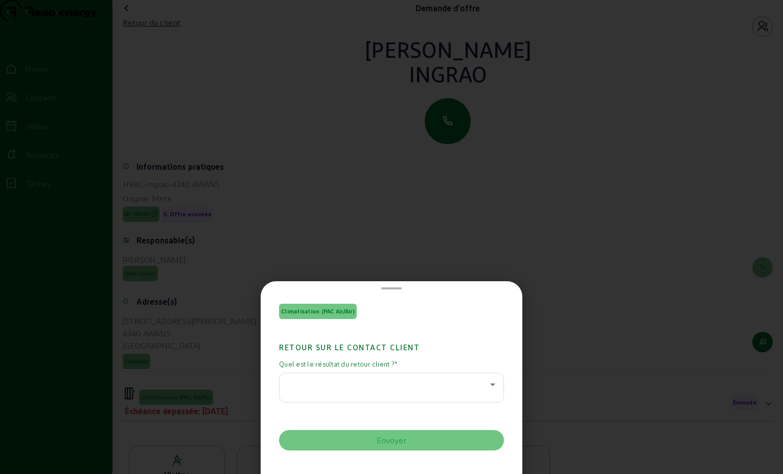
click at [488, 381] on icon at bounding box center [493, 384] width 12 height 12
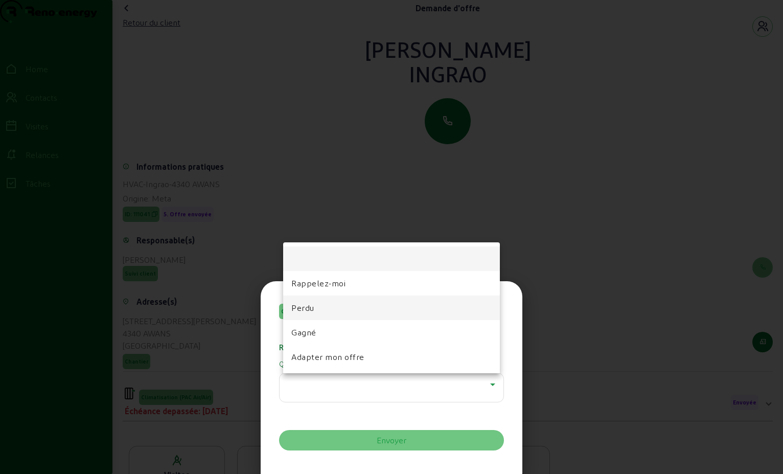
click at [394, 313] on mat-option "Perdu" at bounding box center [391, 307] width 217 height 25
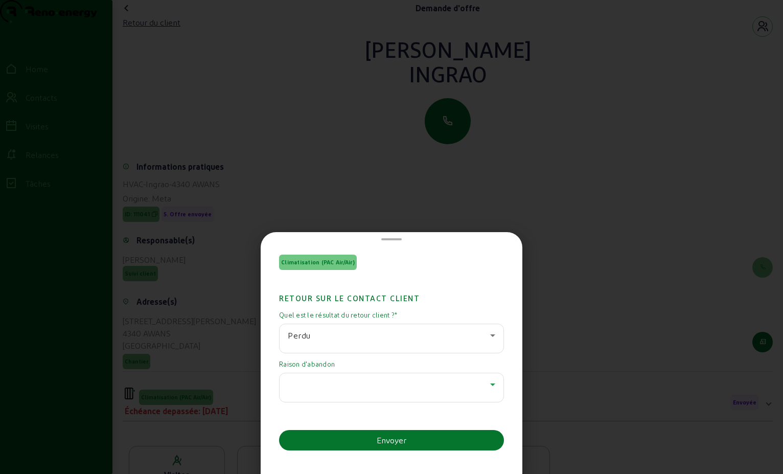
click at [487, 386] on icon at bounding box center [493, 384] width 12 height 12
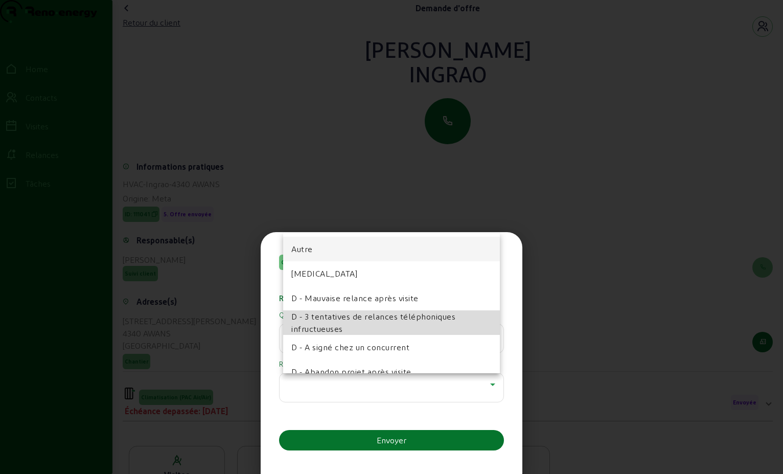
click at [403, 329] on span "D - 3 tentatives de relances téléphoniques infructueuses" at bounding box center [391, 322] width 200 height 25
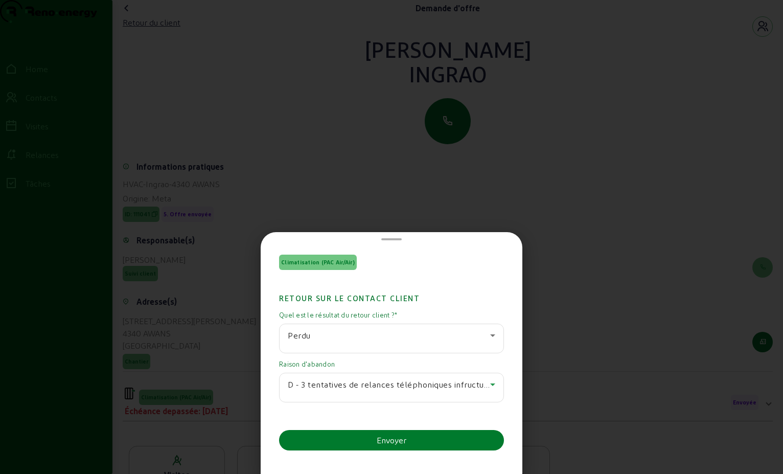
click at [401, 448] on button "Envoyer" at bounding box center [391, 440] width 225 height 20
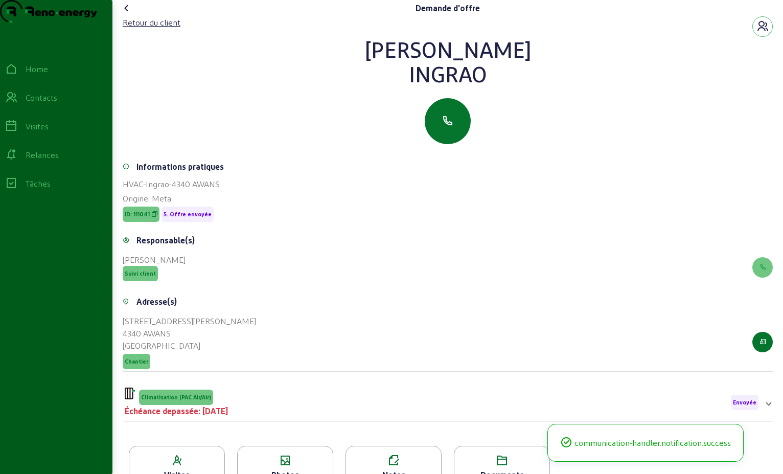
click at [126, 14] on icon at bounding box center [127, 8] width 12 height 12
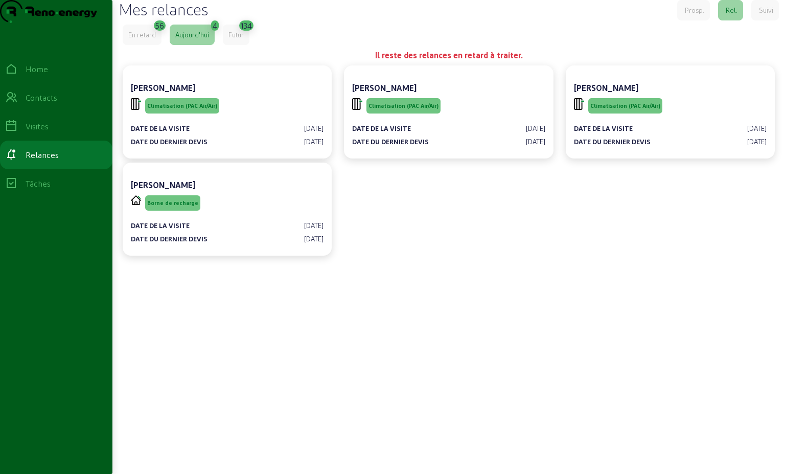
click at [148, 39] on div "En retard" at bounding box center [142, 34] width 28 height 9
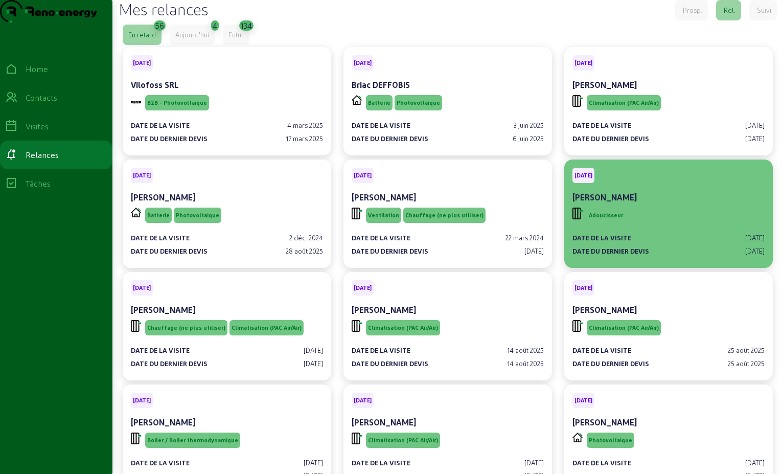
click at [676, 225] on div "Adoucisseur" at bounding box center [669, 215] width 192 height 19
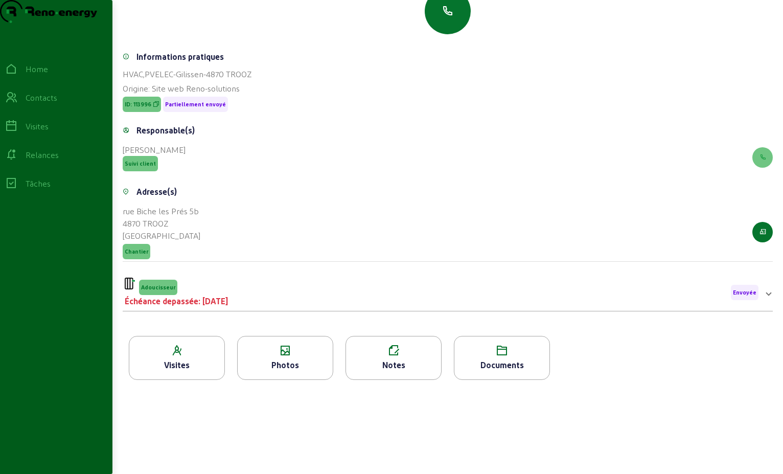
scroll to position [130, 0]
click at [350, 295] on div "Adoucisseur Échéance depassée: [DATE] Envoyée" at bounding box center [442, 293] width 634 height 30
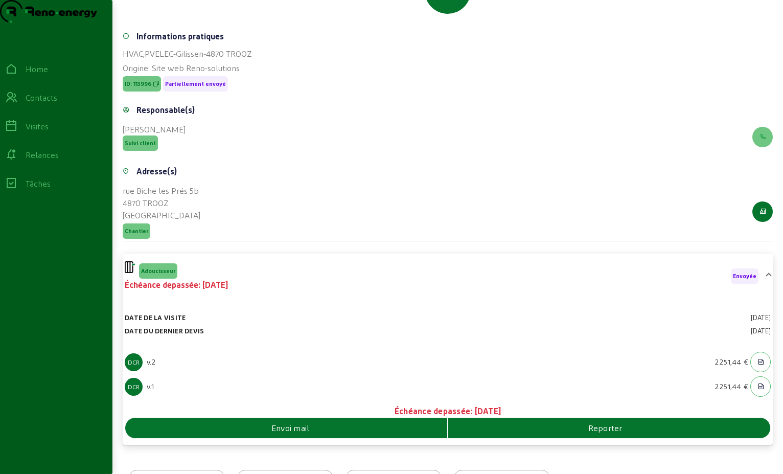
click at [363, 438] on div "Envoi mail" at bounding box center [286, 428] width 323 height 20
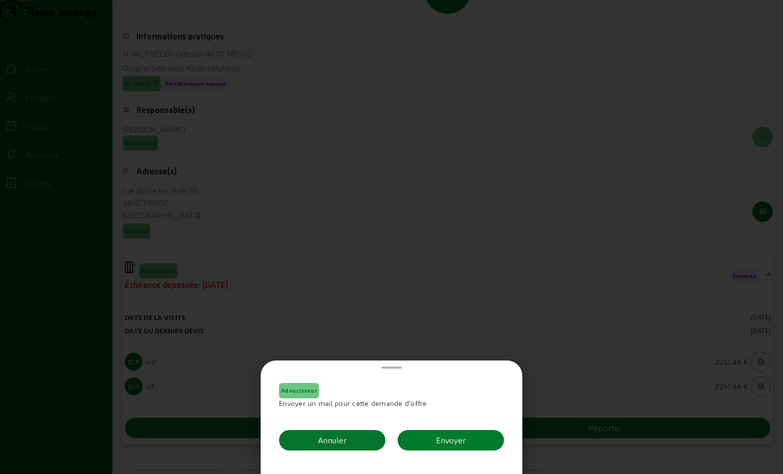
click at [465, 442] on button "Envoyer" at bounding box center [451, 440] width 106 height 20
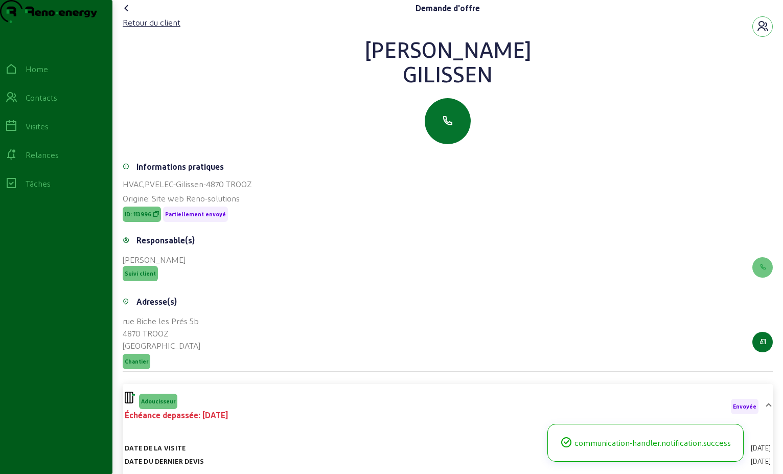
click at [128, 14] on icon at bounding box center [127, 8] width 12 height 12
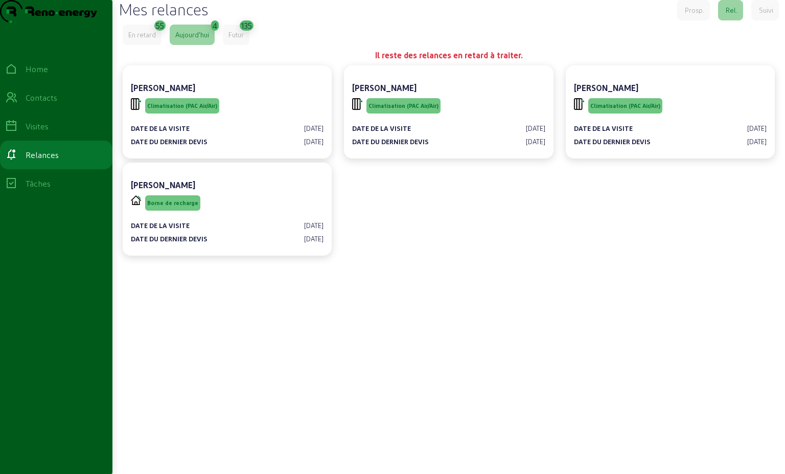
click at [156, 39] on div "En retard" at bounding box center [142, 34] width 28 height 9
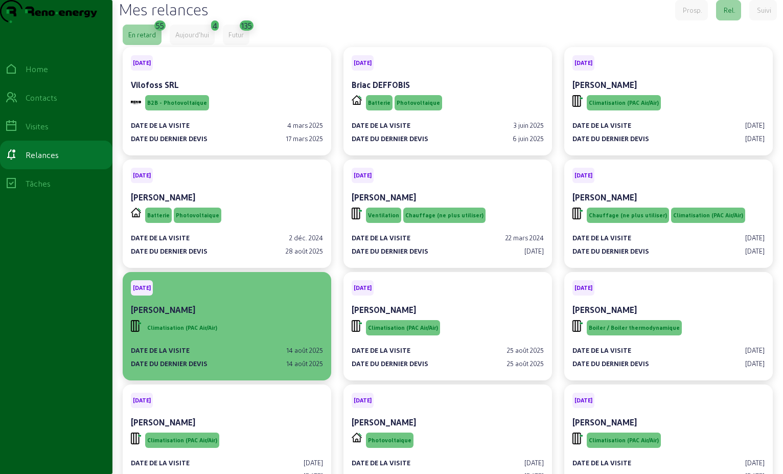
click at [231, 337] on div "Climatisation (PAC Air/Air)" at bounding box center [227, 327] width 192 height 19
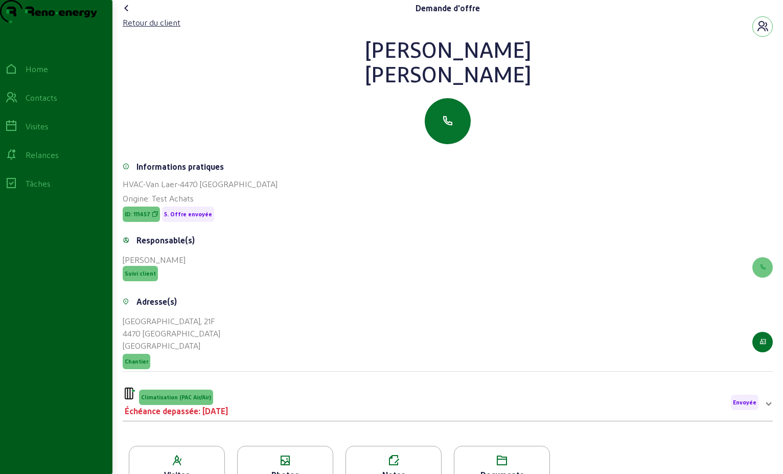
drag, startPoint x: 497, startPoint y: 97, endPoint x: 378, endPoint y: 69, distance: 122.5
click at [378, 69] on div "[PERSON_NAME]" at bounding box center [448, 61] width 650 height 49
drag, startPoint x: 378, startPoint y: 69, endPoint x: 444, endPoint y: 70, distance: 66.0
click at [142, 29] on div "Retour du client" at bounding box center [152, 22] width 58 height 12
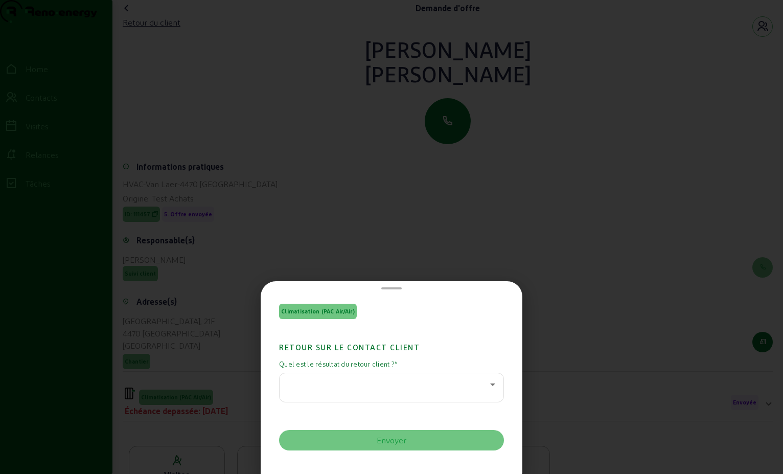
click at [491, 386] on icon at bounding box center [493, 384] width 12 height 12
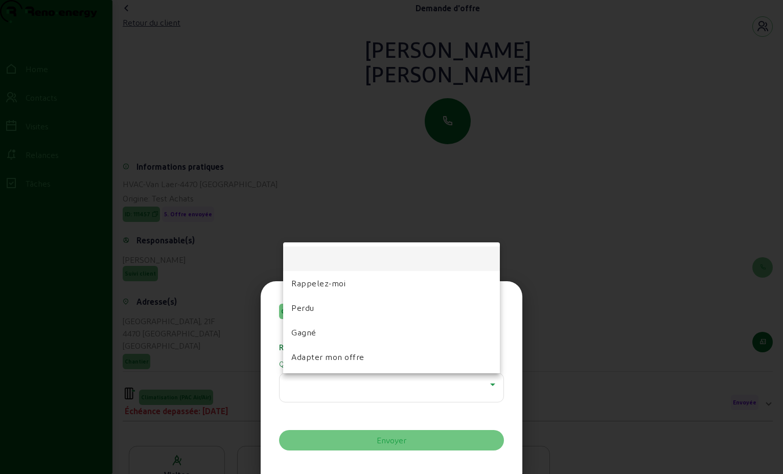
click at [491, 386] on div "Climatisation (PAC Air/Air) Retour sur le contact client Quel est le résultat d…" at bounding box center [391, 237] width 783 height 474
click at [391, 311] on mat-option "Perdu" at bounding box center [391, 307] width 217 height 25
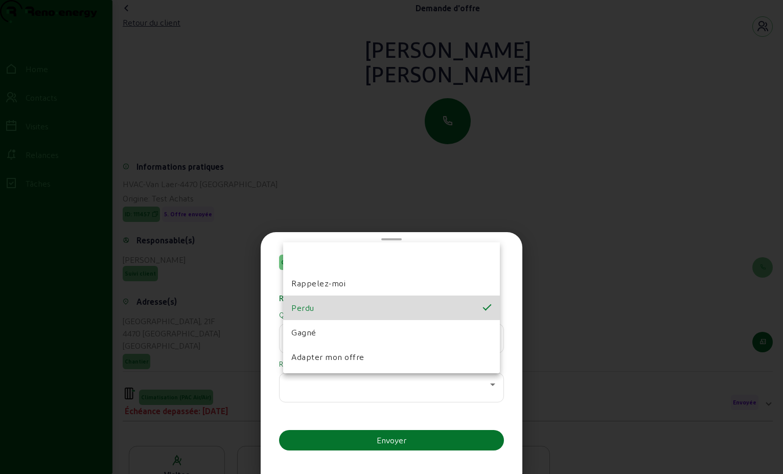
click at [391, 311] on mat-label "Quel est le résultat du retour client ? *" at bounding box center [391, 314] width 225 height 9
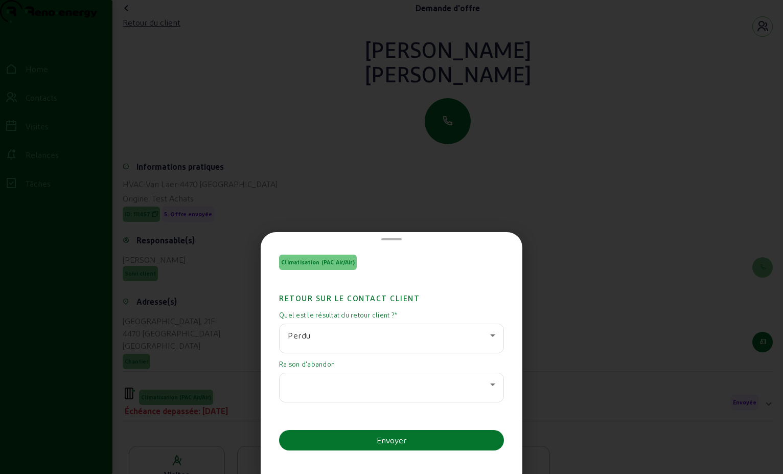
click at [473, 382] on div at bounding box center [389, 384] width 202 height 12
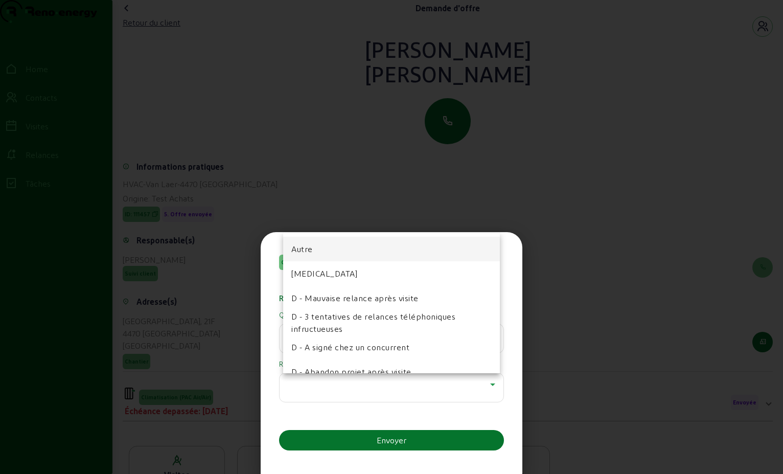
click at [473, 382] on div at bounding box center [391, 237] width 783 height 474
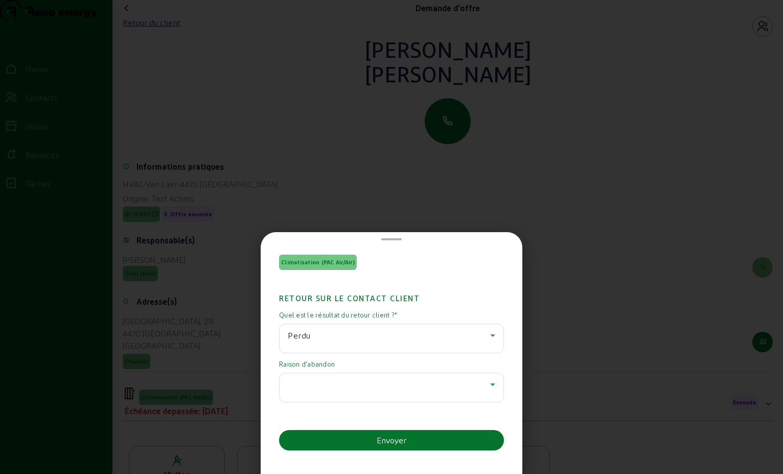
drag, startPoint x: 473, startPoint y: 382, endPoint x: 488, endPoint y: 382, distance: 14.8
click at [488, 382] on icon at bounding box center [493, 384] width 12 height 12
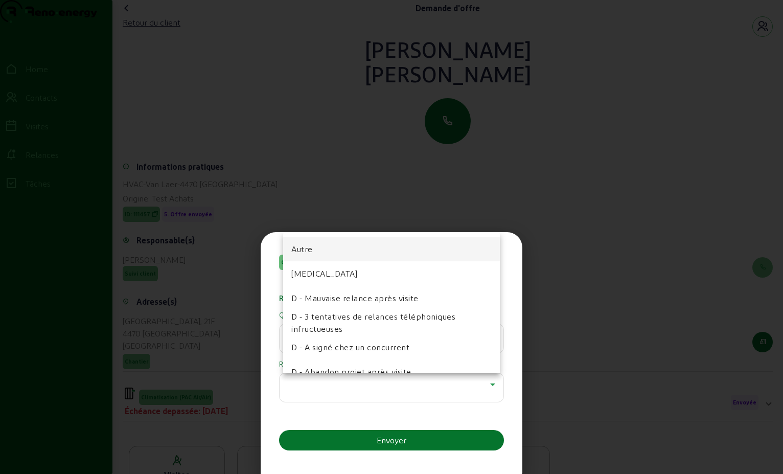
click at [424, 325] on span "D - 3 tentatives de relances téléphoniques infructueuses" at bounding box center [391, 322] width 200 height 25
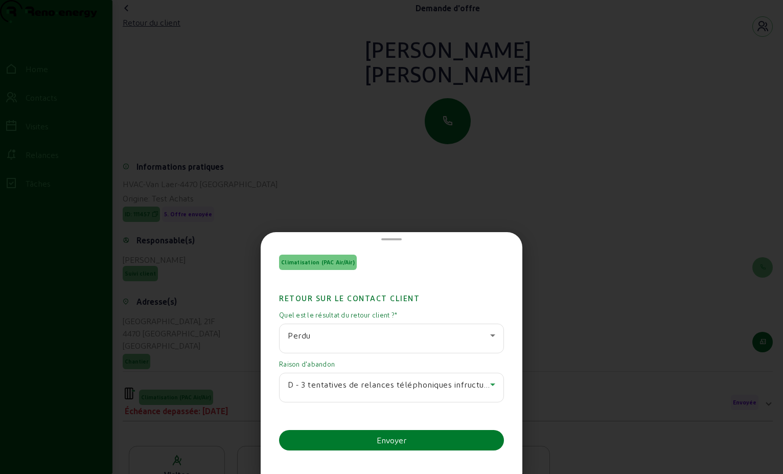
click at [416, 431] on button "Envoyer" at bounding box center [391, 440] width 225 height 20
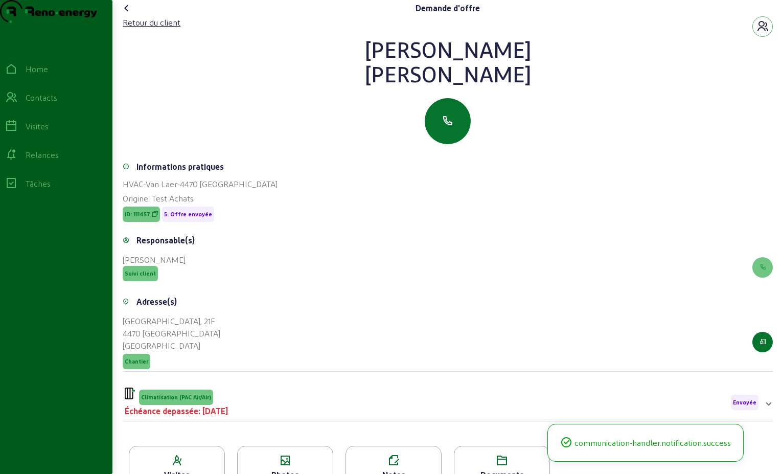
click at [129, 14] on icon at bounding box center [127, 8] width 12 height 12
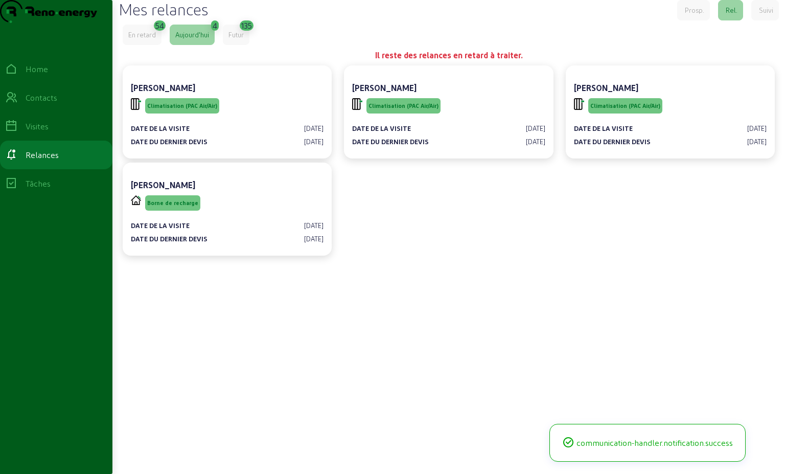
click at [141, 39] on div "En retard" at bounding box center [142, 34] width 28 height 9
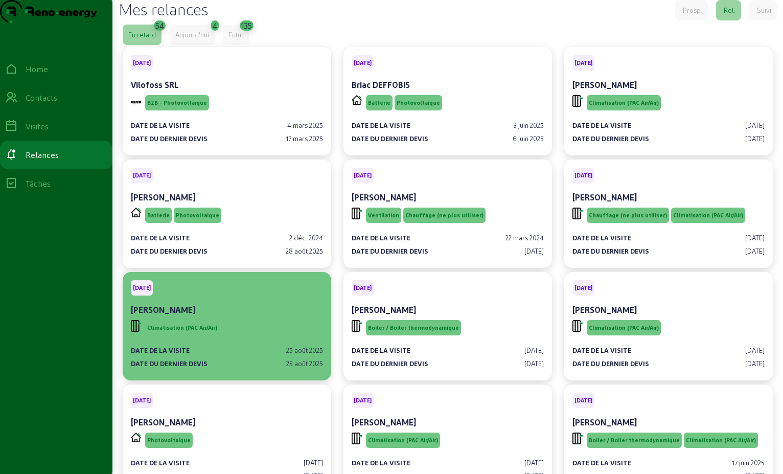
click at [274, 337] on div "Climatisation (PAC Air/Air)" at bounding box center [227, 327] width 192 height 19
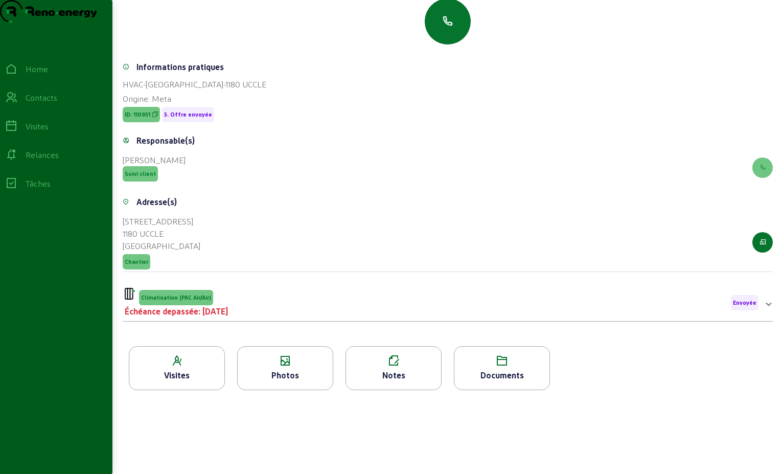
scroll to position [102, 0]
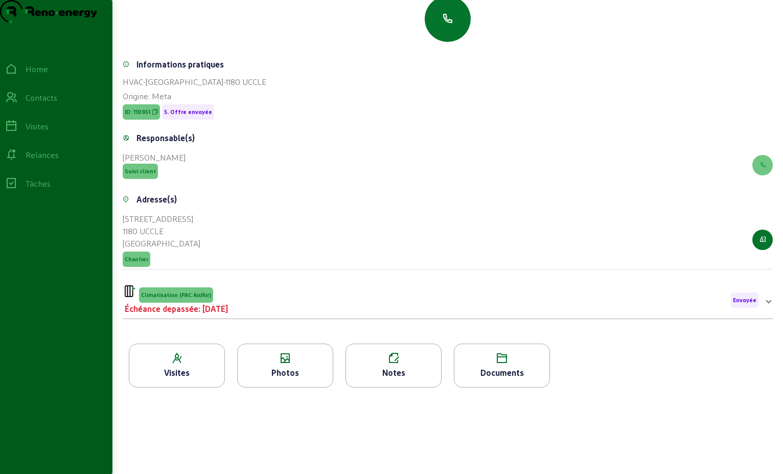
click at [228, 303] on div "Climatisation (PAC Air/Air)" at bounding box center [176, 293] width 103 height 17
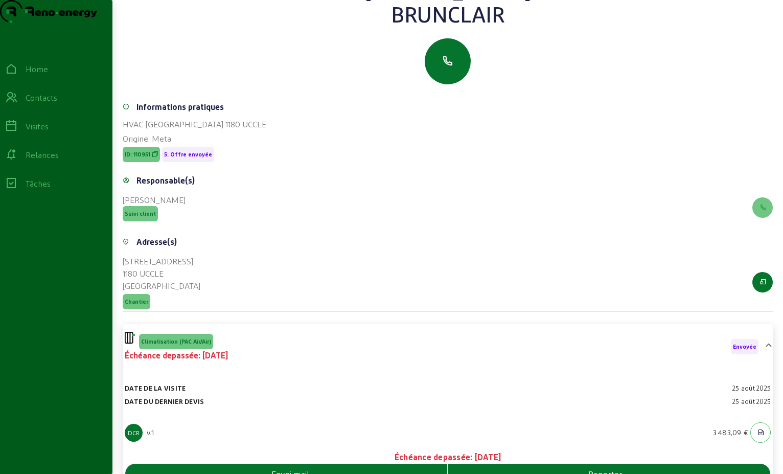
scroll to position [0, 0]
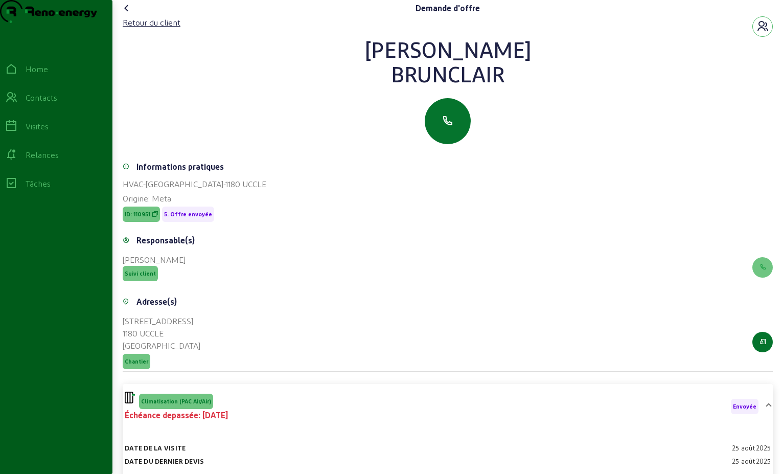
drag, startPoint x: 517, startPoint y: 99, endPoint x: 372, endPoint y: 69, distance: 148.2
click at [372, 69] on div "[PERSON_NAME]" at bounding box center [448, 61] width 650 height 49
drag, startPoint x: 372, startPoint y: 69, endPoint x: 445, endPoint y: 69, distance: 72.6
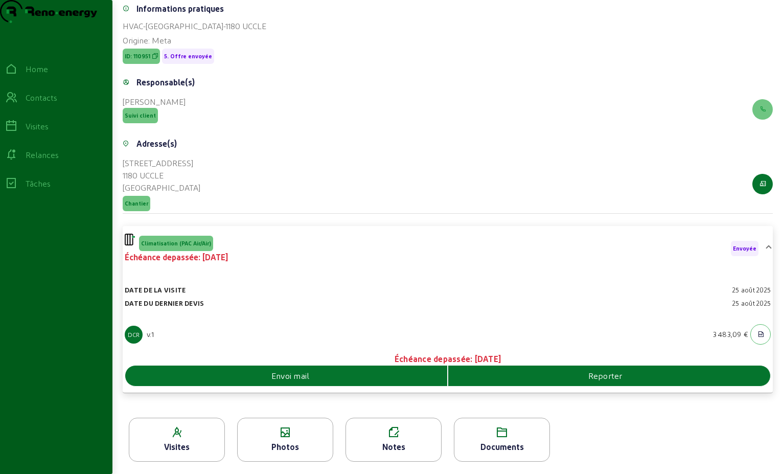
scroll to position [178, 0]
click at [317, 373] on div "Envoi mail" at bounding box center [286, 376] width 322 height 12
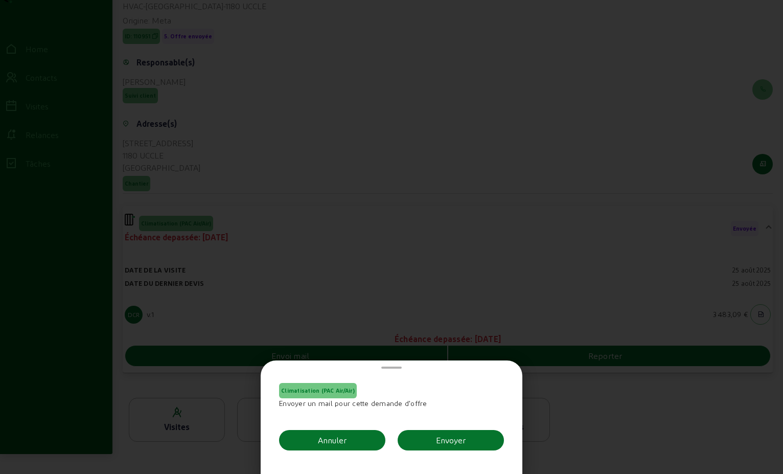
scroll to position [0, 0]
click at [470, 436] on button "Envoyer" at bounding box center [451, 440] width 106 height 20
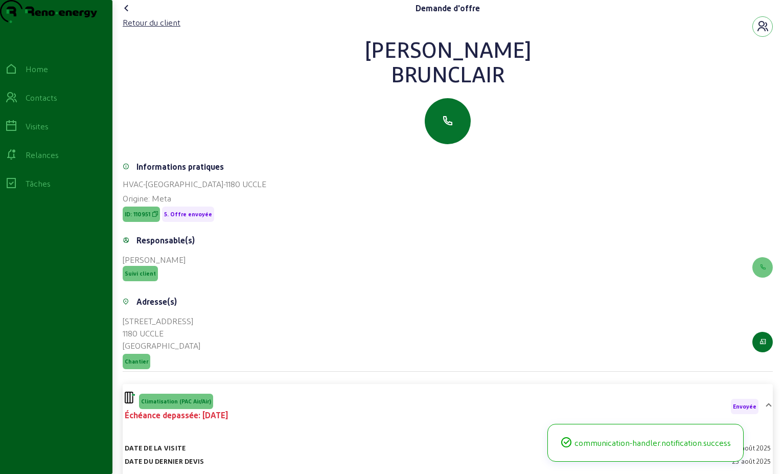
click at [126, 14] on icon at bounding box center [127, 8] width 12 height 12
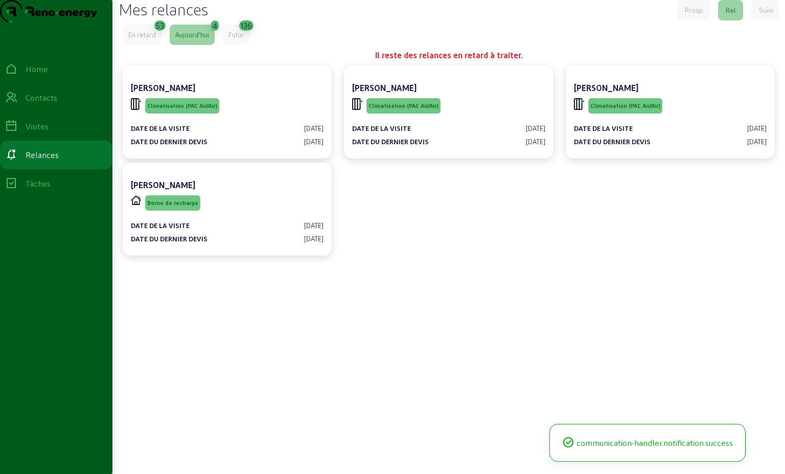
drag, startPoint x: 163, startPoint y: 70, endPoint x: 157, endPoint y: 66, distance: 6.5
click at [161, 68] on cam-error "En retard 53 [DATE] 4 Futur 136 Il reste des relances en retard à traiter. [PER…" at bounding box center [449, 142] width 652 height 235
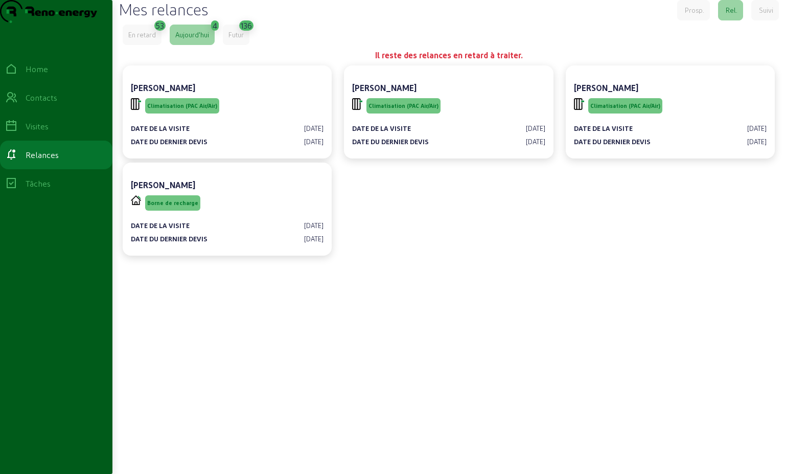
click at [151, 39] on div "En retard" at bounding box center [142, 34] width 28 height 9
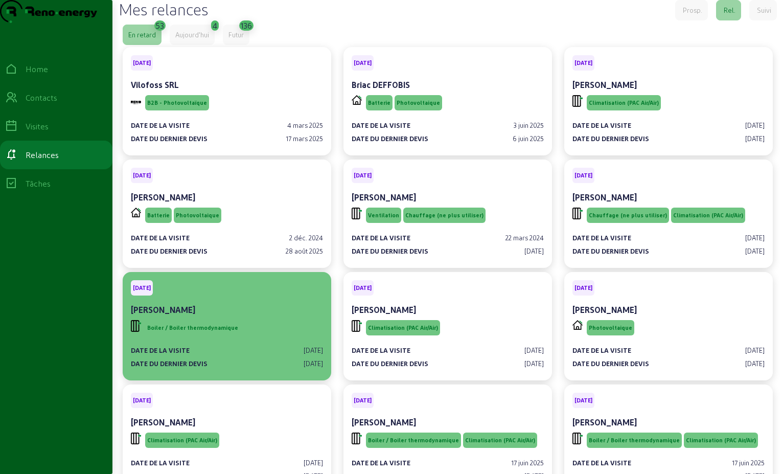
click at [278, 337] on div "Boiler / Boiler thermodynamique" at bounding box center [227, 327] width 192 height 19
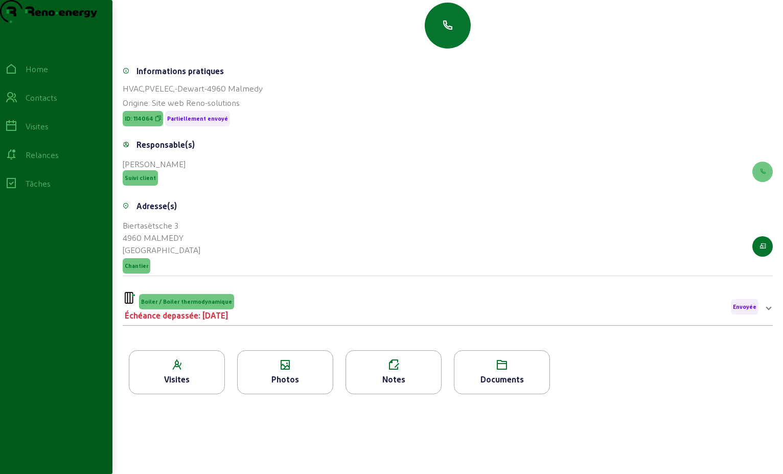
scroll to position [102, 0]
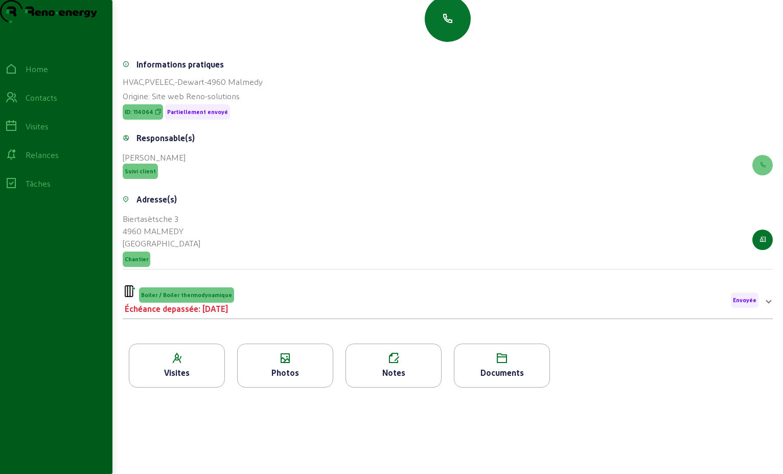
click at [532, 315] on div "Boiler / Boiler thermodynamique Échéance depassée: [DATE] Envoyée" at bounding box center [442, 300] width 634 height 30
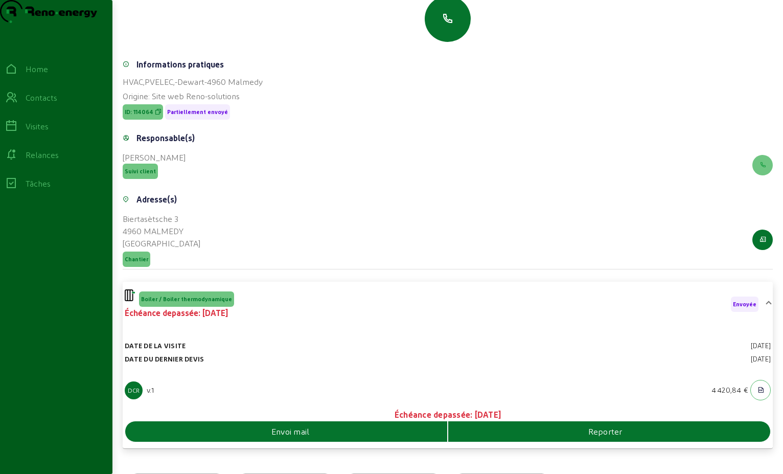
click at [351, 438] on div "Envoi mail" at bounding box center [286, 431] width 322 height 12
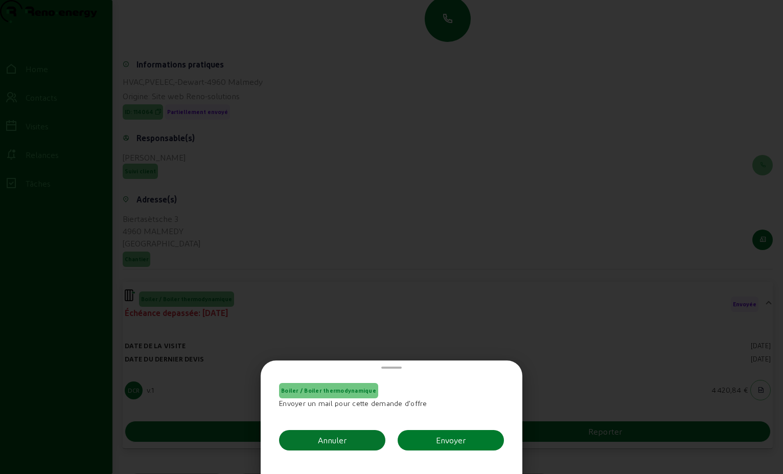
click at [442, 436] on div "Envoyer" at bounding box center [451, 440] width 30 height 12
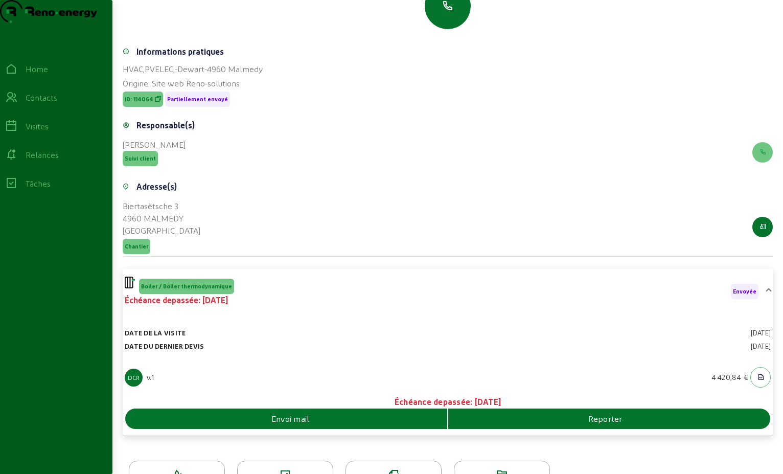
scroll to position [153, 0]
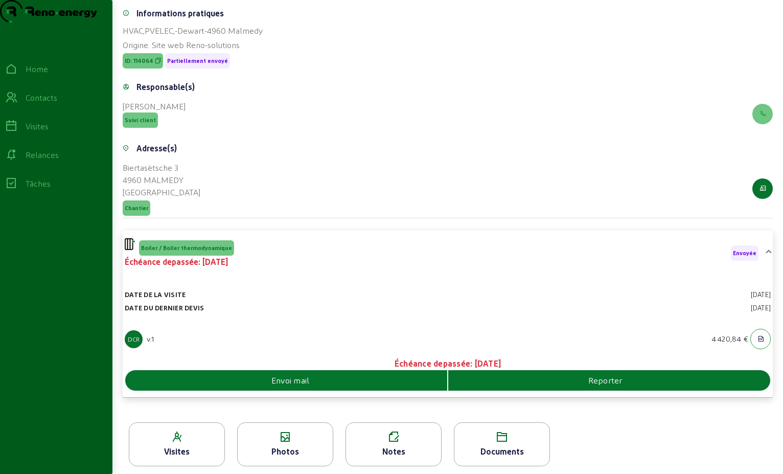
click at [763, 349] on button "button" at bounding box center [760, 339] width 20 height 20
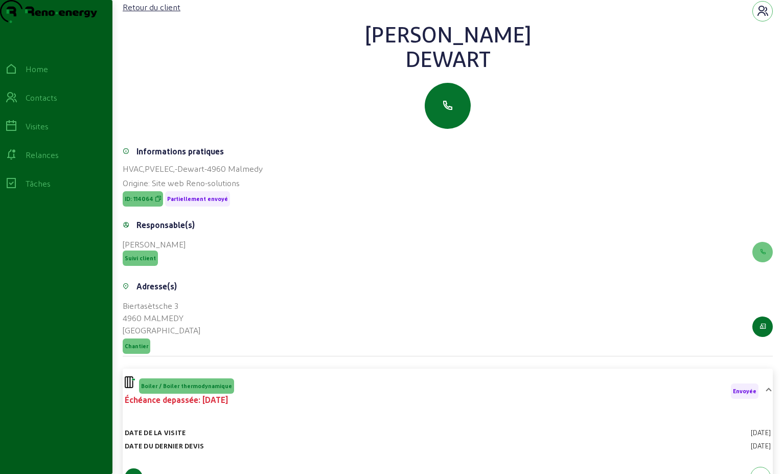
scroll to position [0, 0]
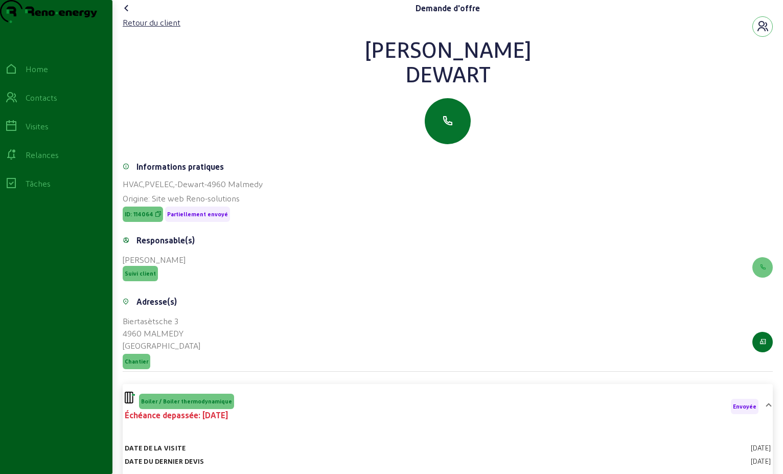
click at [128, 14] on icon at bounding box center [127, 8] width 12 height 12
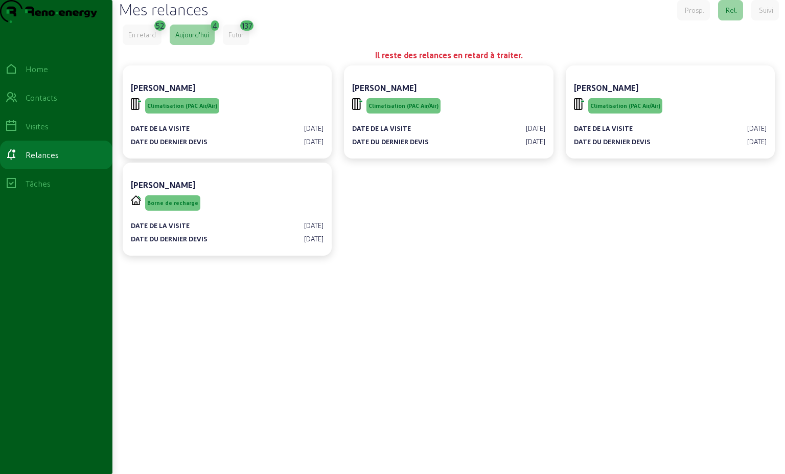
click at [148, 39] on div "En retard" at bounding box center [142, 34] width 28 height 9
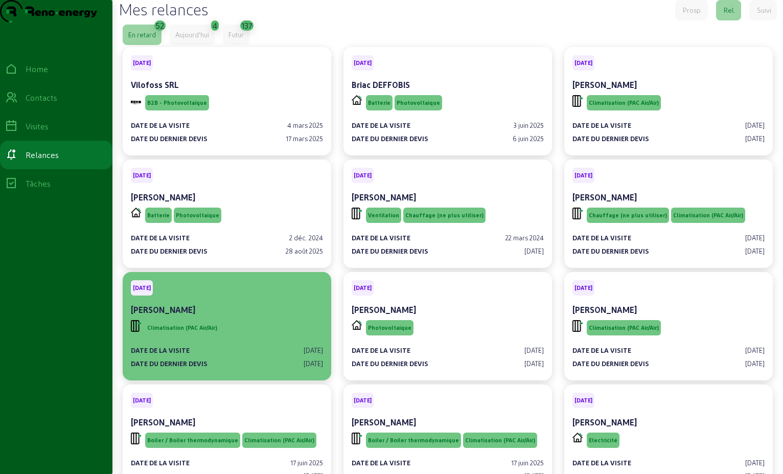
click at [262, 337] on div "Climatisation (PAC Air/Air)" at bounding box center [227, 327] width 192 height 19
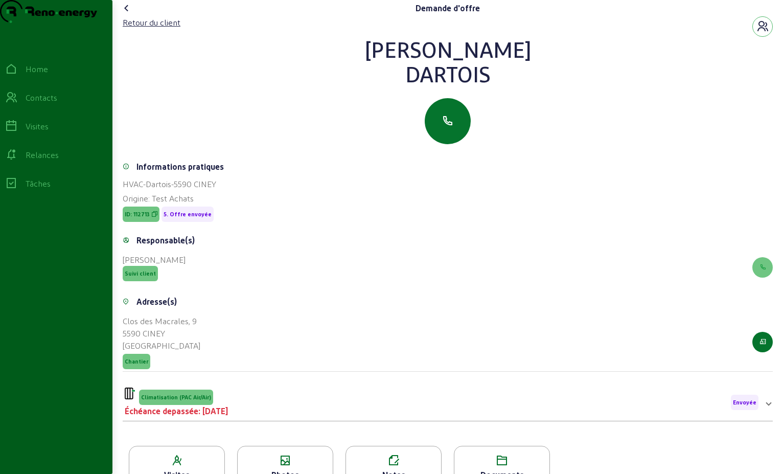
drag, startPoint x: 504, startPoint y: 94, endPoint x: 360, endPoint y: 67, distance: 146.1
click at [360, 67] on div "[PERSON_NAME]" at bounding box center [448, 61] width 650 height 49
drag, startPoint x: 360, startPoint y: 67, endPoint x: 427, endPoint y: 77, distance: 67.6
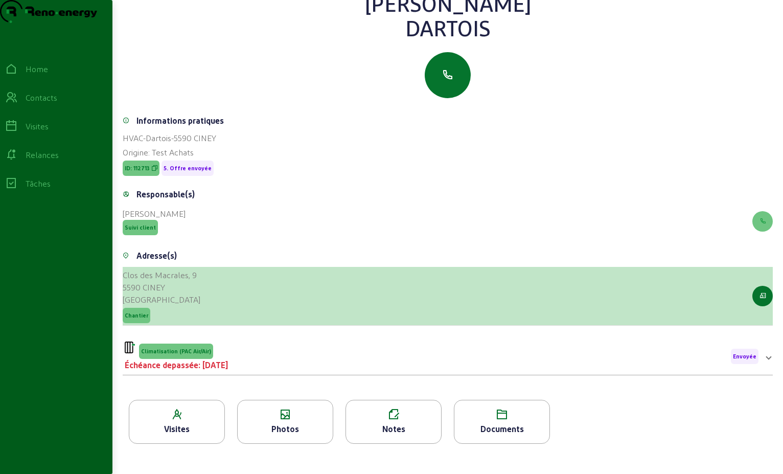
scroll to position [130, 0]
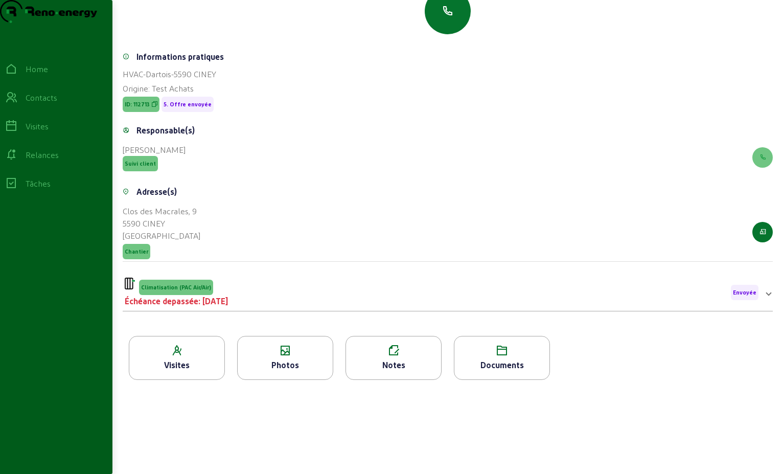
click at [227, 305] on div "Échéance depassée: [DATE]" at bounding box center [176, 301] width 103 height 12
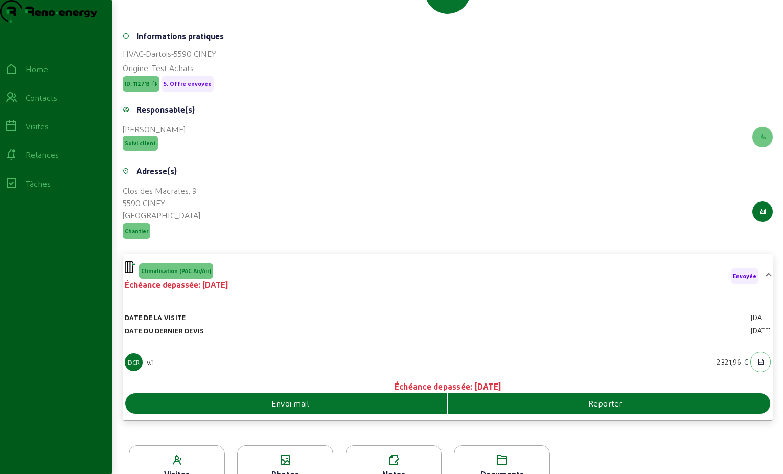
click at [270, 409] on div "Envoi mail" at bounding box center [286, 403] width 322 height 12
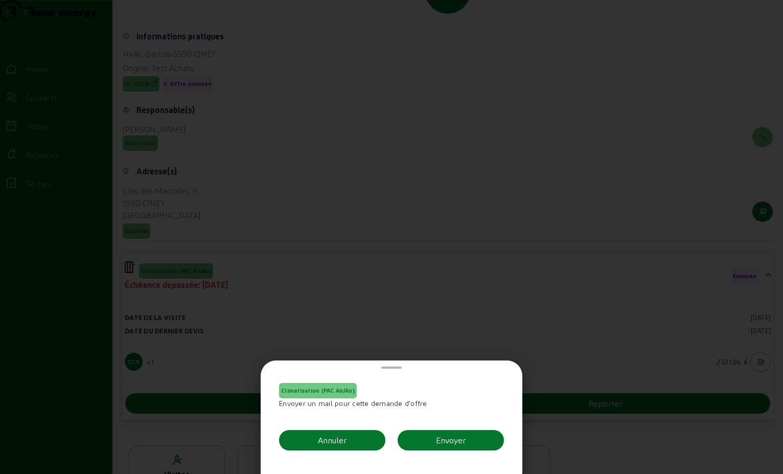
scroll to position [0, 0]
click at [431, 441] on button "Envoyer" at bounding box center [451, 440] width 106 height 20
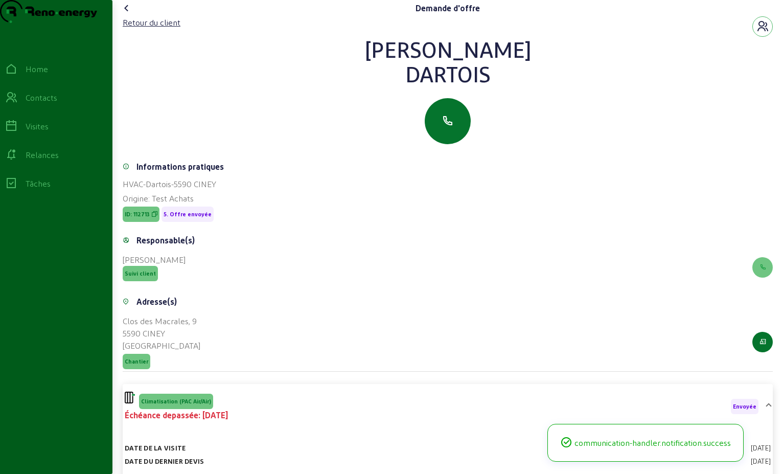
click at [128, 14] on icon at bounding box center [127, 8] width 12 height 12
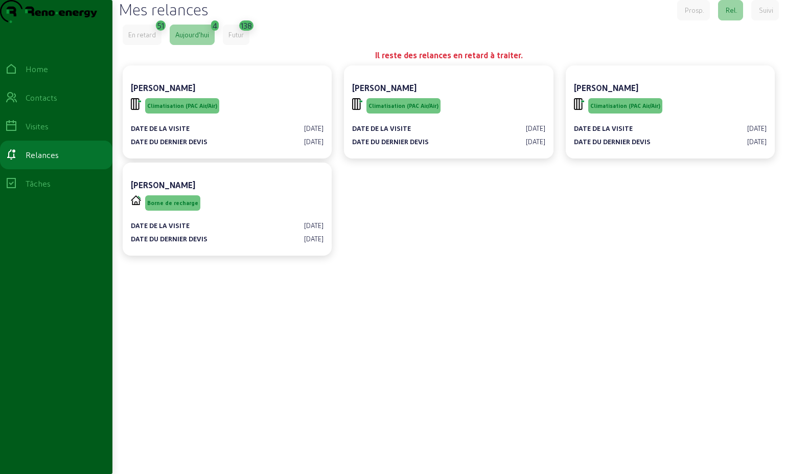
click at [152, 45] on div "En retard" at bounding box center [142, 35] width 39 height 20
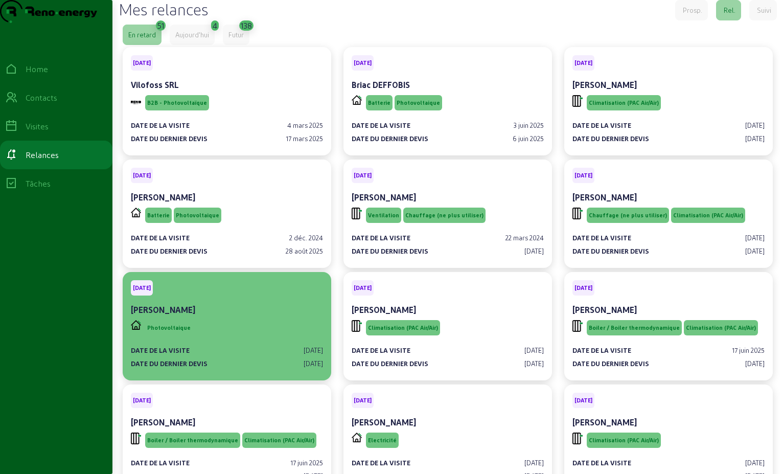
click at [238, 337] on div "Photovoltaique" at bounding box center [227, 327] width 192 height 19
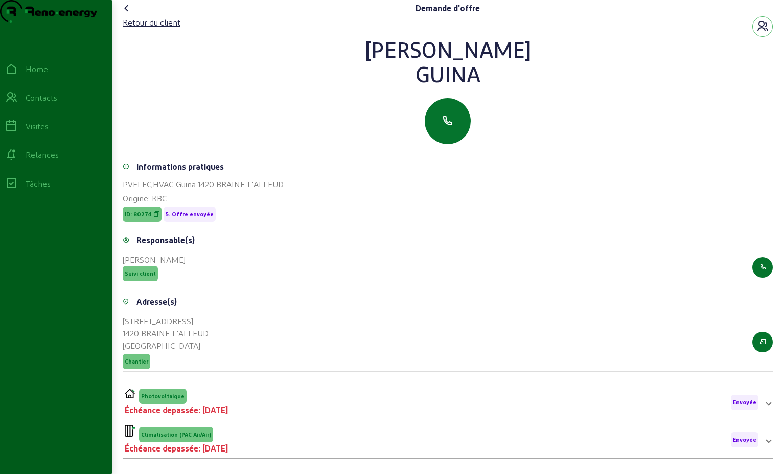
click at [256, 413] on div "Photovoltaique Échéance depassée: [DATE] Envoyée" at bounding box center [442, 403] width 634 height 28
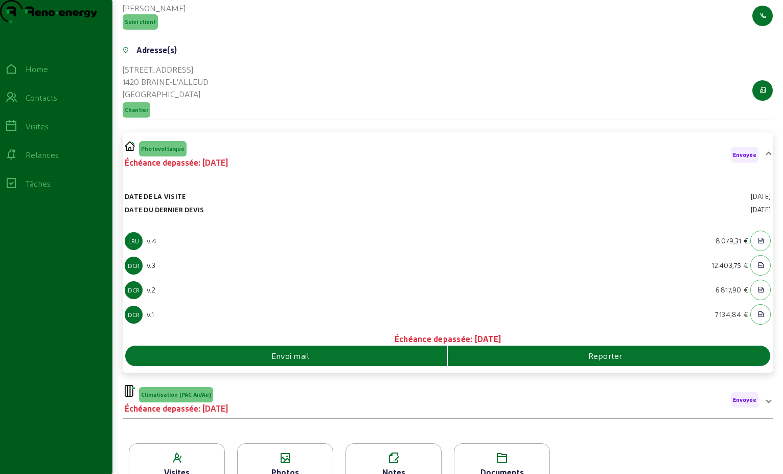
scroll to position [297, 0]
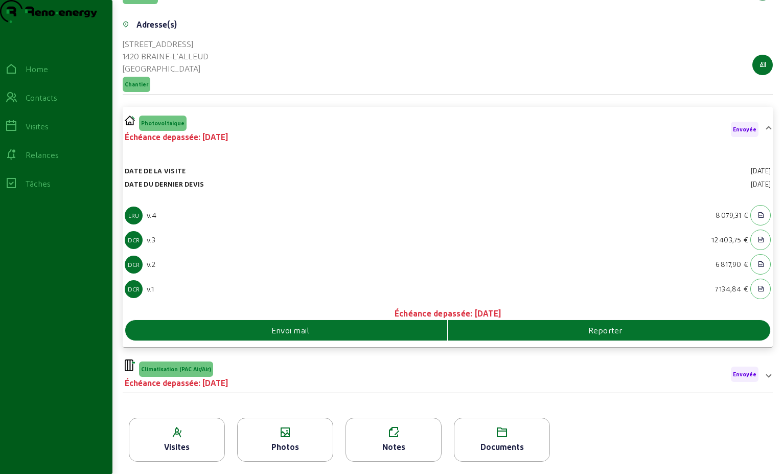
click at [349, 322] on div "Envoi mail" at bounding box center [286, 330] width 323 height 20
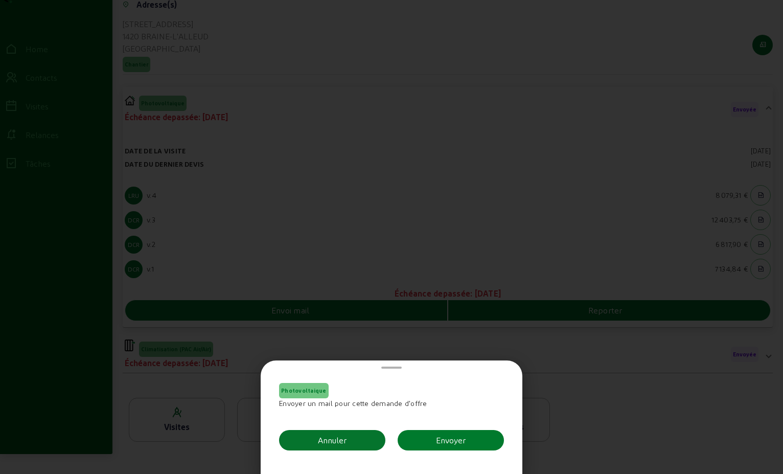
click at [455, 440] on div "Envoyer" at bounding box center [451, 440] width 30 height 12
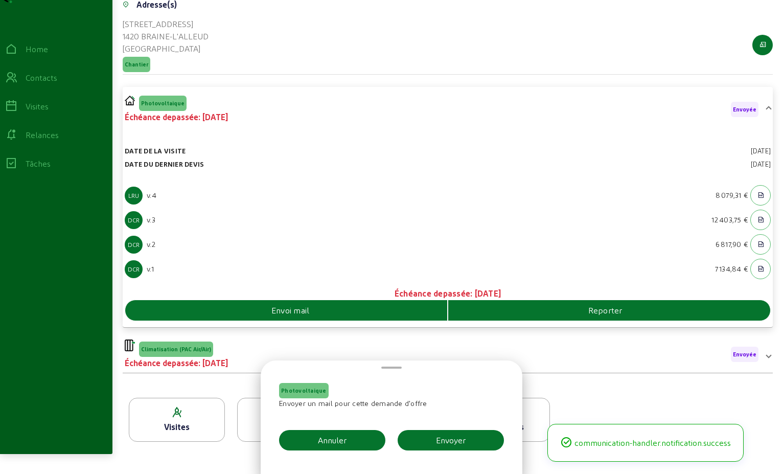
scroll to position [297, 0]
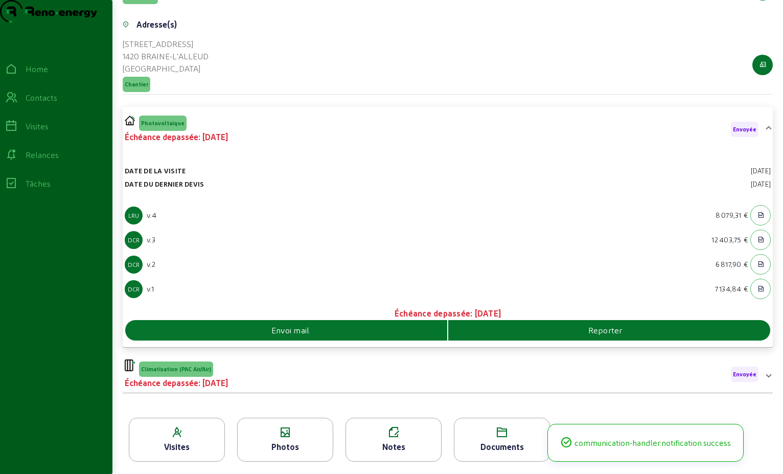
click at [264, 375] on div "Climatisation (PAC Air/Air) Échéance depassée: [DATE] Envoyée" at bounding box center [442, 374] width 634 height 30
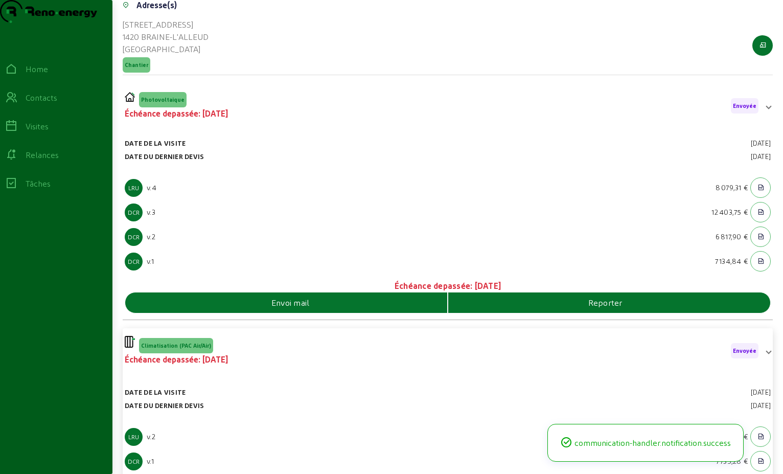
scroll to position [247, 0]
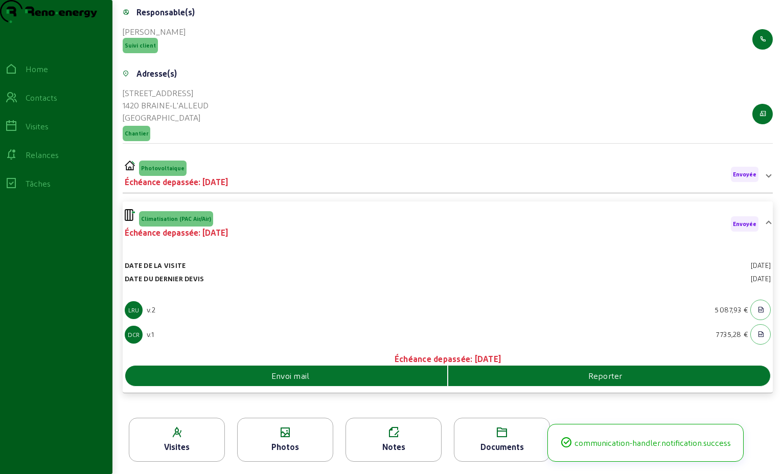
click at [321, 377] on div "Envoi mail" at bounding box center [286, 376] width 322 height 12
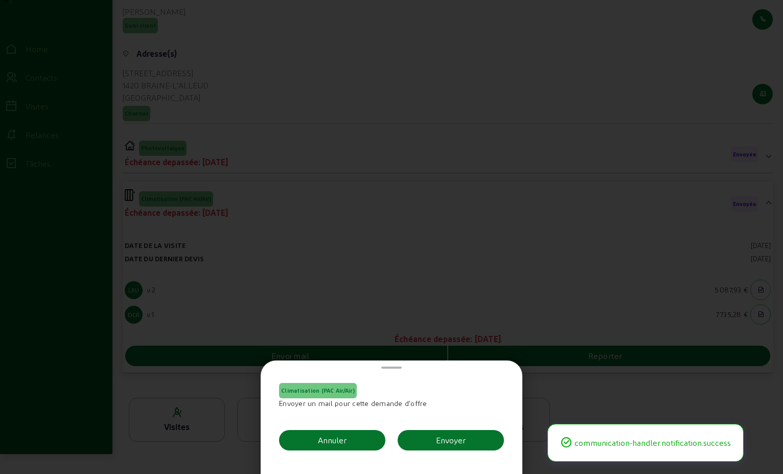
scroll to position [0, 0]
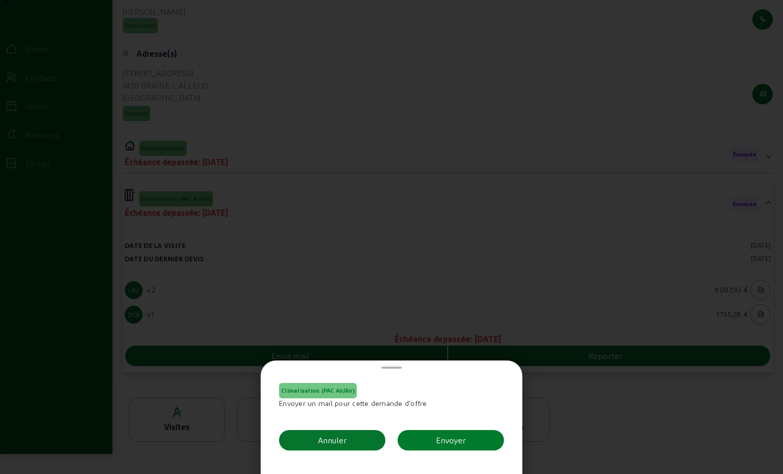
click at [413, 441] on button "Envoyer" at bounding box center [451, 440] width 106 height 20
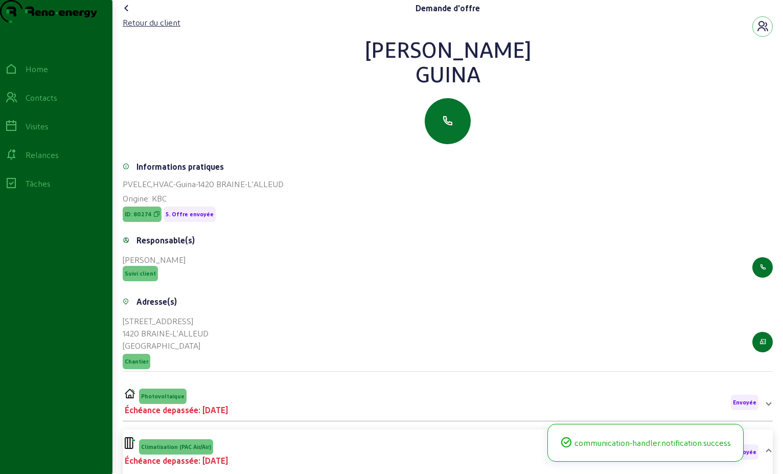
click at [129, 14] on icon at bounding box center [127, 8] width 12 height 12
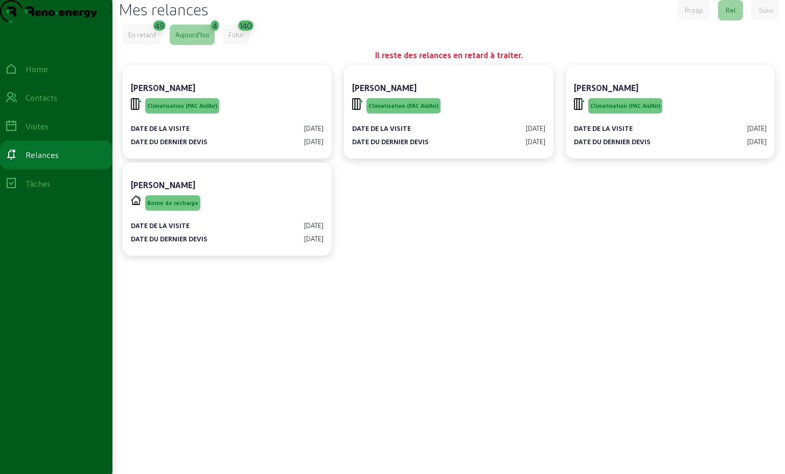
click at [154, 39] on div "En retard" at bounding box center [142, 34] width 28 height 9
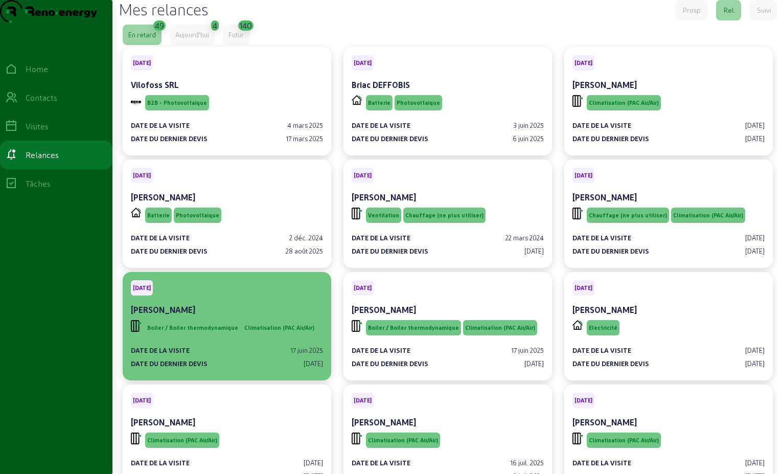
click at [241, 316] on div "[PERSON_NAME]" at bounding box center [227, 310] width 192 height 12
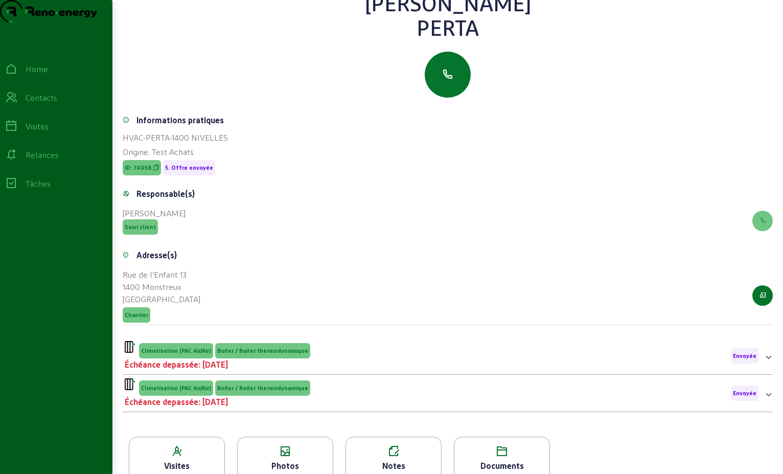
scroll to position [130, 0]
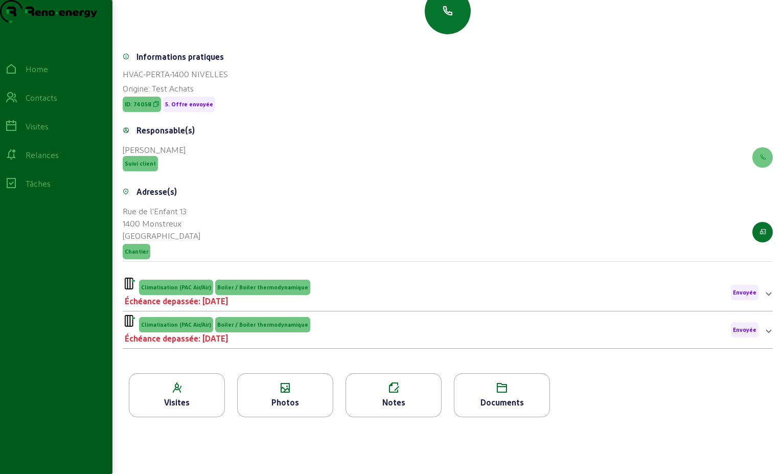
click at [299, 286] on span "Boiler / Boiler thermodynamique" at bounding box center [262, 287] width 91 height 7
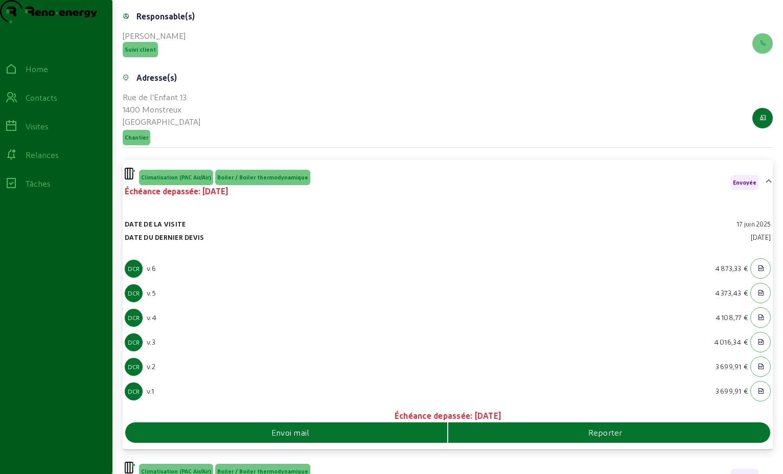
scroll to position [335, 0]
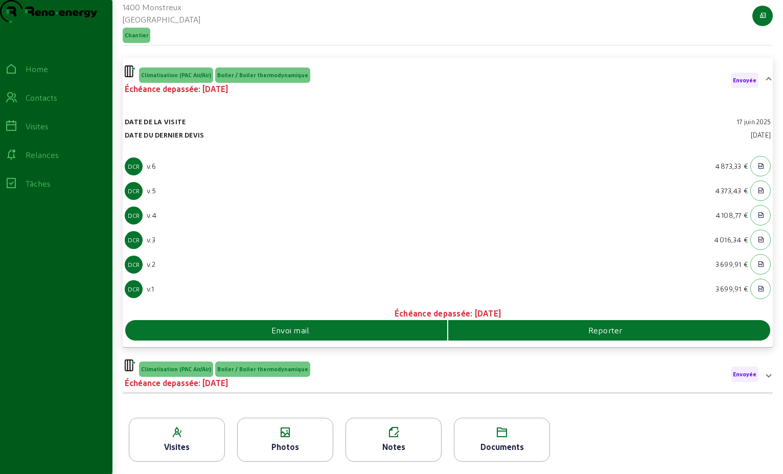
click at [298, 336] on span "Envoi mail" at bounding box center [290, 330] width 38 height 12
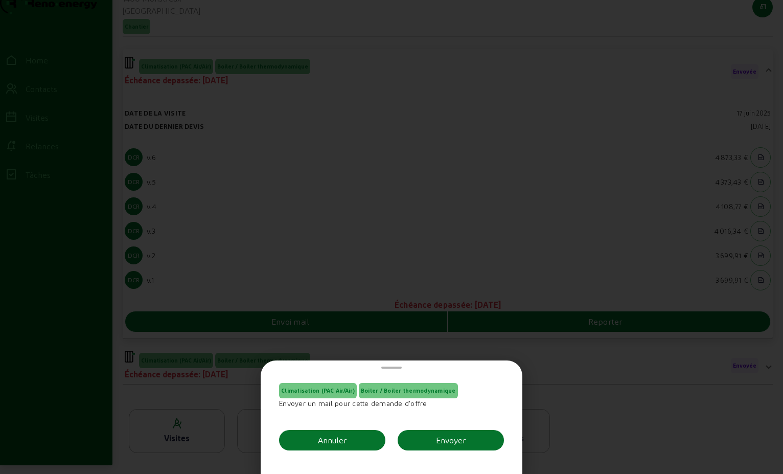
click at [455, 438] on div "Envoyer" at bounding box center [451, 440] width 30 height 12
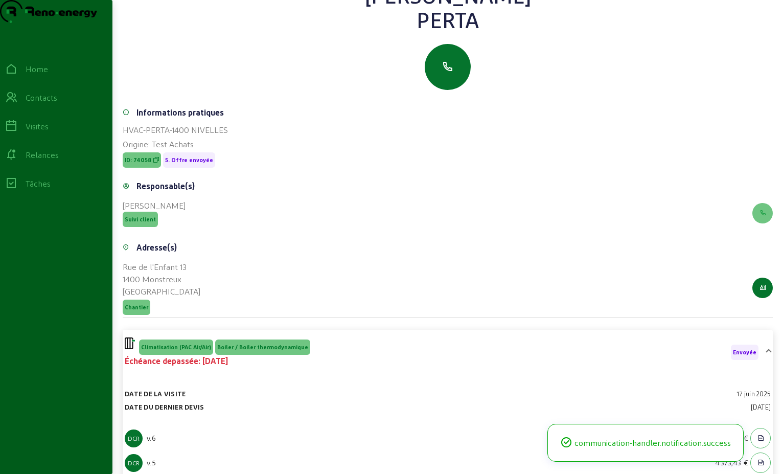
scroll to position [28, 0]
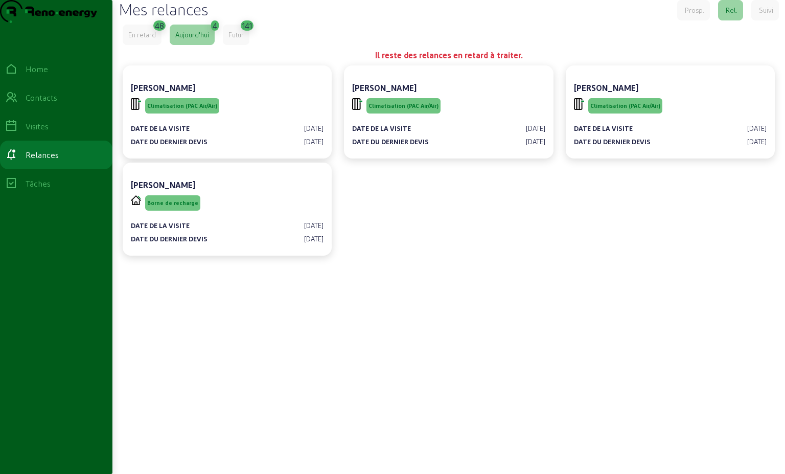
click at [127, 45] on div "En retard" at bounding box center [142, 35] width 39 height 20
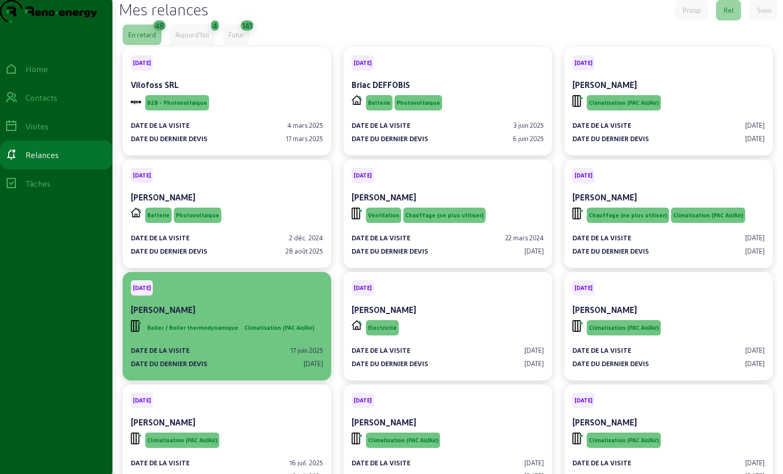
click at [274, 316] on div "[PERSON_NAME]" at bounding box center [227, 310] width 192 height 12
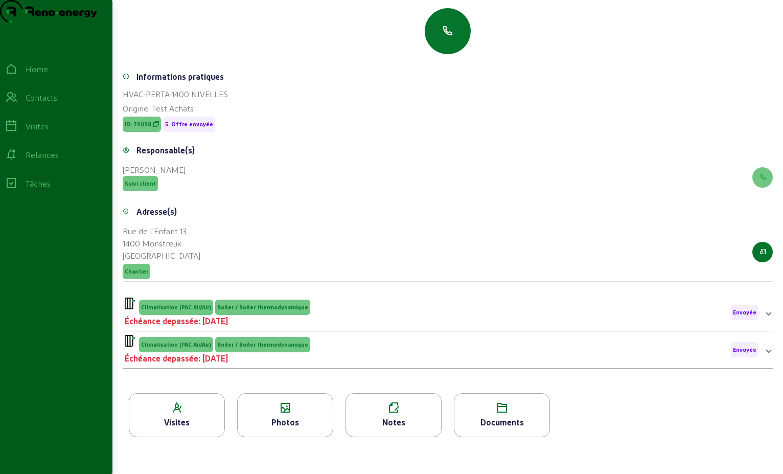
scroll to position [130, 0]
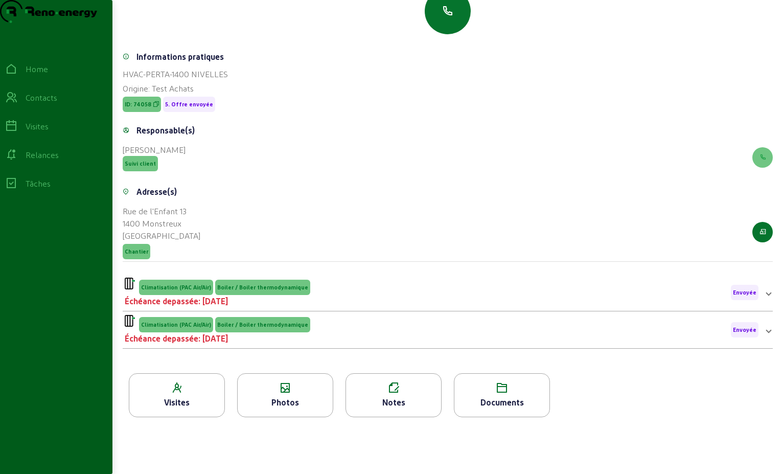
click at [343, 295] on div "Climatisation (PAC Air/Air) Boiler / Boiler thermodynamique Échéance depassée: …" at bounding box center [442, 293] width 634 height 30
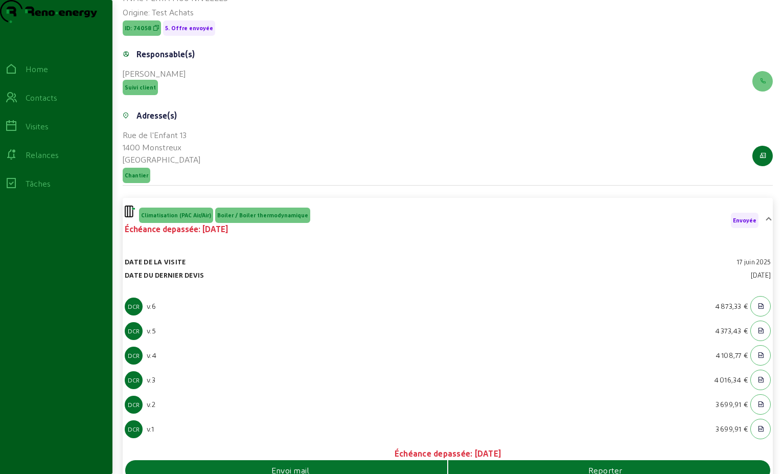
scroll to position [335, 0]
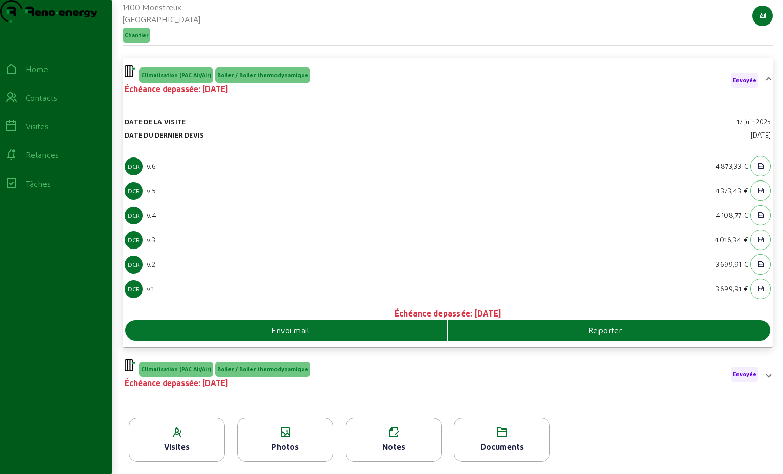
click at [308, 336] on span "Envoi mail" at bounding box center [290, 330] width 38 height 12
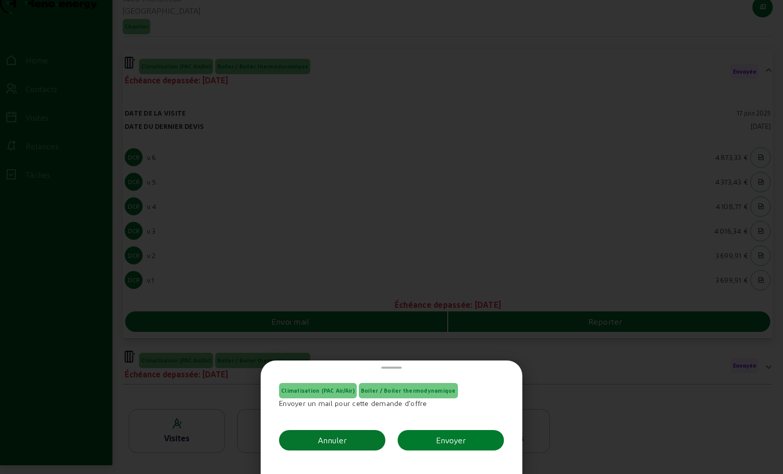
click at [447, 440] on div "Envoyer" at bounding box center [451, 440] width 30 height 12
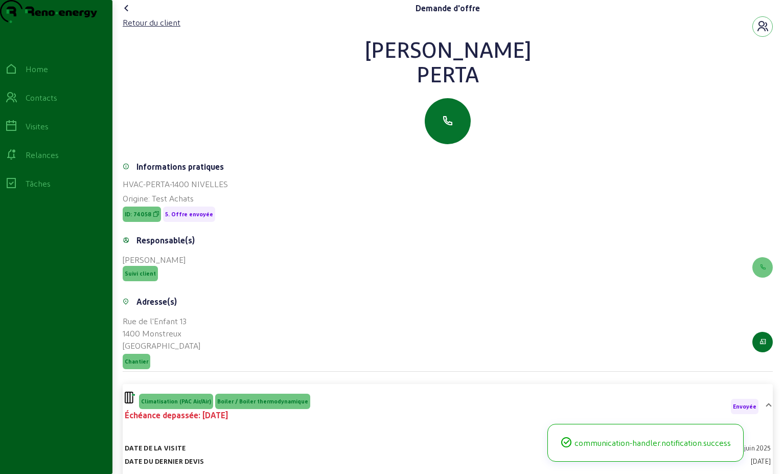
click at [131, 14] on icon at bounding box center [127, 8] width 12 height 12
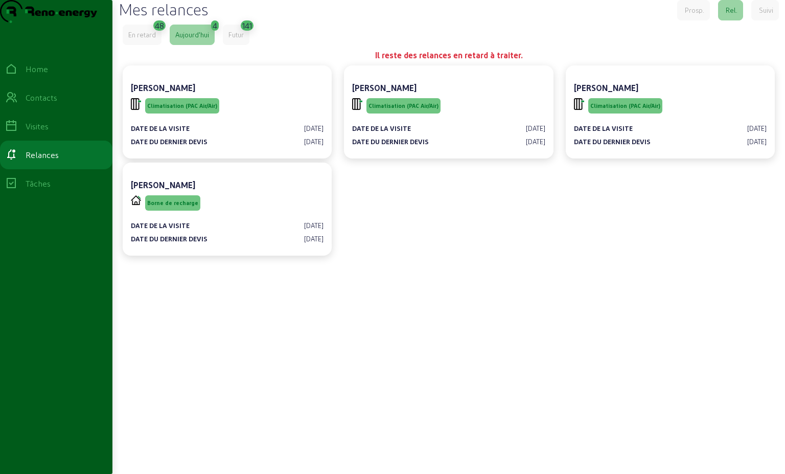
click at [151, 39] on div "En retard" at bounding box center [142, 34] width 28 height 9
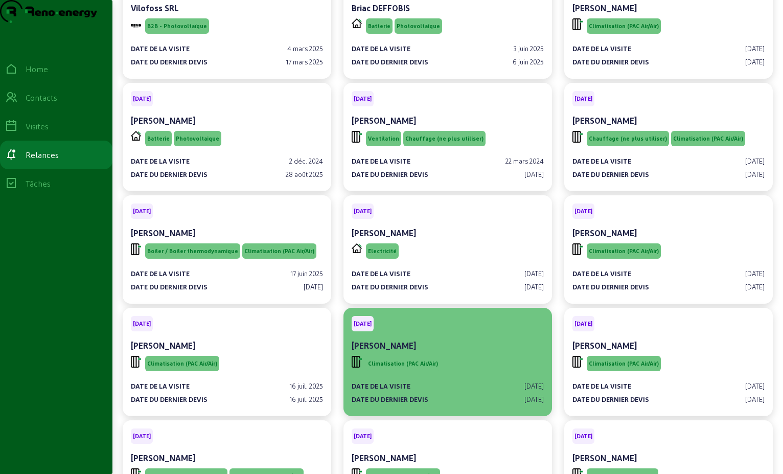
scroll to position [102, 0]
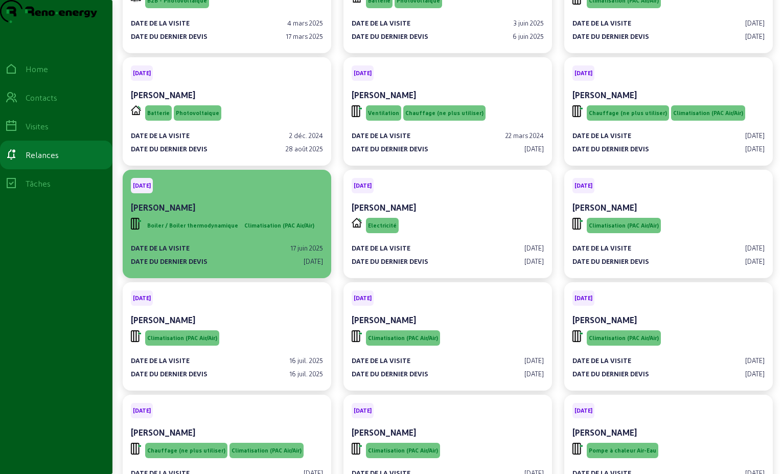
click at [248, 229] on span "Climatisation (PAC Air/Air)" at bounding box center [279, 225] width 70 height 7
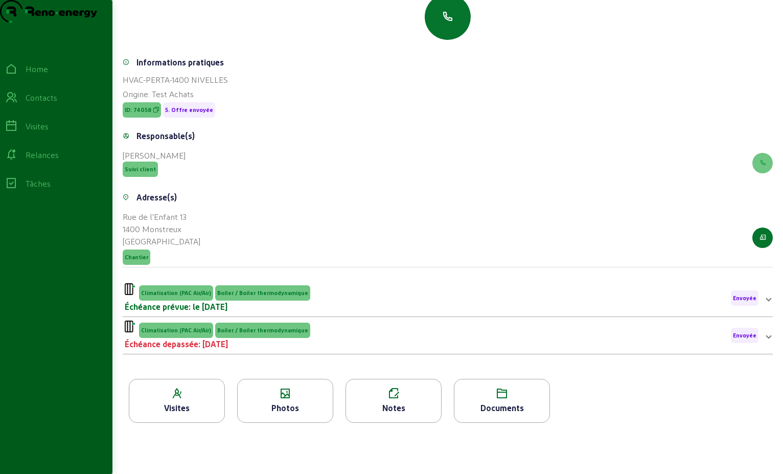
scroll to position [130, 0]
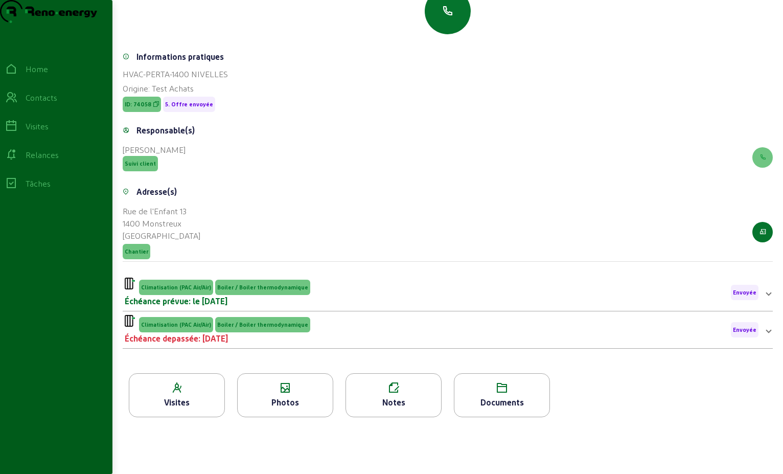
click at [327, 334] on div "Climatisation (PAC Air/Air) Boiler / Boiler thermodynamique Échéance depassée: …" at bounding box center [442, 330] width 634 height 30
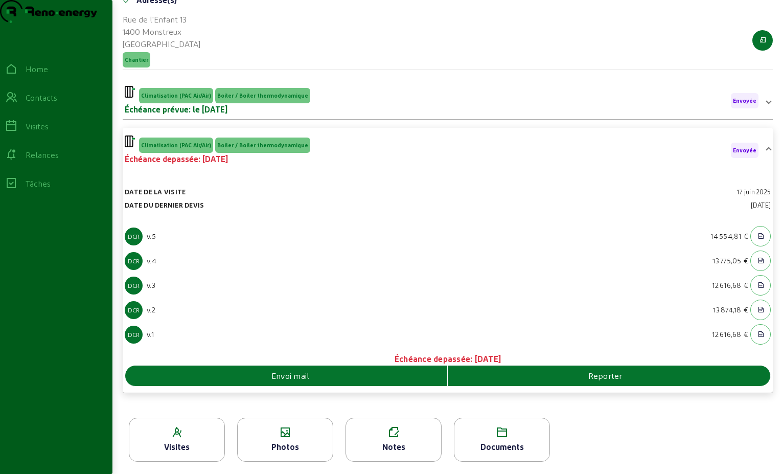
scroll to position [321, 0]
click at [301, 377] on span "Envoi mail" at bounding box center [290, 376] width 38 height 12
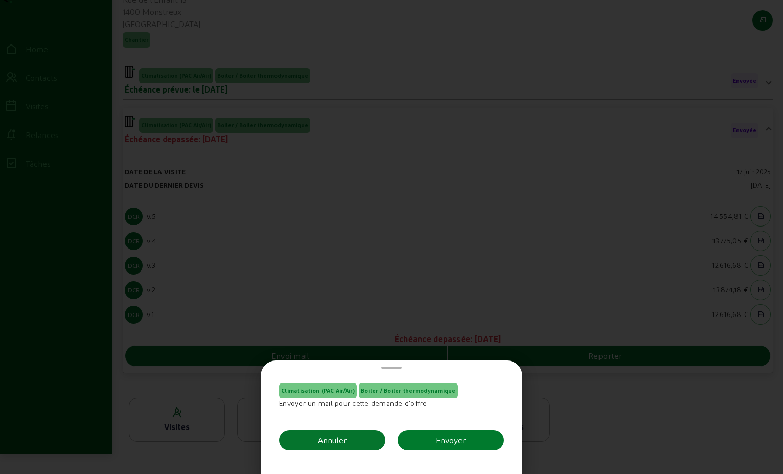
click at [468, 438] on button "Envoyer" at bounding box center [451, 440] width 106 height 20
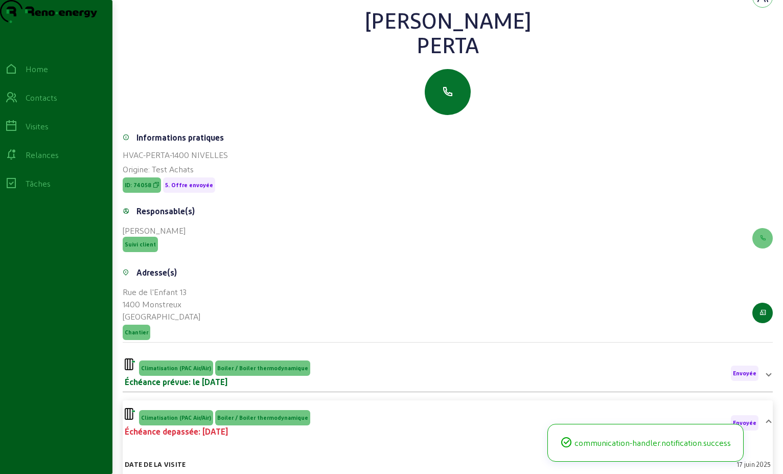
scroll to position [14, 0]
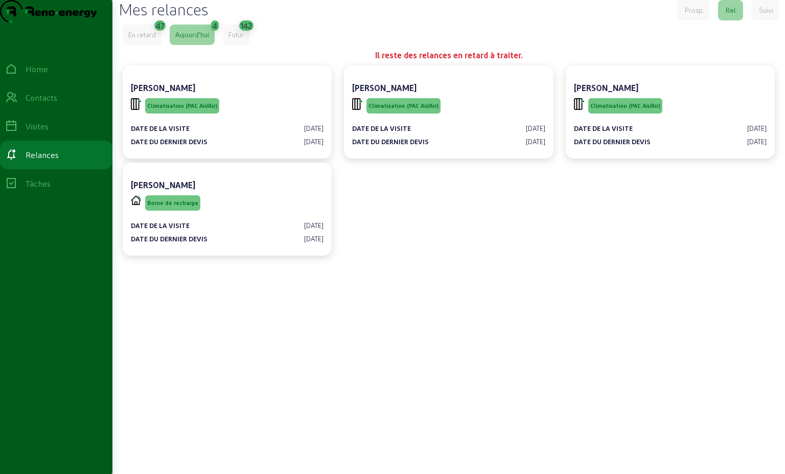
click at [148, 39] on div "En retard" at bounding box center [142, 34] width 28 height 9
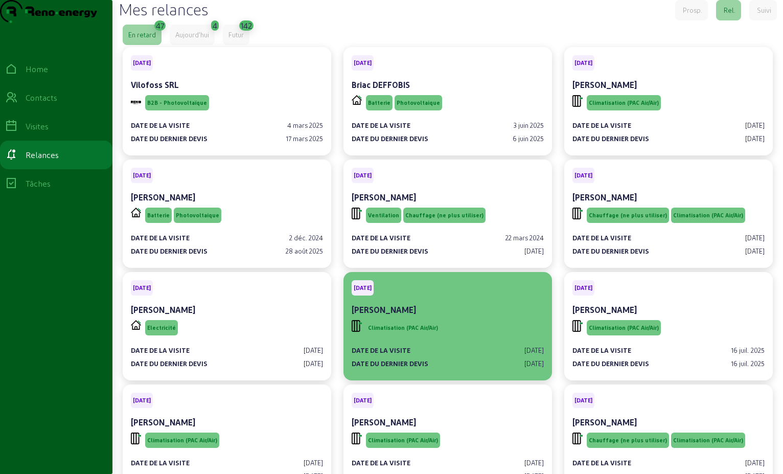
click at [481, 337] on div "Climatisation (PAC Air/Air)" at bounding box center [448, 327] width 192 height 19
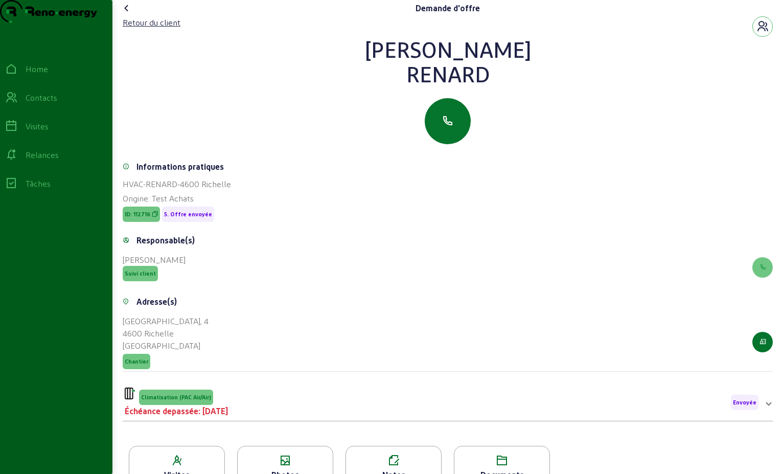
drag, startPoint x: 499, startPoint y: 100, endPoint x: 388, endPoint y: 63, distance: 117.2
click at [388, 63] on div "[PERSON_NAME]" at bounding box center [448, 61] width 650 height 49
drag, startPoint x: 388, startPoint y: 63, endPoint x: 462, endPoint y: 67, distance: 74.7
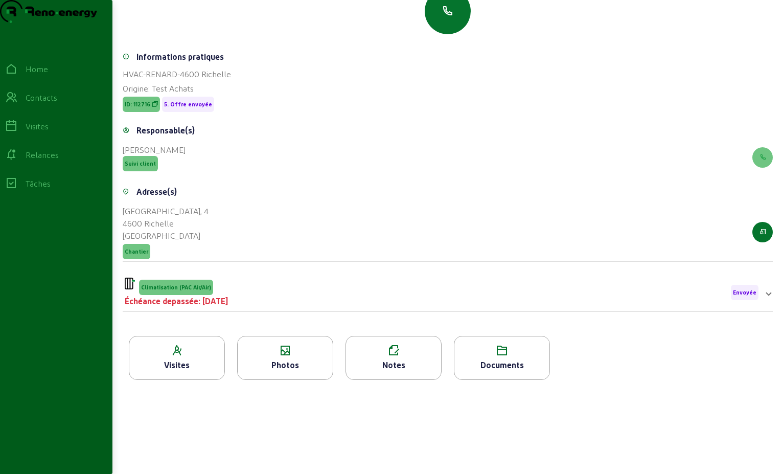
scroll to position [130, 0]
click at [252, 304] on div "Climatisation (PAC Air/Air) Échéance depassée: [DATE] Envoyée" at bounding box center [442, 293] width 634 height 30
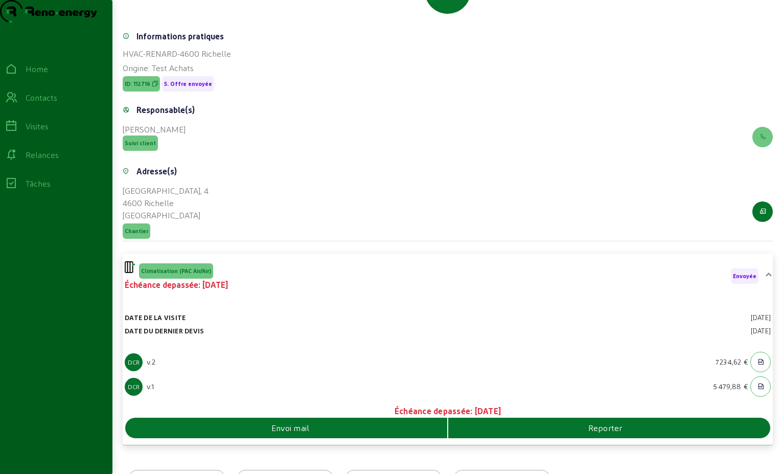
click at [326, 438] on div "Envoi mail" at bounding box center [286, 428] width 323 height 20
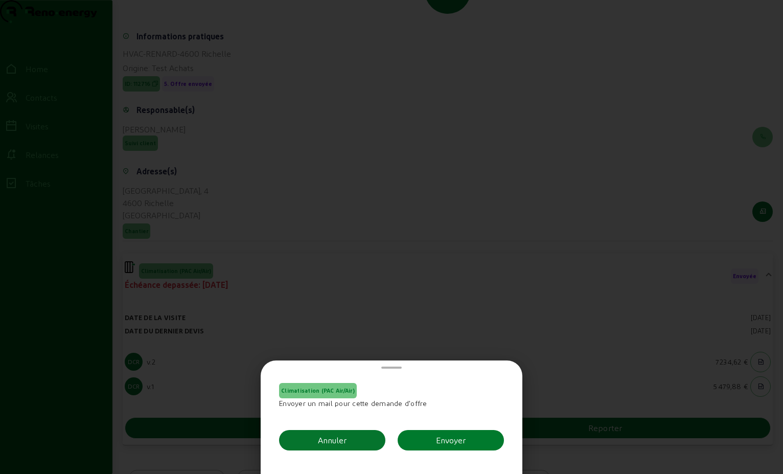
click at [492, 444] on button "Envoyer" at bounding box center [451, 440] width 106 height 20
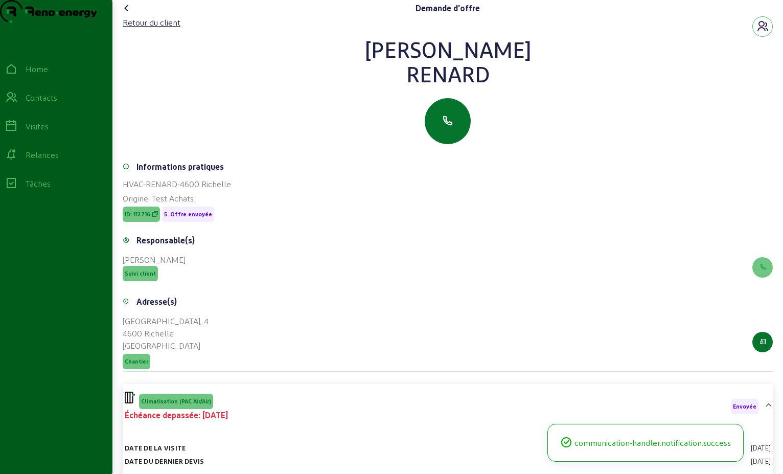
click at [129, 14] on icon at bounding box center [127, 8] width 12 height 12
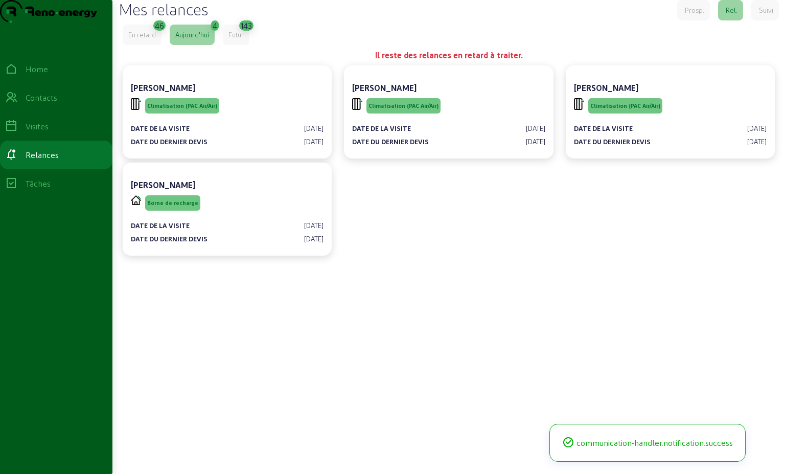
click at [156, 39] on div "En retard" at bounding box center [142, 34] width 28 height 9
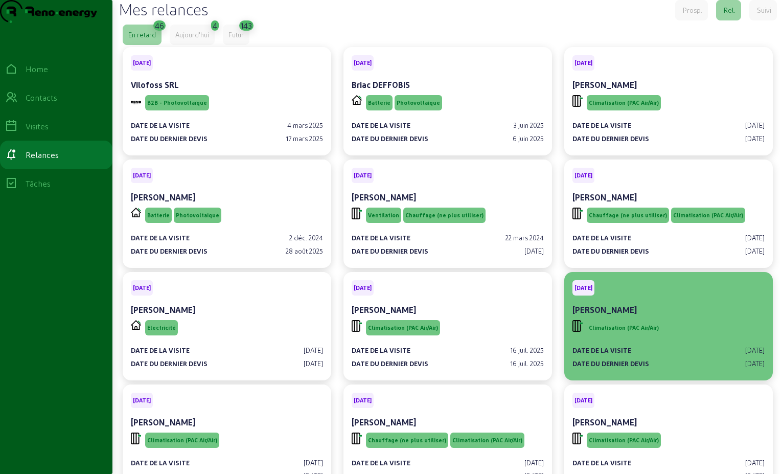
click at [679, 337] on div "Climatisation (PAC Air/Air)" at bounding box center [669, 327] width 192 height 19
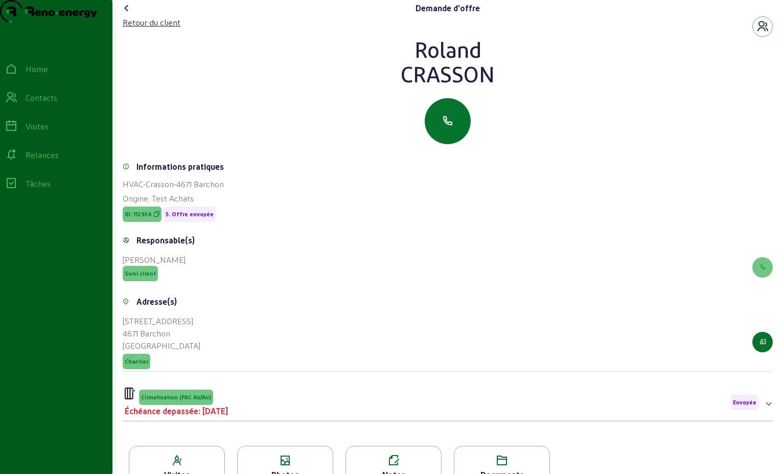
drag, startPoint x: 503, startPoint y: 97, endPoint x: 397, endPoint y: 69, distance: 108.9
click at [397, 69] on div "[PERSON_NAME]" at bounding box center [448, 61] width 650 height 49
drag, startPoint x: 397, startPoint y: 69, endPoint x: 464, endPoint y: 69, distance: 67.0
click at [153, 29] on div "Retour du client" at bounding box center [152, 22] width 58 height 12
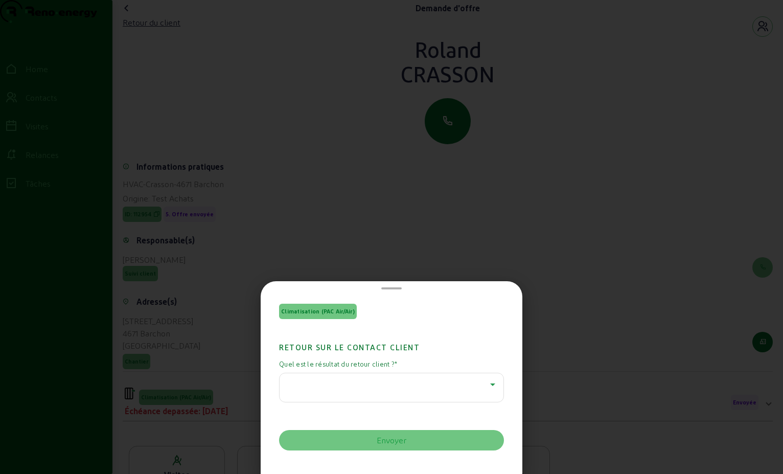
click at [488, 385] on icon at bounding box center [493, 384] width 12 height 12
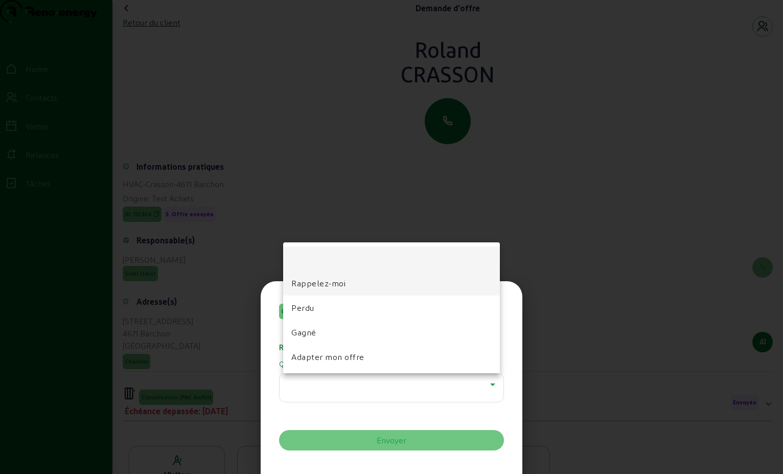
click at [315, 293] on div "Rappelez-moi Perdu Gagné Adapter mon offre" at bounding box center [391, 307] width 217 height 131
click at [312, 286] on span "Rappelez-moi" at bounding box center [318, 283] width 54 height 12
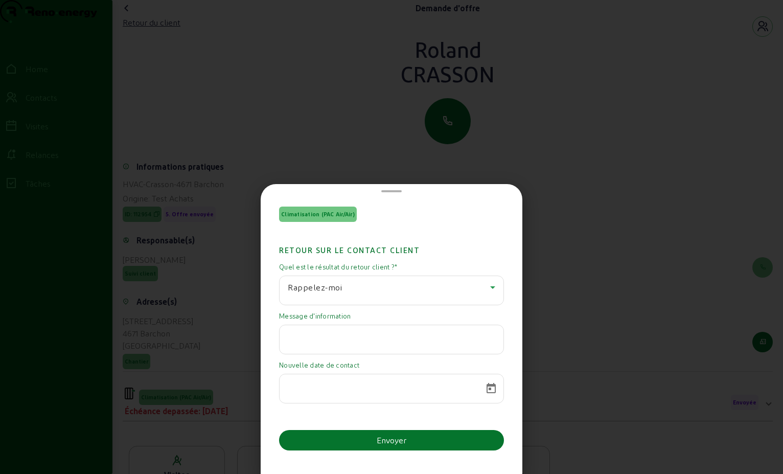
click at [308, 340] on input "text" at bounding box center [392, 336] width 208 height 12
paste input "Bjr Mr [PERSON_NAME] En raison de l’hospitalisation de mon épouse, je voudrais …"
type input "Bjr Mr [PERSON_NAME] En raison de l’hospitalisation de mon épouse, je voudrais …"
click at [491, 389] on span "Open calendar" at bounding box center [491, 388] width 25 height 25
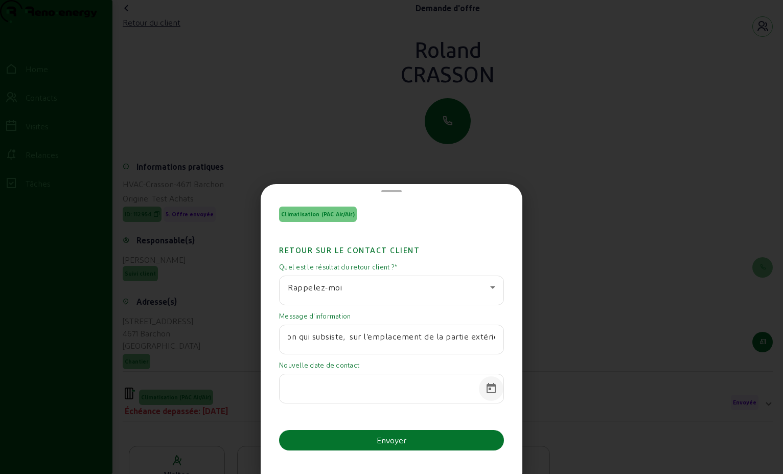
scroll to position [0, 0]
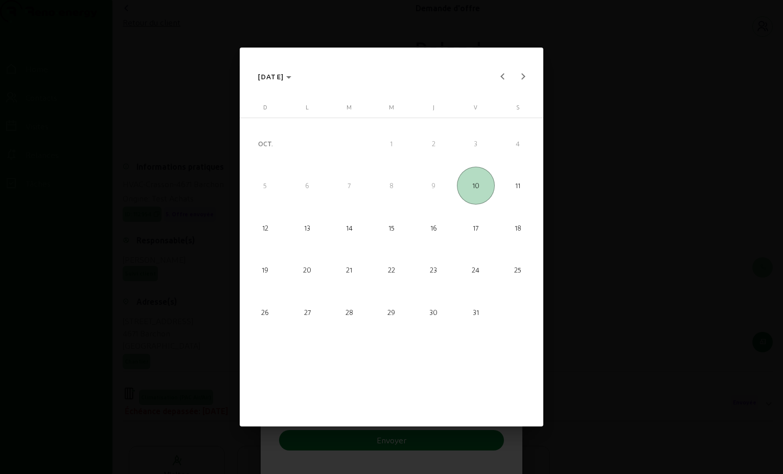
click at [392, 229] on span "15" at bounding box center [392, 228] width 38 height 38
type input "[DATE]"
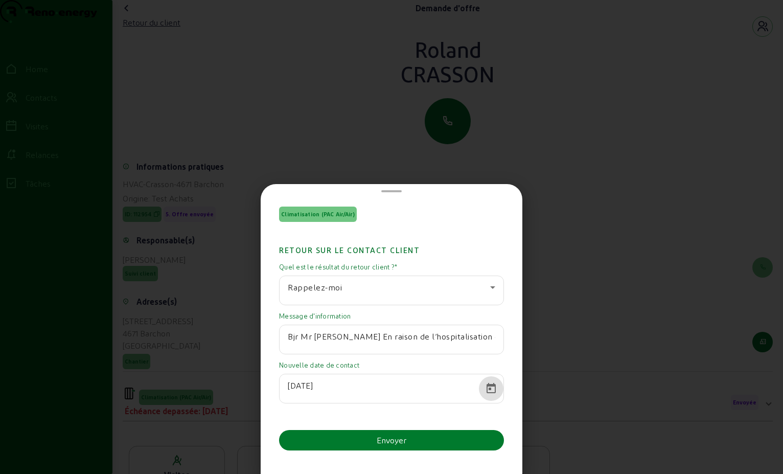
click at [392, 438] on div "Envoyer" at bounding box center [392, 440] width 30 height 12
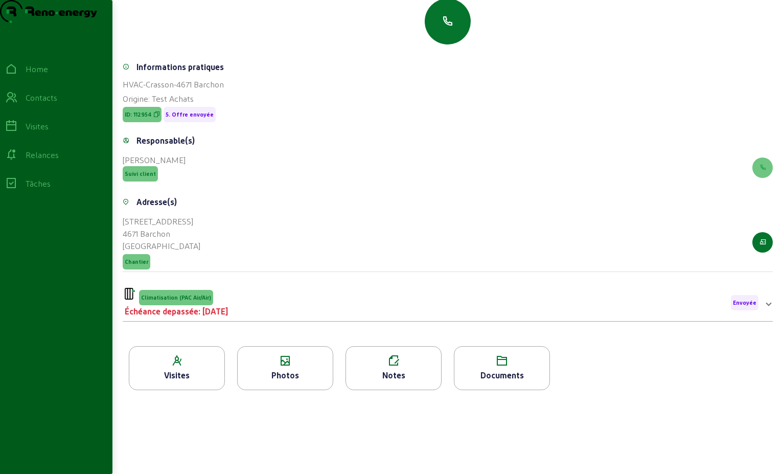
scroll to position [102, 0]
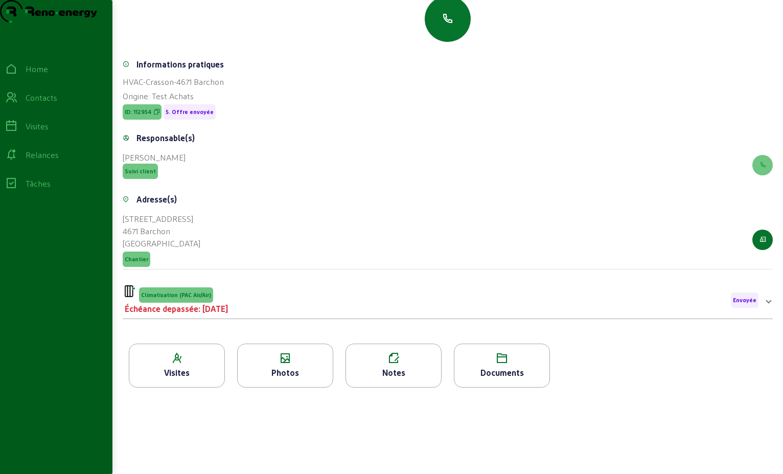
click at [283, 315] on div "Climatisation (PAC Air/Air) Échéance depassée: [DATE] Envoyée" at bounding box center [442, 300] width 634 height 30
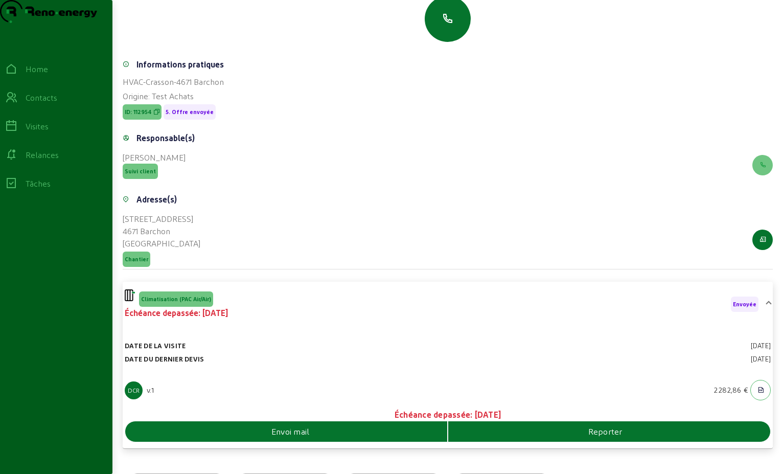
click at [591, 438] on span "Reporter" at bounding box center [605, 431] width 34 height 12
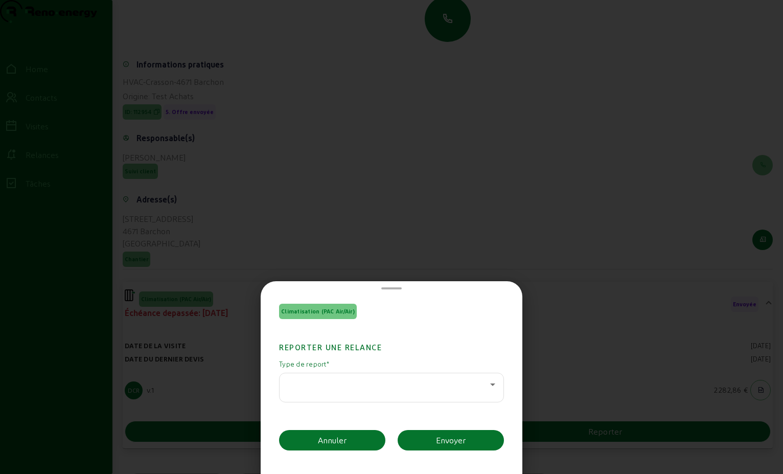
click at [487, 384] on icon at bounding box center [493, 384] width 12 height 12
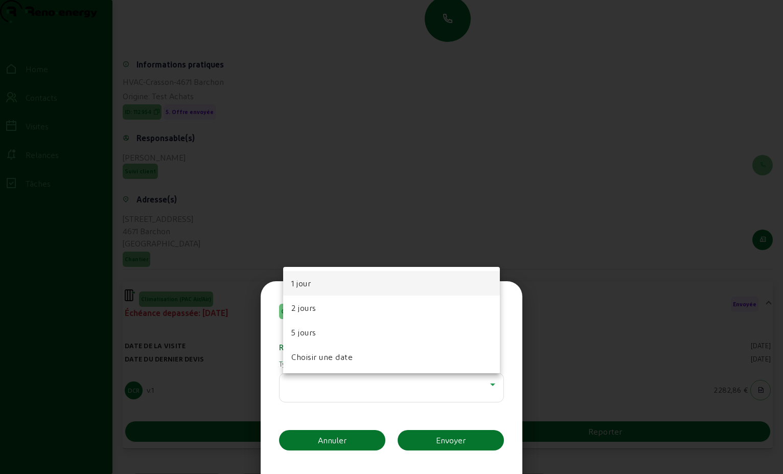
click at [399, 338] on mat-option "5 jours" at bounding box center [391, 332] width 217 height 25
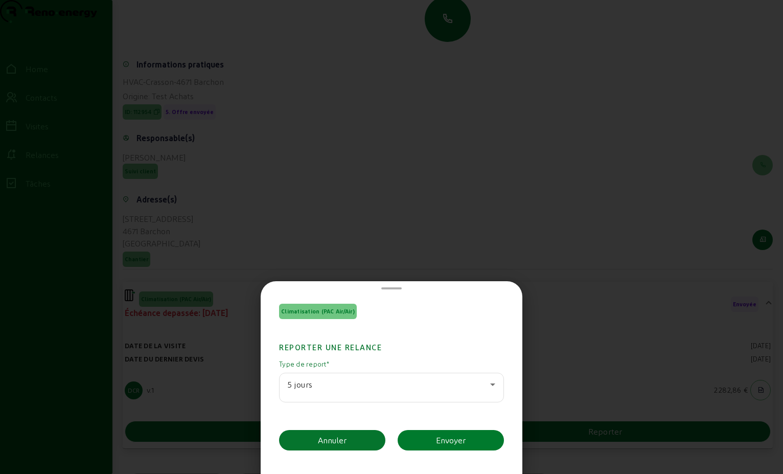
drag, startPoint x: 450, startPoint y: 436, endPoint x: 460, endPoint y: 438, distance: 10.3
click at [450, 436] on div "Envoyer" at bounding box center [451, 440] width 30 height 12
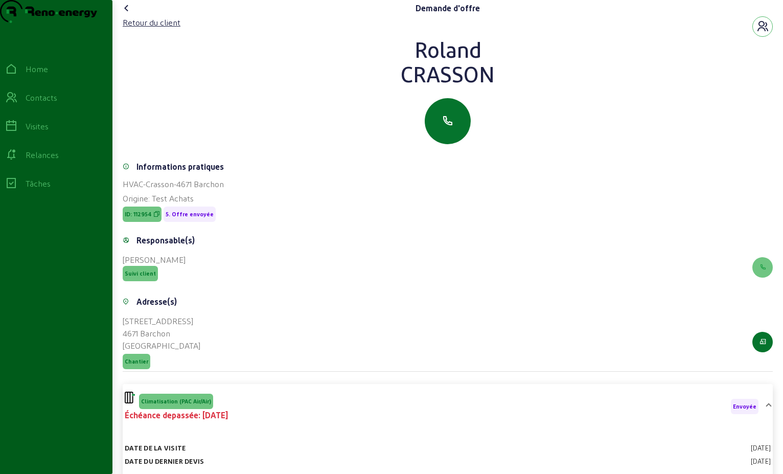
click at [334, 421] on div "Climatisation (PAC Air/Air) Échéance depassée: [DATE] Envoyée" at bounding box center [442, 407] width 634 height 30
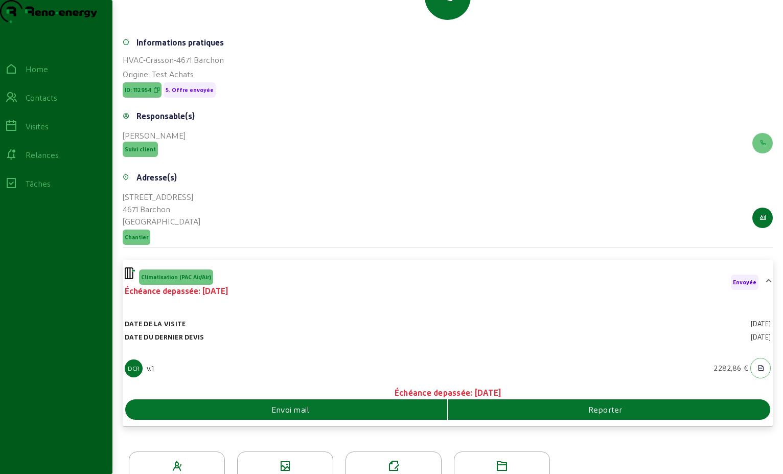
scroll to position [153, 0]
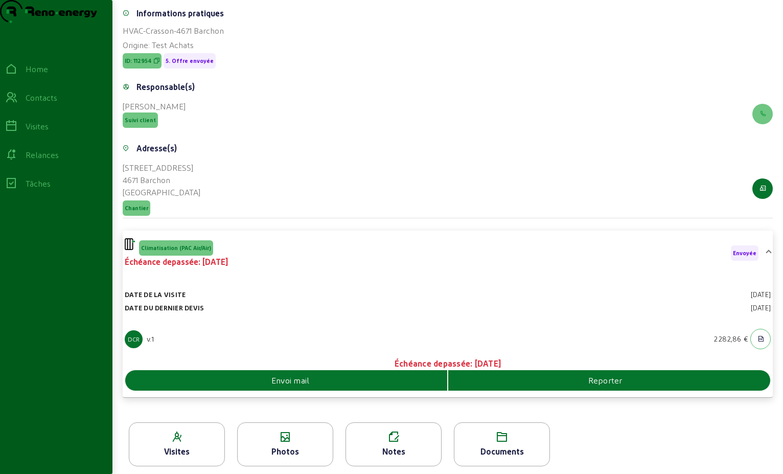
click at [597, 386] on span "Reporter" at bounding box center [605, 380] width 34 height 12
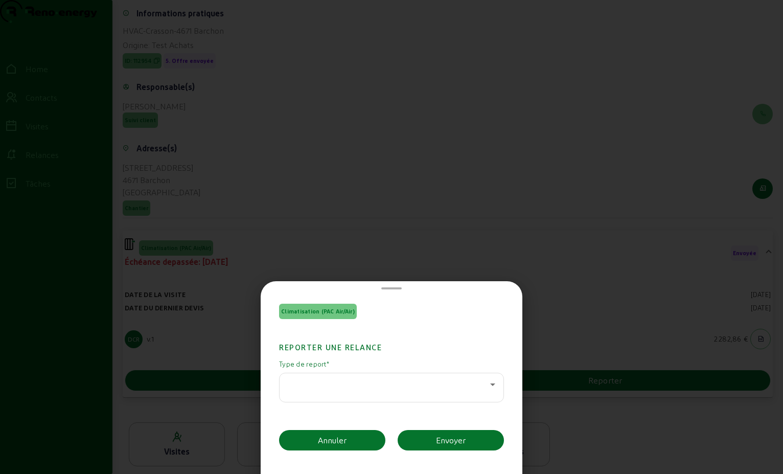
click at [480, 391] on div at bounding box center [392, 387] width 208 height 29
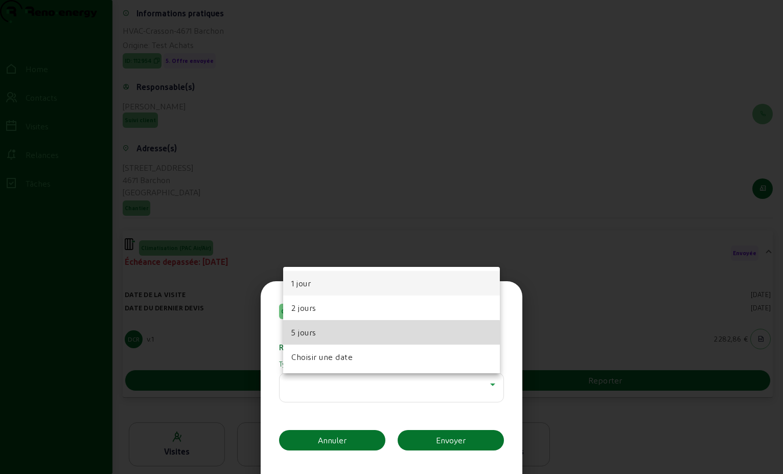
click at [388, 333] on mat-option "5 jours" at bounding box center [391, 332] width 217 height 25
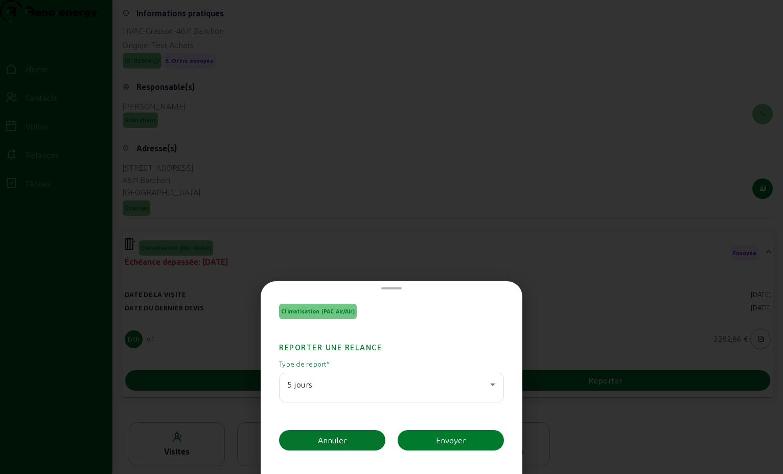
click at [476, 444] on button "Envoyer" at bounding box center [451, 440] width 106 height 20
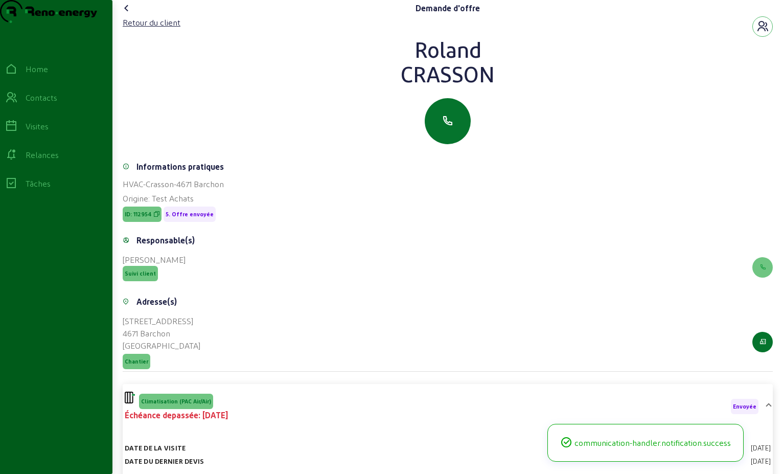
click at [127, 14] on icon at bounding box center [127, 8] width 12 height 12
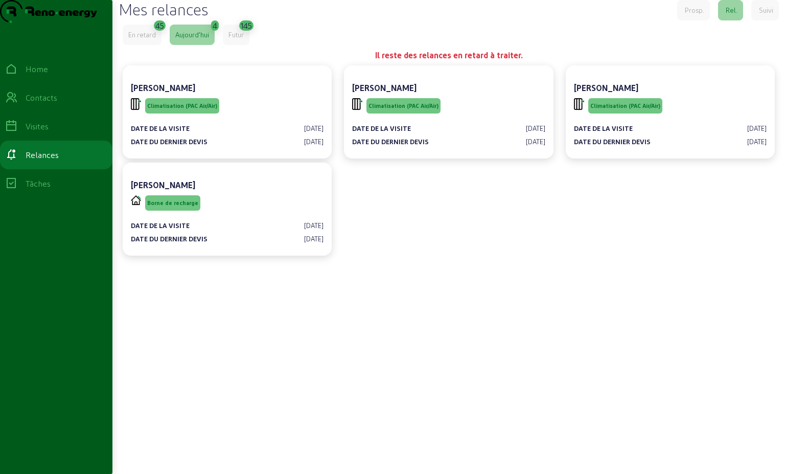
click at [135, 39] on div "En retard" at bounding box center [142, 34] width 28 height 9
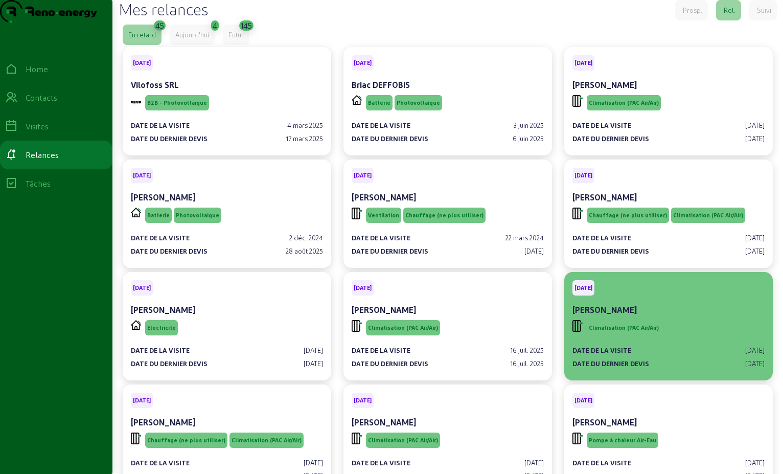
click at [683, 318] on div "[PERSON_NAME]" at bounding box center [669, 311] width 192 height 14
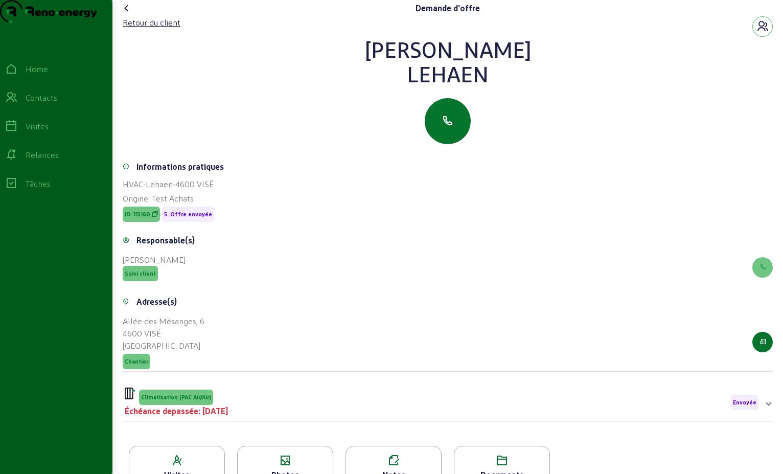
drag, startPoint x: 484, startPoint y: 95, endPoint x: 397, endPoint y: 74, distance: 89.4
click at [397, 74] on div "[PERSON_NAME]" at bounding box center [448, 61] width 650 height 49
drag, startPoint x: 397, startPoint y: 74, endPoint x: 447, endPoint y: 74, distance: 50.1
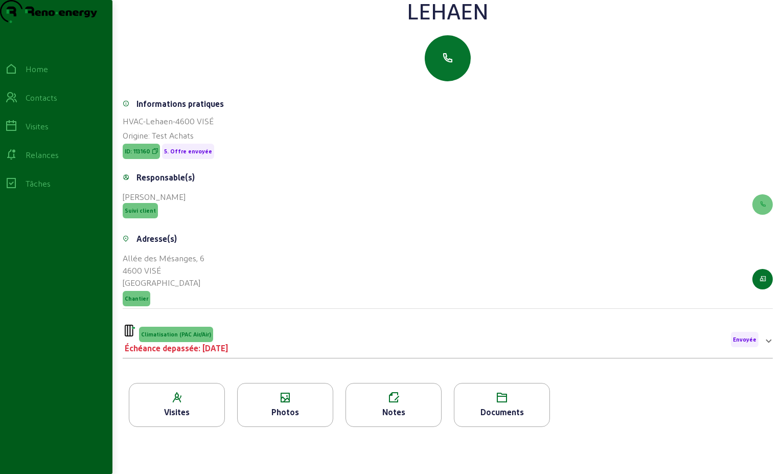
scroll to position [130, 0]
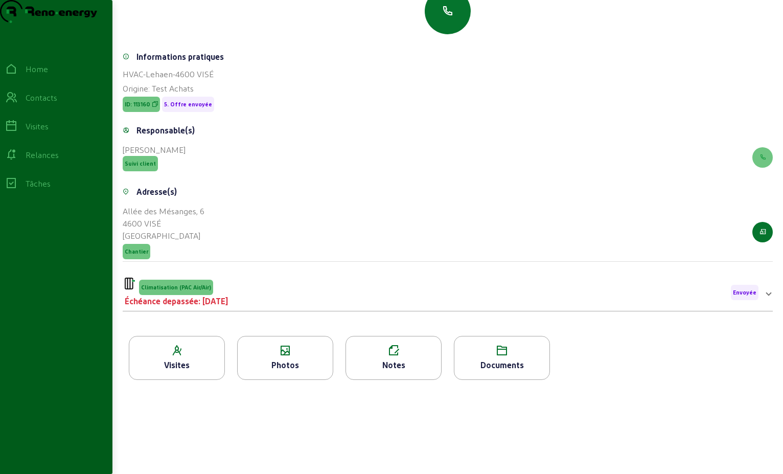
click at [346, 291] on div "Climatisation (PAC Air/Air) Échéance depassée: [DATE] Envoyée" at bounding box center [442, 293] width 634 height 30
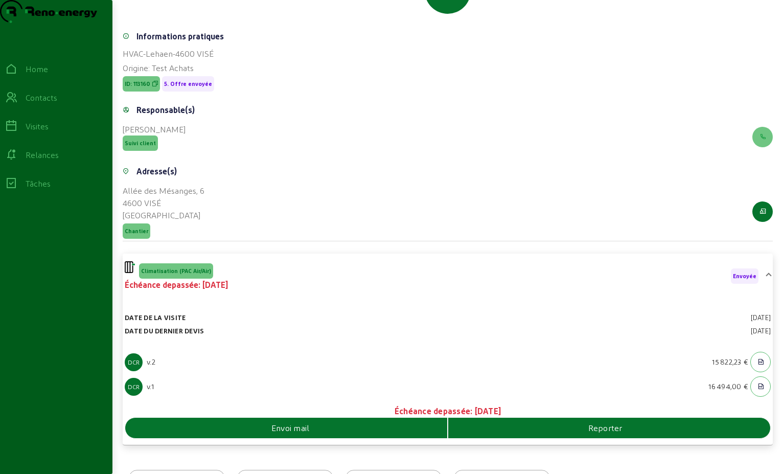
click at [340, 434] on div "Envoi mail" at bounding box center [286, 428] width 322 height 12
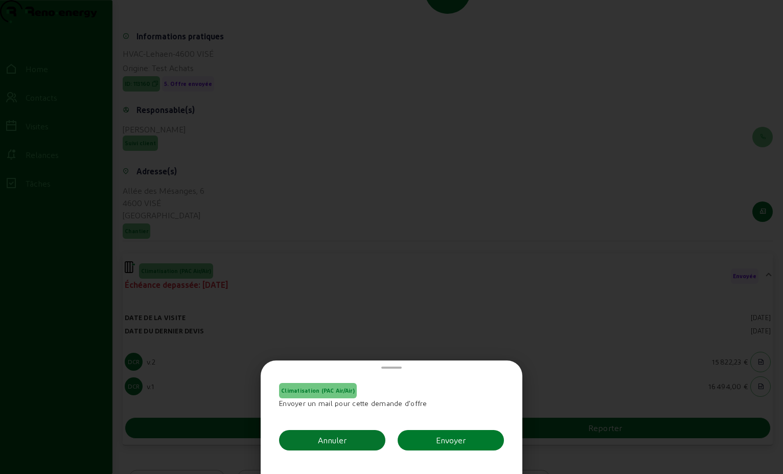
click at [465, 442] on button "Envoyer" at bounding box center [451, 440] width 106 height 20
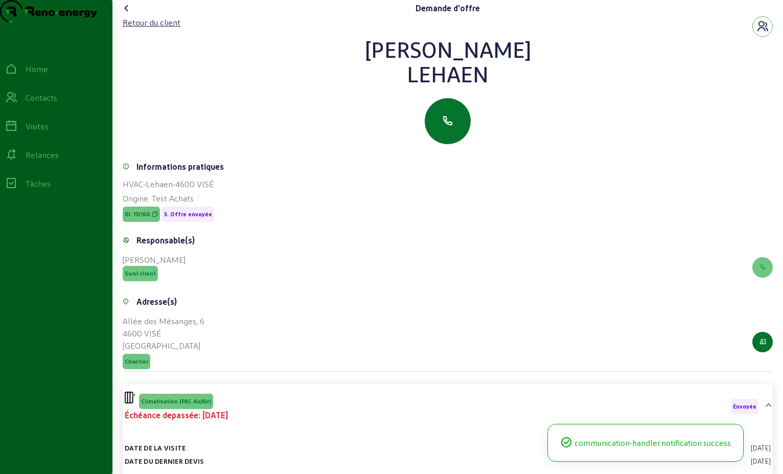
click at [127, 14] on icon at bounding box center [127, 8] width 12 height 12
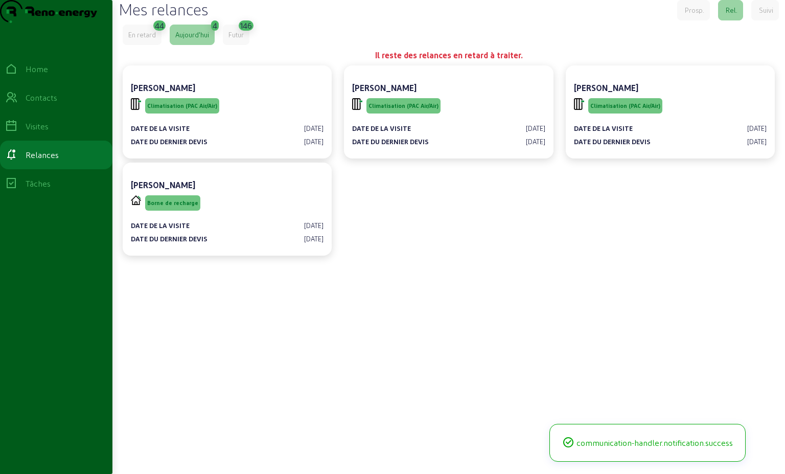
click at [142, 45] on div "En retard" at bounding box center [142, 35] width 39 height 20
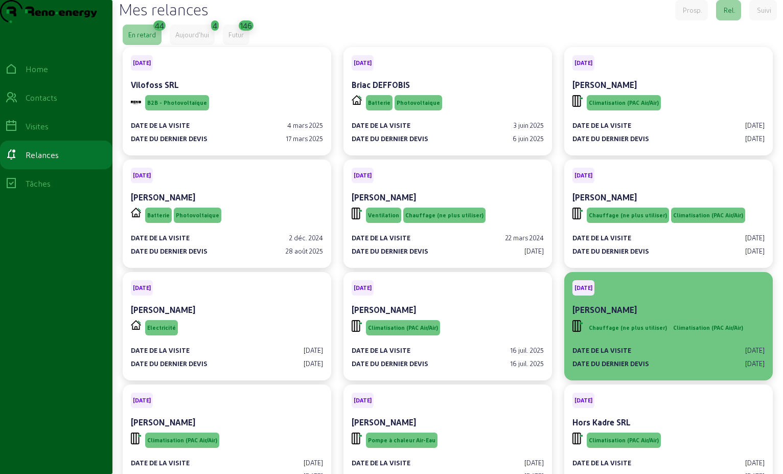
click at [632, 316] on div "[PERSON_NAME]" at bounding box center [669, 310] width 192 height 12
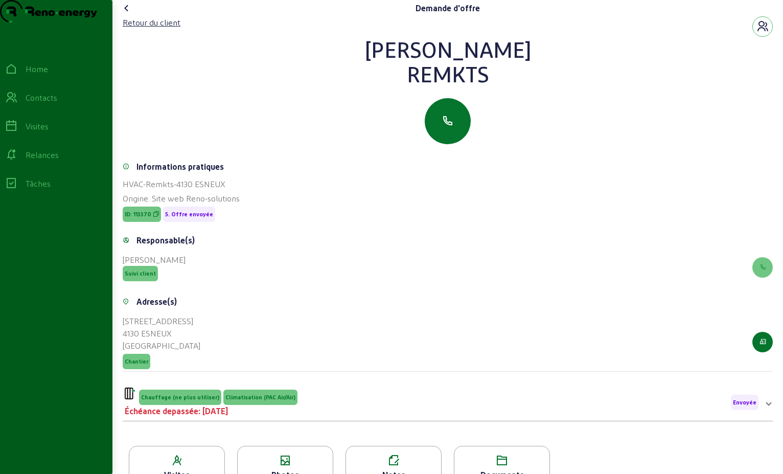
drag, startPoint x: 448, startPoint y: 73, endPoint x: 426, endPoint y: 64, distance: 23.6
click at [426, 64] on div "[PERSON_NAME]" at bounding box center [448, 61] width 650 height 49
drag, startPoint x: 426, startPoint y: 64, endPoint x: 517, endPoint y: 110, distance: 101.7
click at [517, 110] on div "[PERSON_NAME]" at bounding box center [448, 90] width 650 height 107
drag, startPoint x: 491, startPoint y: 99, endPoint x: 401, endPoint y: 65, distance: 95.8
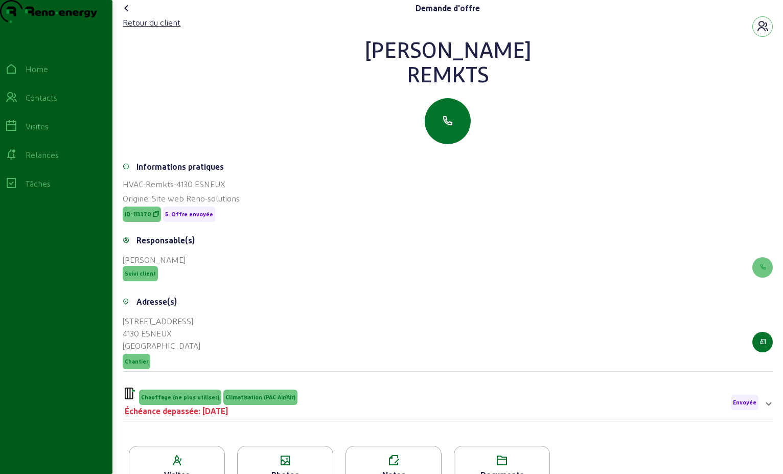
click at [401, 65] on div "[PERSON_NAME]" at bounding box center [448, 61] width 650 height 49
drag, startPoint x: 401, startPoint y: 65, endPoint x: 424, endPoint y: 73, distance: 23.9
click at [168, 29] on div "Retour du client" at bounding box center [152, 22] width 58 height 12
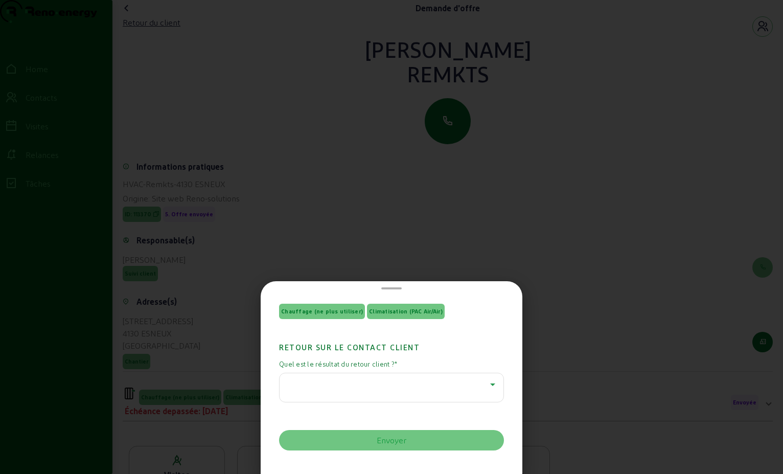
click at [487, 381] on icon at bounding box center [493, 384] width 12 height 12
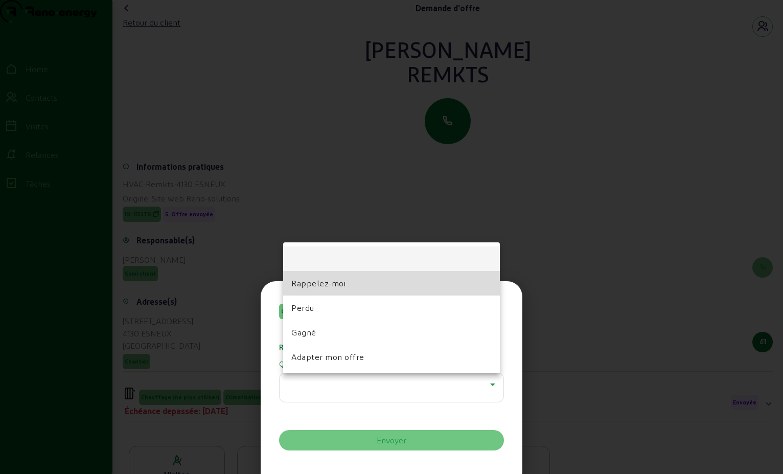
click at [353, 282] on mat-option "Rappelez-moi" at bounding box center [391, 283] width 217 height 25
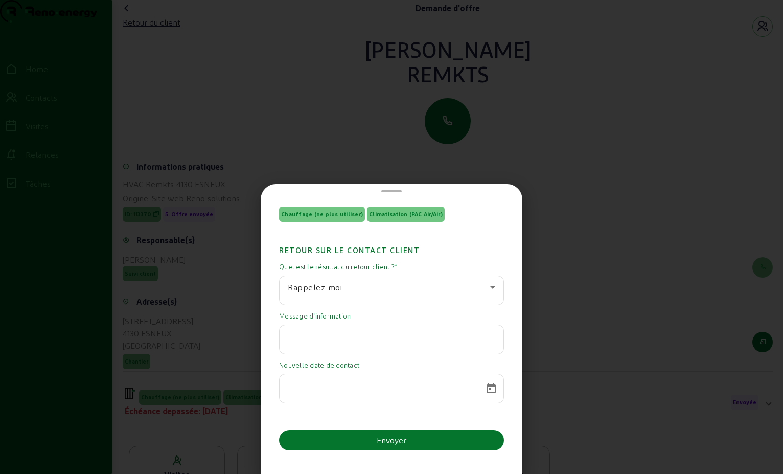
click at [405, 333] on input "text" at bounding box center [392, 336] width 208 height 12
paste input "Bonjour, Votre devis est clair mais nous devons [MEDICAL_DATA] le comparer à d'…"
type input "Bonjour, Votre devis est clair mais nous devons [MEDICAL_DATA] le comparer à d'…"
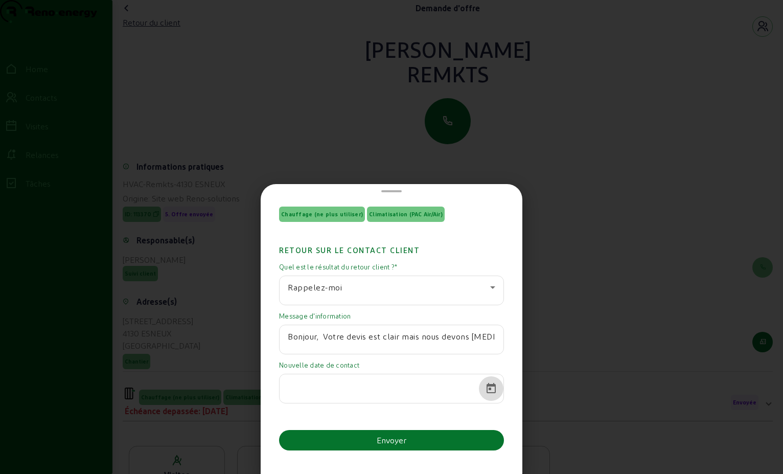
click at [488, 383] on span "Open calendar" at bounding box center [491, 388] width 25 height 25
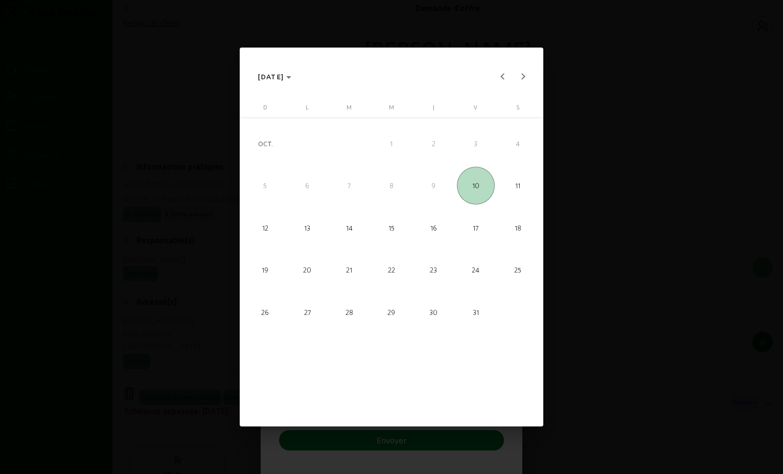
click at [393, 309] on span "29" at bounding box center [392, 312] width 38 height 38
type input "[DATE]"
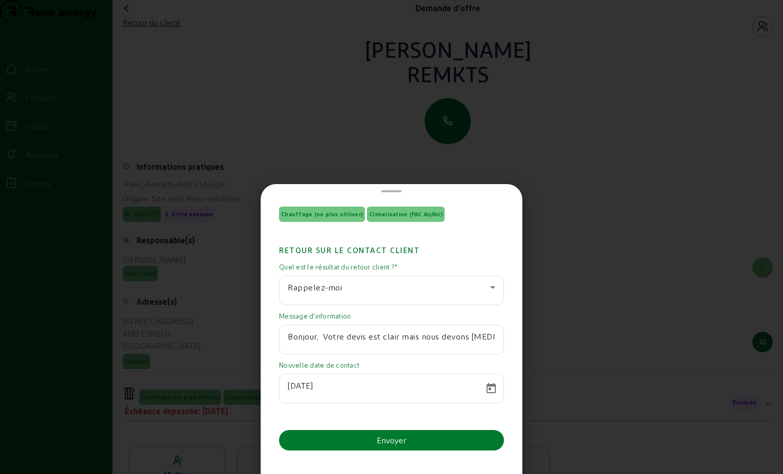
click at [457, 438] on button "Envoyer" at bounding box center [391, 440] width 225 height 20
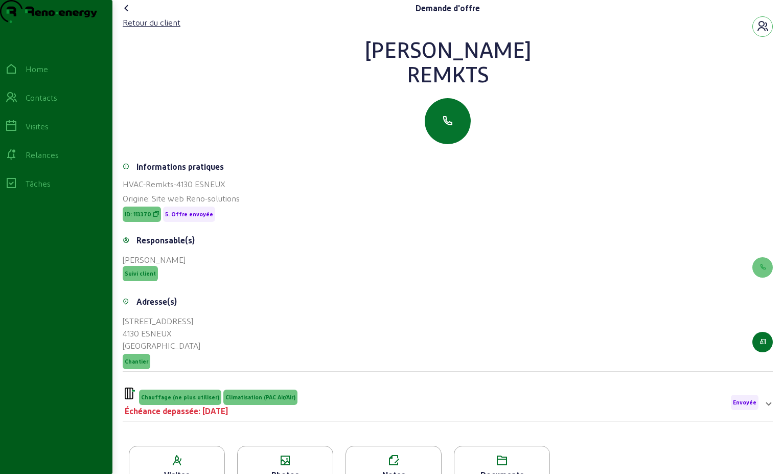
click at [127, 14] on icon at bounding box center [127, 8] width 12 height 12
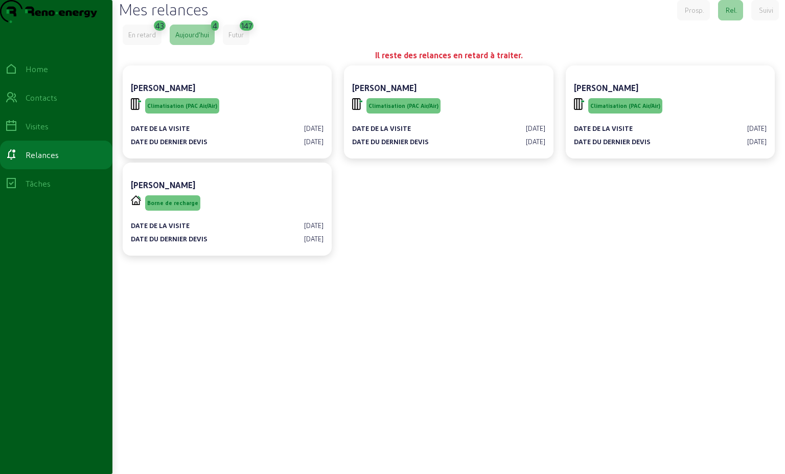
click at [146, 39] on div "En retard" at bounding box center [142, 34] width 28 height 9
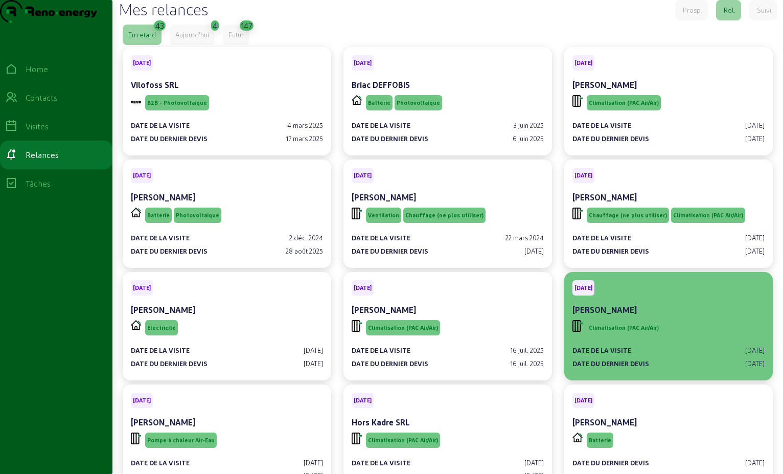
click at [679, 337] on div "Climatisation (PAC Air/Air)" at bounding box center [669, 327] width 192 height 19
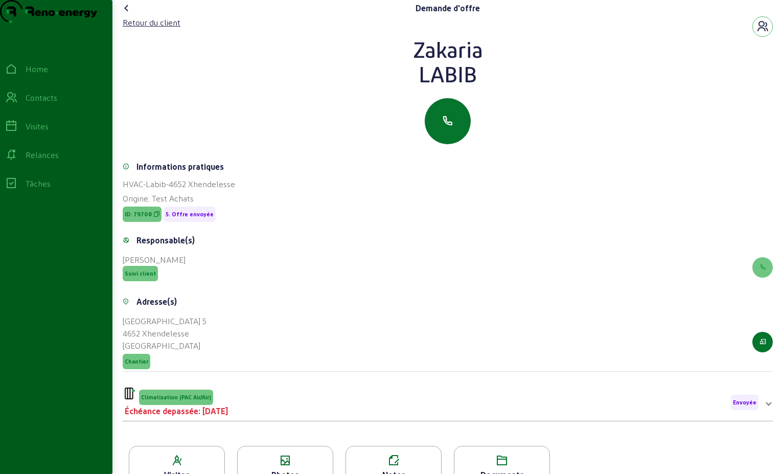
drag, startPoint x: 478, startPoint y: 96, endPoint x: 408, endPoint y: 74, distance: 73.6
click at [408, 74] on div "[PERSON_NAME]" at bounding box center [448, 61] width 650 height 49
drag, startPoint x: 408, startPoint y: 74, endPoint x: 476, endPoint y: 74, distance: 67.5
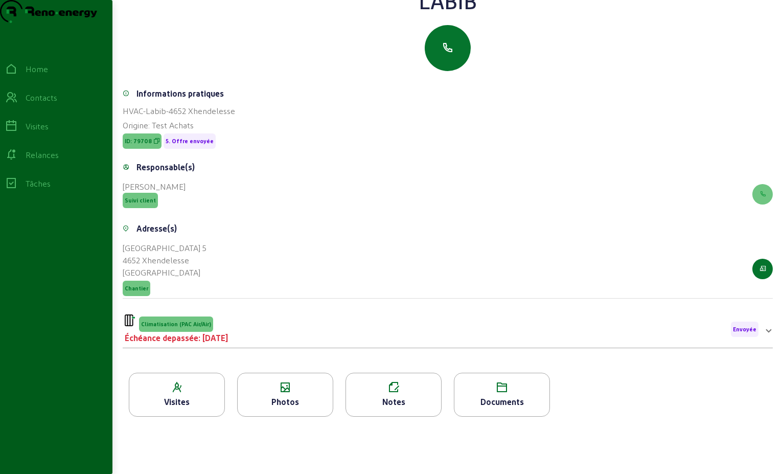
scroll to position [130, 0]
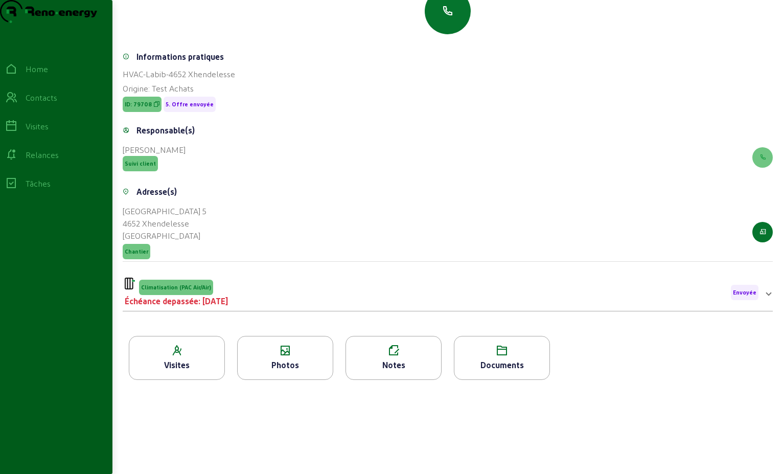
click at [276, 297] on div "Climatisation (PAC Air/Air) Échéance depassée: [DATE] Envoyée" at bounding box center [442, 293] width 634 height 30
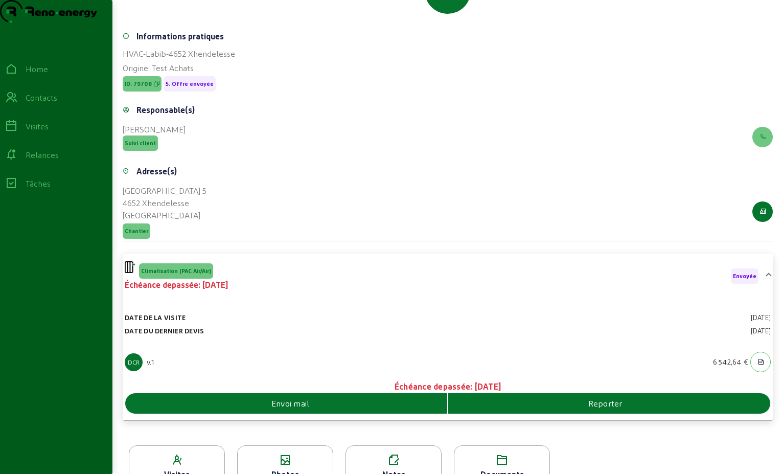
click at [353, 414] on div "Envoi mail" at bounding box center [286, 403] width 323 height 20
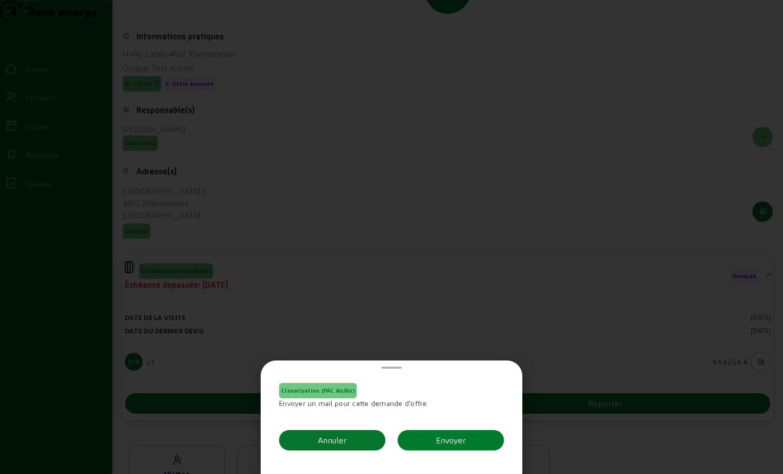
click at [466, 443] on button "Envoyer" at bounding box center [451, 440] width 106 height 20
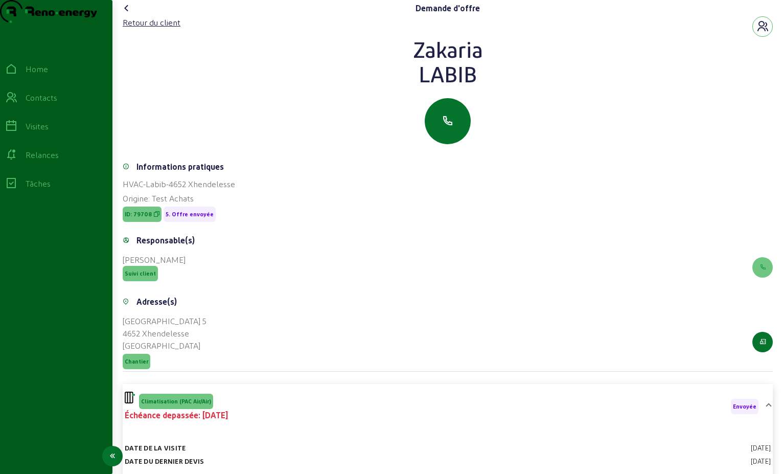
click at [45, 104] on div "Contacts" at bounding box center [42, 98] width 32 height 12
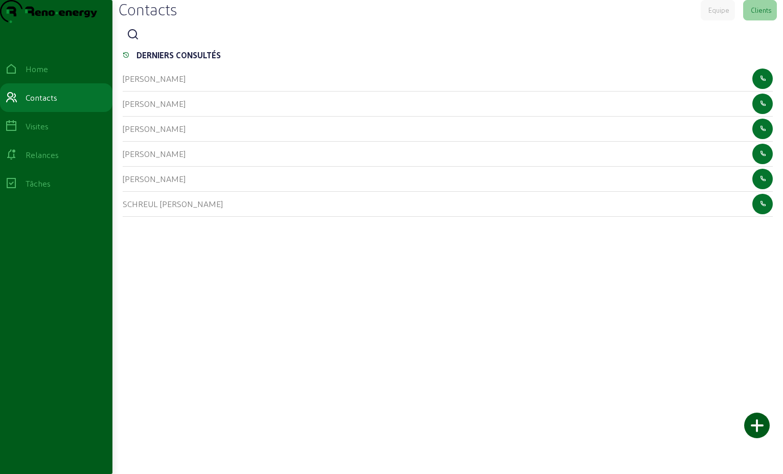
click at [147, 45] on div at bounding box center [448, 35] width 650 height 20
click at [145, 45] on div at bounding box center [448, 35] width 650 height 20
click at [132, 41] on icon at bounding box center [133, 35] width 12 height 12
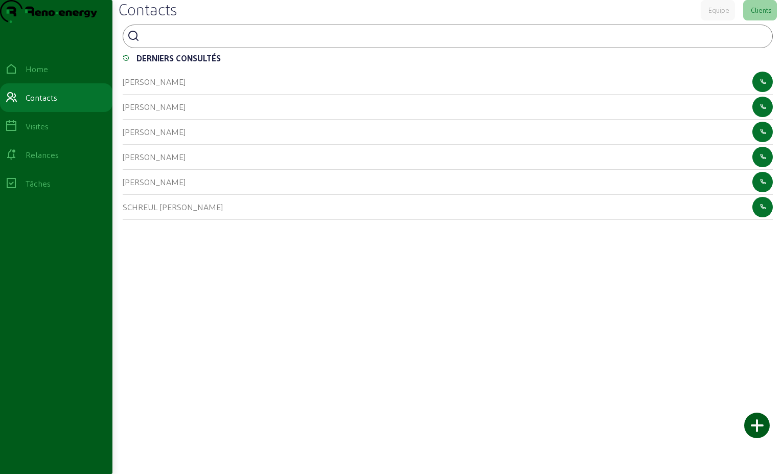
click at [143, 48] on div at bounding box center [448, 37] width 650 height 24
click at [152, 41] on input at bounding box center [190, 35] width 92 height 12
type input "guina"
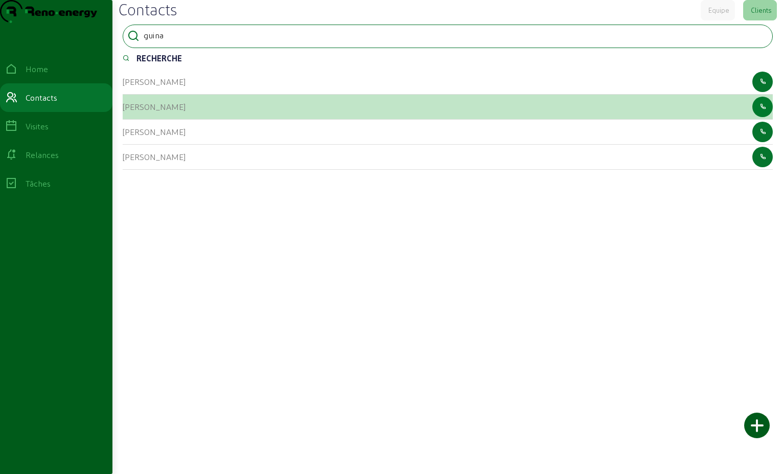
click at [760, 111] on icon "button" at bounding box center [763, 106] width 7 height 9
